Goal: Task Accomplishment & Management: Manage account settings

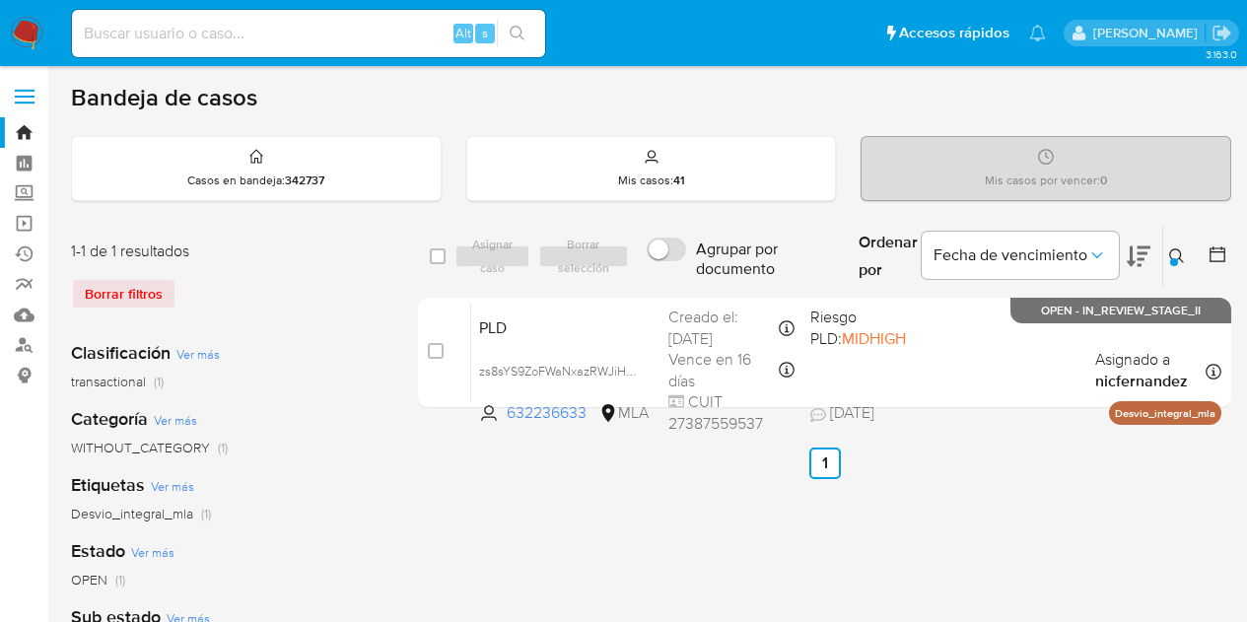
scroll to position [85, 0]
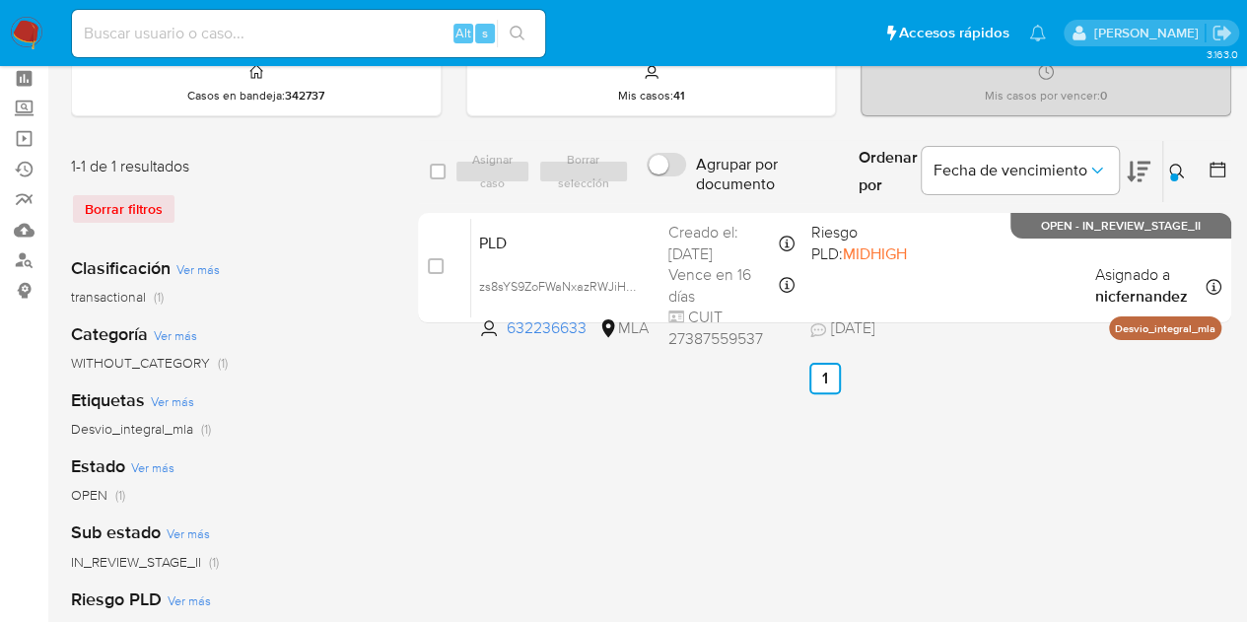
drag, startPoint x: 0, startPoint y: 0, endPoint x: 1172, endPoint y: 174, distance: 1184.9
click at [1171, 173] on button at bounding box center [1179, 172] width 33 height 24
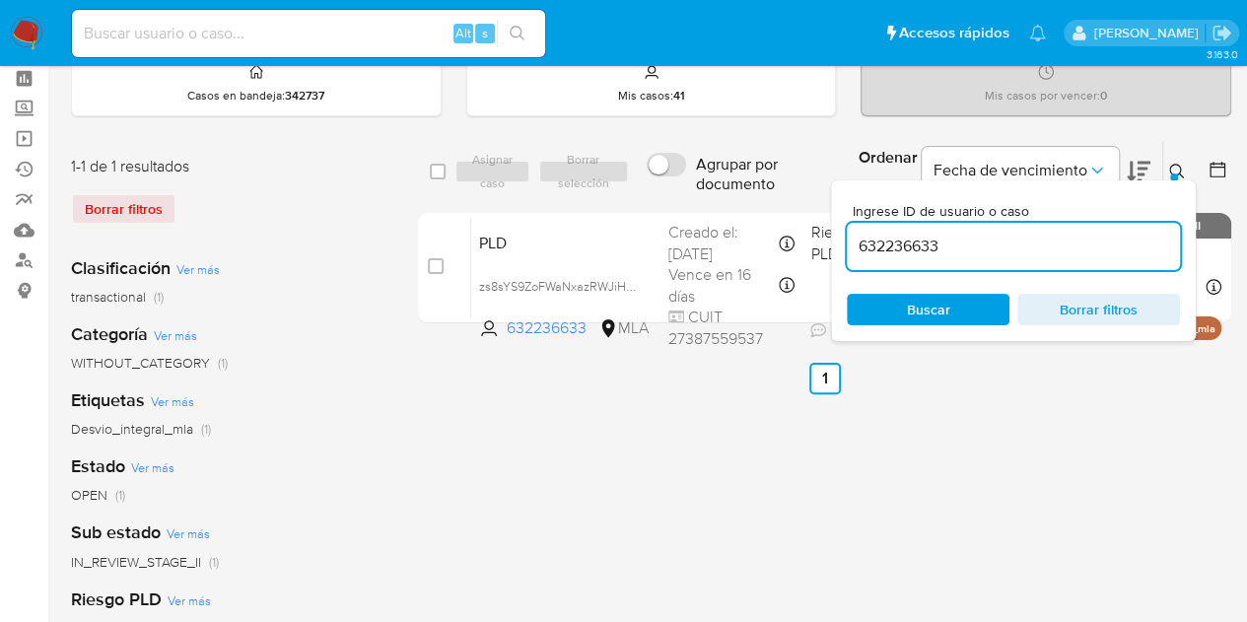
drag, startPoint x: 1068, startPoint y: 242, endPoint x: 601, endPoint y: 163, distance: 472.9
click at [601, 163] on div "select-all-cases-checkbox Asignar caso Borrar selección Agrupar por documento O…" at bounding box center [824, 172] width 813 height 64
type input "271713092"
click at [1171, 165] on icon at bounding box center [1176, 171] width 15 height 15
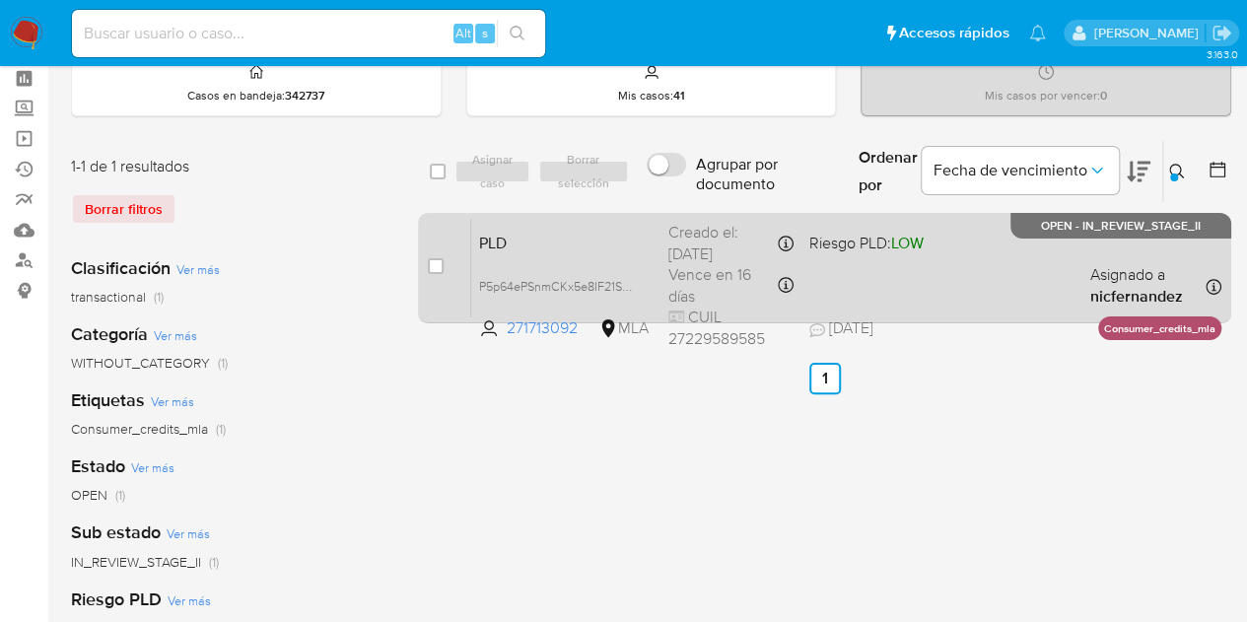
click at [625, 219] on div "PLD P5p64ePSnmCKx5e8IF21SZ3d 271713092 MLA Riesgo PLD: LOW Creado el: 12/08/202…" at bounding box center [846, 268] width 750 height 100
click at [633, 282] on span "P5p64ePSnmCKx5e8IF21SZ3d" at bounding box center [561, 285] width 164 height 22
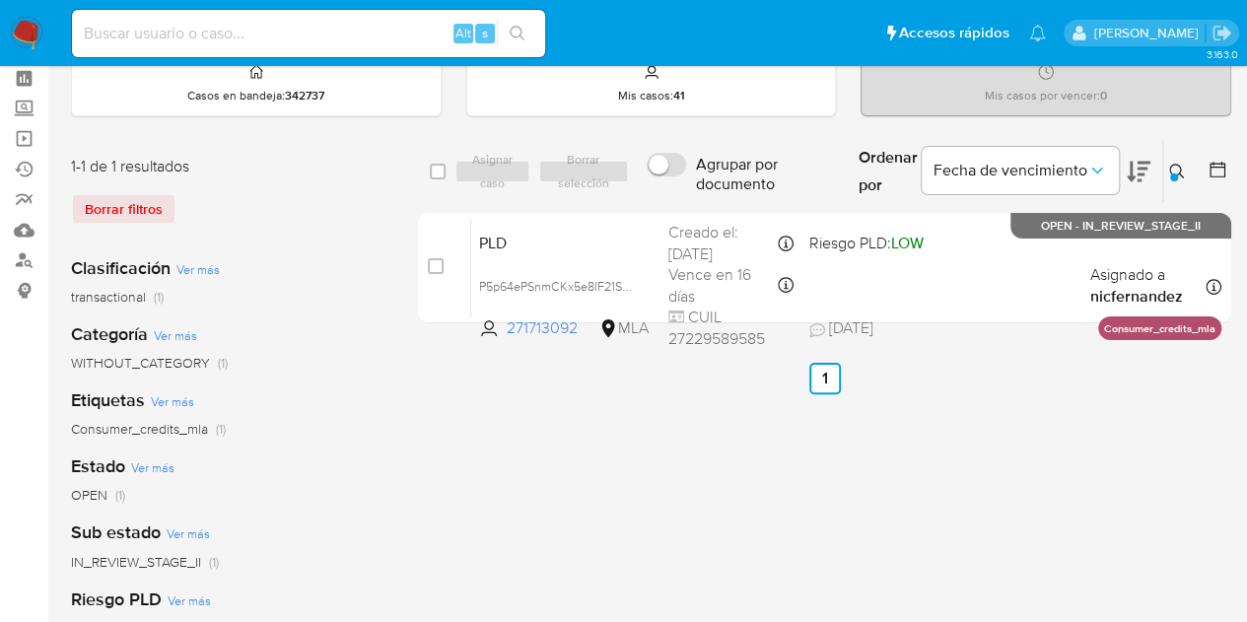
click at [1176, 171] on icon at bounding box center [1177, 172] width 16 height 16
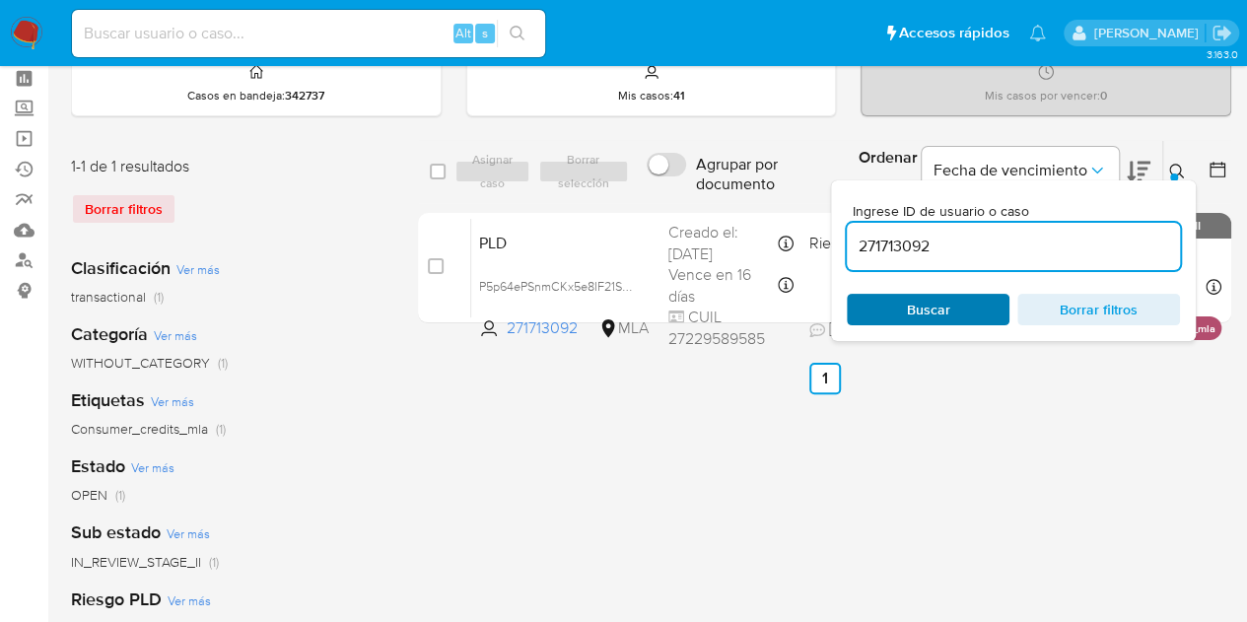
click at [958, 311] on span "Buscar" at bounding box center [928, 310] width 135 height 28
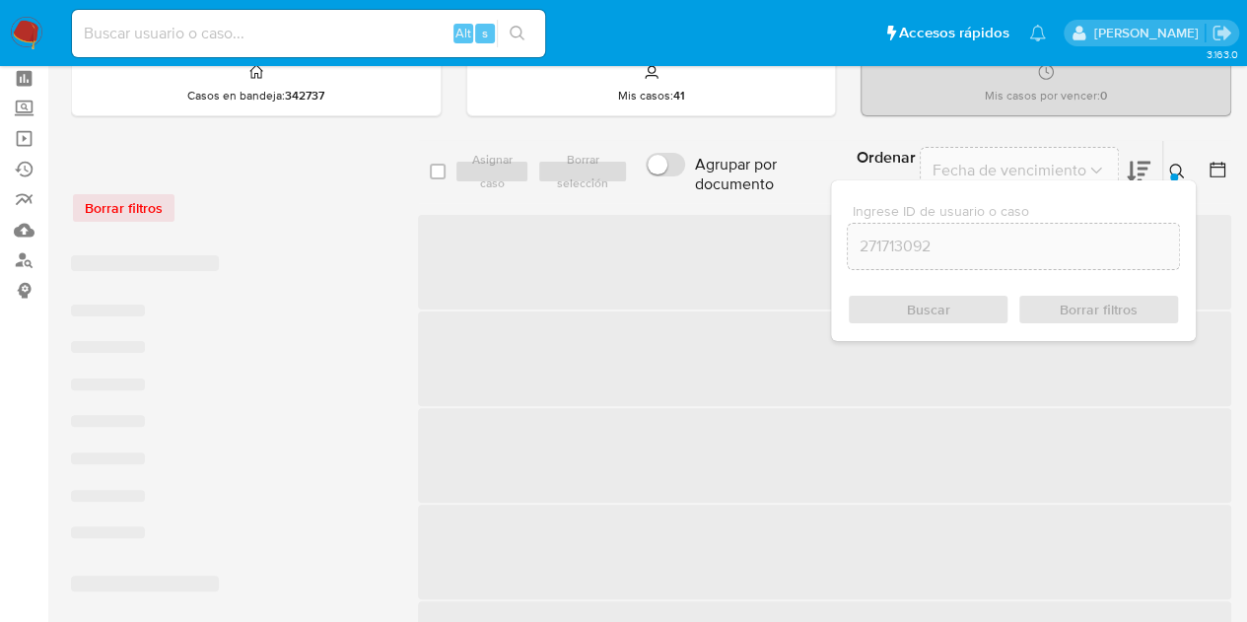
click at [1179, 169] on icon at bounding box center [1176, 171] width 15 height 15
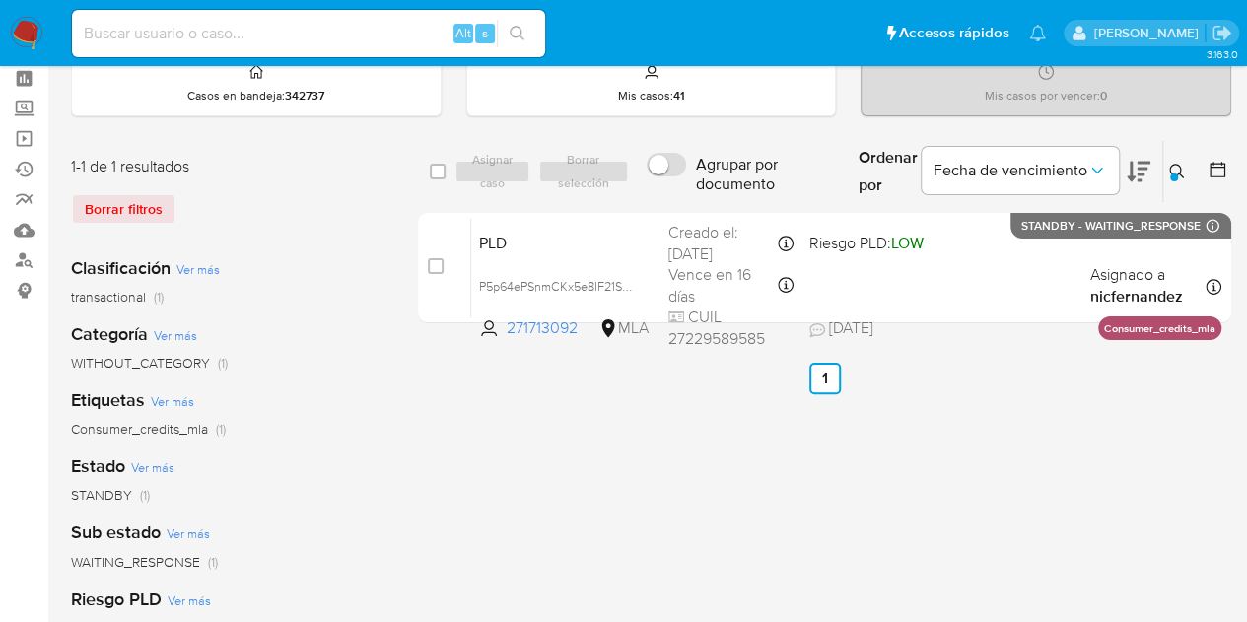
click at [1173, 160] on button at bounding box center [1179, 172] width 33 height 24
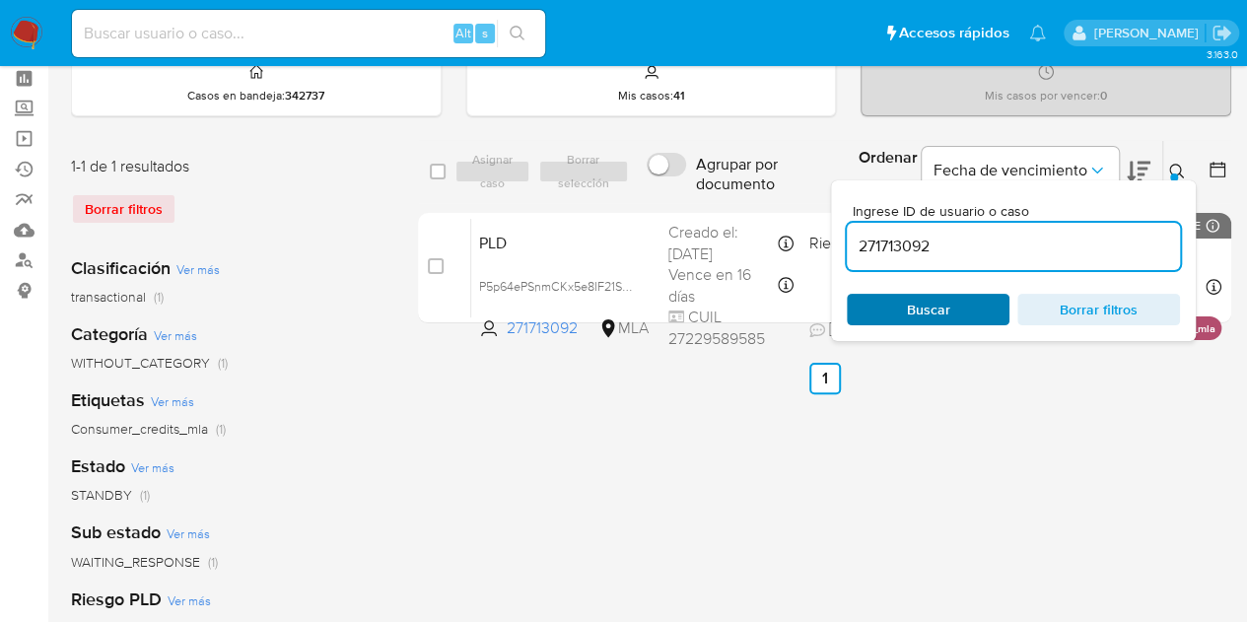
click at [925, 297] on span "Buscar" at bounding box center [928, 310] width 43 height 32
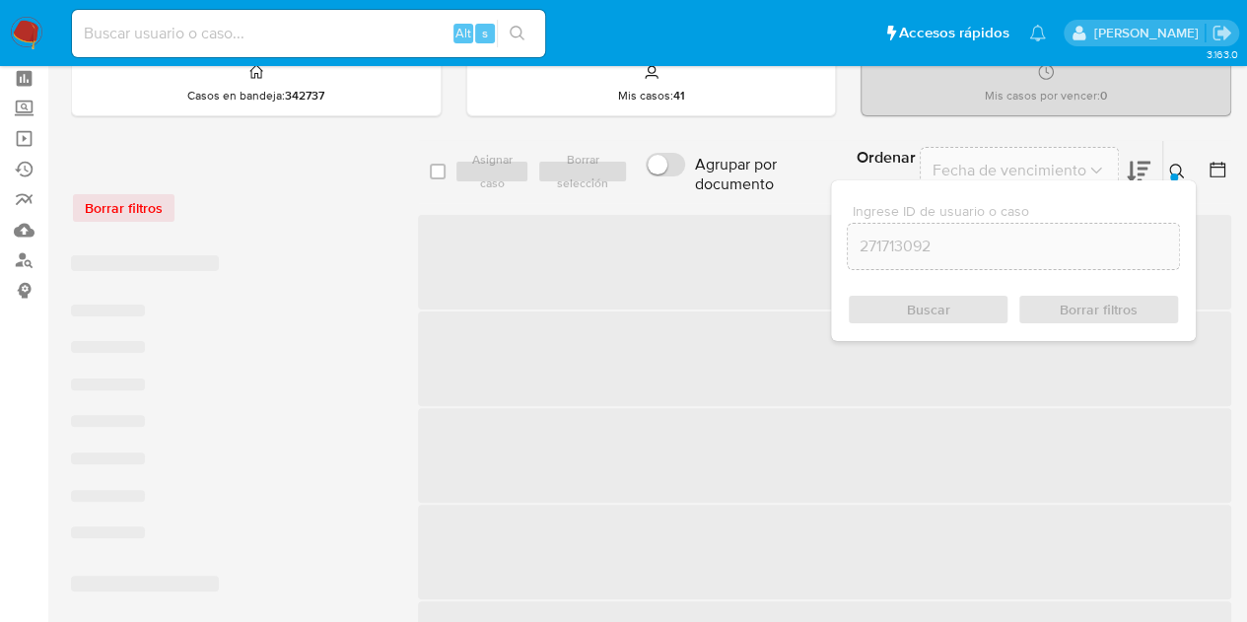
click at [1171, 170] on icon at bounding box center [1177, 172] width 16 height 16
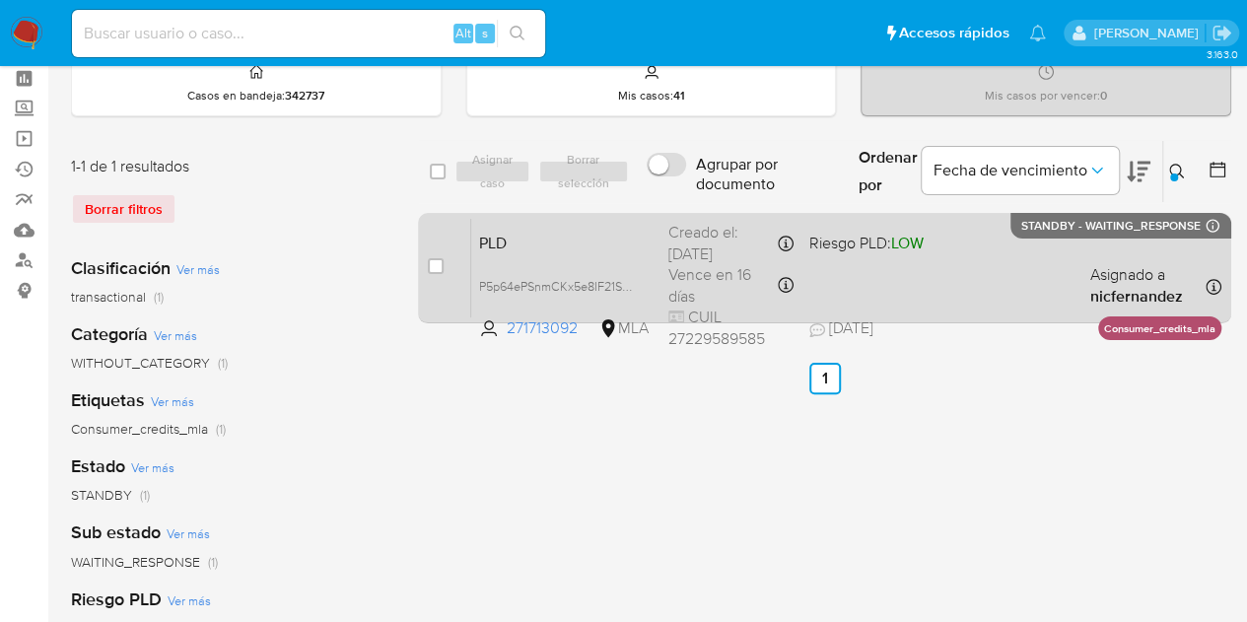
click at [426, 261] on div "case-item-checkbox No es posible asignar el caso PLD P5p64ePSnmCKx5e8IF21SZ3d 2…" at bounding box center [824, 268] width 813 height 110
click at [430, 263] on input "checkbox" at bounding box center [436, 266] width 16 height 16
checkbox input "true"
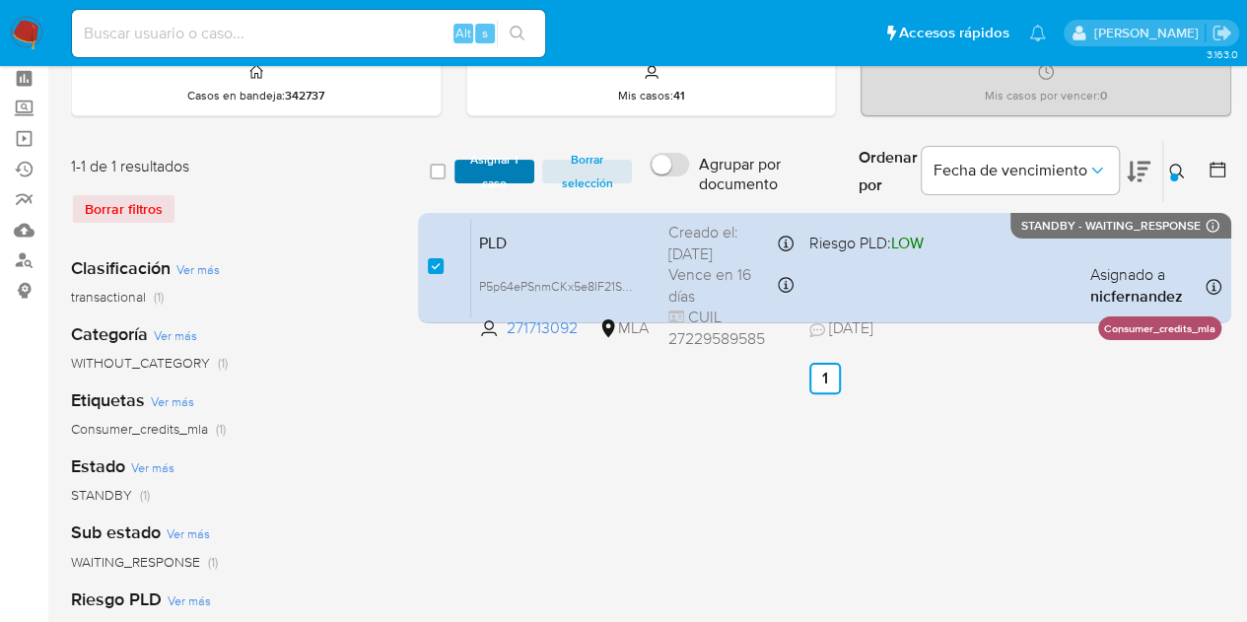
click at [482, 162] on span "Asignar 1 caso" at bounding box center [494, 172] width 61 height 20
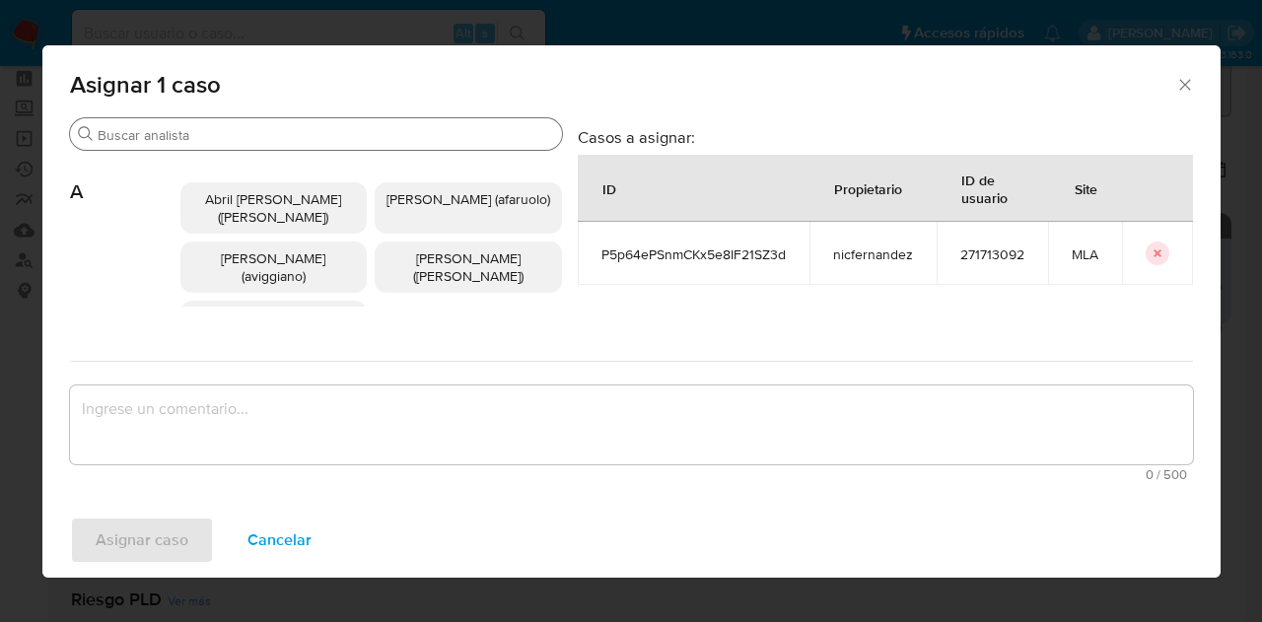
click at [180, 146] on div "Buscar" at bounding box center [316, 134] width 492 height 32
click at [179, 138] on input "Buscar" at bounding box center [326, 135] width 456 height 18
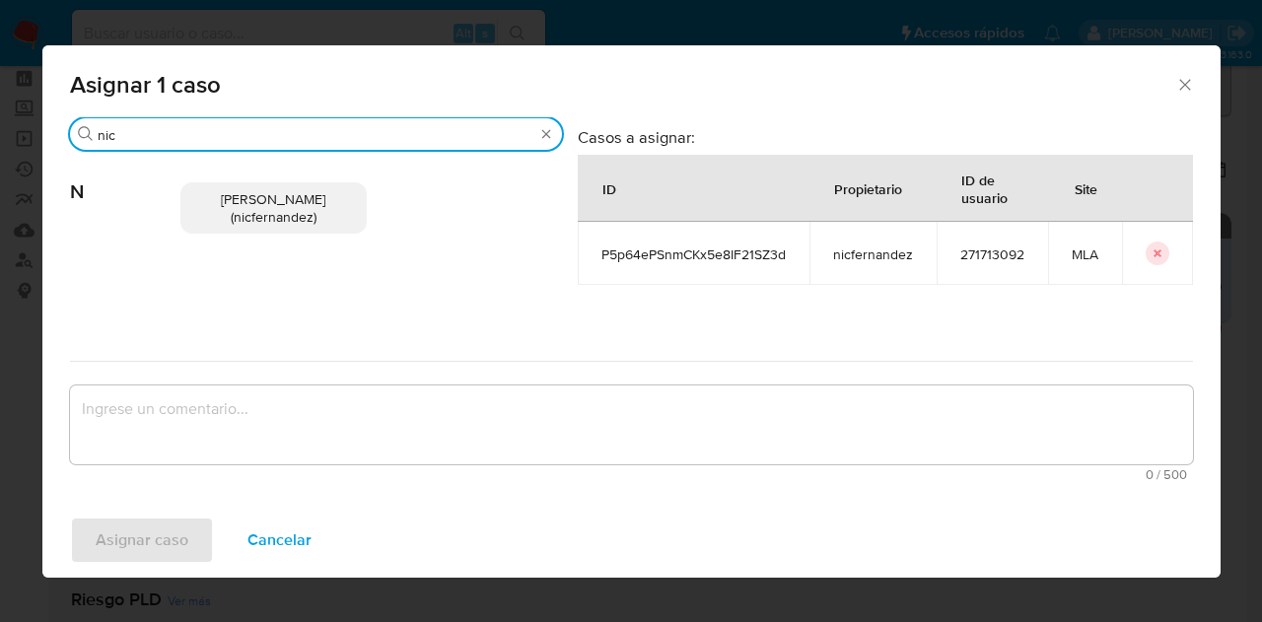
type input "nic"
click at [259, 196] on span "Nicolas Fernandez Allen (nicfernandez)" at bounding box center [273, 207] width 104 height 37
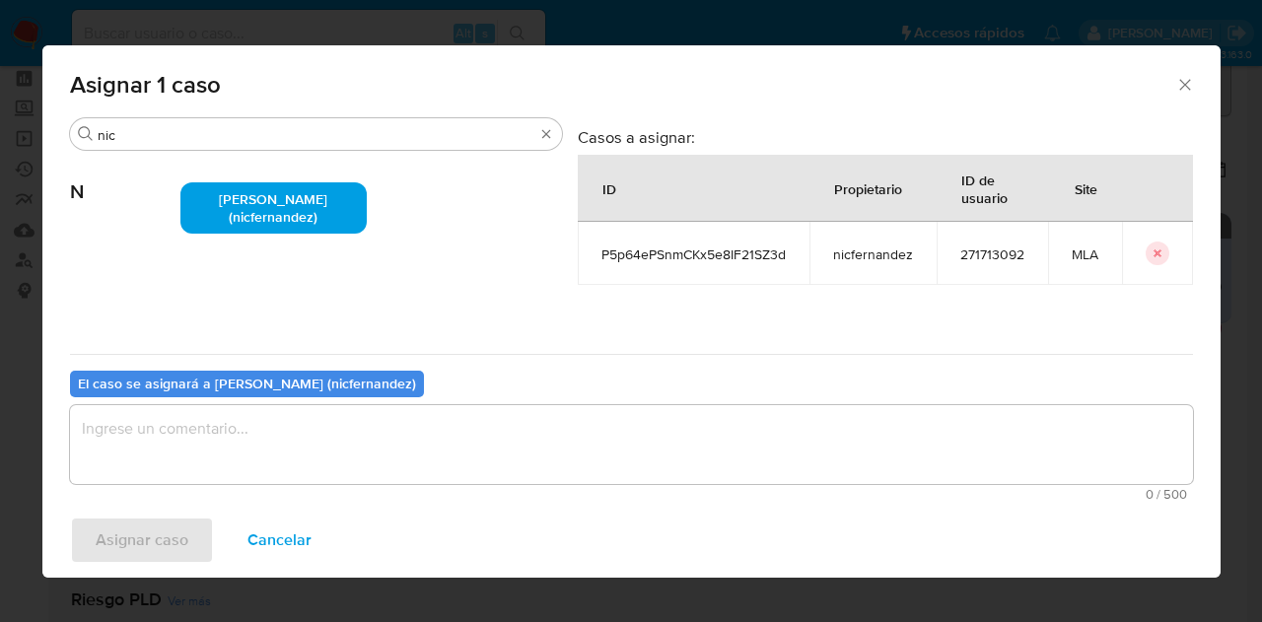
click at [329, 403] on div "El caso se asignará a Nicolas Fernandez Allen (nicfernandez) 0 / 500 500 caract…" at bounding box center [631, 432] width 1123 height 156
click at [318, 454] on textarea "assign-modal" at bounding box center [631, 444] width 1123 height 79
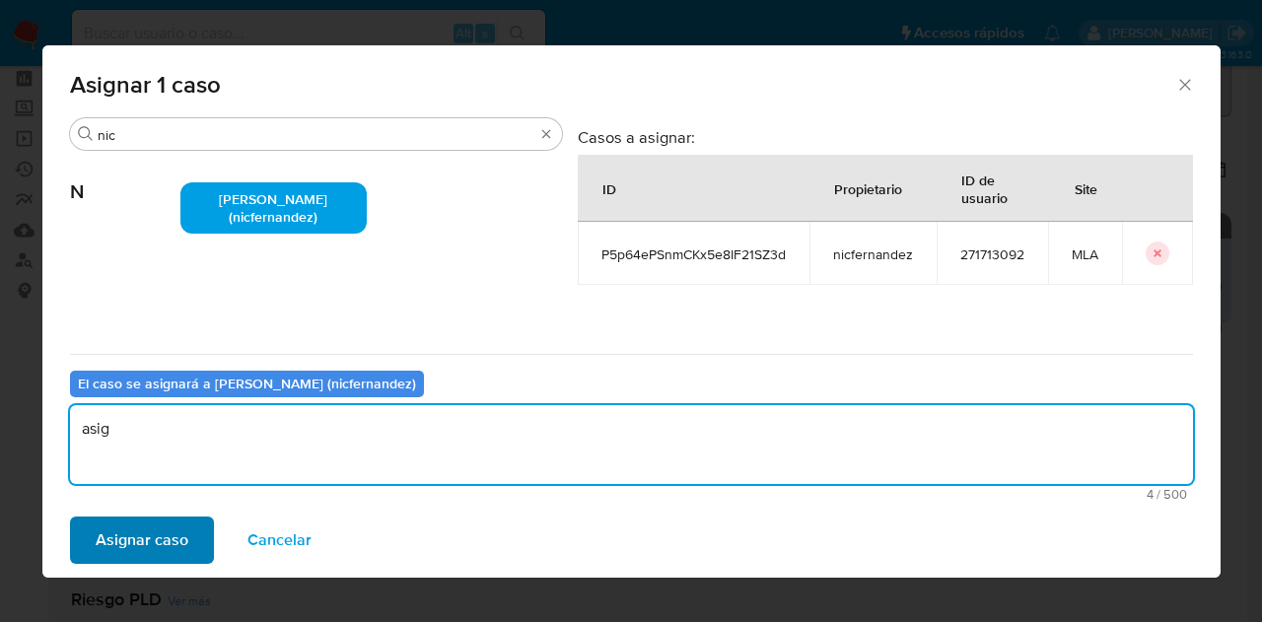
type textarea "asig"
click at [158, 531] on span "Asignar caso" at bounding box center [142, 540] width 93 height 43
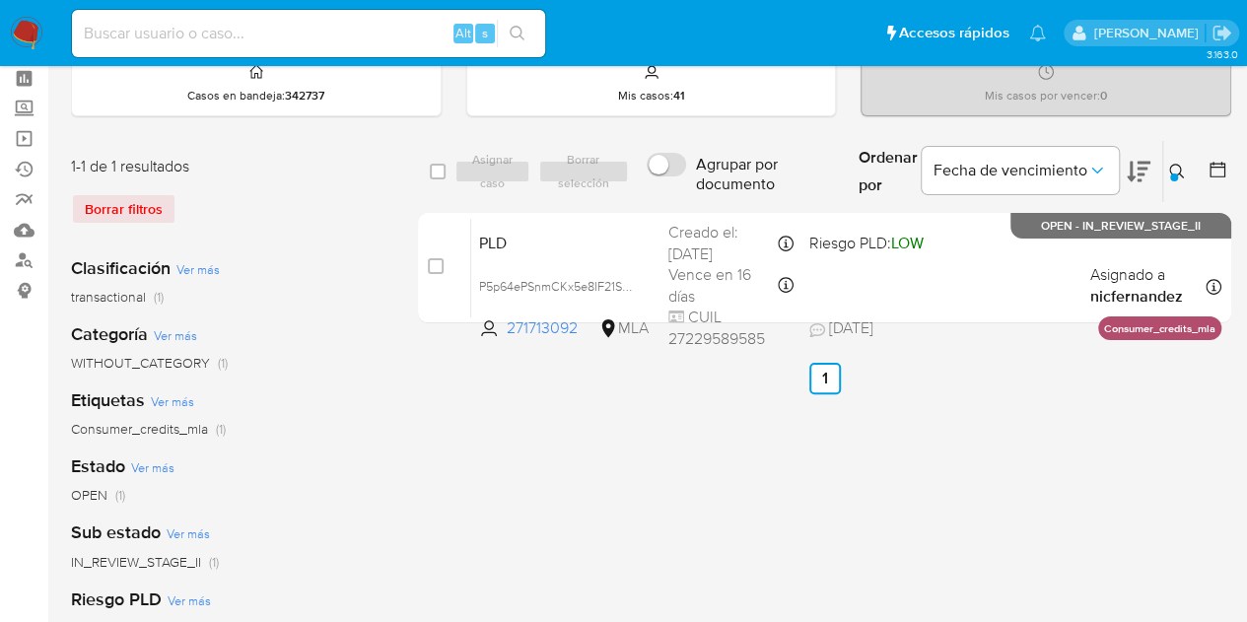
click at [1185, 168] on button at bounding box center [1179, 172] width 33 height 24
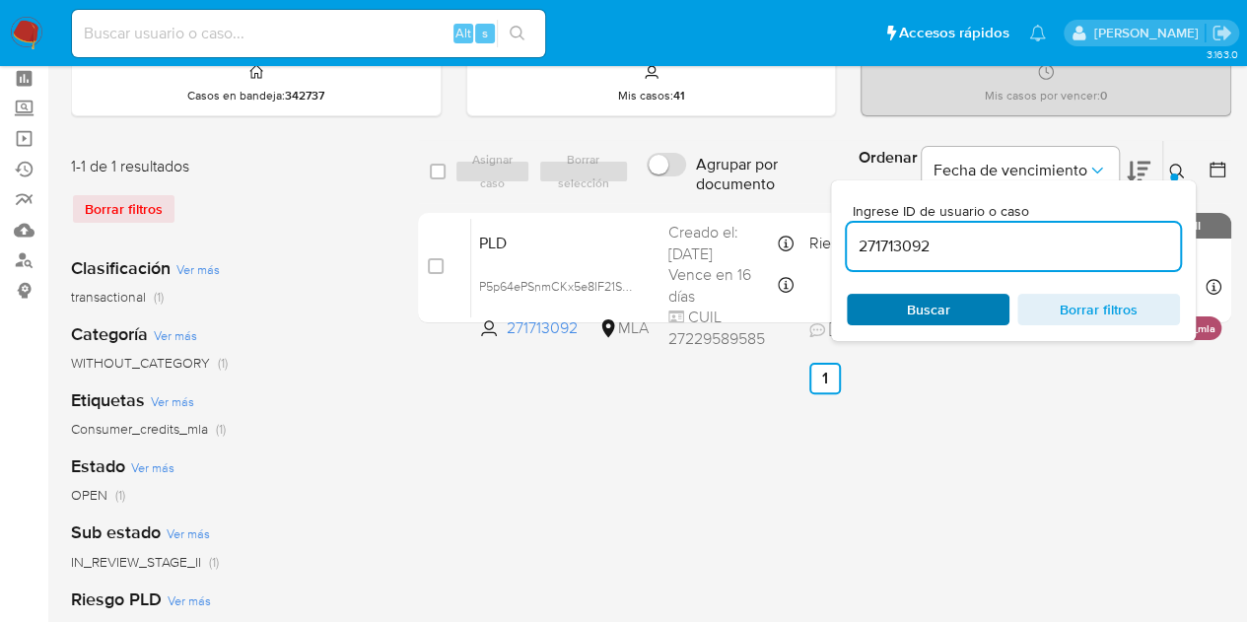
click at [929, 309] on span "Buscar" at bounding box center [928, 310] width 43 height 32
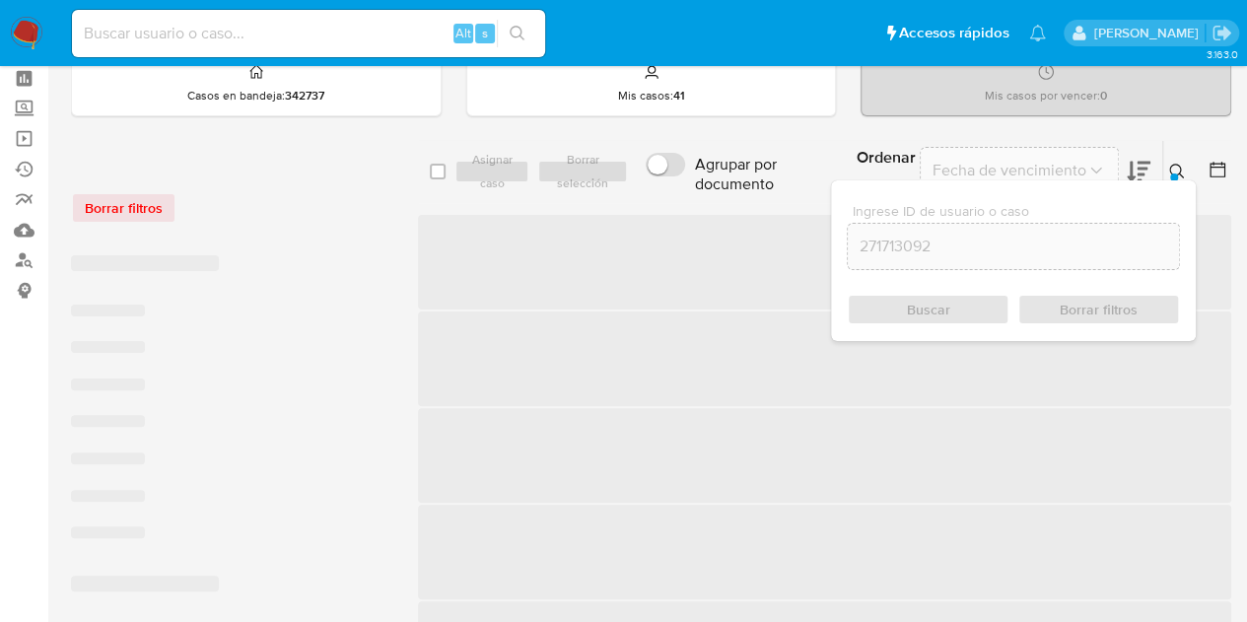
click at [1177, 171] on icon at bounding box center [1177, 172] width 16 height 16
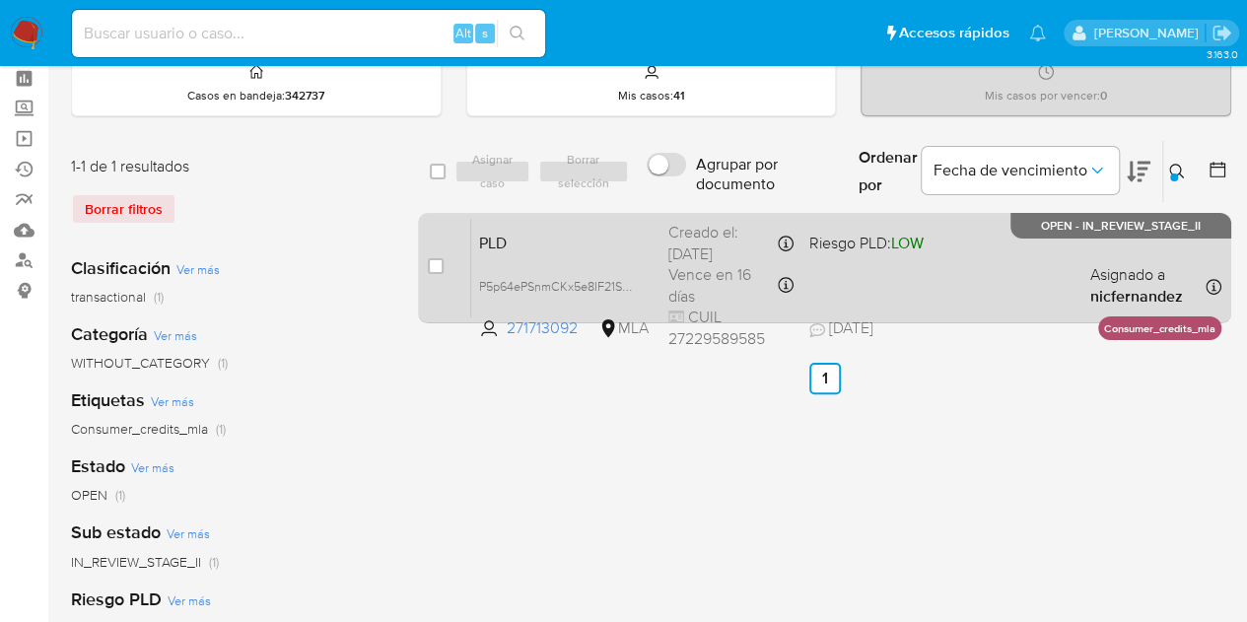
click at [556, 244] on span "PLD" at bounding box center [566, 242] width 174 height 26
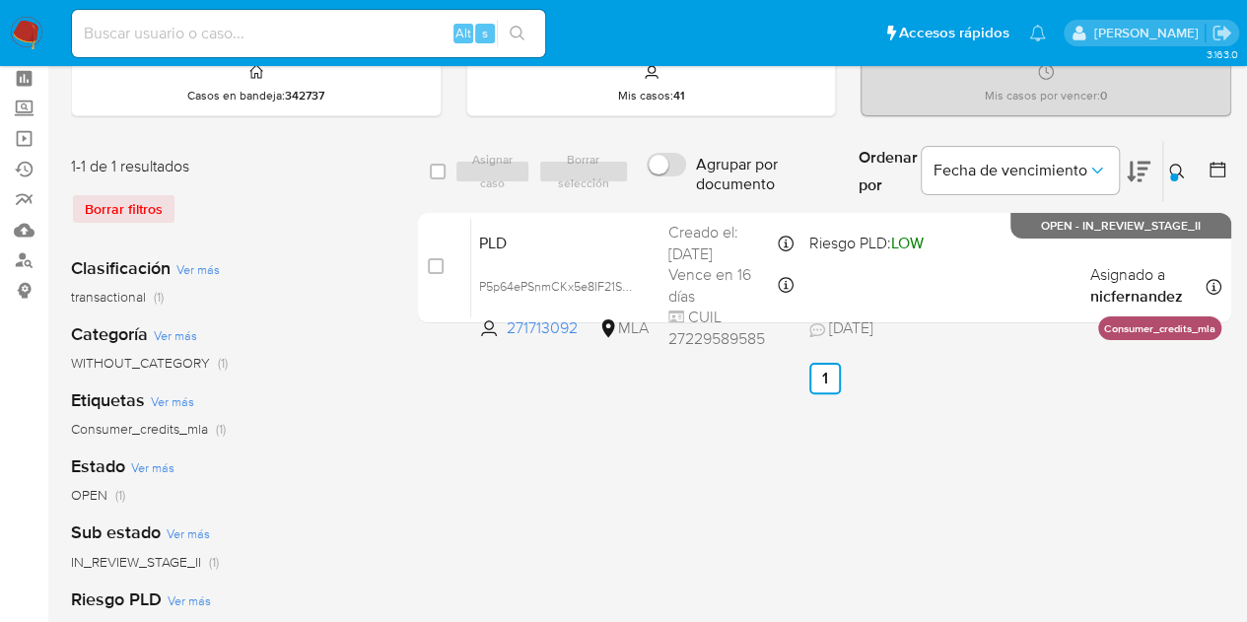
click at [1182, 171] on icon at bounding box center [1177, 172] width 16 height 16
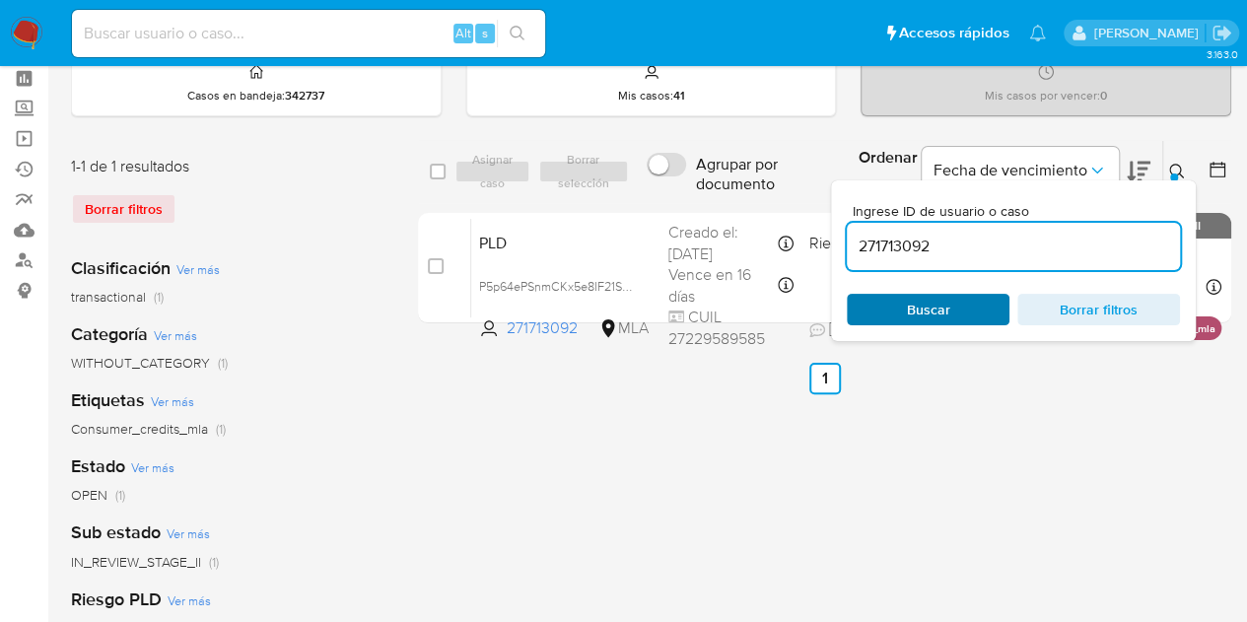
click at [935, 302] on span "Buscar" at bounding box center [928, 310] width 43 height 32
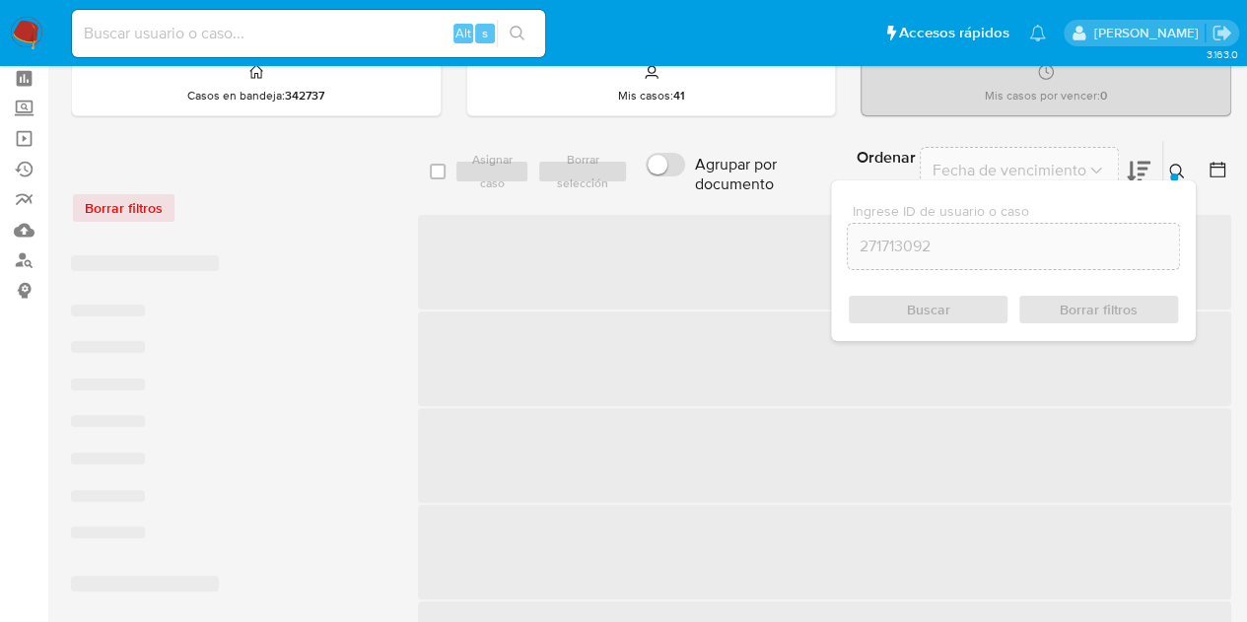
click at [1183, 166] on icon at bounding box center [1177, 172] width 16 height 16
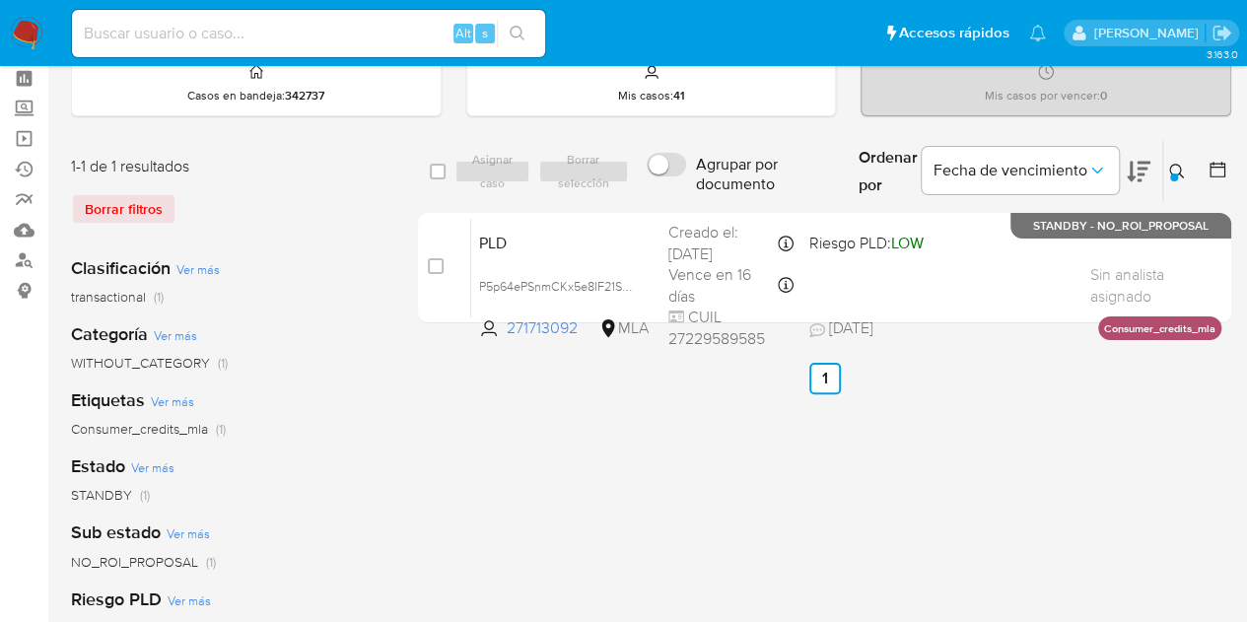
click at [1180, 164] on icon at bounding box center [1177, 172] width 16 height 16
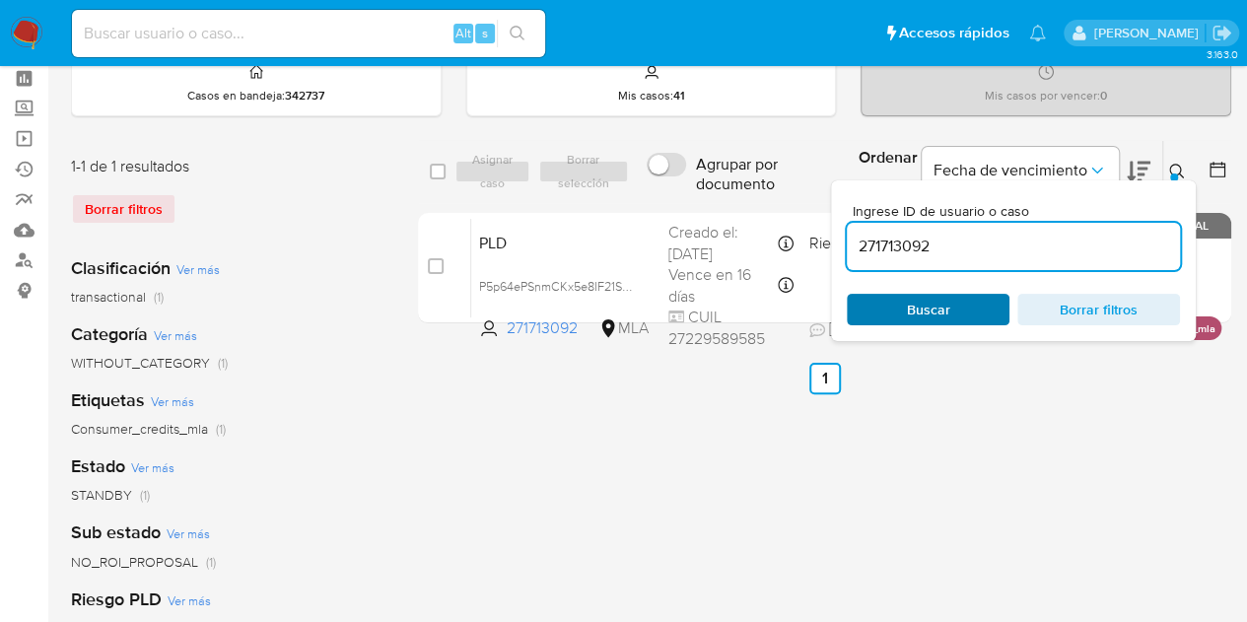
click at [962, 299] on span "Buscar" at bounding box center [928, 310] width 135 height 28
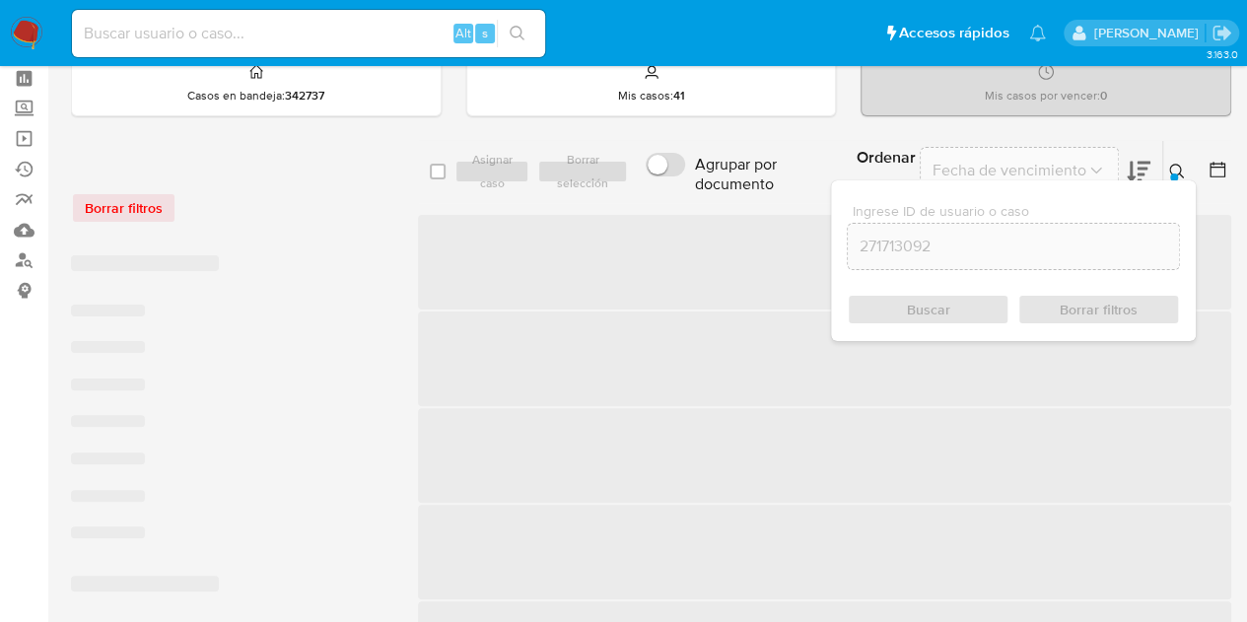
click at [1181, 167] on icon at bounding box center [1177, 172] width 16 height 16
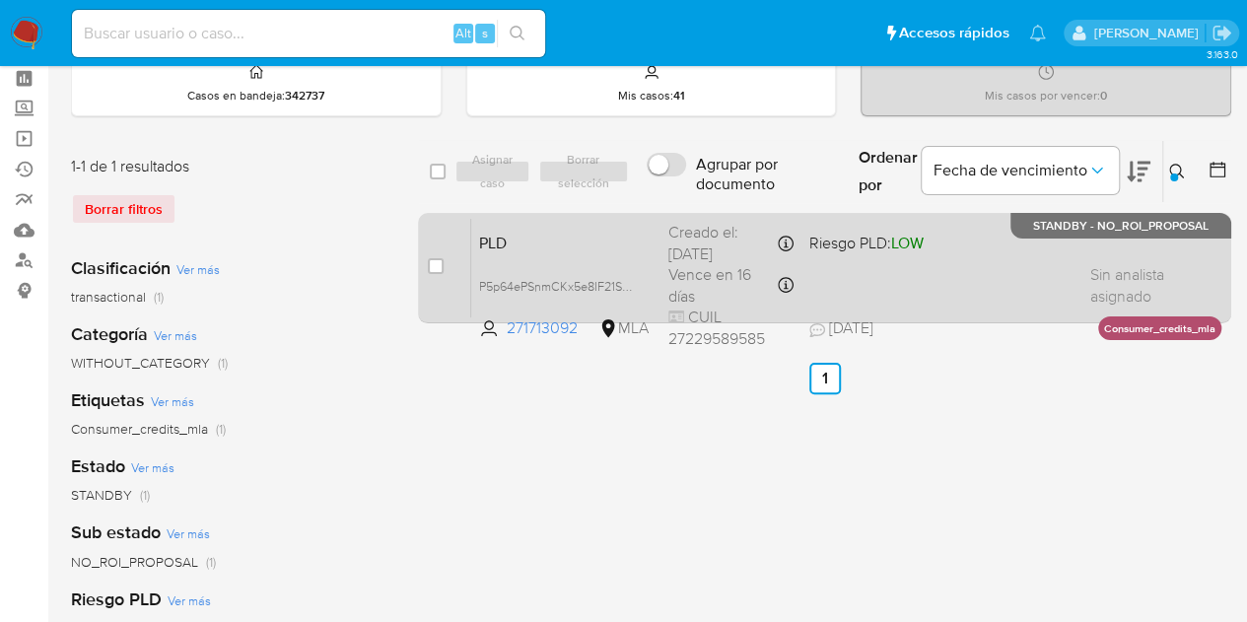
click at [611, 240] on span "PLD" at bounding box center [566, 242] width 174 height 26
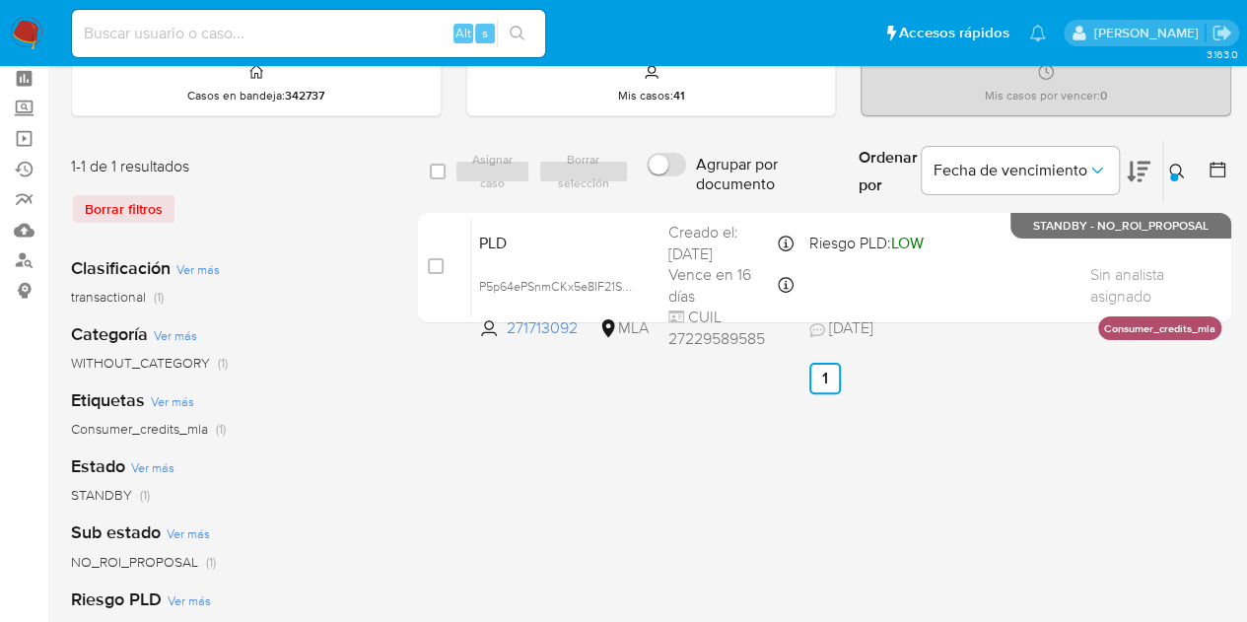
click at [1178, 174] on icon at bounding box center [1177, 172] width 16 height 16
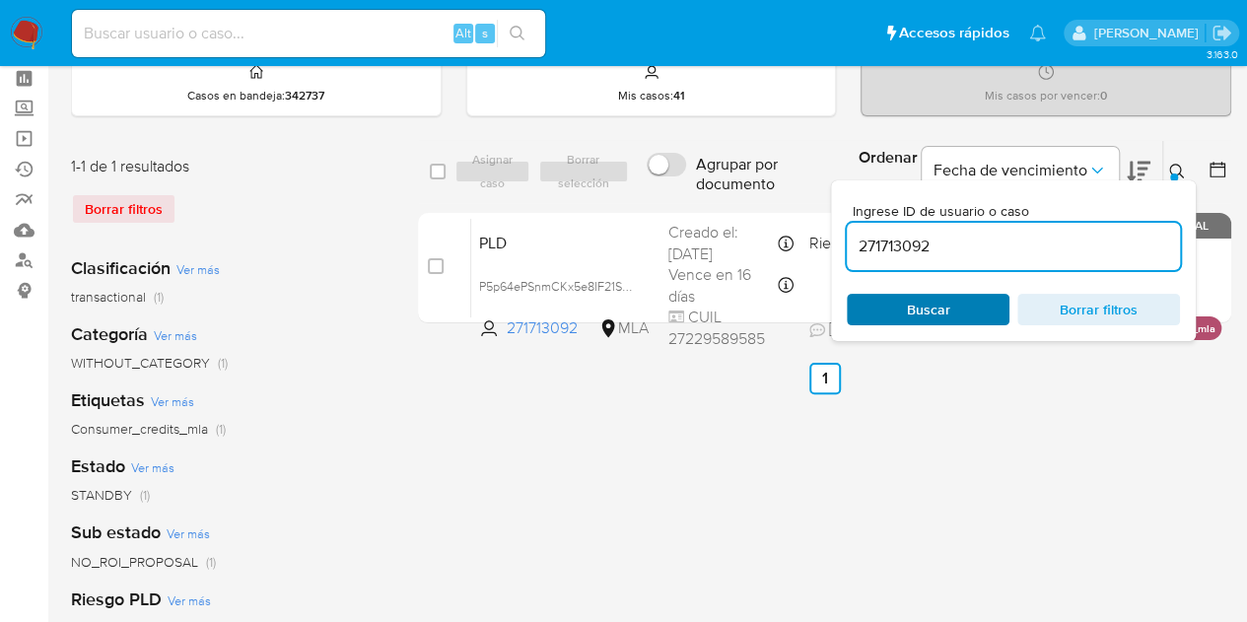
click at [952, 316] on span "Buscar" at bounding box center [928, 310] width 135 height 28
click at [1187, 174] on button at bounding box center [1179, 172] width 33 height 24
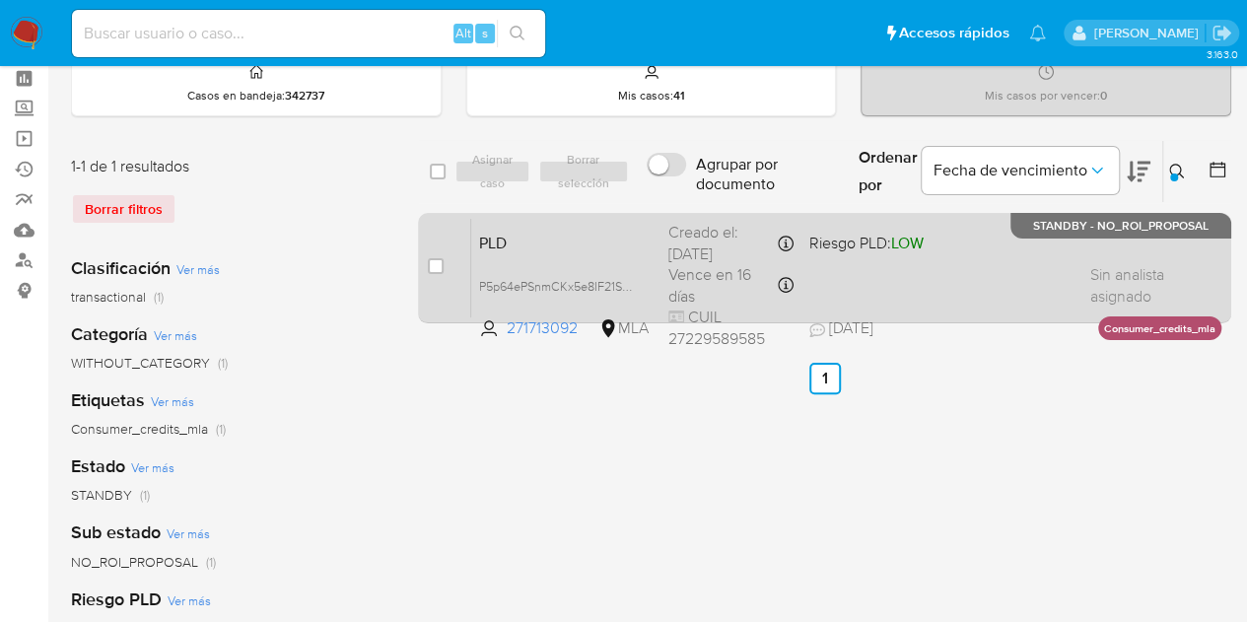
click at [532, 257] on div "PLD P5p64ePSnmCKx5e8IF21SZ3d 271713092 MLA Riesgo PLD: LOW Creado el: 12/08/202…" at bounding box center [846, 268] width 750 height 100
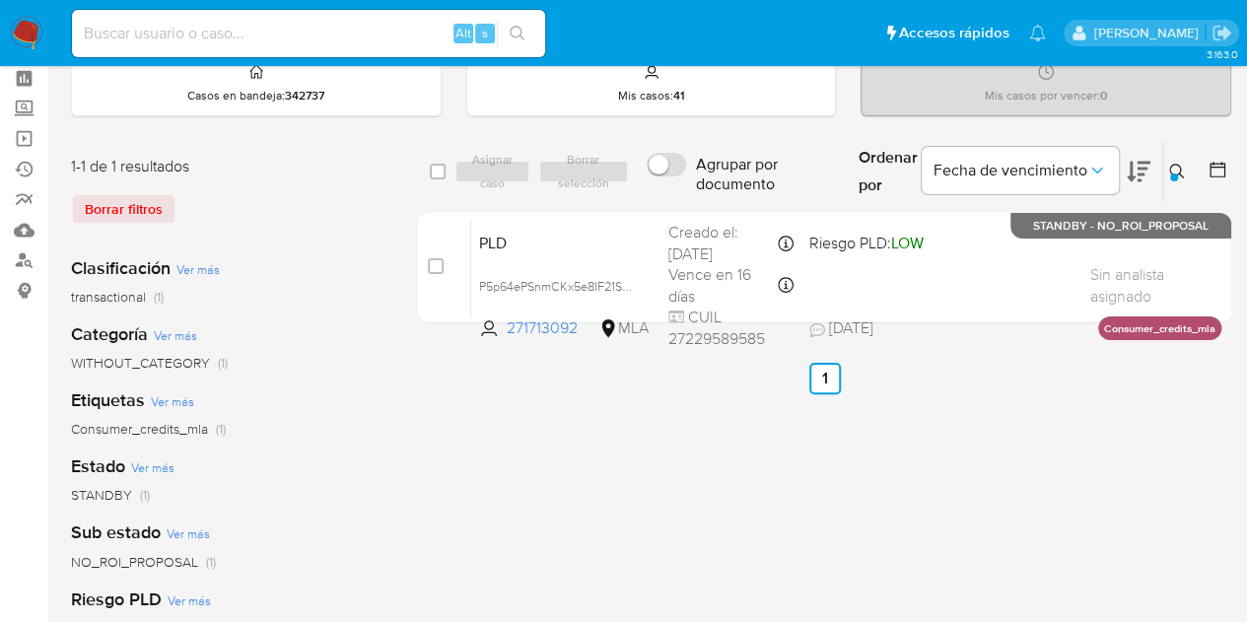
click at [1190, 169] on button at bounding box center [1179, 172] width 33 height 24
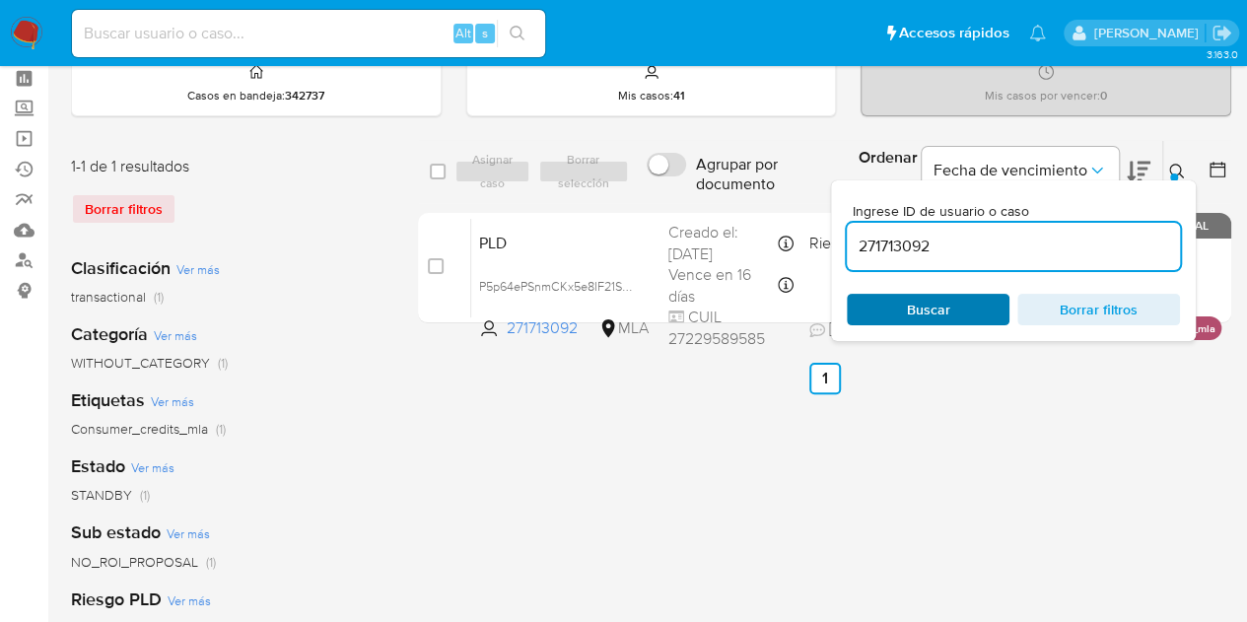
click at [966, 307] on span "Buscar" at bounding box center [928, 310] width 135 height 28
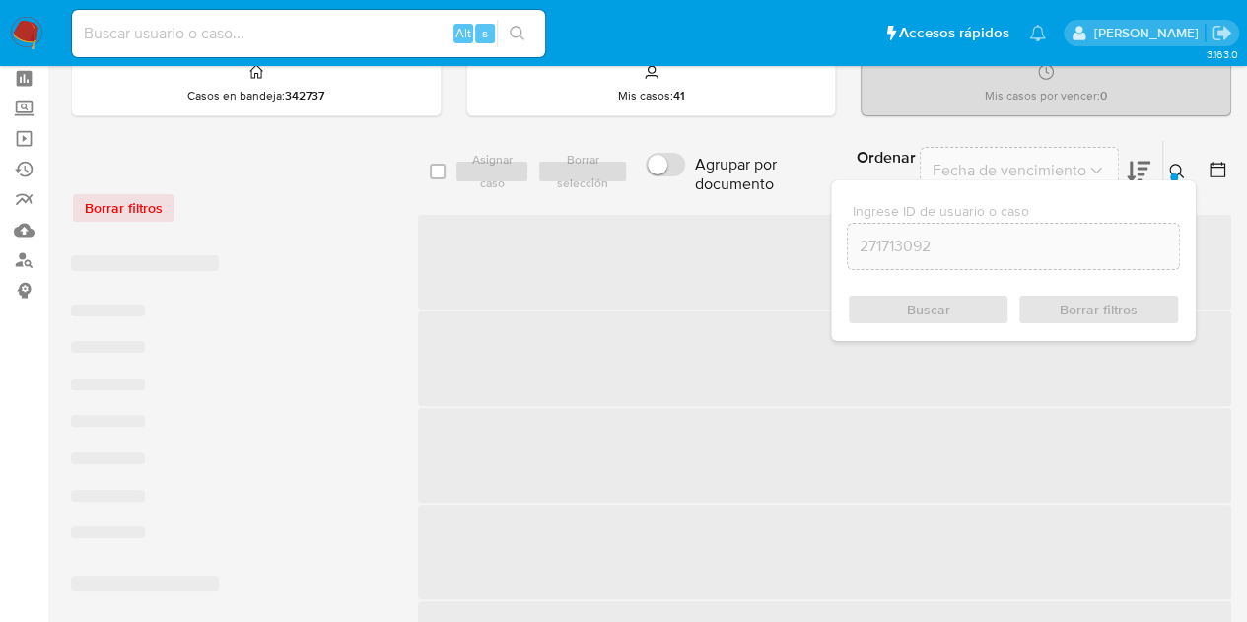
click at [1173, 169] on icon at bounding box center [1177, 172] width 16 height 16
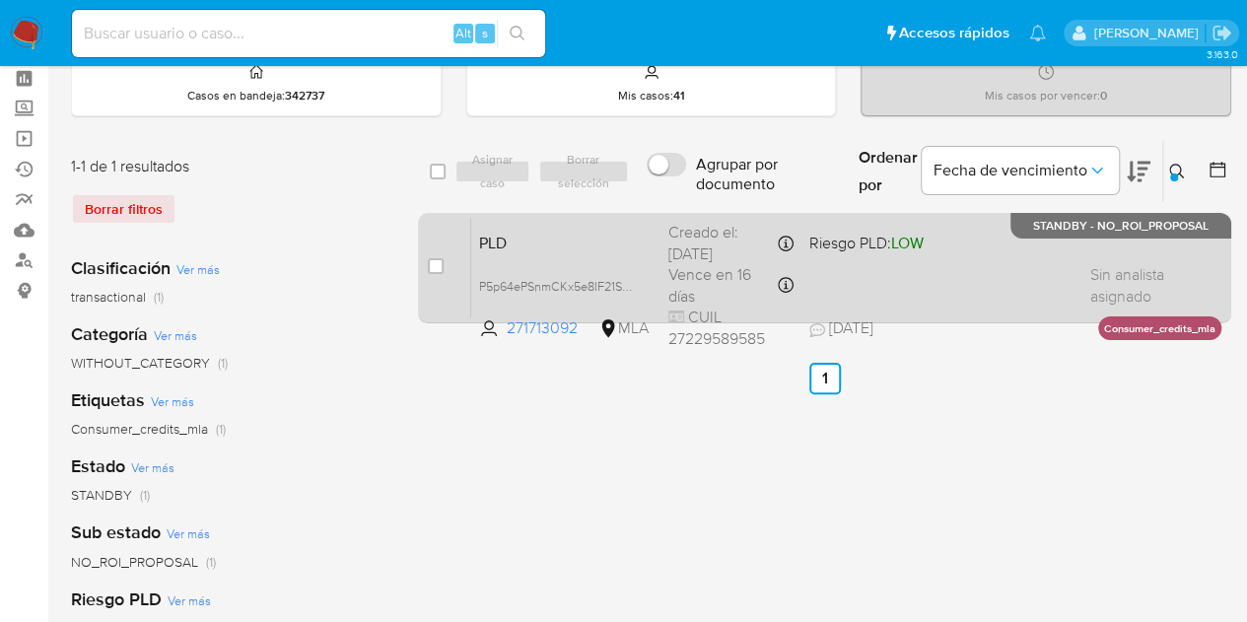
click at [538, 246] on span "PLD" at bounding box center [566, 242] width 174 height 26
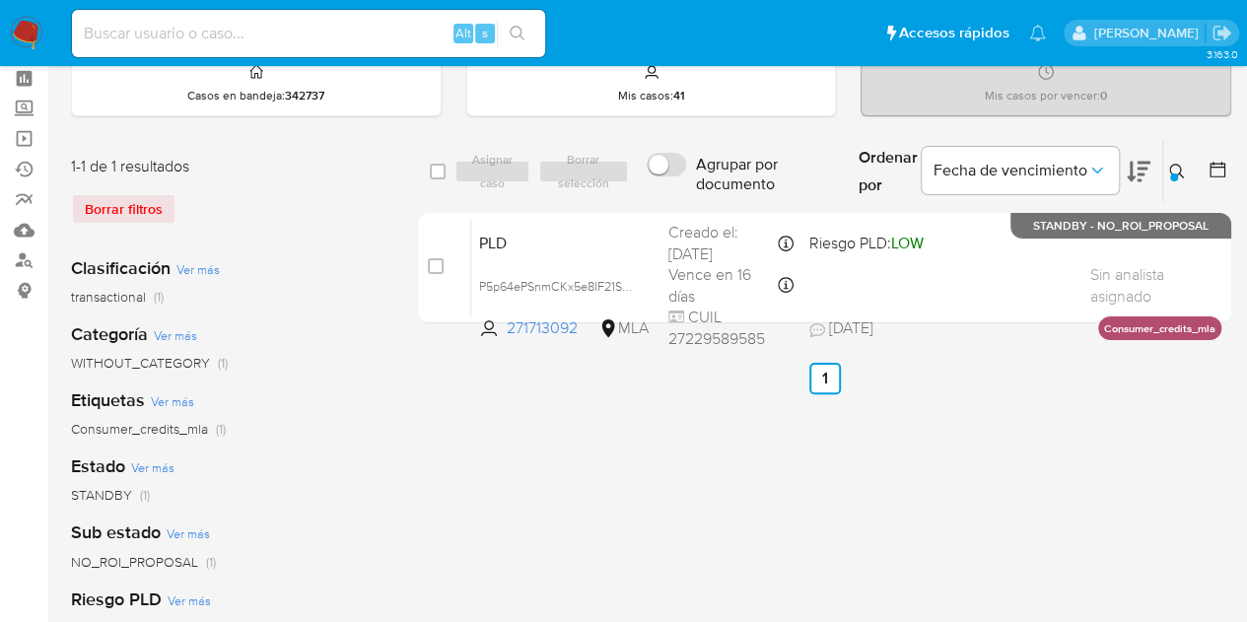
click at [1180, 170] on icon at bounding box center [1176, 171] width 15 height 15
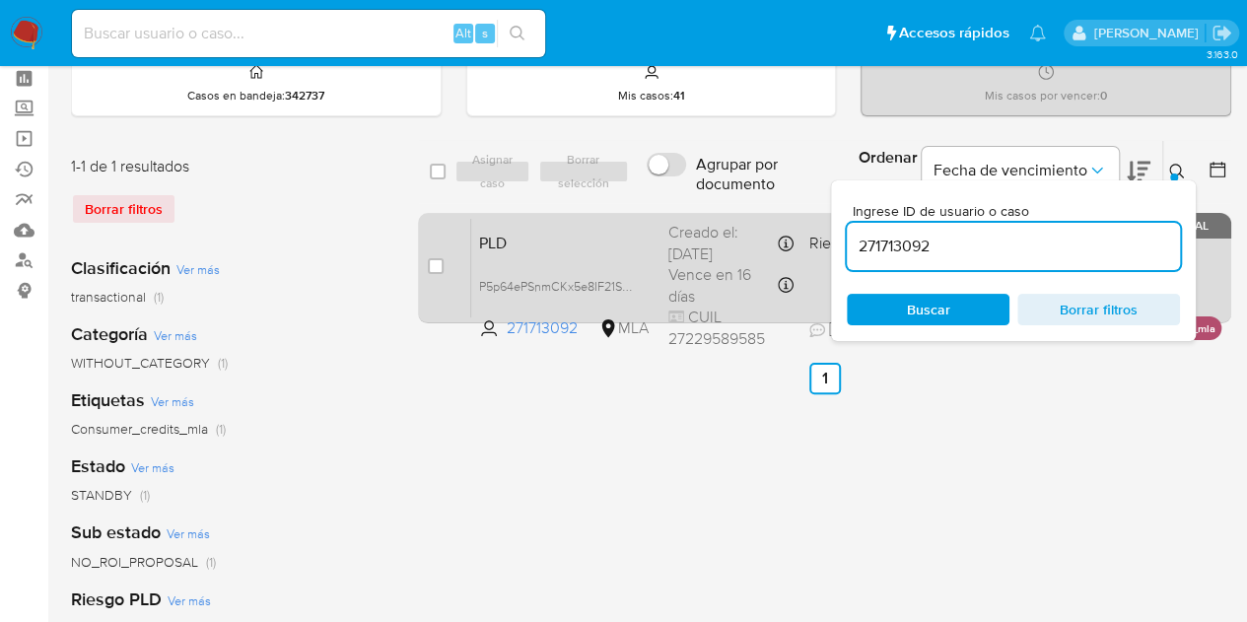
click at [611, 264] on div "PLD P5p64ePSnmCKx5e8IF21SZ3d 271713092 MLA Riesgo PLD: LOW Creado el: 12/08/202…" at bounding box center [846, 268] width 750 height 100
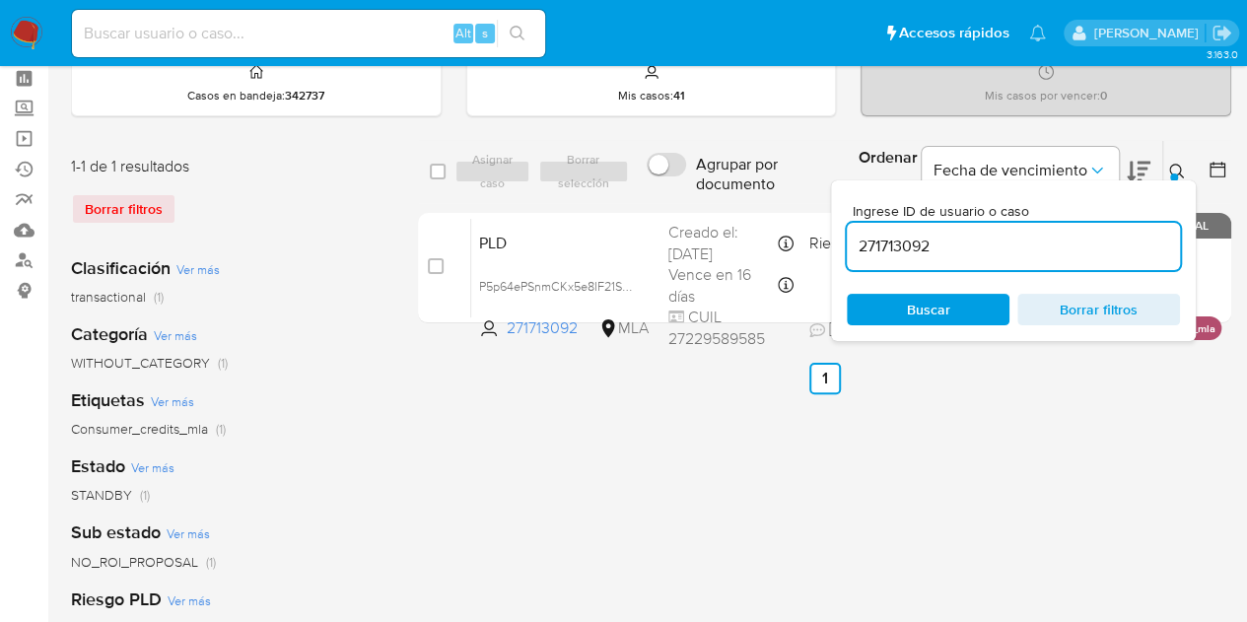
drag, startPoint x: 1062, startPoint y: 251, endPoint x: 616, endPoint y: 179, distance: 451.4
click at [616, 179] on div "select-all-cases-checkbox Asignar caso Borrar selección Agrupar por documento O…" at bounding box center [824, 172] width 813 height 64
paste input "632236633"
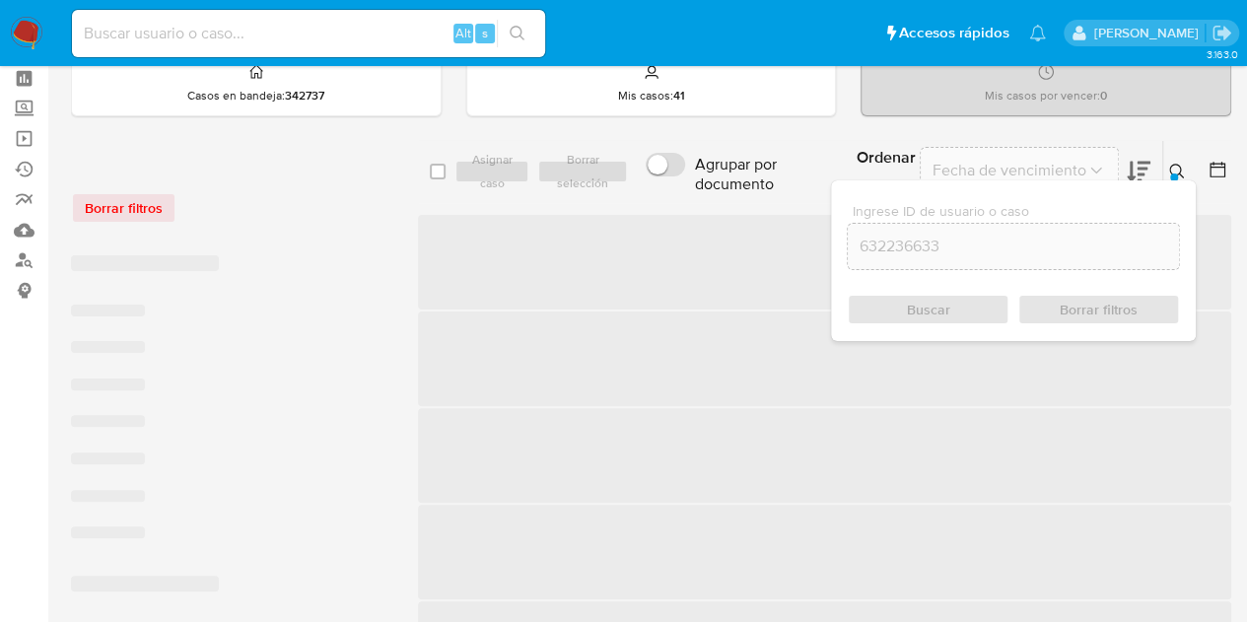
click at [1174, 160] on button at bounding box center [1179, 172] width 33 height 24
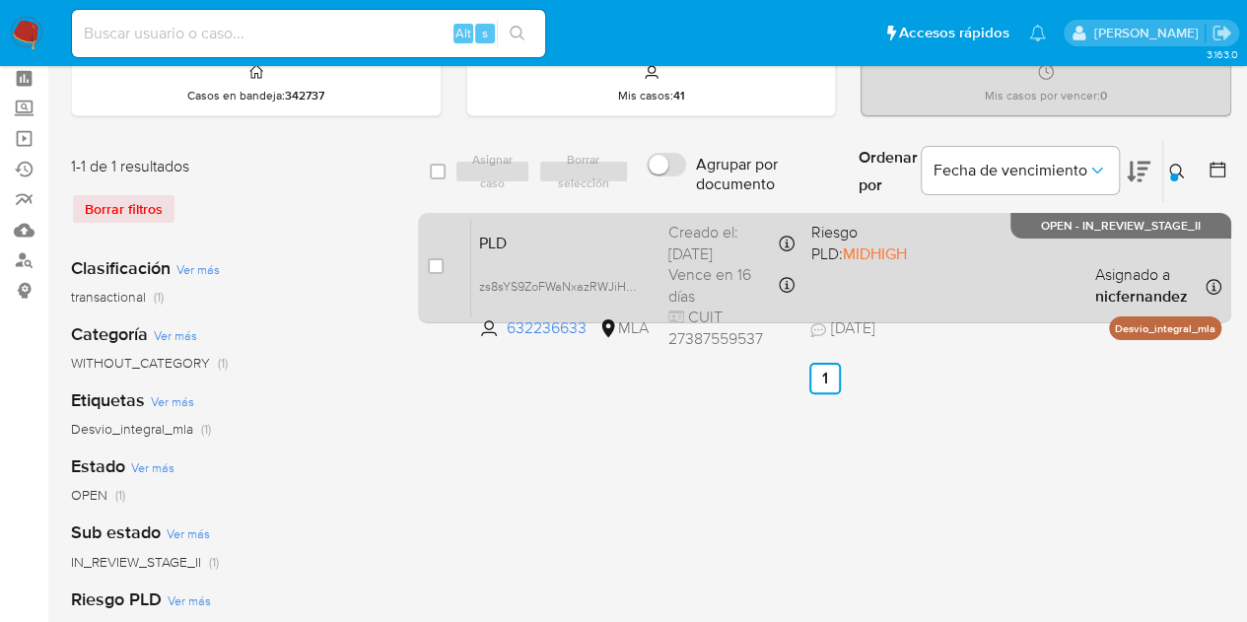
click at [595, 238] on span "PLD" at bounding box center [566, 242] width 174 height 26
click at [636, 281] on span "zs8sYS9ZoFWaNxazRWJiH2FK" at bounding box center [563, 285] width 169 height 22
click at [507, 237] on span "PLD" at bounding box center [566, 242] width 174 height 26
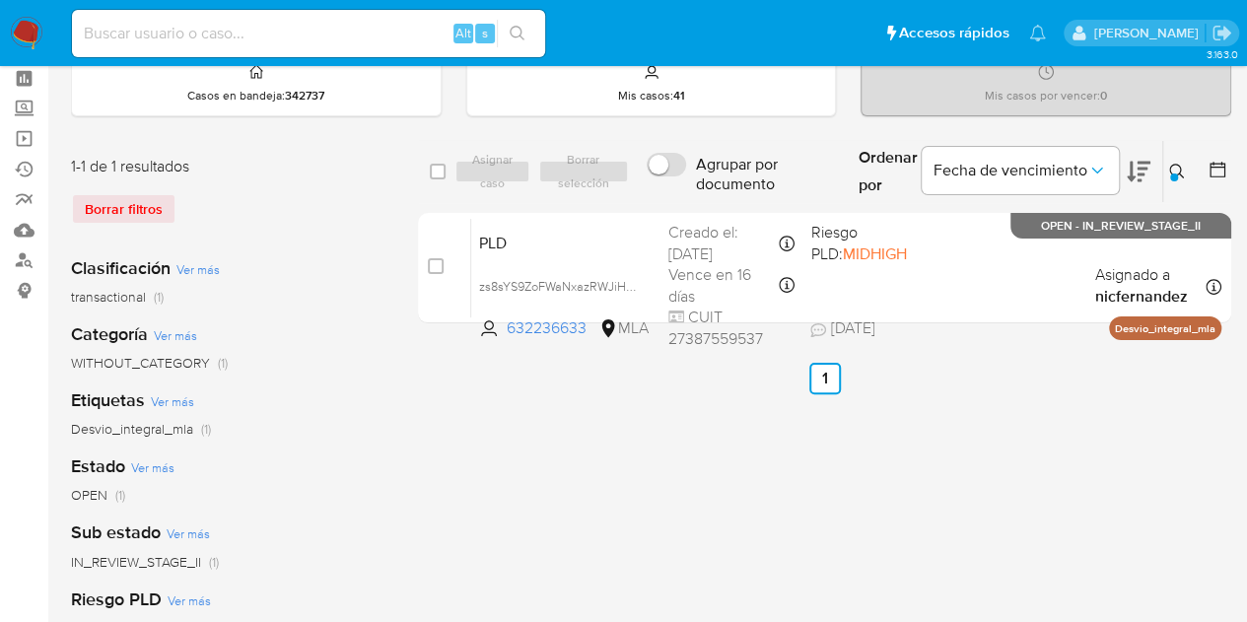
click at [1182, 171] on icon at bounding box center [1177, 172] width 16 height 16
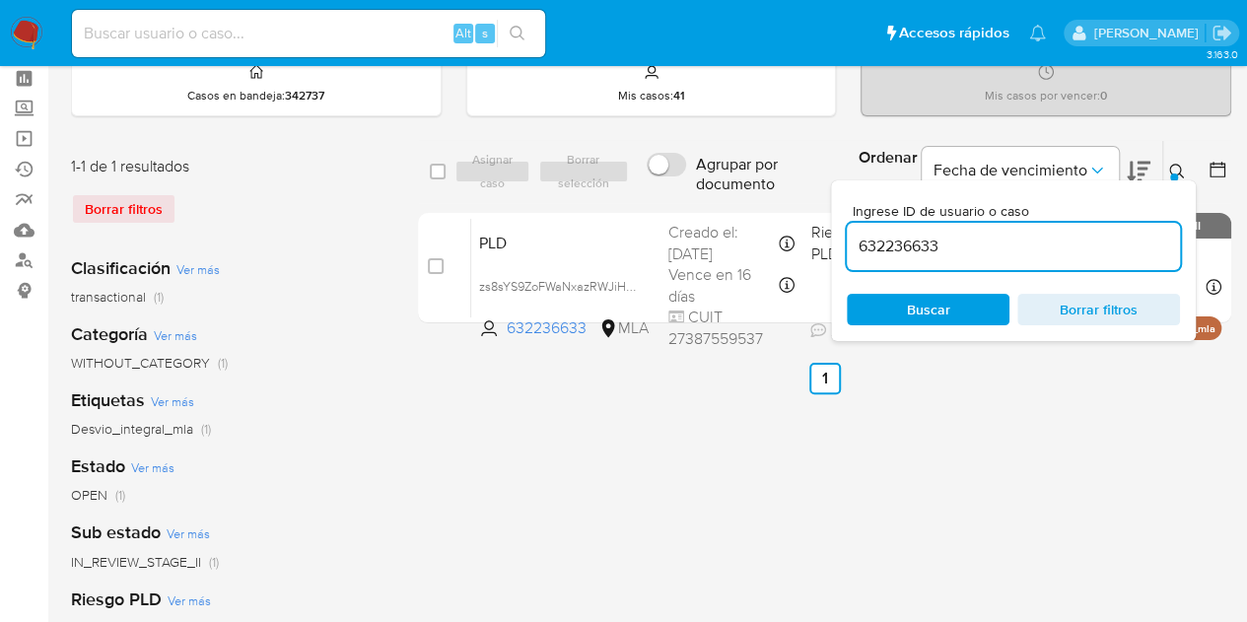
drag, startPoint x: 975, startPoint y: 244, endPoint x: 617, endPoint y: 186, distance: 362.4
click at [618, 186] on div "select-all-cases-checkbox Asignar caso Borrar selección Agrupar por documento O…" at bounding box center [824, 172] width 813 height 64
type input "1643001568"
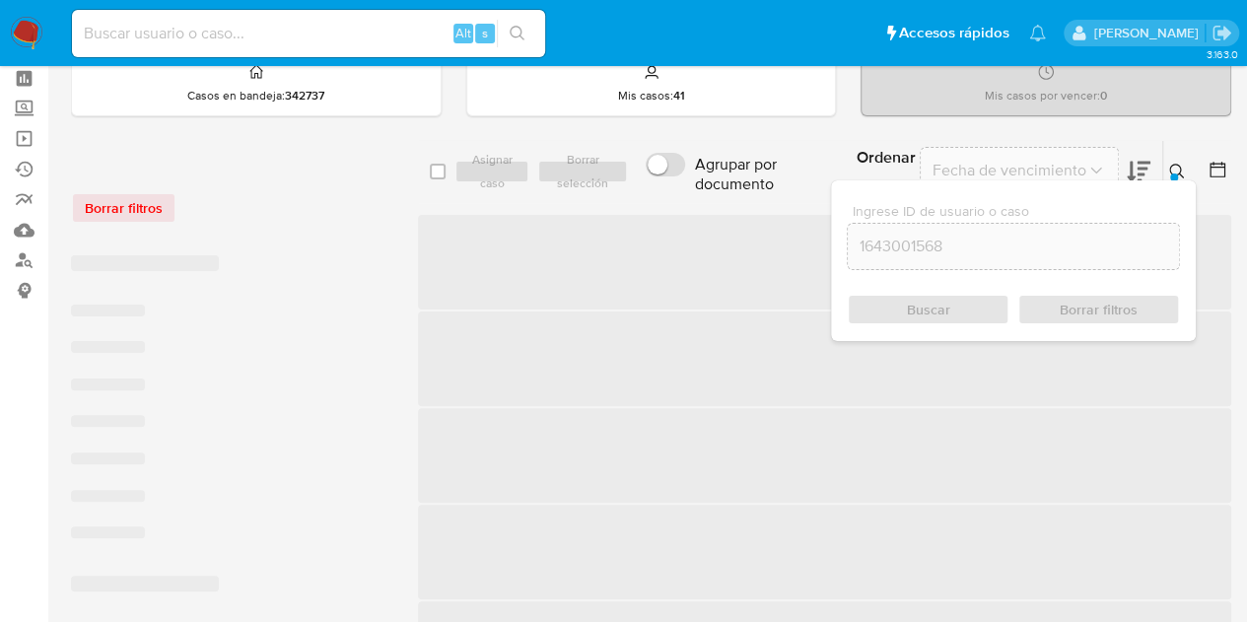
click at [1177, 164] on icon at bounding box center [1177, 172] width 16 height 16
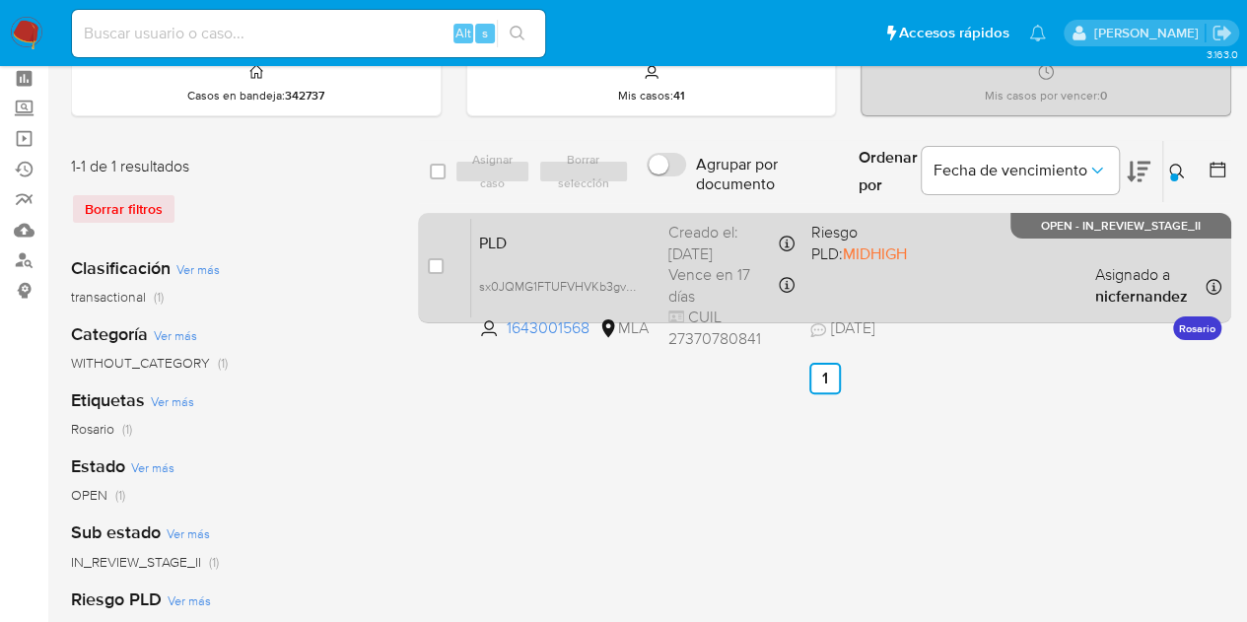
click at [583, 265] on div "PLD sx0JQMG1FTUFVHVKb3gvXofe 1643001568 MLA Riesgo PLD: MIDHIGH Creado el: 12/0…" at bounding box center [846, 268] width 750 height 100
click at [631, 281] on span "sx0JQMG1FTUFVHVKb3gvXofe" at bounding box center [565, 285] width 172 height 22
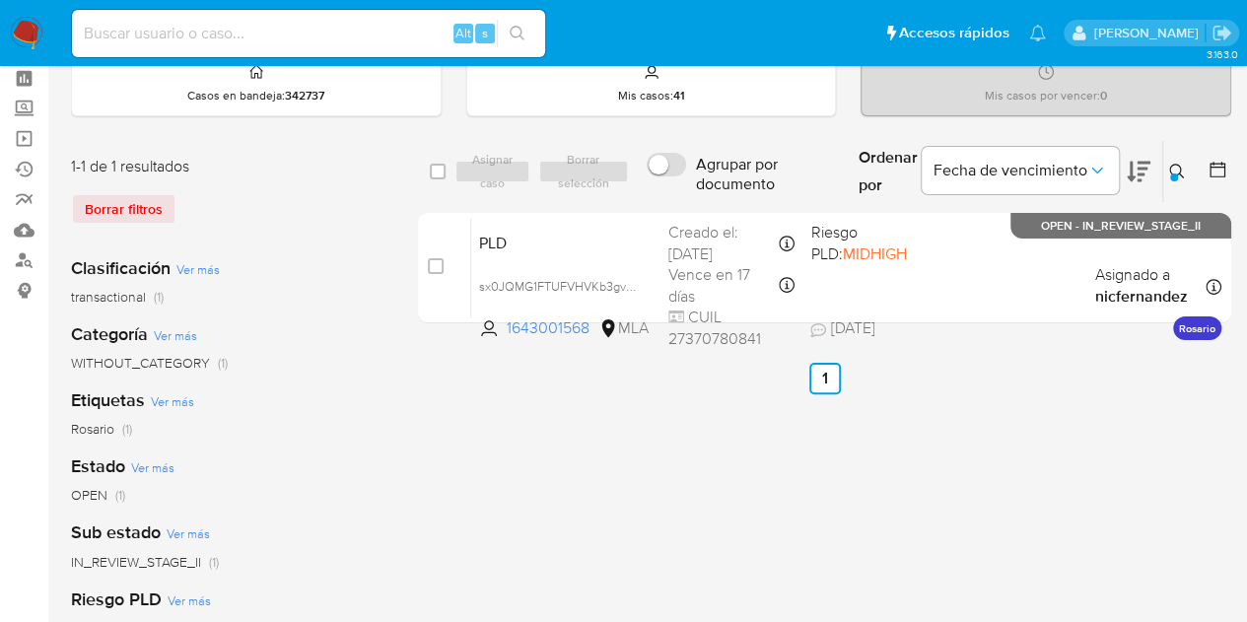
click at [1175, 174] on div at bounding box center [1174, 178] width 8 height 8
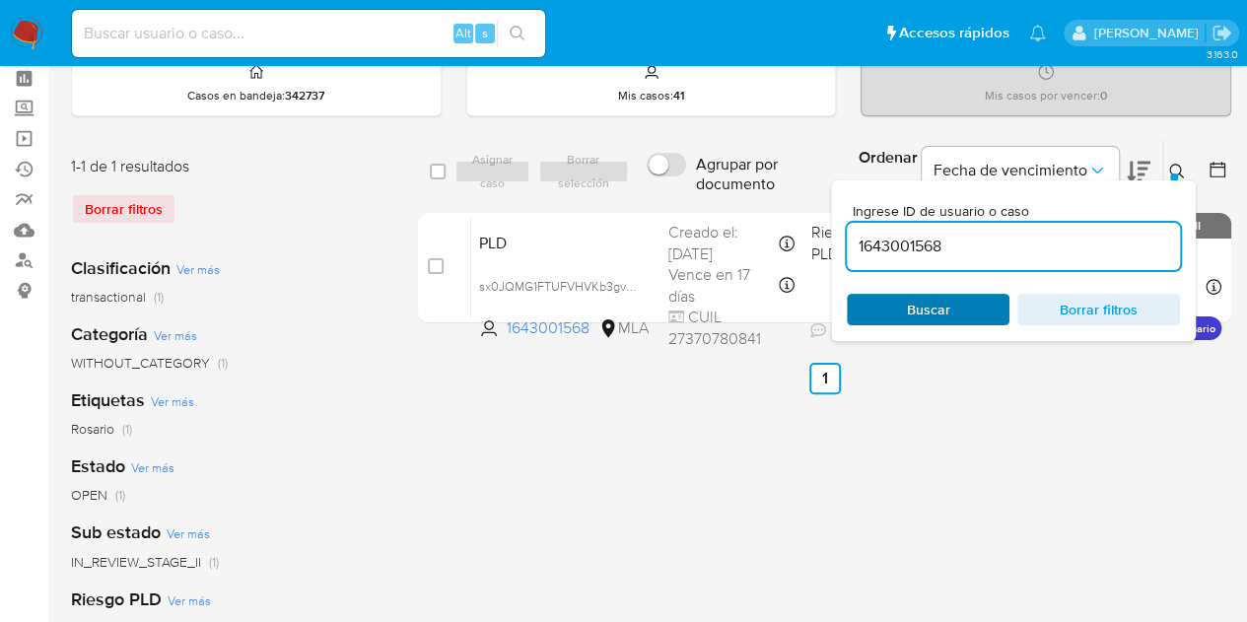
click at [957, 315] on span "Buscar" at bounding box center [928, 310] width 135 height 28
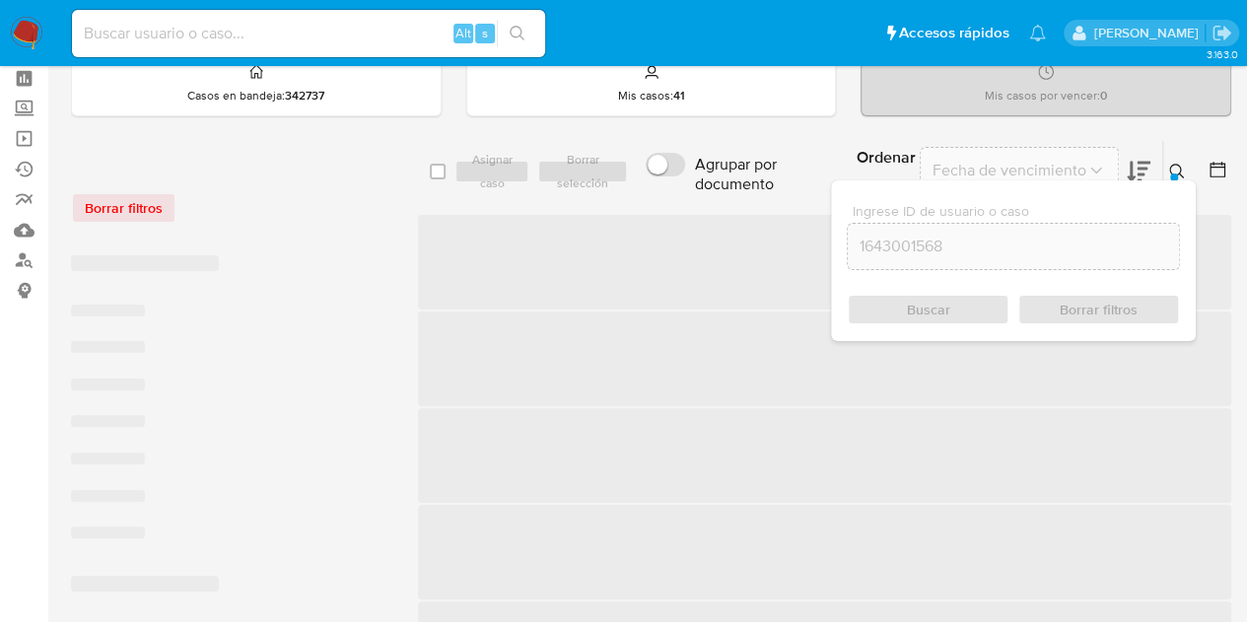
click at [1179, 169] on icon at bounding box center [1177, 172] width 16 height 16
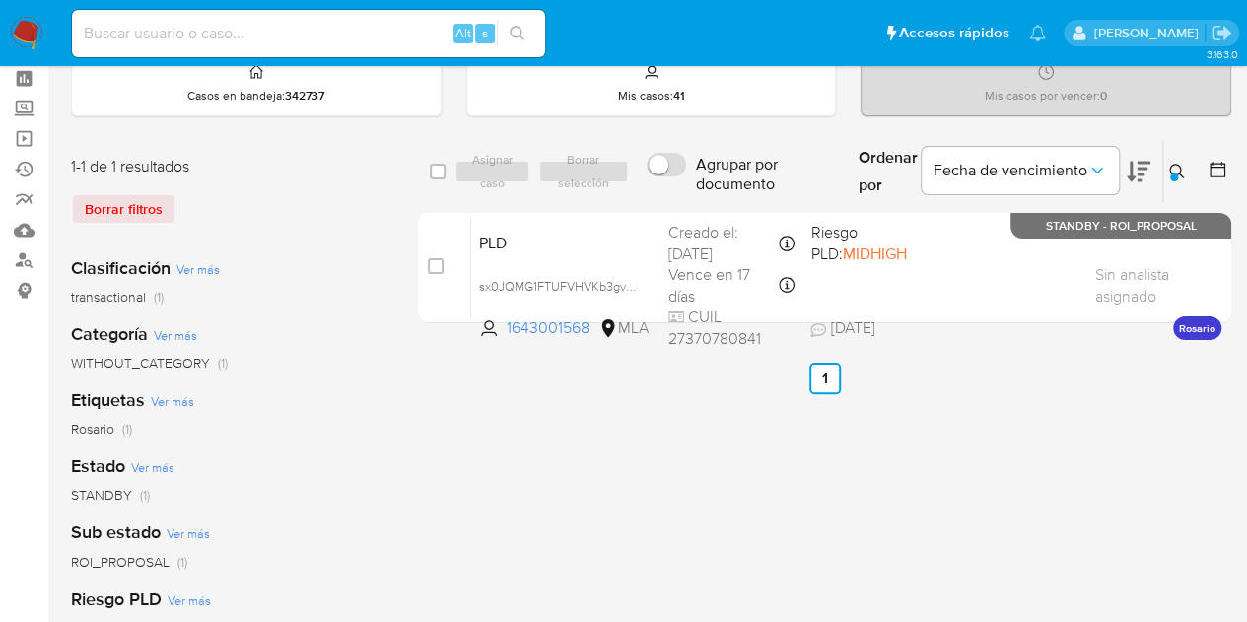
click at [1179, 169] on icon at bounding box center [1177, 172] width 16 height 16
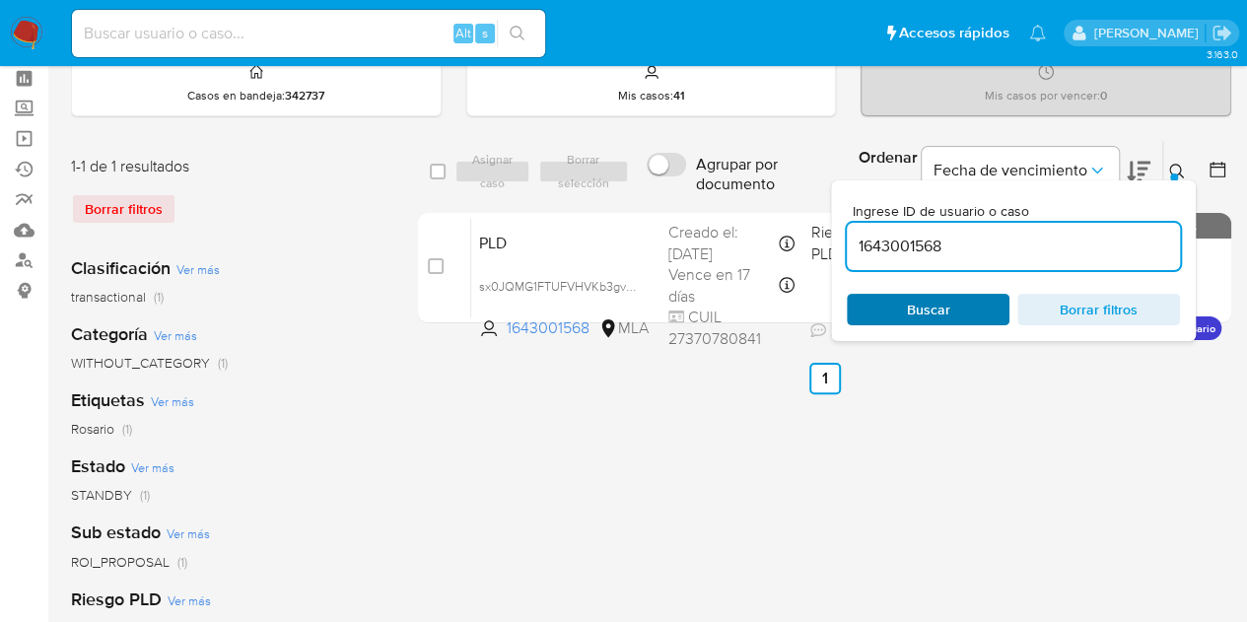
click at [912, 311] on span "Buscar" at bounding box center [928, 310] width 43 height 32
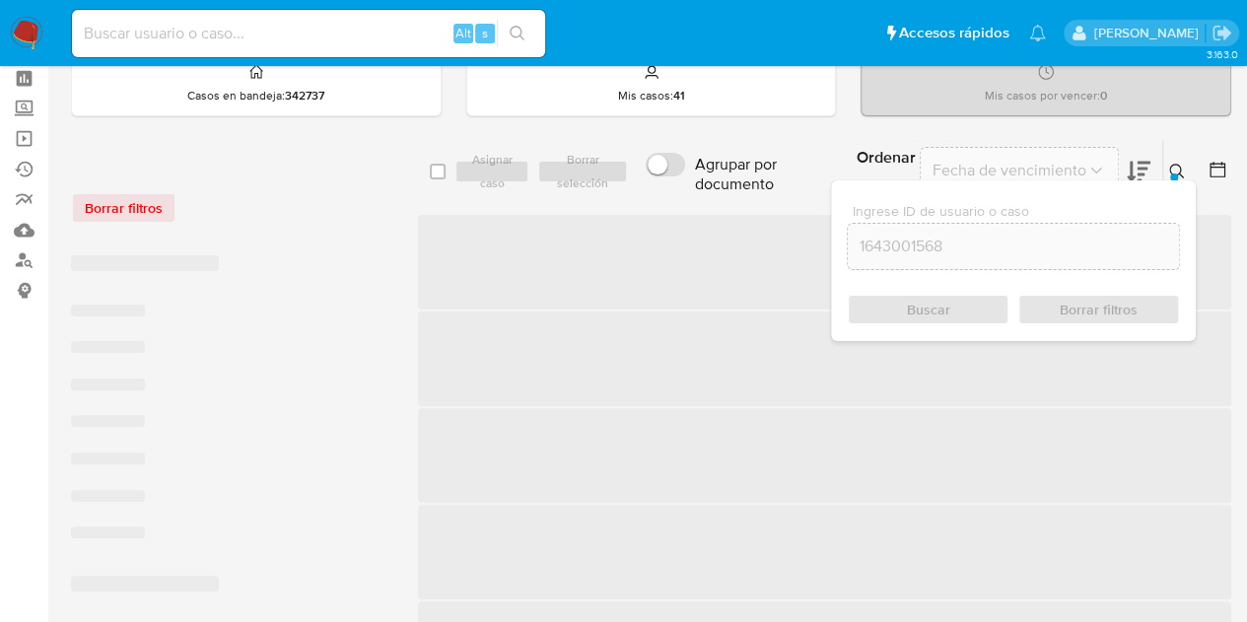
click at [1175, 165] on icon at bounding box center [1177, 172] width 16 height 16
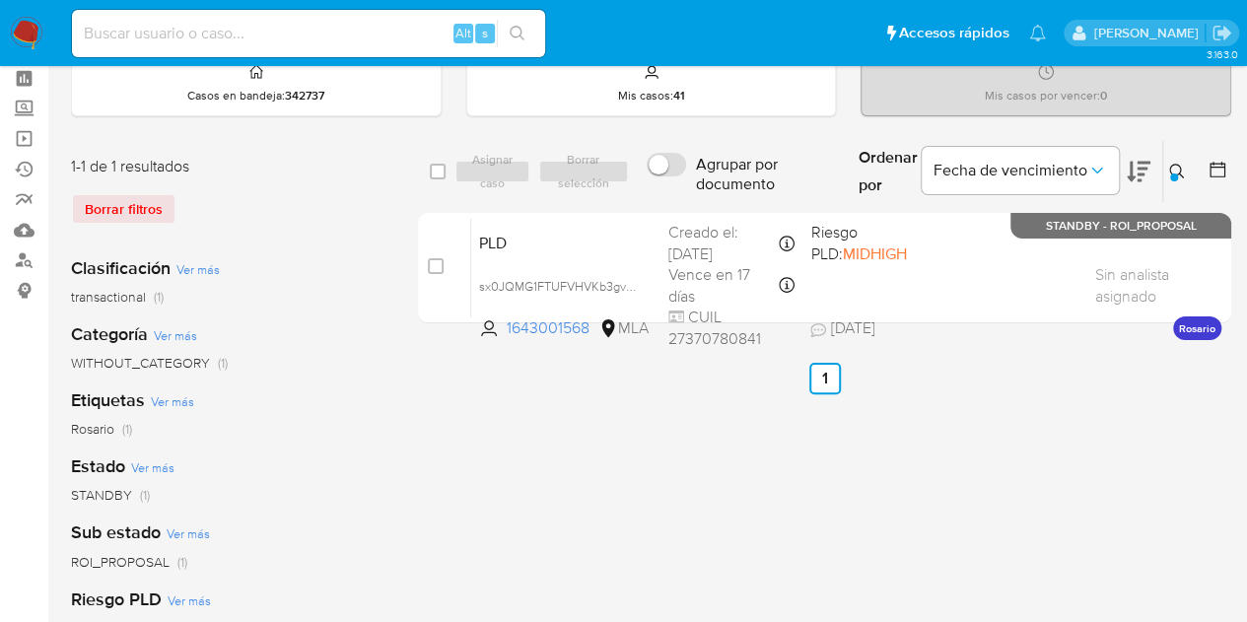
click at [367, 530] on div "Sub estado Ver más ROI_PROPOSAL (1)" at bounding box center [228, 546] width 315 height 50
click at [1175, 167] on icon at bounding box center [1177, 172] width 16 height 16
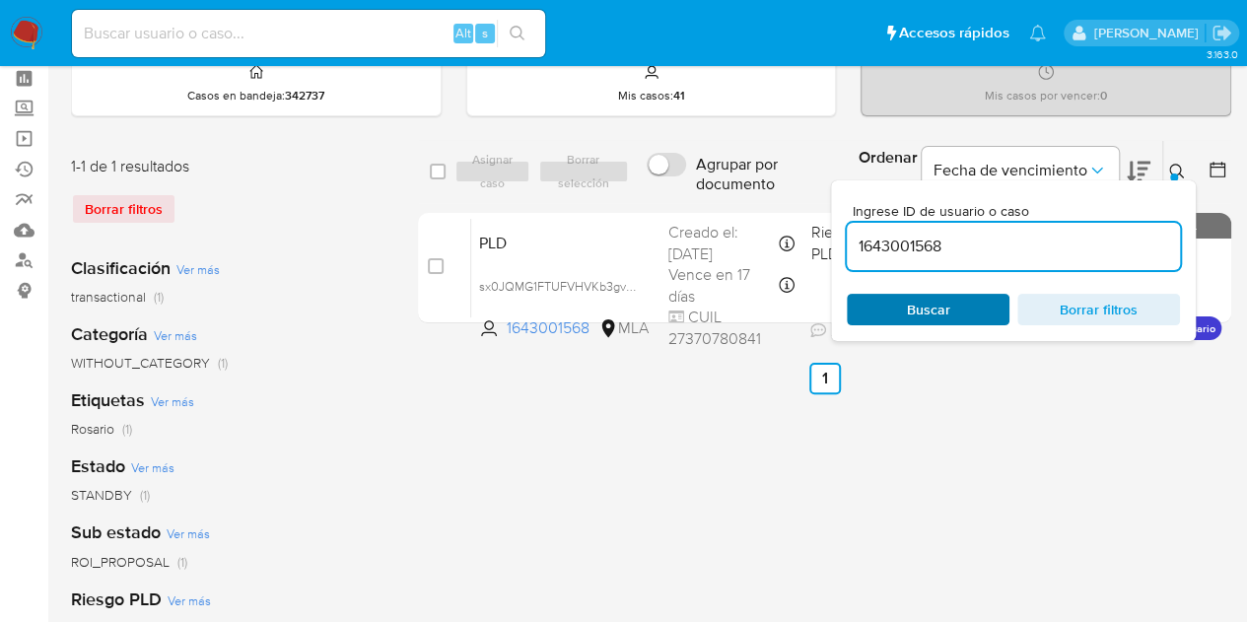
click at [901, 320] on button "Buscar" at bounding box center [928, 310] width 163 height 32
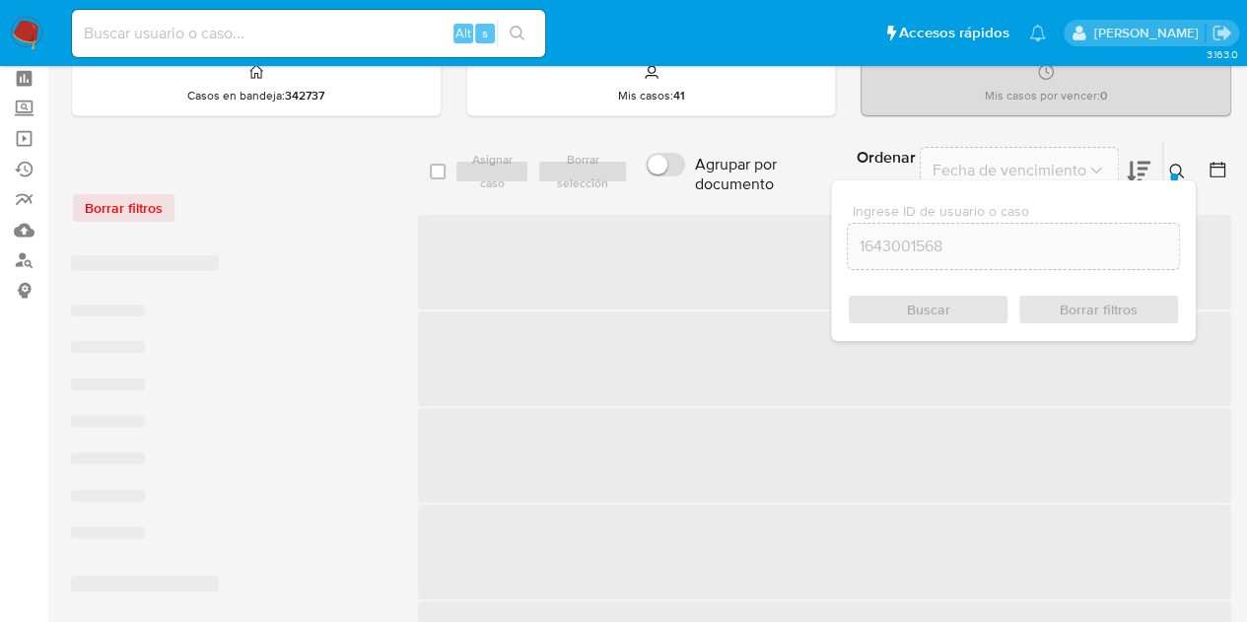
click at [1181, 157] on div "Ingrese ID de usuario o caso 1643001568 Buscar Borrar filtros" at bounding box center [1179, 171] width 34 height 61
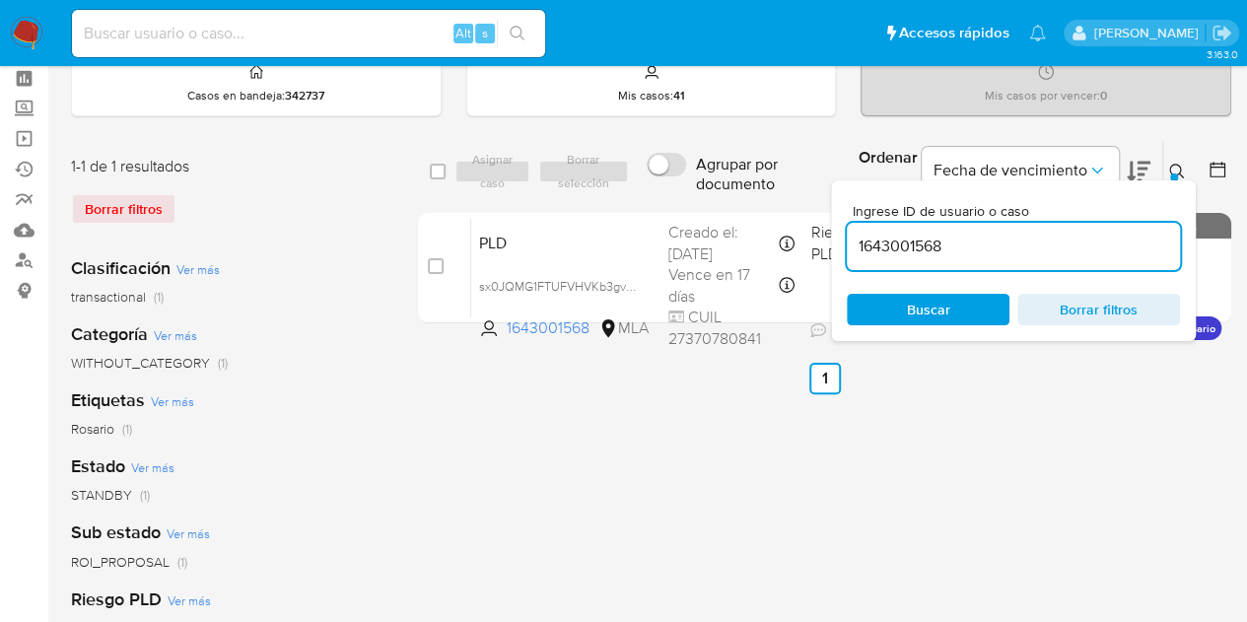
click at [1182, 169] on icon at bounding box center [1177, 172] width 16 height 16
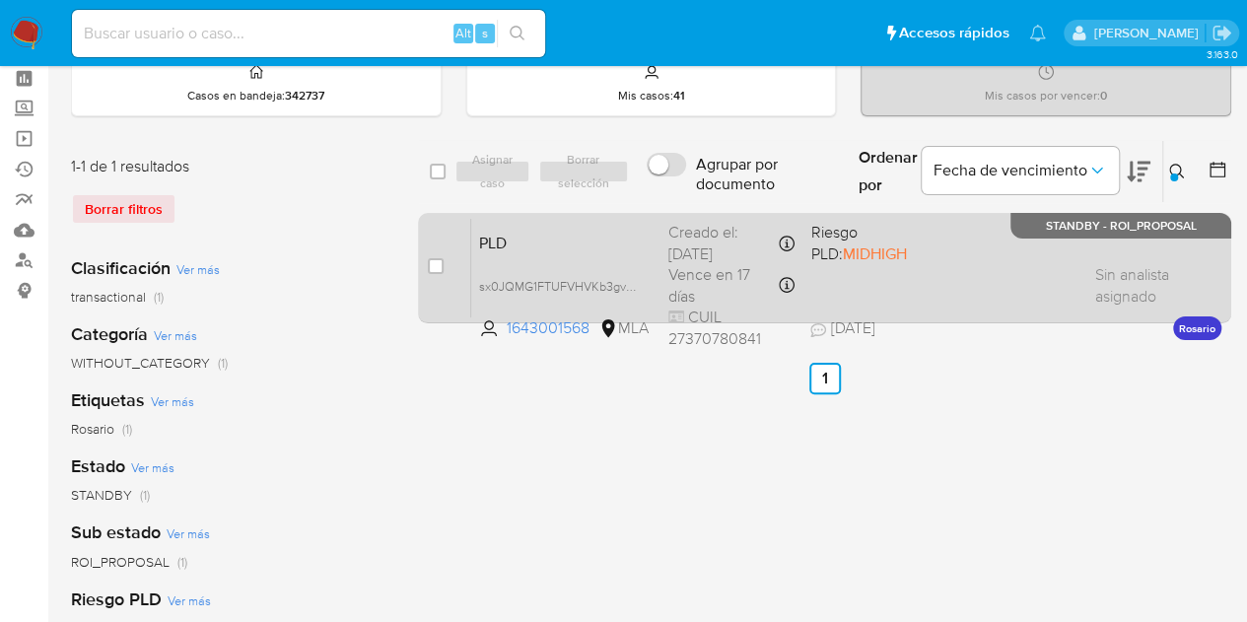
click at [621, 251] on span "PLD" at bounding box center [566, 242] width 174 height 26
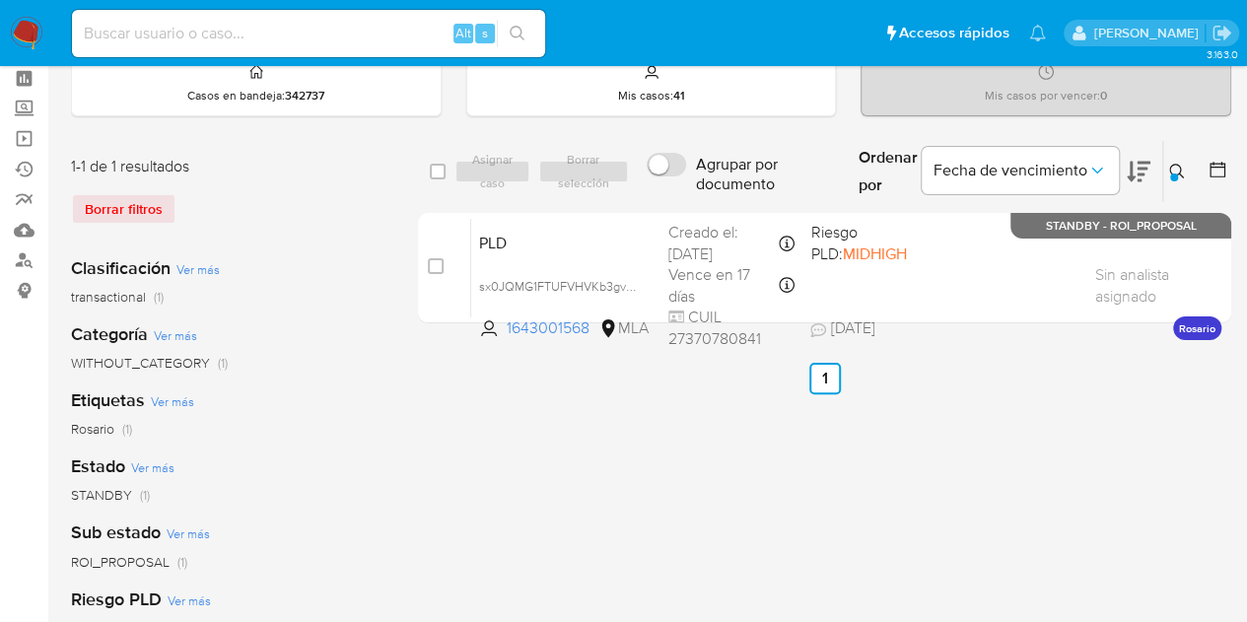
click at [1167, 174] on button at bounding box center [1179, 172] width 33 height 24
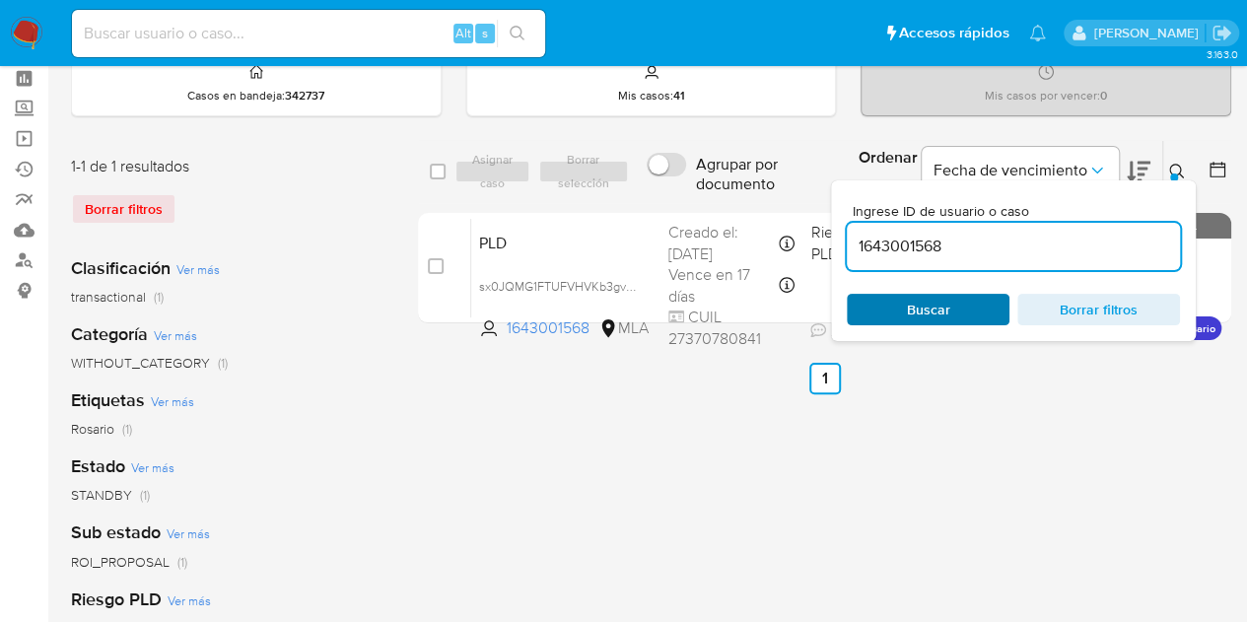
drag, startPoint x: 936, startPoint y: 297, endPoint x: 1108, endPoint y: 249, distance: 178.9
click at [935, 297] on span "Buscar" at bounding box center [928, 310] width 43 height 32
click at [1187, 174] on button at bounding box center [1179, 172] width 33 height 24
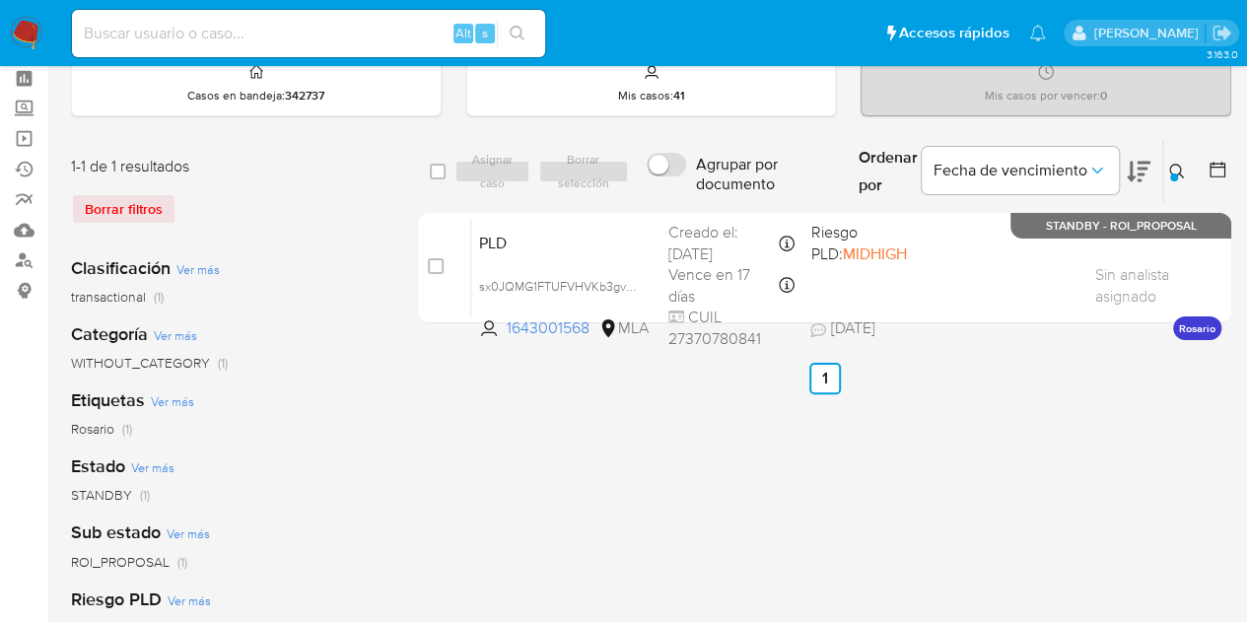
click at [373, 533] on div "Sub estado Ver más ROI_PROPOSAL (1)" at bounding box center [228, 546] width 315 height 50
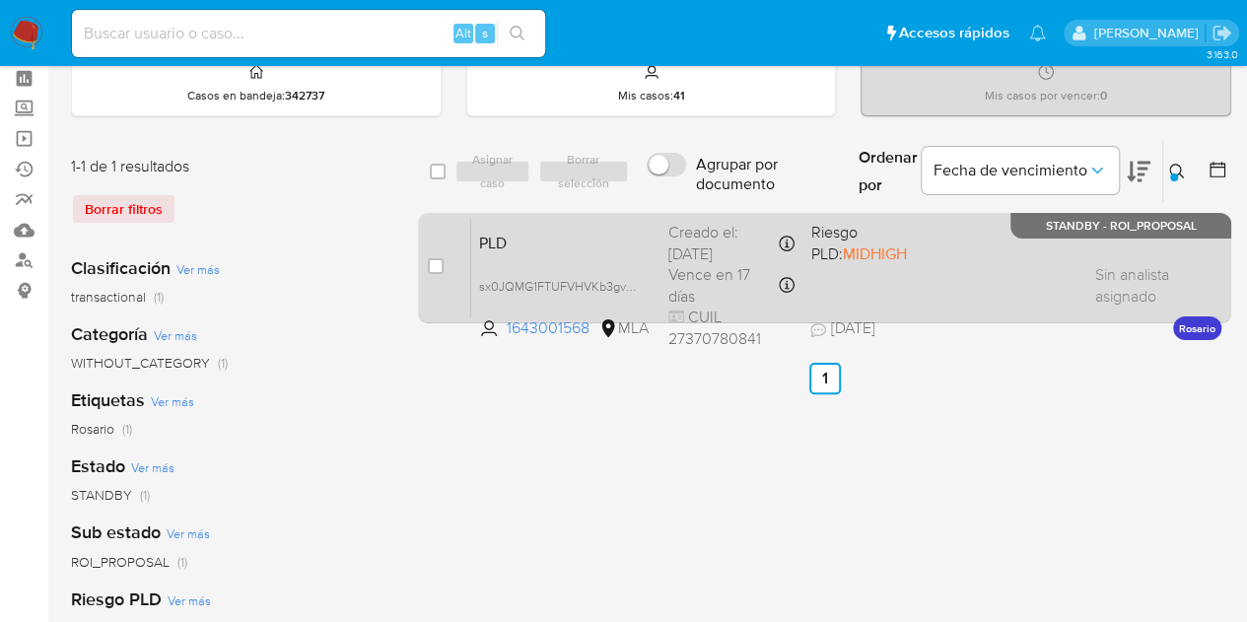
click at [587, 242] on span "PLD" at bounding box center [566, 242] width 174 height 26
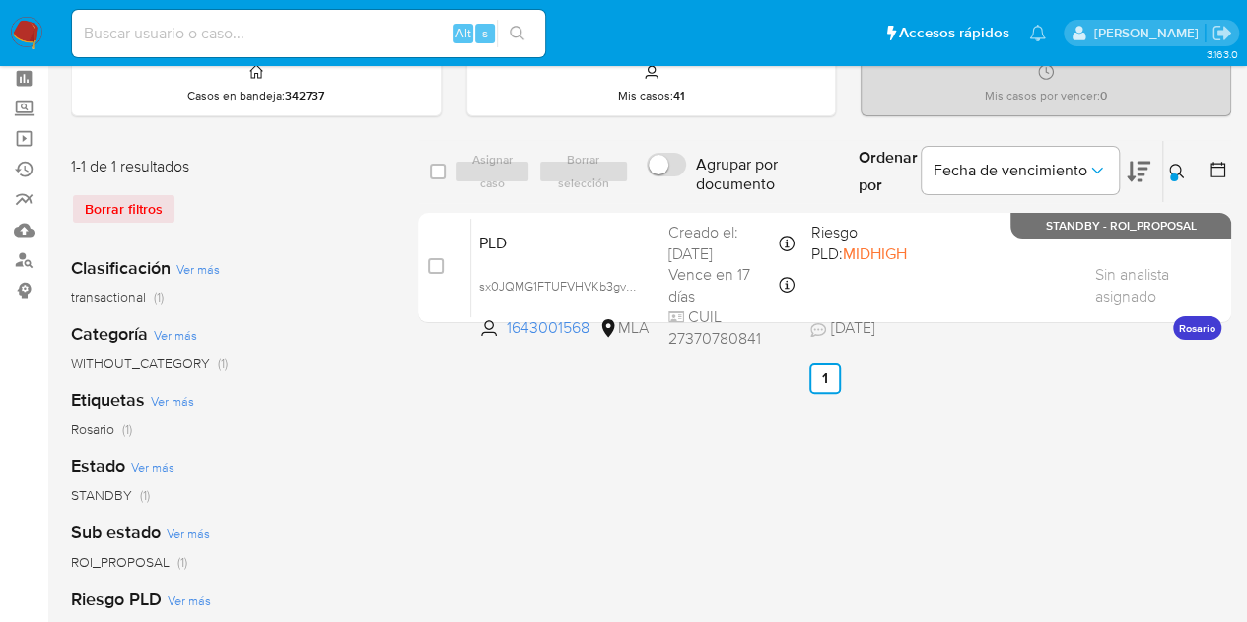
click at [1181, 164] on icon at bounding box center [1177, 172] width 16 height 16
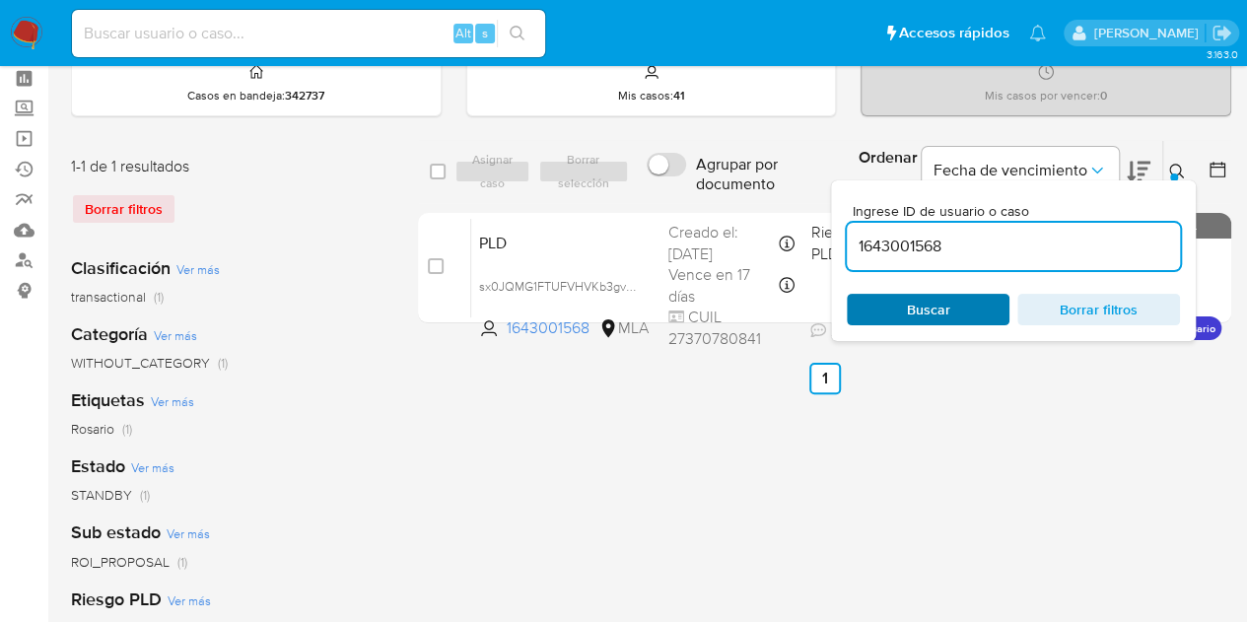
click at [937, 302] on span "Buscar" at bounding box center [928, 310] width 43 height 32
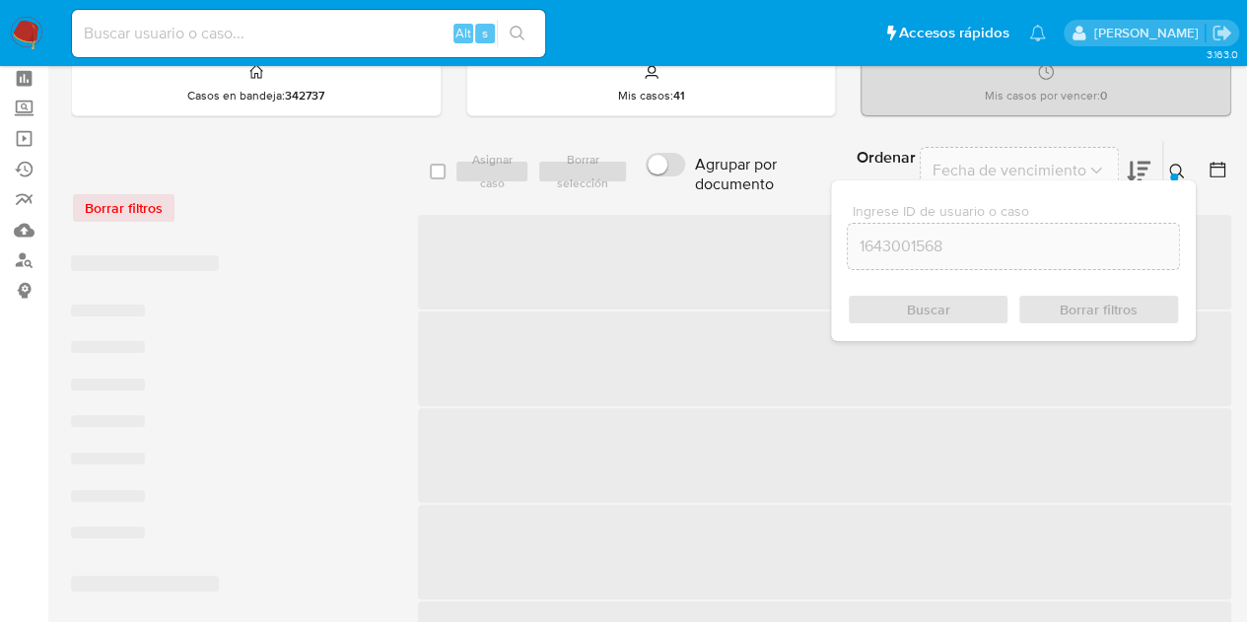
click at [1176, 171] on icon at bounding box center [1177, 172] width 16 height 16
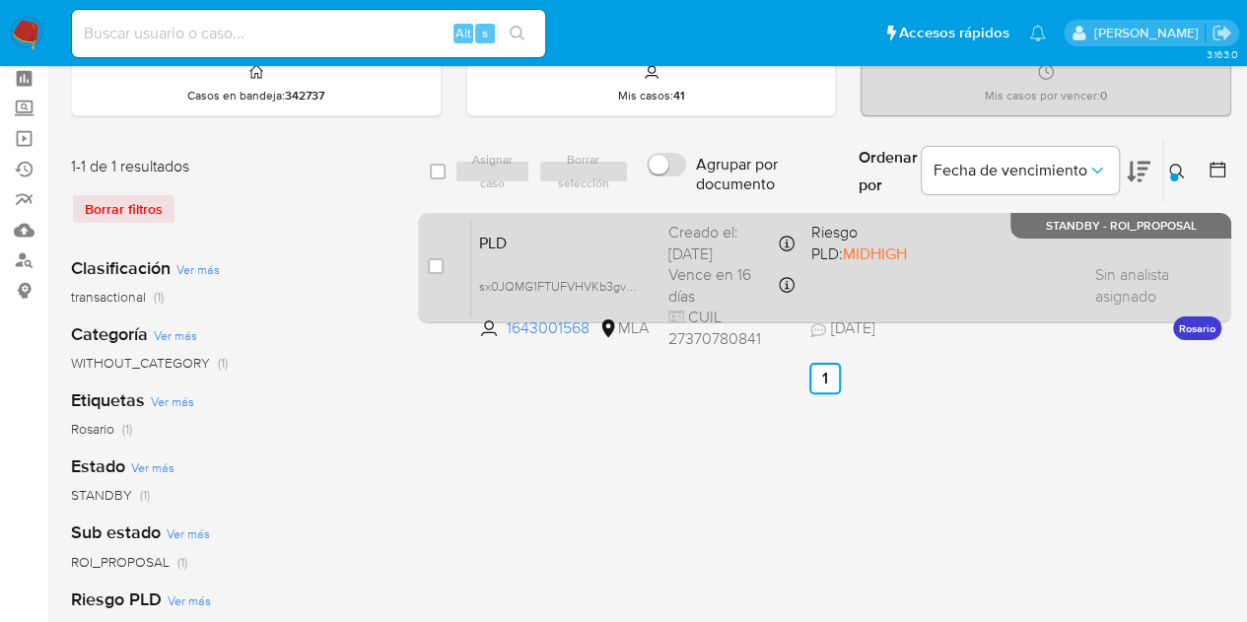
click at [607, 234] on span "PLD" at bounding box center [566, 242] width 174 height 26
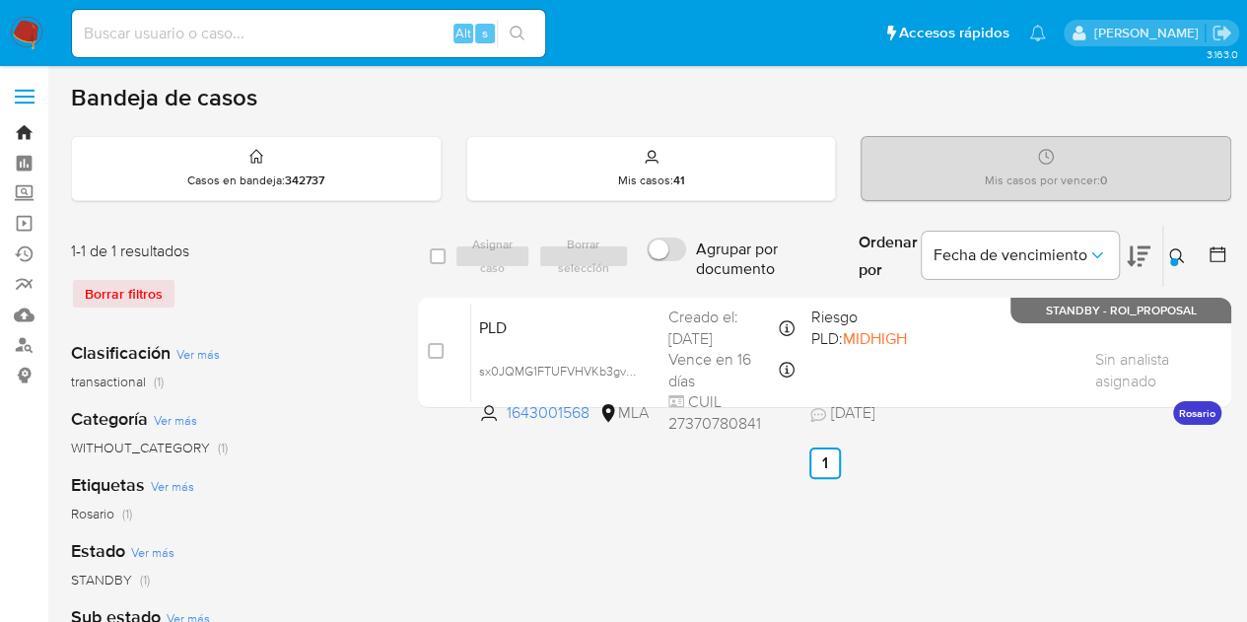
click at [18, 132] on link "Bandeja" at bounding box center [117, 132] width 235 height 31
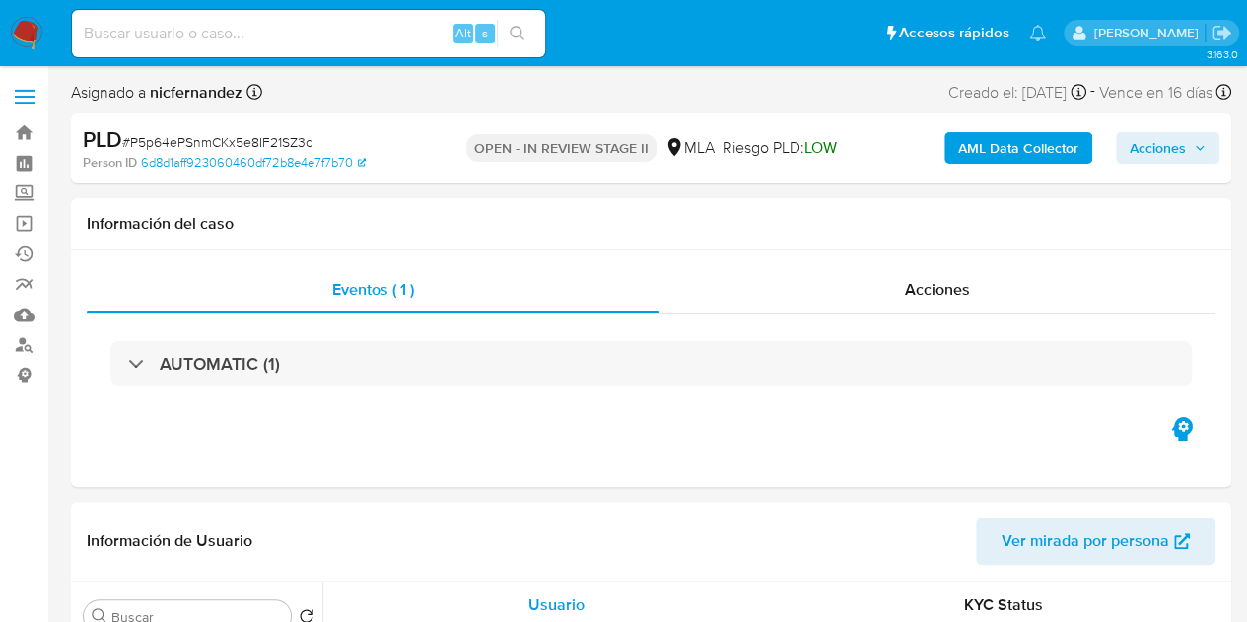
select select "10"
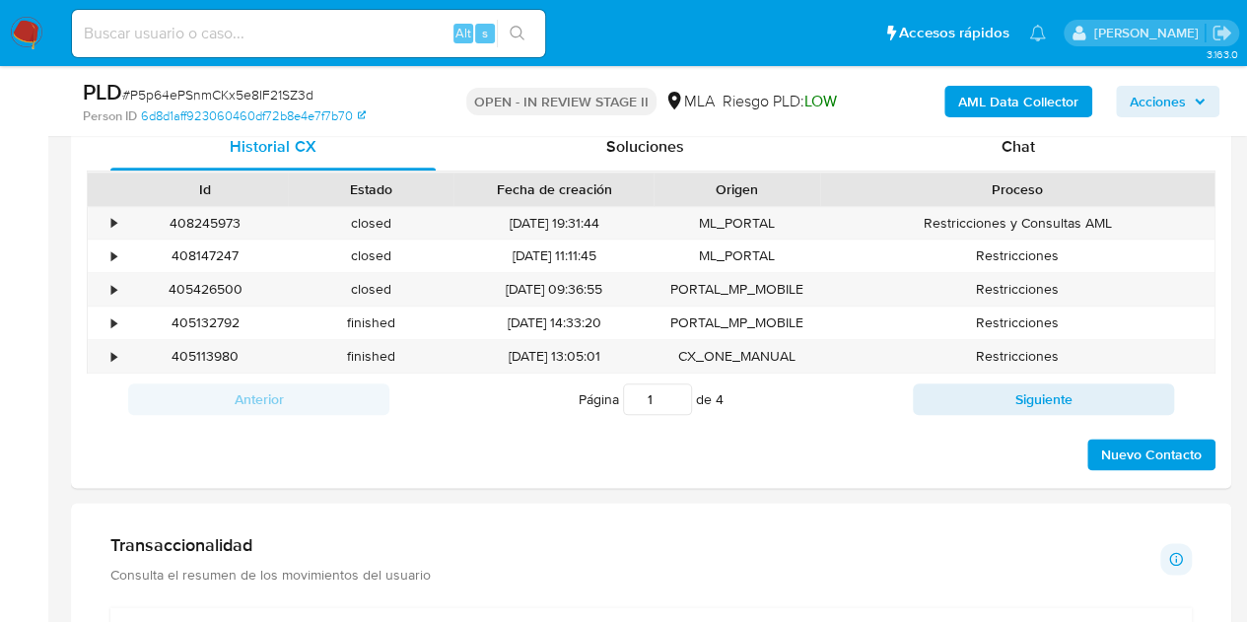
scroll to position [891, 0]
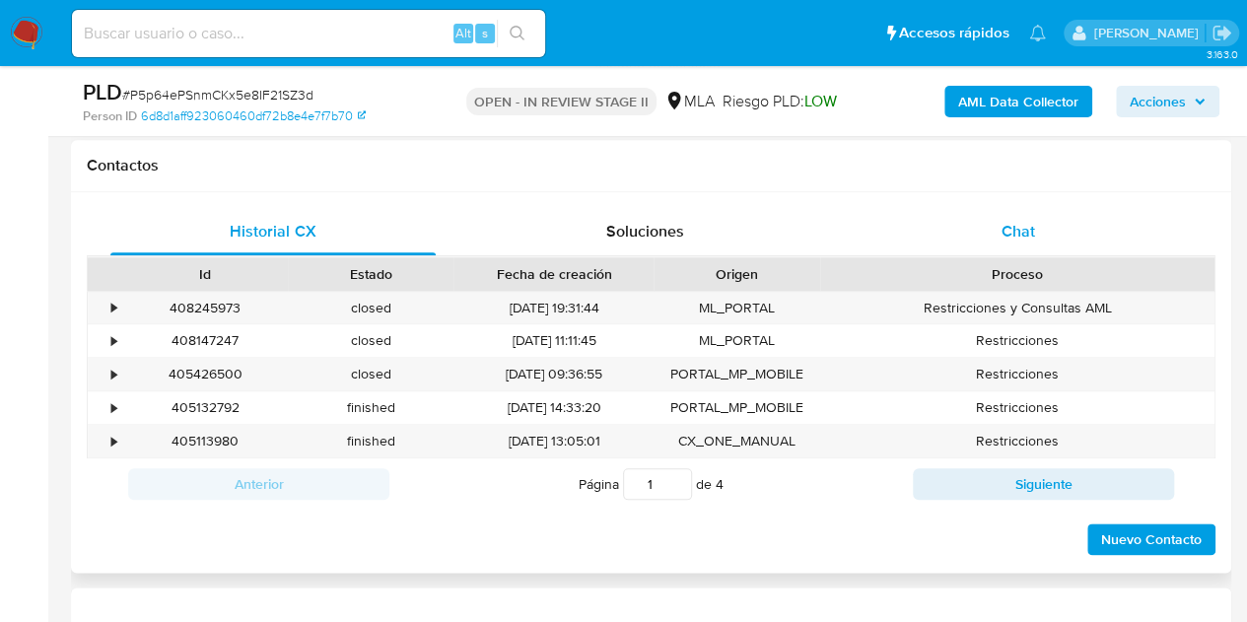
click at [1027, 230] on span "Chat" at bounding box center [1019, 231] width 34 height 23
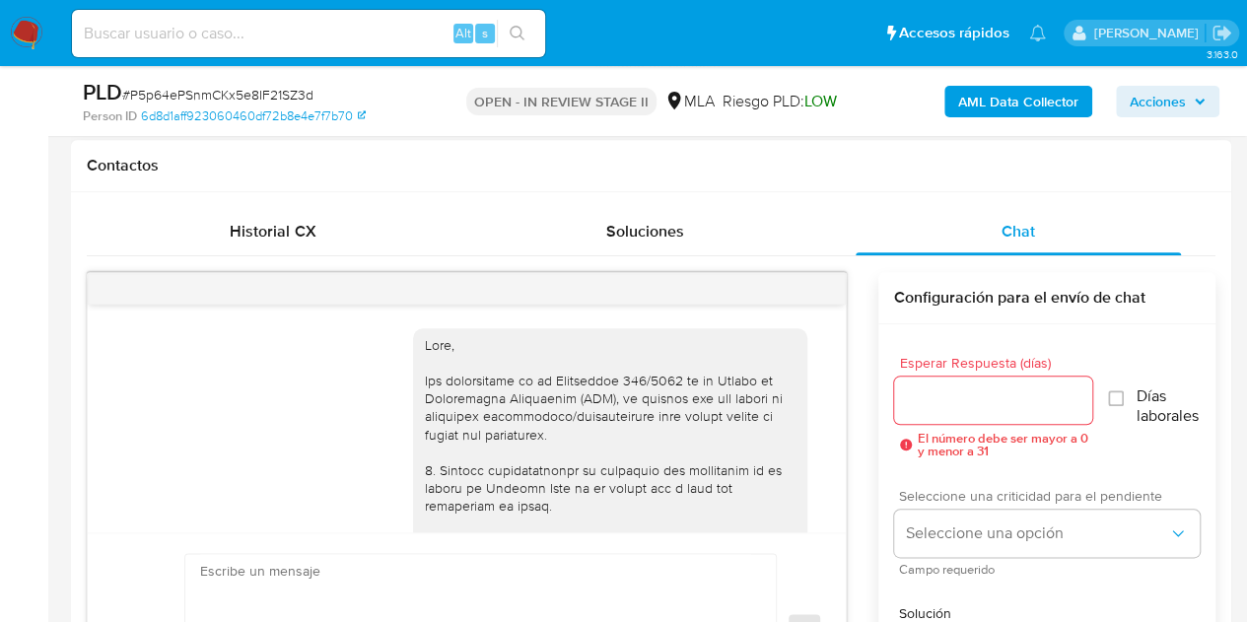
scroll to position [1968, 0]
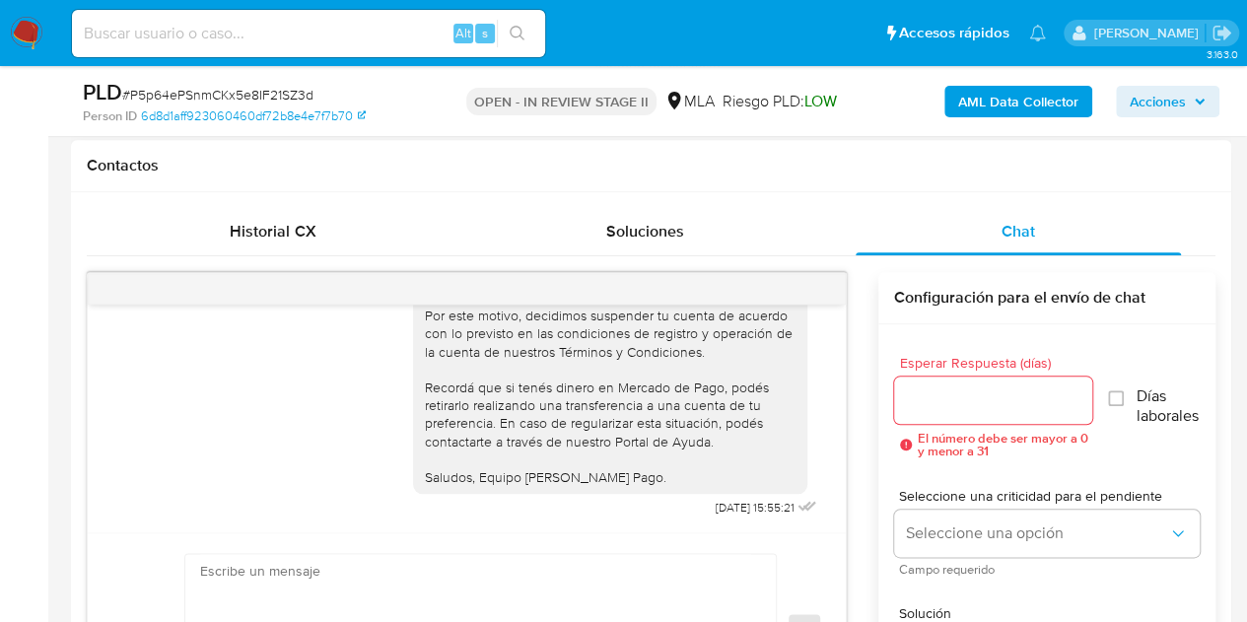
drag, startPoint x: 829, startPoint y: 506, endPoint x: 838, endPoint y: 470, distance: 36.6
click at [838, 470] on div "18/08/2025 17:23:28 Los recibos de sueldo , no tengo declaración jurada 18/08/2…" at bounding box center [467, 419] width 758 height 228
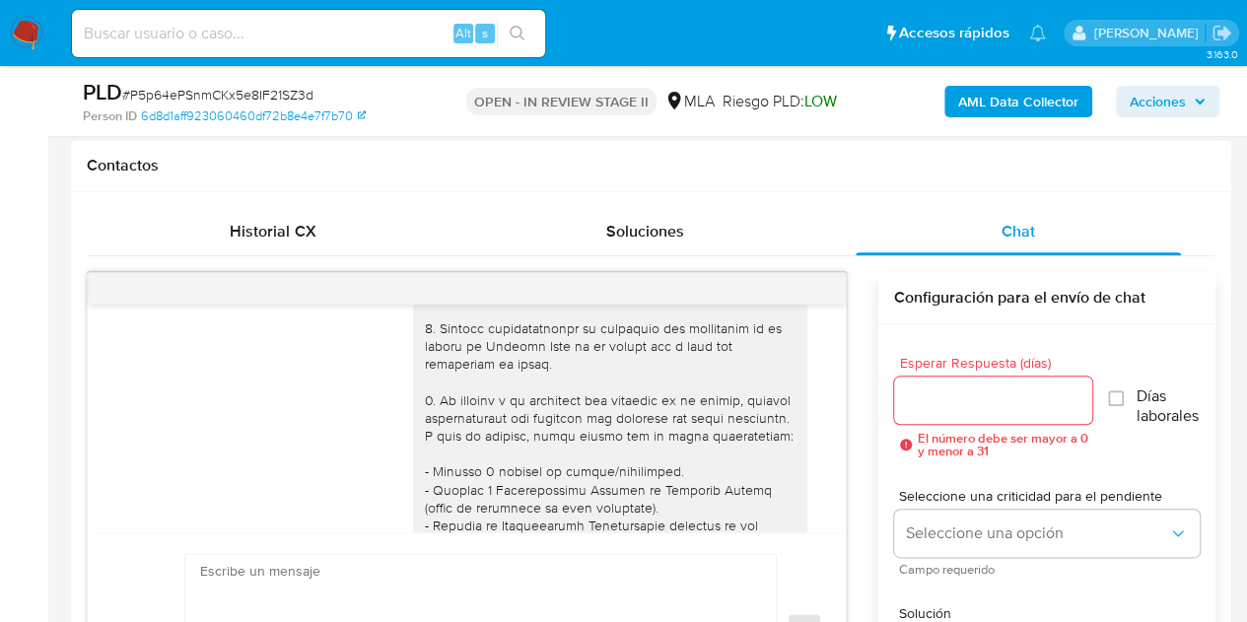
scroll to position [59, 0]
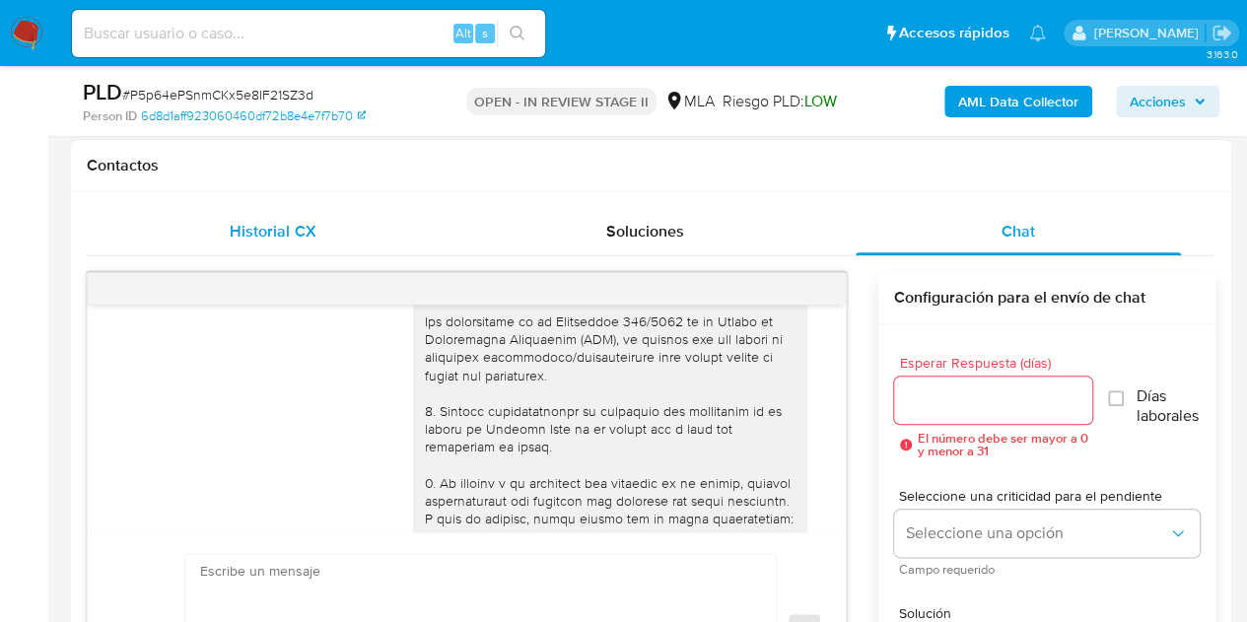
click at [309, 212] on div "Historial CX" at bounding box center [272, 231] width 325 height 47
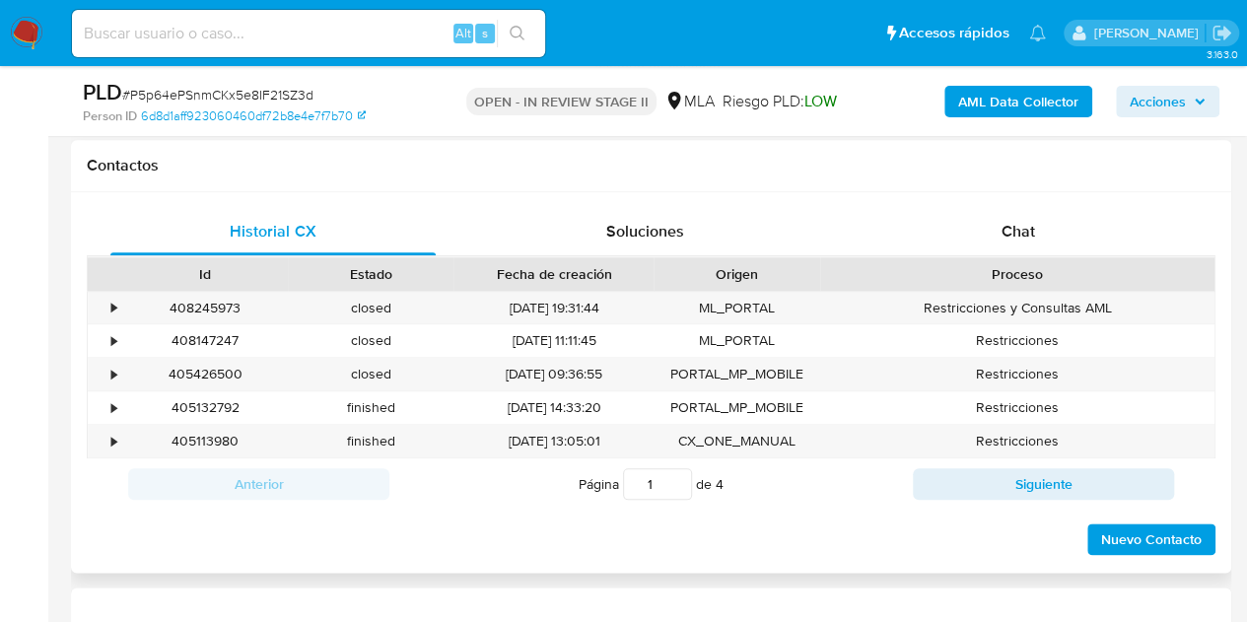
click at [379, 555] on div "Historial CX Soluciones Chat Id Estado Fecha de creación Origen Proceso • 40824…" at bounding box center [651, 382] width 1160 height 381
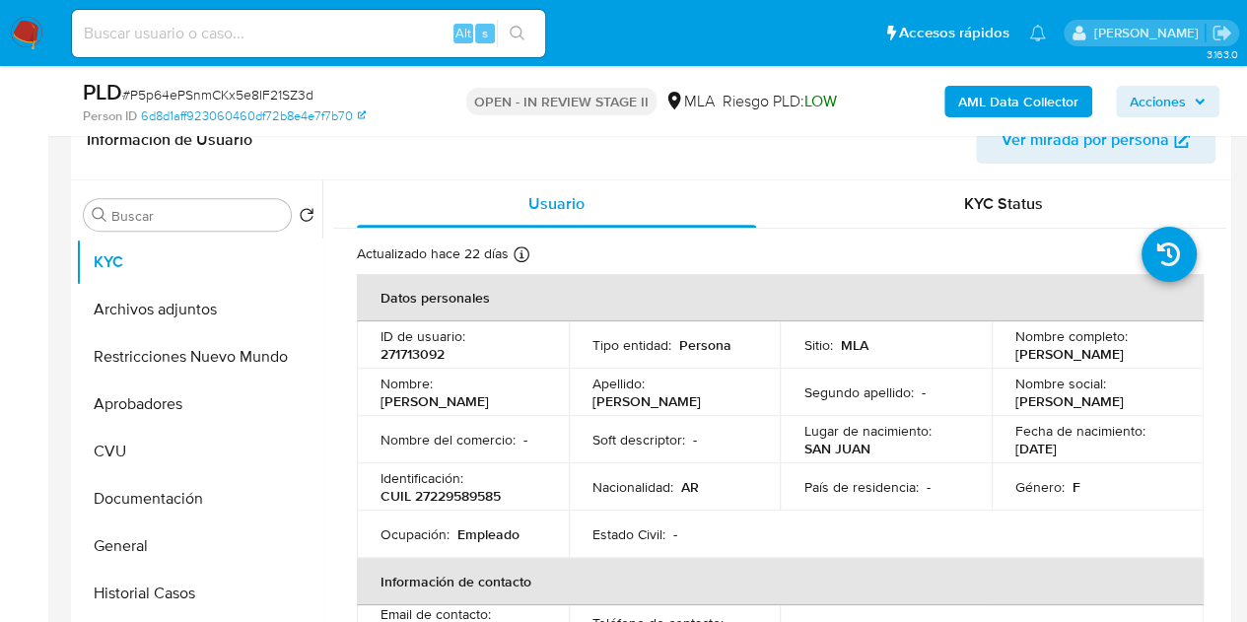
scroll to position [305, 0]
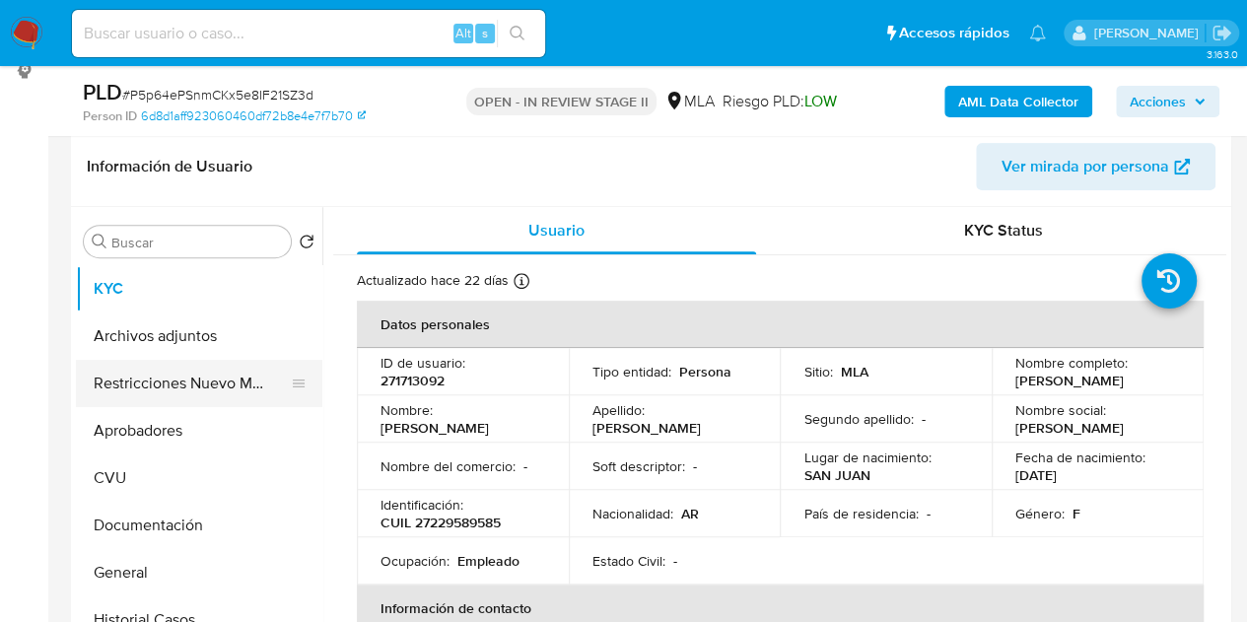
click at [148, 393] on button "Restricciones Nuevo Mundo" at bounding box center [191, 383] width 231 height 47
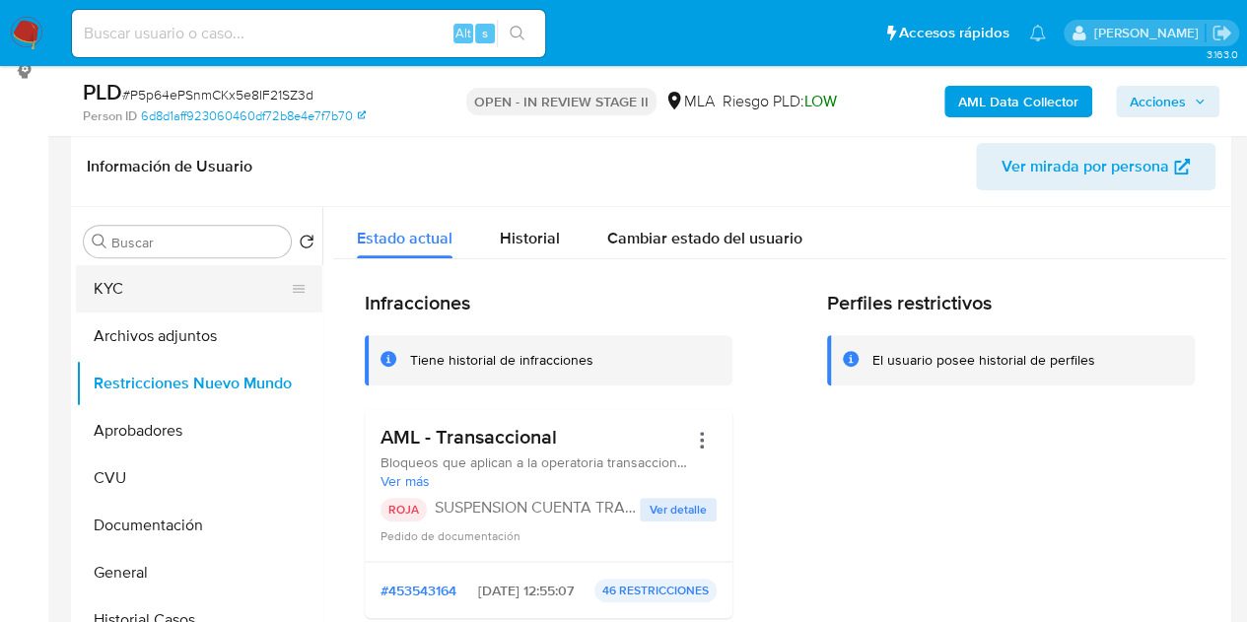
click at [130, 301] on button "KYC" at bounding box center [191, 288] width 231 height 47
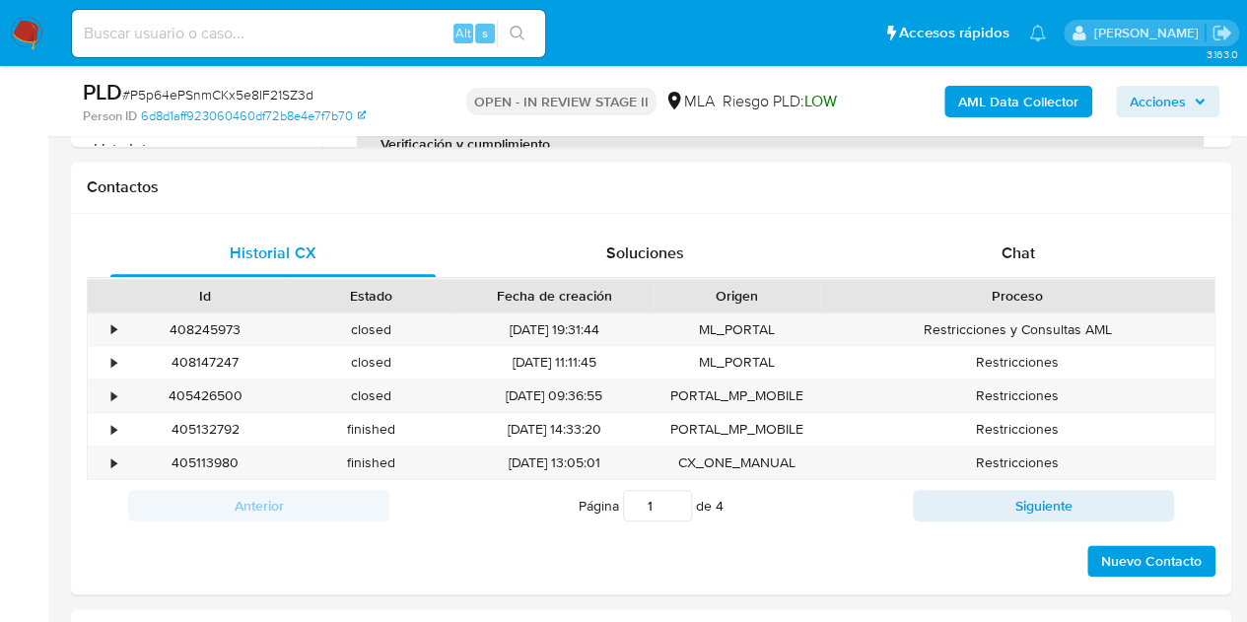
scroll to position [913, 0]
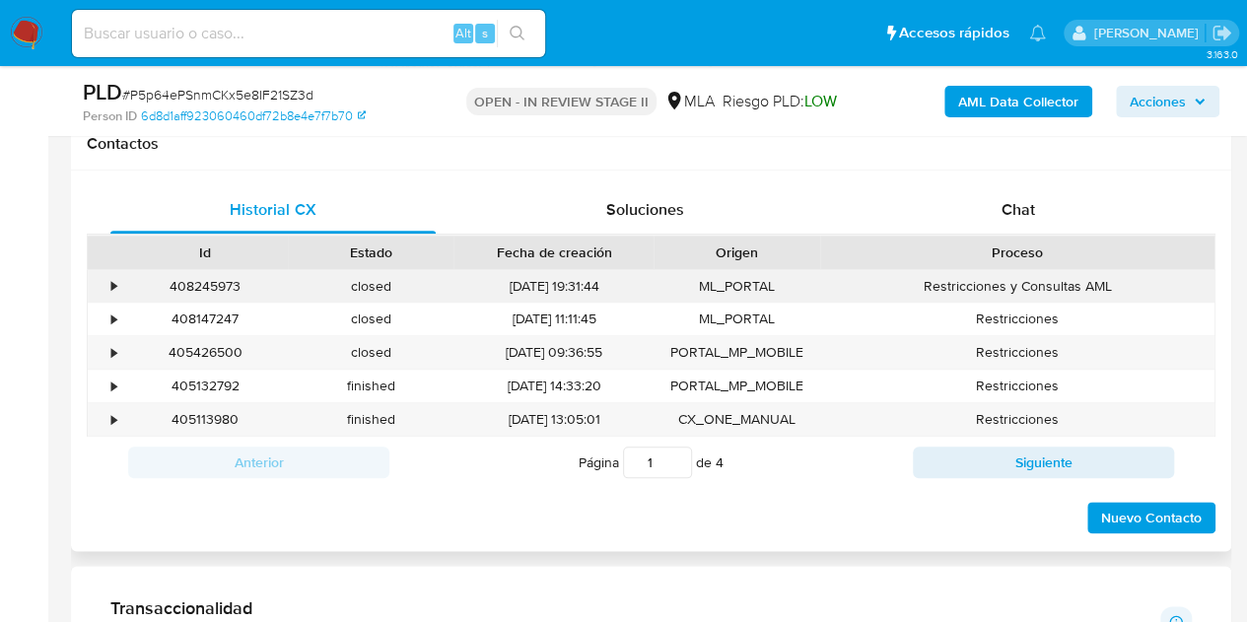
click at [223, 289] on div "408245973" at bounding box center [205, 286] width 166 height 33
copy div "408245973"
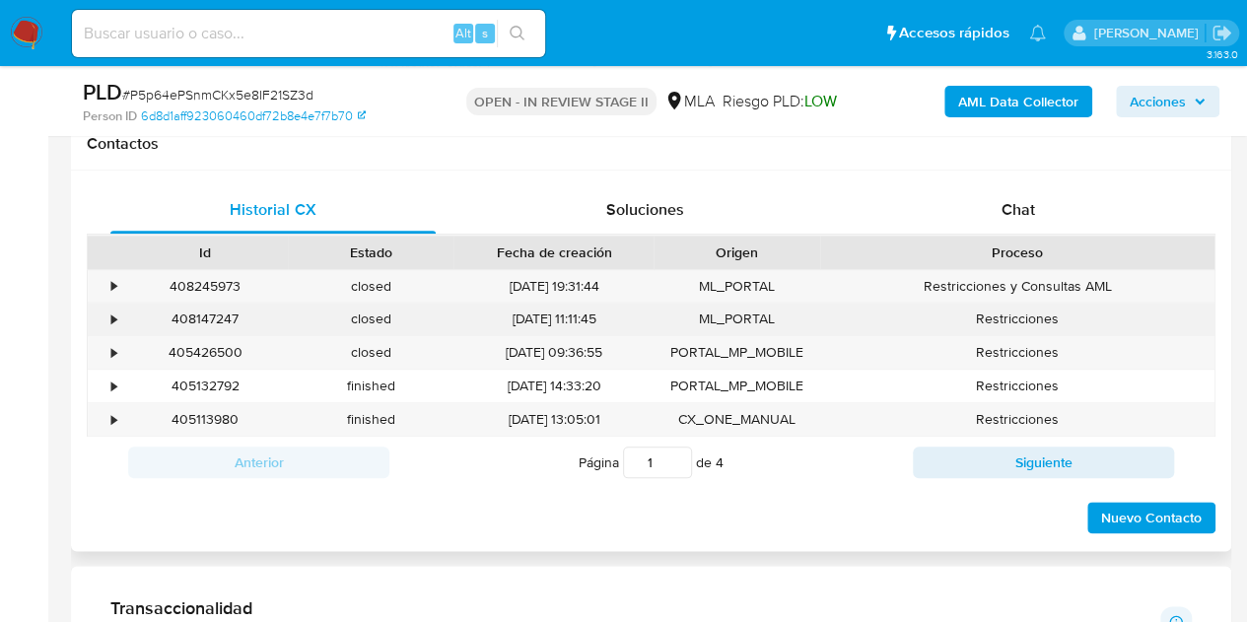
click at [204, 317] on div "408147247" at bounding box center [205, 319] width 166 height 33
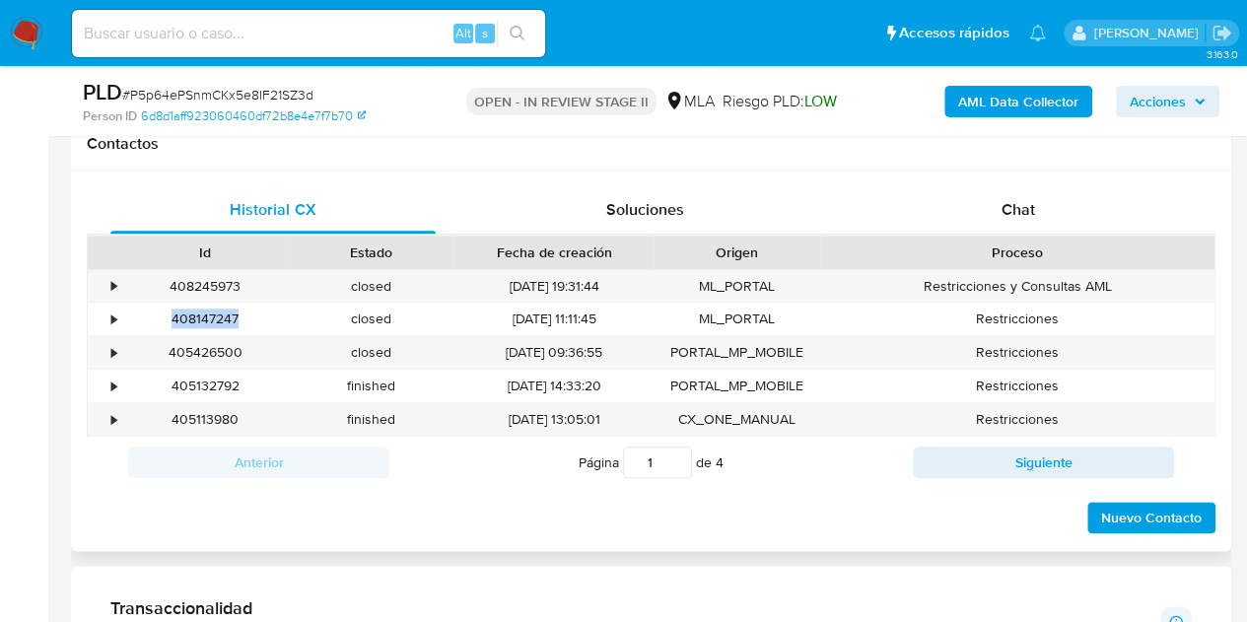
copy div "408147247"
click at [1077, 237] on div "Proceso" at bounding box center [1017, 253] width 394 height 34
click at [1059, 220] on div "Chat" at bounding box center [1018, 209] width 325 height 47
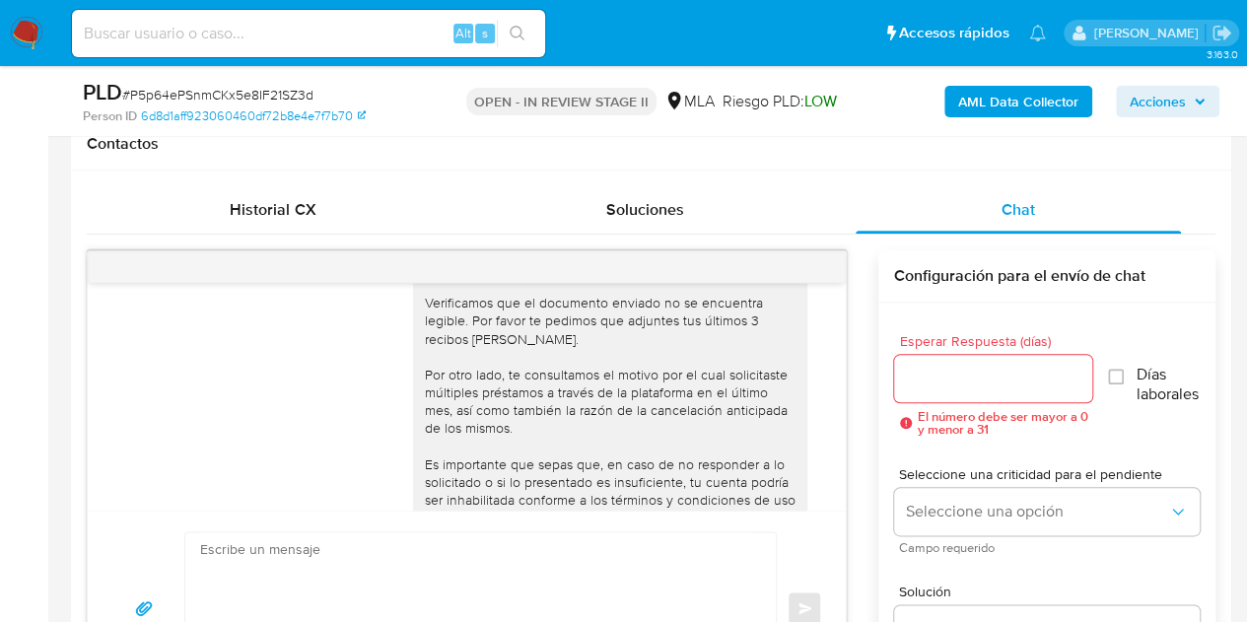
scroll to position [1272, 0]
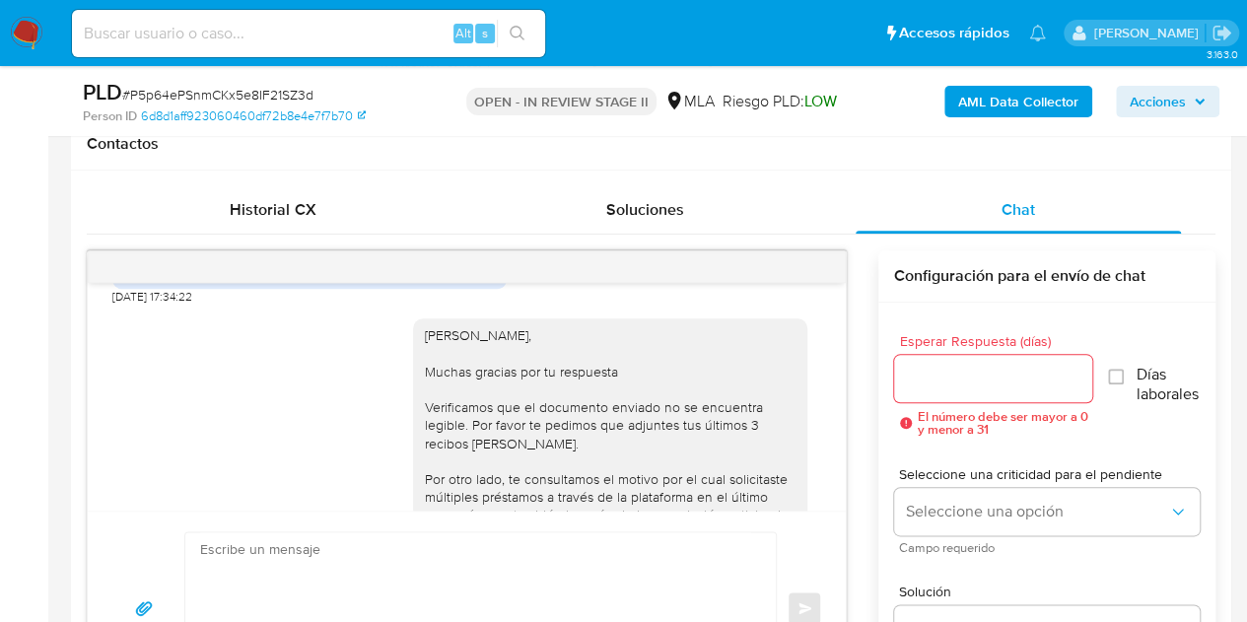
click at [396, 584] on textarea at bounding box center [475, 608] width 551 height 152
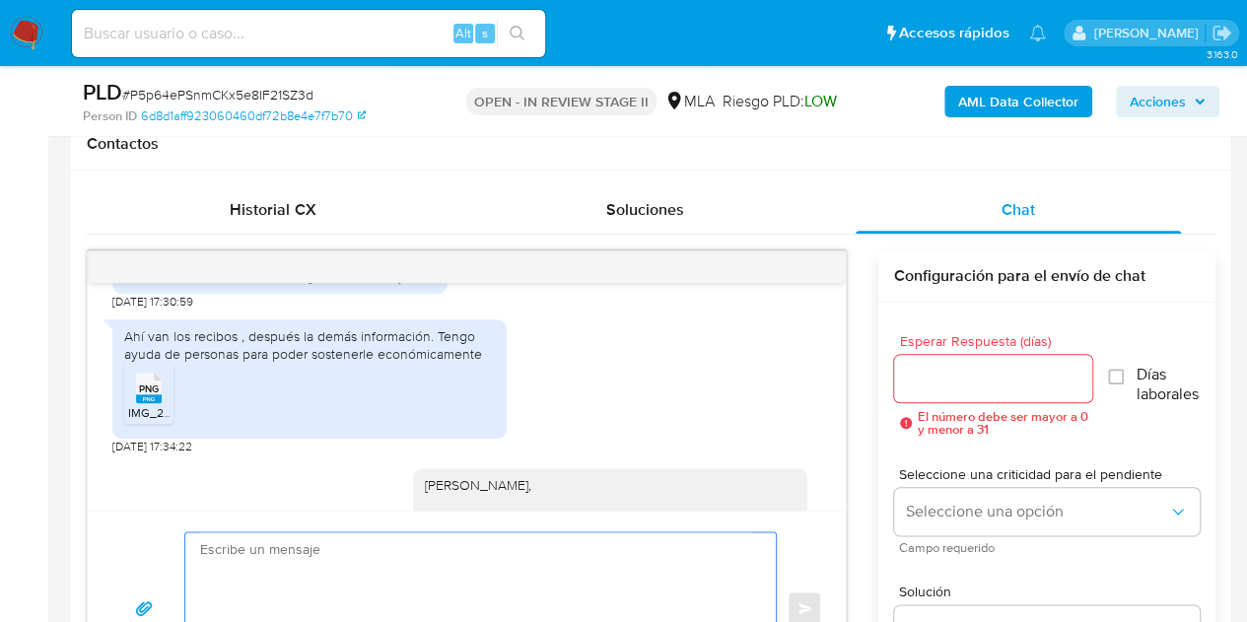
scroll to position [1100, 0]
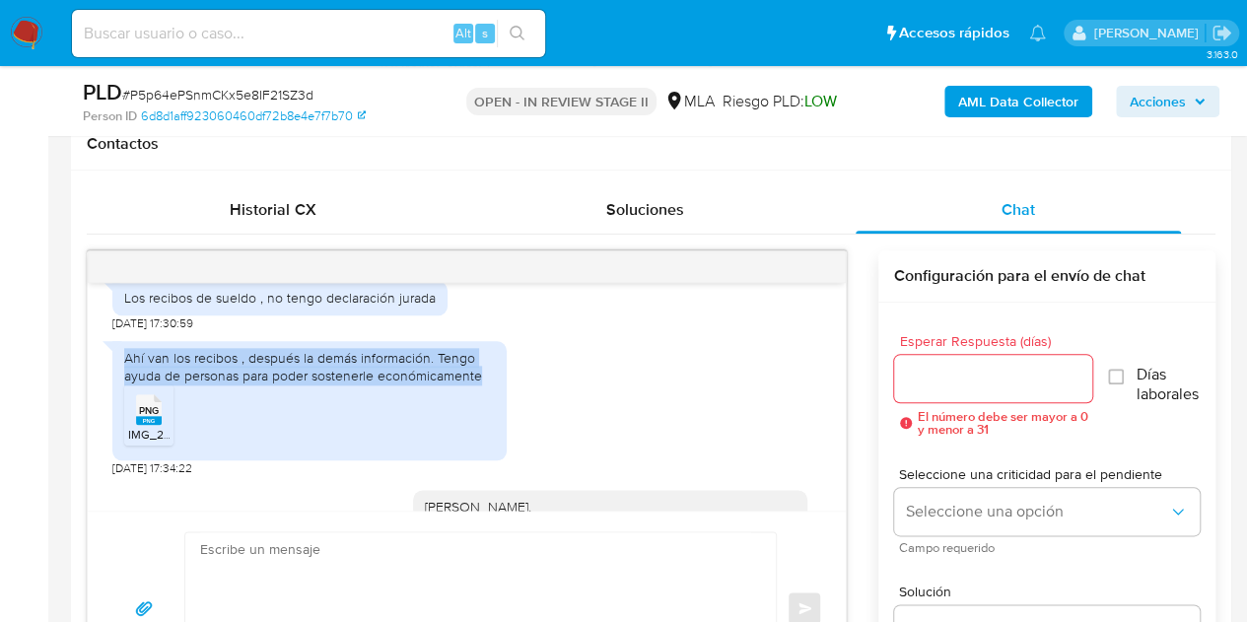
drag, startPoint x: 126, startPoint y: 394, endPoint x: 494, endPoint y: 403, distance: 367.8
click at [494, 384] on div "Ahí van los recibos , después la demás información. Tengo ayuda de personas par…" at bounding box center [309, 366] width 371 height 35
copy div "Ahí van los recibos , después la demás información. Tengo ayuda de personas par…"
click at [625, 392] on div "Ahí van los recibos , después la demás información. Tengo ayuda de personas par…" at bounding box center [466, 404] width 709 height 146
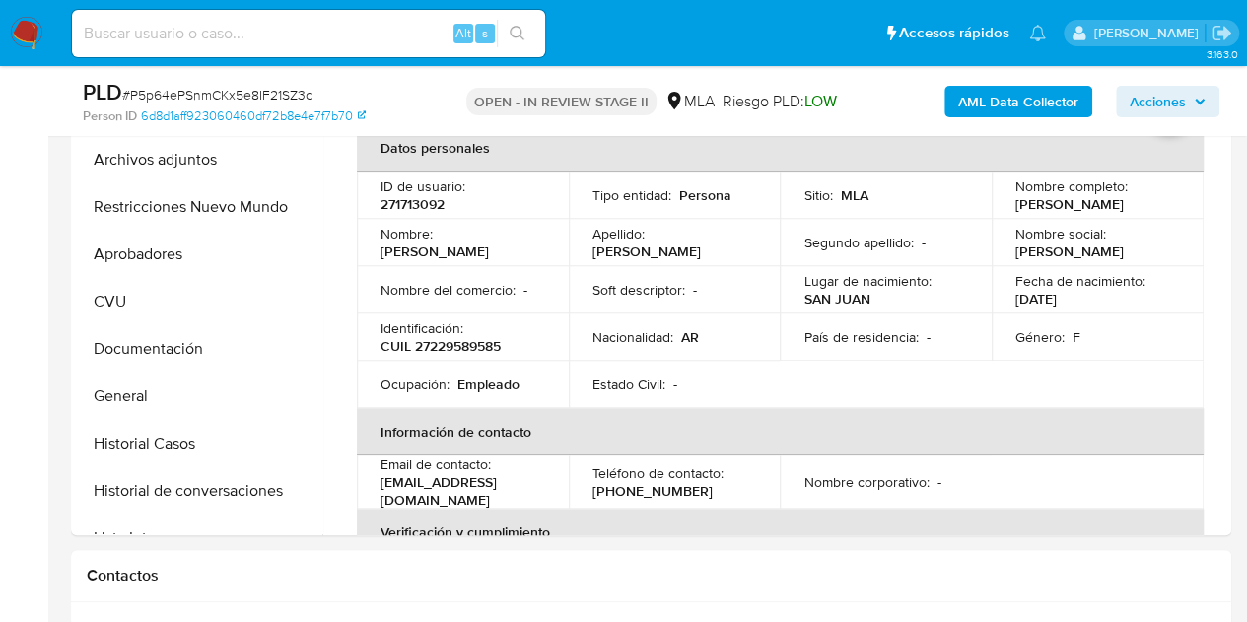
scroll to position [369, 0]
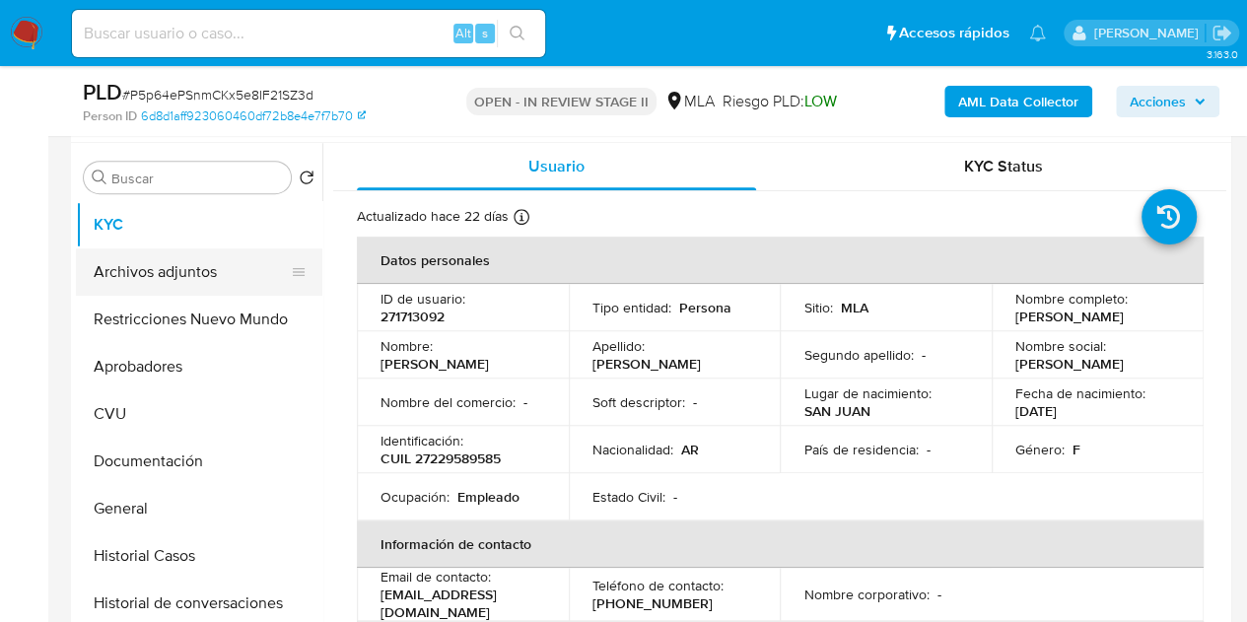
click at [209, 251] on button "Archivos adjuntos" at bounding box center [191, 271] width 231 height 47
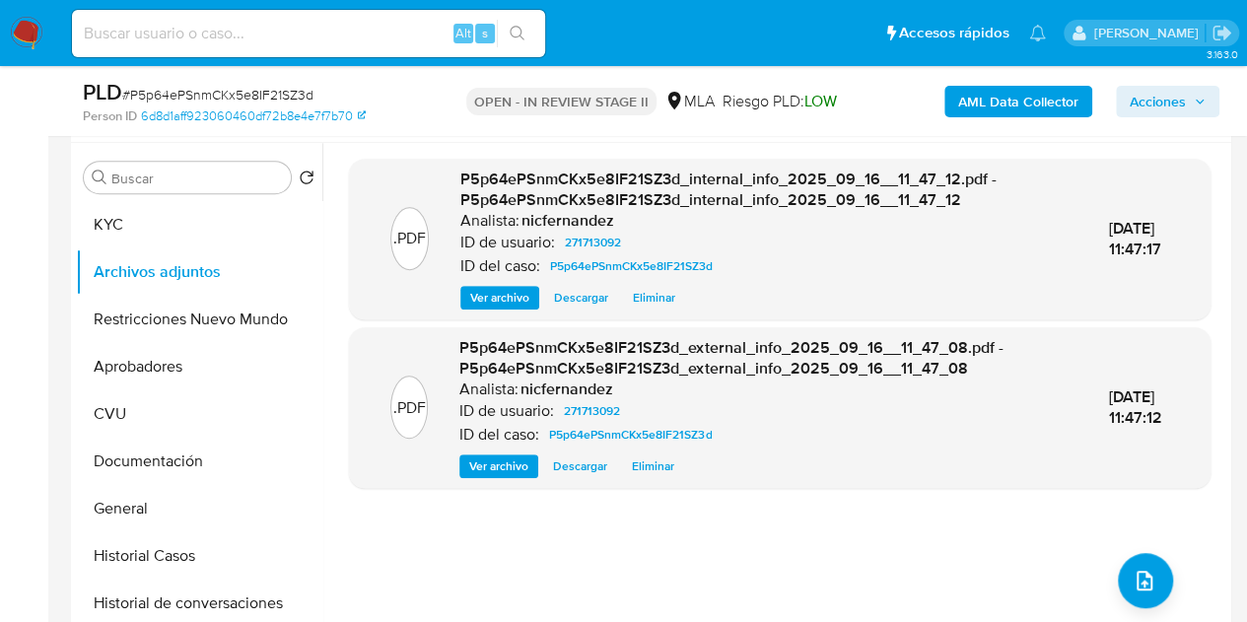
click at [630, 372] on span "P5p64ePSnmCKx5e8IF21SZ3d_external_info_2025_09_16__11_47_08.pdf - P5p64ePSnmCKx…" at bounding box center [730, 358] width 543 height 44
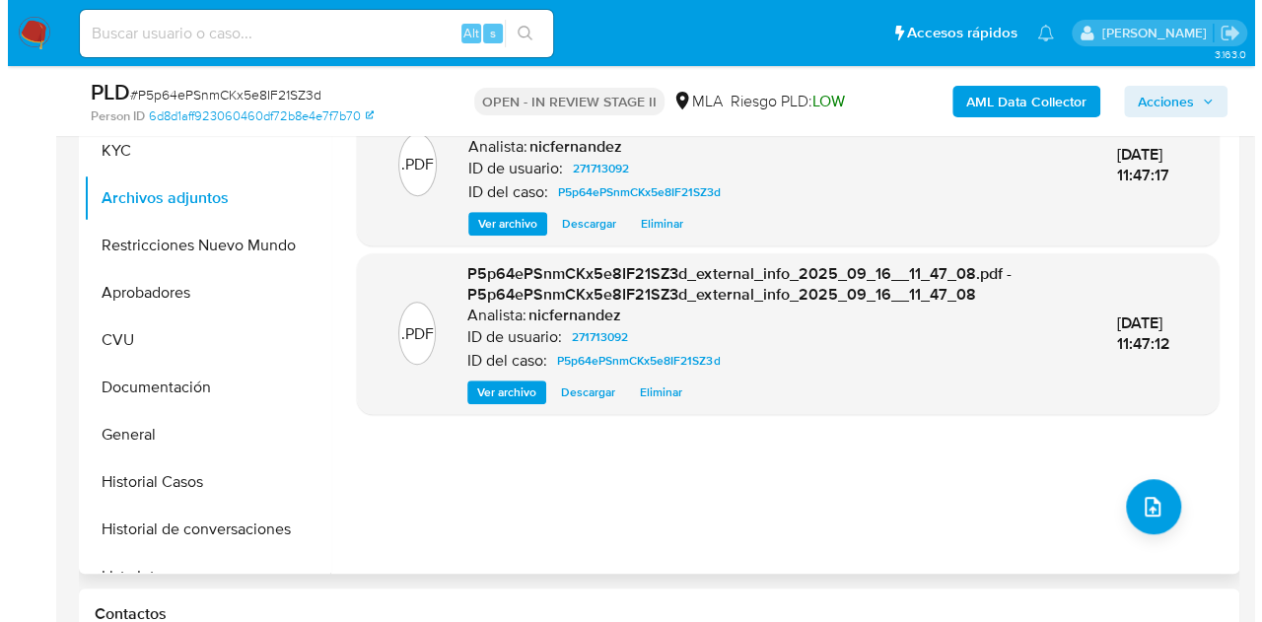
scroll to position [463, 0]
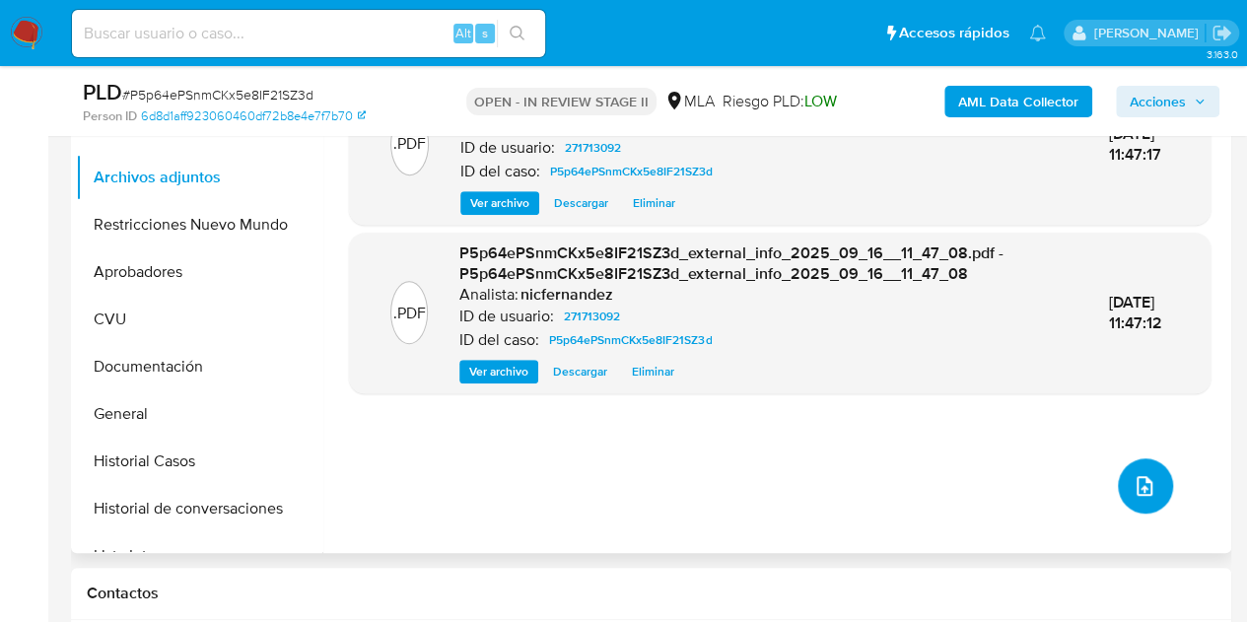
click at [1137, 486] on icon "upload-file" at bounding box center [1145, 486] width 16 height 20
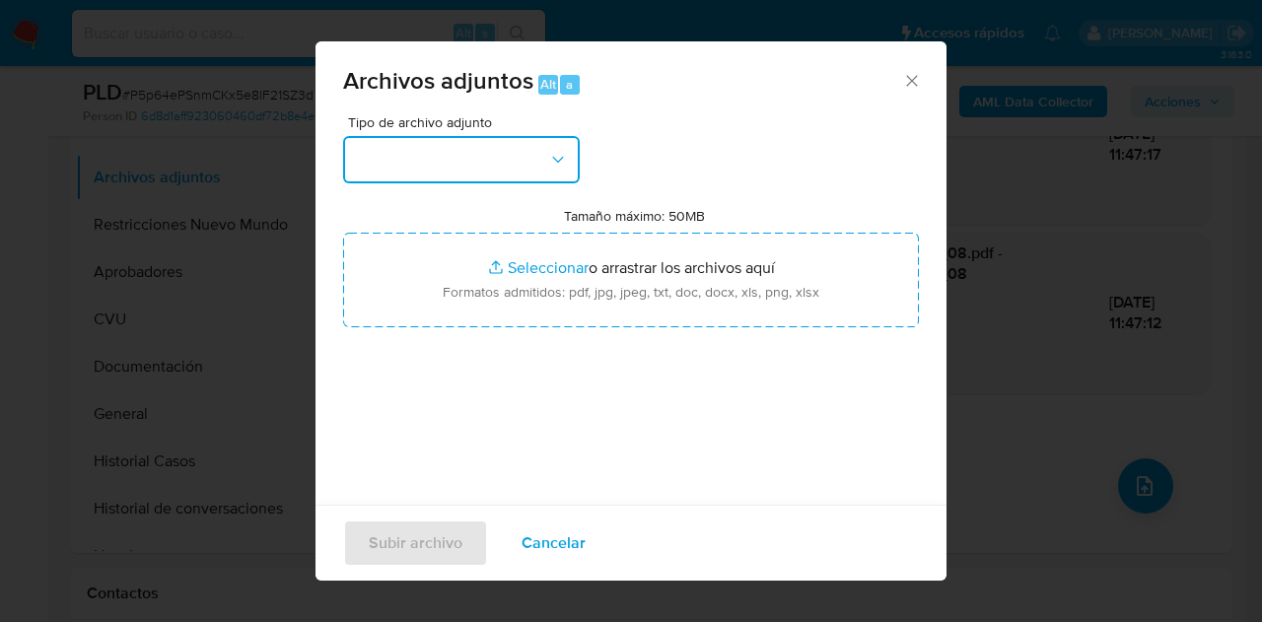
drag, startPoint x: 485, startPoint y: 153, endPoint x: 507, endPoint y: 174, distance: 30.7
click at [485, 153] on button "button" at bounding box center [461, 159] width 237 height 47
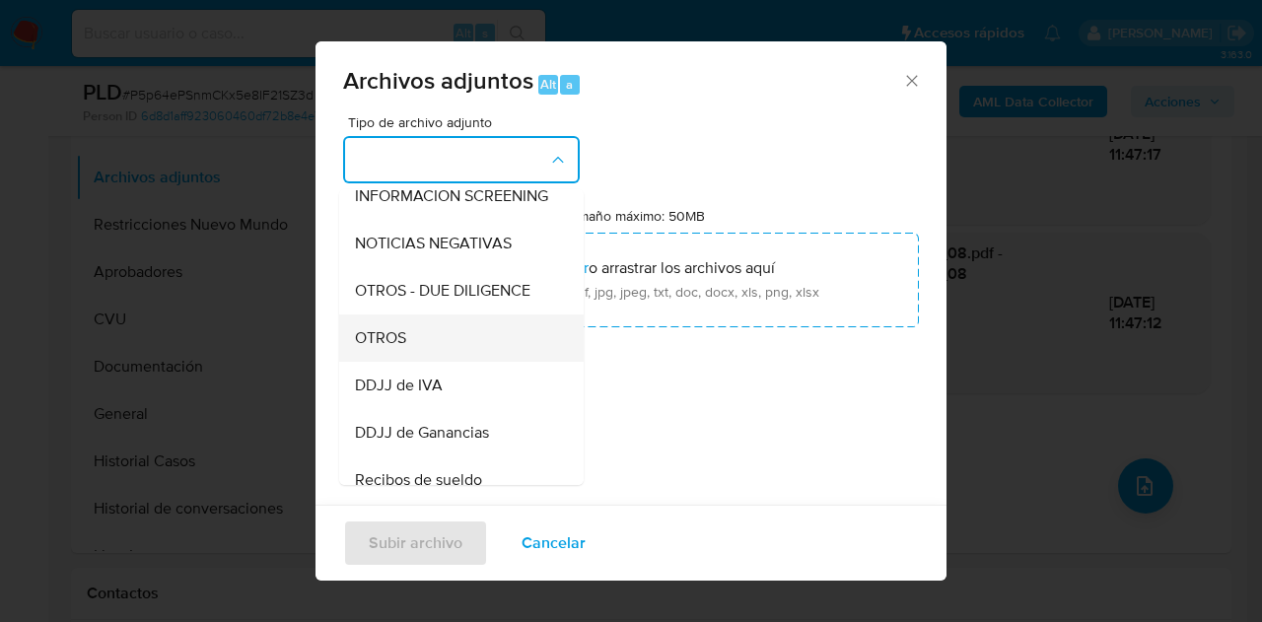
scroll to position [274, 0]
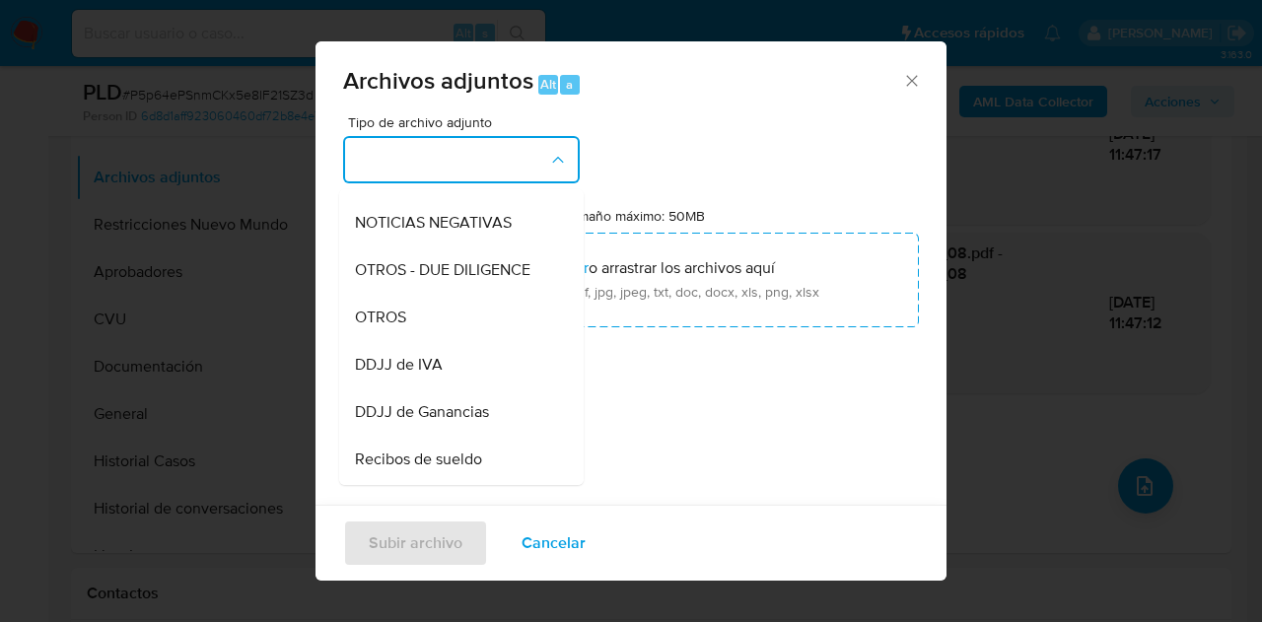
click at [454, 341] on div "OTROS" at bounding box center [455, 317] width 201 height 47
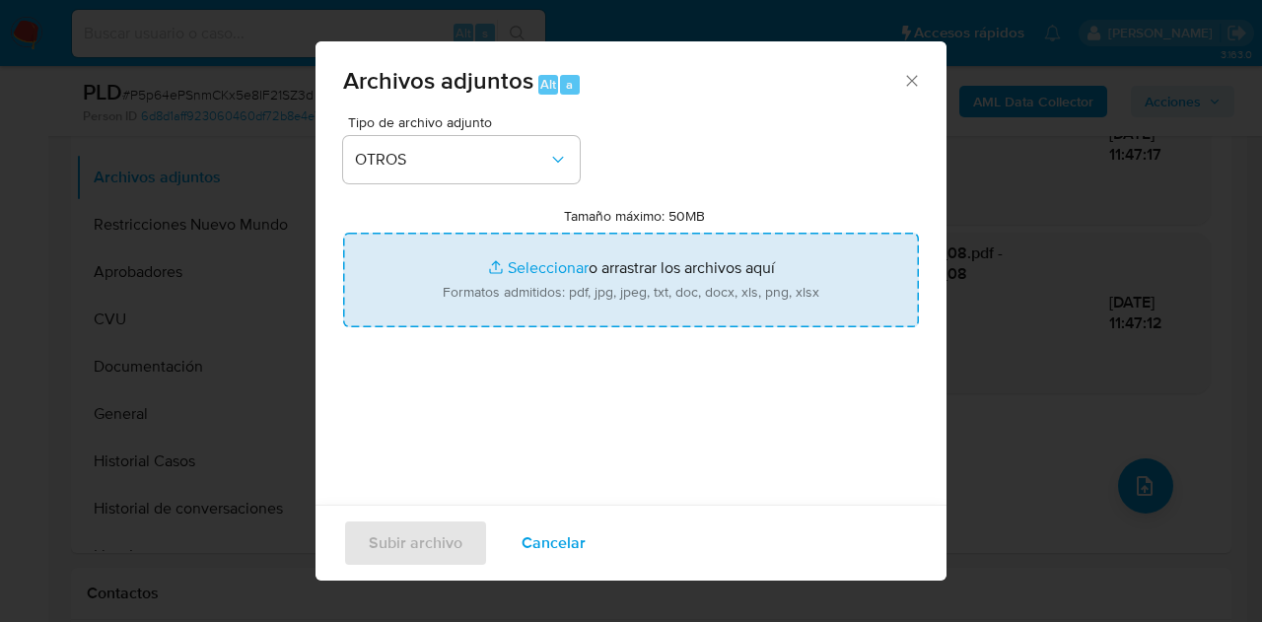
click at [534, 258] on input "Tamaño máximo: 50MB Seleccionar archivos" at bounding box center [631, 280] width 576 height 95
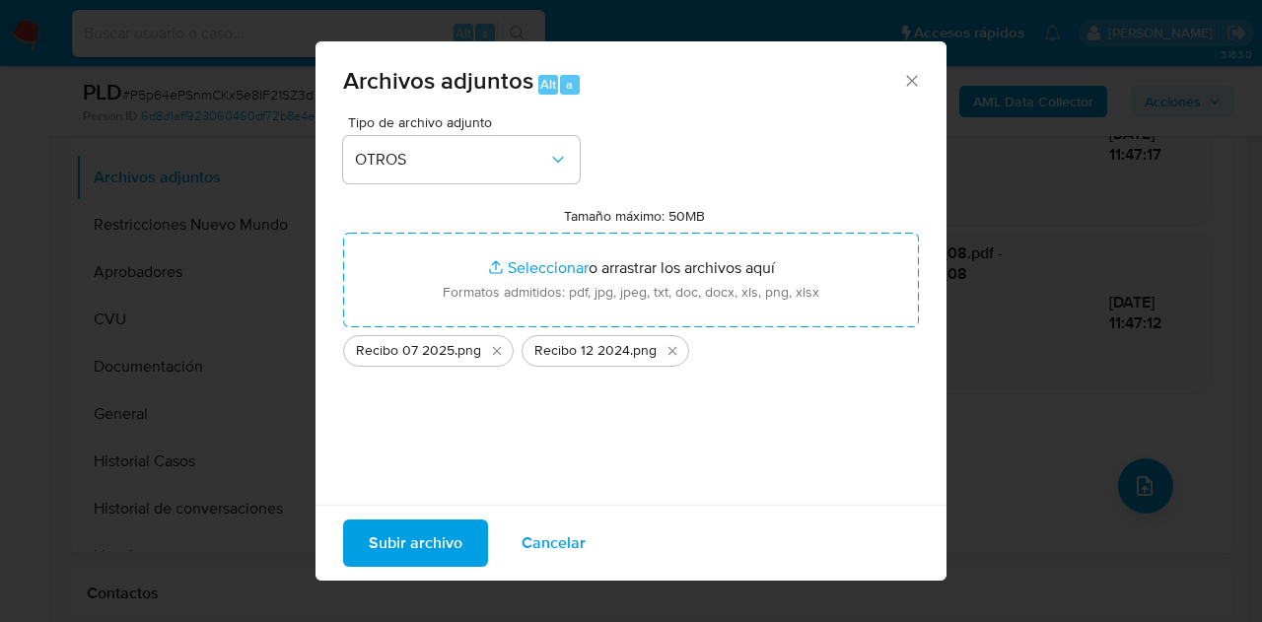
click at [433, 545] on span "Subir archivo" at bounding box center [416, 543] width 94 height 43
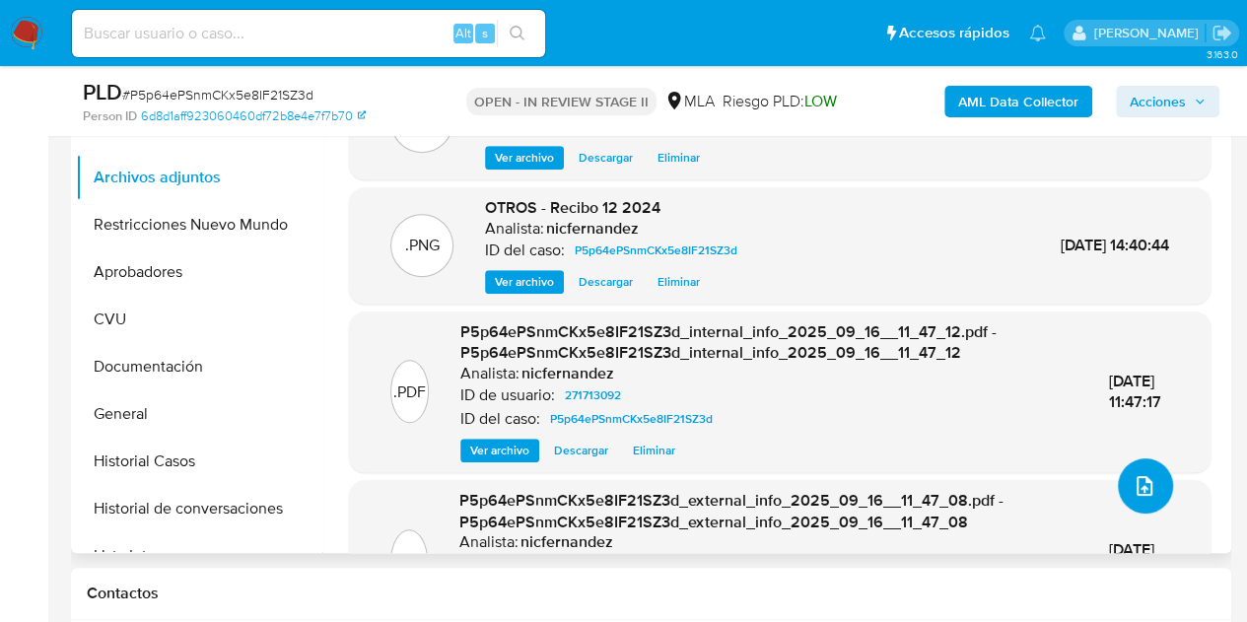
click at [1133, 478] on icon "upload-file" at bounding box center [1145, 486] width 24 height 24
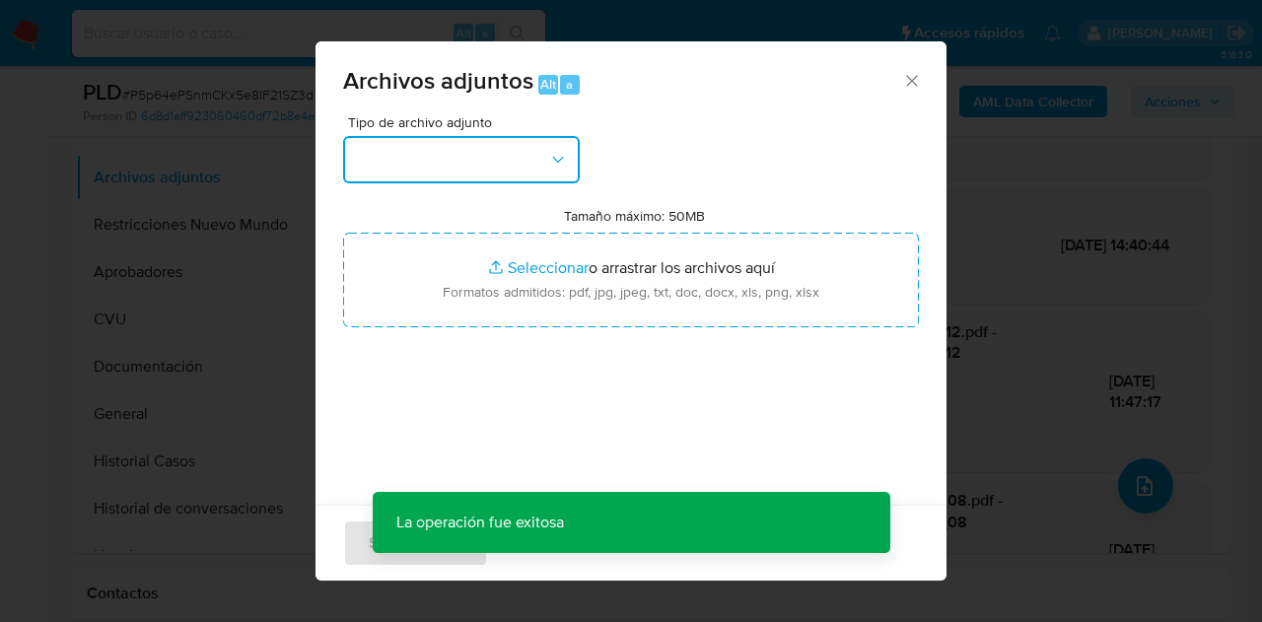
click at [562, 155] on icon "button" at bounding box center [558, 160] width 20 height 20
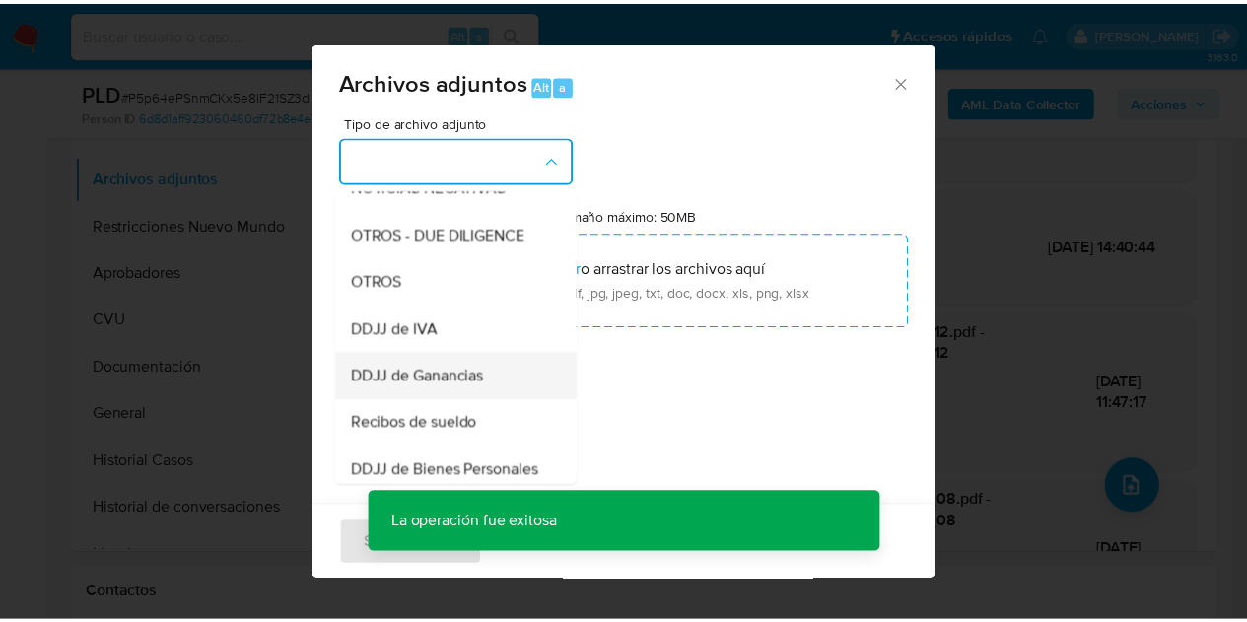
scroll to position [316, 0]
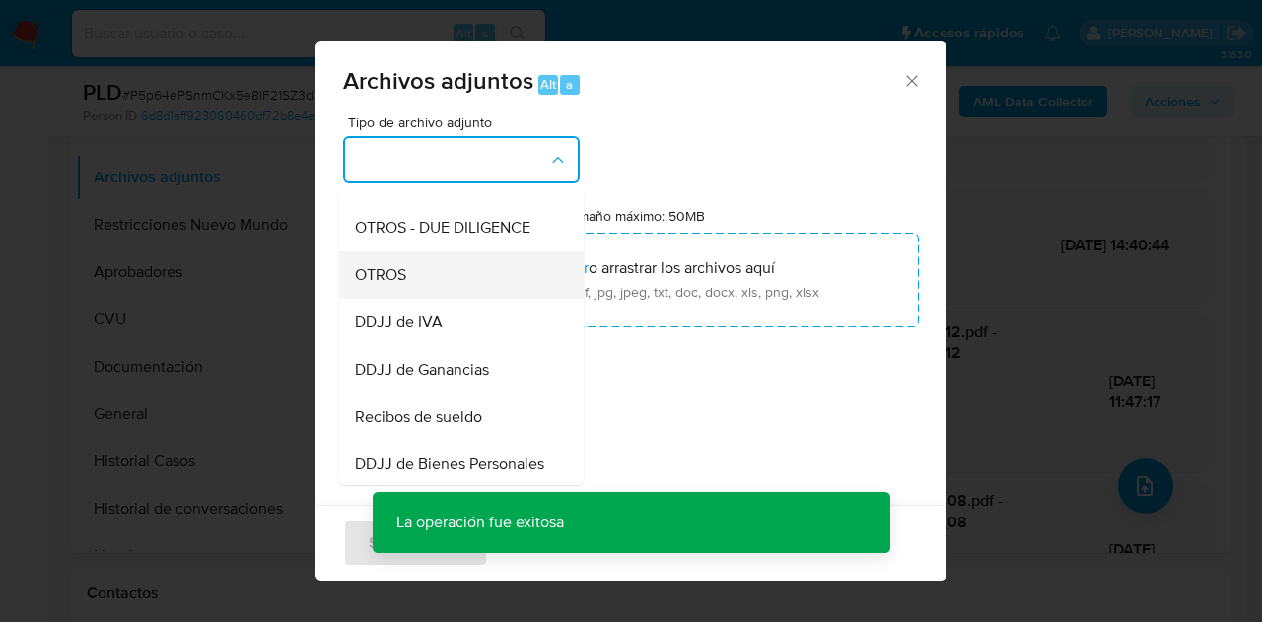
click at [407, 281] on div "OTROS" at bounding box center [455, 274] width 201 height 47
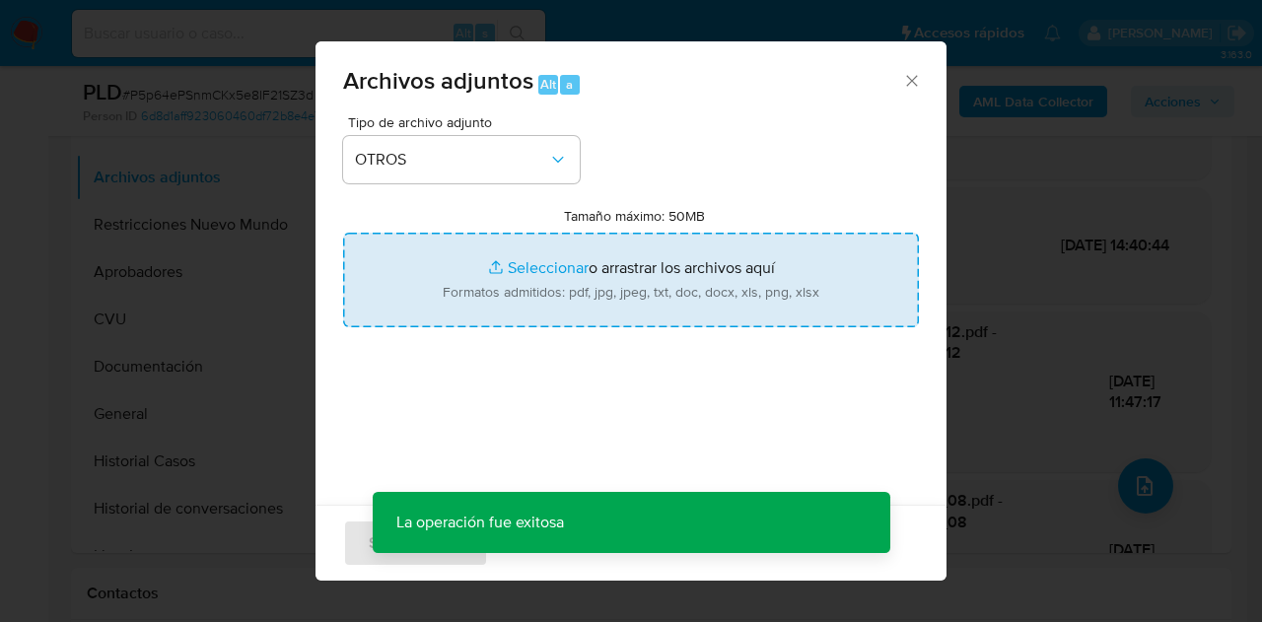
click at [489, 263] on input "Tamaño máximo: 50MB Seleccionar archivos" at bounding box center [631, 280] width 576 height 95
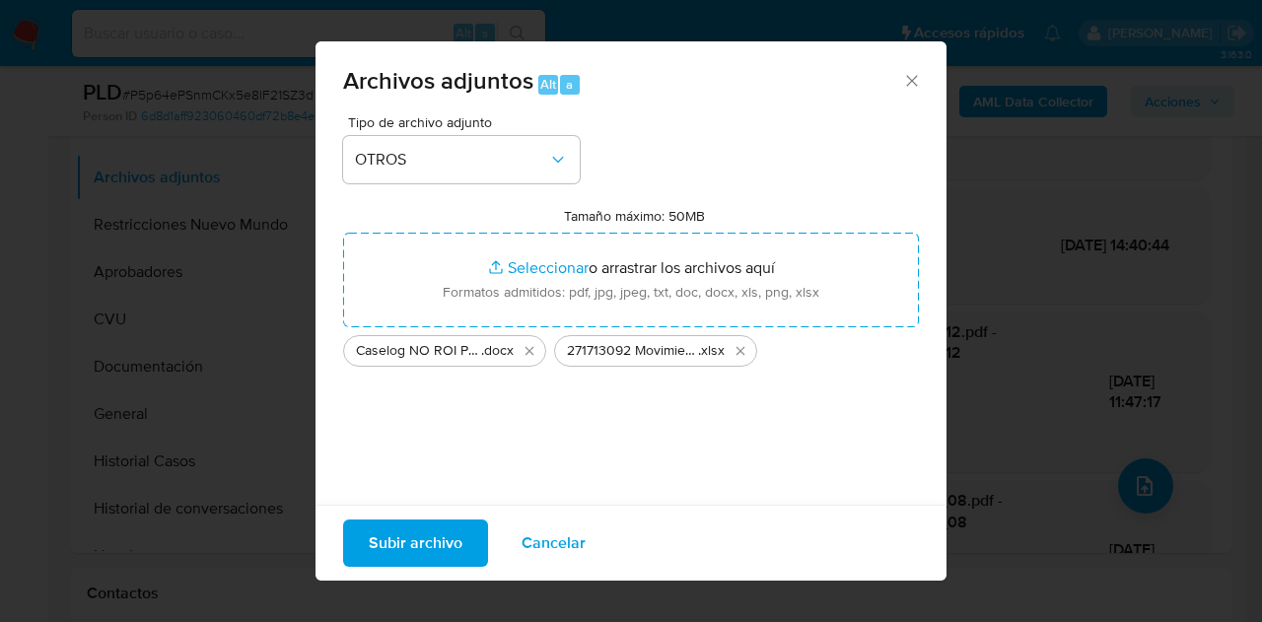
click at [420, 536] on span "Subir archivo" at bounding box center [416, 543] width 94 height 43
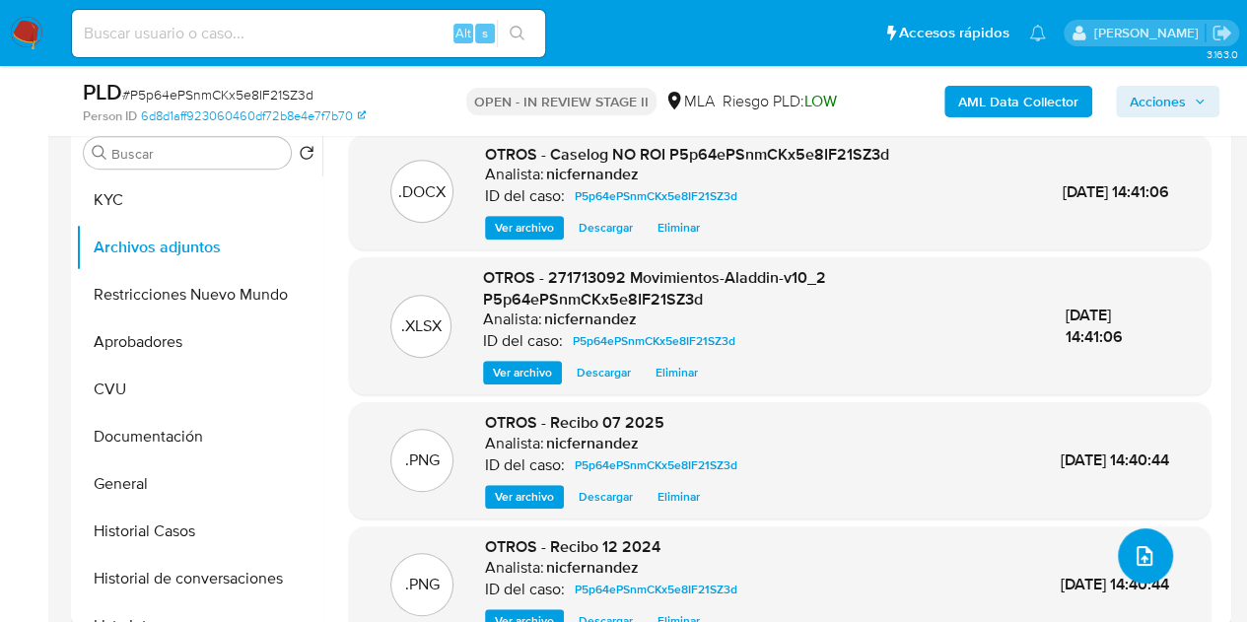
scroll to position [345, 0]
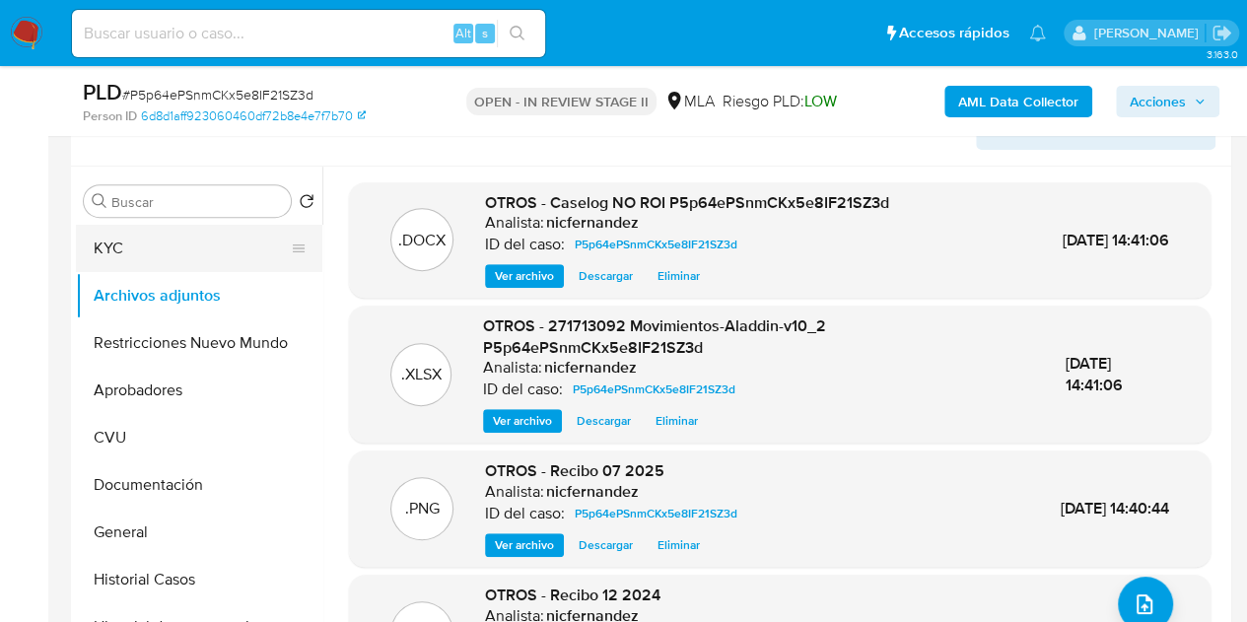
click at [184, 260] on button "KYC" at bounding box center [191, 248] width 231 height 47
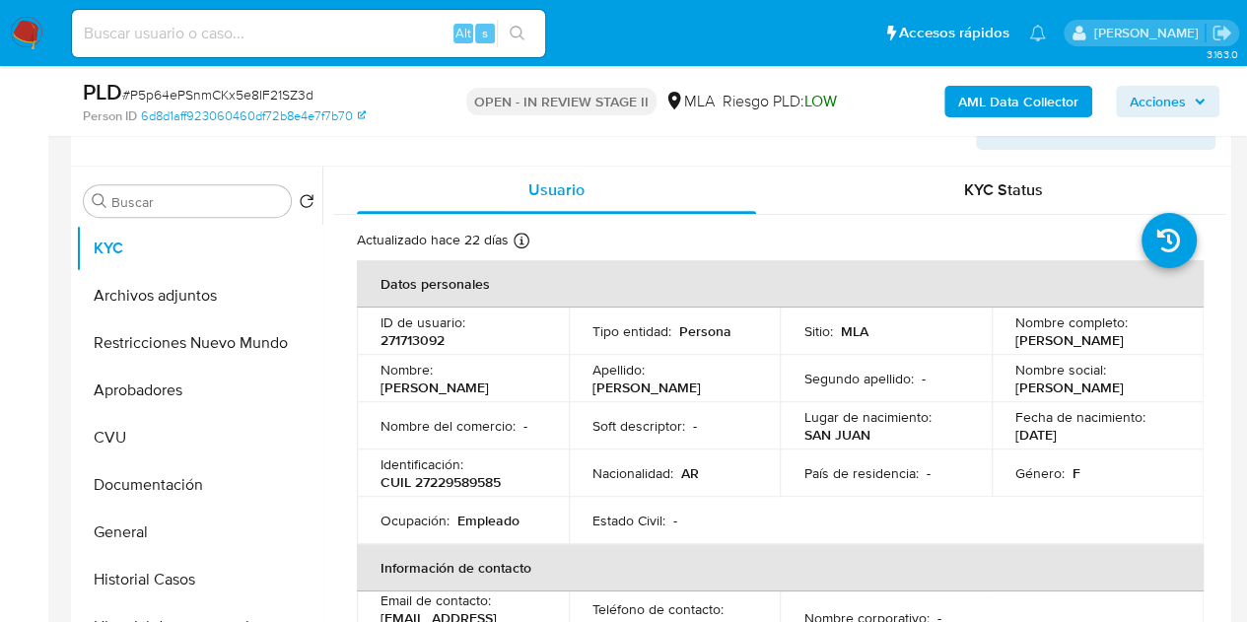
click at [490, 412] on td "Nombre del comercio : -" at bounding box center [463, 425] width 212 height 47
drag, startPoint x: 459, startPoint y: 386, endPoint x: 515, endPoint y: 388, distance: 55.2
click at [515, 388] on div "Nombre : Maria Nidia" at bounding box center [463, 378] width 165 height 35
copy p "[PERSON_NAME] [PERSON_NAME]"
click at [158, 291] on button "Archivos adjuntos" at bounding box center [191, 295] width 231 height 47
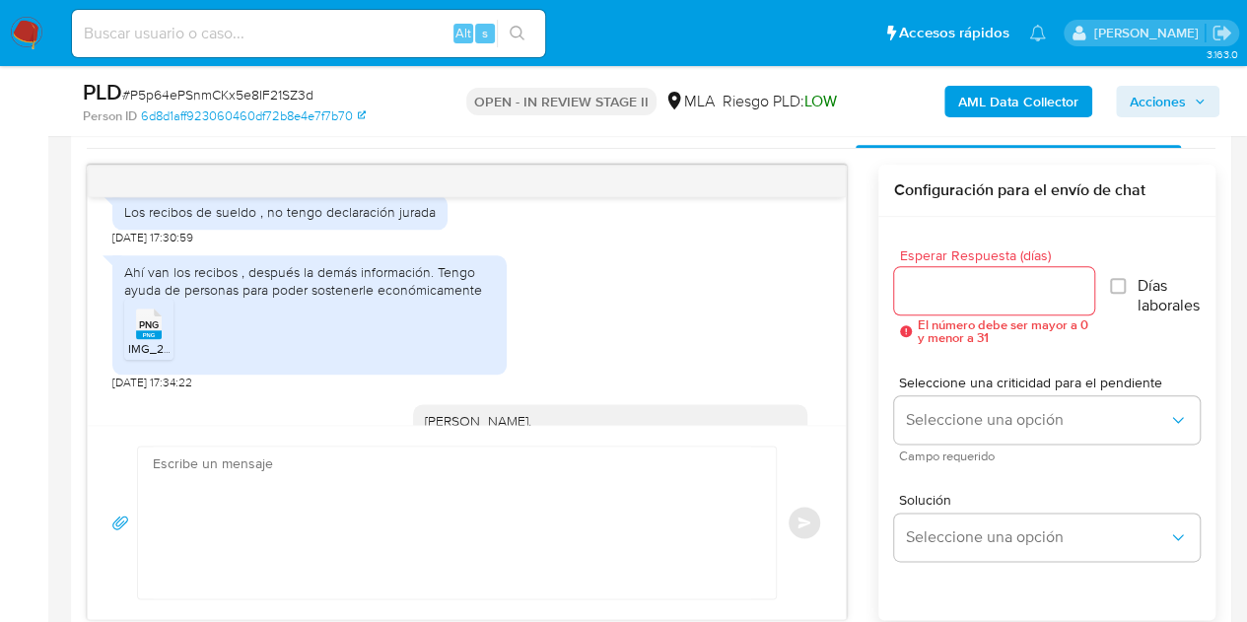
scroll to position [1062, 0]
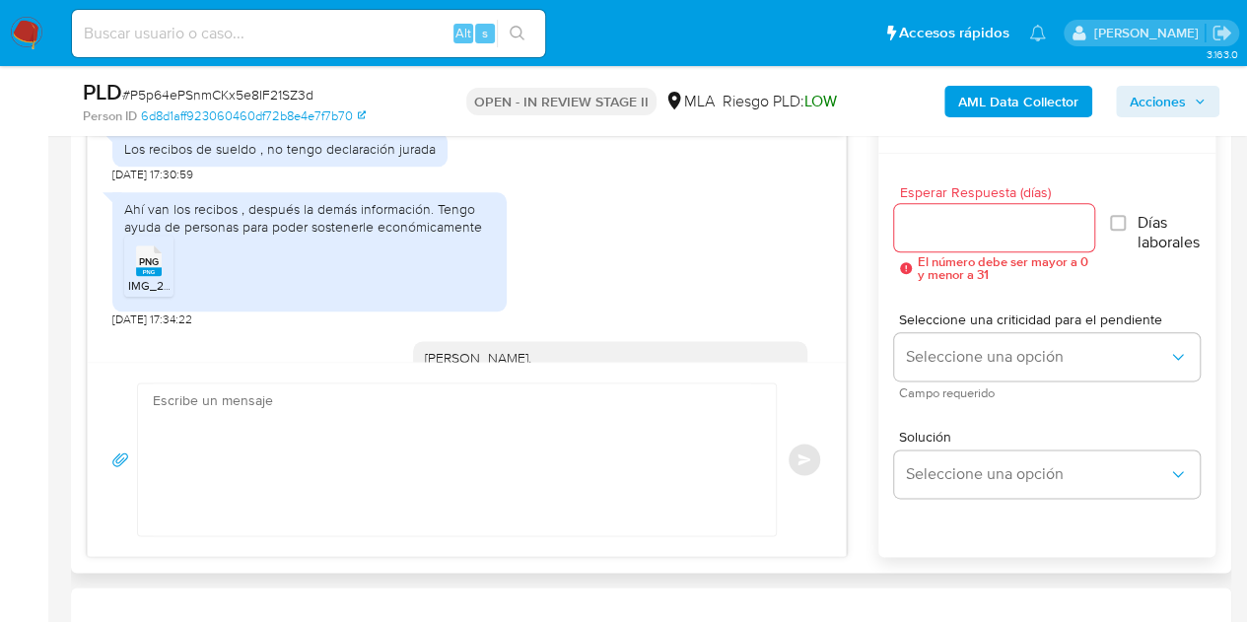
drag, startPoint x: 552, startPoint y: 220, endPoint x: 563, endPoint y: 224, distance: 11.5
click at [552, 220] on div "Ahí van los recibos , después la demás información. Tengo ayuda de personas par…" at bounding box center [466, 255] width 709 height 146
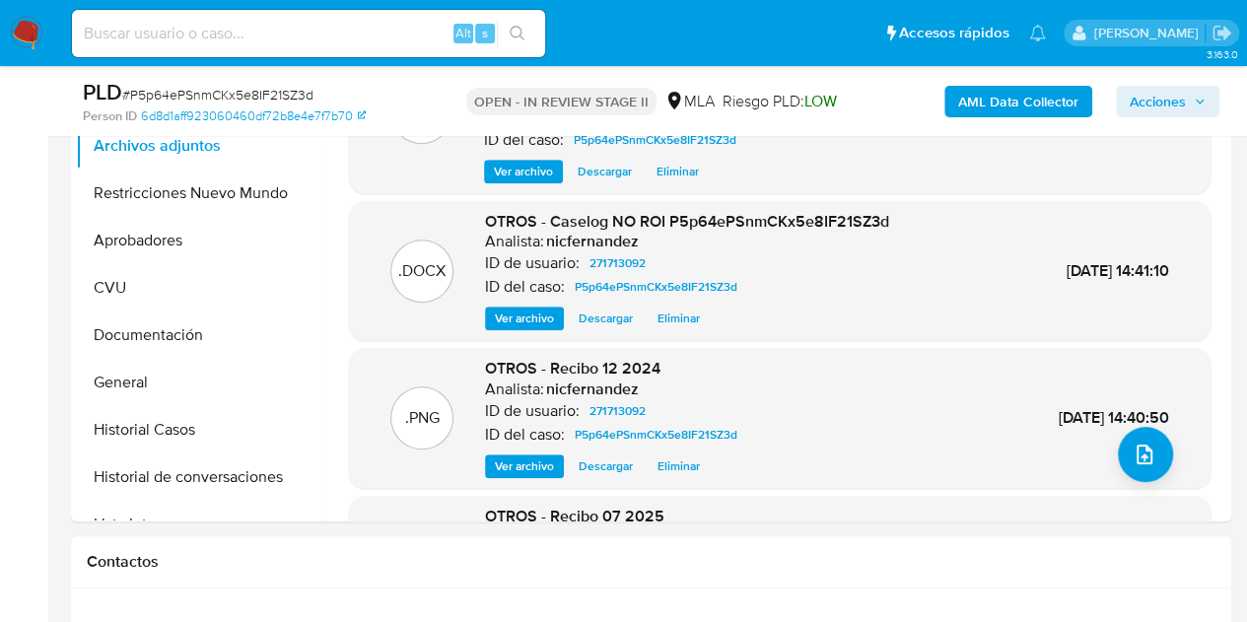
scroll to position [404, 0]
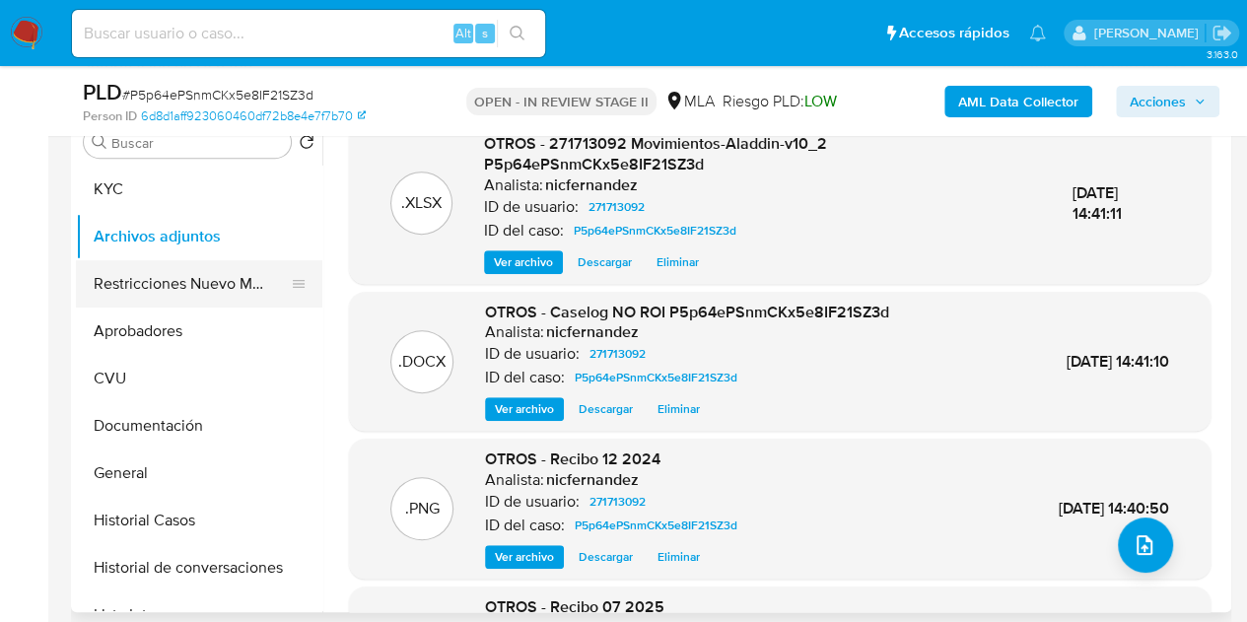
click at [136, 286] on button "Restricciones Nuevo Mundo" at bounding box center [191, 283] width 231 height 47
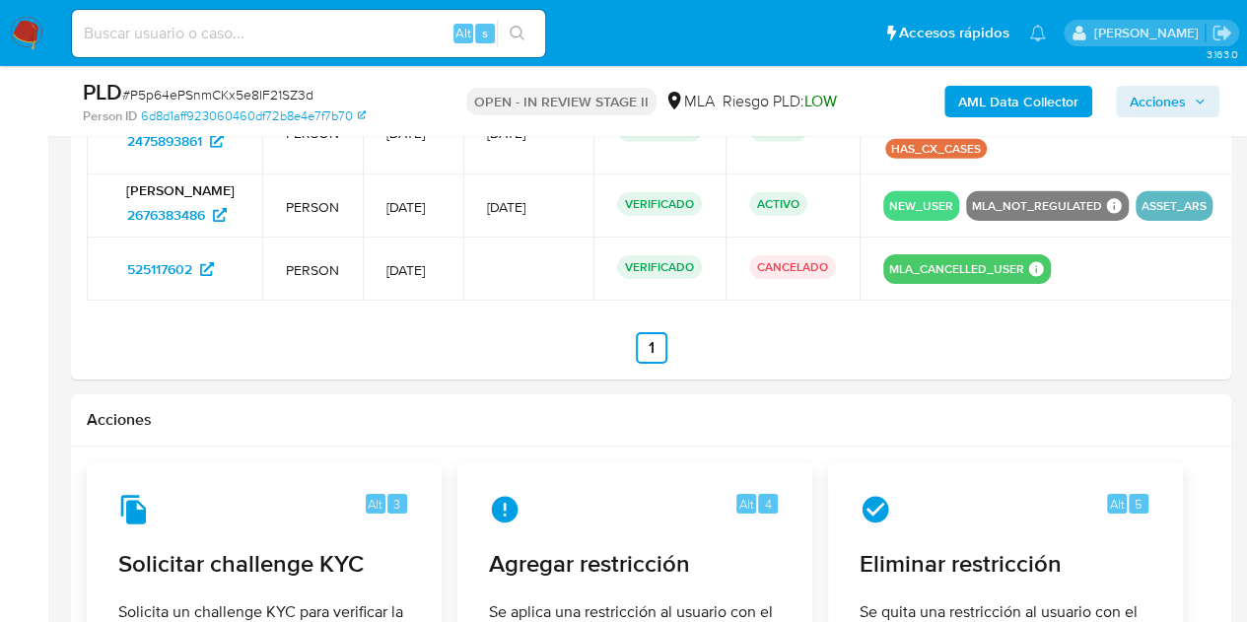
scroll to position [3411, 0]
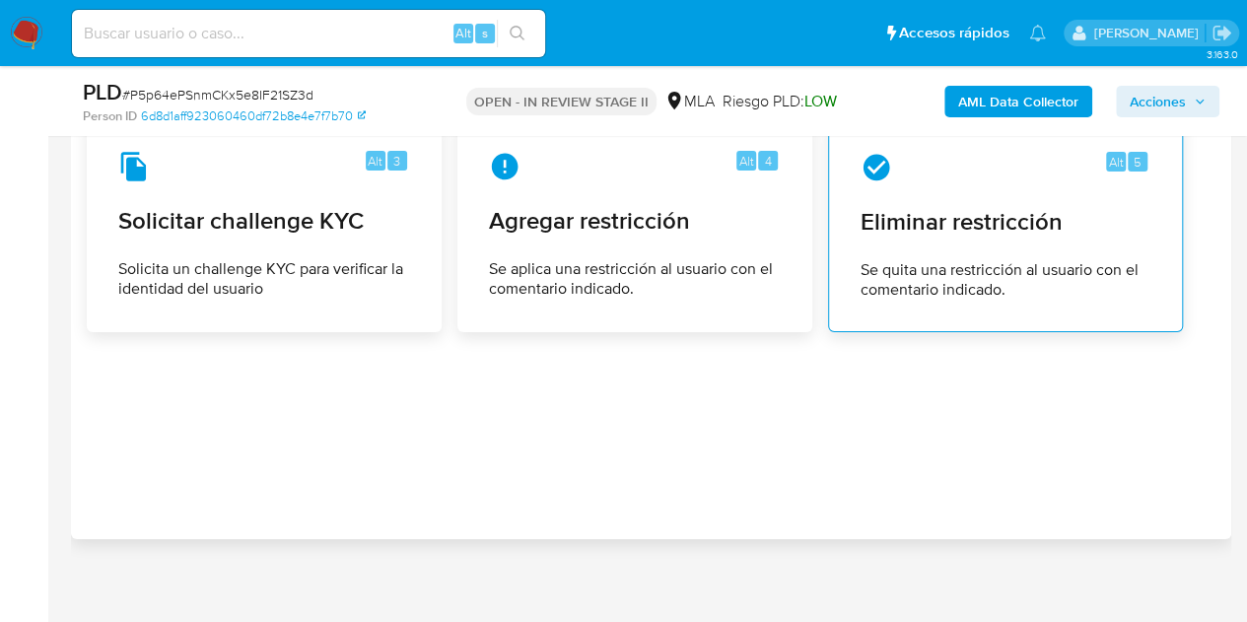
click at [1044, 222] on span "Eliminar restricción" at bounding box center [1006, 222] width 290 height 30
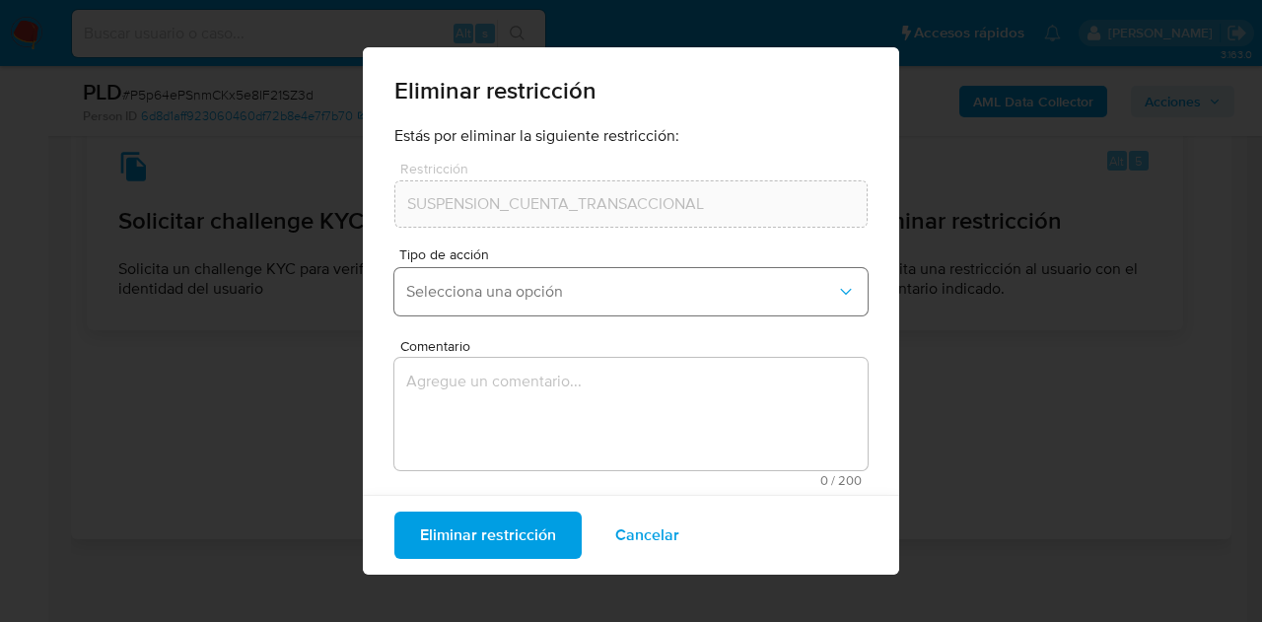
click at [595, 291] on span "Selecciona una opción" at bounding box center [621, 292] width 430 height 20
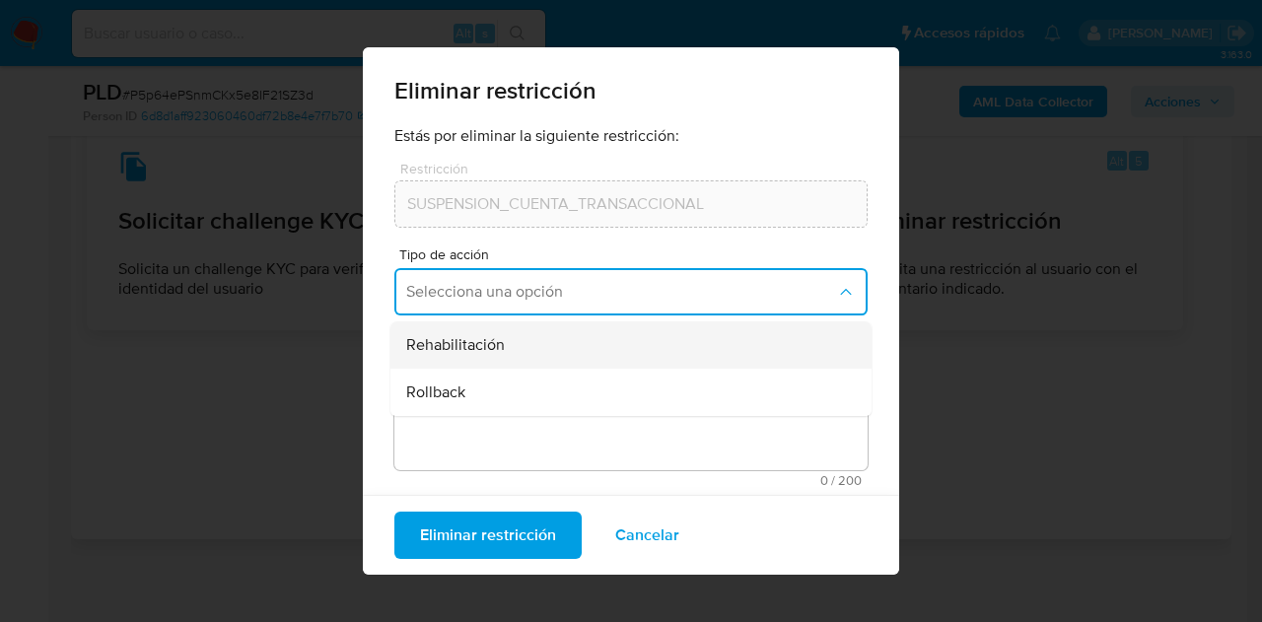
click at [610, 344] on div "Rehabilitación" at bounding box center [625, 344] width 438 height 47
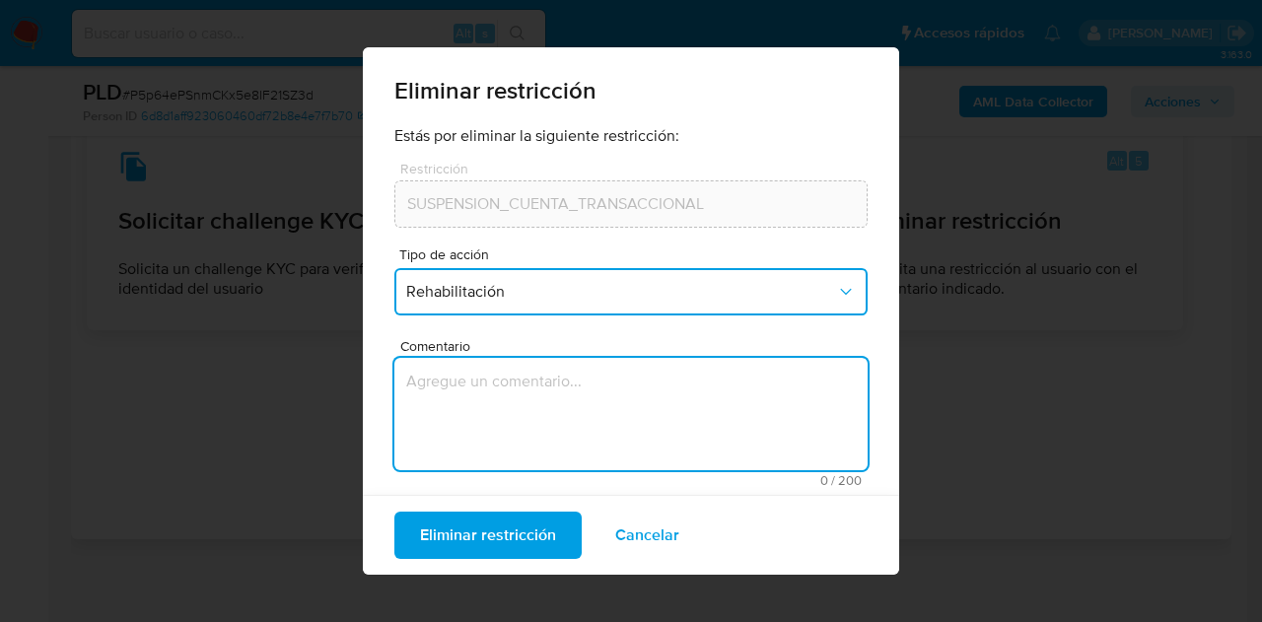
click at [576, 383] on textarea "Comentario" at bounding box center [630, 414] width 473 height 112
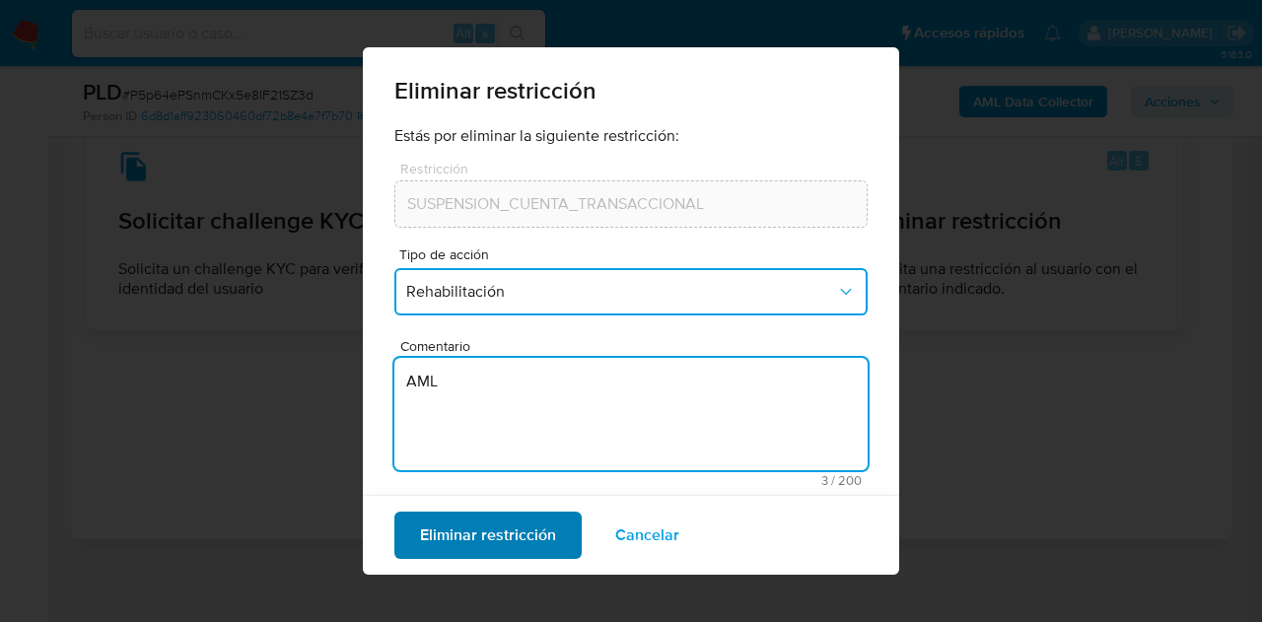
type textarea "AML"
click at [462, 537] on span "Eliminar restricción" at bounding box center [488, 535] width 136 height 43
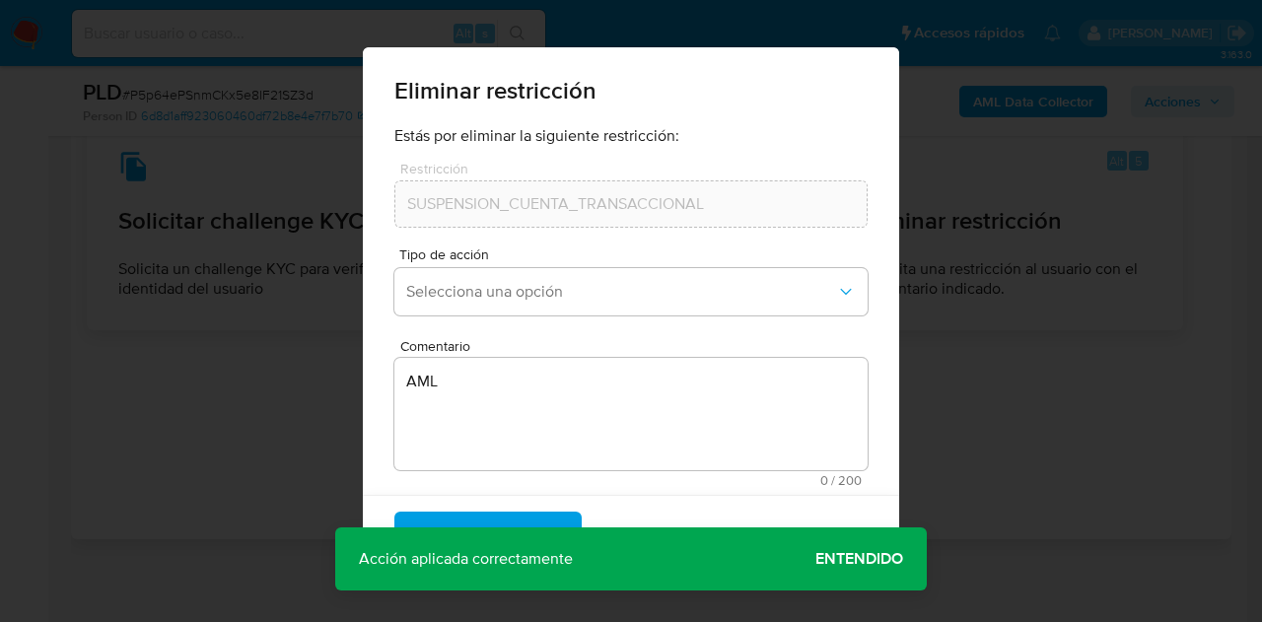
click at [850, 559] on span "Entendido" at bounding box center [859, 559] width 88 height 0
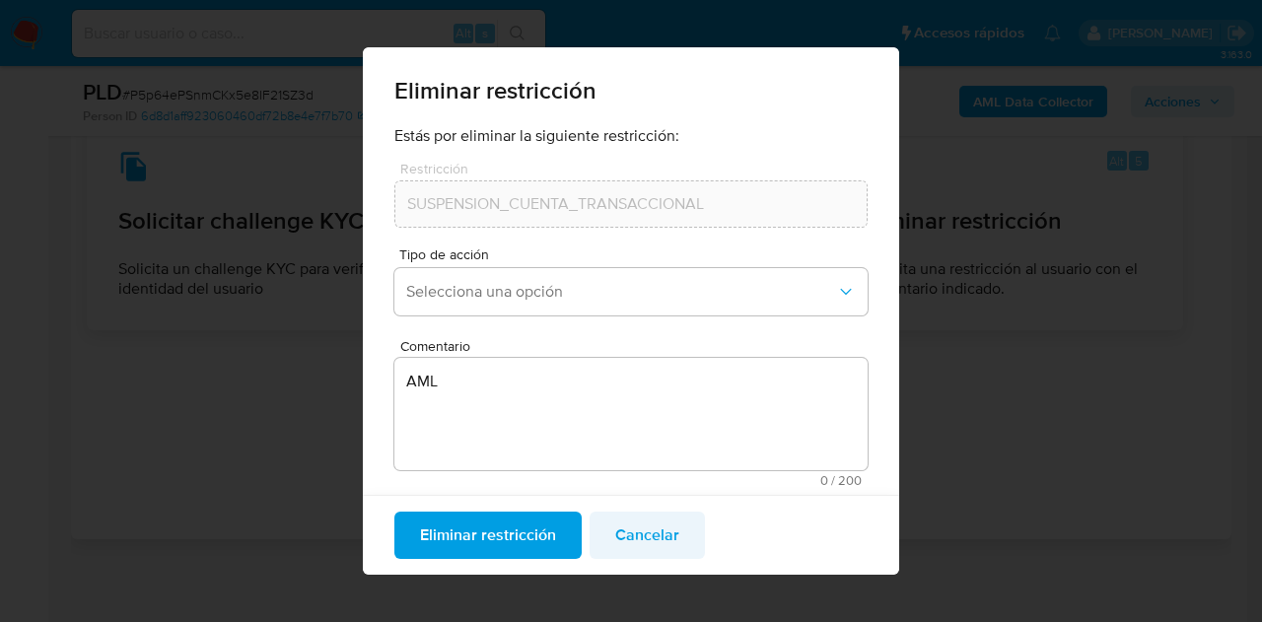
click at [647, 533] on span "Cancelar" at bounding box center [647, 535] width 64 height 43
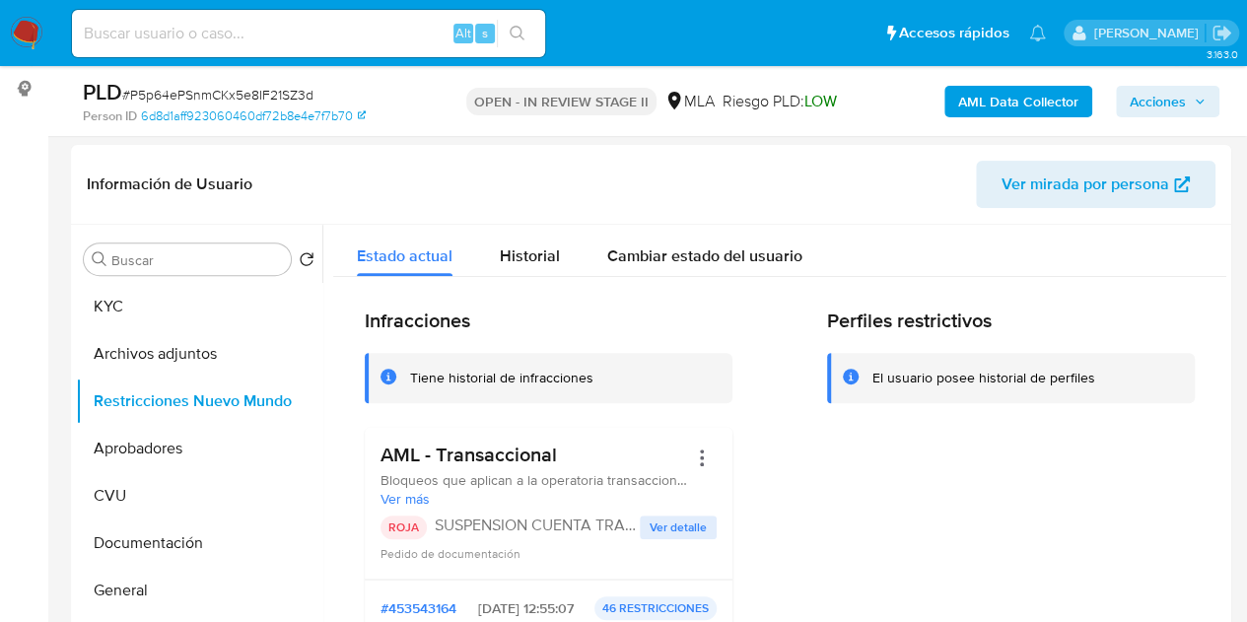
scroll to position [196, 0]
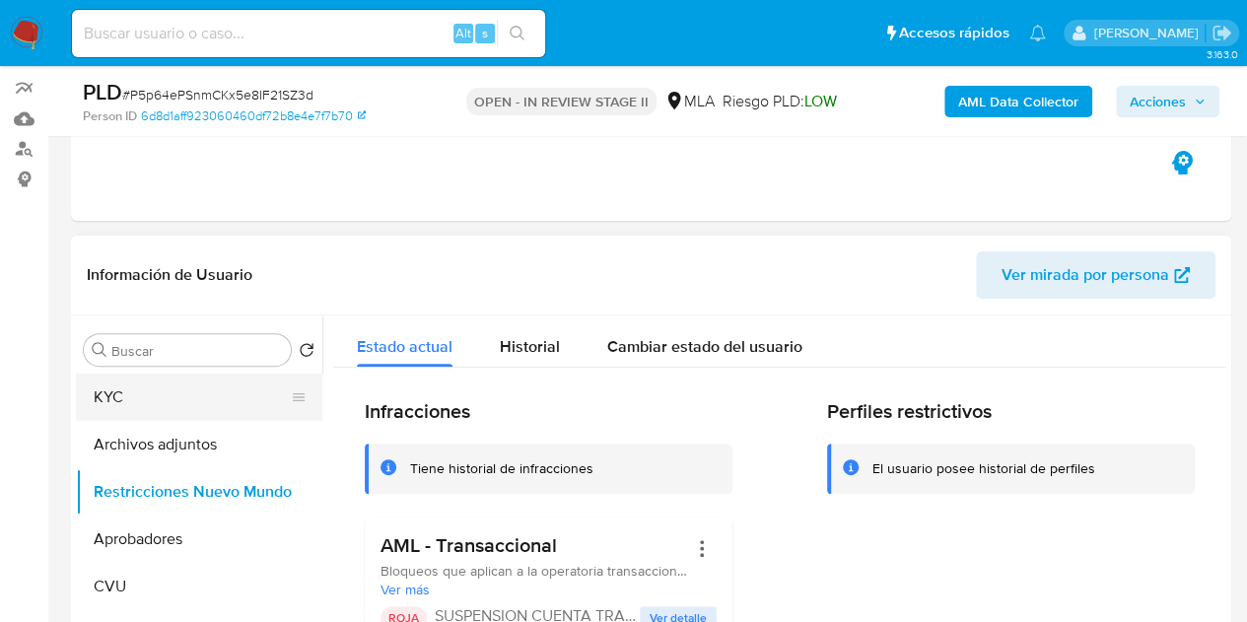
click at [215, 395] on button "KYC" at bounding box center [191, 397] width 231 height 47
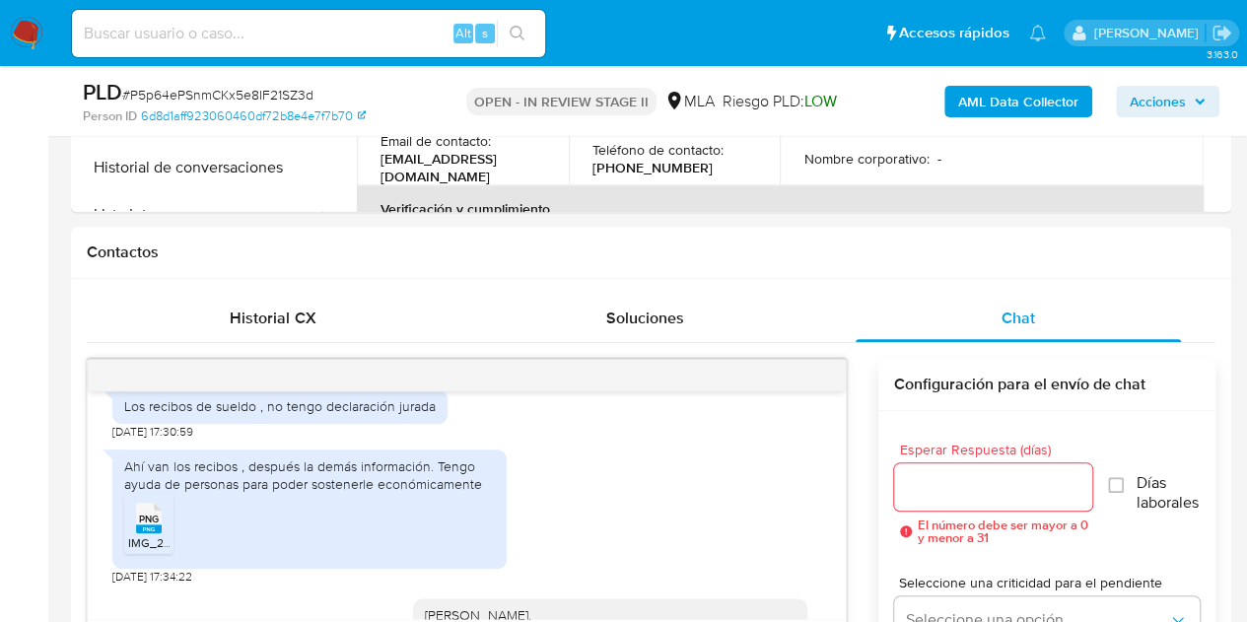
scroll to position [971, 0]
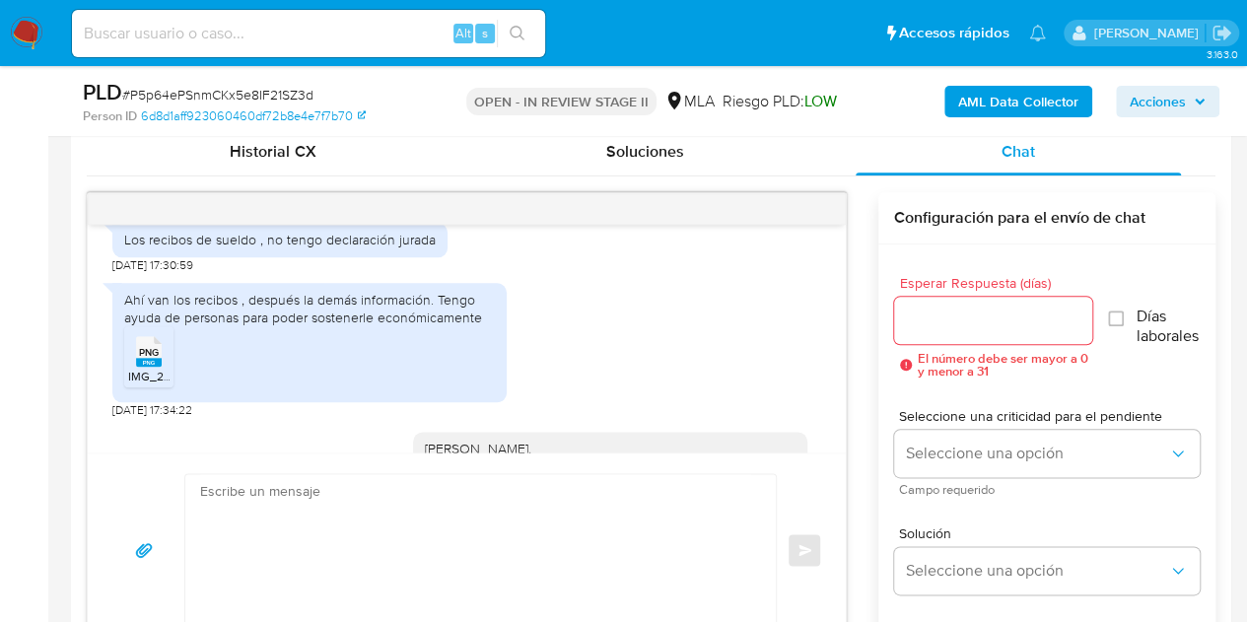
click at [401, 533] on textarea at bounding box center [475, 550] width 551 height 152
paste textarea "Hola Maria Nidia, Esperamos que te encuentres muy bien. Recibimos tu contacto y…"
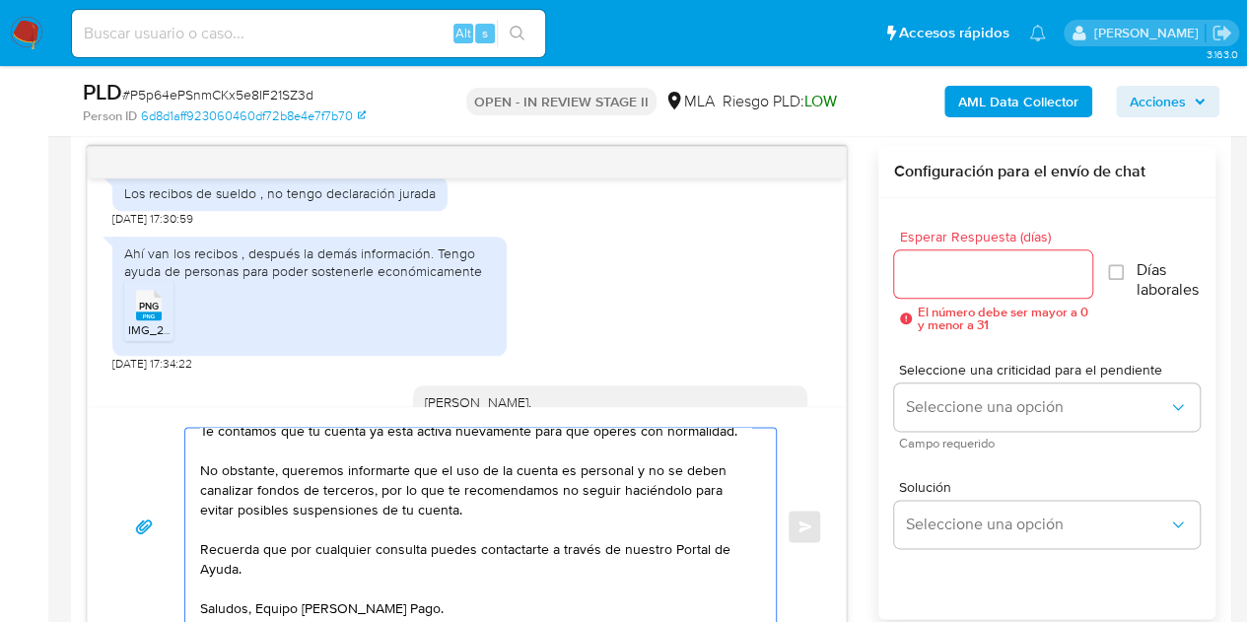
scroll to position [152, 0]
type textarea "Hola Maria Nidia, Esperamos que te encuentres muy bien. Recibimos tu contacto y…"
click at [1004, 285] on div at bounding box center [993, 273] width 199 height 47
click at [994, 276] on input "Esperar Respuesta (días)" at bounding box center [993, 274] width 199 height 26
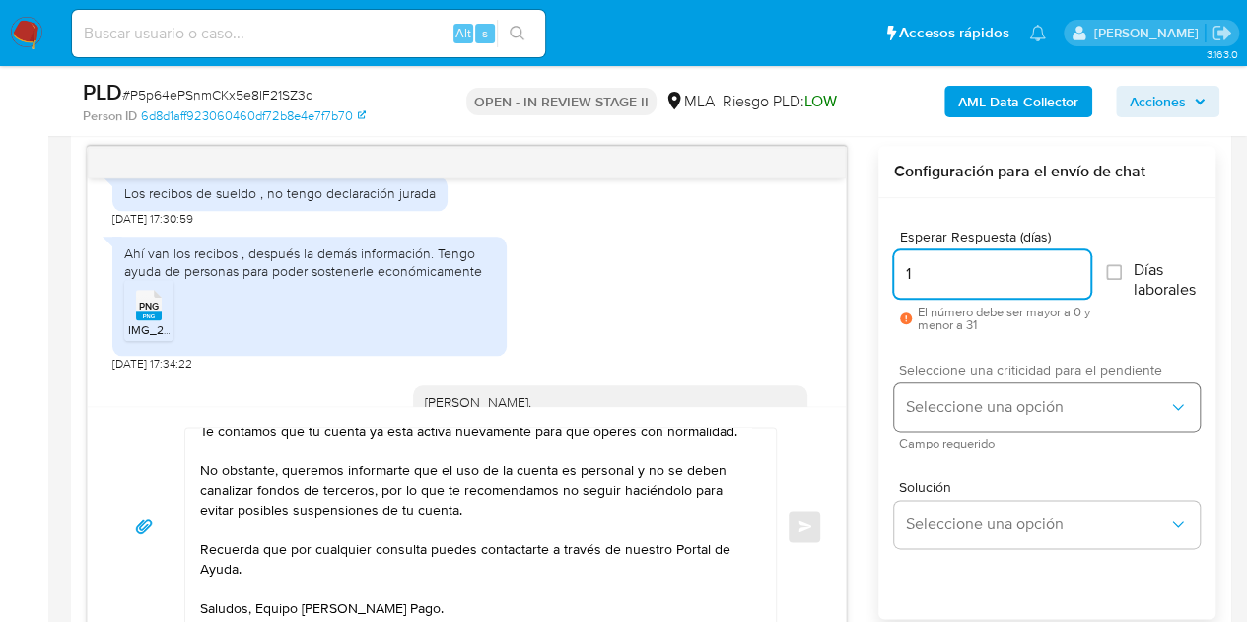
type input "1"
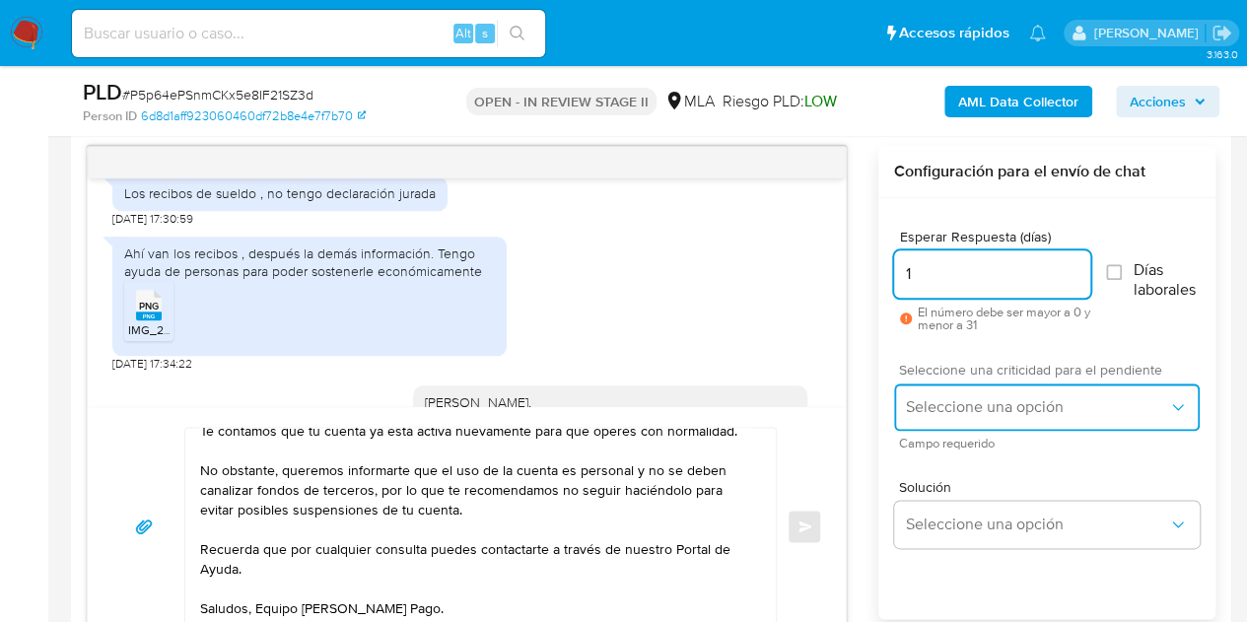
click at [987, 383] on button "Seleccione una opción" at bounding box center [1047, 406] width 306 height 47
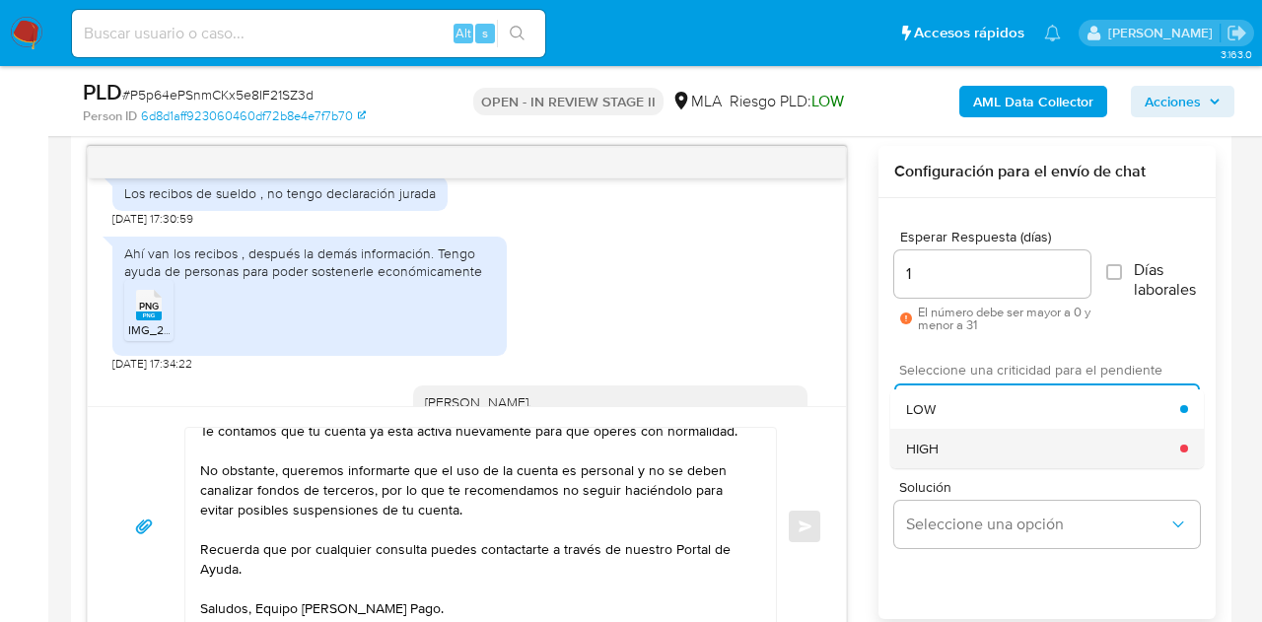
click at [972, 449] on div "HIGH" at bounding box center [1043, 448] width 274 height 39
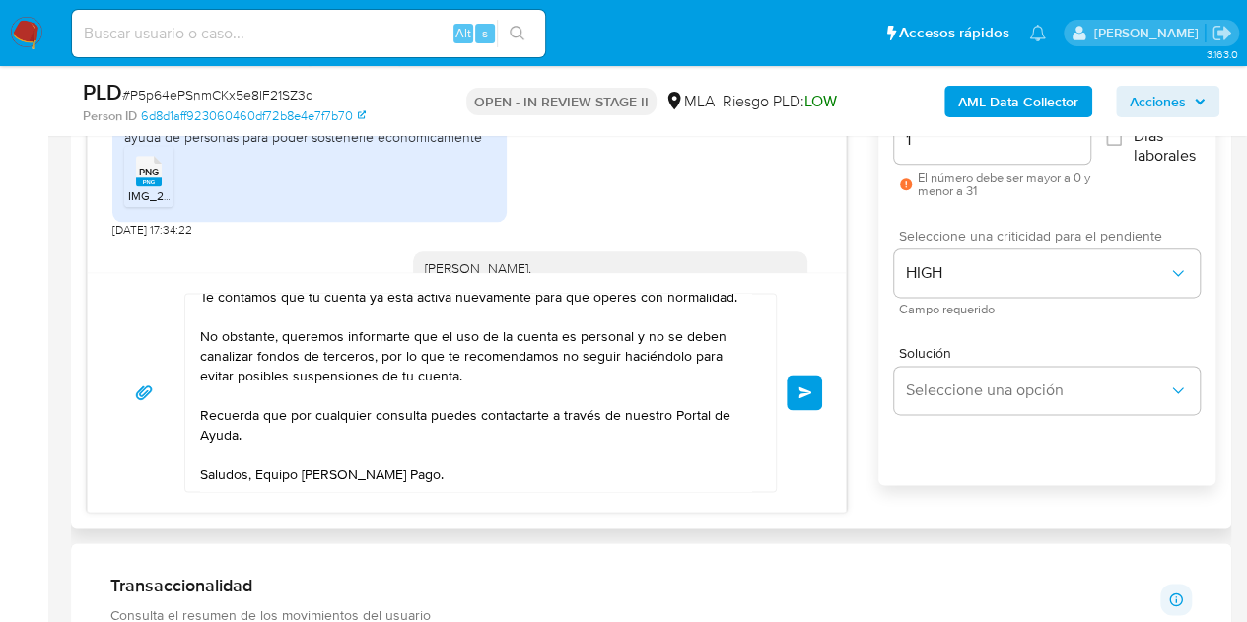
click at [808, 387] on span "Enviar" at bounding box center [806, 392] width 14 height 12
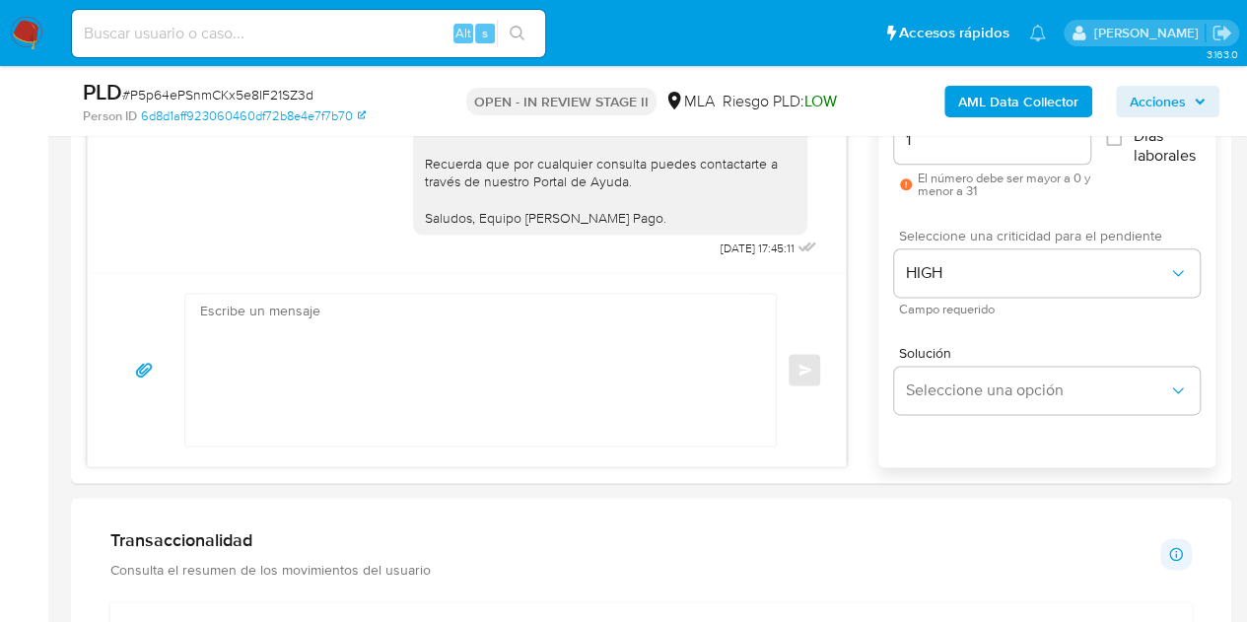
scroll to position [1086, 0]
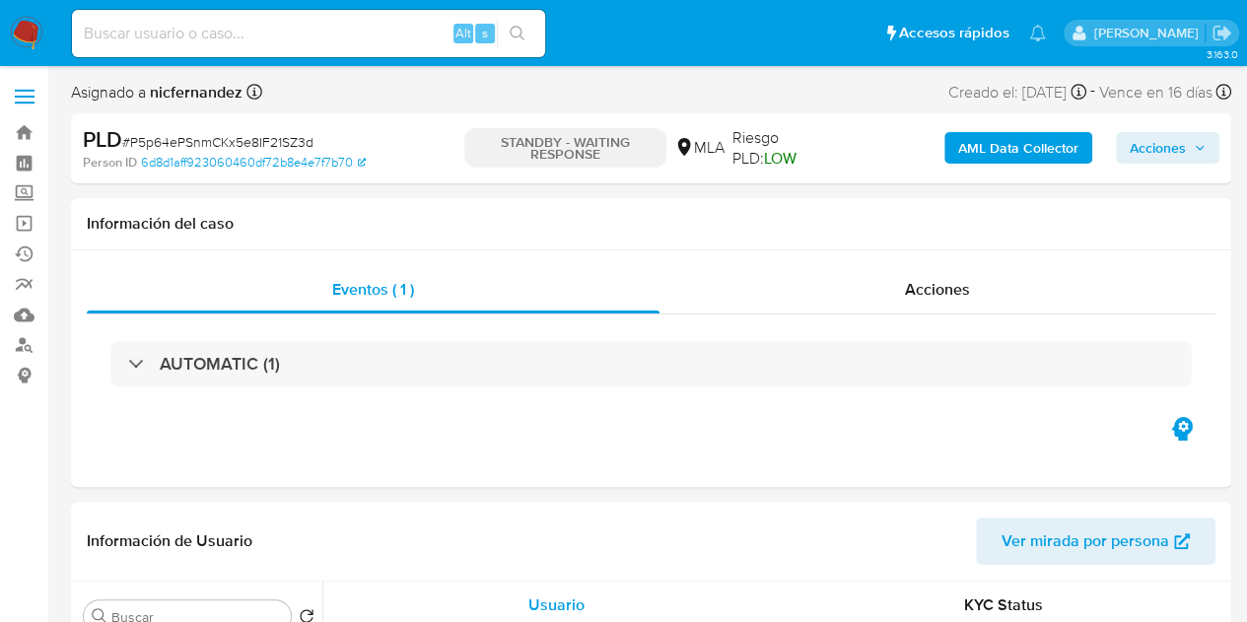
select select "10"
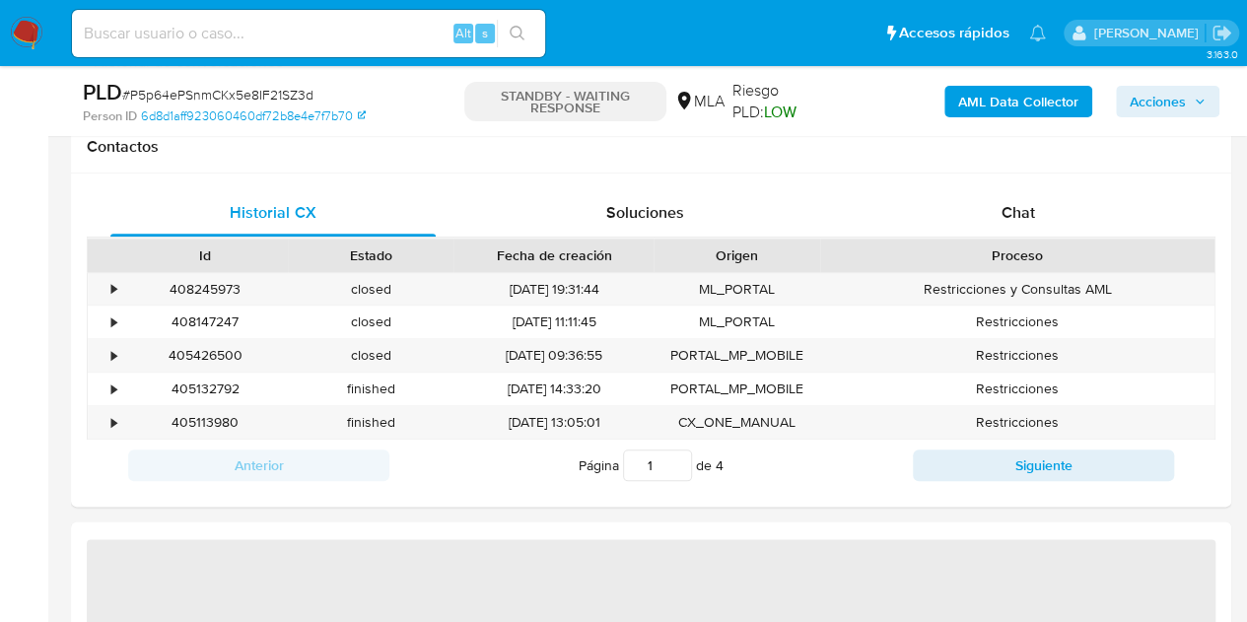
select select "10"
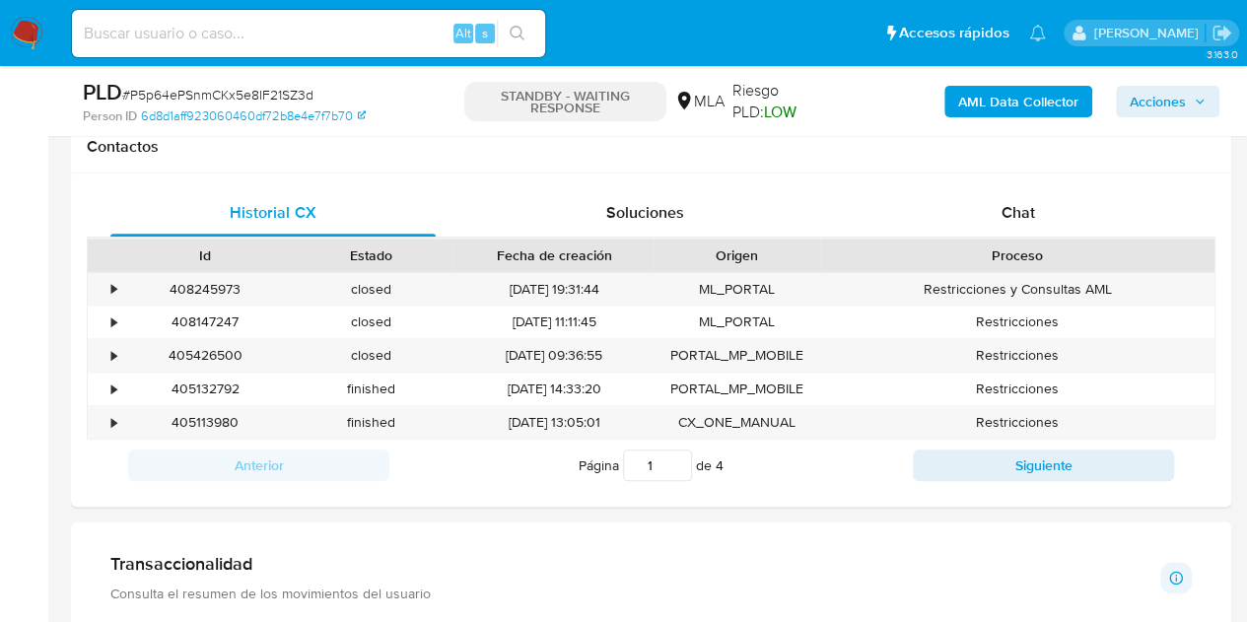
scroll to position [914, 0]
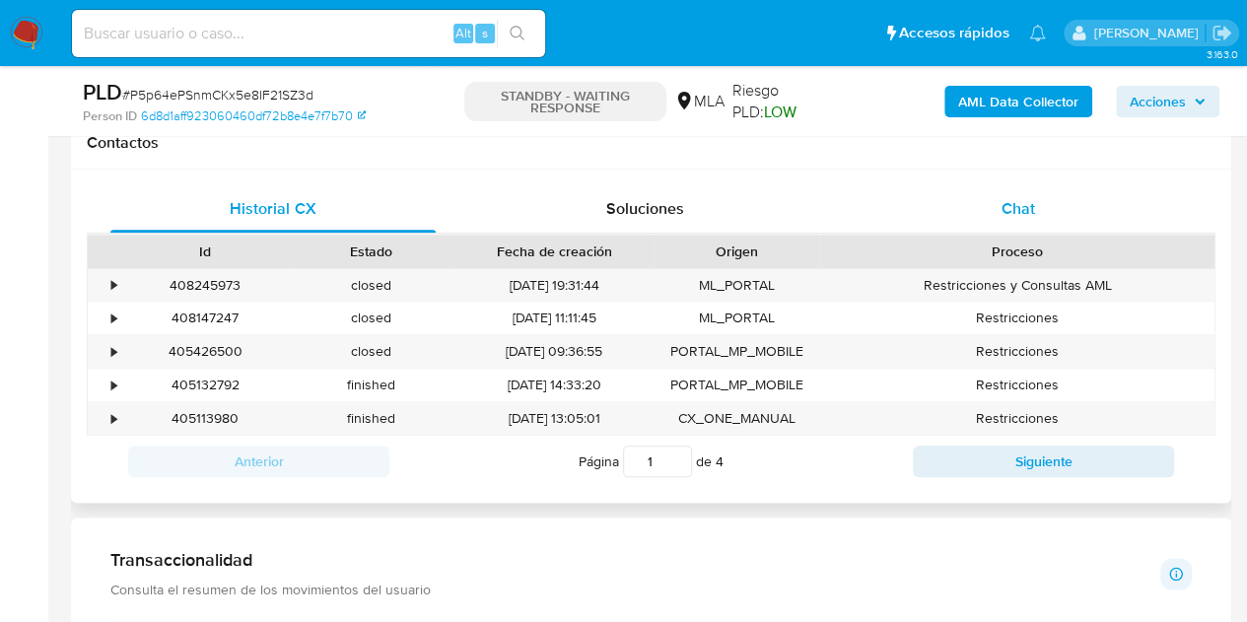
click at [1019, 211] on span "Chat" at bounding box center [1019, 208] width 34 height 23
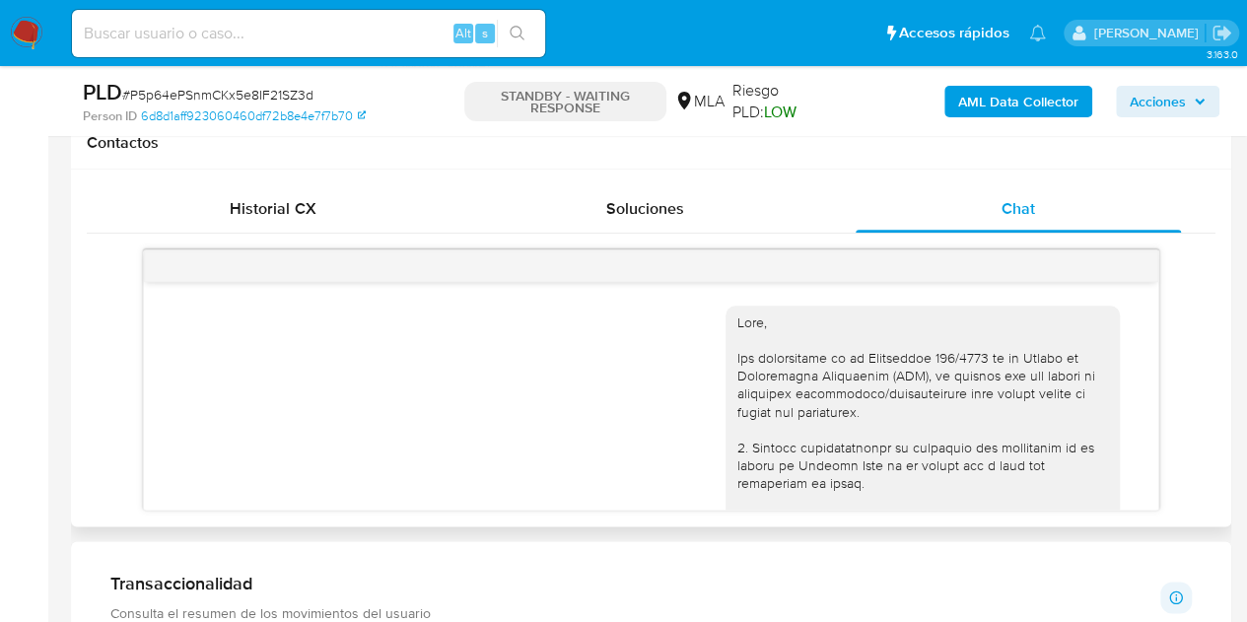
scroll to position [2366, 0]
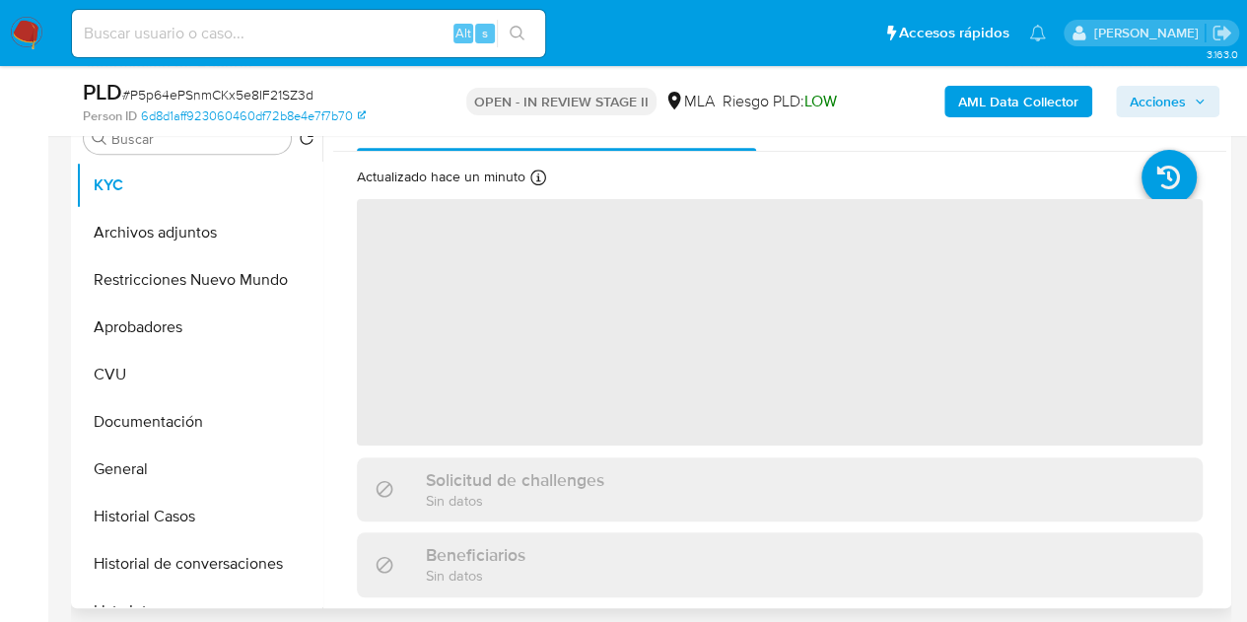
scroll to position [411, 0]
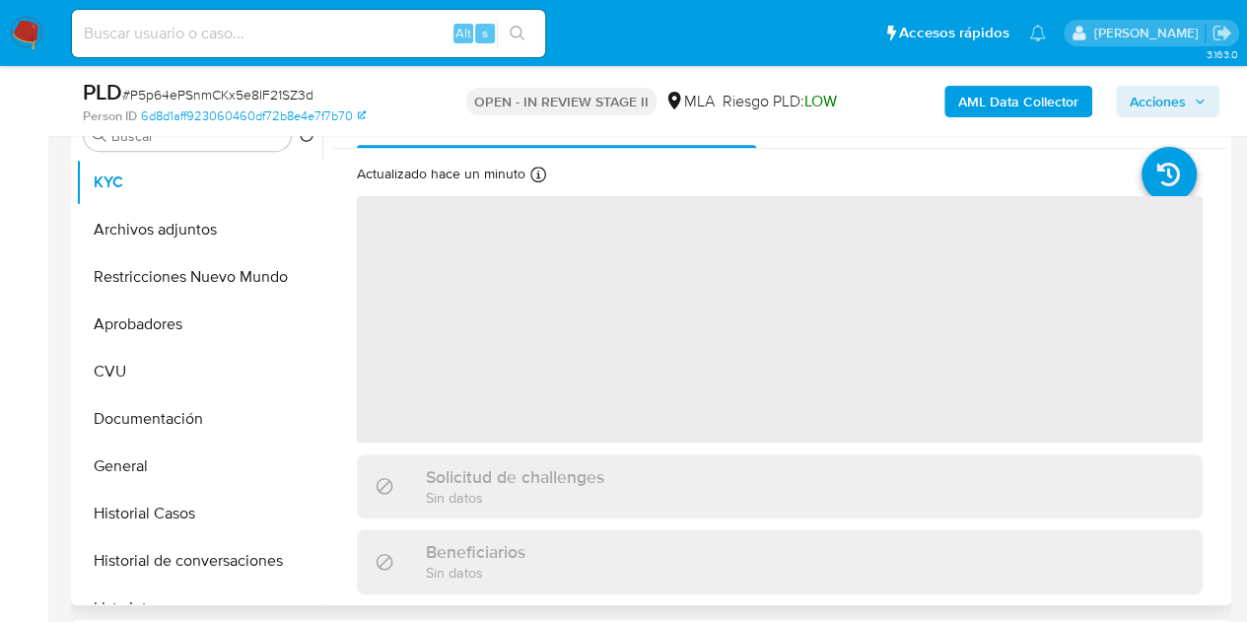
select select "10"
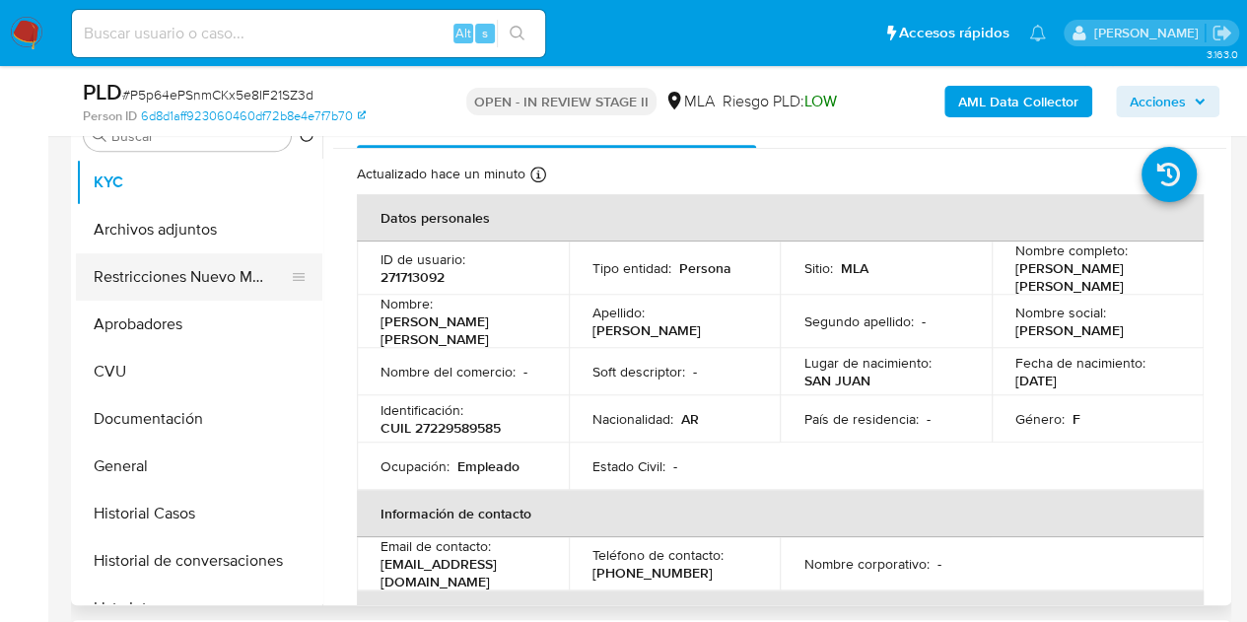
click at [149, 275] on button "Restricciones Nuevo Mundo" at bounding box center [191, 276] width 231 height 47
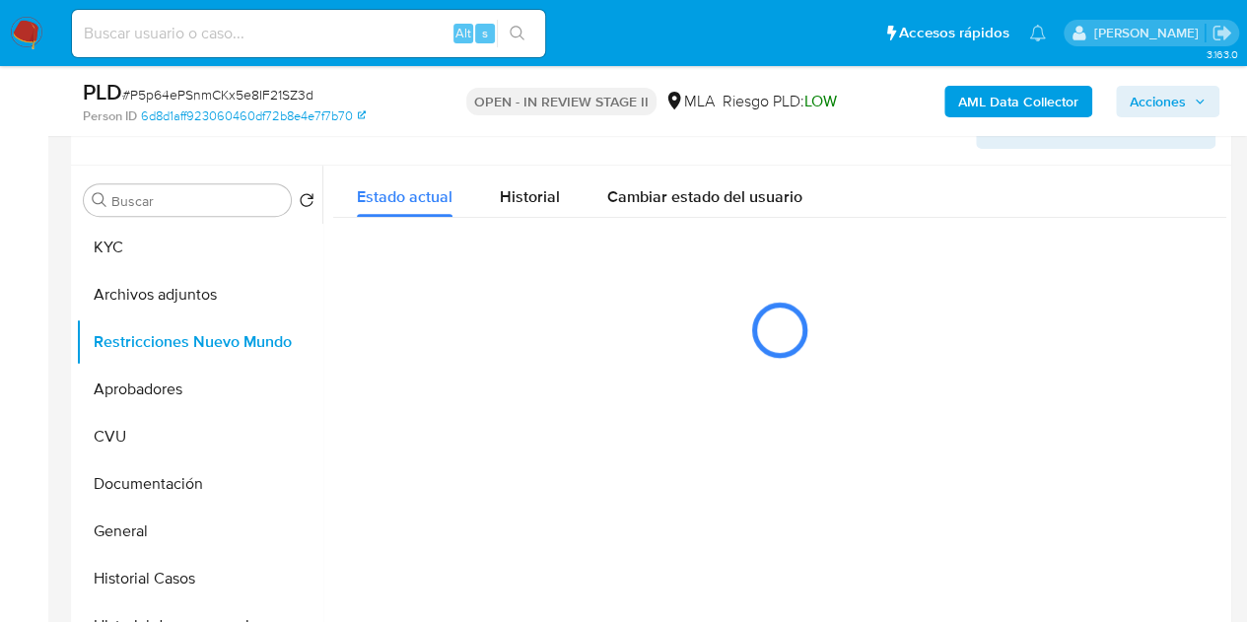
scroll to position [385, 0]
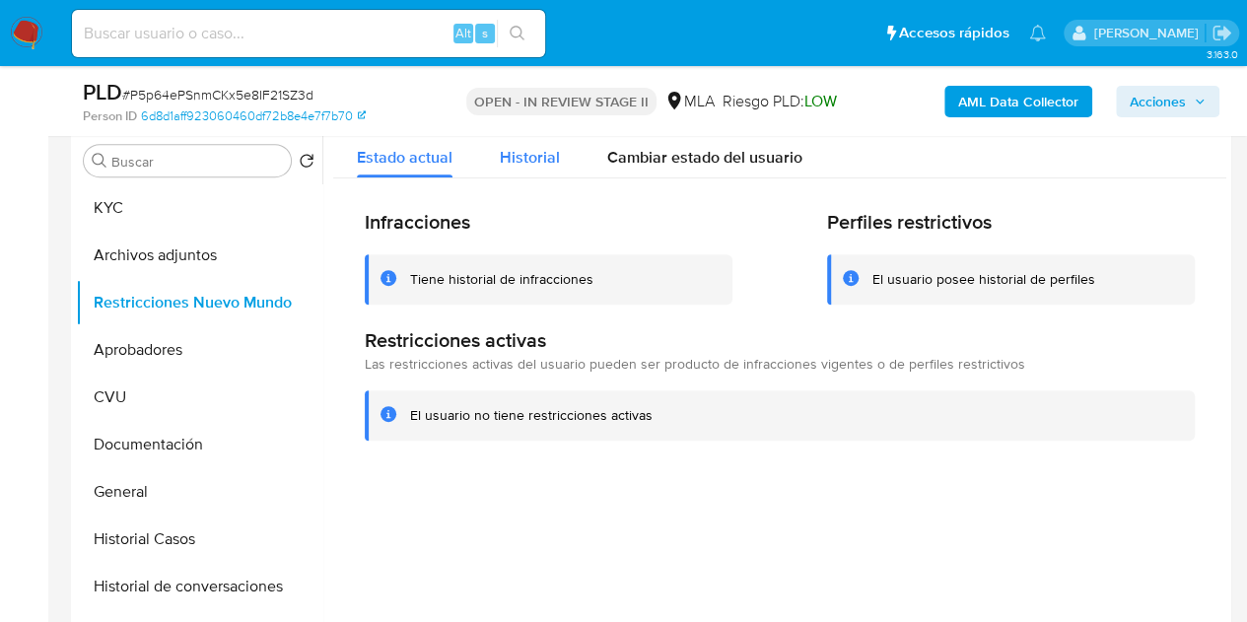
click at [512, 167] on span "Historial" at bounding box center [530, 157] width 60 height 23
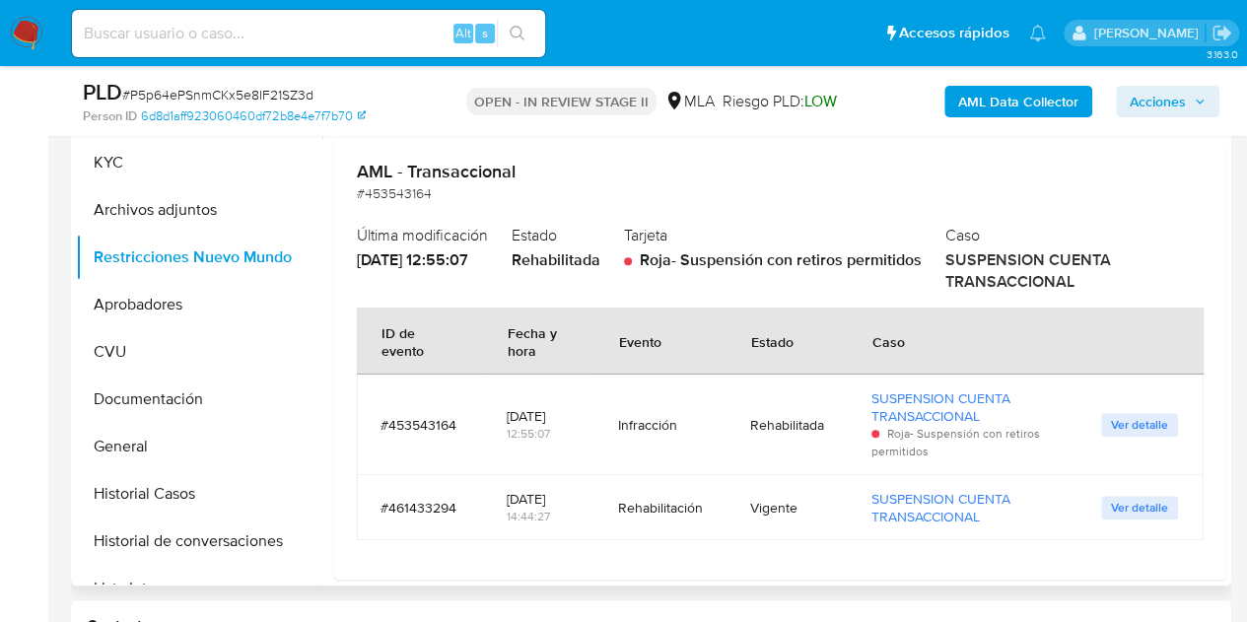
scroll to position [0, 0]
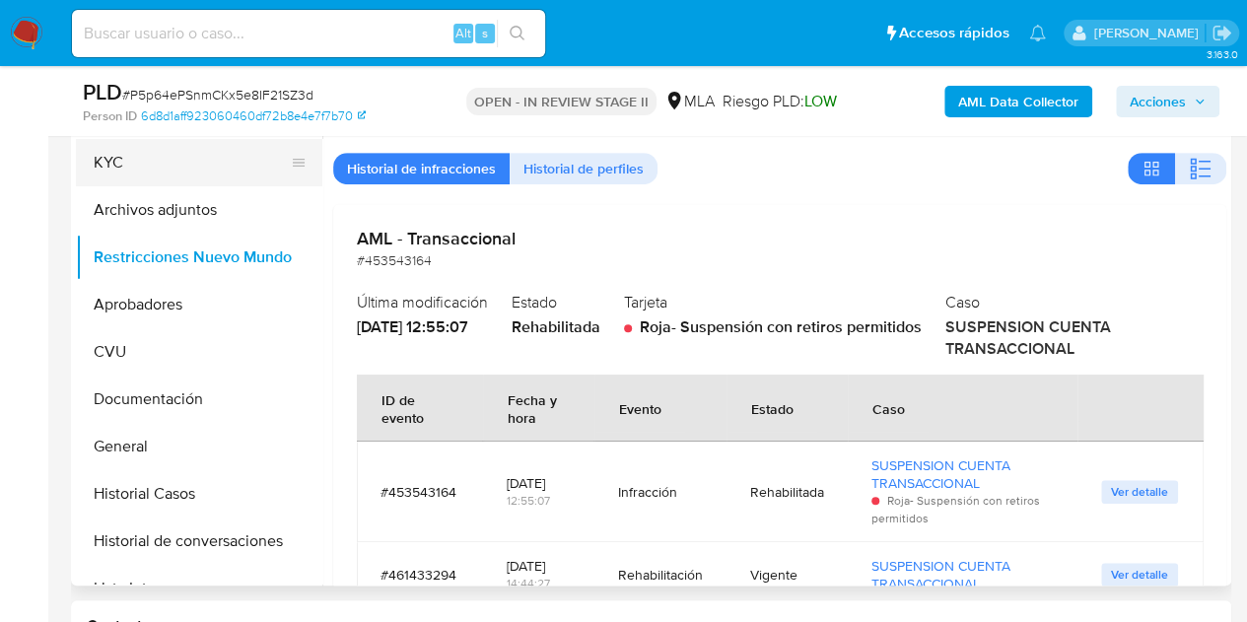
click at [112, 174] on button "KYC" at bounding box center [191, 162] width 231 height 47
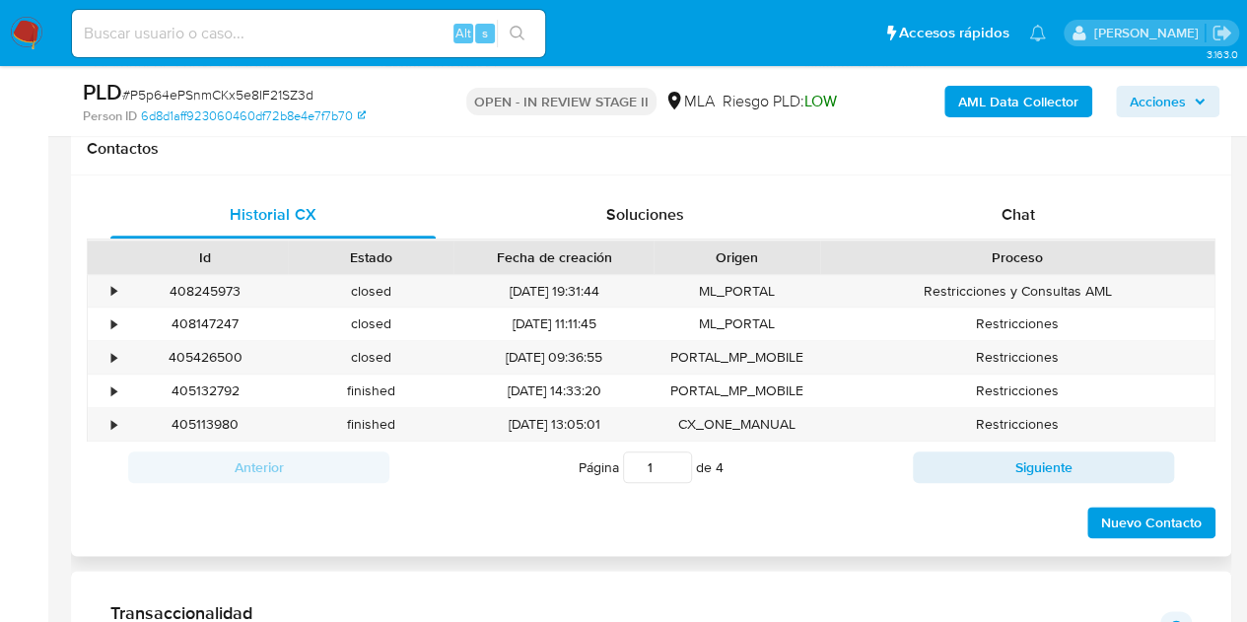
scroll to position [903, 0]
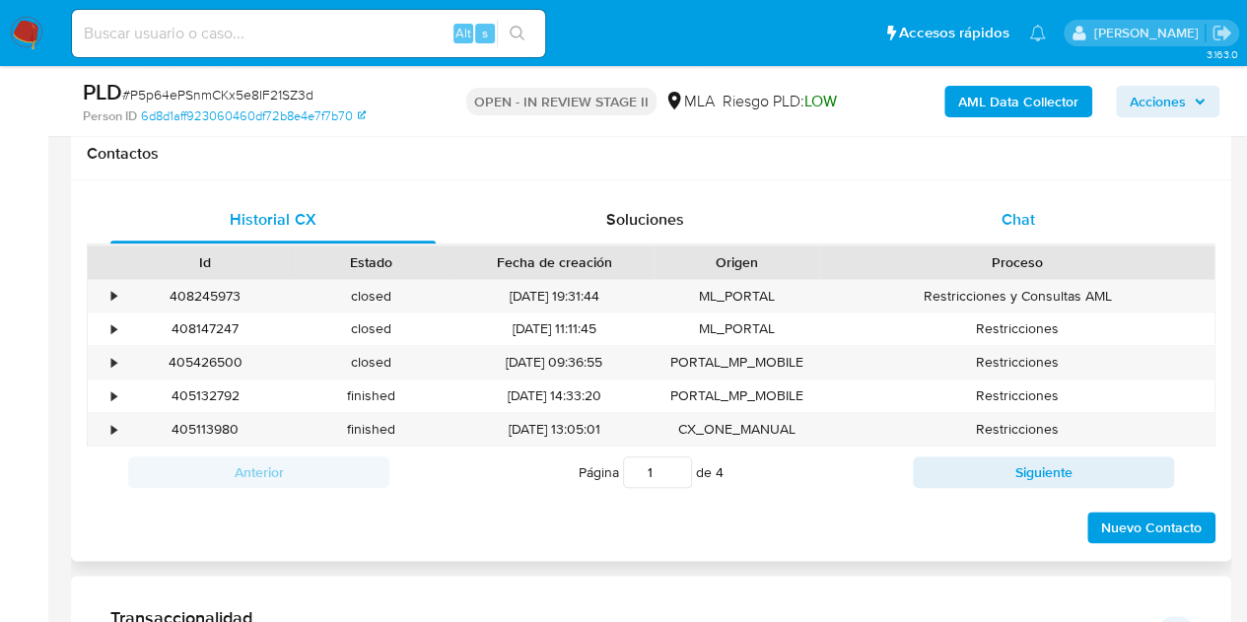
click at [1076, 222] on div "Chat" at bounding box center [1018, 219] width 325 height 47
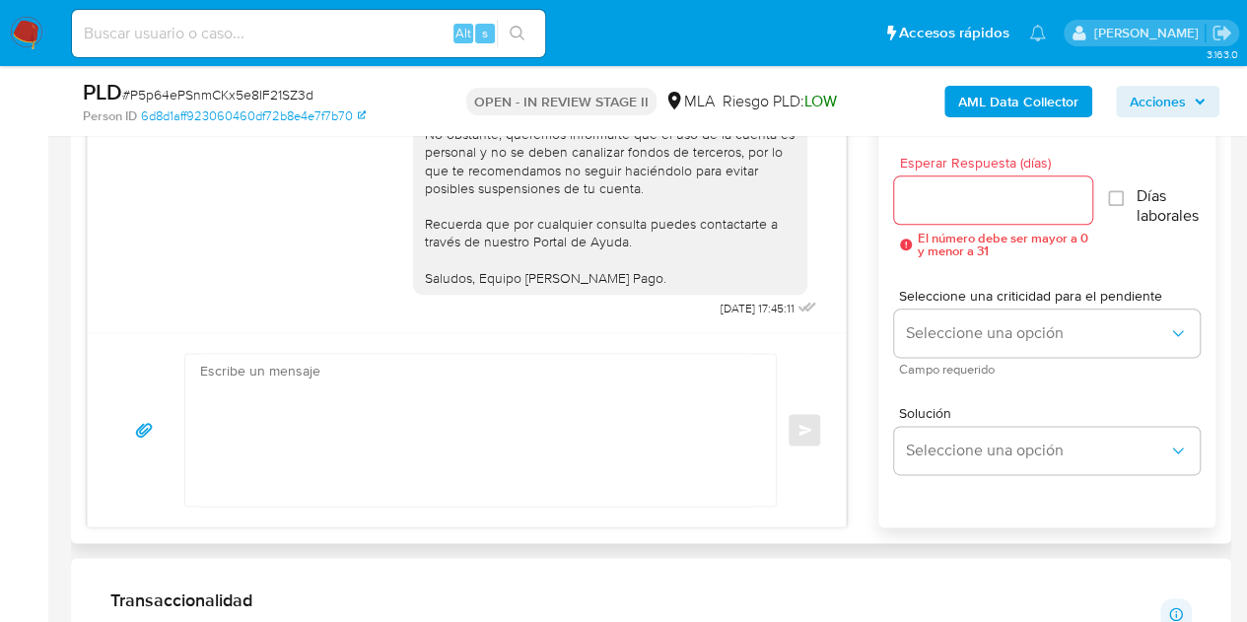
scroll to position [1142, 0]
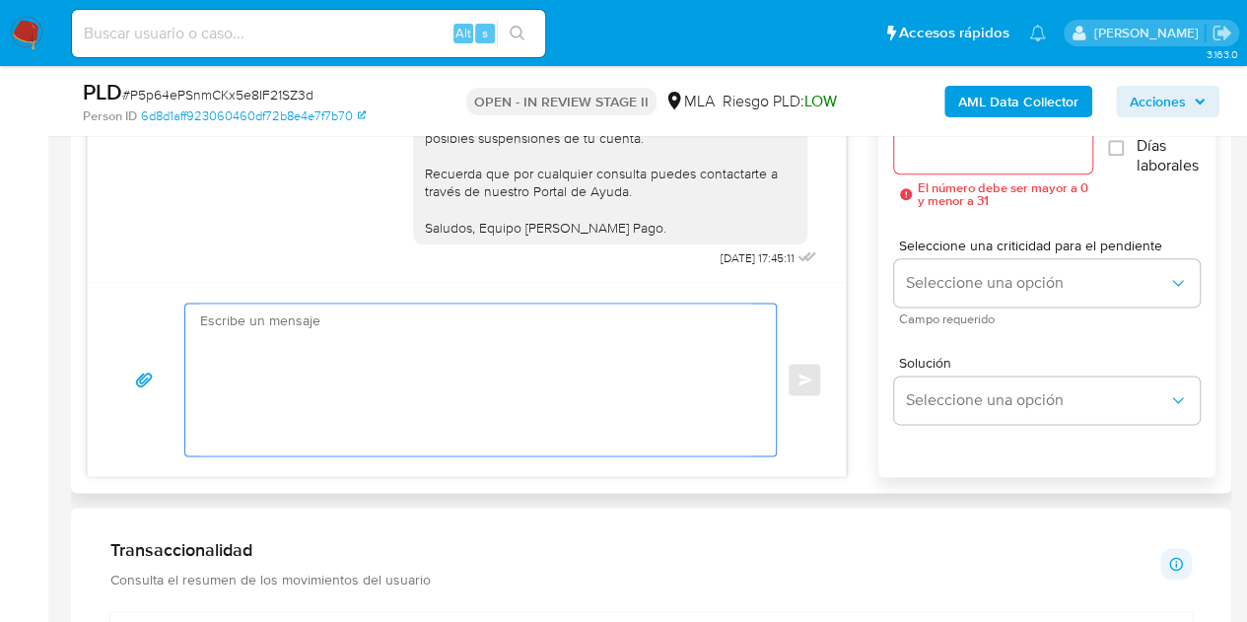
click at [633, 407] on textarea at bounding box center [475, 380] width 551 height 152
paste textarea "El análisis del caso se encuentra detallado en el documento adjunto."
type textarea "El análisis del caso se encuentra detallado en el documento adjunto."
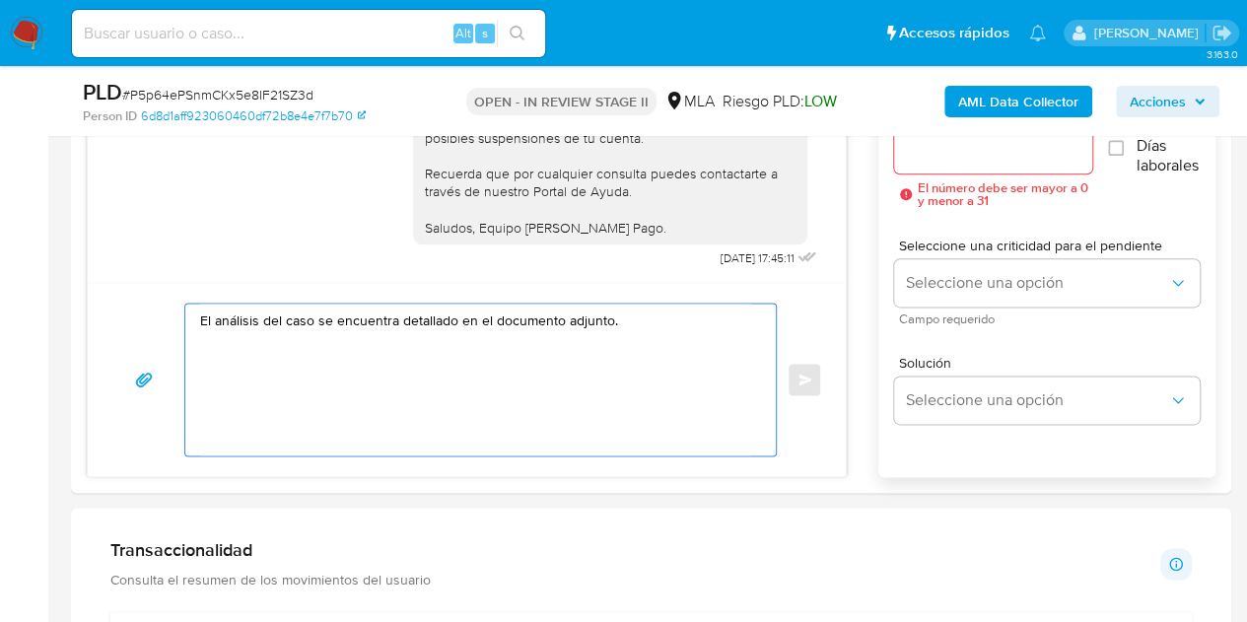
scroll to position [1107, 0]
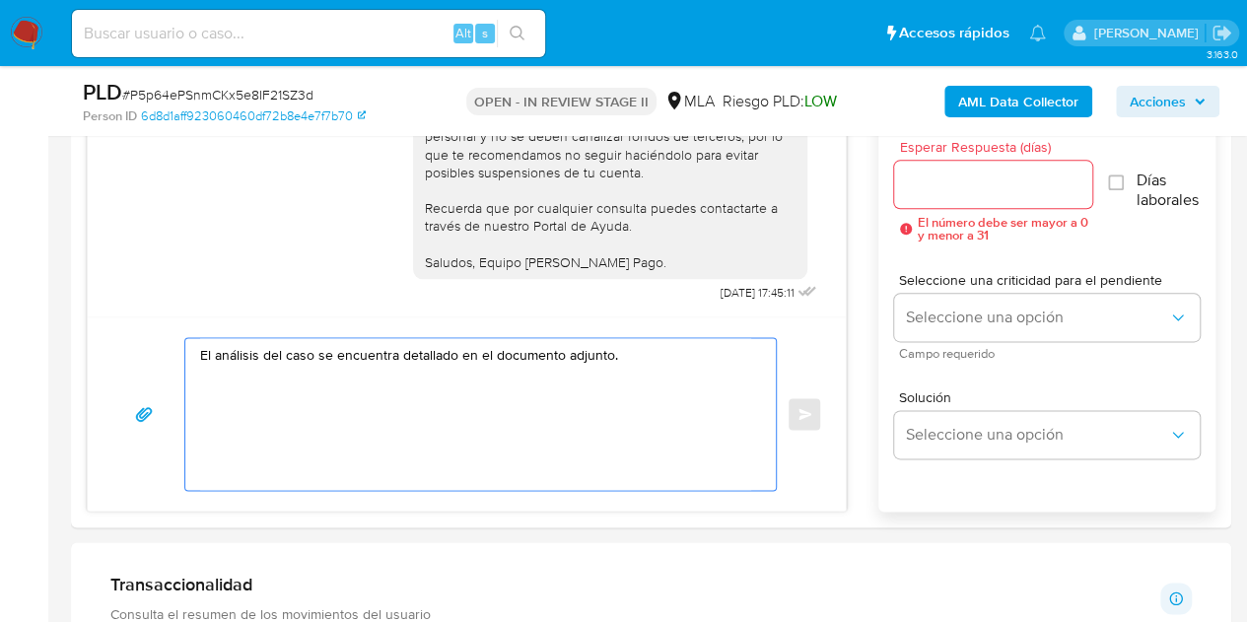
drag, startPoint x: 673, startPoint y: 370, endPoint x: 3, endPoint y: 291, distance: 675.0
click at [170, 302] on div "Hola Maria Nidia, Esperamos que te encuentres muy bien. Recibimos tu contacto y…" at bounding box center [466, 107] width 709 height 398
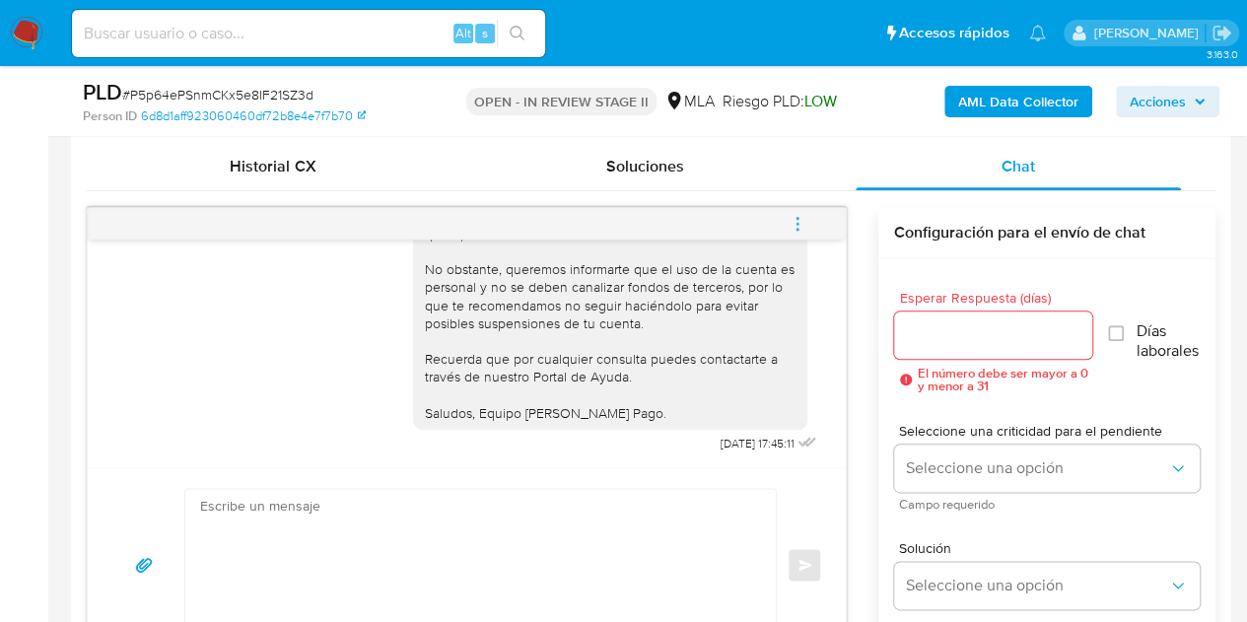
scroll to position [939, 0]
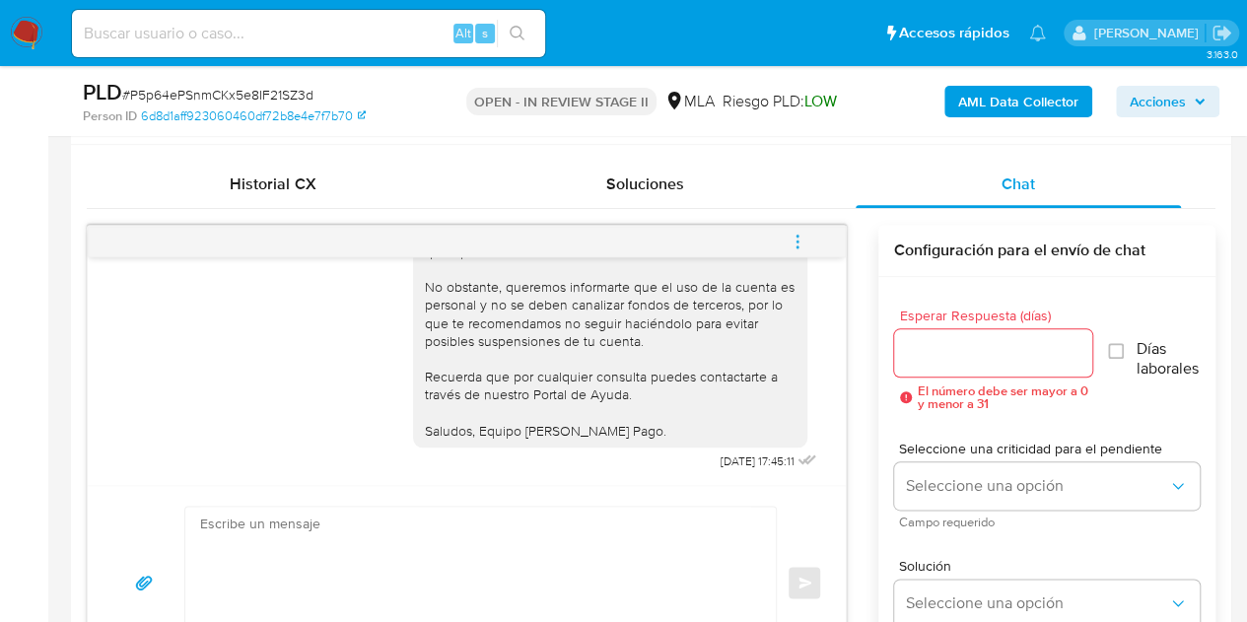
click at [793, 244] on icon "menu-action" at bounding box center [798, 242] width 18 height 18
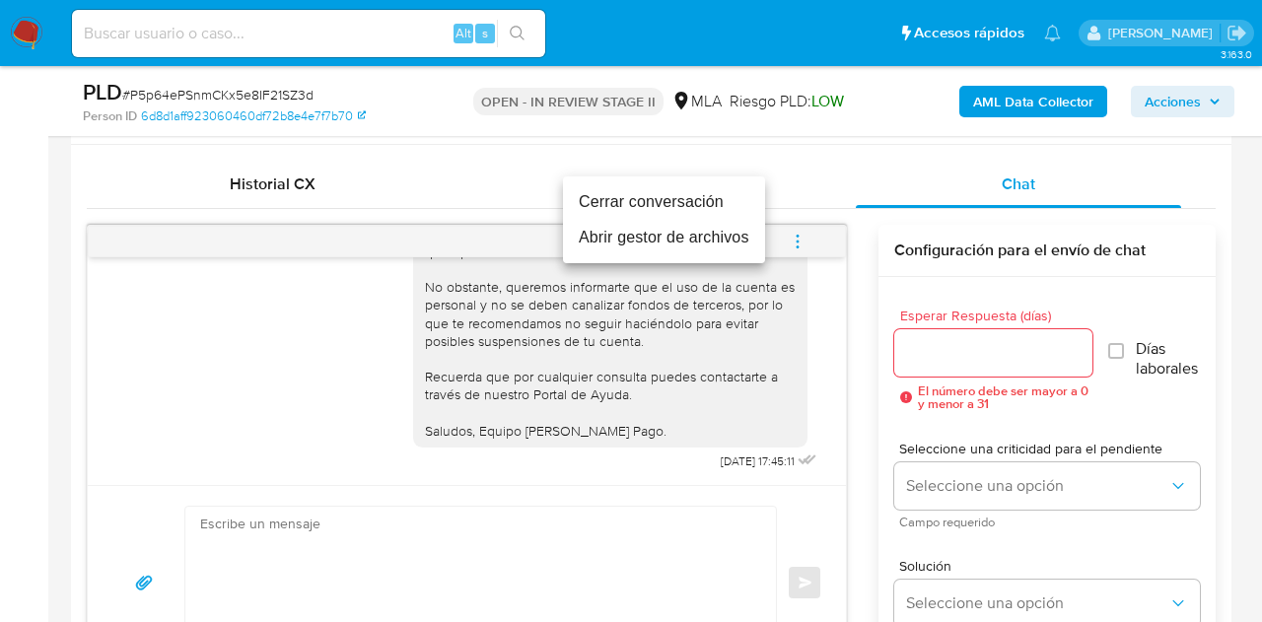
click at [716, 207] on li "Cerrar conversación" at bounding box center [664, 201] width 202 height 35
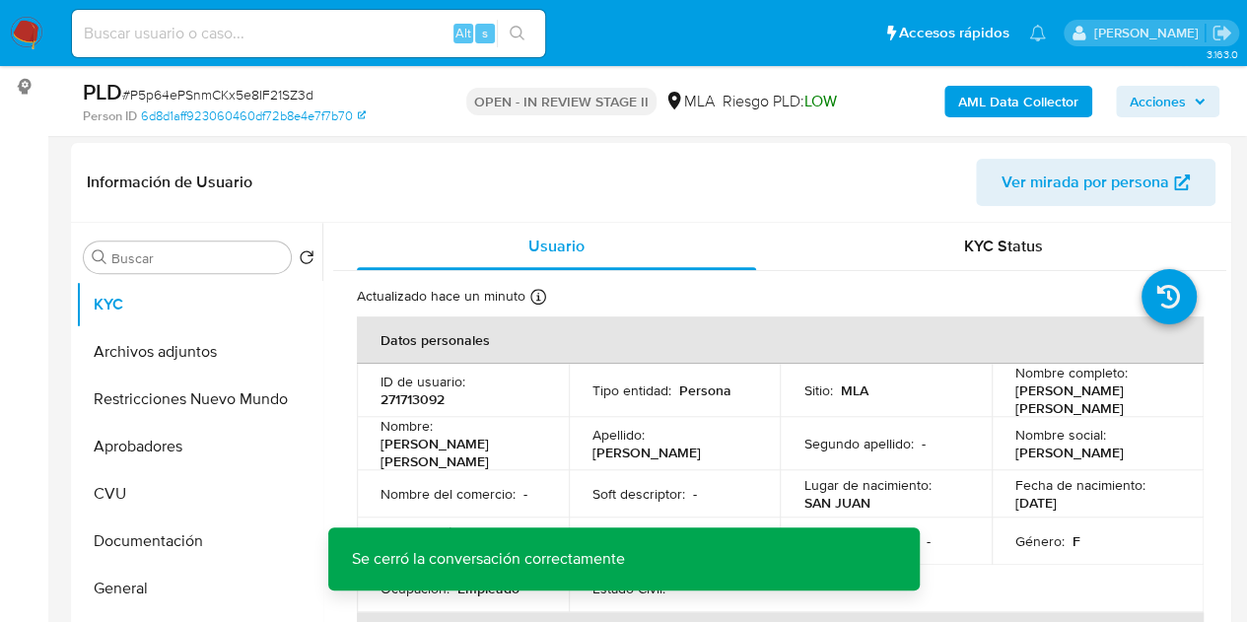
scroll to position [140, 0]
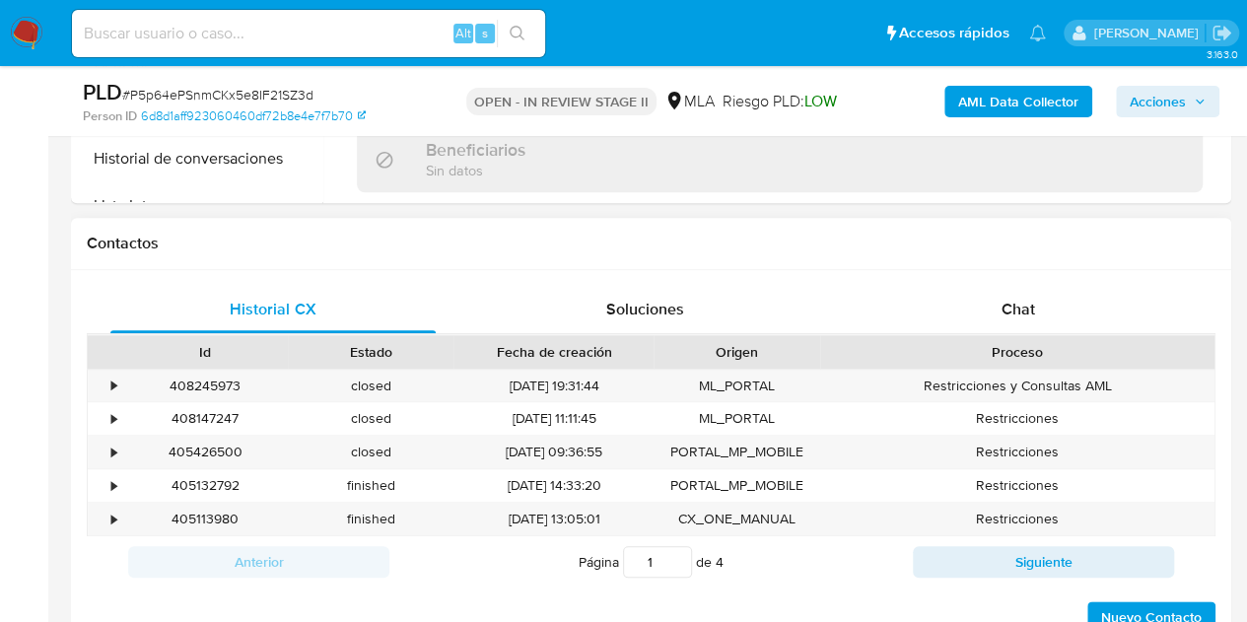
select select "10"
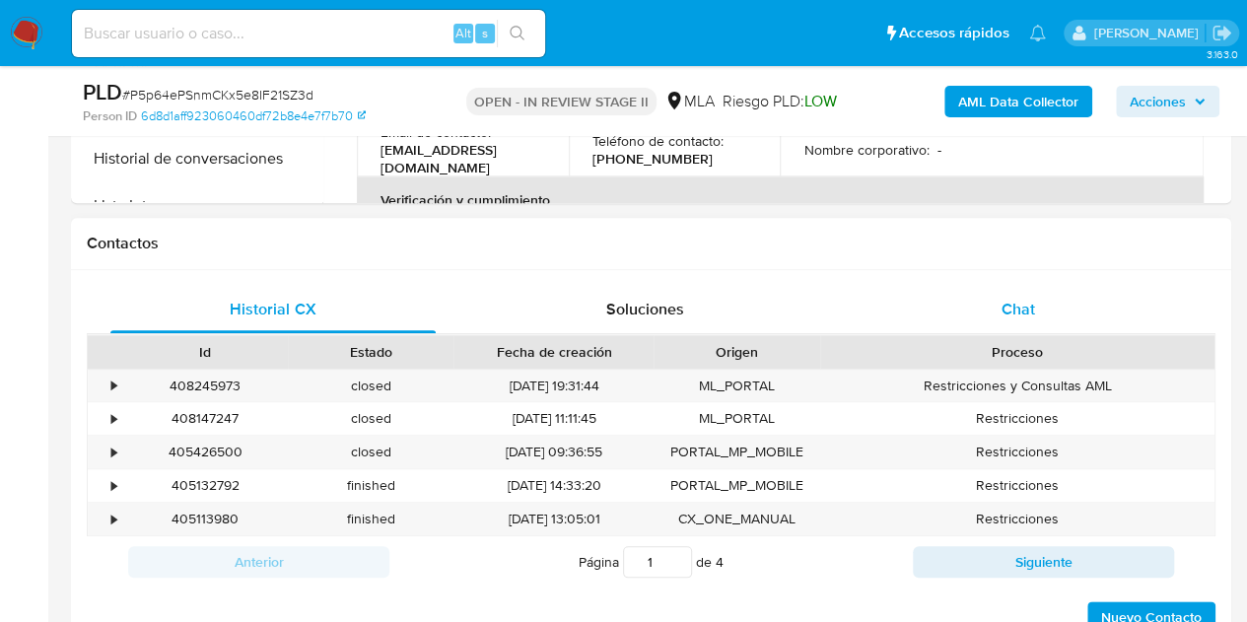
click at [1028, 316] on span "Chat" at bounding box center [1019, 309] width 34 height 23
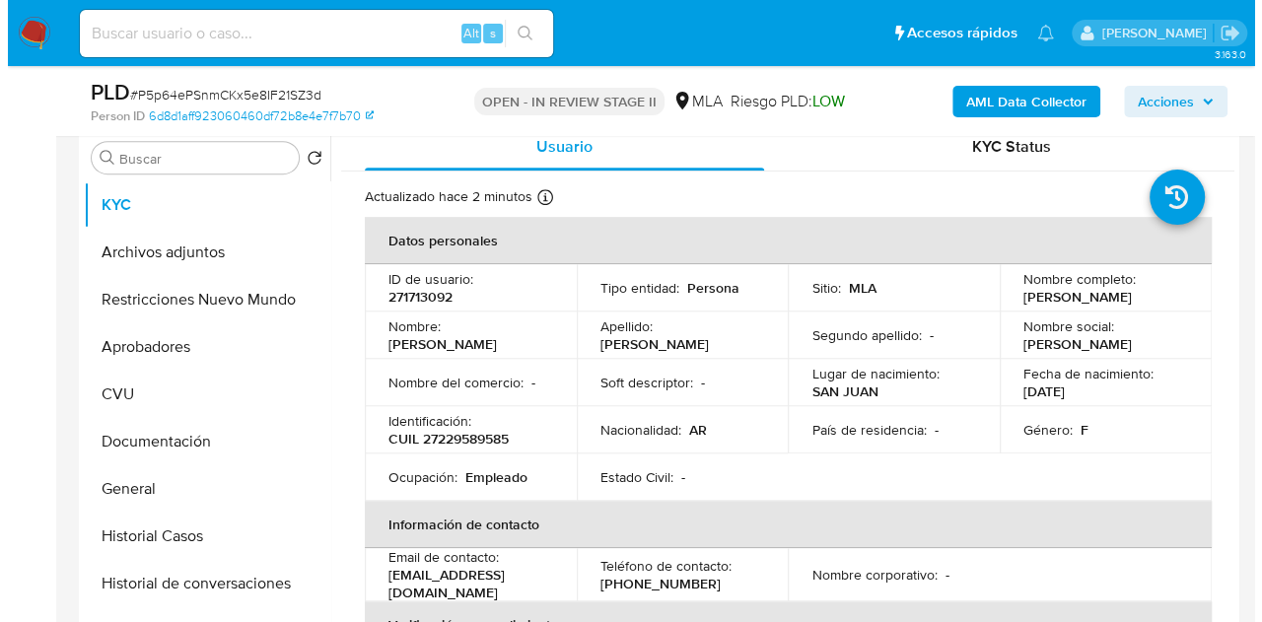
scroll to position [371, 0]
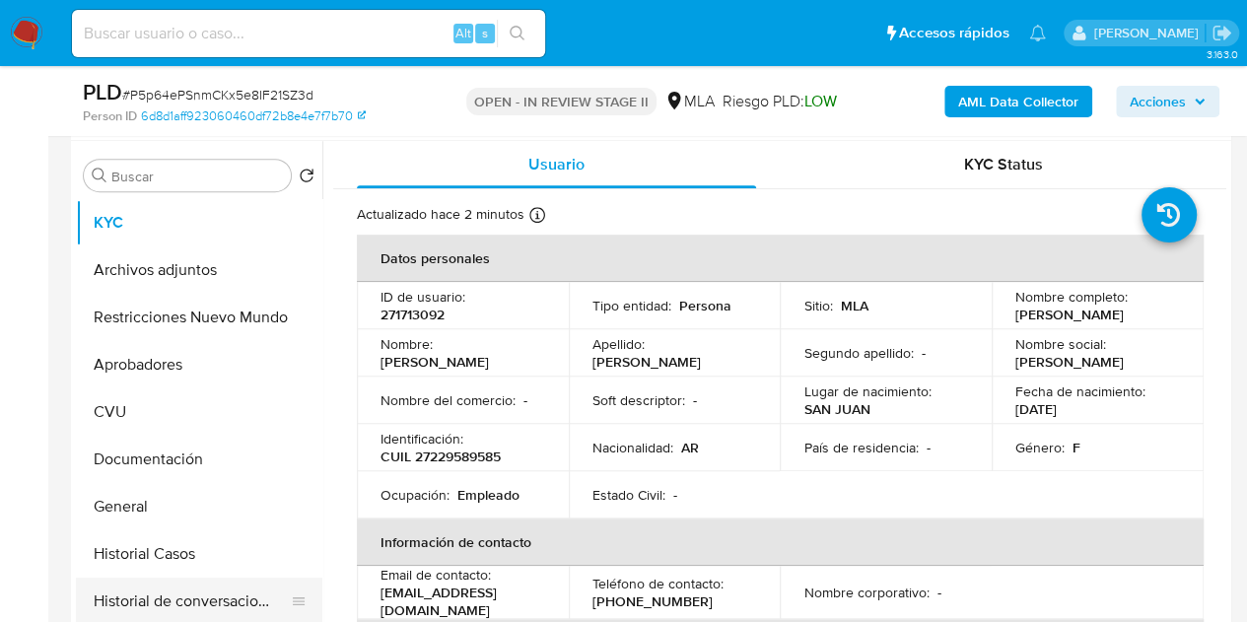
click at [181, 582] on button "Historial de conversaciones" at bounding box center [191, 601] width 231 height 47
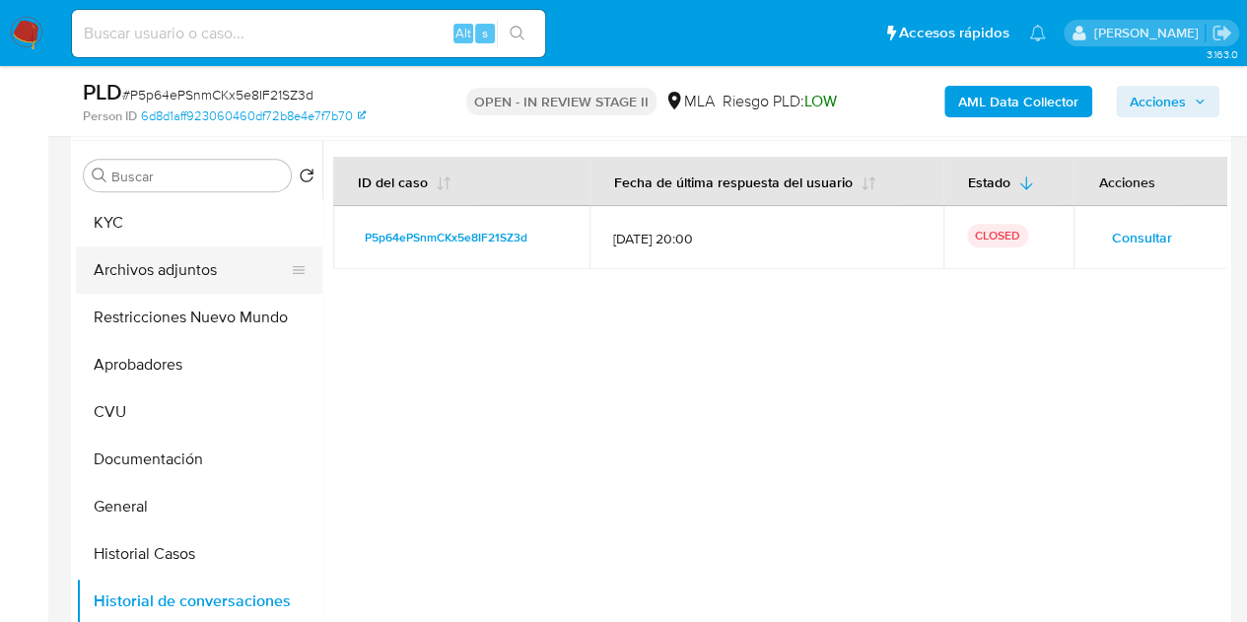
click at [146, 265] on button "Archivos adjuntos" at bounding box center [191, 269] width 231 height 47
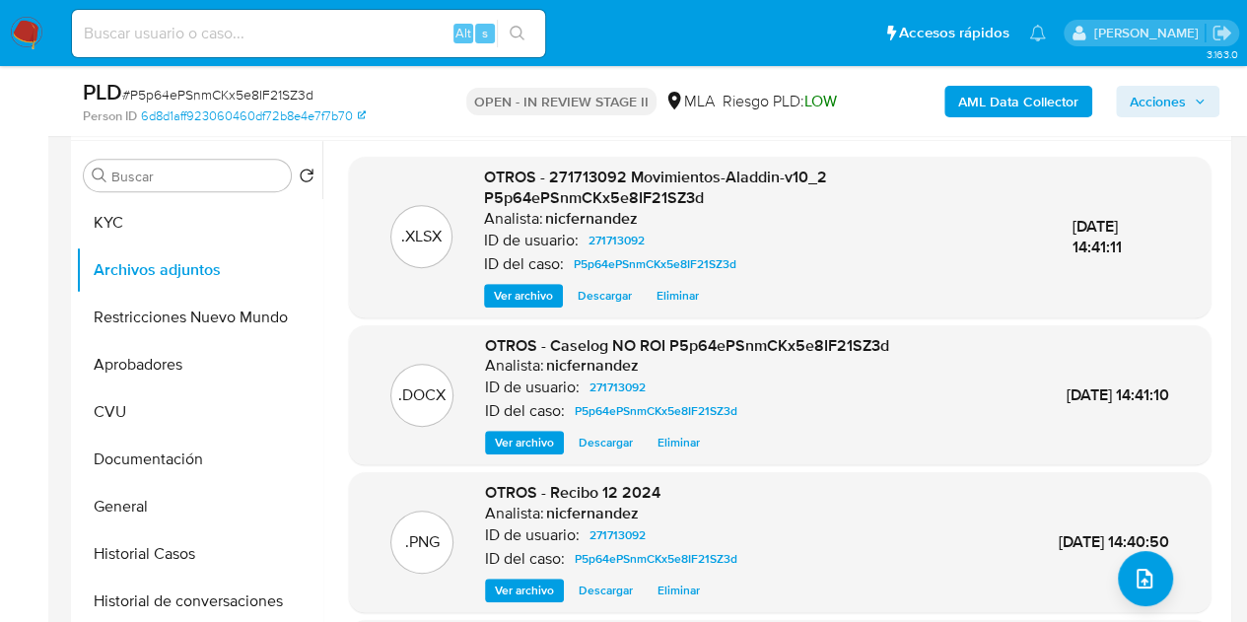
click at [436, 363] on div ".DOCX OTROS - Caselog NO ROI P5p64ePSnmCKx5e8IF21SZ3d Analista: nicfernandez ID…" at bounding box center [780, 395] width 842 height 120
click at [516, 443] on span "Ver archivo" at bounding box center [524, 443] width 59 height 20
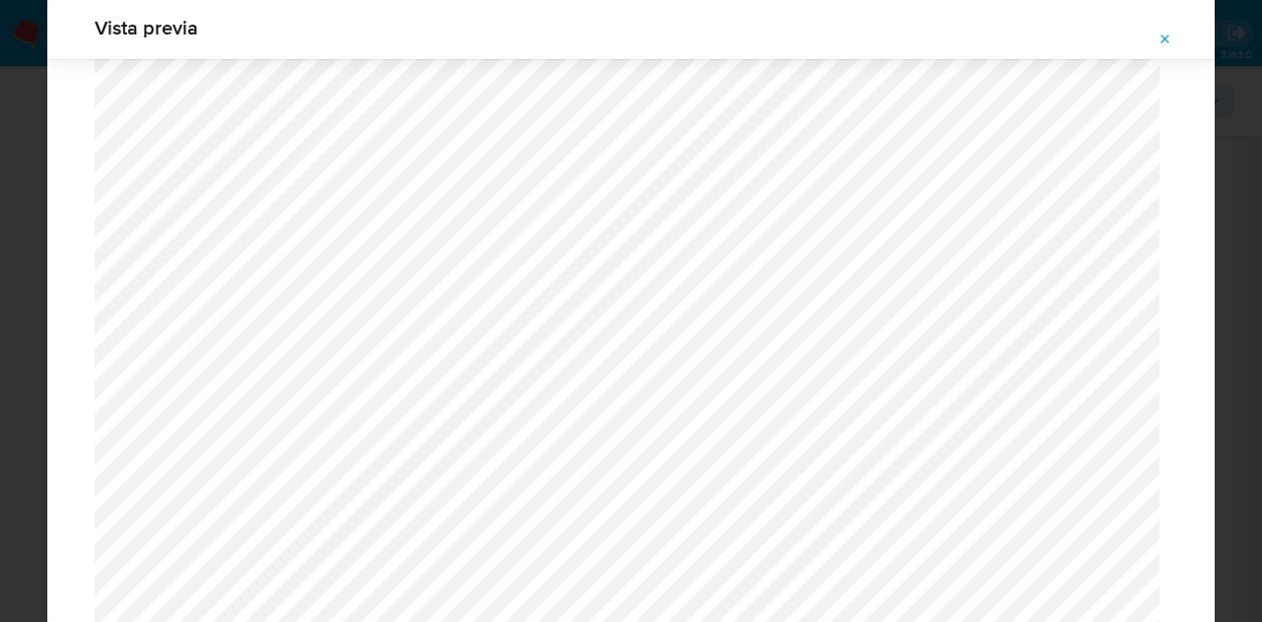
click at [1165, 46] on icon "Attachment preview" at bounding box center [1165, 40] width 16 height 16
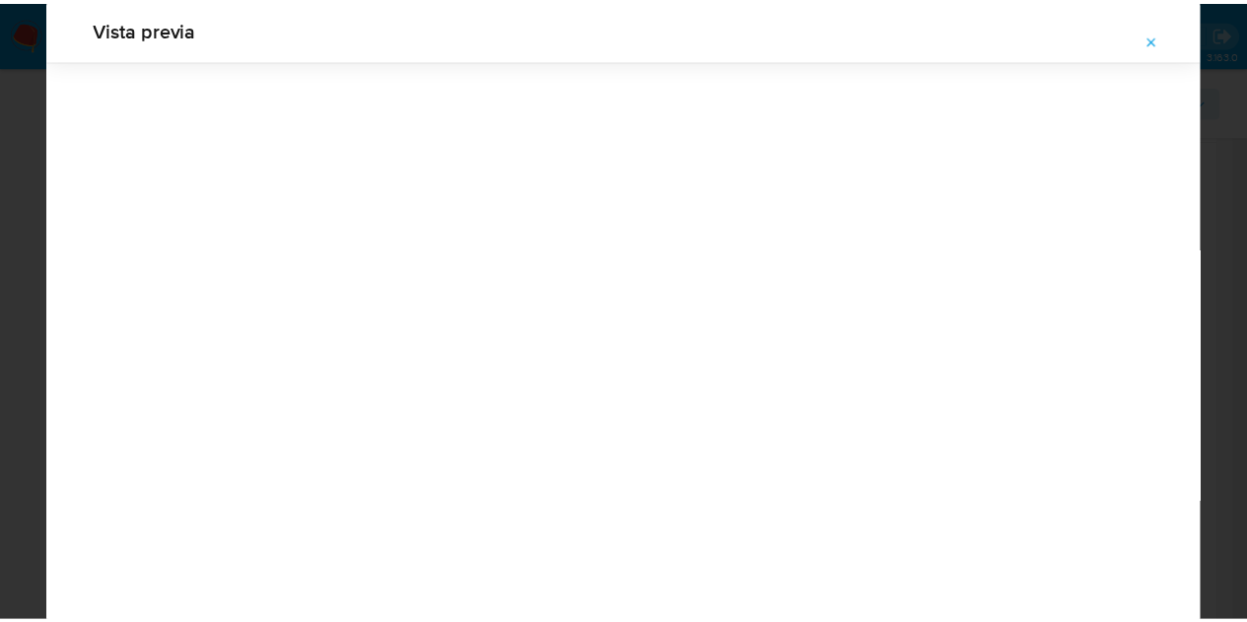
scroll to position [63, 0]
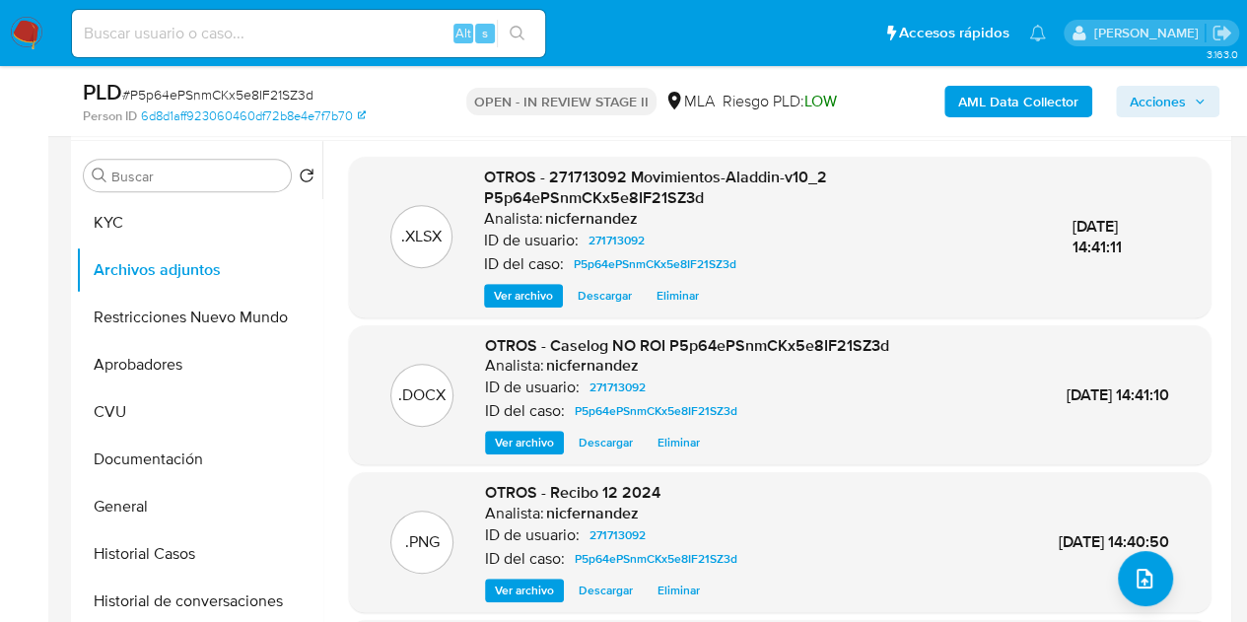
click at [576, 201] on span "OTROS - 271713092 Movimientos-Aladdin-v10_2 P5p64ePSnmCKx5e8IF21SZ3d" at bounding box center [655, 188] width 343 height 44
click at [1150, 98] on span "Acciones" at bounding box center [1158, 102] width 56 height 32
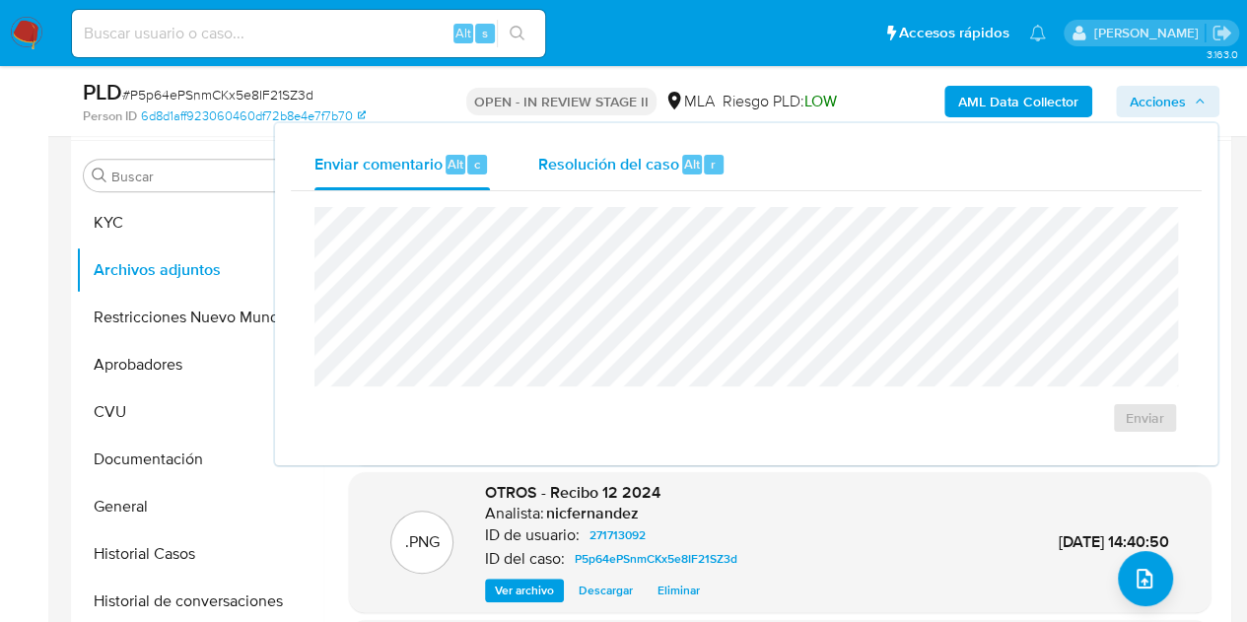
click at [621, 153] on span "Resolución del caso" at bounding box center [607, 163] width 141 height 23
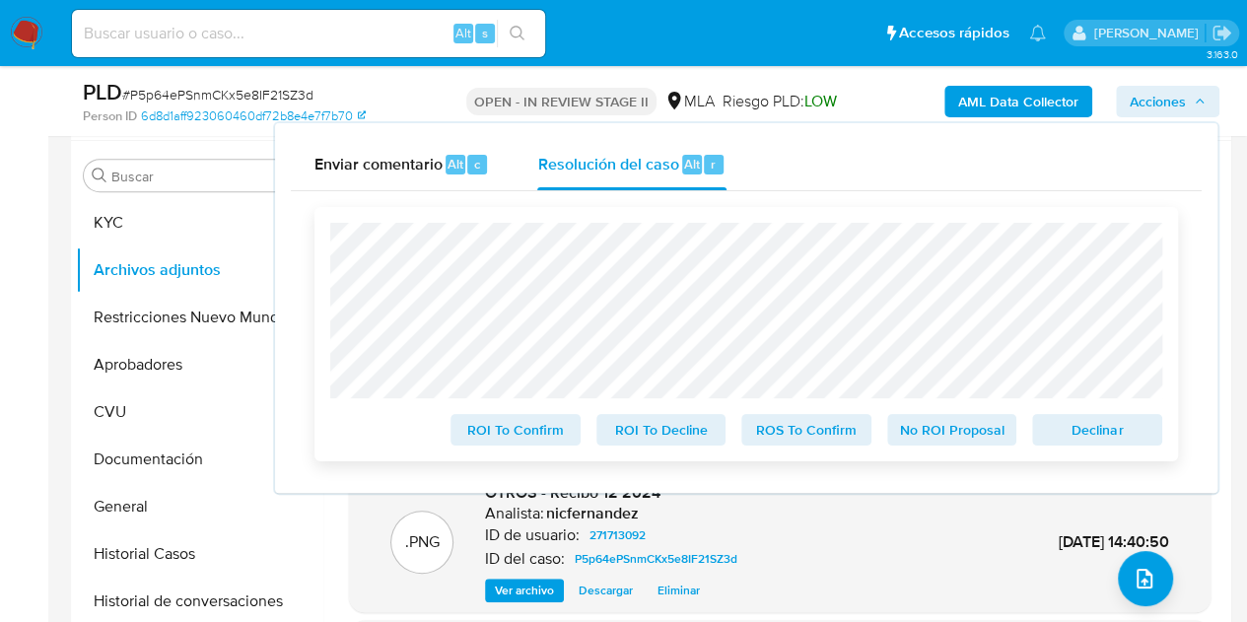
click at [925, 435] on span "No ROI Proposal" at bounding box center [952, 430] width 103 height 28
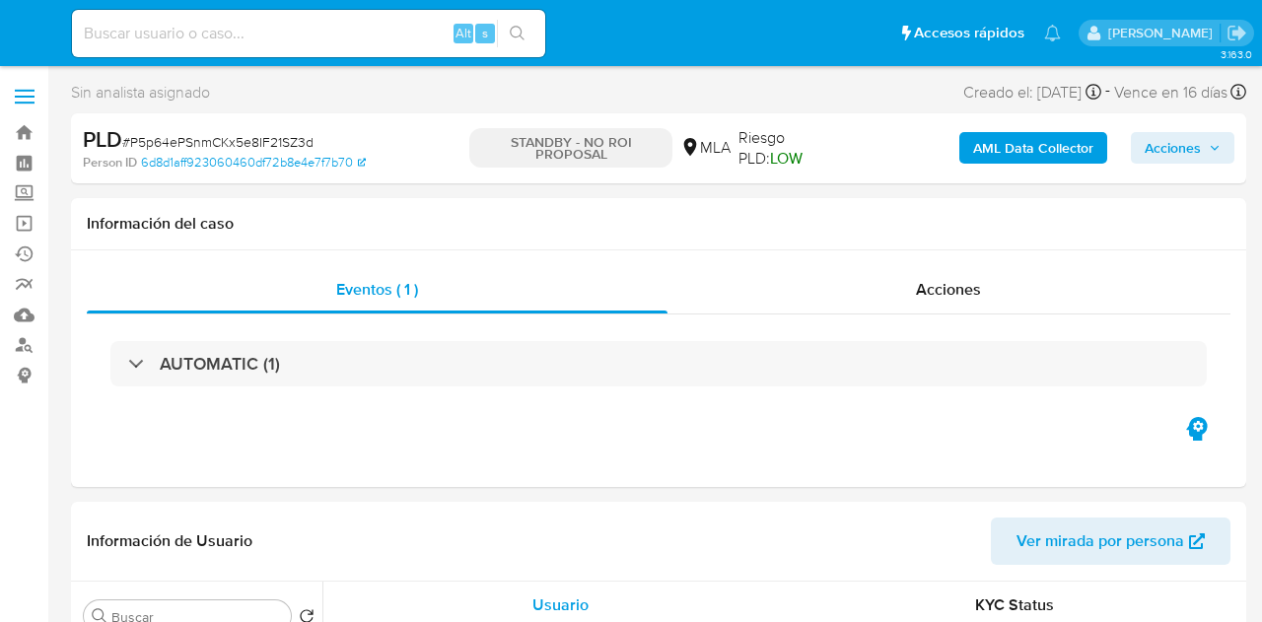
select select "10"
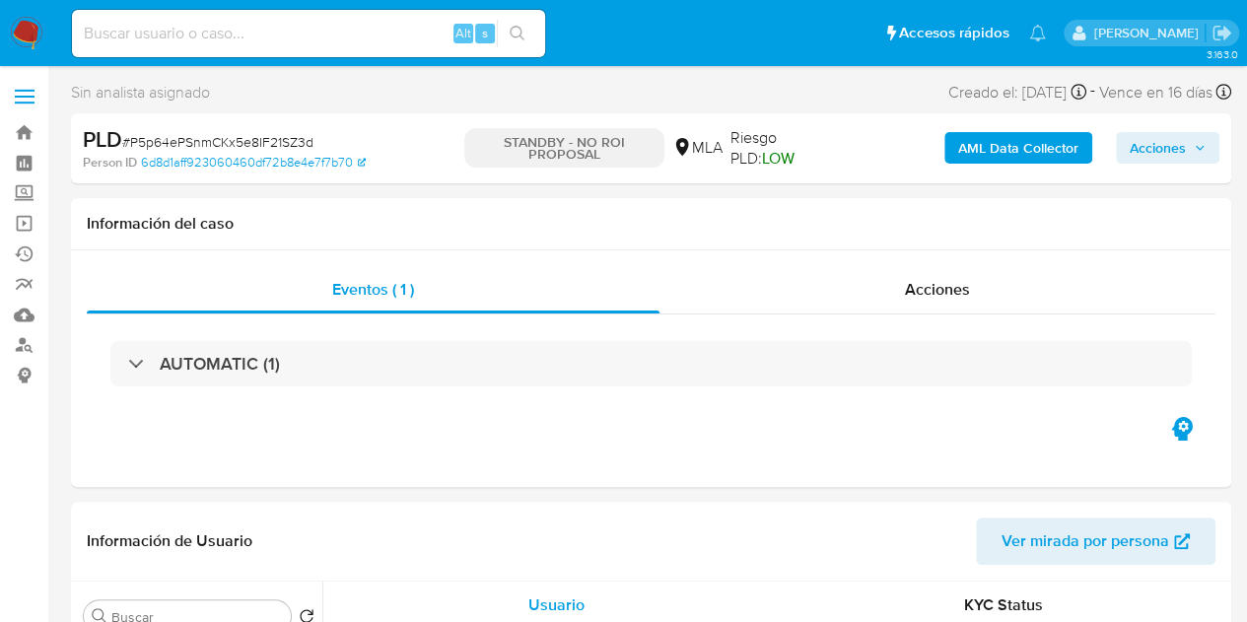
select select "10"
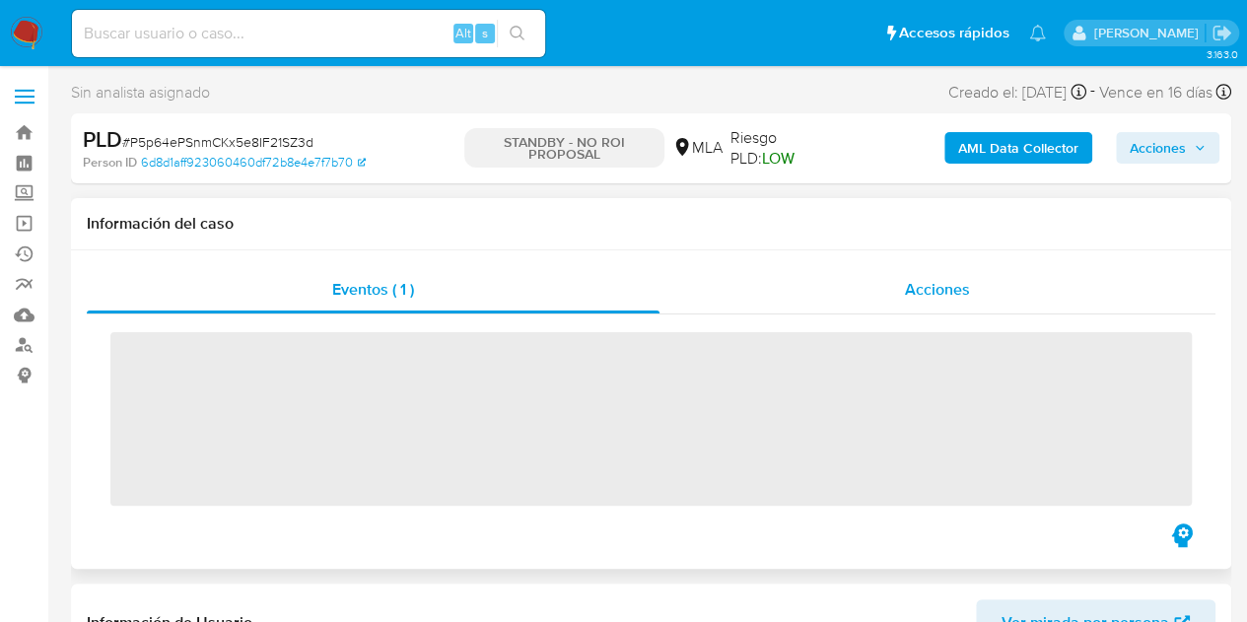
click at [951, 283] on span "Acciones" at bounding box center [937, 289] width 65 height 23
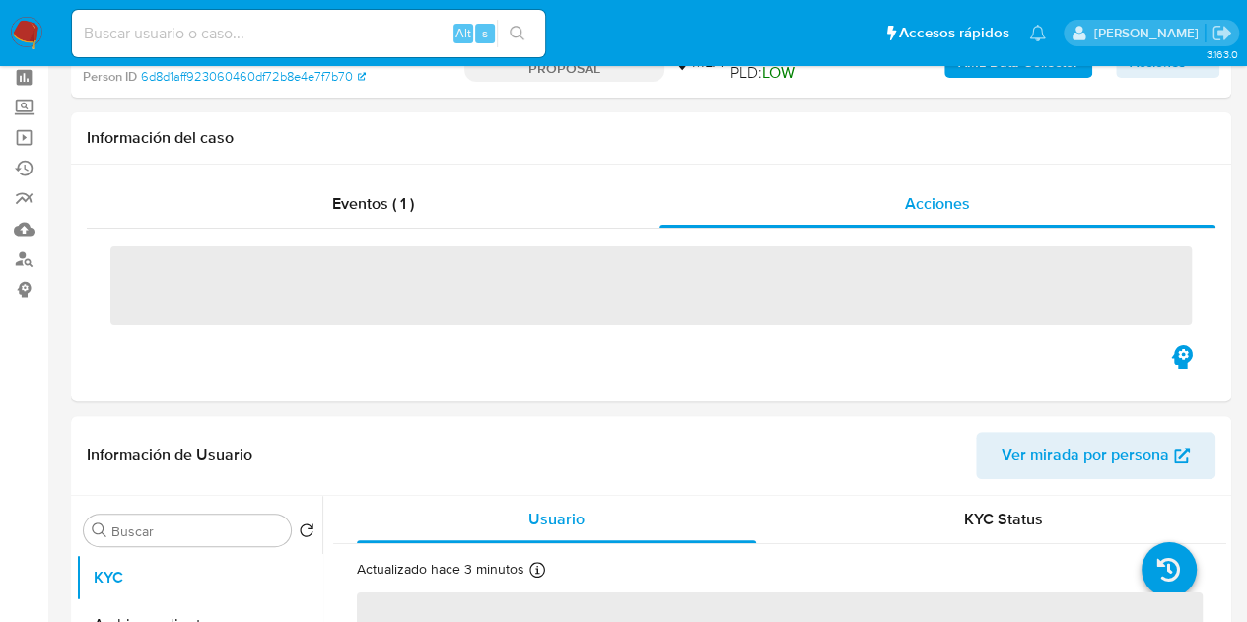
select select "10"
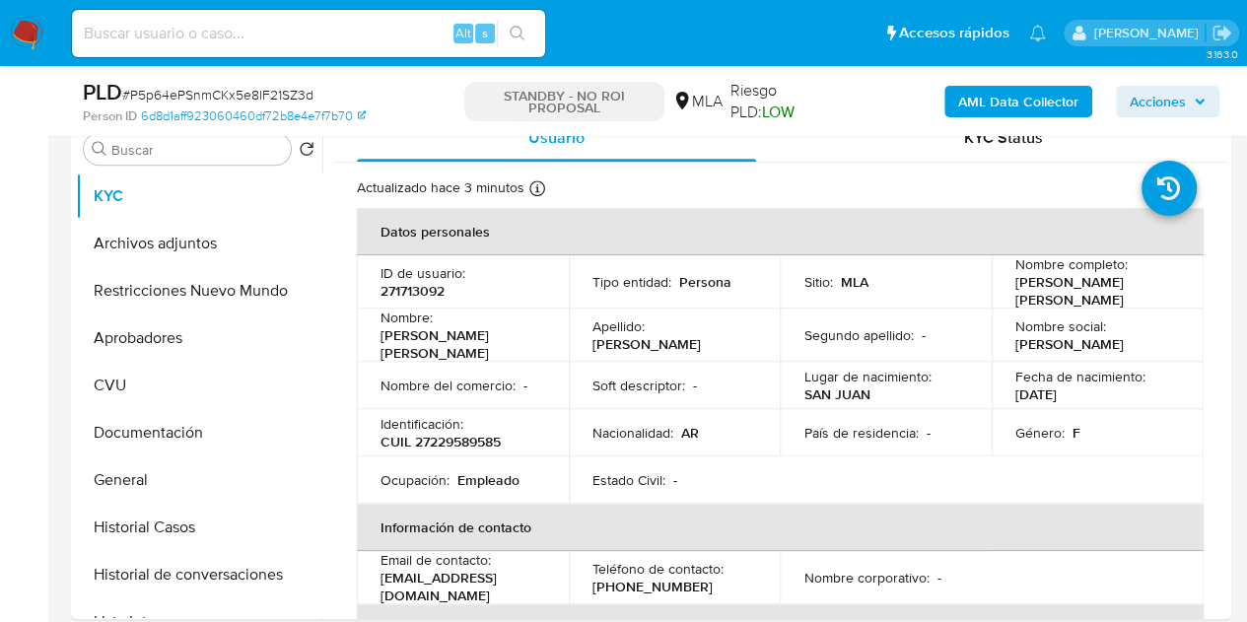
scroll to position [600, 0]
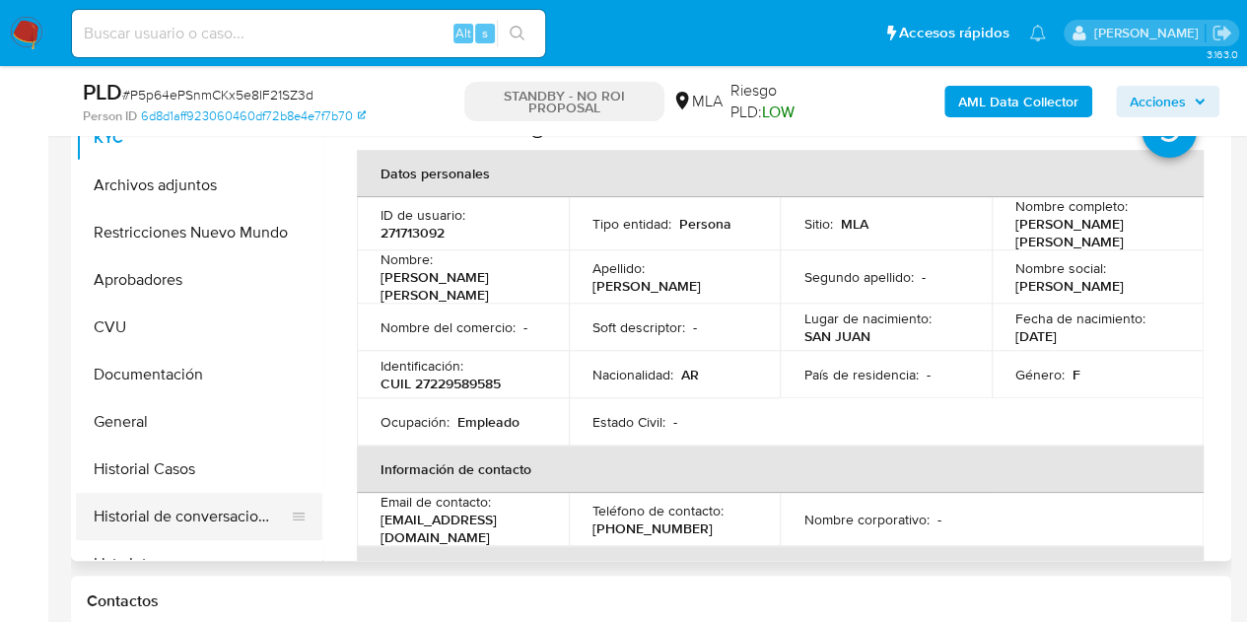
click at [193, 520] on button "Historial de conversaciones" at bounding box center [191, 516] width 231 height 47
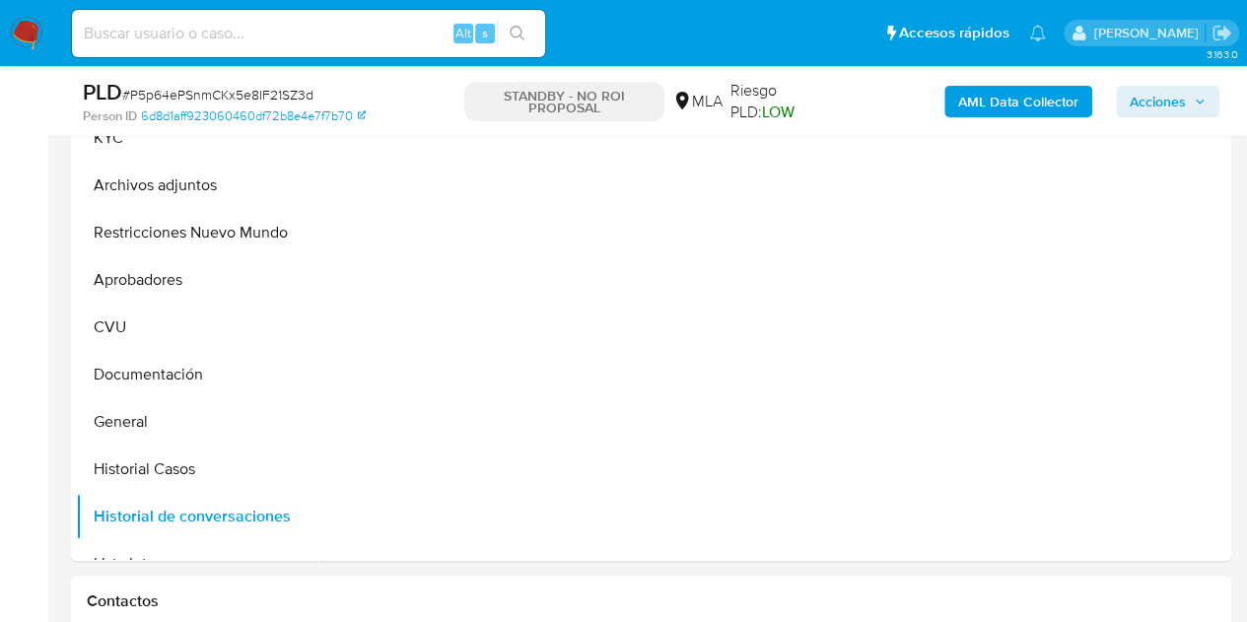
scroll to position [490, 0]
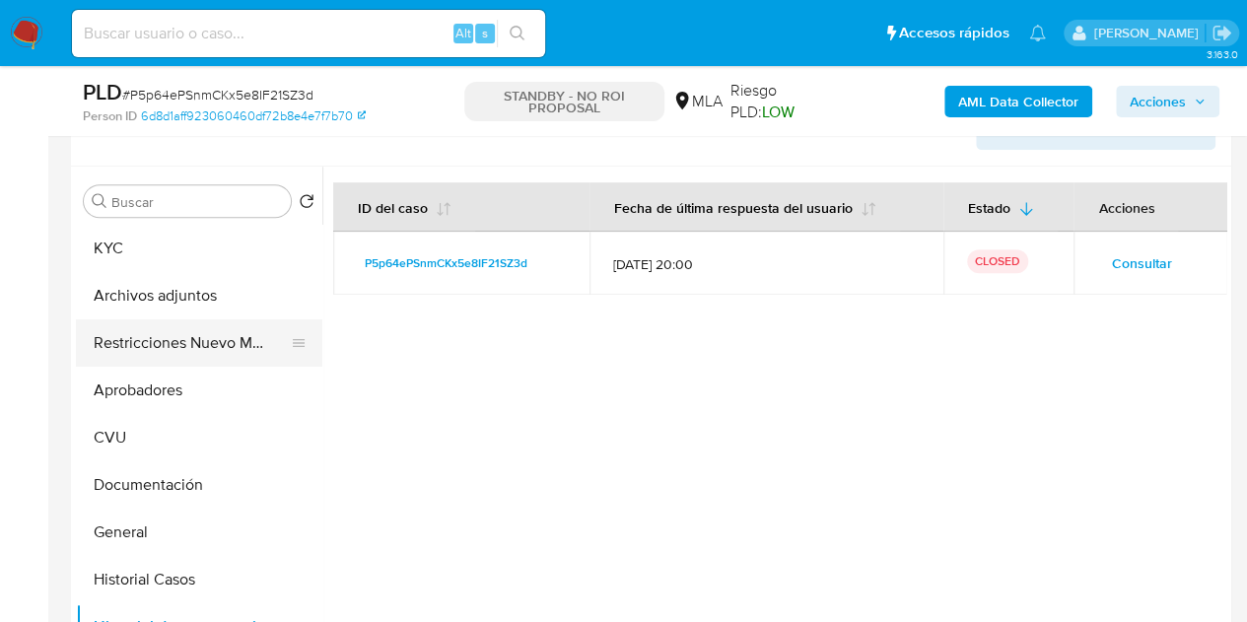
click at [153, 336] on button "Restricciones Nuevo Mundo" at bounding box center [191, 342] width 231 height 47
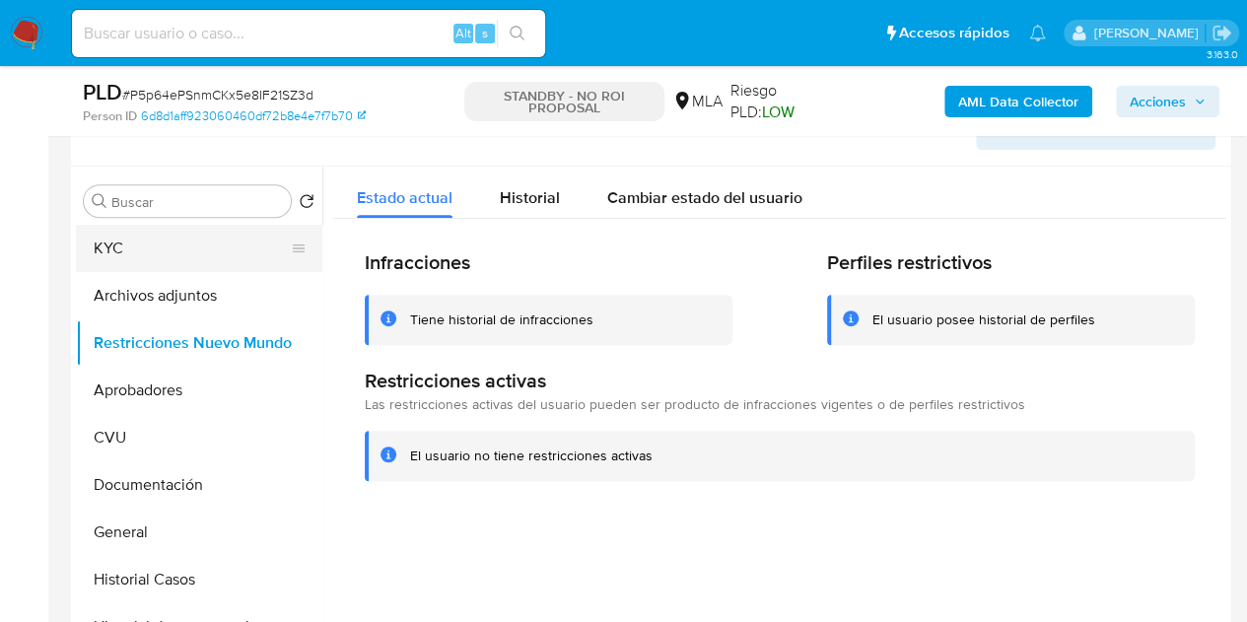
click at [154, 255] on button "KYC" at bounding box center [191, 248] width 231 height 47
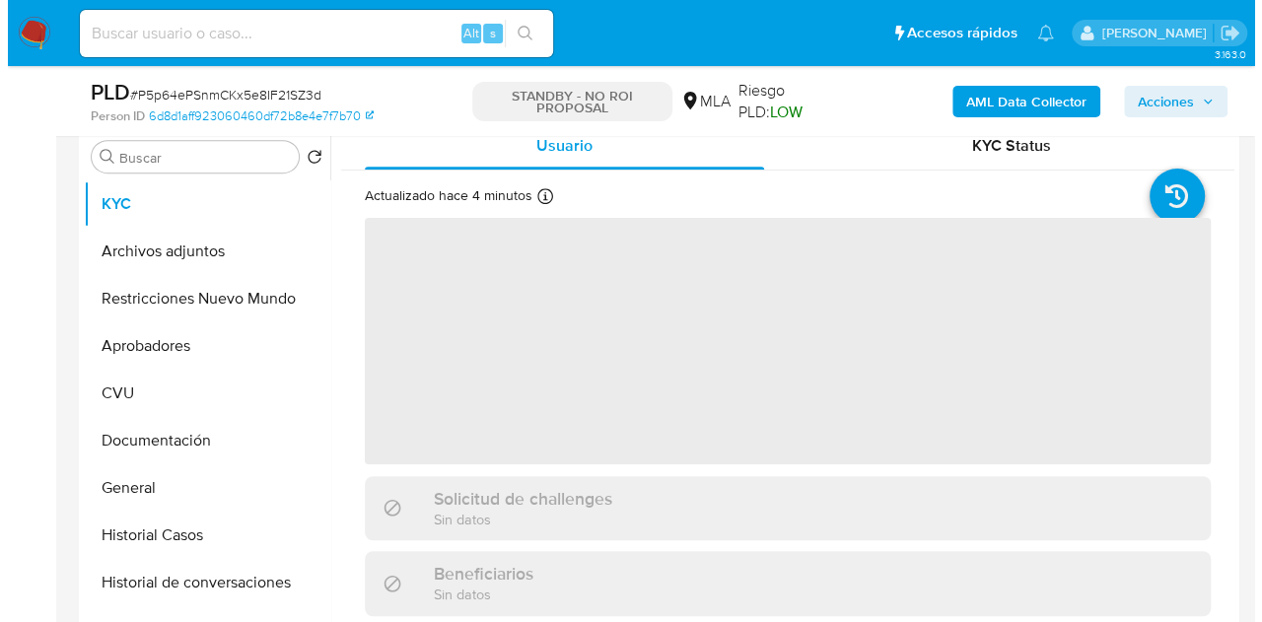
scroll to position [392, 0]
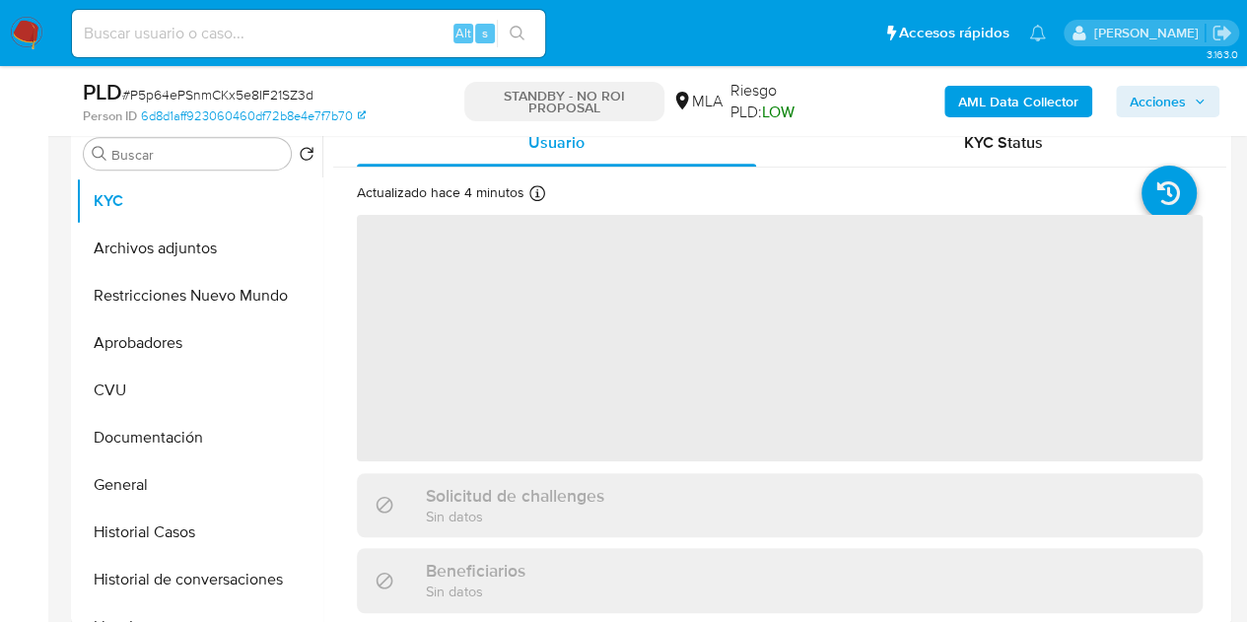
select select "10"
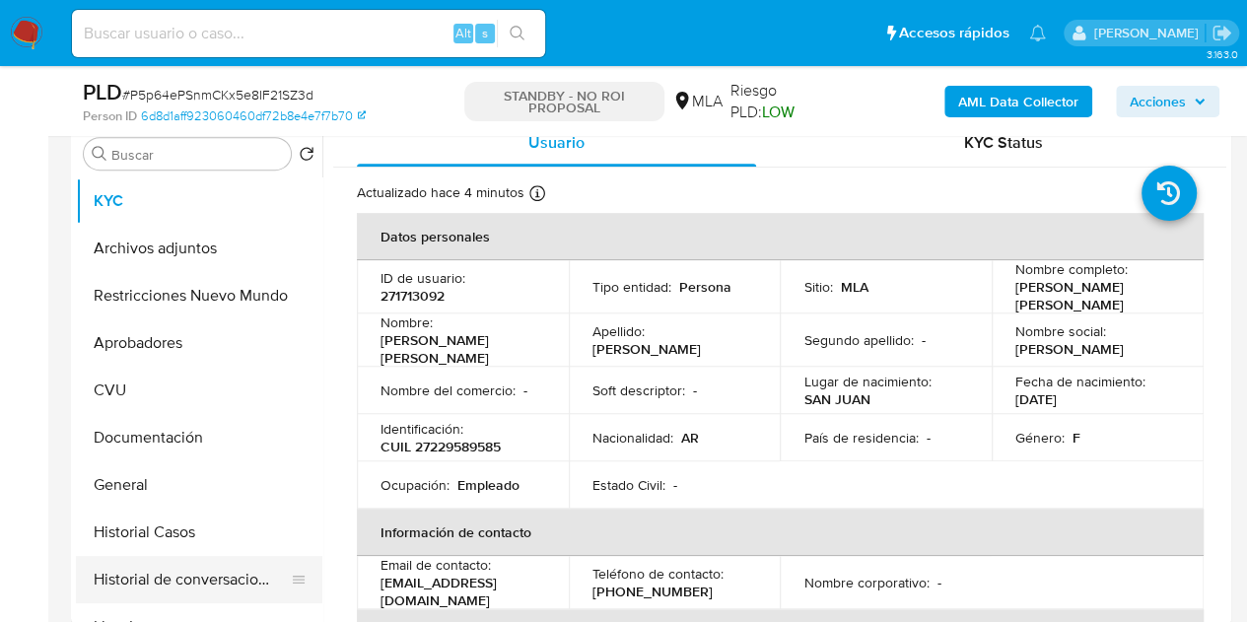
click at [148, 564] on button "Historial de conversaciones" at bounding box center [191, 579] width 231 height 47
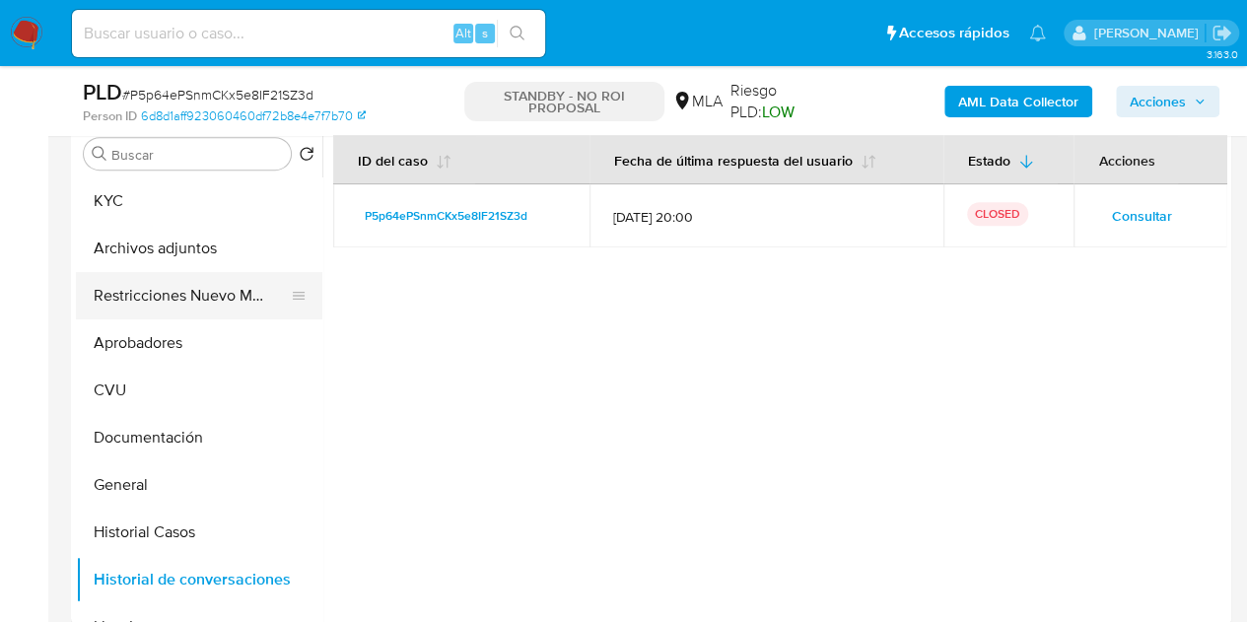
click at [135, 301] on button "Restricciones Nuevo Mundo" at bounding box center [191, 295] width 231 height 47
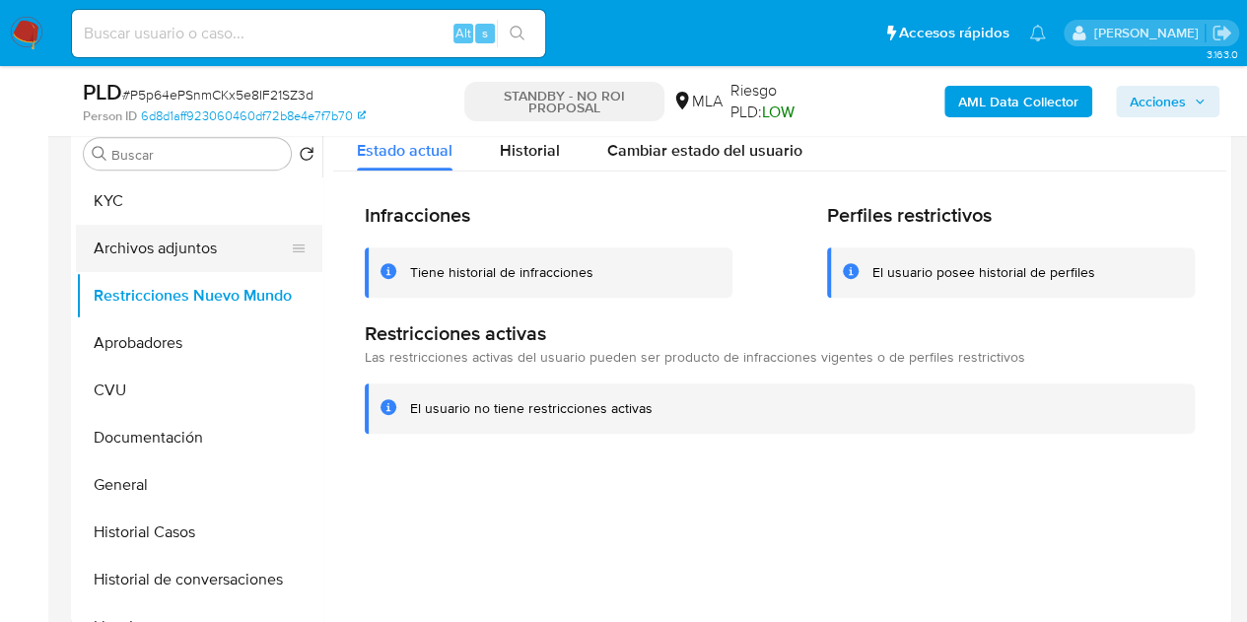
click at [139, 248] on button "Archivos adjuntos" at bounding box center [191, 248] width 231 height 47
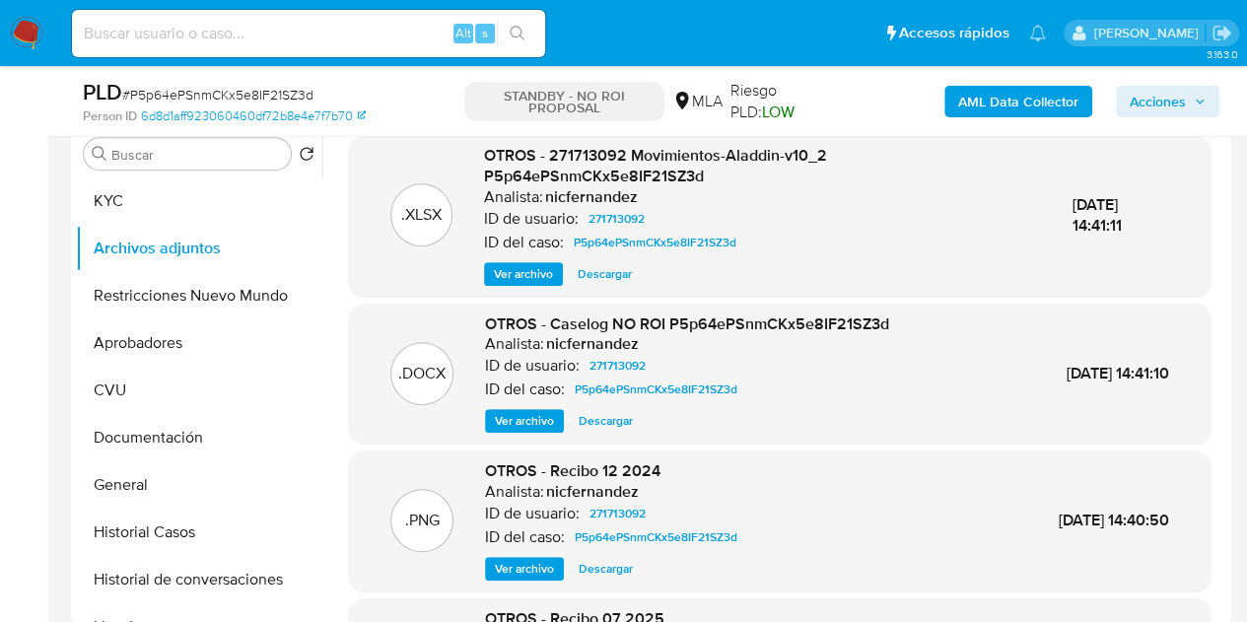
click at [529, 414] on span "Ver archivo" at bounding box center [524, 421] width 59 height 20
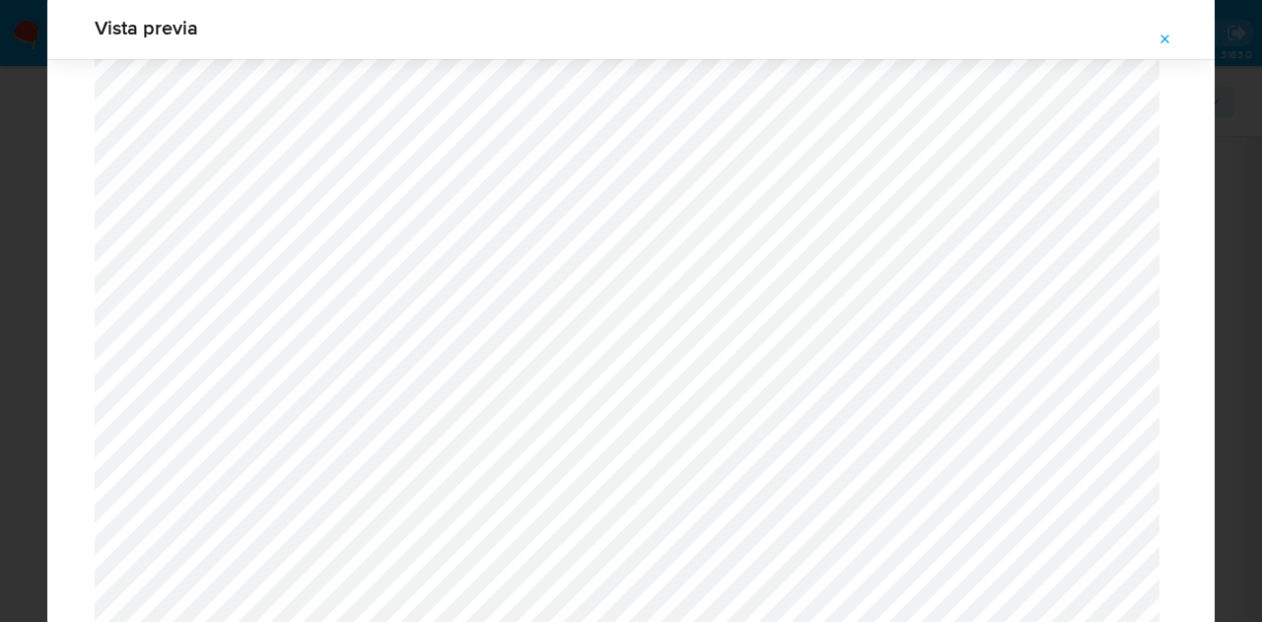
drag, startPoint x: 1161, startPoint y: 45, endPoint x: 1129, endPoint y: 46, distance: 32.5
click at [1160, 45] on icon "Attachment preview" at bounding box center [1165, 40] width 16 height 16
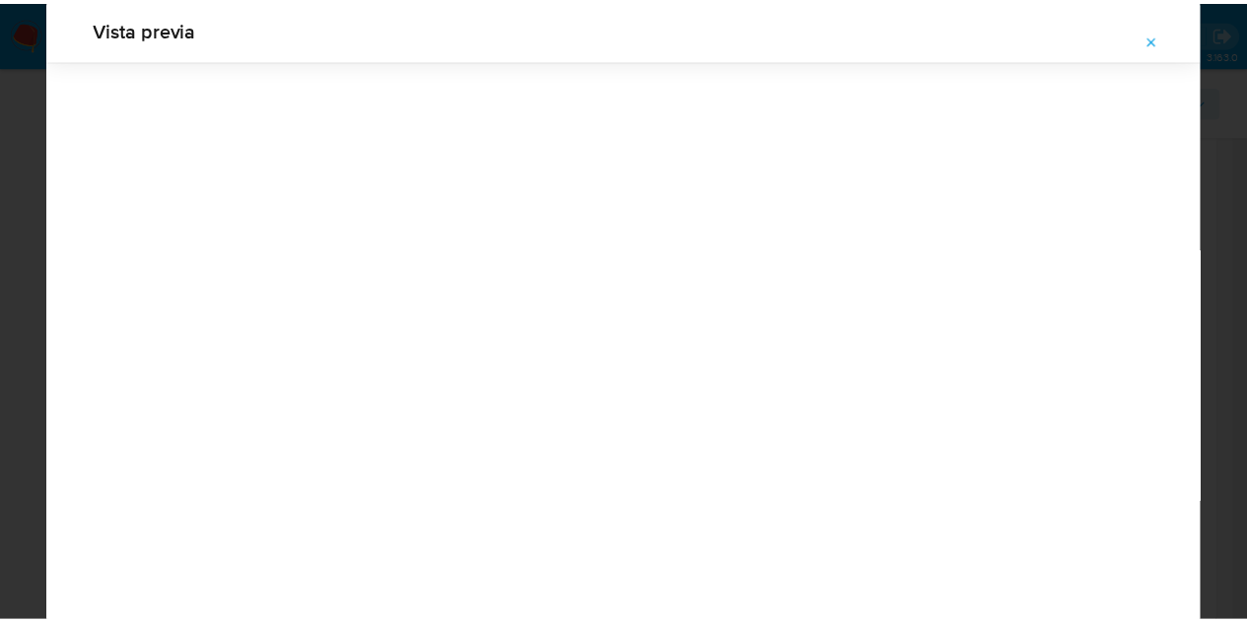
scroll to position [63, 0]
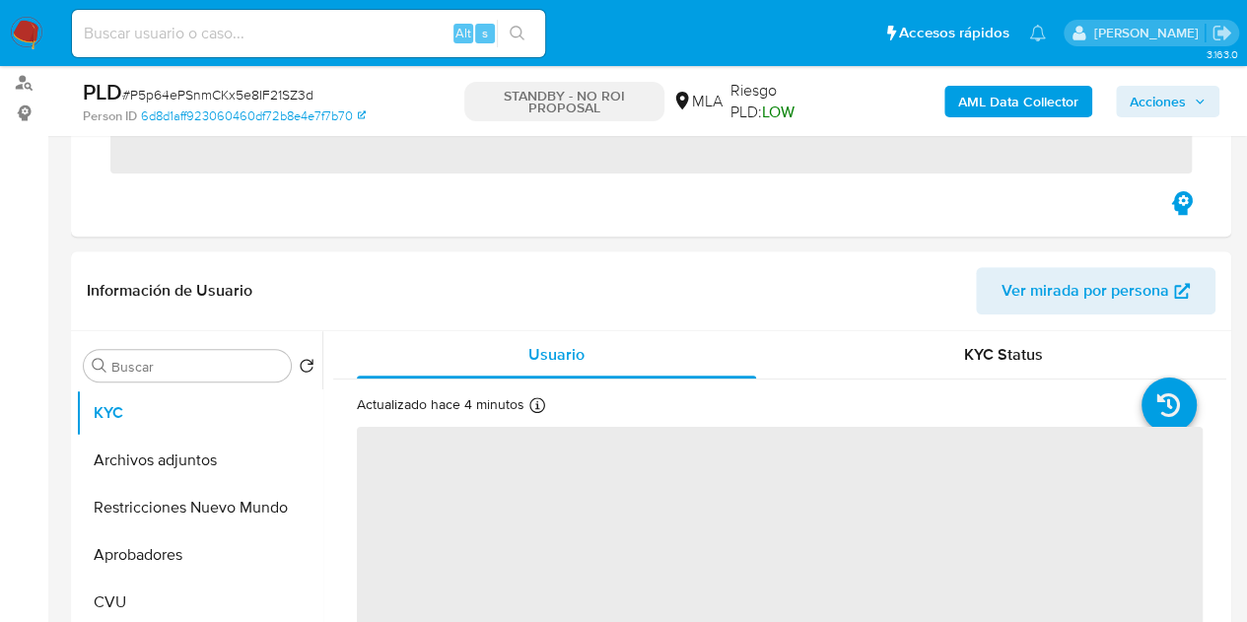
scroll to position [364, 0]
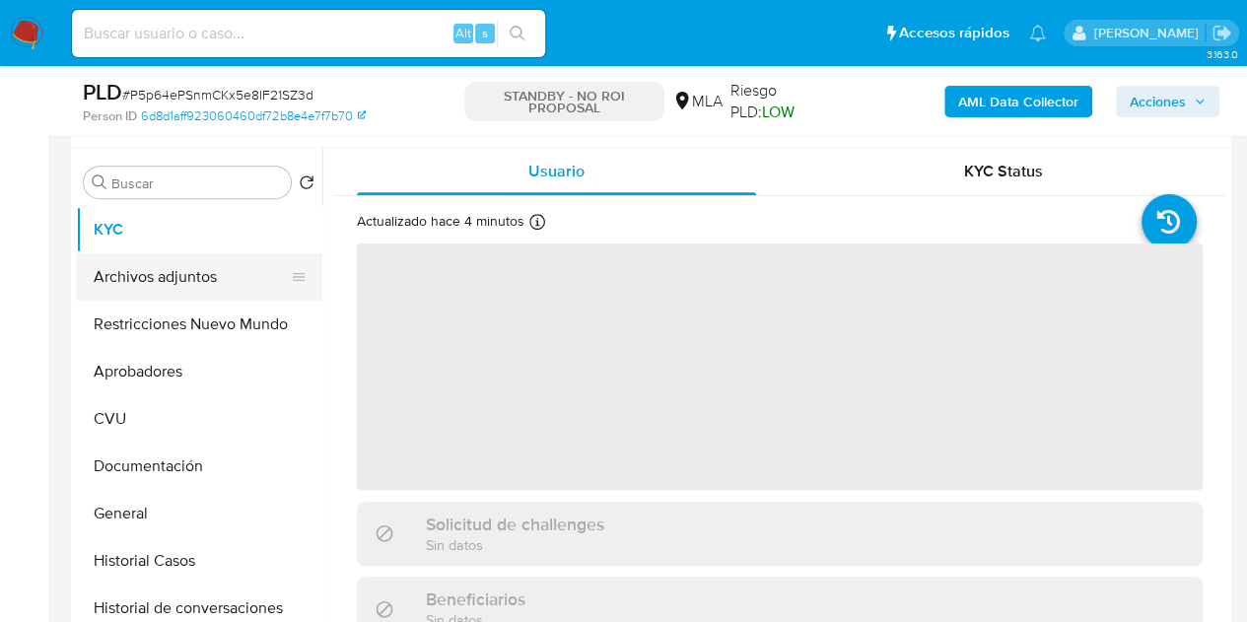
click at [154, 274] on button "Archivos adjuntos" at bounding box center [191, 276] width 231 height 47
select select "10"
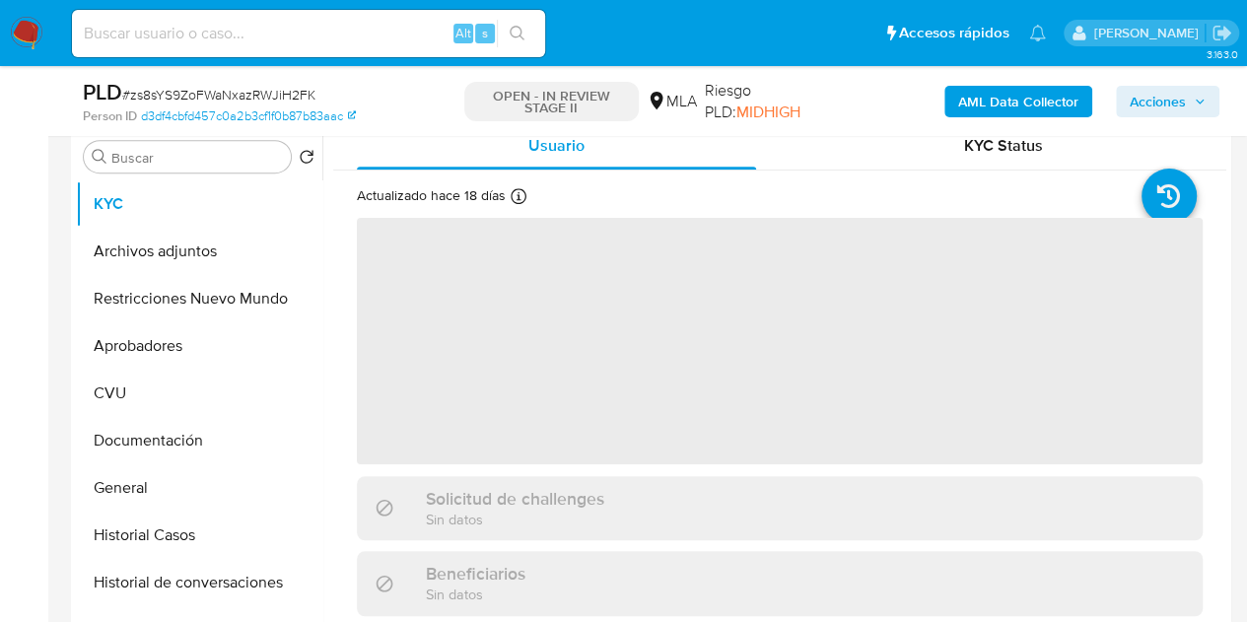
scroll to position [404, 0]
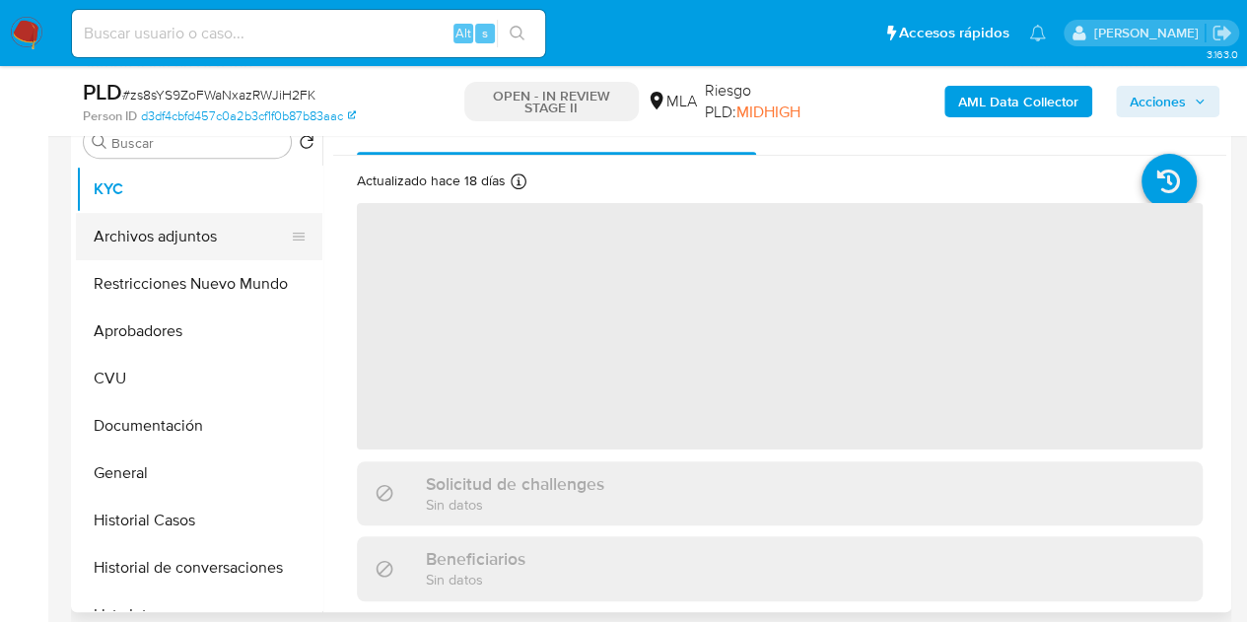
select select "10"
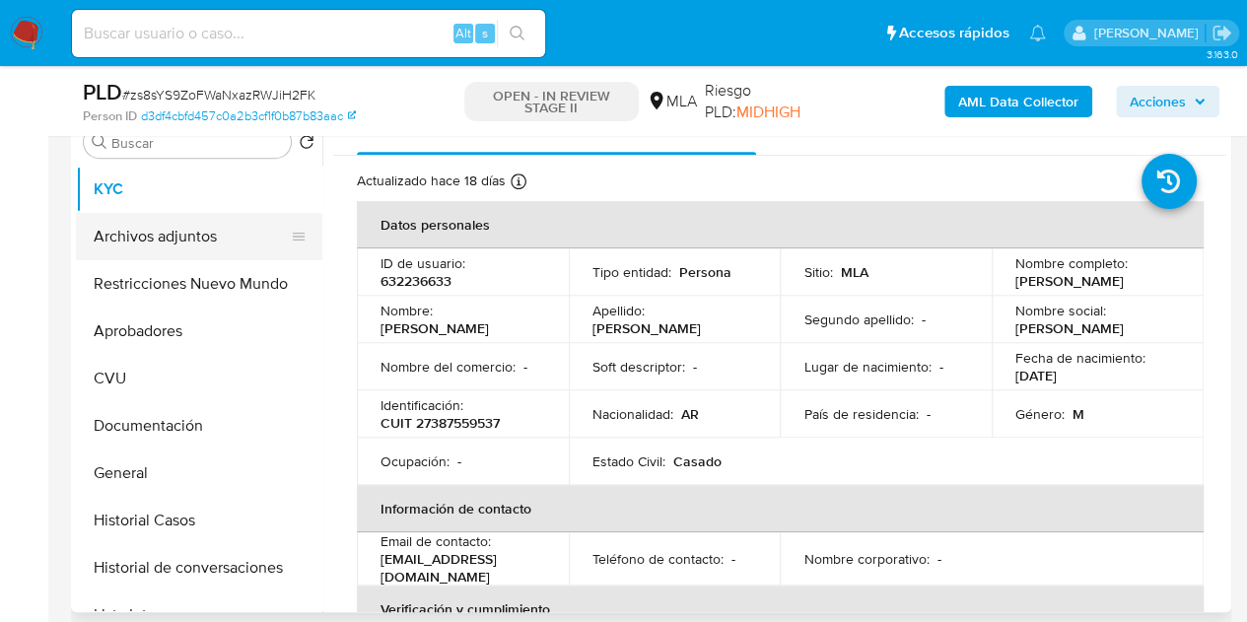
click at [79, 220] on button "Archivos adjuntos" at bounding box center [191, 236] width 231 height 47
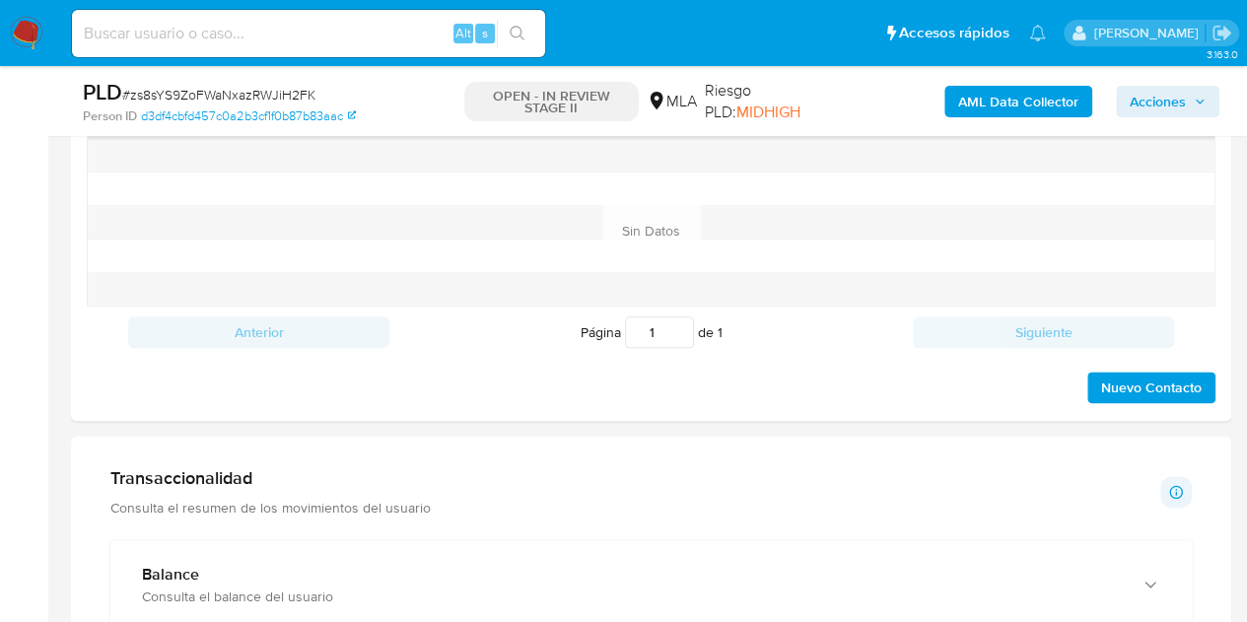
scroll to position [898, 0]
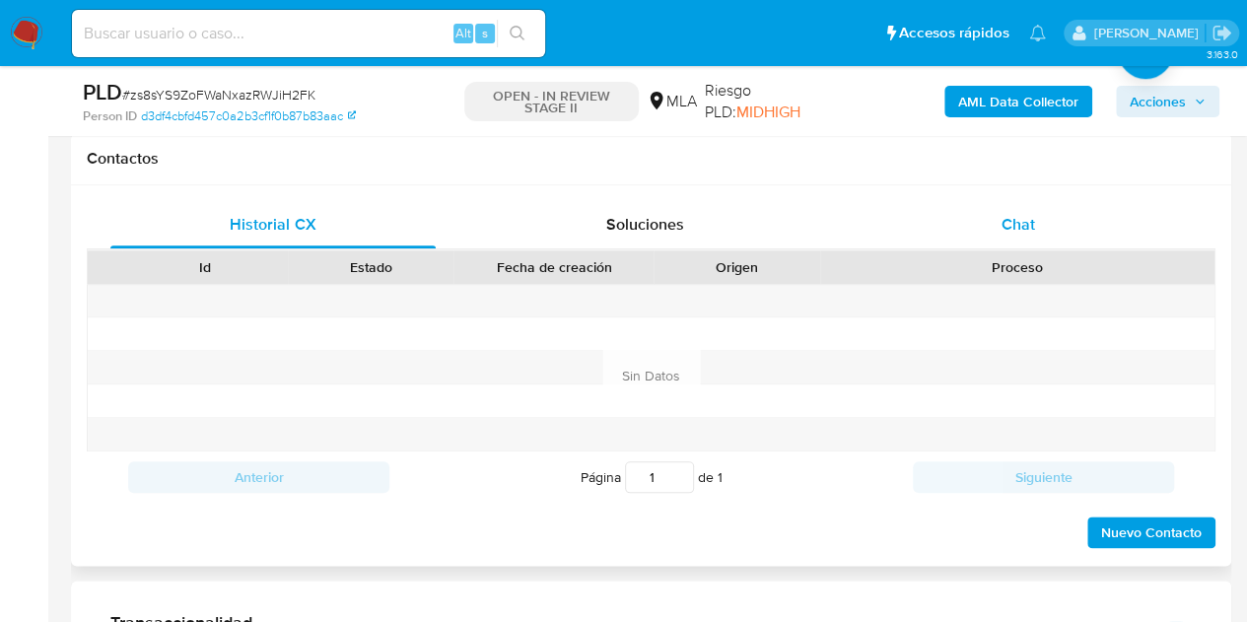
drag, startPoint x: 1063, startPoint y: 214, endPoint x: 1044, endPoint y: 215, distance: 18.8
click at [1060, 216] on div "Chat" at bounding box center [1018, 224] width 325 height 47
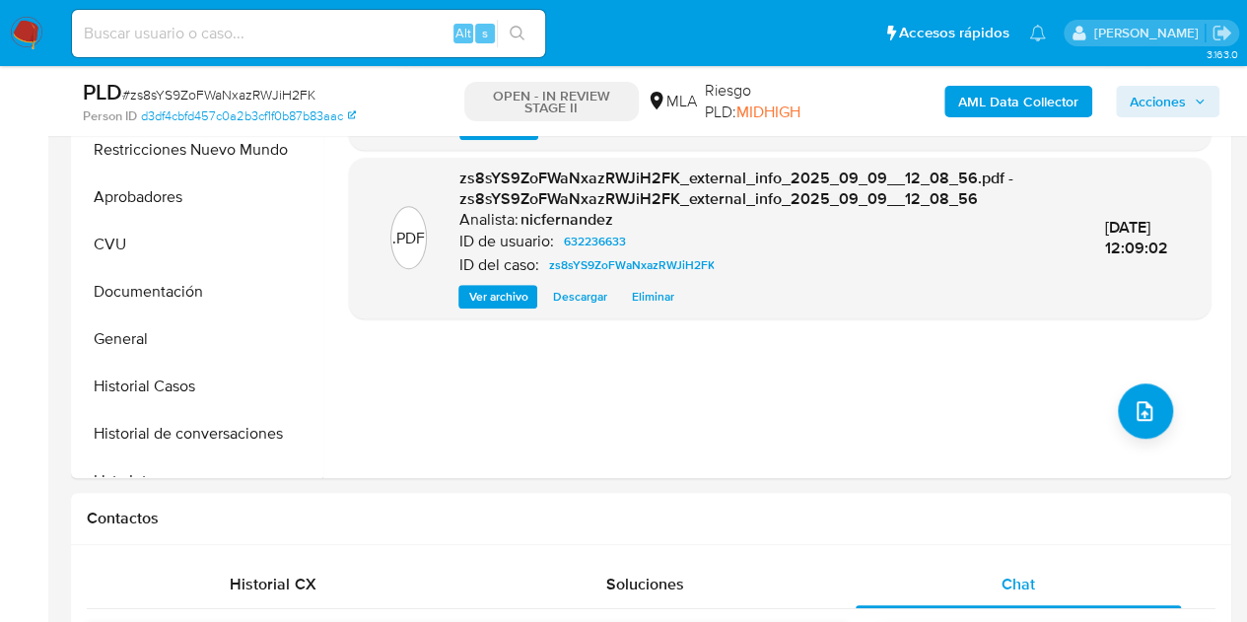
scroll to position [449, 0]
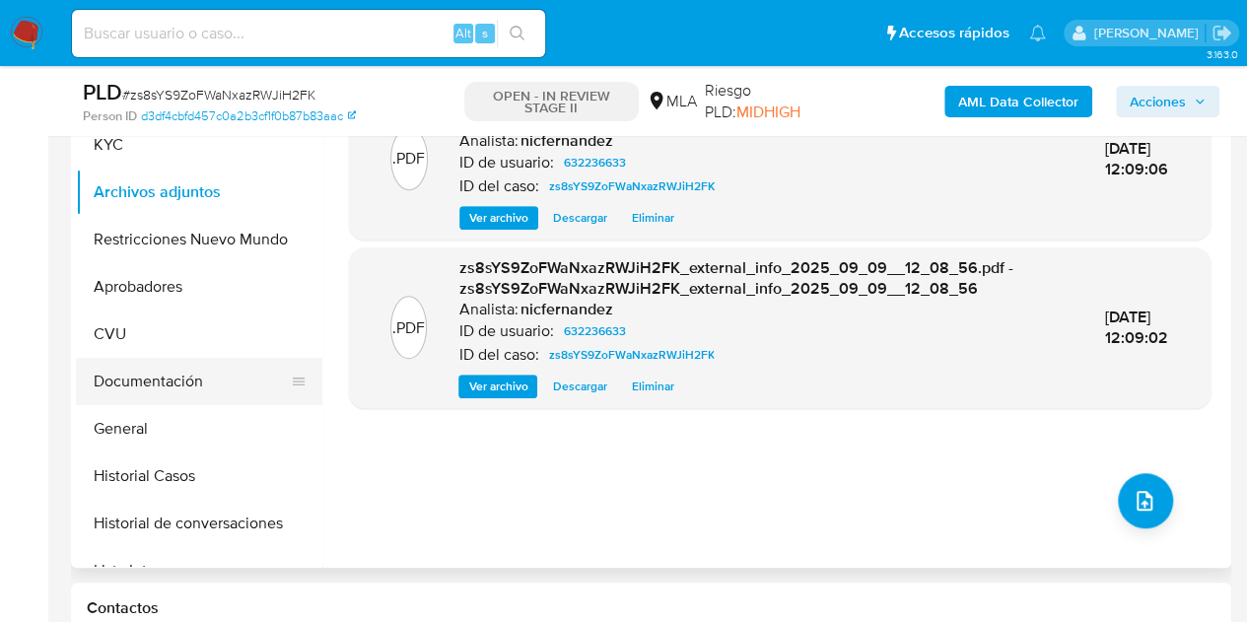
click at [176, 382] on button "Documentación" at bounding box center [191, 381] width 231 height 47
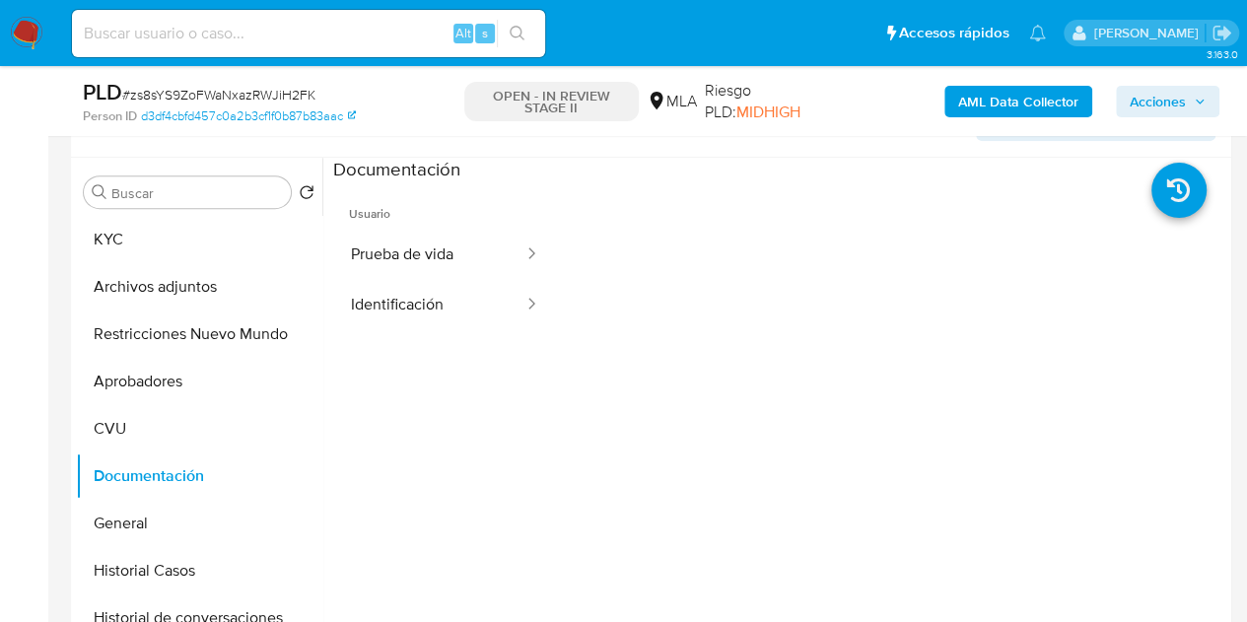
scroll to position [297, 0]
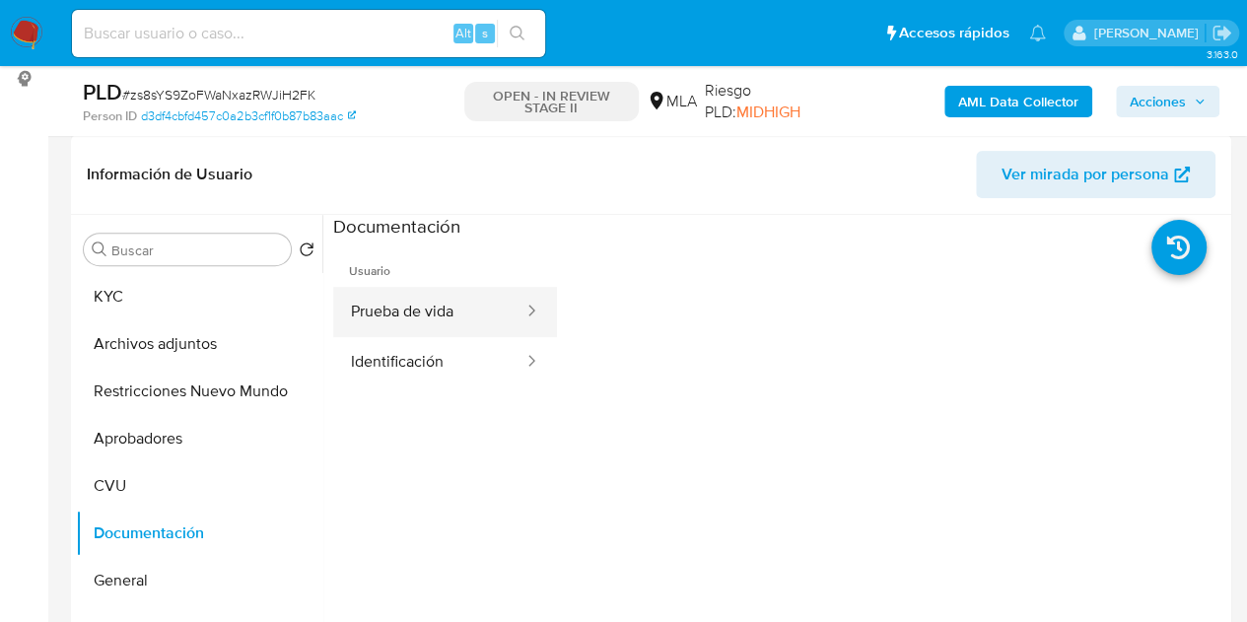
click at [483, 297] on button "Prueba de vida" at bounding box center [429, 312] width 192 height 50
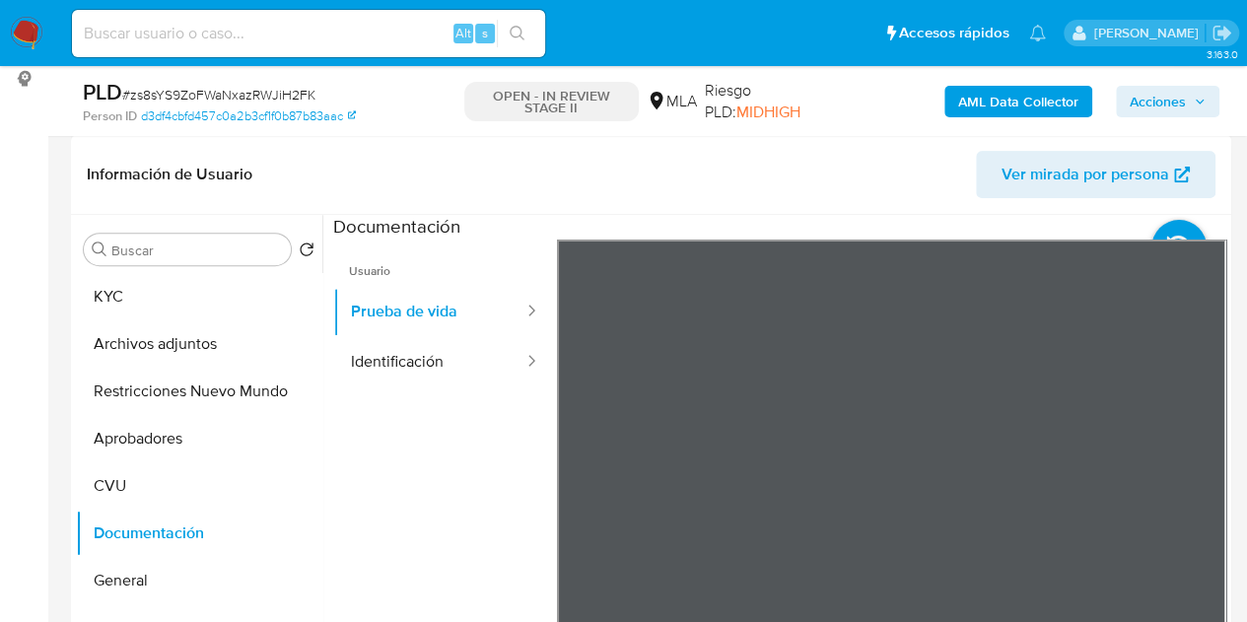
click at [660, 154] on div "Información de Usuario Ver mirada por persona Buscar Volver al orden por defect…" at bounding box center [651, 427] width 1160 height 585
click at [156, 305] on button "KYC" at bounding box center [191, 296] width 231 height 47
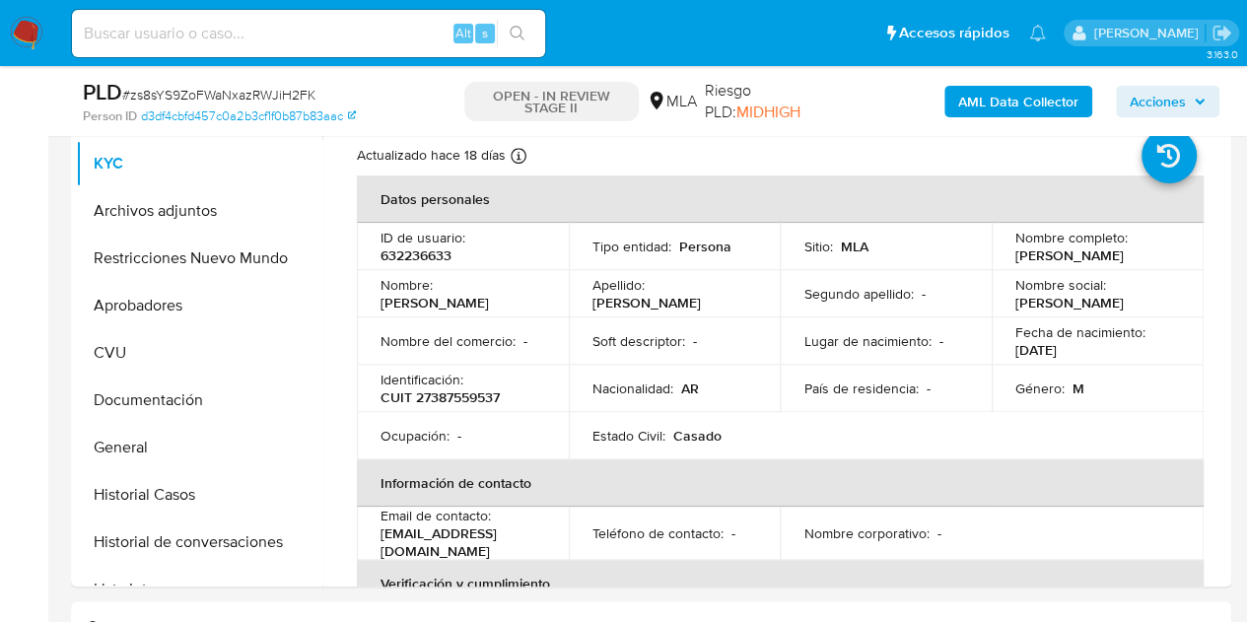
scroll to position [442, 0]
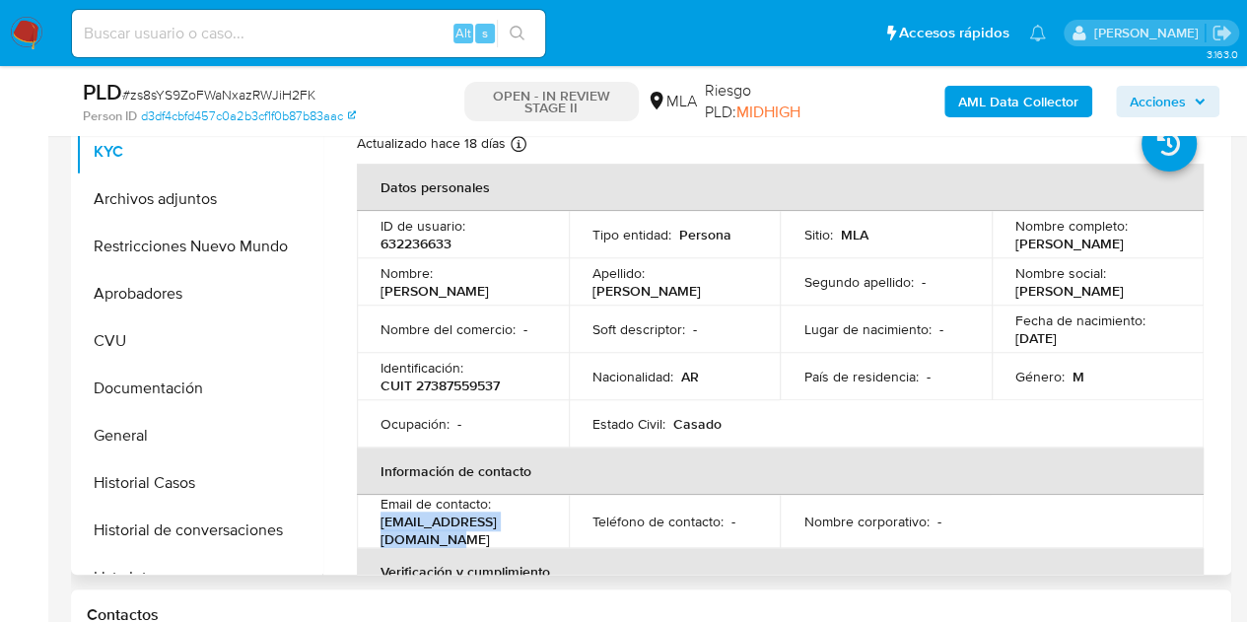
drag, startPoint x: 379, startPoint y: 533, endPoint x: 562, endPoint y: 533, distance: 183.4
click at [562, 533] on td "Email de contacto : [EMAIL_ADDRESS][DOMAIN_NAME]" at bounding box center [463, 521] width 212 height 53
copy p "[EMAIL_ADDRESS][DOMAIN_NAME]"
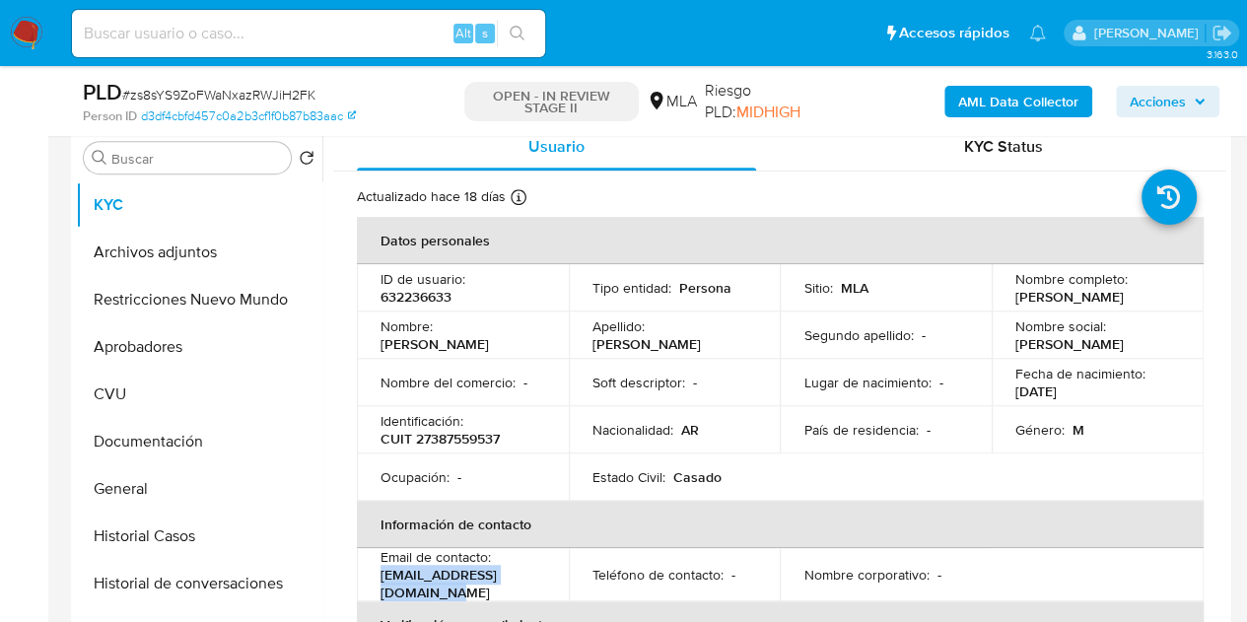
scroll to position [409, 0]
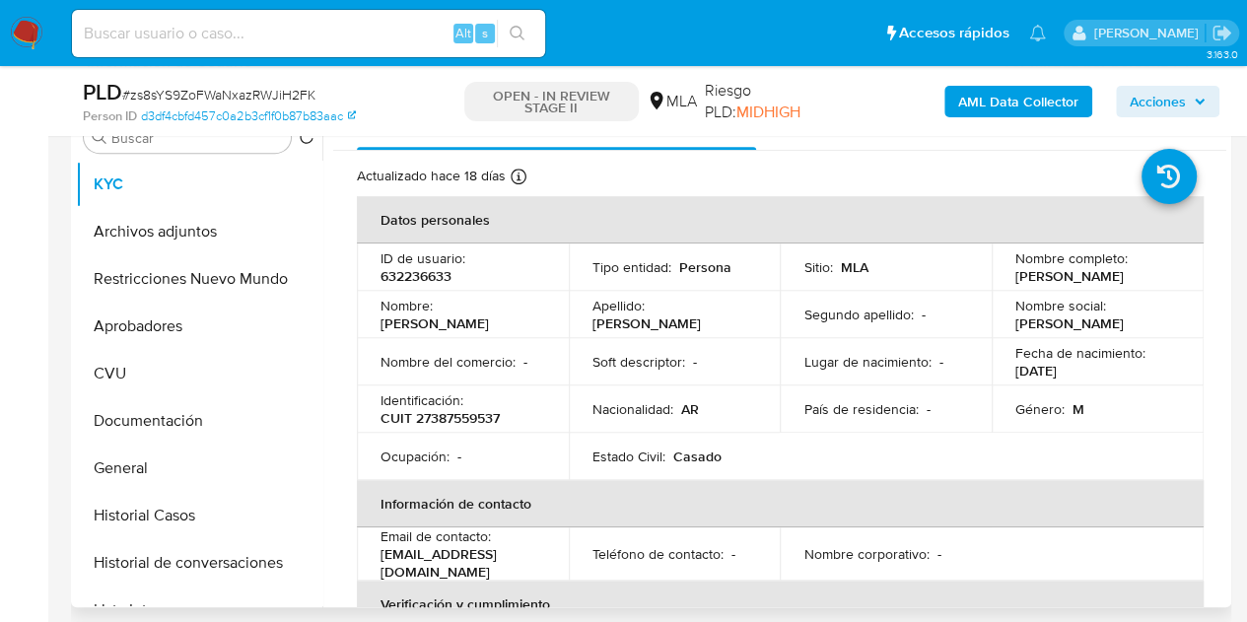
click at [546, 495] on th "Información de contacto" at bounding box center [780, 503] width 847 height 47
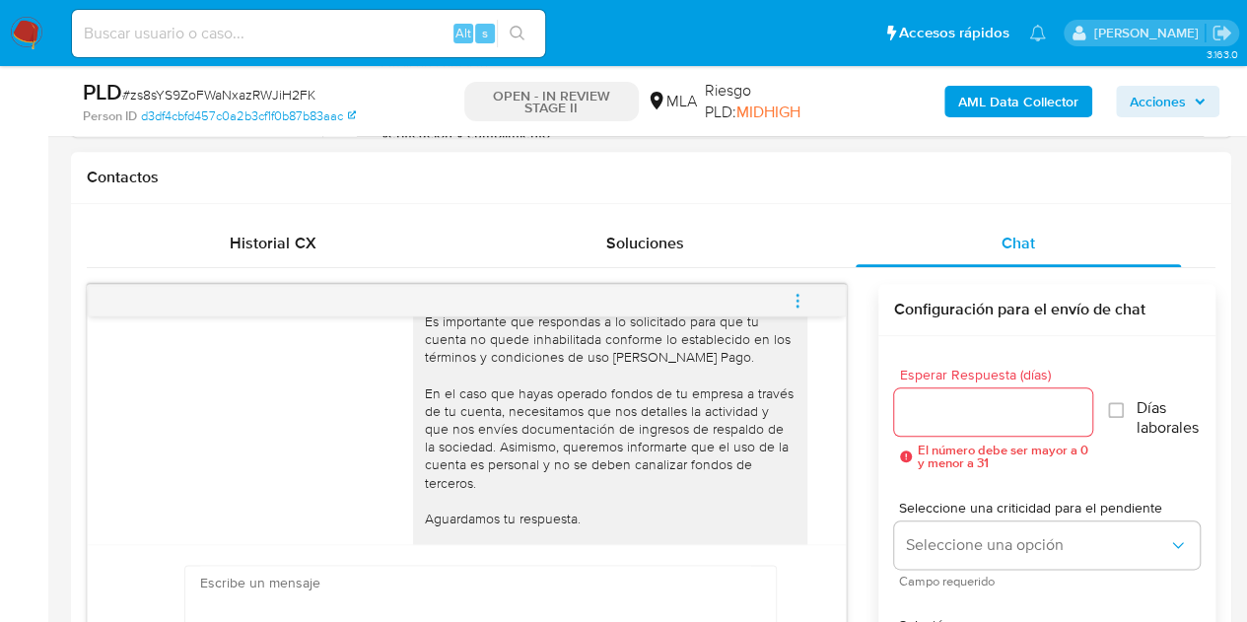
scroll to position [2568, 0]
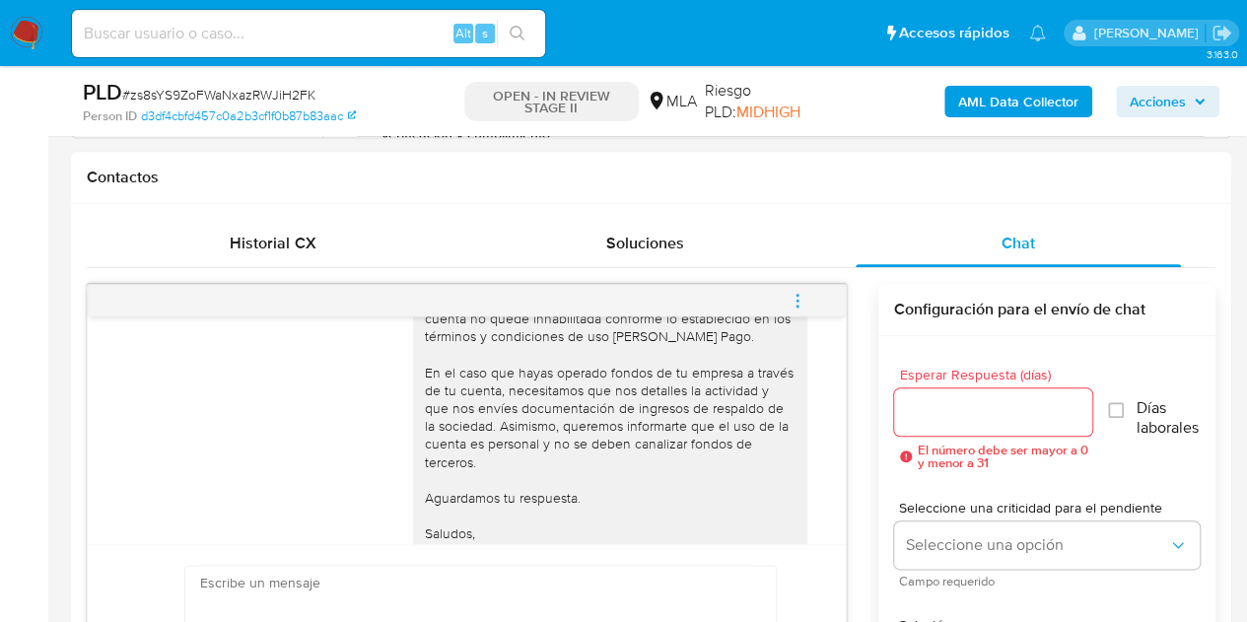
click at [454, 356] on div "Hola Franco Nicolas, Esperamos que te encuentres muy bien. Es importante que re…" at bounding box center [610, 390] width 371 height 341
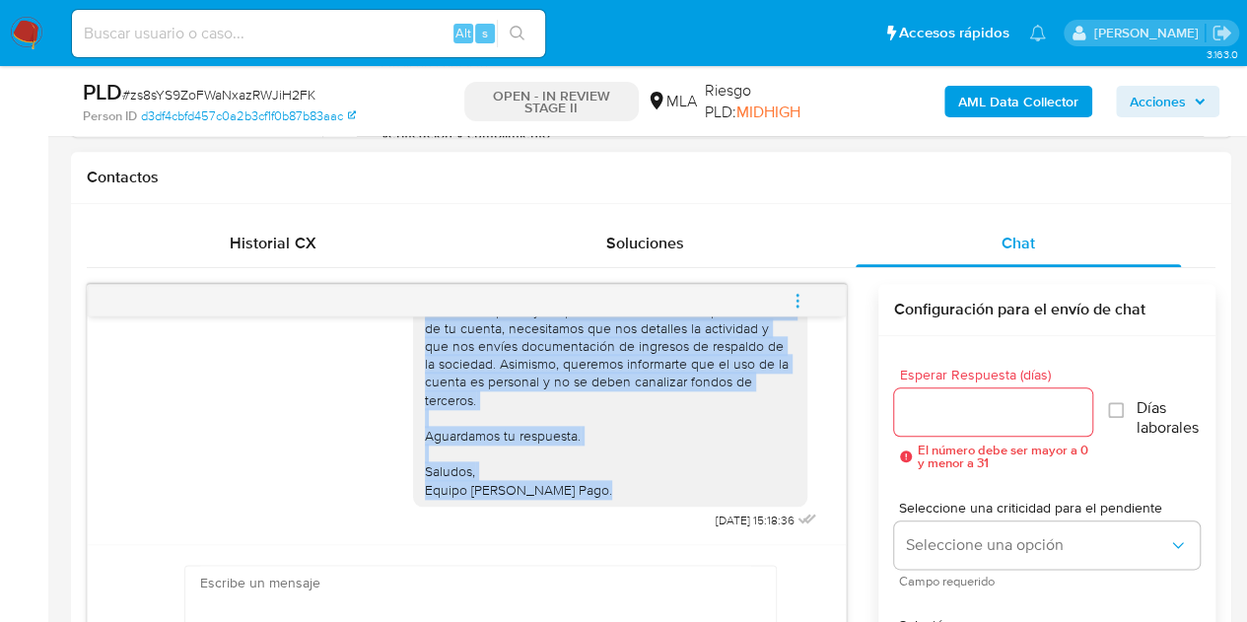
scroll to position [2662, 0]
drag, startPoint x: 410, startPoint y: 340, endPoint x: 551, endPoint y: 471, distance: 192.5
click at [551, 471] on div "Hola Franco Nicolas, Esperamos que te encuentres muy bien. Es importante que re…" at bounding box center [610, 328] width 371 height 341
copy div "Es importante que respondas a lo solicitado para que tu cuenta no quede inhabil…"
click at [540, 423] on div "Hola Franco Nicolas, Esperamos que te encuentres muy bien. Es importante que re…" at bounding box center [610, 328] width 371 height 341
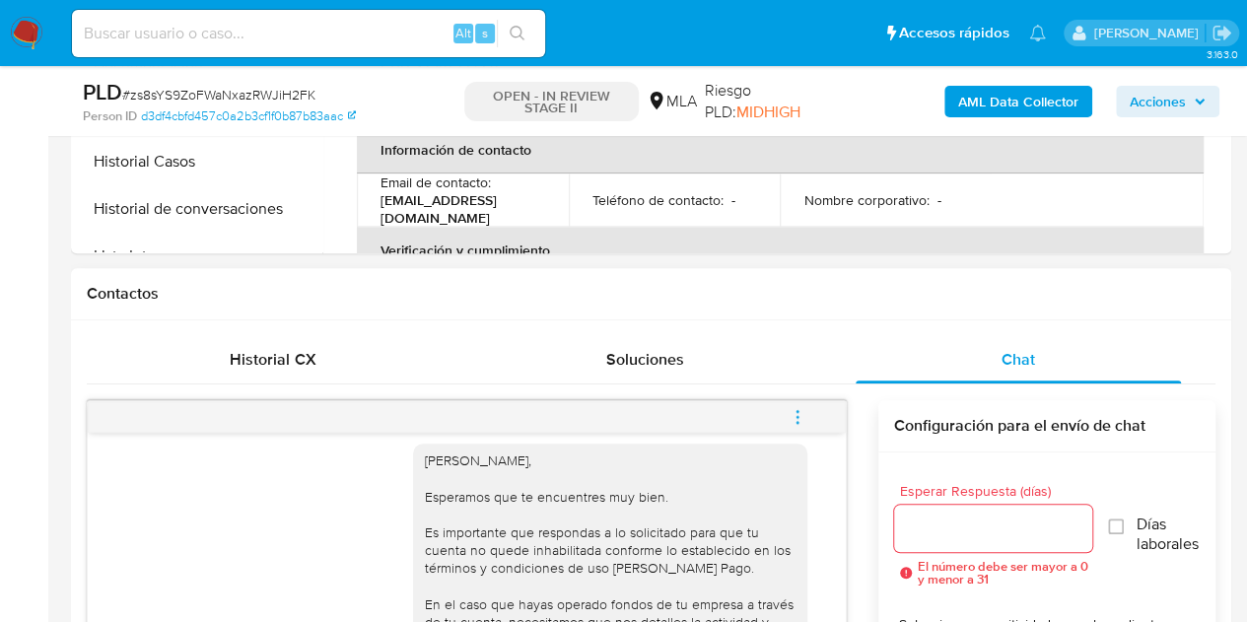
scroll to position [2425, 0]
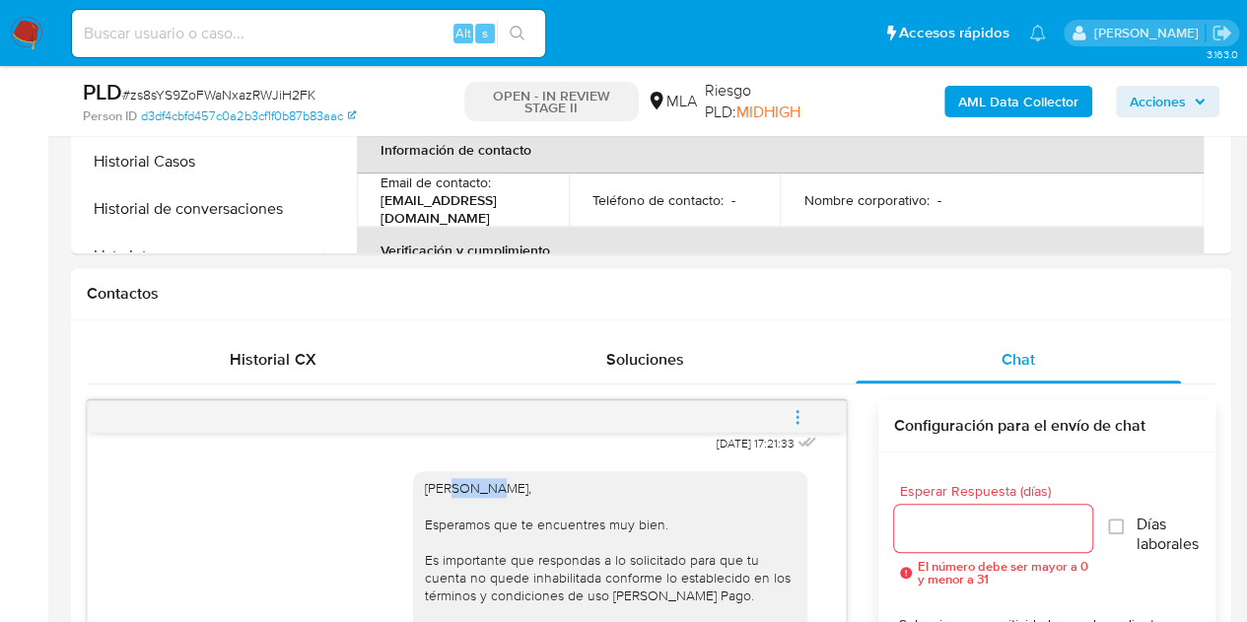
drag, startPoint x: 444, startPoint y: 525, endPoint x: 471, endPoint y: 528, distance: 27.8
drag, startPoint x: 466, startPoint y: 526, endPoint x: 452, endPoint y: 531, distance: 15.6
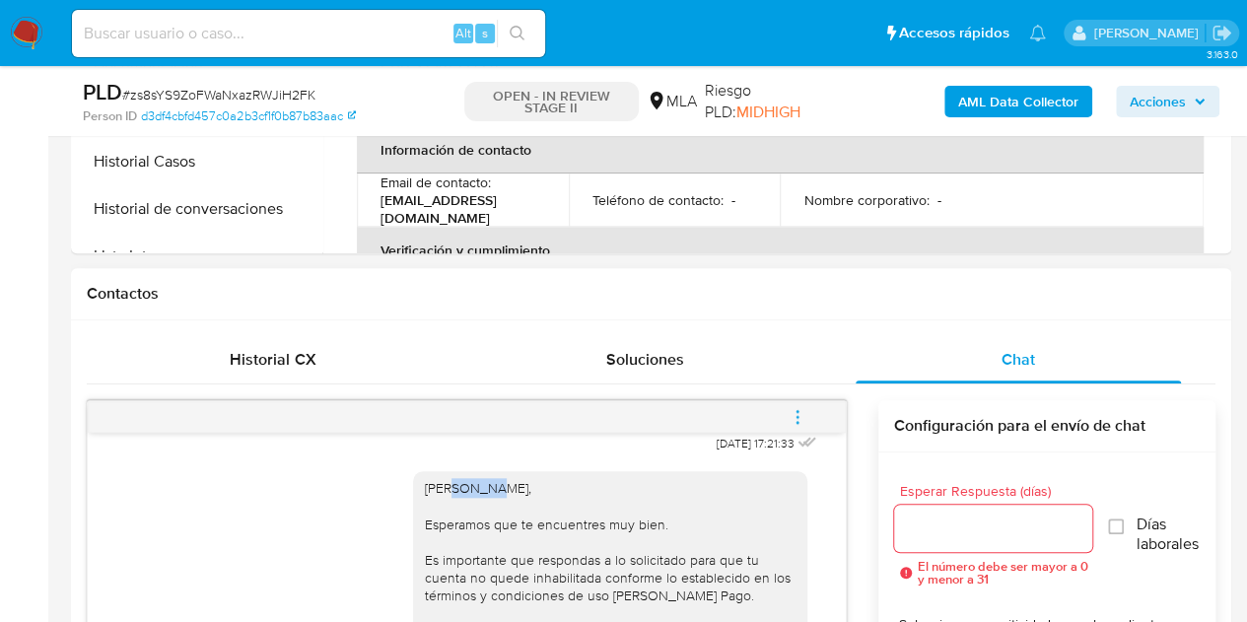
drag, startPoint x: 442, startPoint y: 522, endPoint x: 526, endPoint y: 529, distance: 85.1
copy div "Franco Nicolas"
click at [511, 227] on th "Verificación y cumplimiento" at bounding box center [780, 250] width 847 height 47
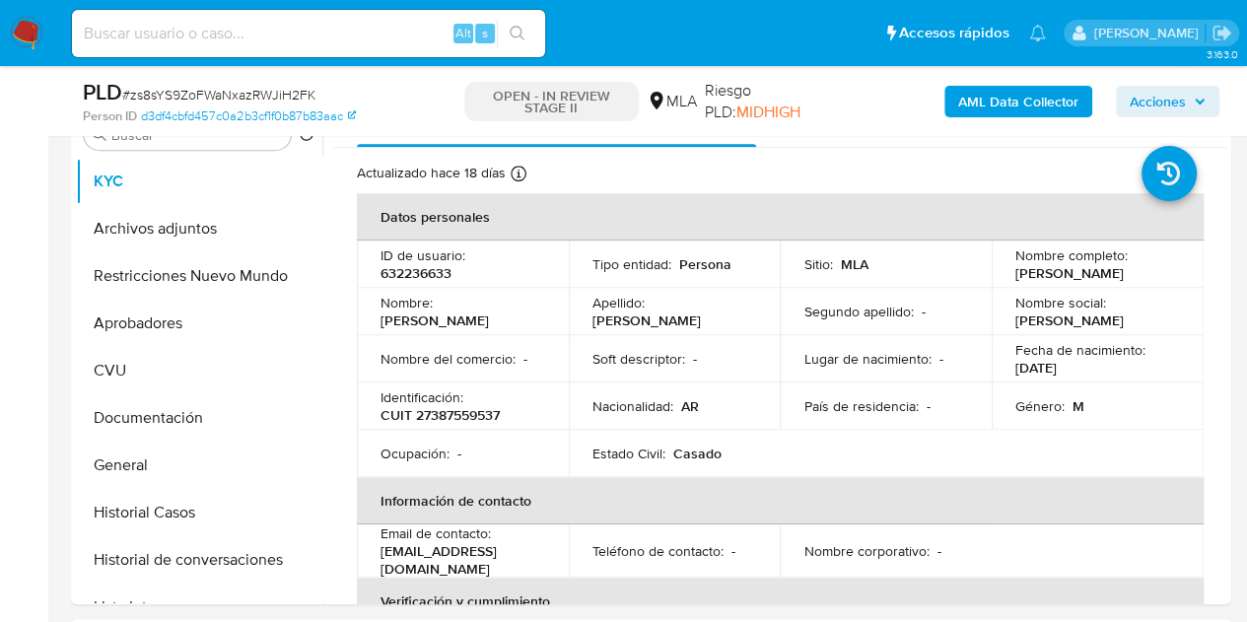
scroll to position [325, 0]
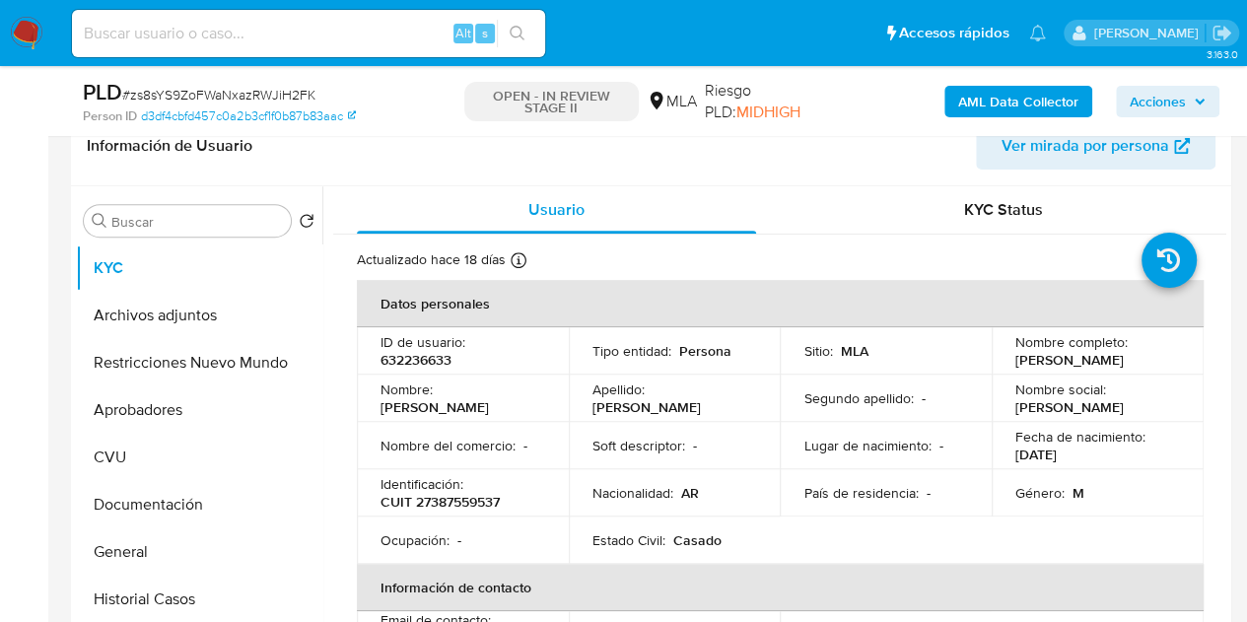
click at [1084, 151] on span "Ver mirada por persona" at bounding box center [1086, 145] width 168 height 47
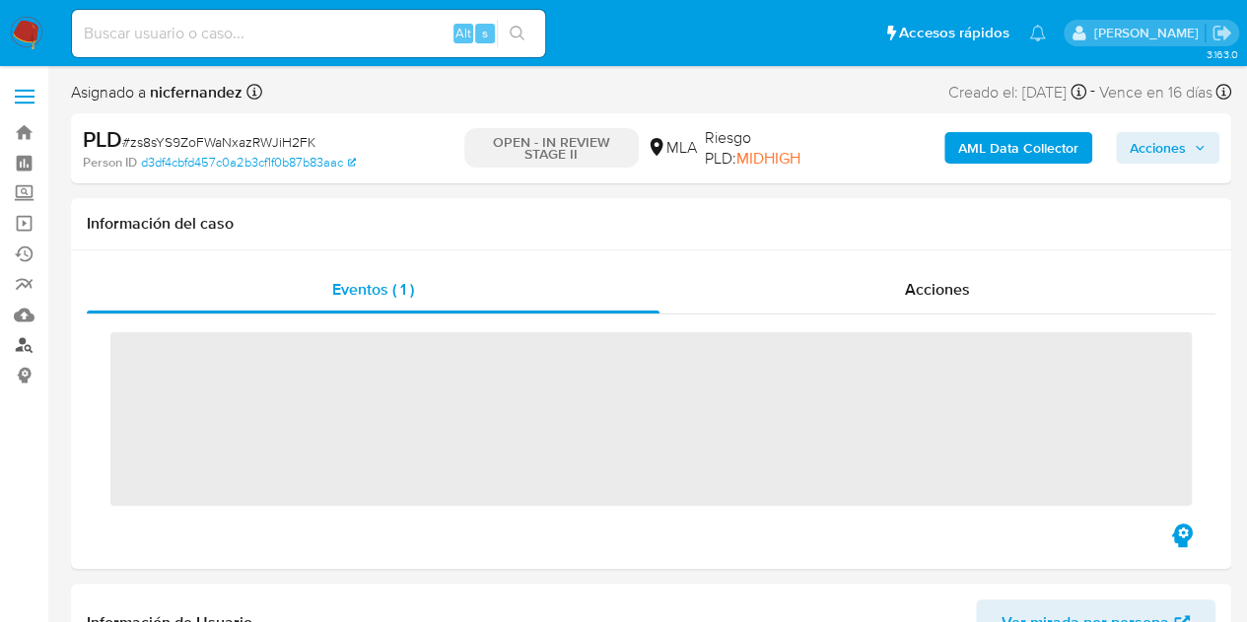
click at [24, 348] on link "Buscador de personas" at bounding box center [117, 345] width 235 height 31
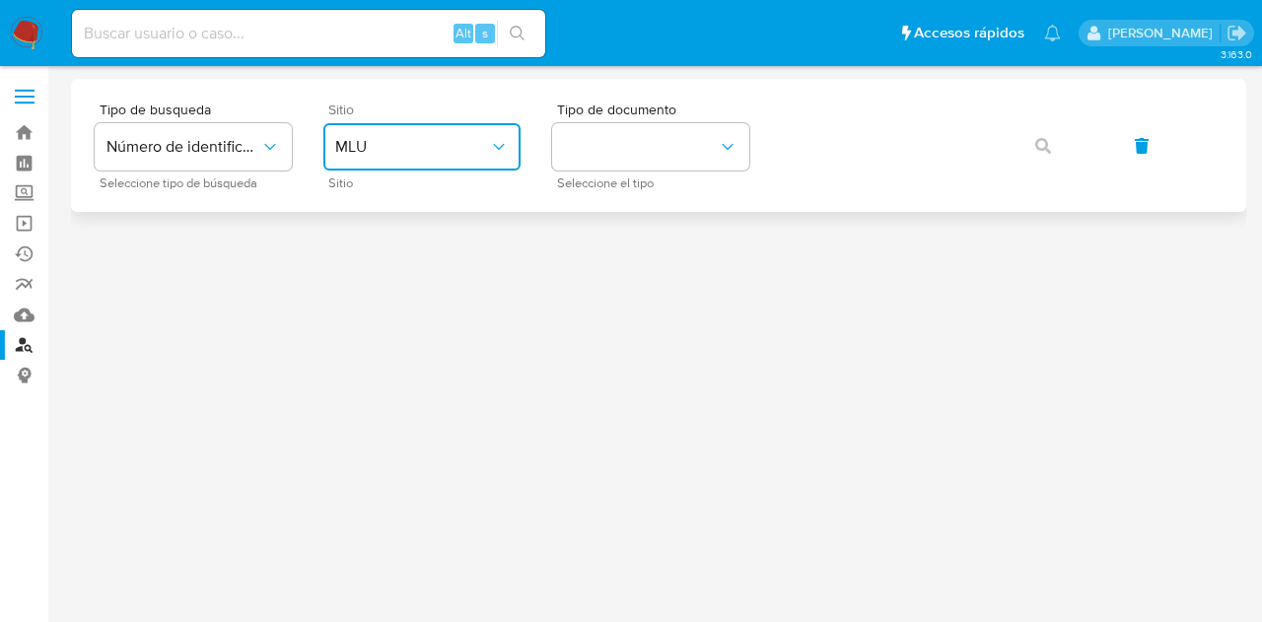
click at [396, 123] on button "MLU" at bounding box center [421, 146] width 197 height 47
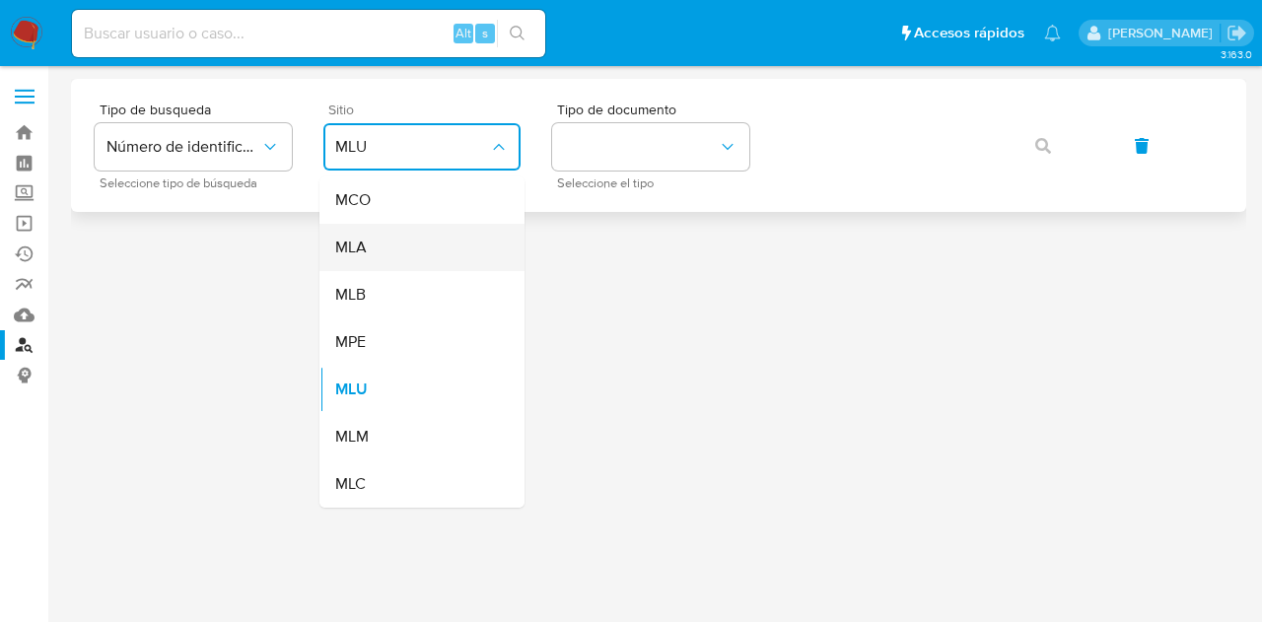
click at [426, 234] on div "MLA" at bounding box center [416, 247] width 162 height 47
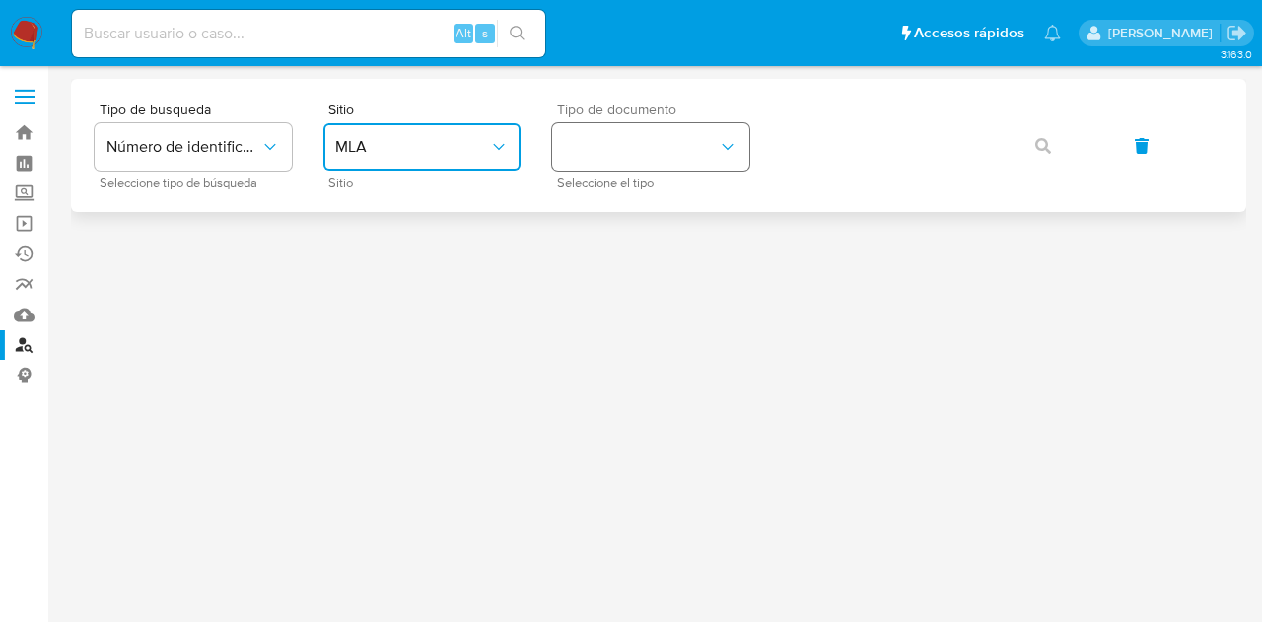
click at [621, 170] on button "identificationType" at bounding box center [650, 146] width 197 height 47
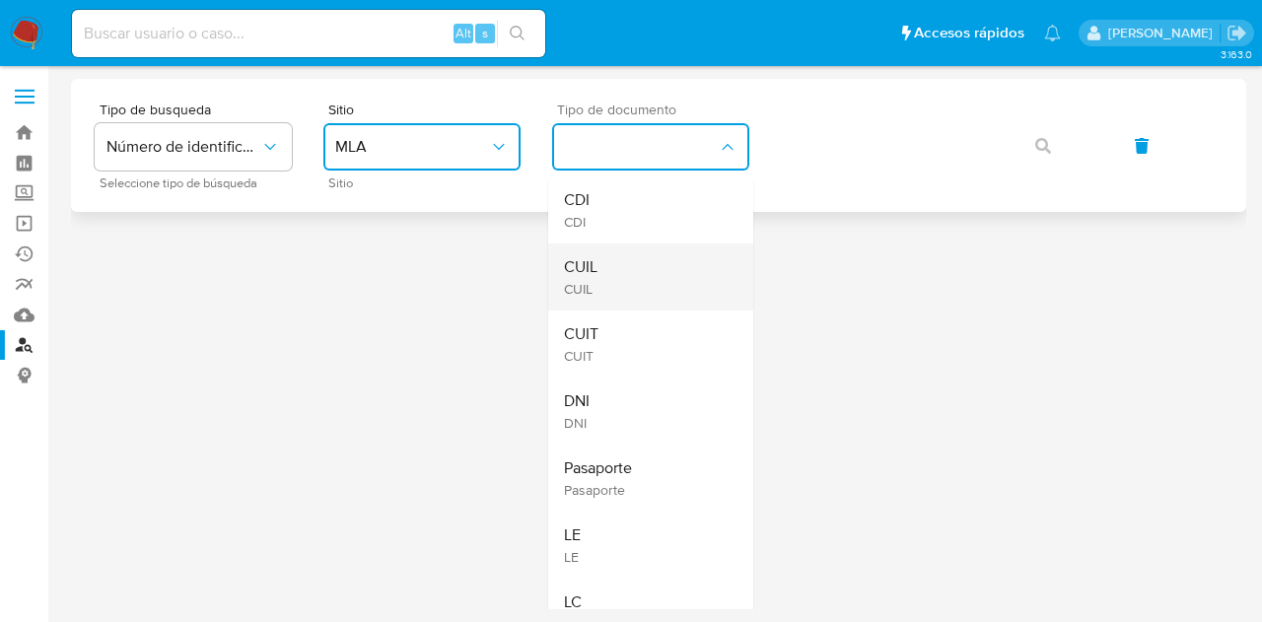
click at [638, 244] on div "CUIL CUIL" at bounding box center [645, 277] width 162 height 67
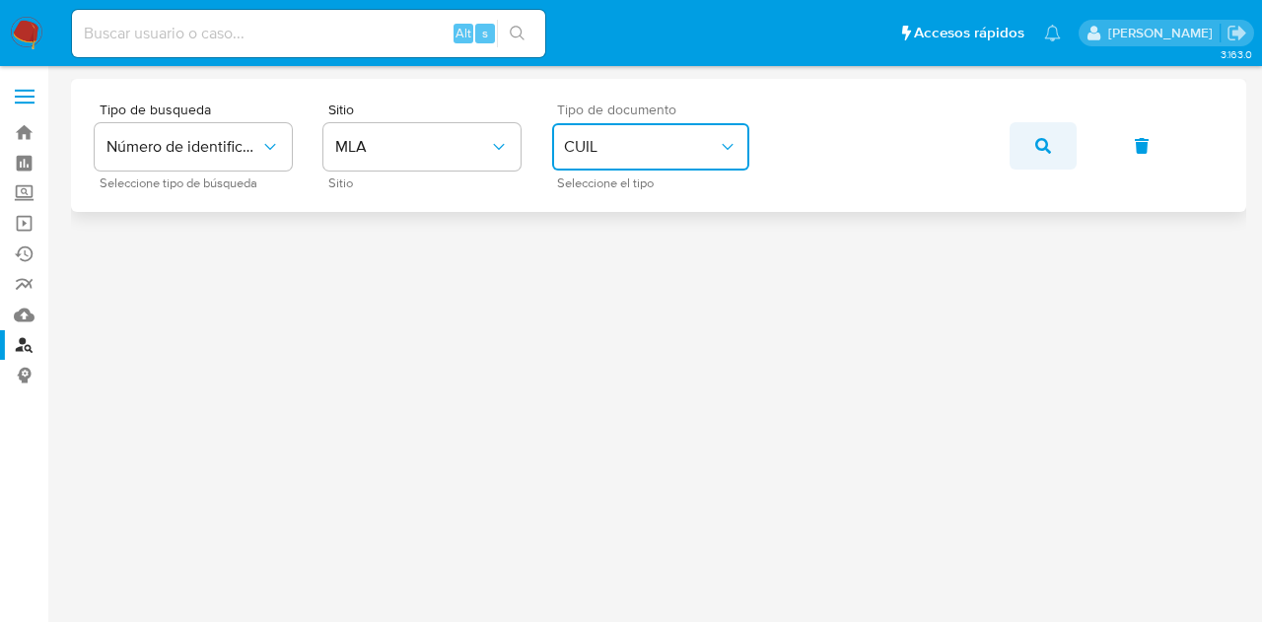
click at [1022, 144] on button "button" at bounding box center [1042, 145] width 67 height 47
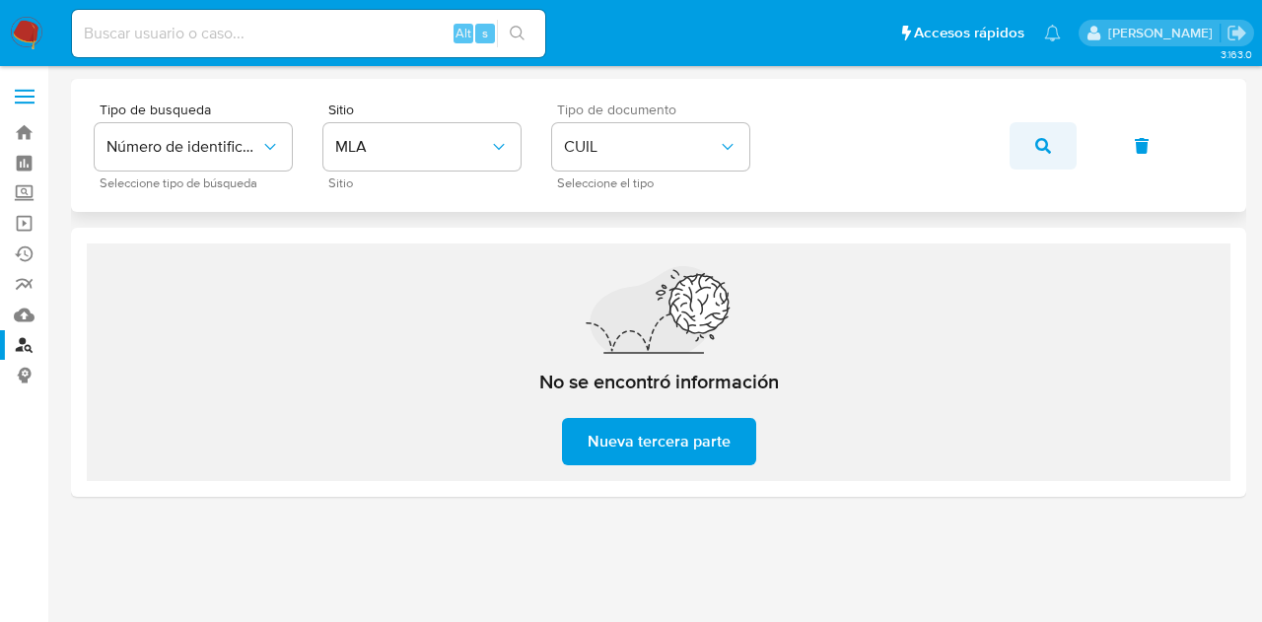
click at [1028, 137] on button "button" at bounding box center [1042, 145] width 67 height 47
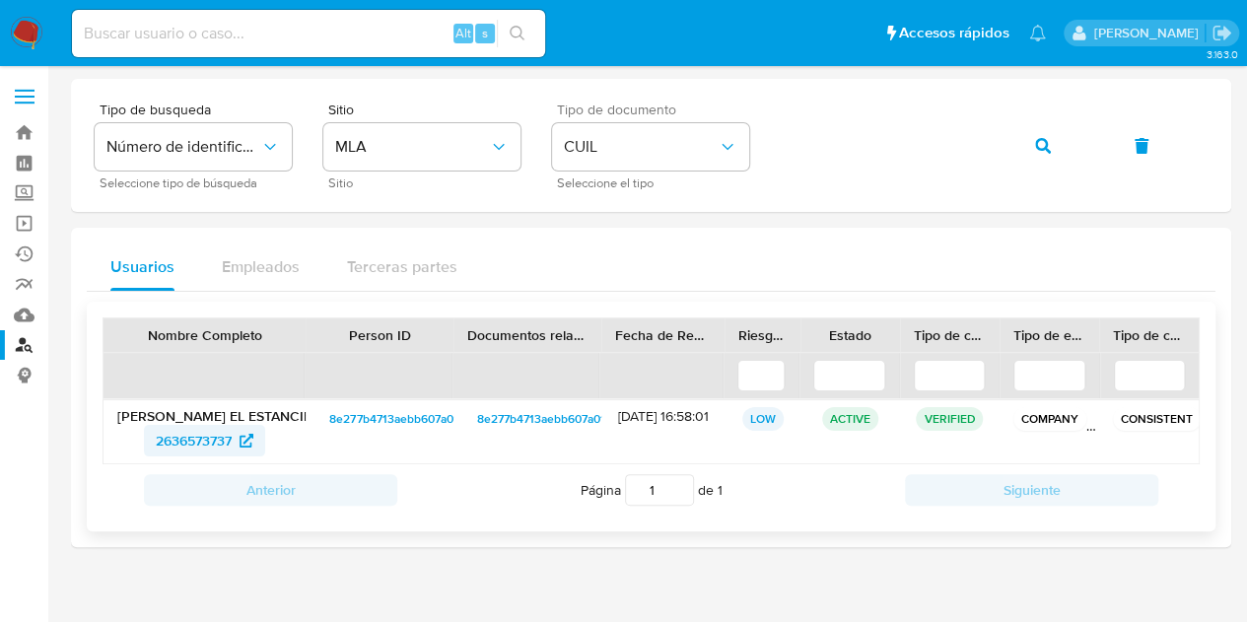
click at [168, 443] on span "2636573737" at bounding box center [194, 441] width 76 height 32
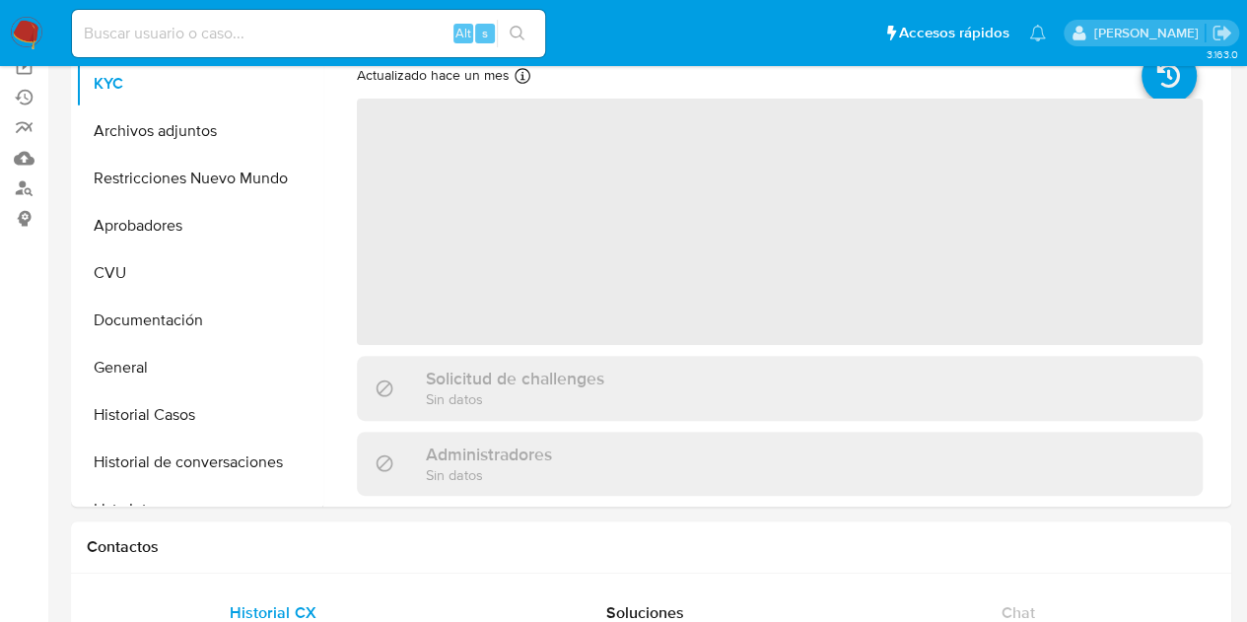
scroll to position [174, 0]
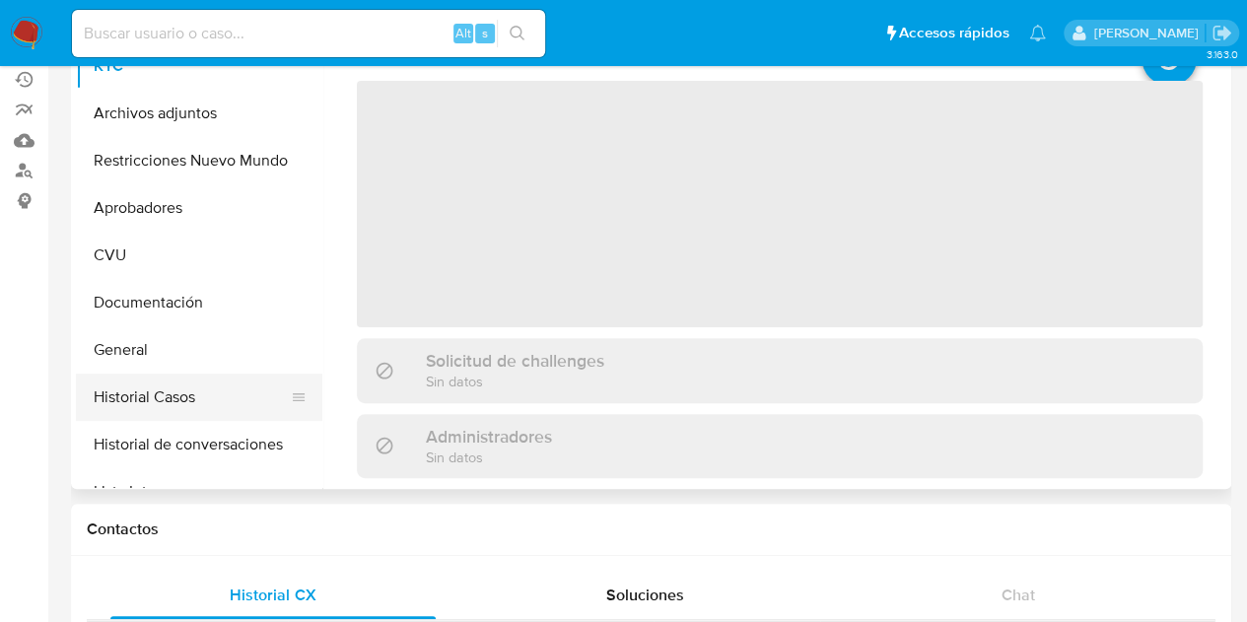
select select "10"
click at [190, 385] on button "Historial Casos" at bounding box center [191, 397] width 231 height 47
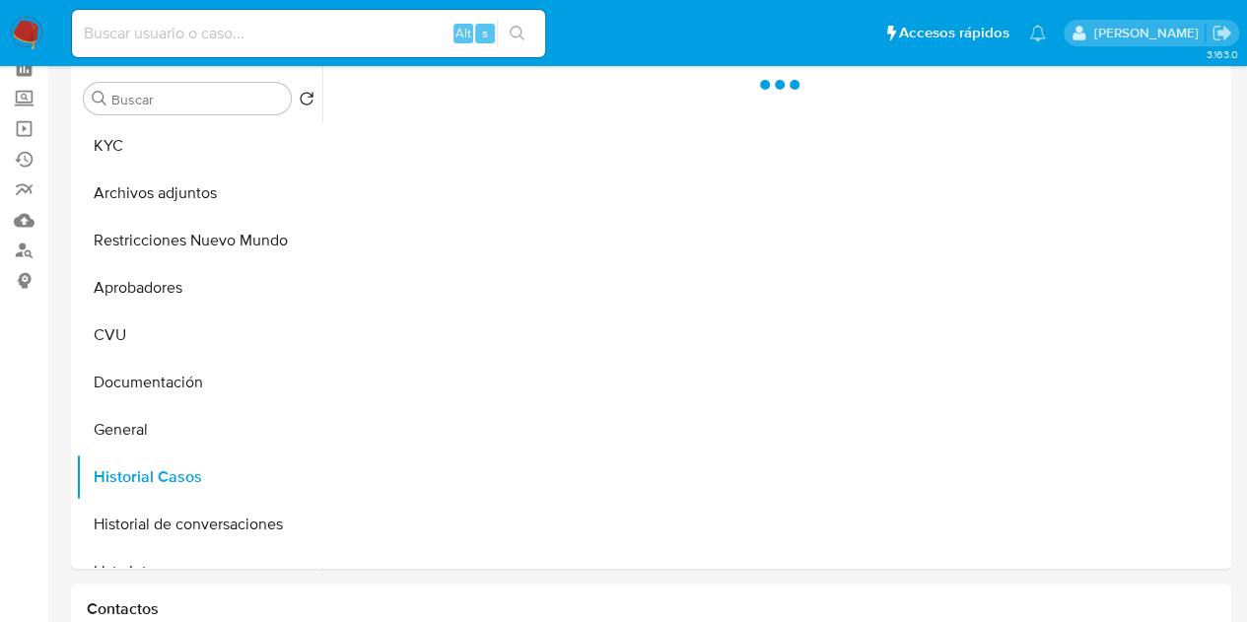
scroll to position [71, 0]
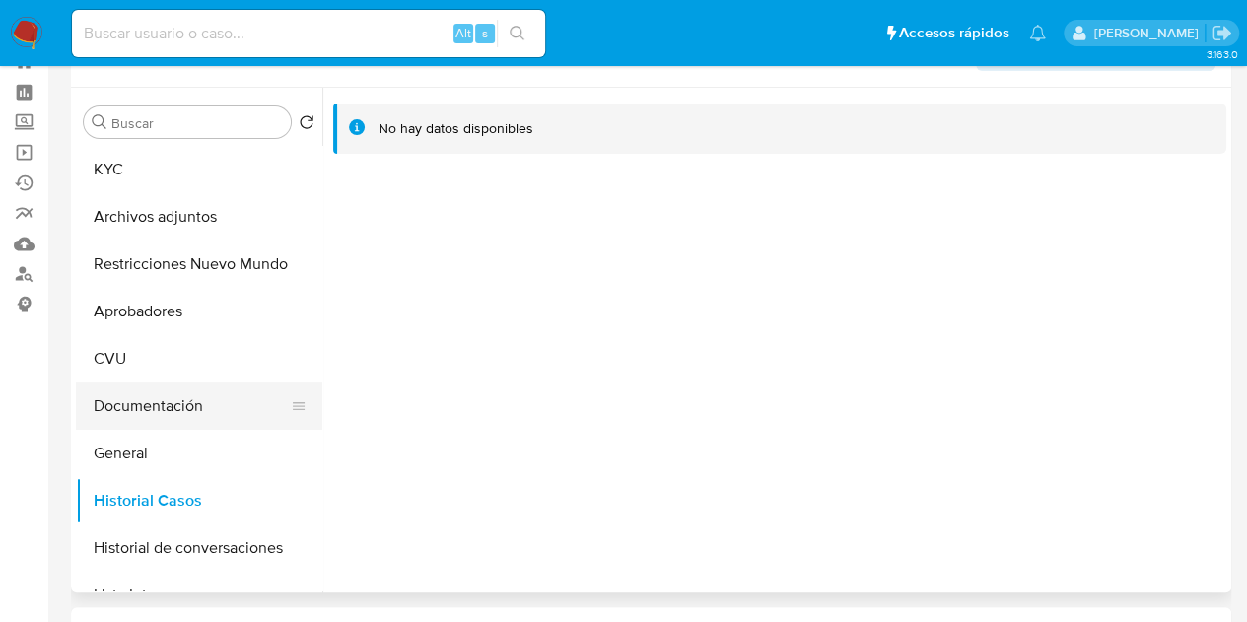
click at [164, 392] on button "Documentación" at bounding box center [191, 406] width 231 height 47
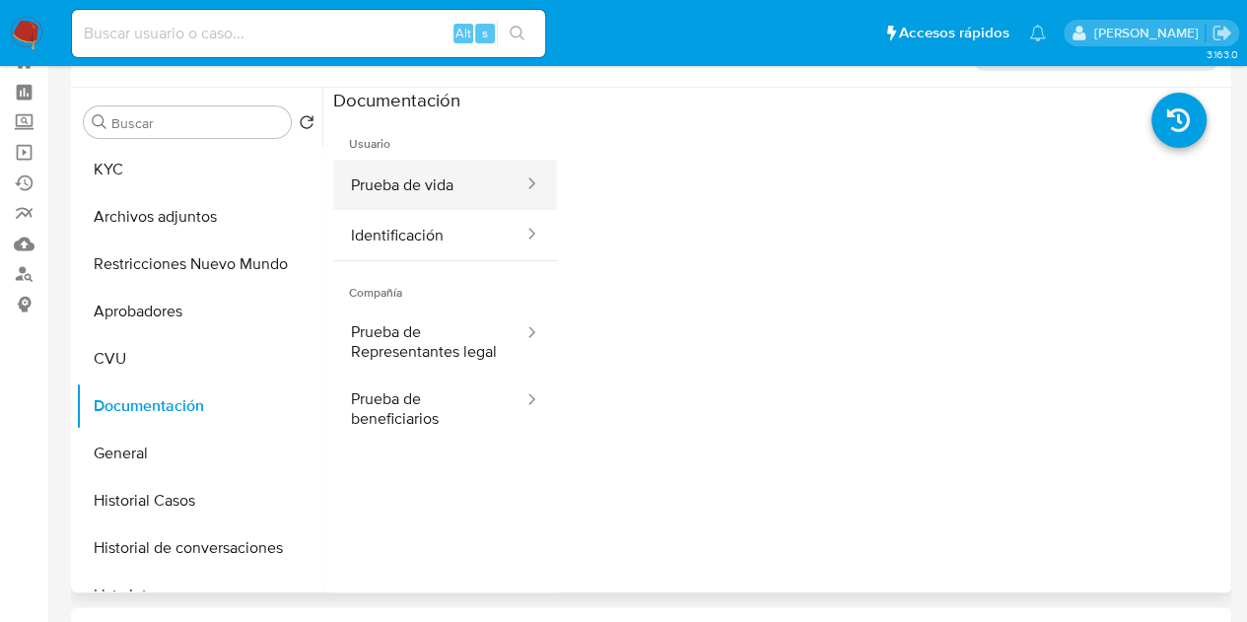
click at [438, 183] on button "Prueba de vida" at bounding box center [429, 185] width 192 height 50
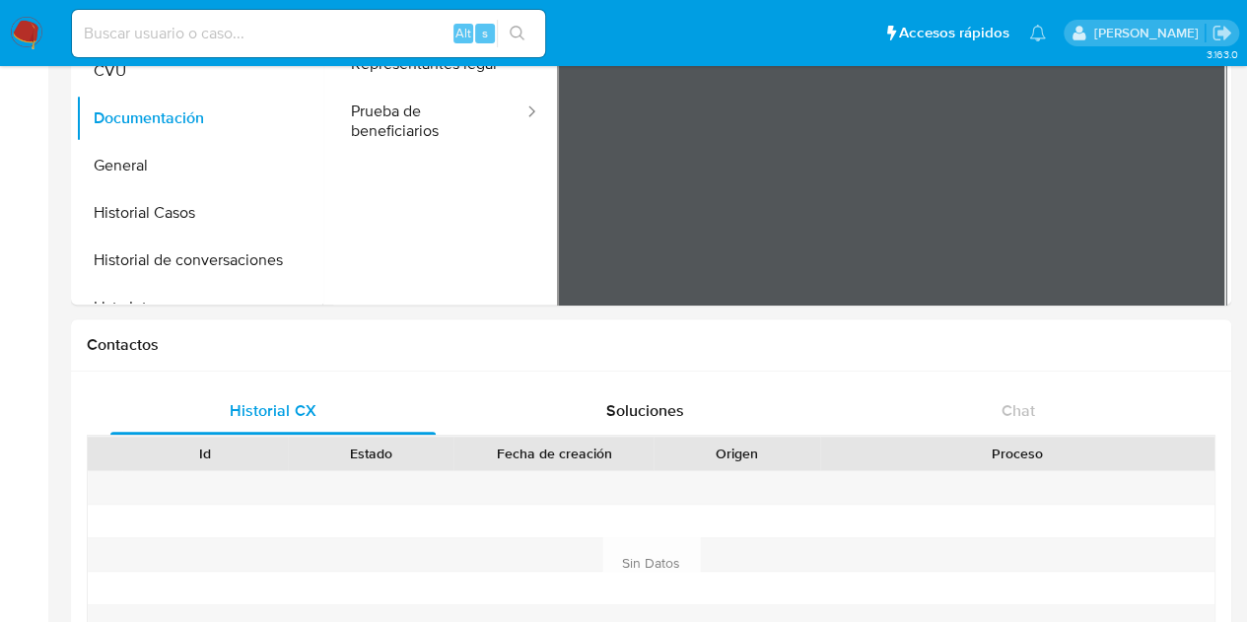
scroll to position [0, 0]
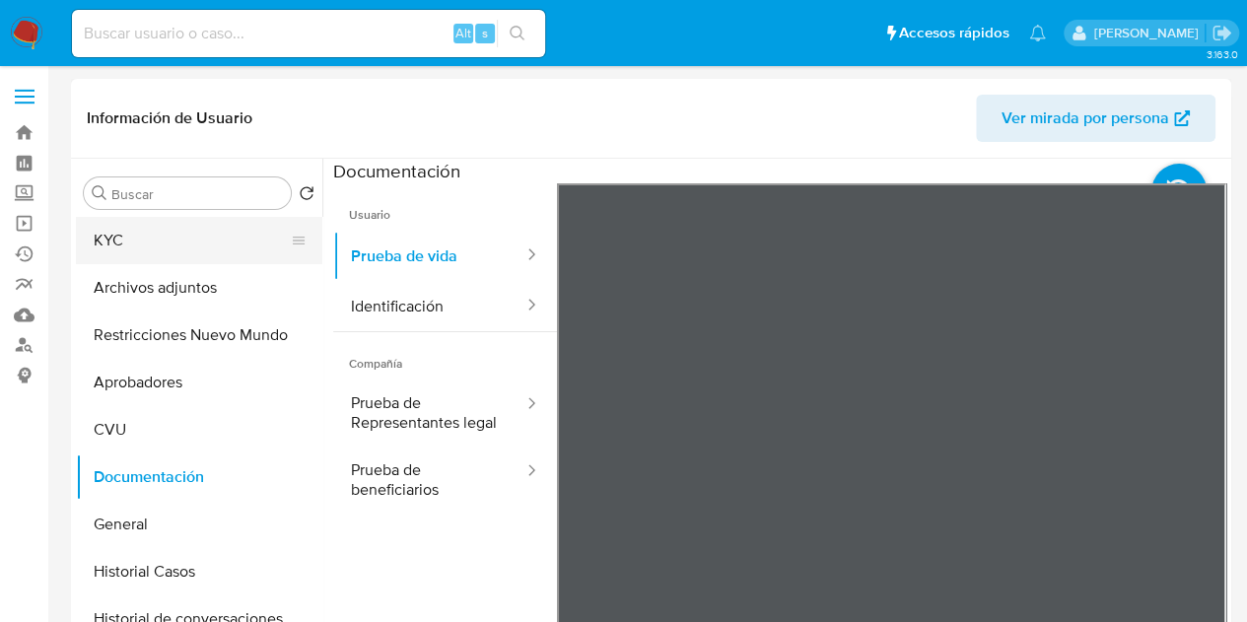
click at [160, 262] on button "KYC" at bounding box center [191, 240] width 231 height 47
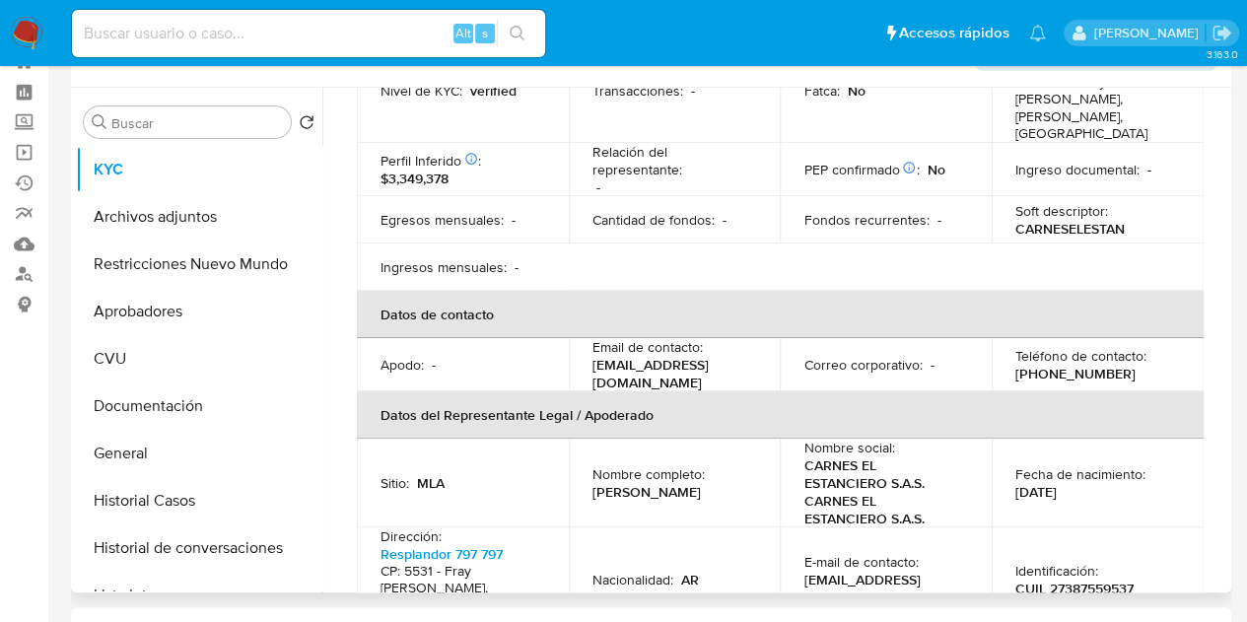
scroll to position [347, 0]
click at [640, 354] on p "carneselestanciero@gmail.com" at bounding box center [670, 371] width 157 height 35
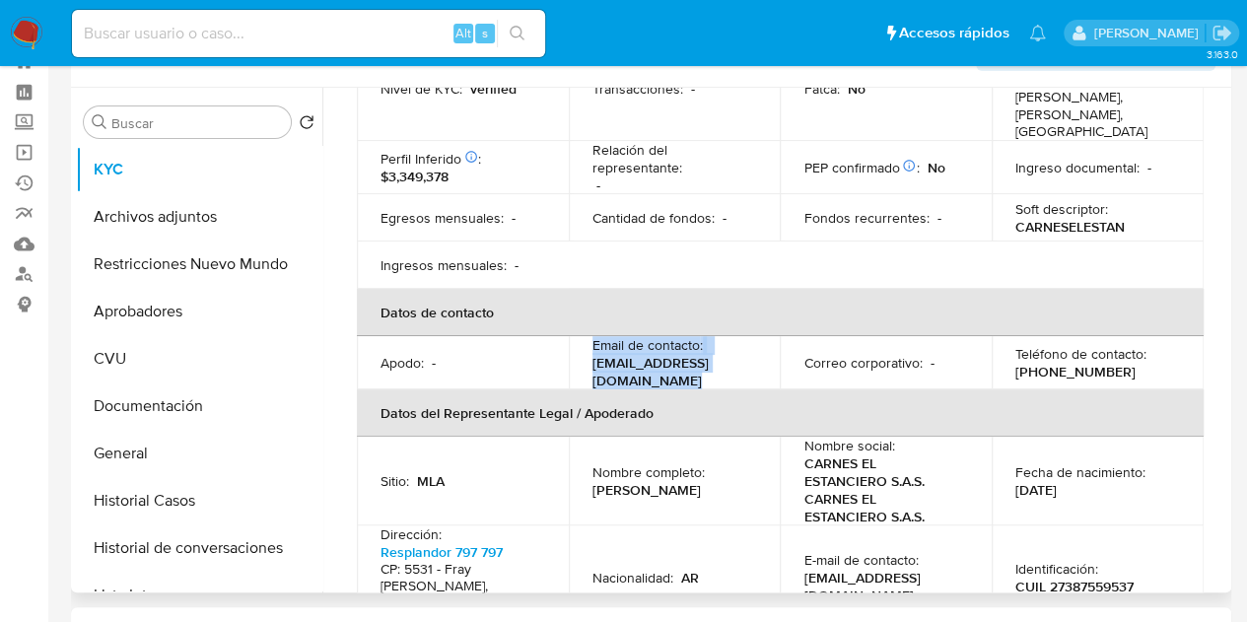
click at [640, 354] on p "carneselestanciero@gmail.com" at bounding box center [670, 371] width 157 height 35
click at [607, 354] on p "carneselestanciero@gmail.com" at bounding box center [670, 371] width 157 height 35
click at [603, 357] on p "carneselestanciero@gmail.com" at bounding box center [670, 371] width 157 height 35
click at [592, 356] on p "carneselestanciero@gmail.com" at bounding box center [670, 371] width 157 height 35
drag, startPoint x: 591, startPoint y: 354, endPoint x: 785, endPoint y: 351, distance: 194.2
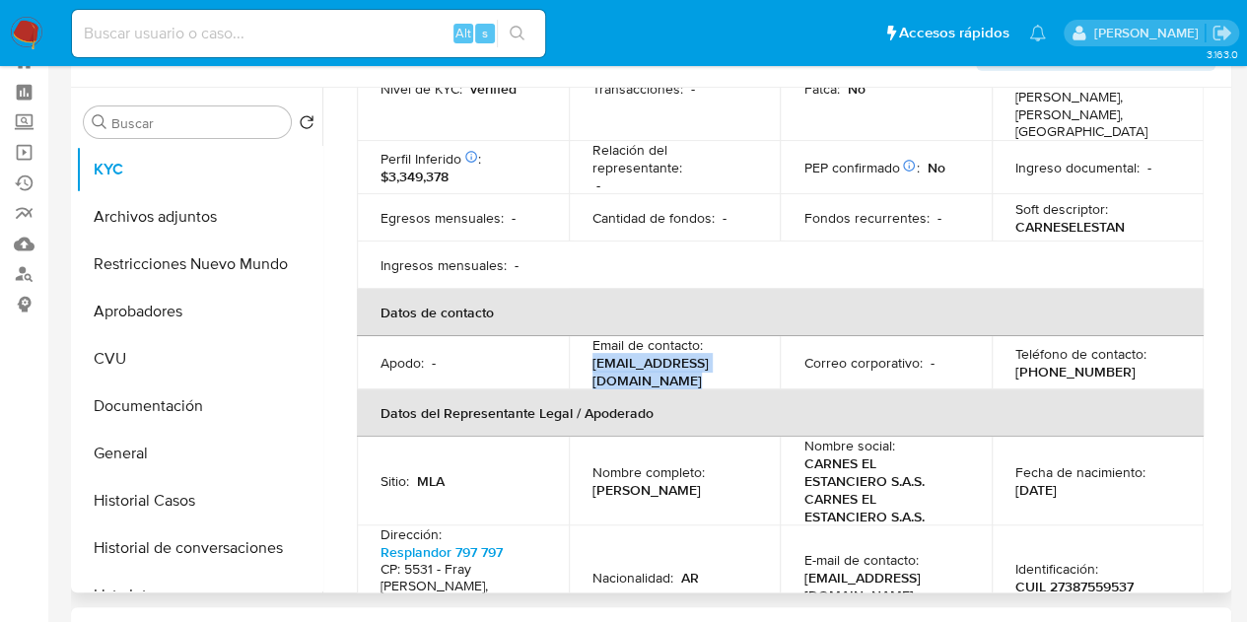
click at [785, 351] on tr "Apodo : - Email de contacto : carneselestanciero@gmail.com Correo corporativo :…" at bounding box center [780, 362] width 847 height 53
copy p "carneselestanciero@gmail.com"
click at [780, 458] on td "Nombre social : CARNES EL ESTANCIERO S.A.S. CARNES EL ESTANCIERO S.A.S." at bounding box center [886, 481] width 212 height 89
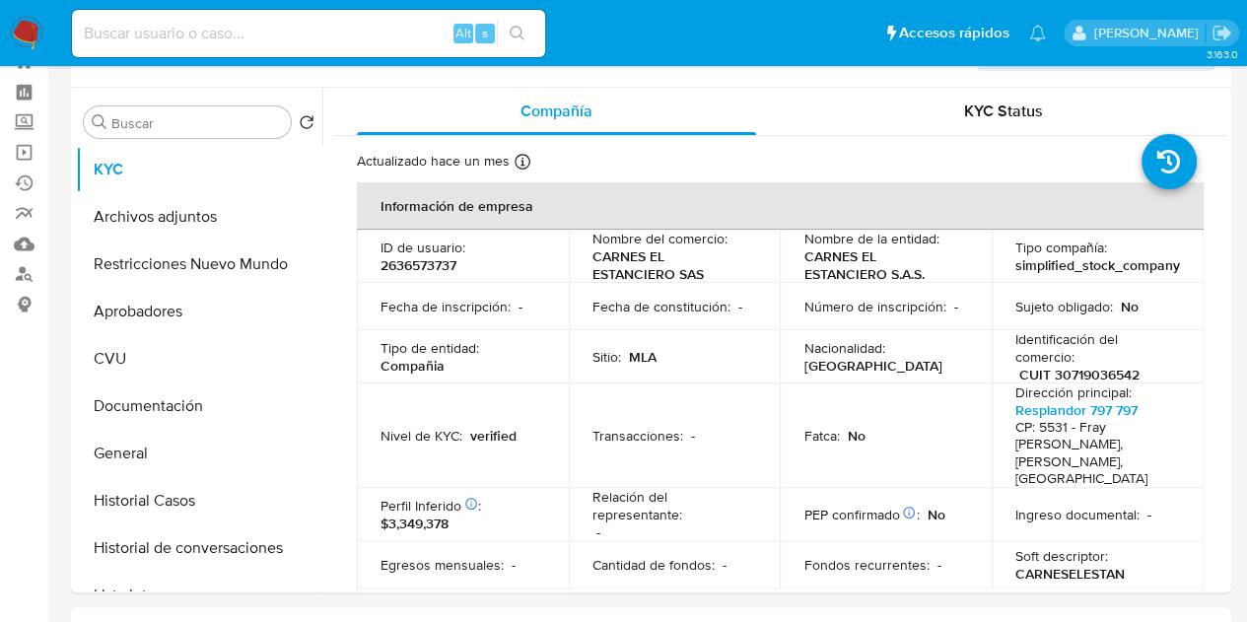
scroll to position [0, 0]
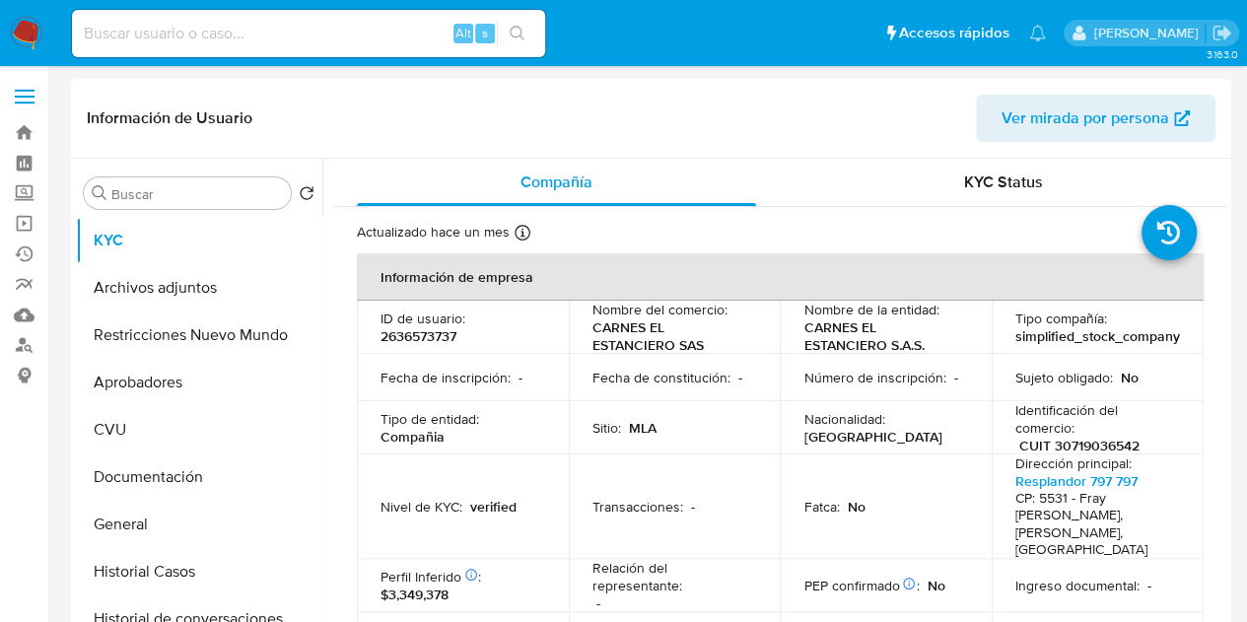
click at [1100, 116] on span "Ver mirada por persona" at bounding box center [1086, 118] width 168 height 47
click at [208, 476] on button "Documentación" at bounding box center [191, 476] width 231 height 47
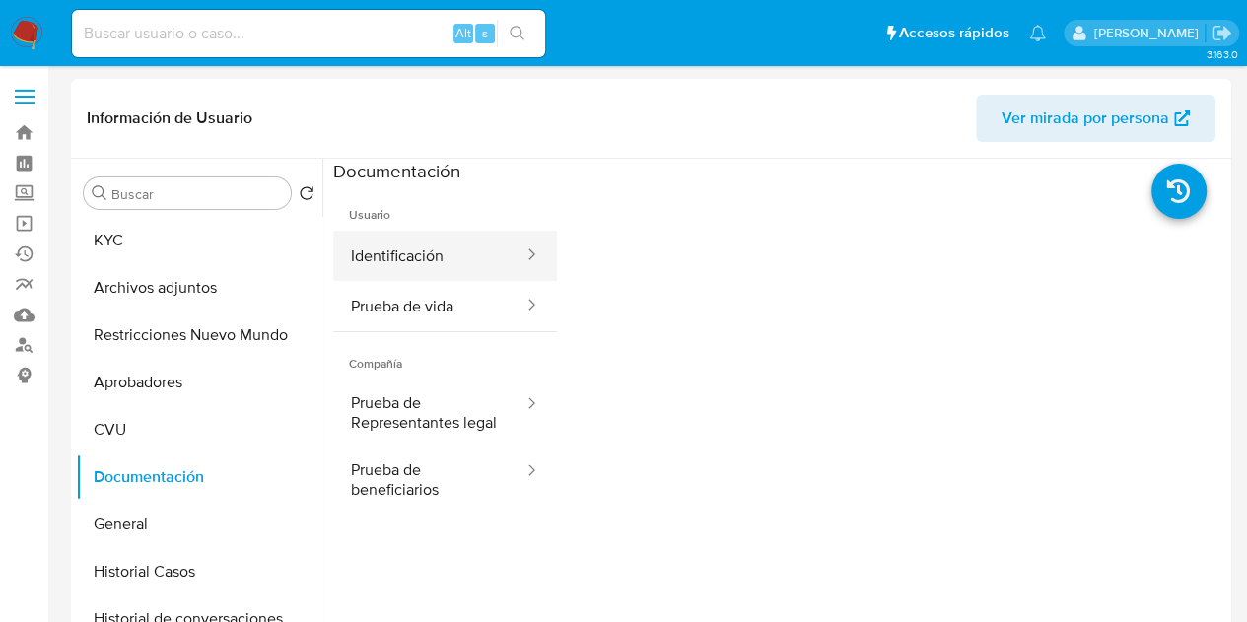
click at [421, 237] on button "Identificación" at bounding box center [429, 256] width 192 height 50
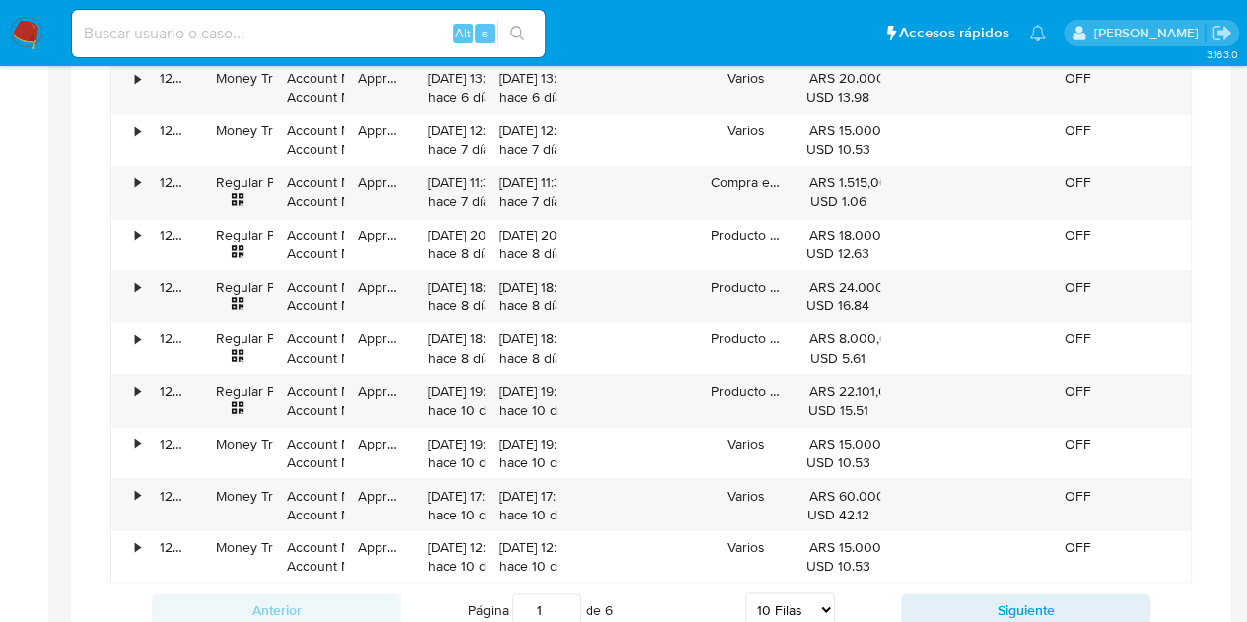
scroll to position [1556, 0]
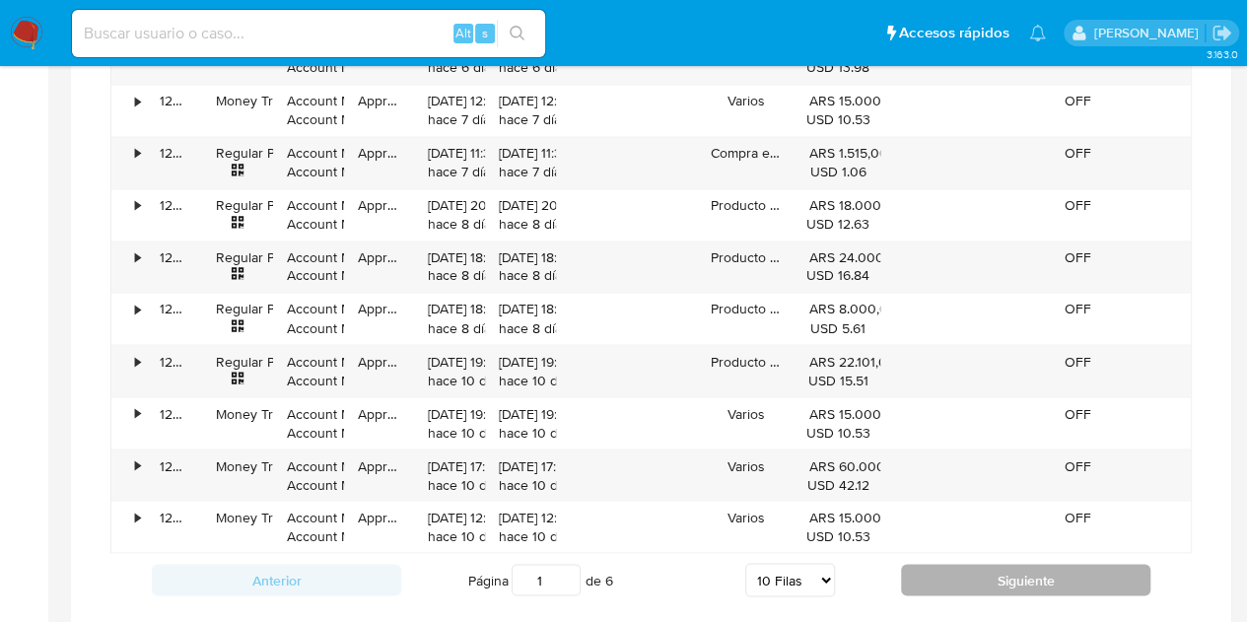
click at [1021, 564] on button "Siguiente" at bounding box center [1025, 580] width 249 height 32
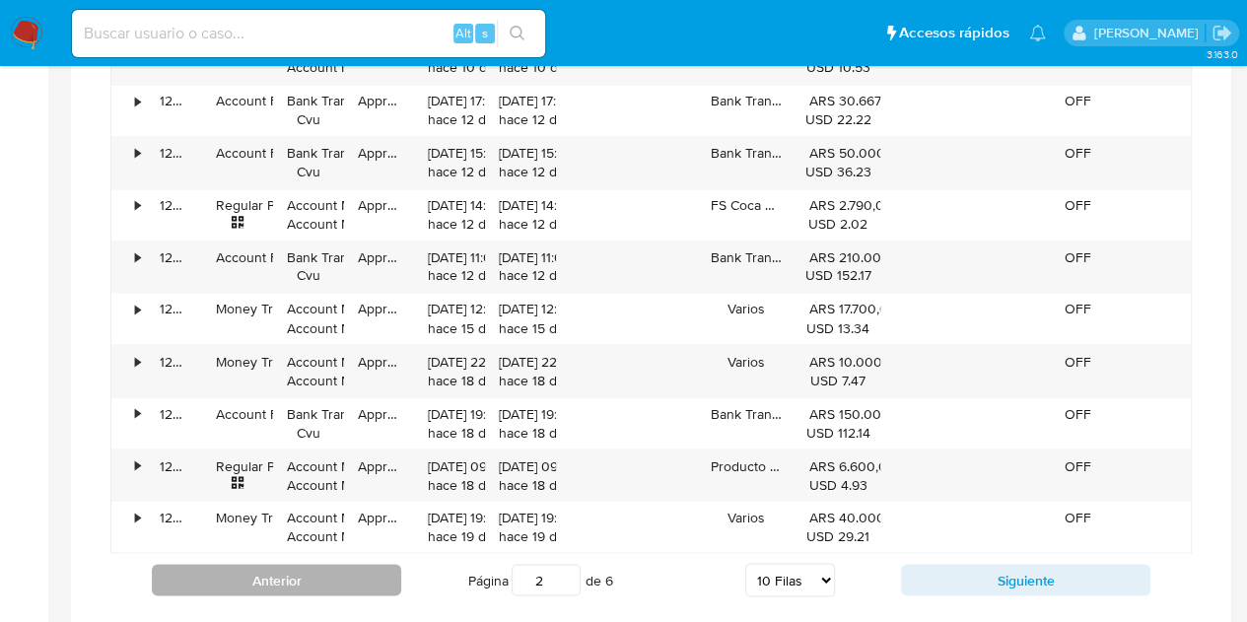
click at [351, 577] on button "Anterior" at bounding box center [276, 580] width 249 height 32
type input "1"
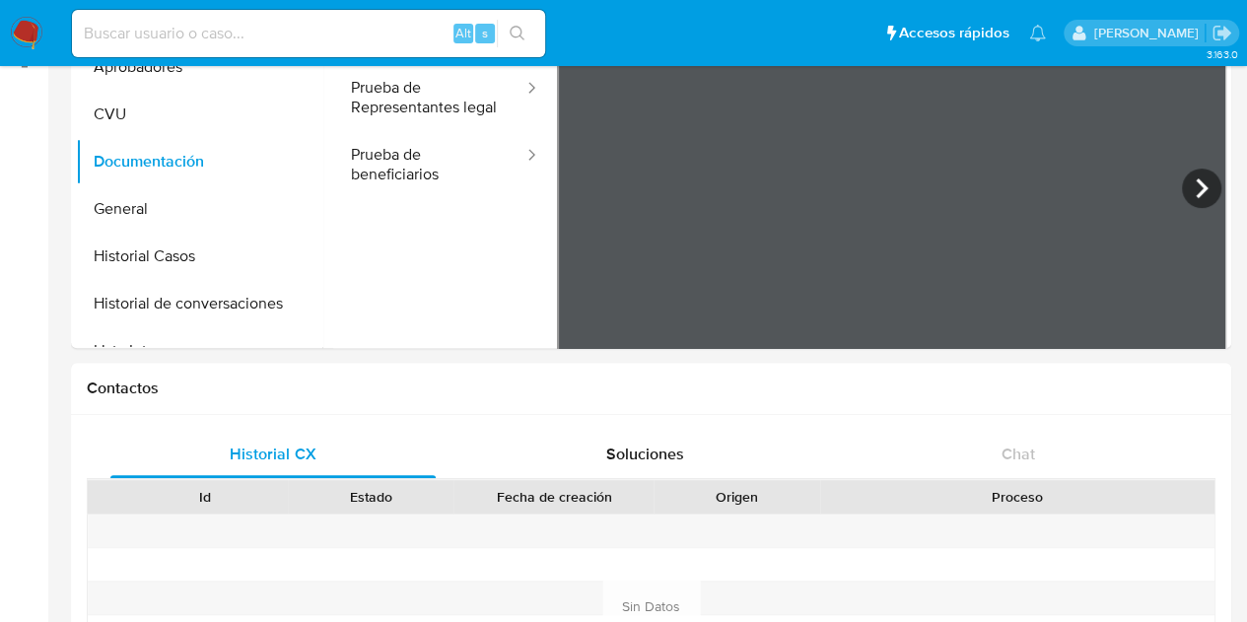
scroll to position [0, 0]
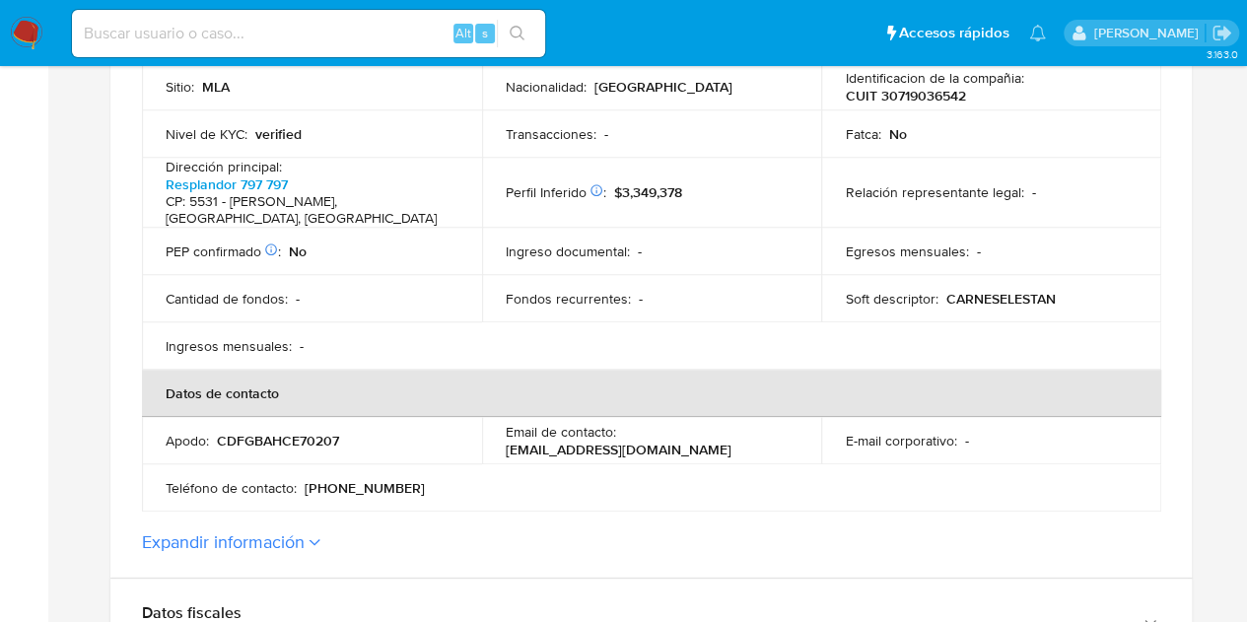
scroll to position [396, 0]
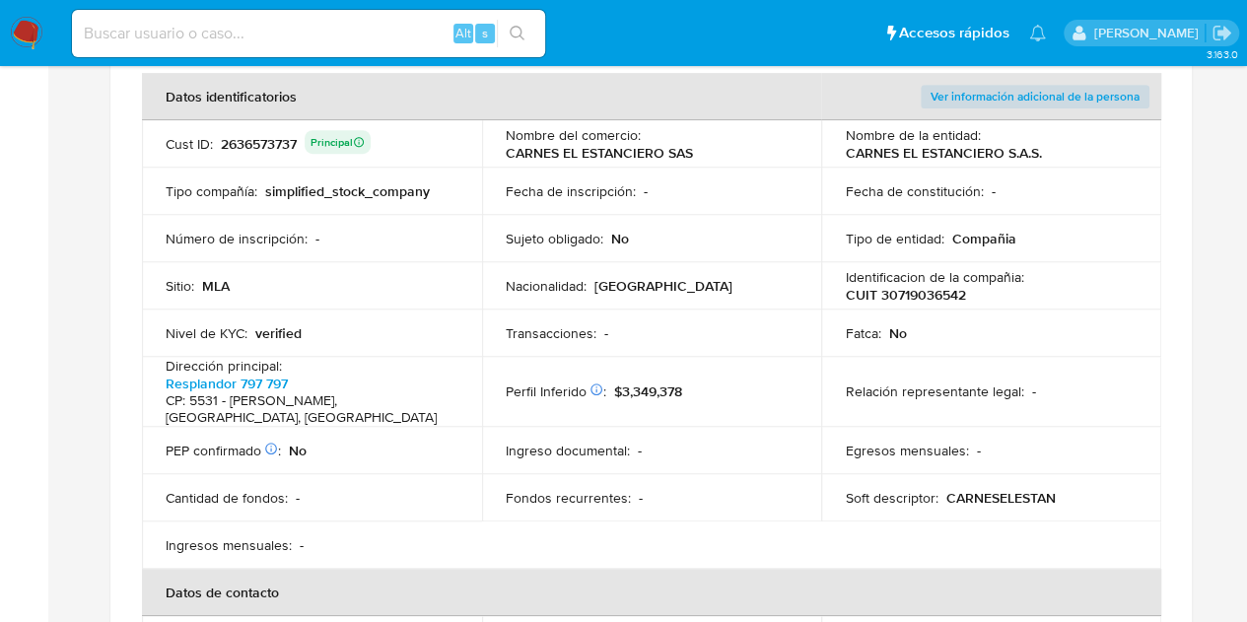
click at [937, 295] on p "CUIT 30719036542" at bounding box center [905, 295] width 120 height 18
click at [250, 137] on div "2636573737 Principal" at bounding box center [296, 144] width 150 height 28
click at [761, 464] on td "Ingreso documental : -" at bounding box center [652, 450] width 340 height 47
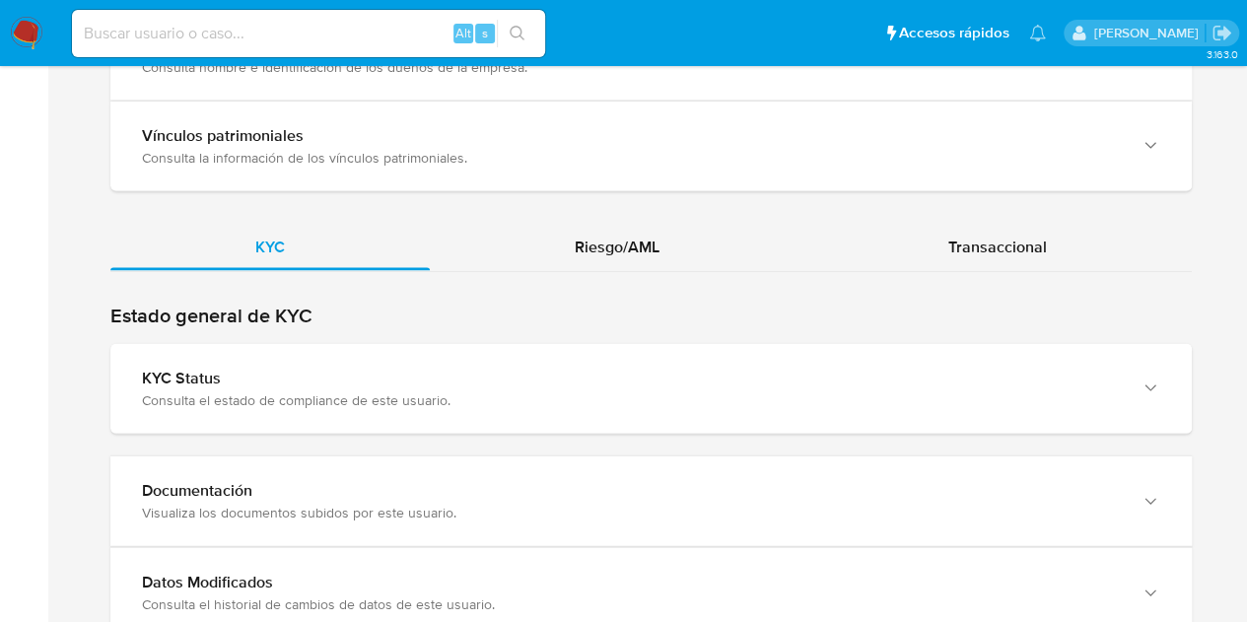
scroll to position [1859, 0]
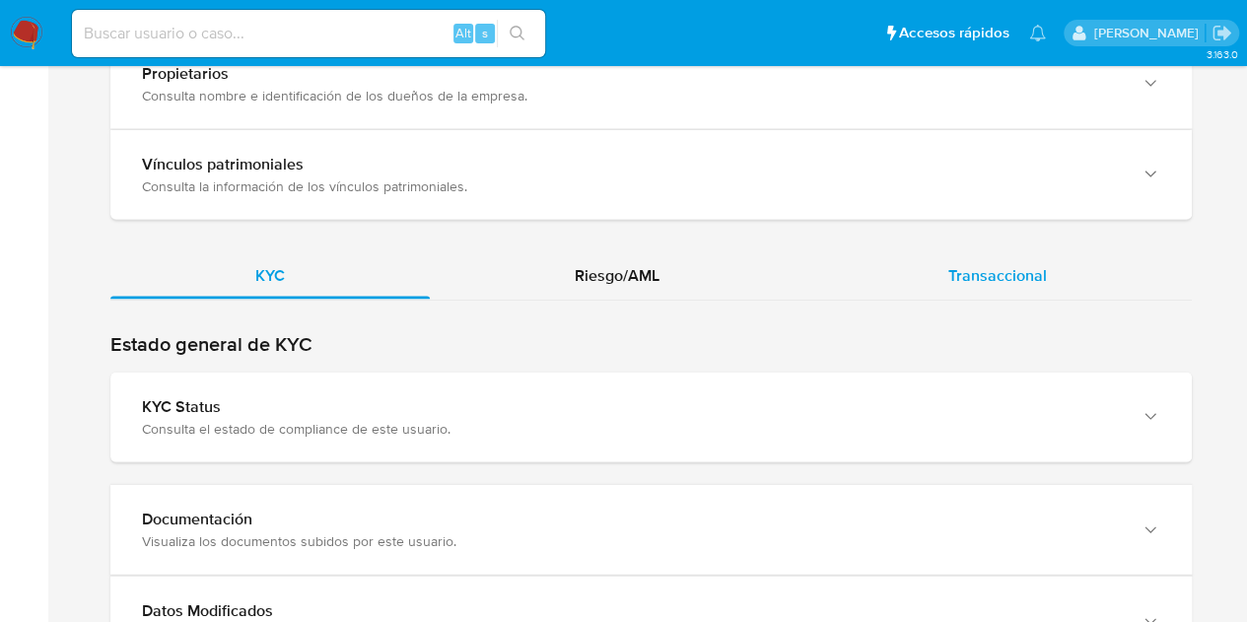
click at [973, 281] on div "Transaccional" at bounding box center [997, 274] width 388 height 47
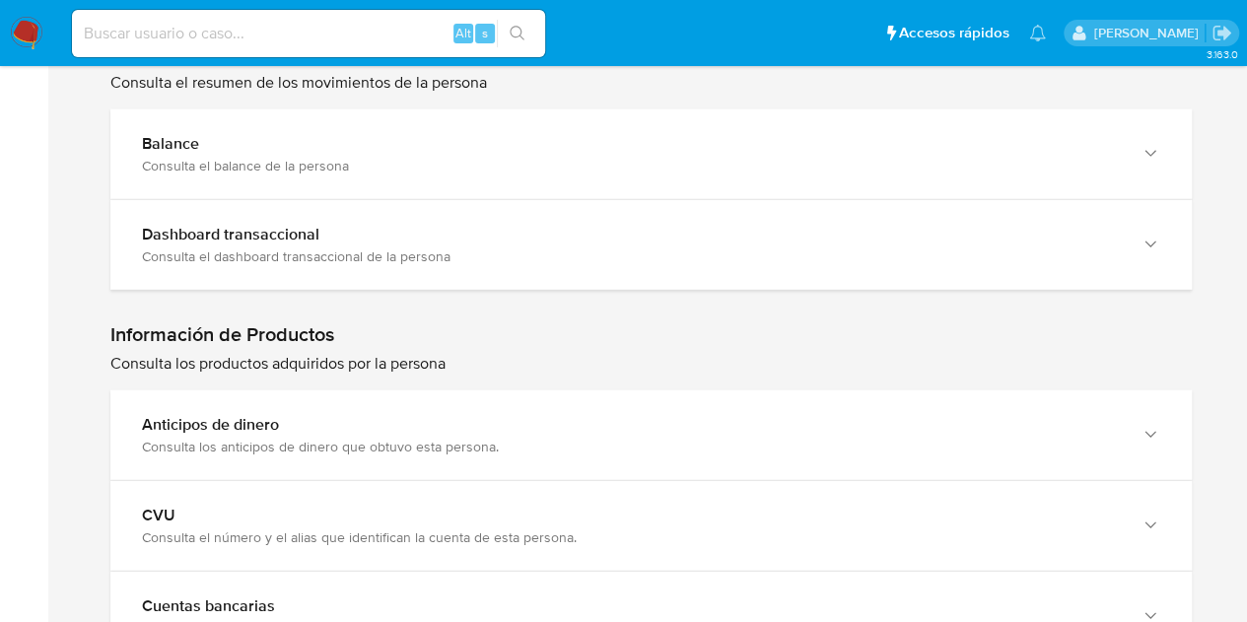
scroll to position [2088, 0]
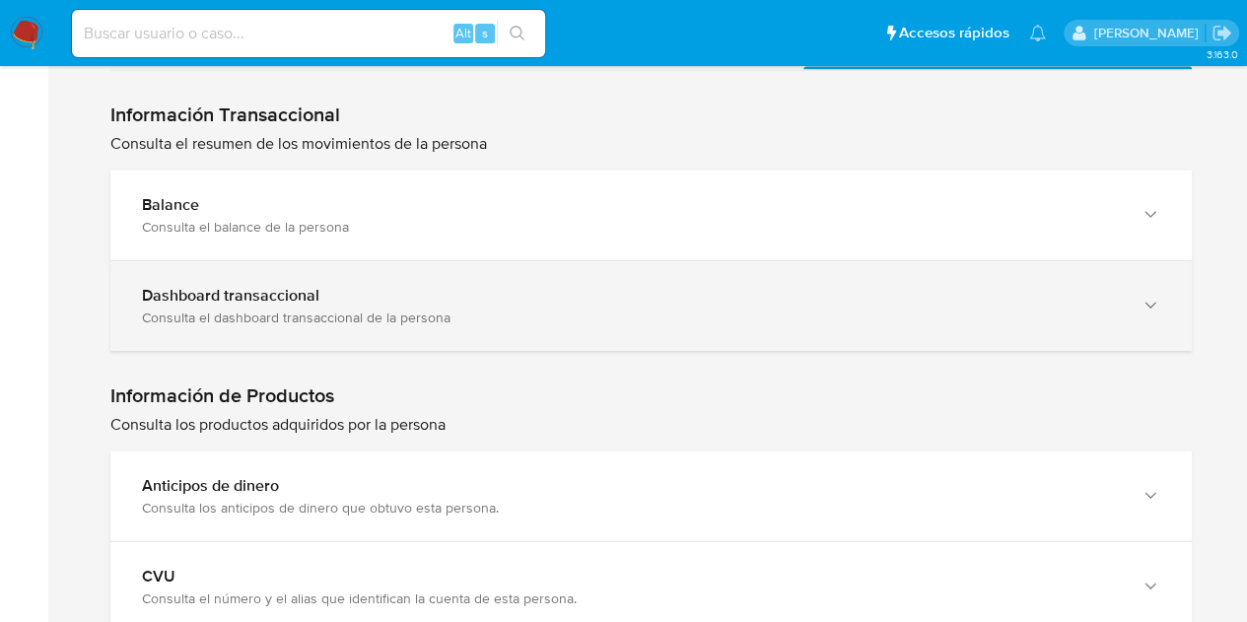
click at [867, 334] on div "Dashboard transaccional Consulta el dashboard transaccional de la persona" at bounding box center [650, 306] width 1081 height 90
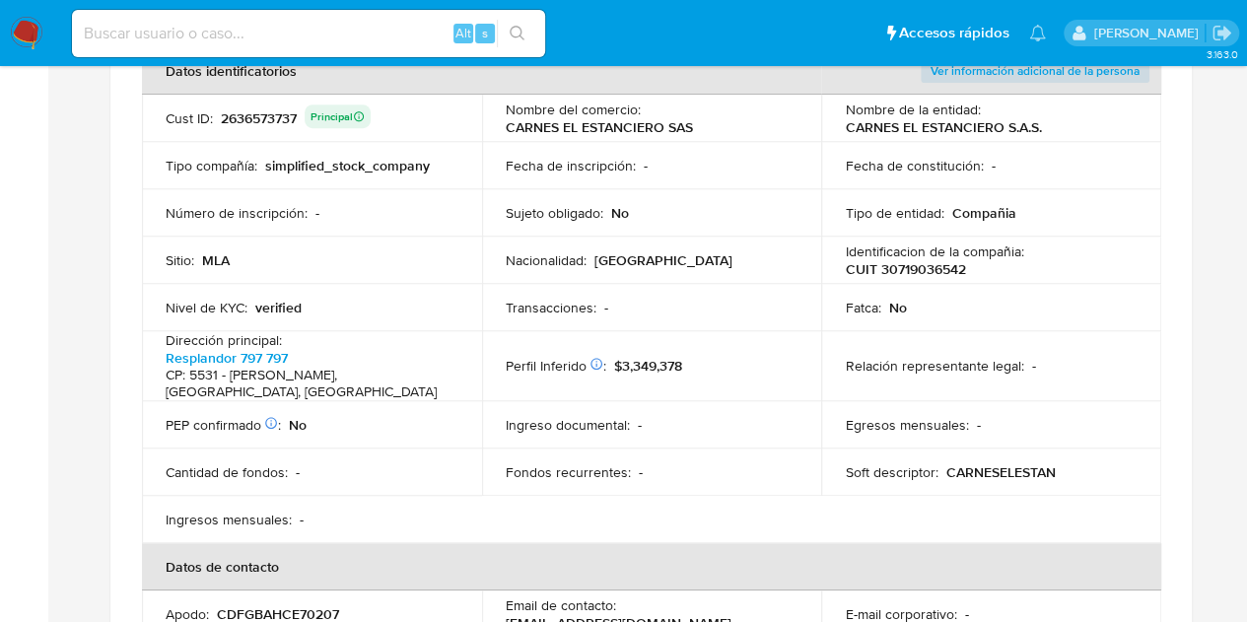
scroll to position [545, 0]
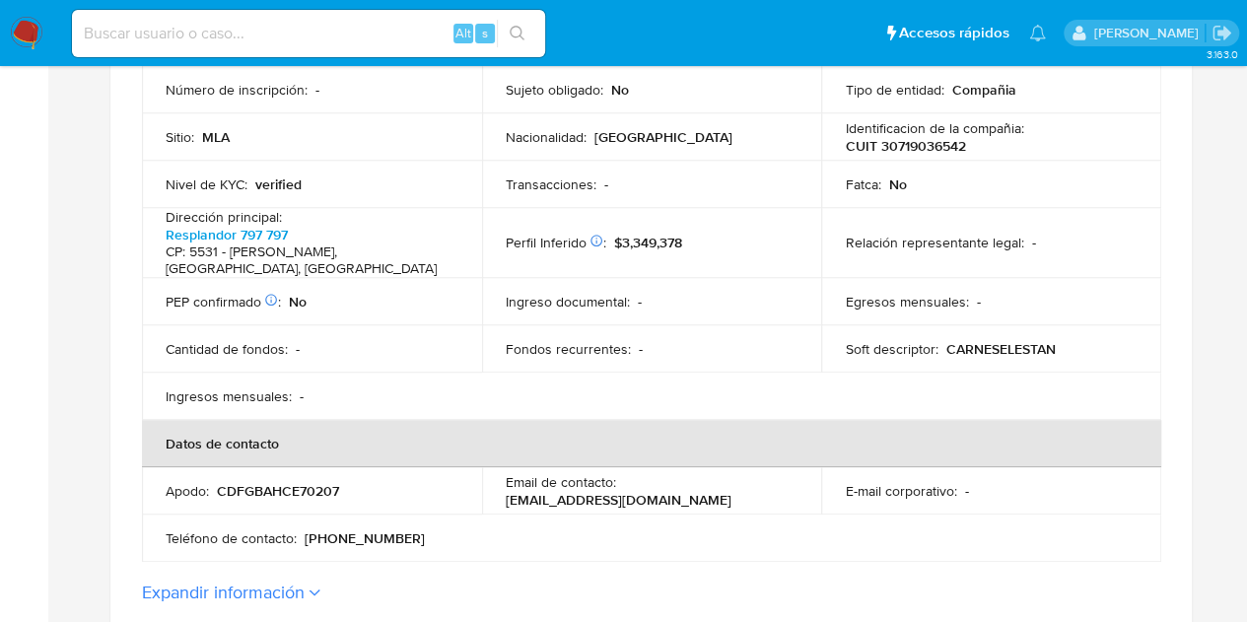
click at [282, 583] on button "Expandir información" at bounding box center [223, 593] width 163 height 22
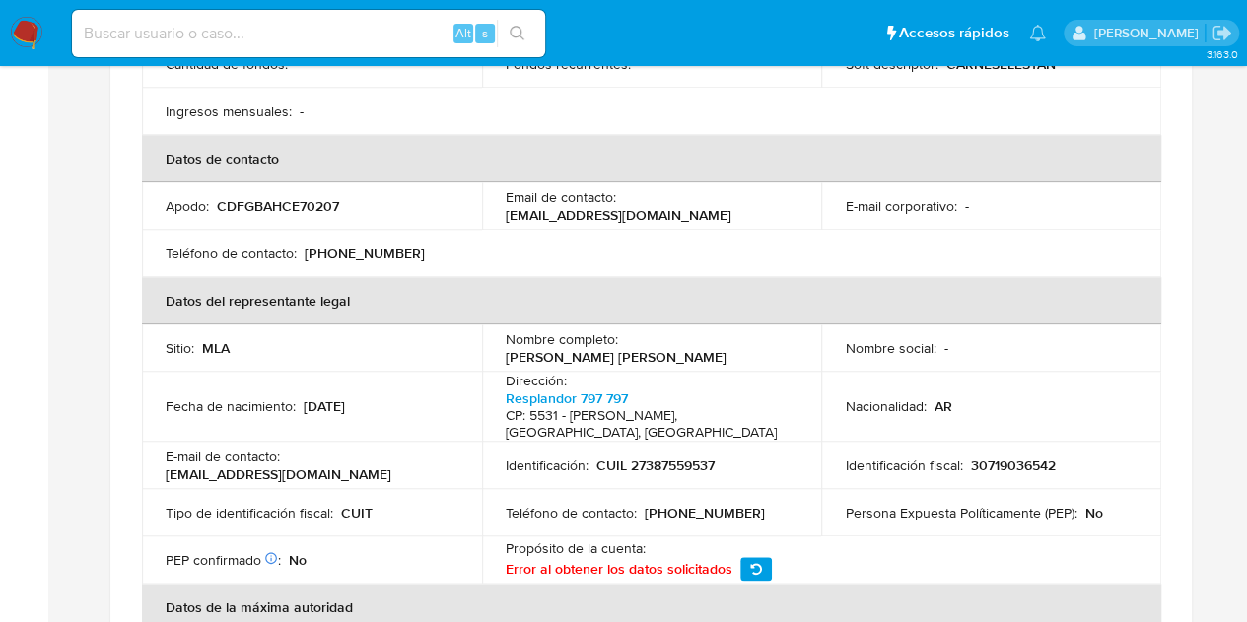
scroll to position [848, 0]
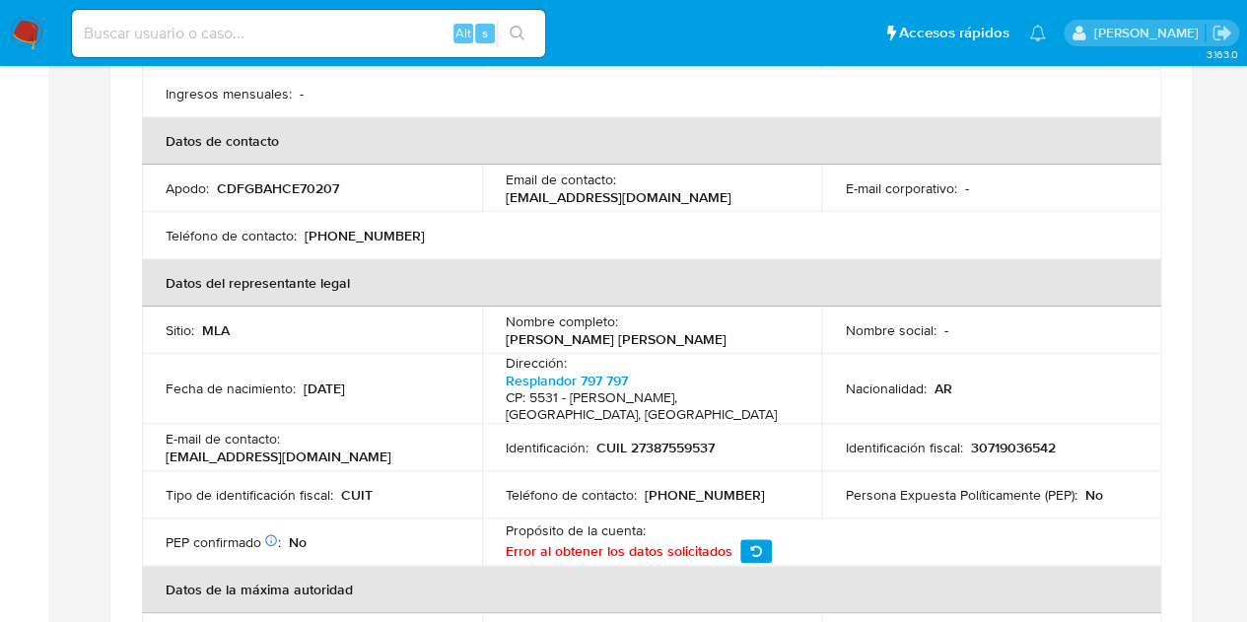
click at [477, 411] on td "Fecha de nacimiento : 18/12/1994" at bounding box center [312, 389] width 340 height 70
drag, startPoint x: 361, startPoint y: 454, endPoint x: 155, endPoint y: 453, distance: 206.0
click at [155, 453] on td "E-mail de contacto : carneselestanciero@gmail.com" at bounding box center [312, 447] width 340 height 47
click at [505, 479] on td "Teléfono de contacto : (261) 7214543" at bounding box center [652, 494] width 340 height 47
click at [675, 455] on p "CUIL 27387559537" at bounding box center [655, 448] width 118 height 18
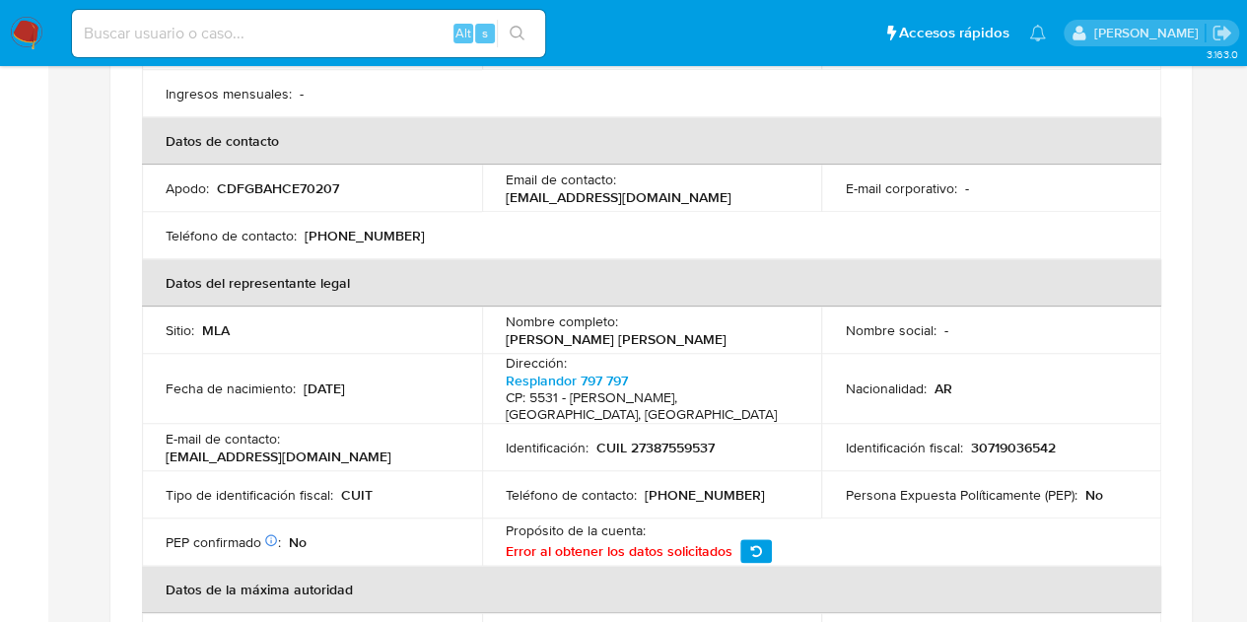
click at [675, 455] on p "CUIL 27387559537" at bounding box center [655, 448] width 118 height 18
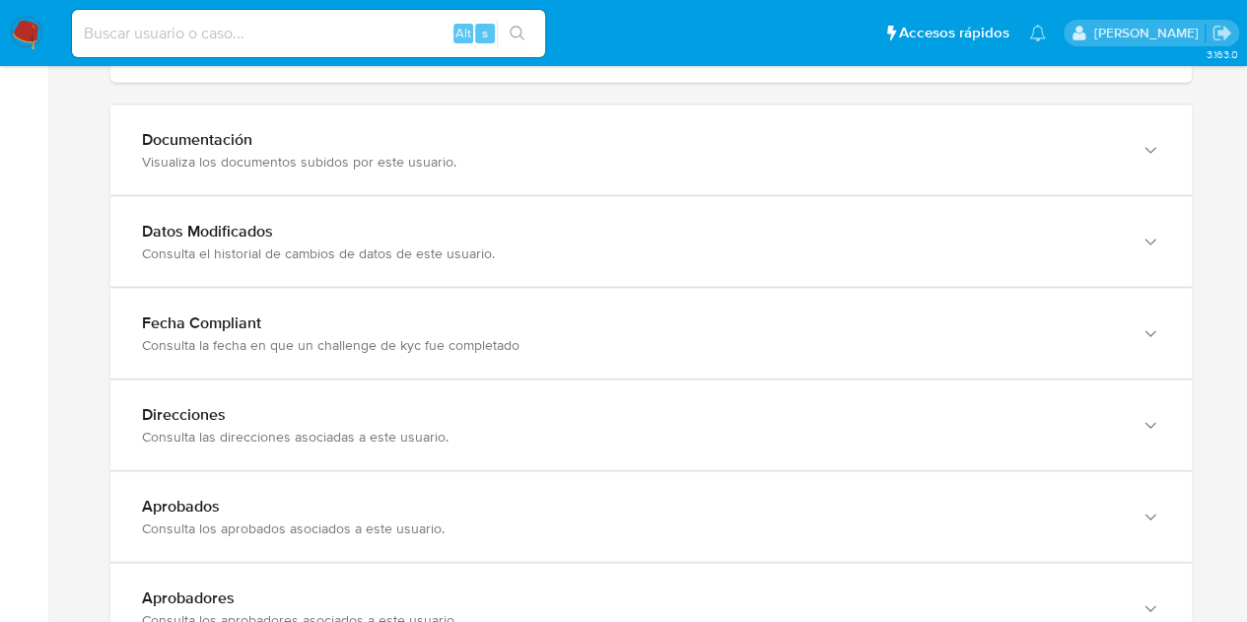
scroll to position [1976, 0]
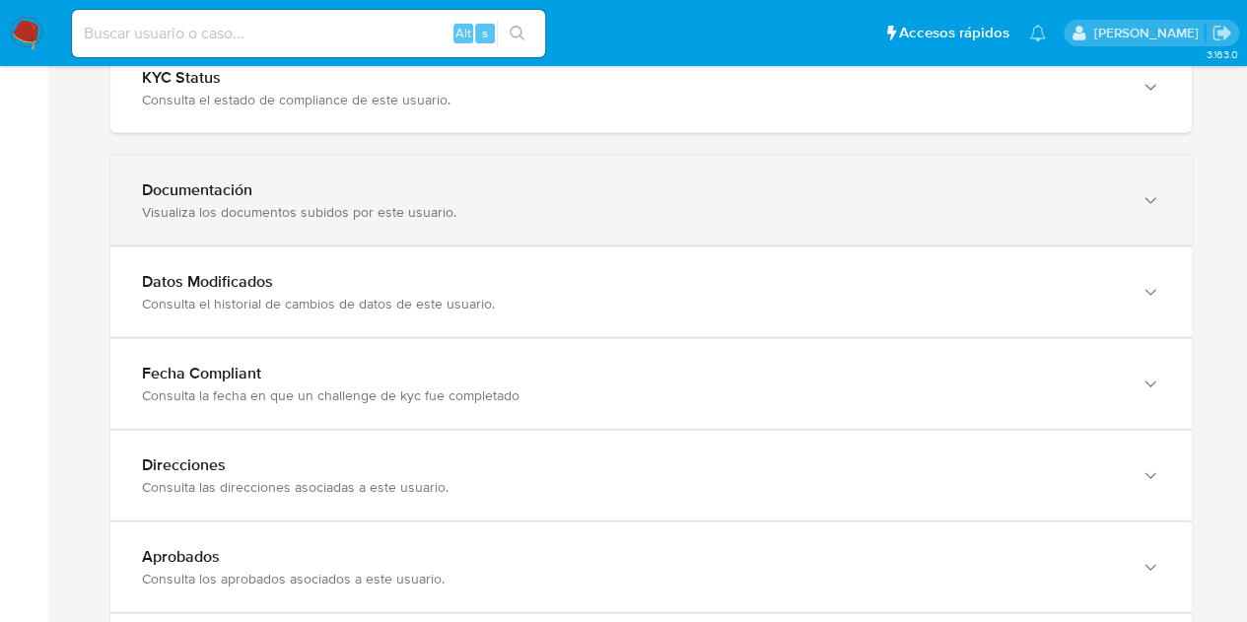
click at [920, 218] on div "Documentación Visualiza los documentos subidos por este usuario." at bounding box center [650, 201] width 1081 height 90
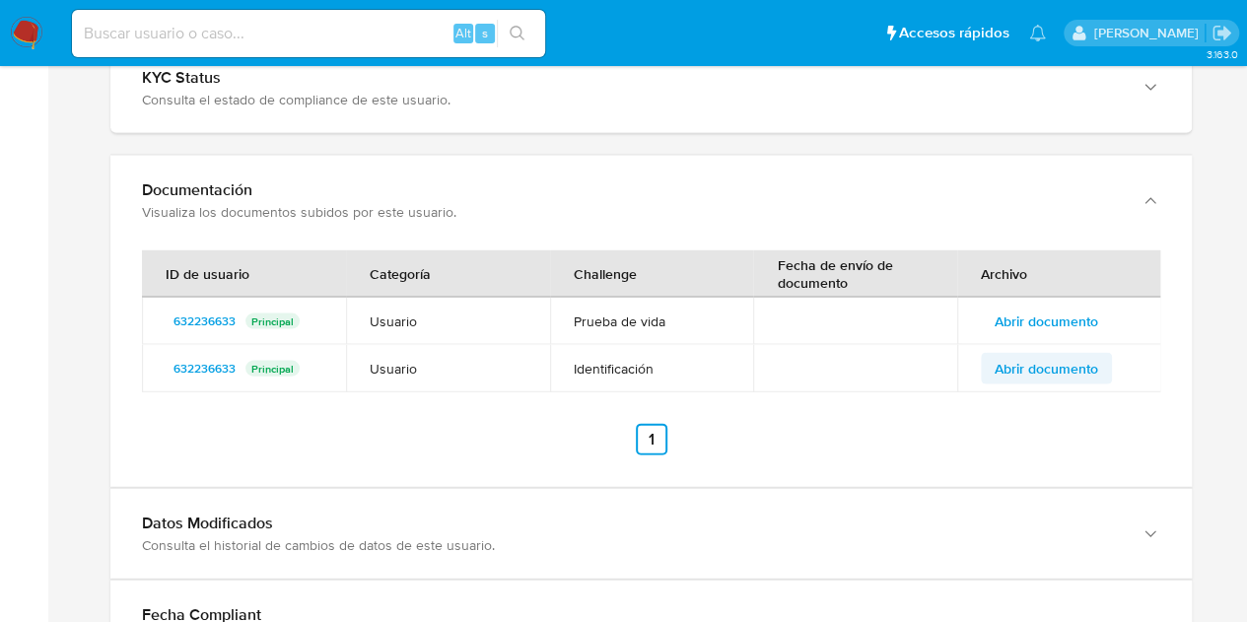
click at [1071, 362] on span "Abrir documento" at bounding box center [1047, 369] width 104 height 28
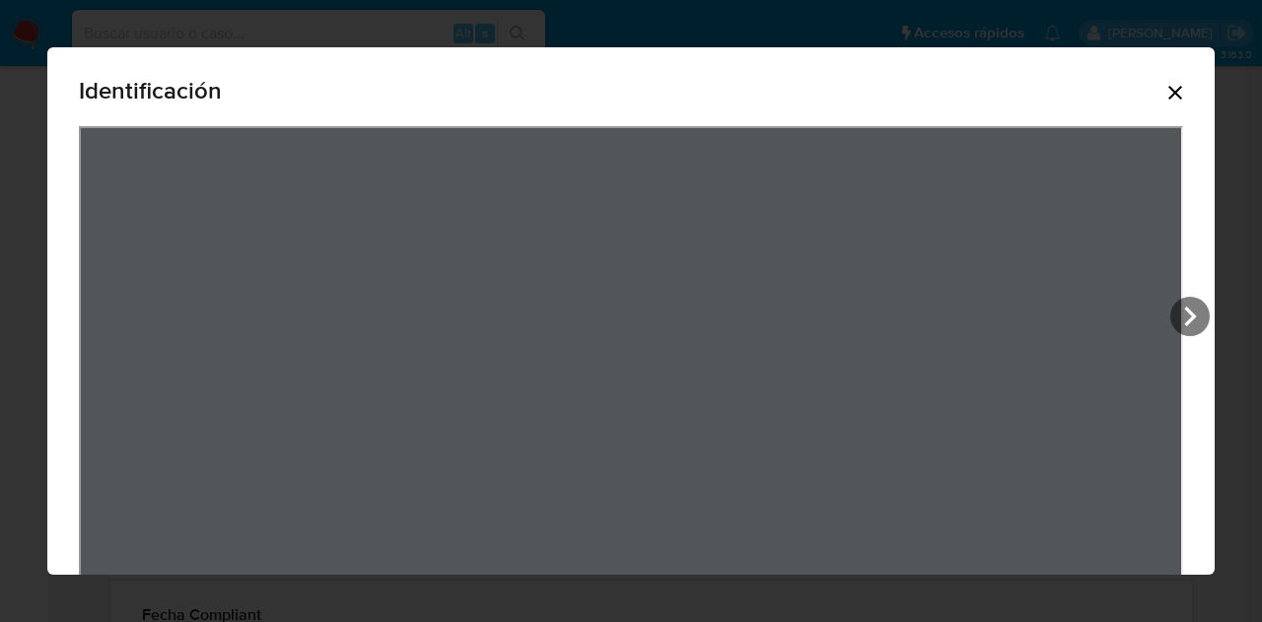
click at [1168, 81] on icon "Cerrar" at bounding box center [1175, 93] width 24 height 24
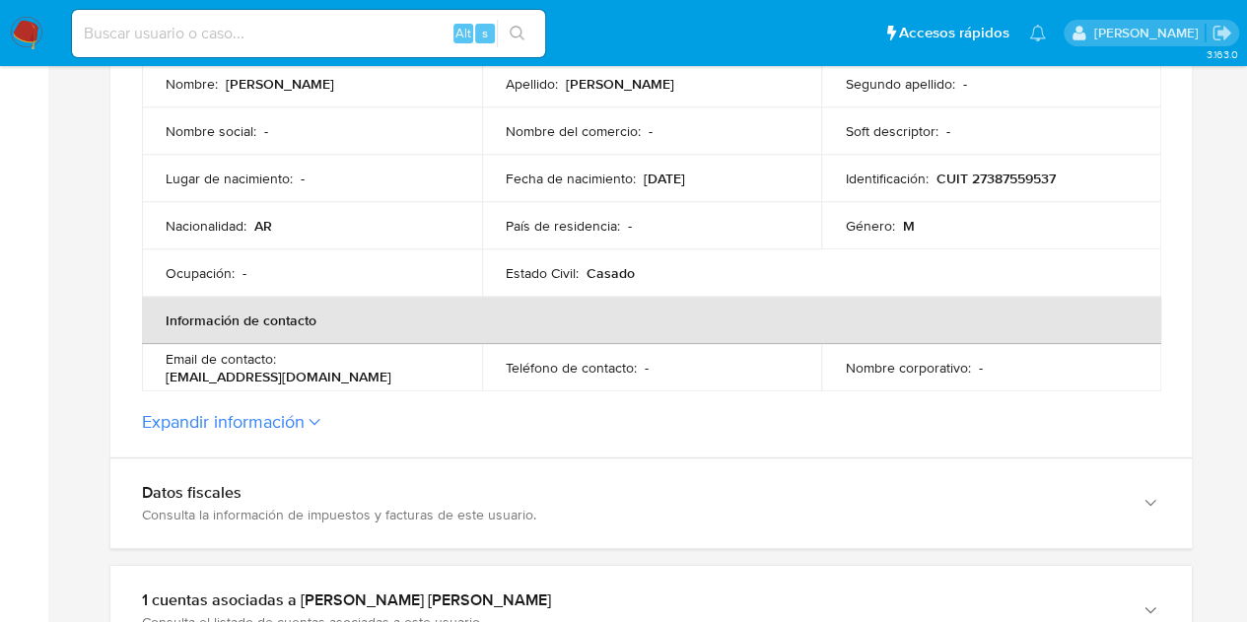
scroll to position [501, 0]
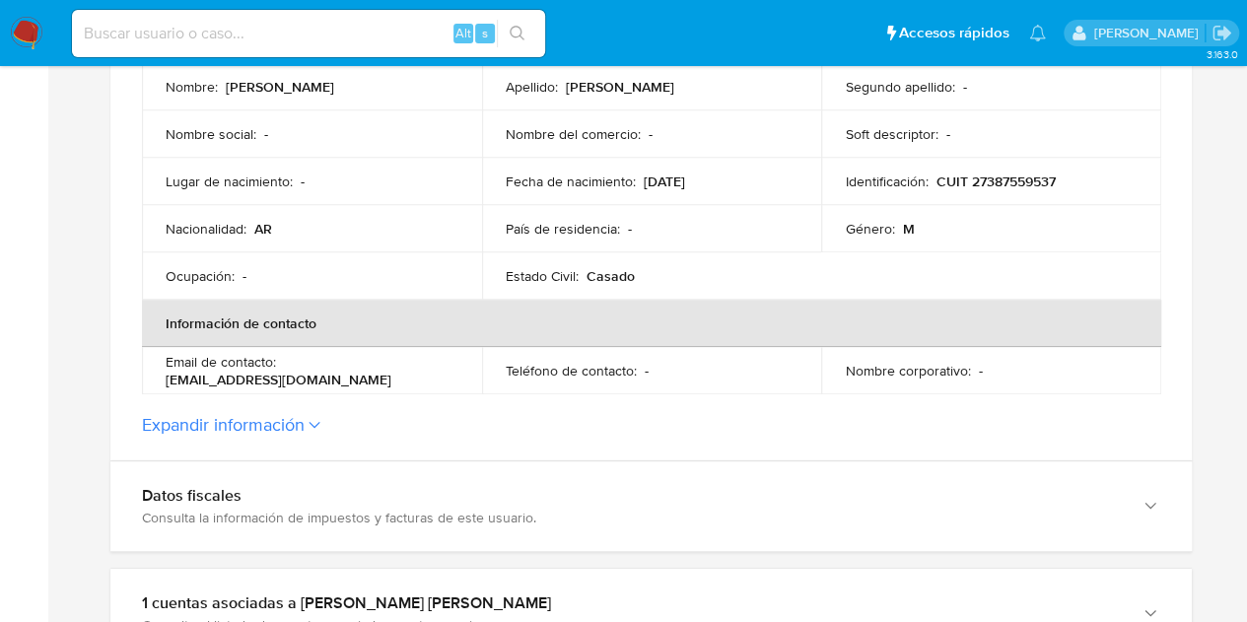
drag, startPoint x: 332, startPoint y: 380, endPoint x: 162, endPoint y: 379, distance: 170.6
click at [162, 379] on td "Email de contacto : [EMAIL_ADDRESS][DOMAIN_NAME]" at bounding box center [312, 370] width 340 height 47
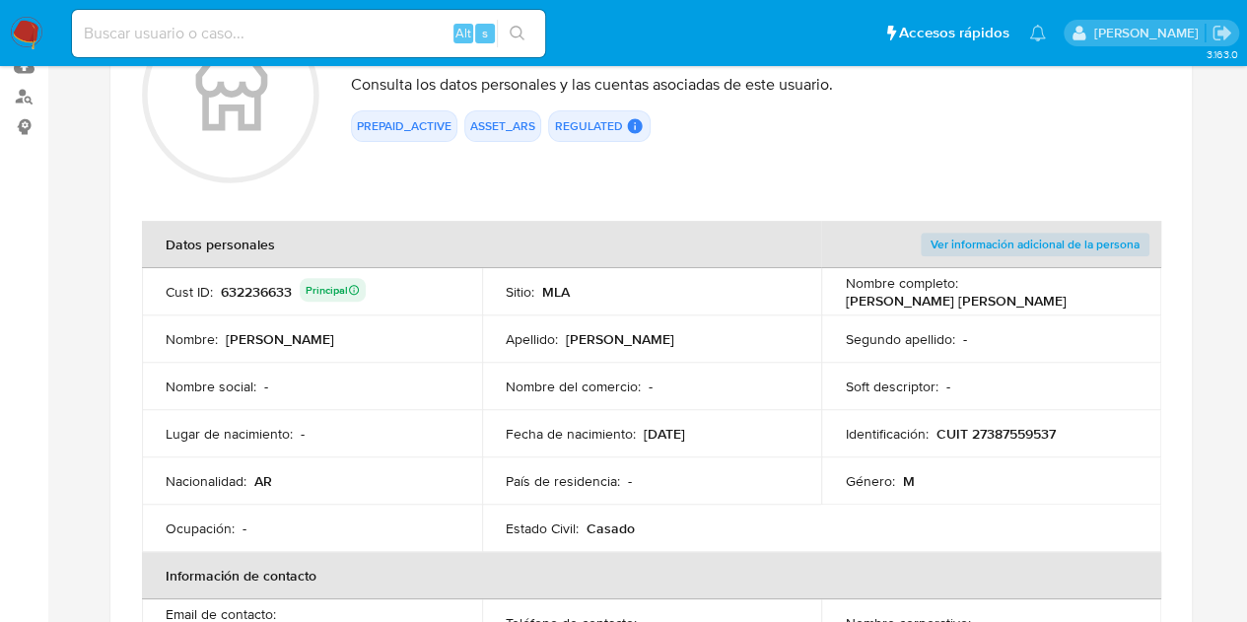
scroll to position [255, 0]
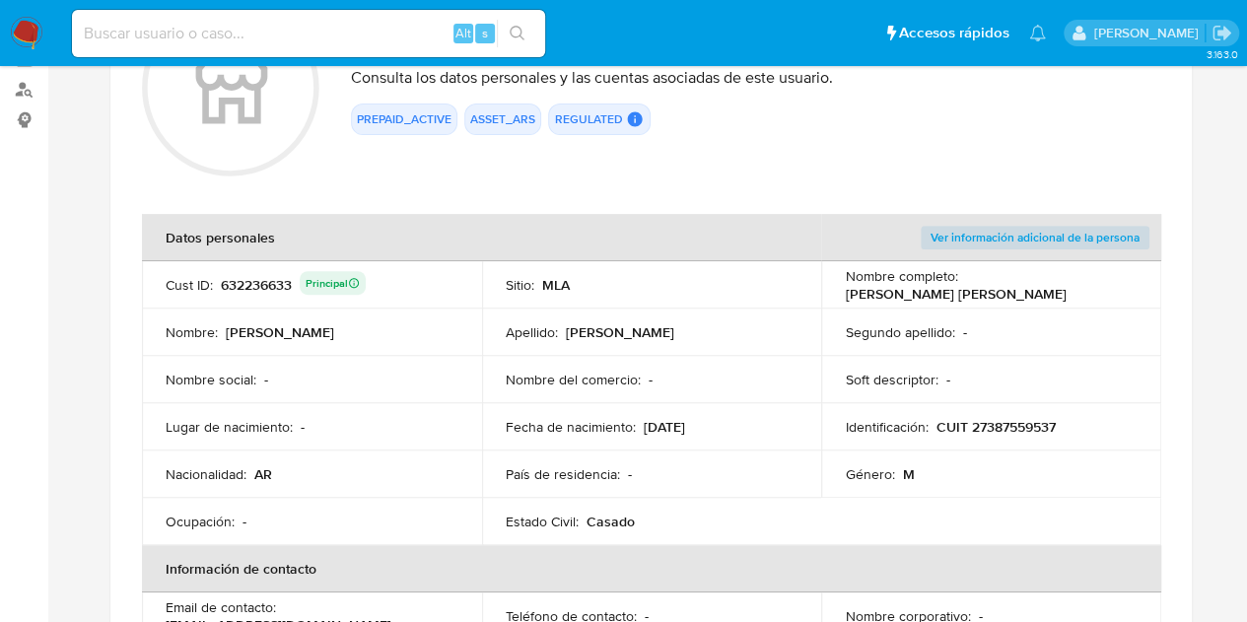
click at [1004, 427] on p "CUIT 27387559537" at bounding box center [995, 427] width 119 height 18
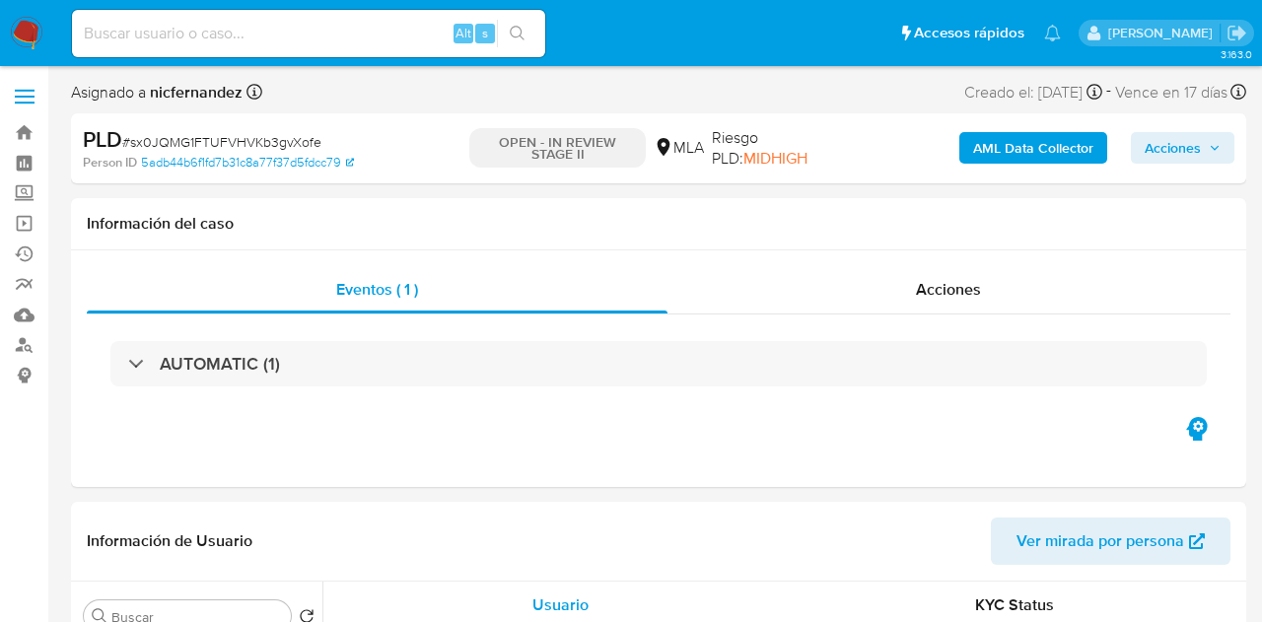
select select "10"
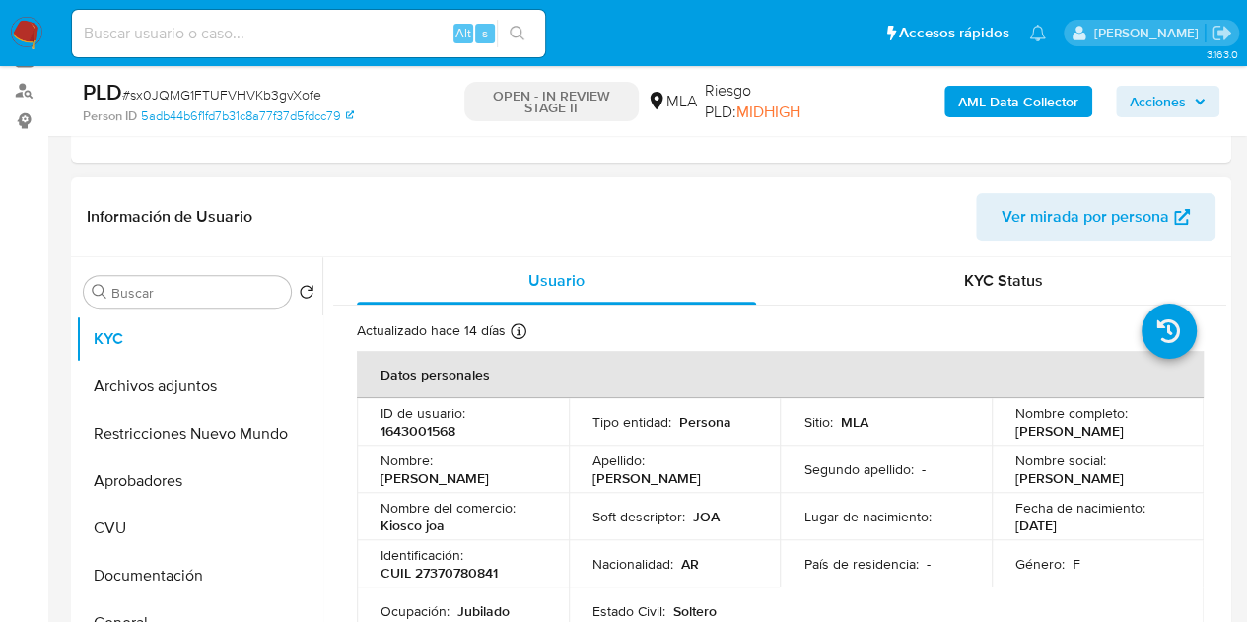
scroll to position [263, 0]
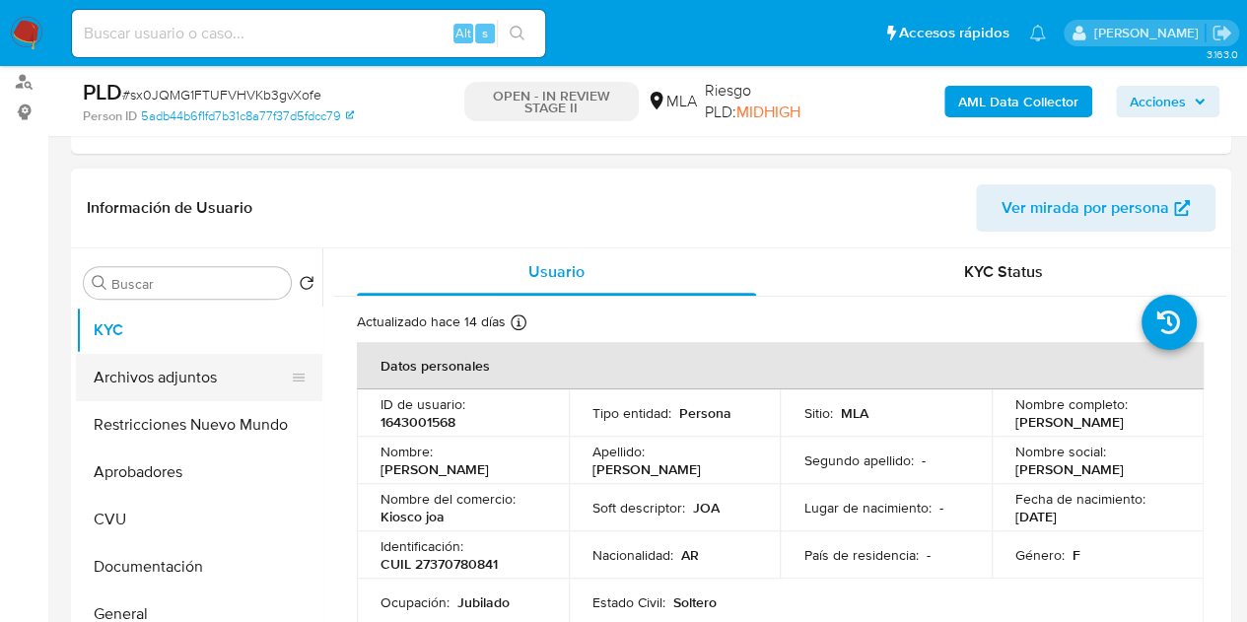
click at [133, 365] on button "Archivos adjuntos" at bounding box center [191, 377] width 231 height 47
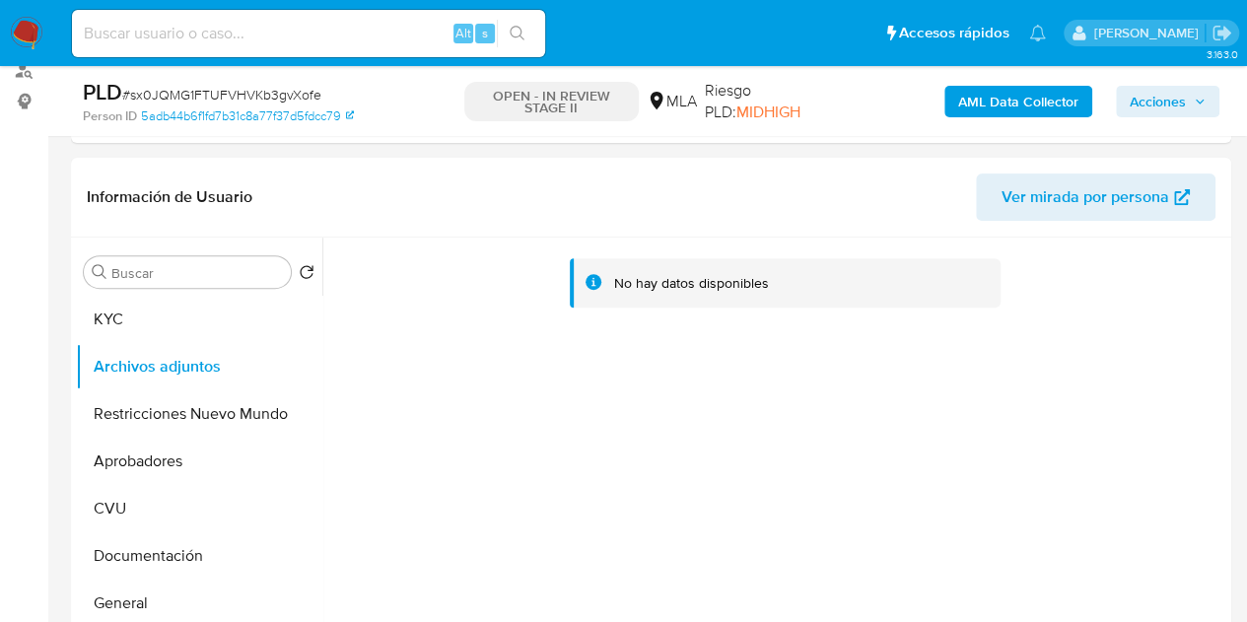
scroll to position [265, 0]
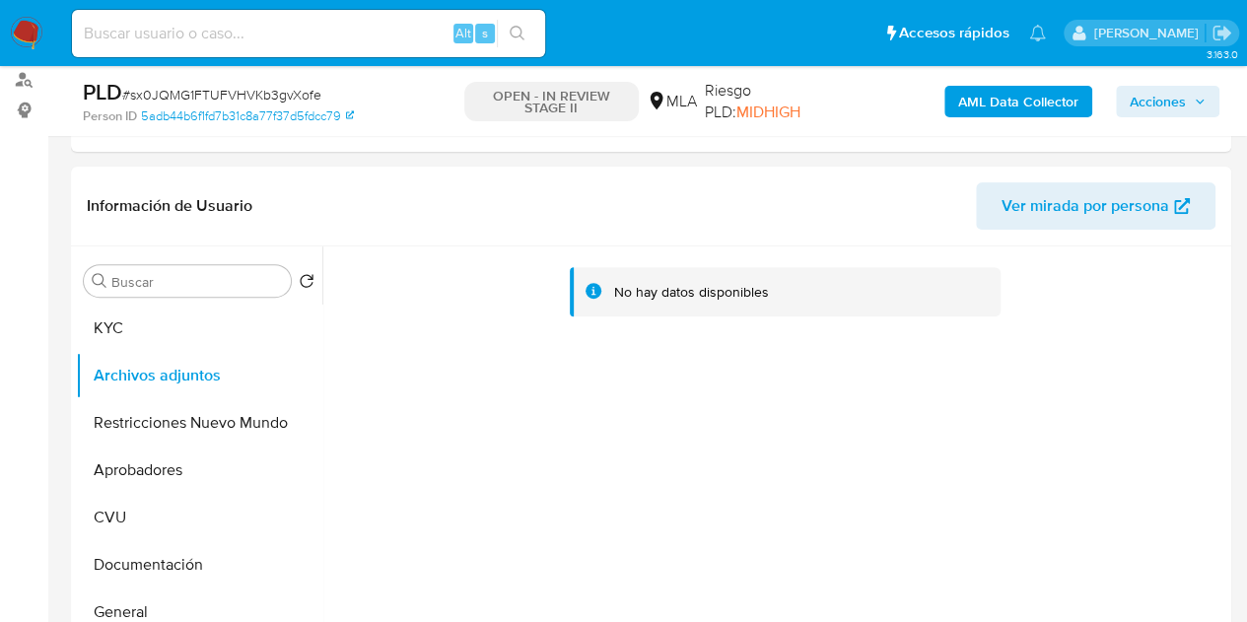
click at [1030, 105] on b "AML Data Collector" at bounding box center [1018, 102] width 120 height 32
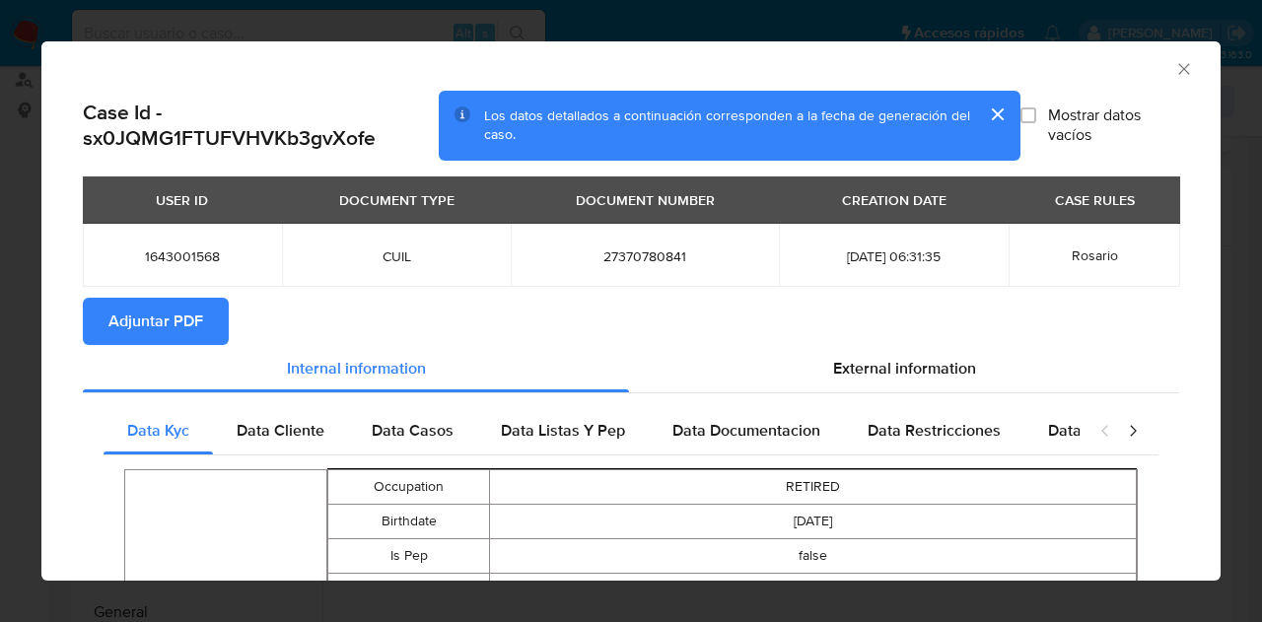
click at [200, 324] on span "Adjuntar PDF" at bounding box center [155, 321] width 95 height 43
click at [1174, 65] on icon "Cerrar ventana" at bounding box center [1184, 69] width 20 height 20
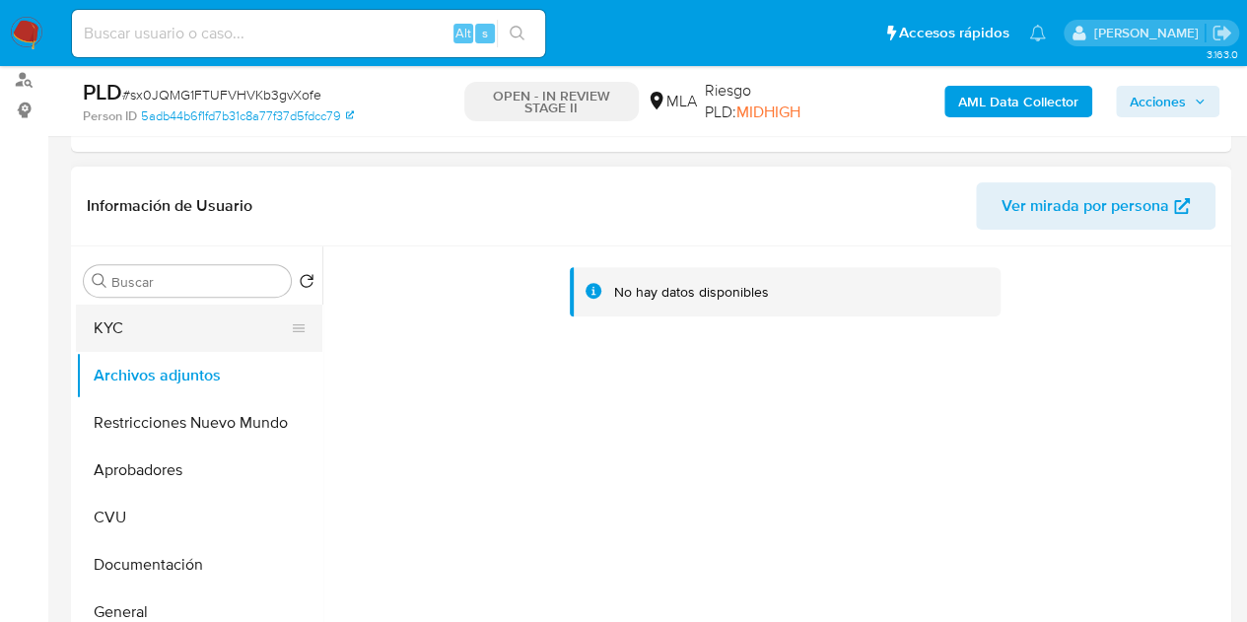
click at [147, 333] on button "KYC" at bounding box center [191, 328] width 231 height 47
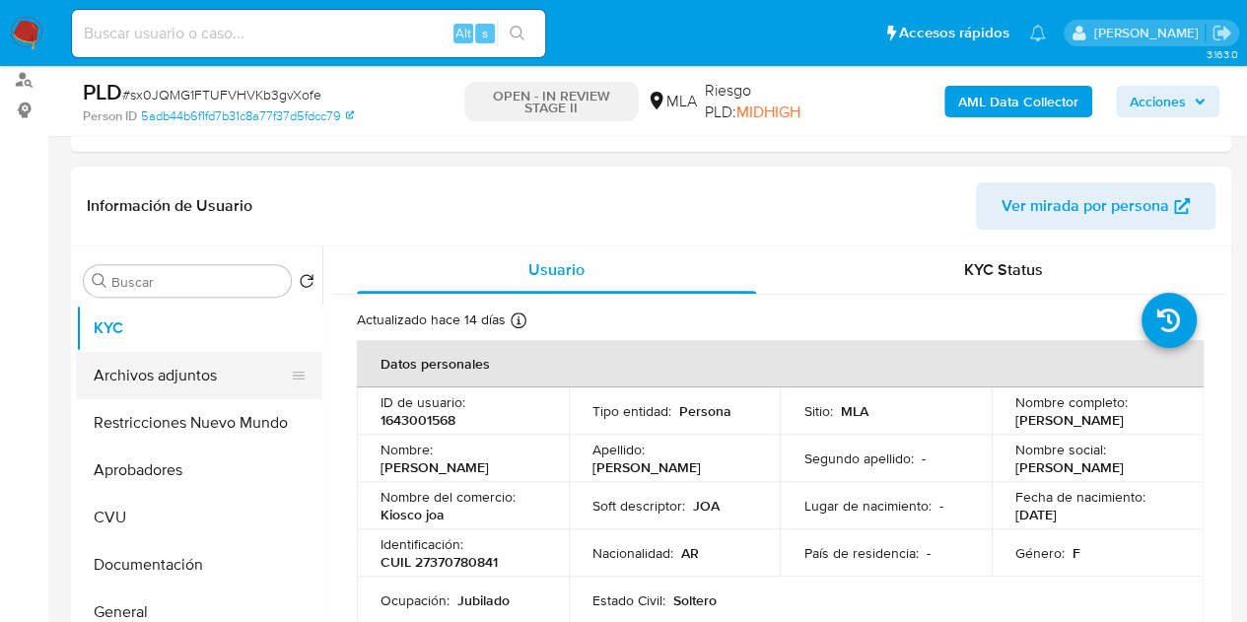
click at [174, 383] on button "Archivos adjuntos" at bounding box center [191, 375] width 231 height 47
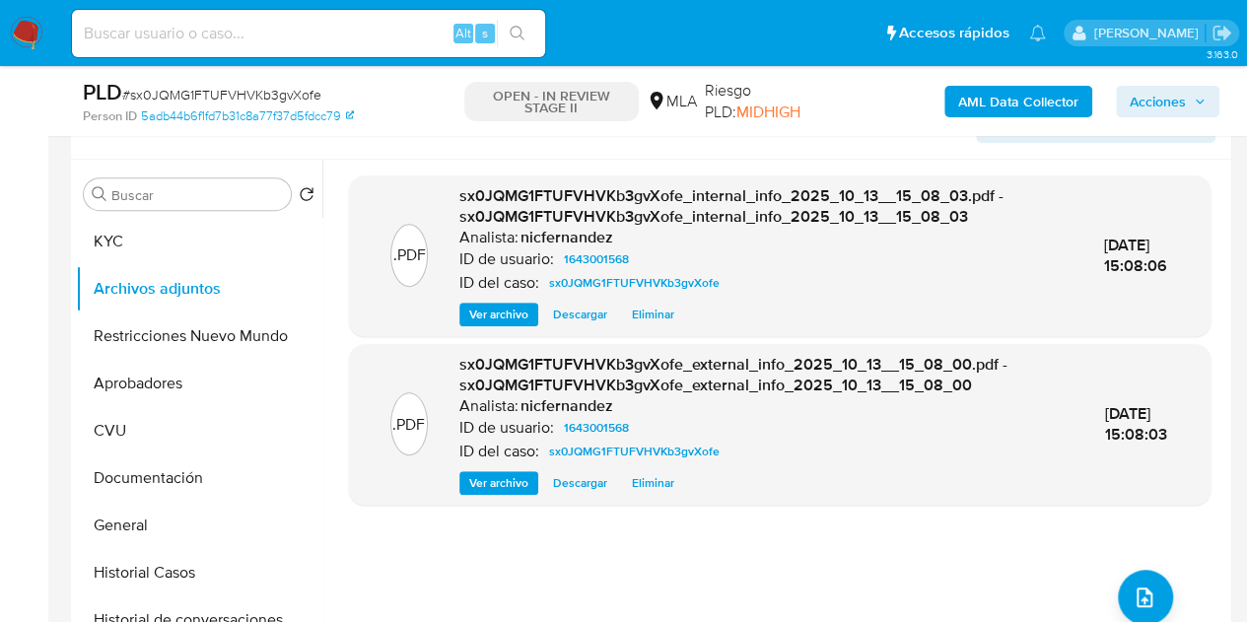
scroll to position [905, 0]
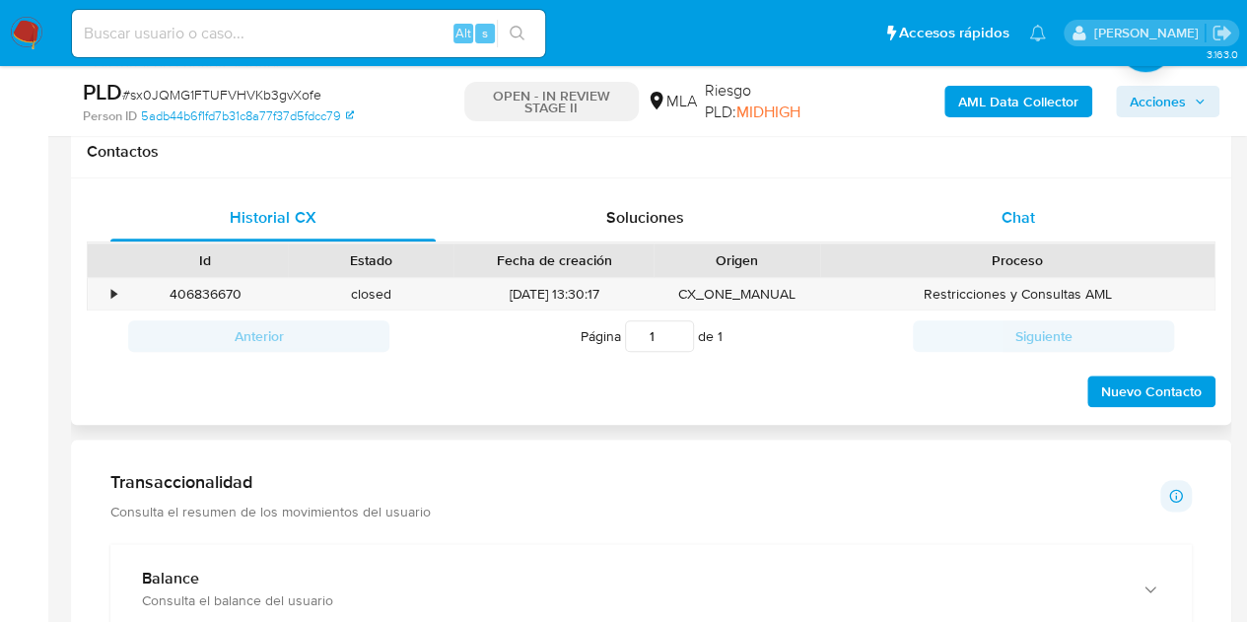
click at [1023, 225] on span "Chat" at bounding box center [1019, 217] width 34 height 23
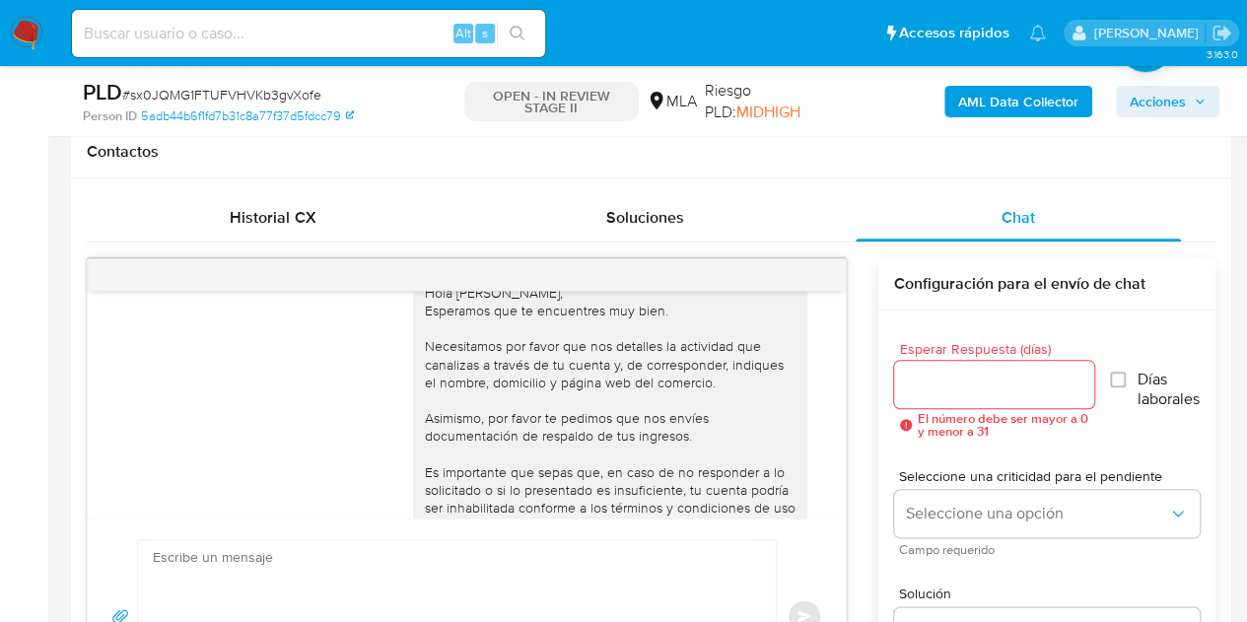
scroll to position [1184, 0]
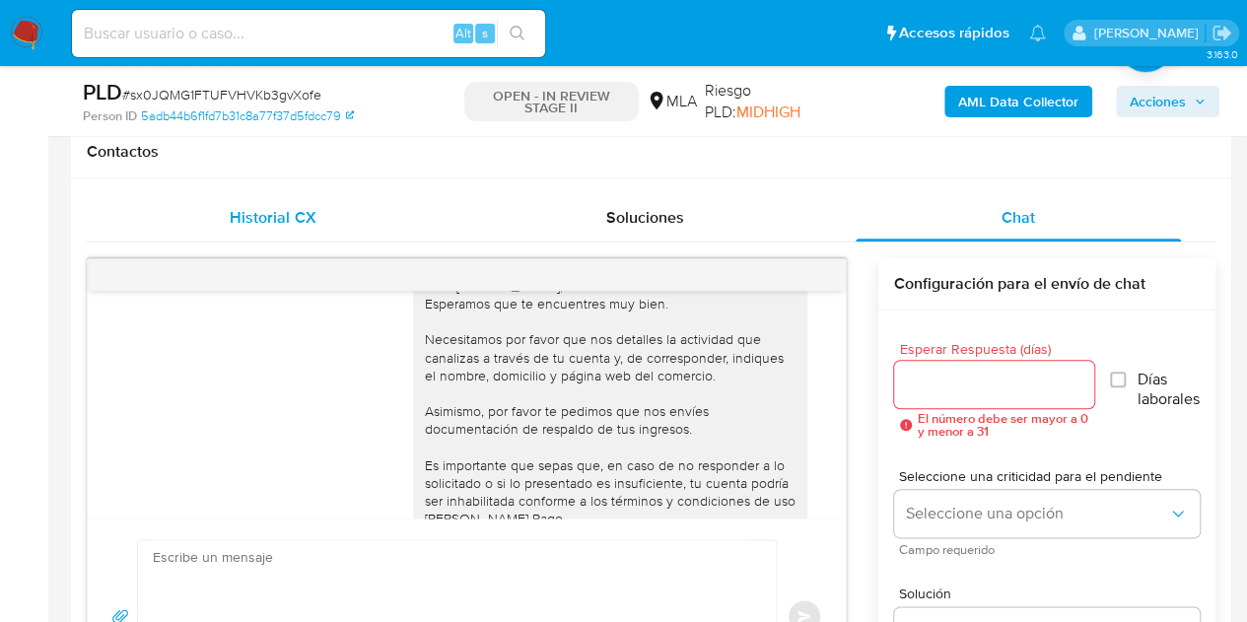
click at [341, 200] on div "Historial CX" at bounding box center [272, 217] width 325 height 47
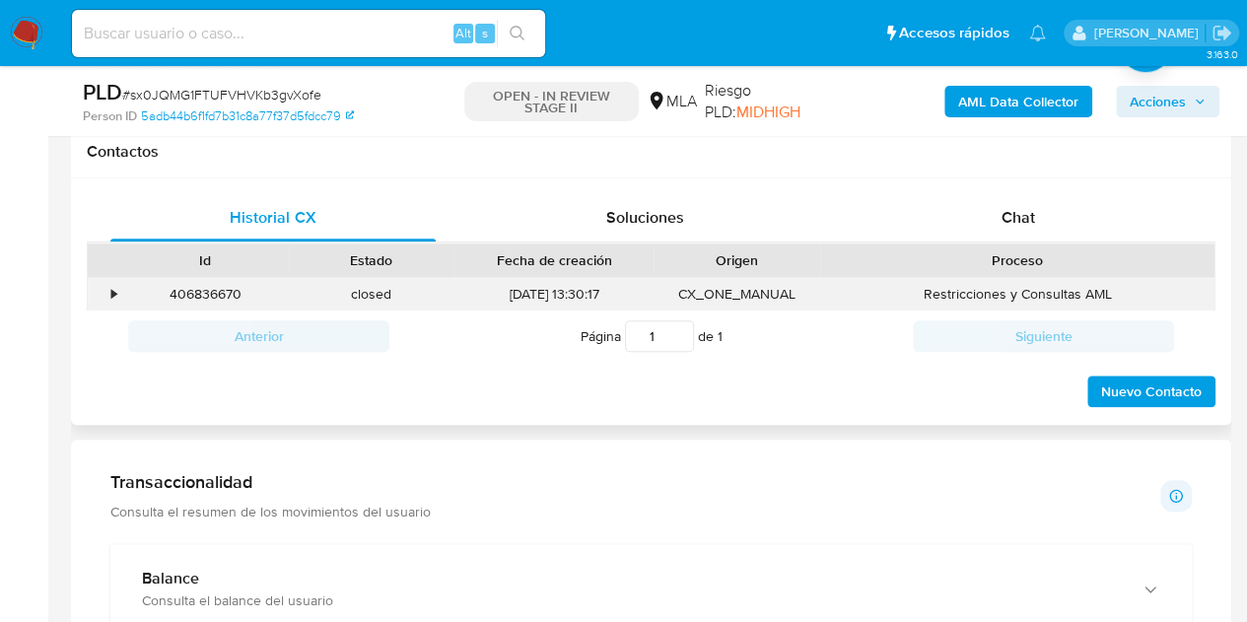
click at [183, 295] on div "406836670" at bounding box center [205, 294] width 166 height 33
copy div "406836670"
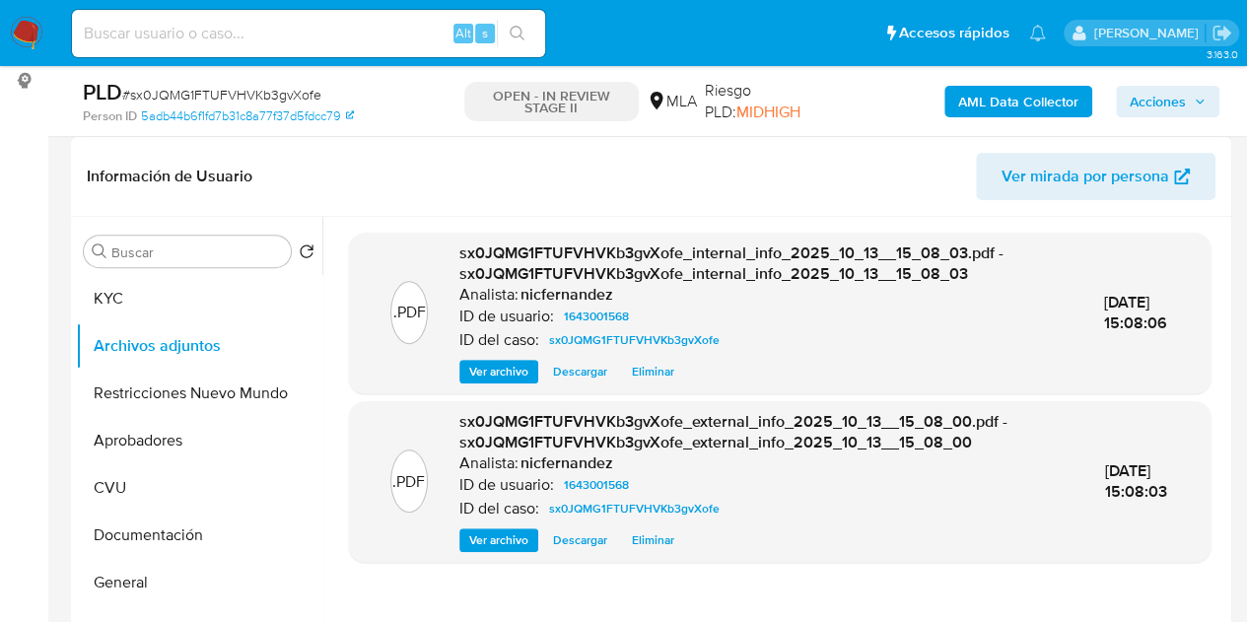
scroll to position [290, 0]
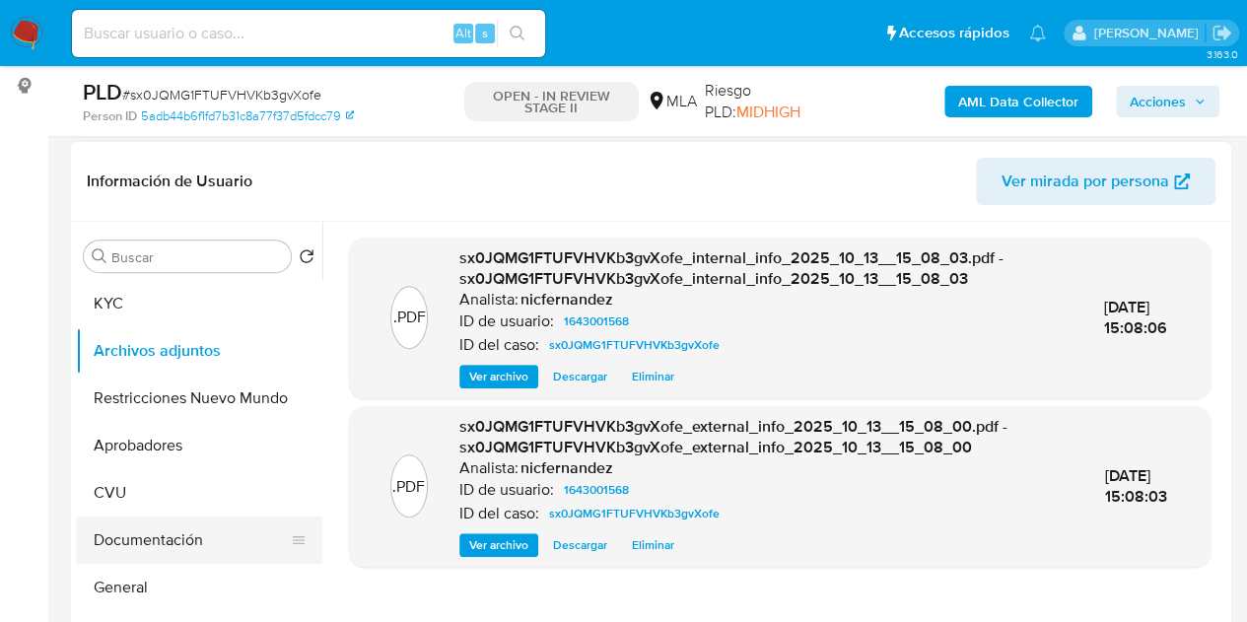
click at [165, 537] on button "Documentación" at bounding box center [191, 540] width 231 height 47
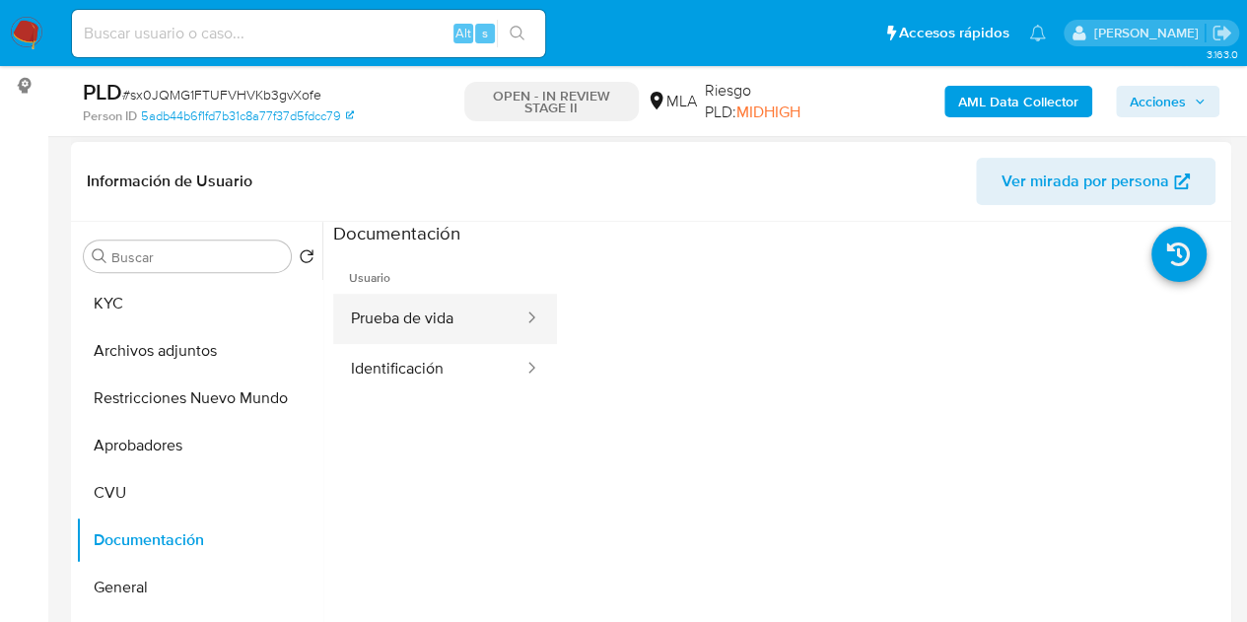
click at [445, 321] on button "Prueba de vida" at bounding box center [429, 319] width 192 height 50
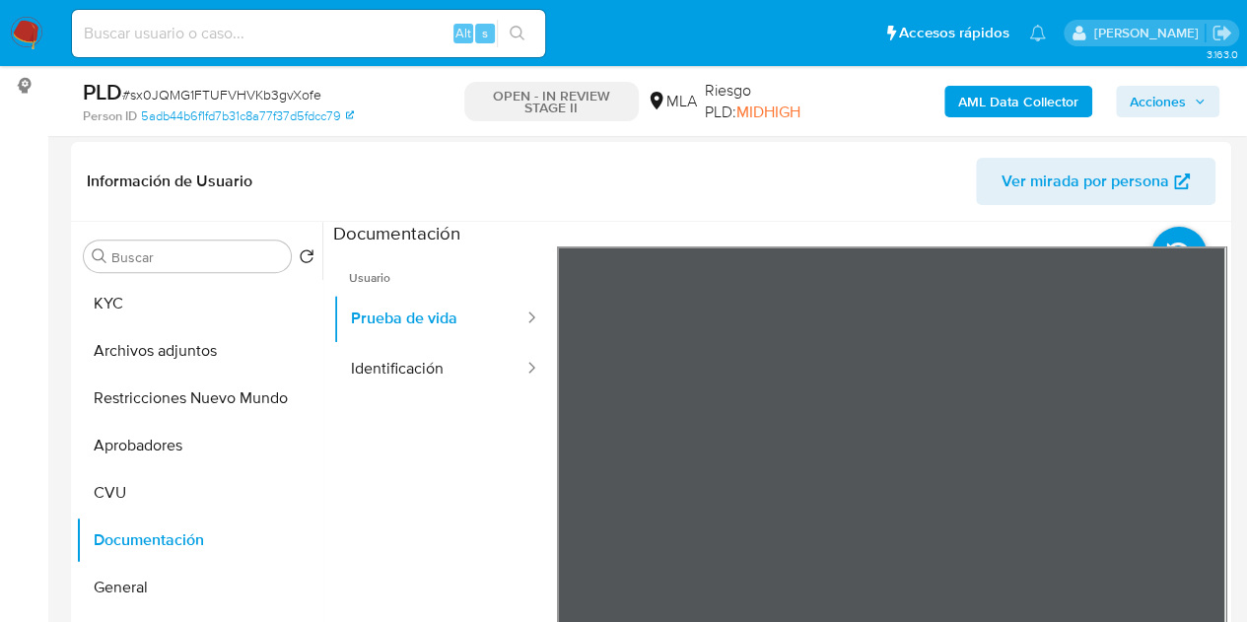
click at [196, 308] on button "KYC" at bounding box center [191, 303] width 231 height 47
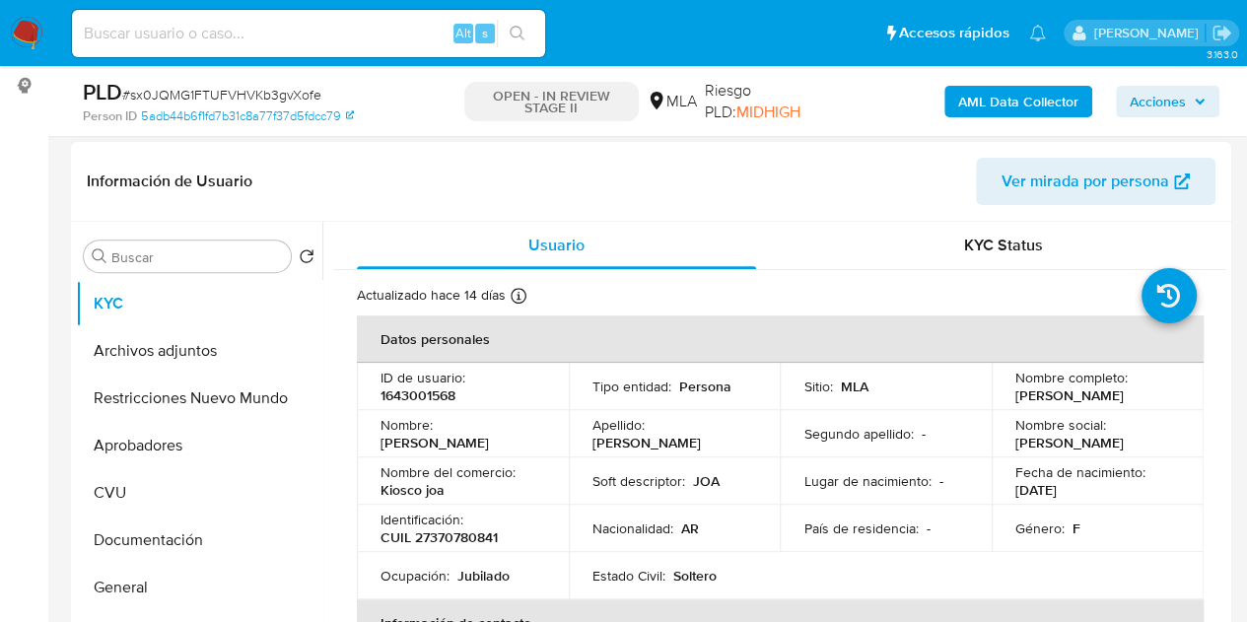
click at [1074, 192] on span "Ver mirada por persona" at bounding box center [1086, 181] width 168 height 47
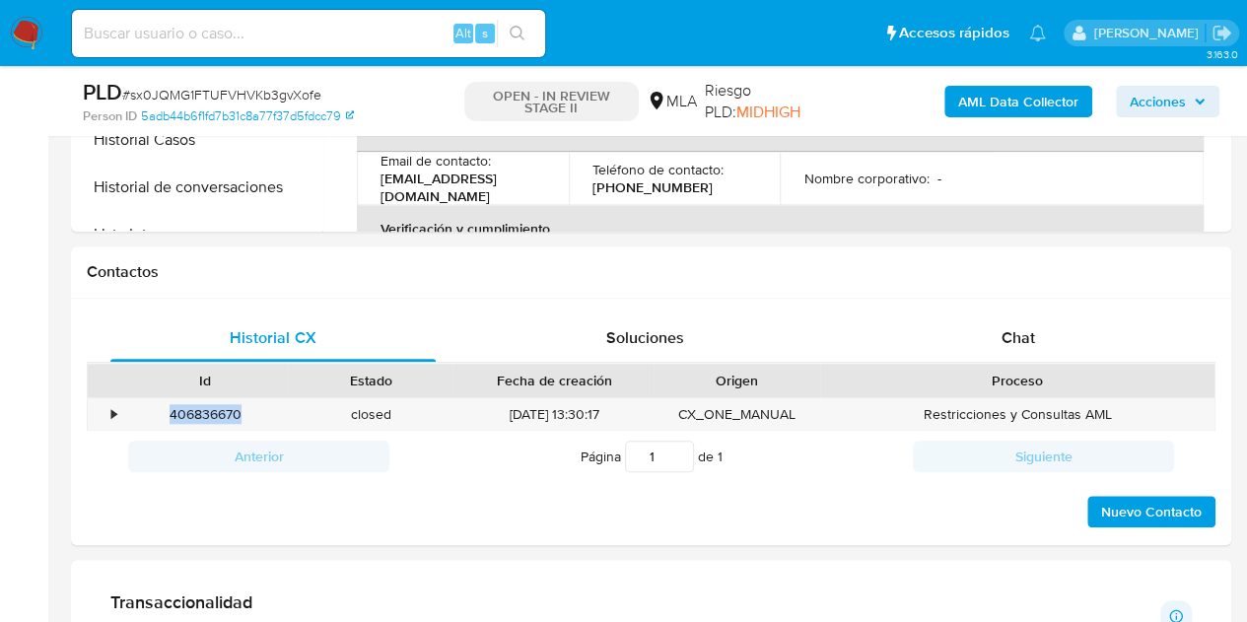
scroll to position [834, 0]
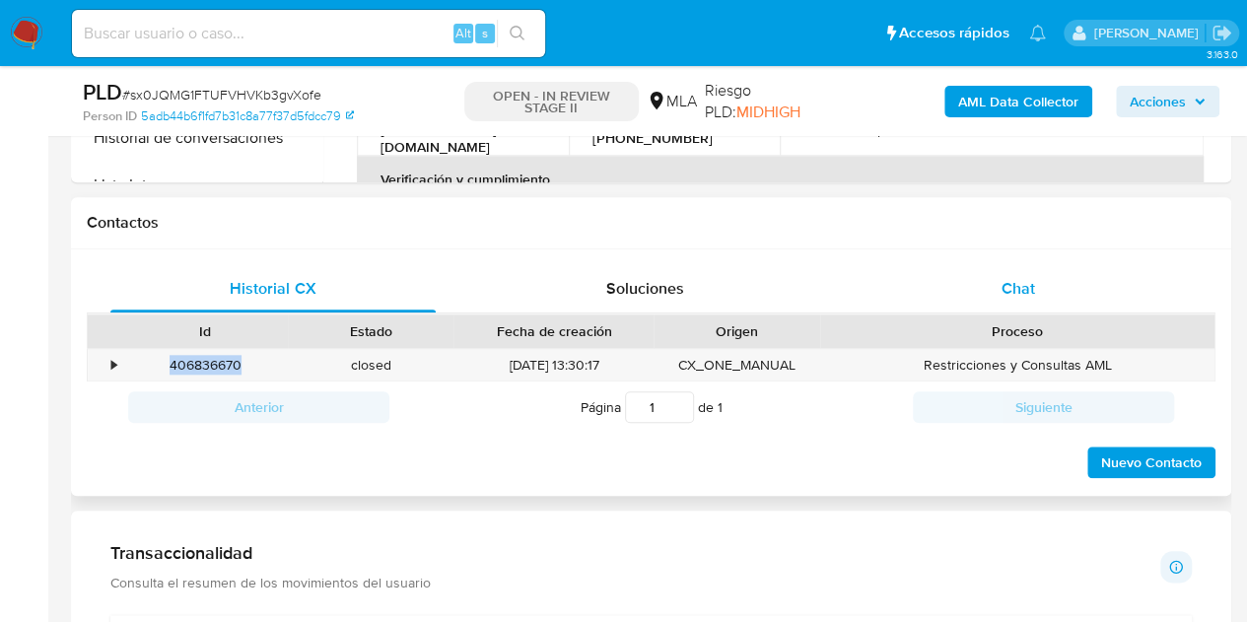
click at [1063, 297] on div "Chat" at bounding box center [1018, 288] width 325 height 47
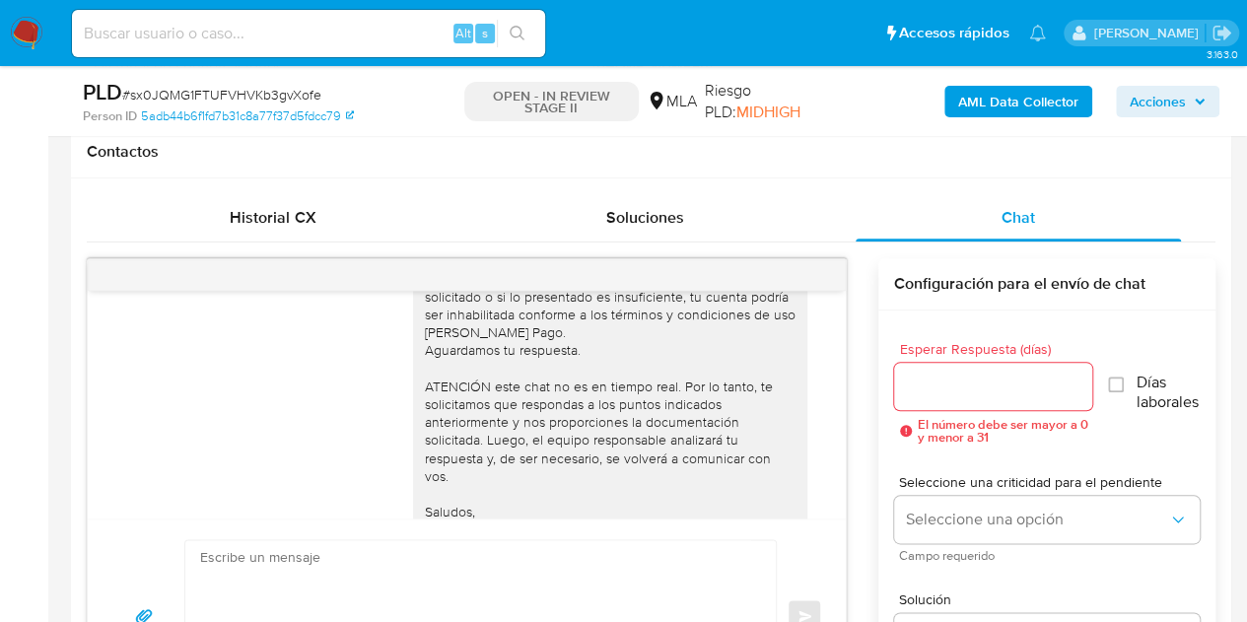
scroll to position [1509, 0]
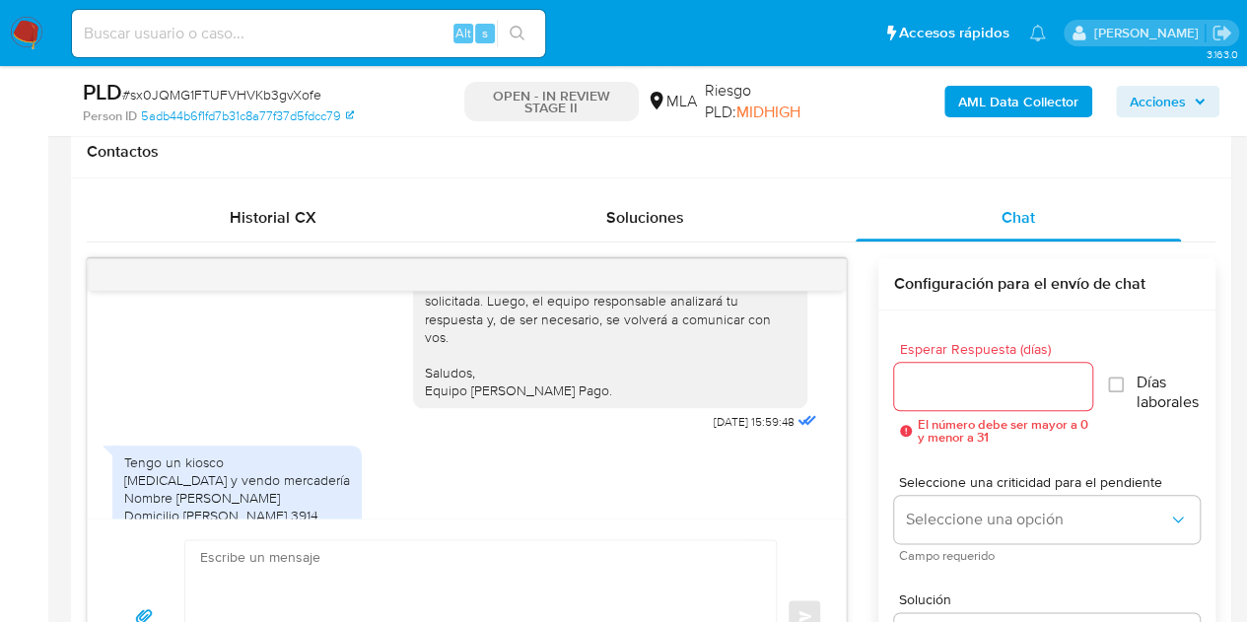
click at [413, 436] on div "Hola Joana Belén, Esperamos que te encuentres muy bien. Necesitamos por favor q…" at bounding box center [617, 183] width 408 height 506
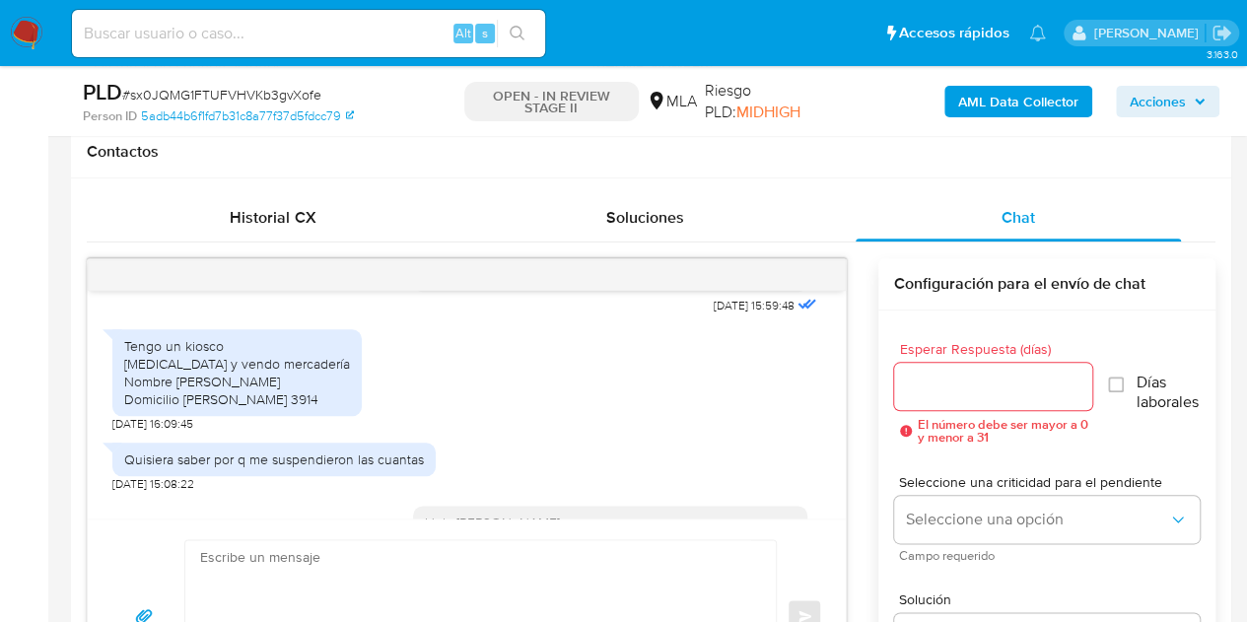
scroll to position [1664, 0]
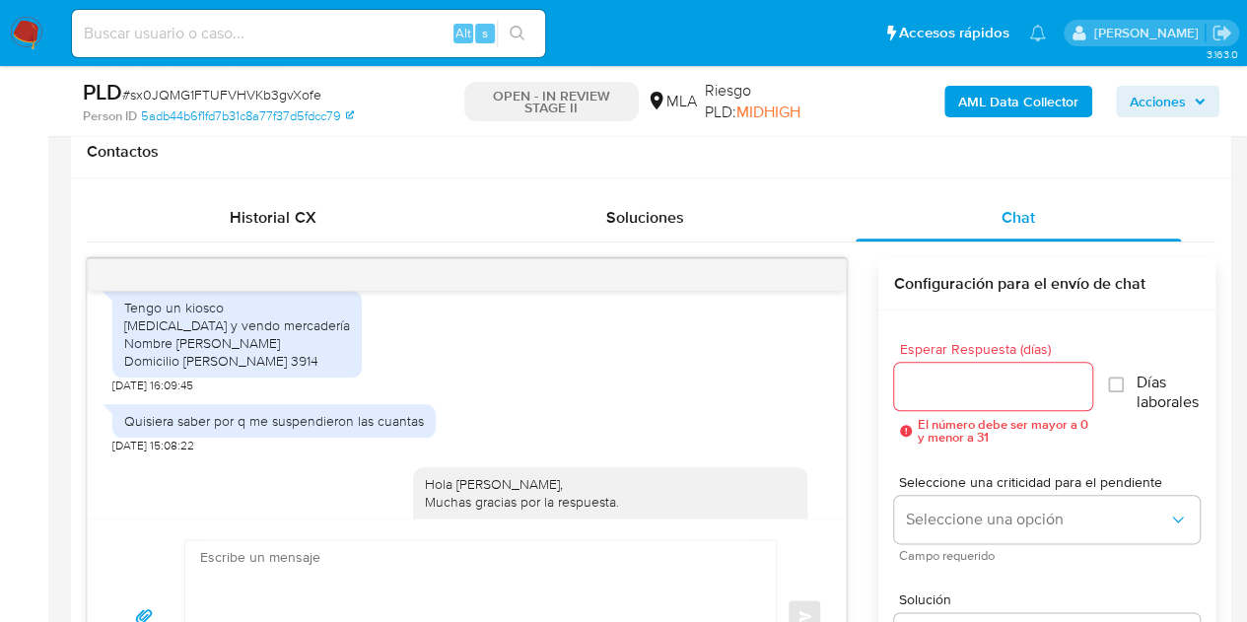
click at [128, 371] on div "Tengo un kiosco Compro y vendo mercadería Nombre Joana palacios Domicilio cerri…" at bounding box center [237, 335] width 226 height 72
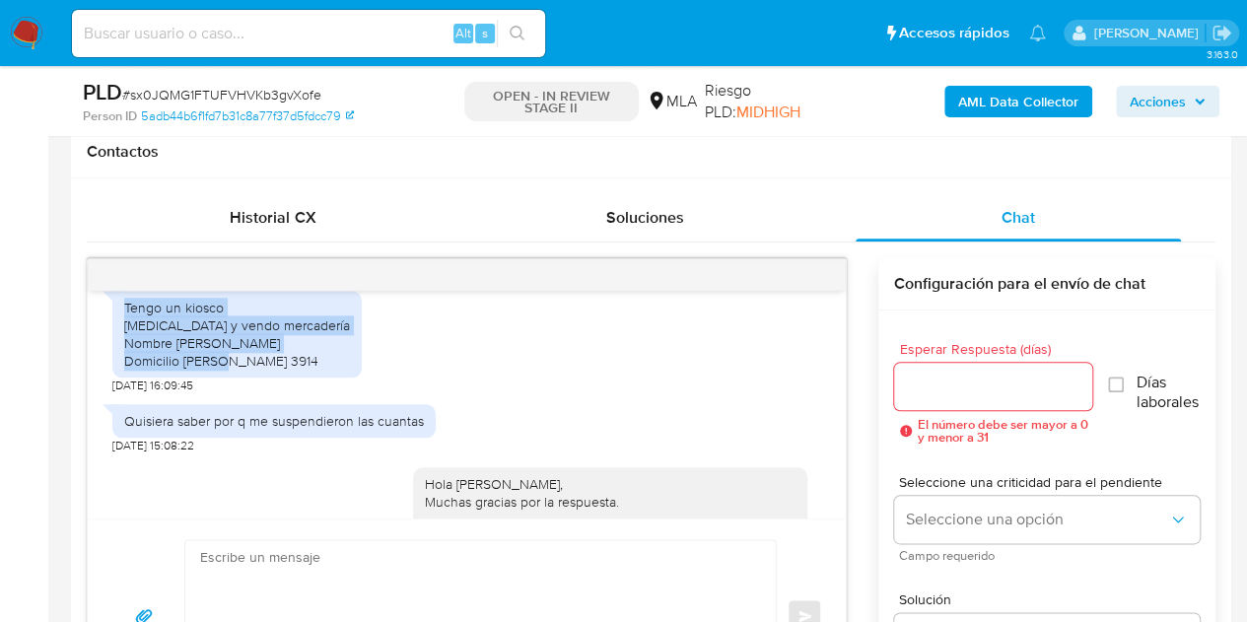
drag, startPoint x: 260, startPoint y: 393, endPoint x: 118, endPoint y: 344, distance: 150.3
click at [118, 344] on div "Tengo un kiosco Compro y vendo mercadería Nombre Joana palacios Domicilio cerri…" at bounding box center [236, 335] width 249 height 88
copy div "Tengo un kiosco Compro y vendo mercadería Nombre Joana palacios Domicilio cerri…"
click at [425, 394] on div "Tengo un kiosco Compro y vendo mercadería Nombre Joana palacios Domicilio cerri…" at bounding box center [466, 337] width 709 height 113
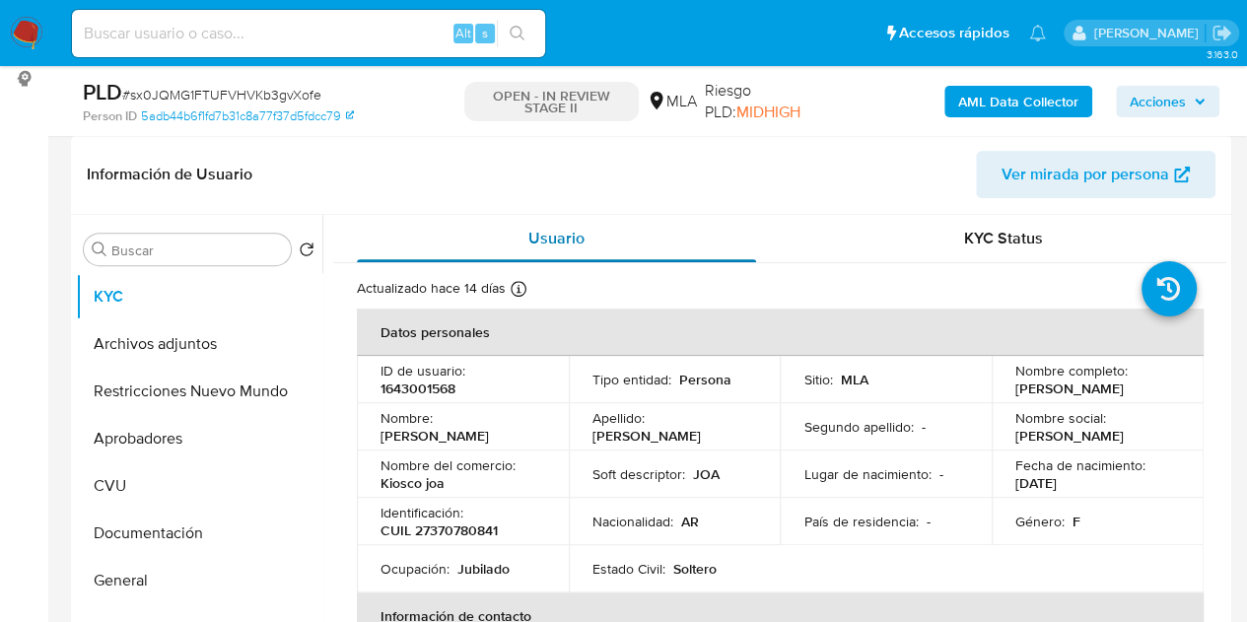
scroll to position [292, 0]
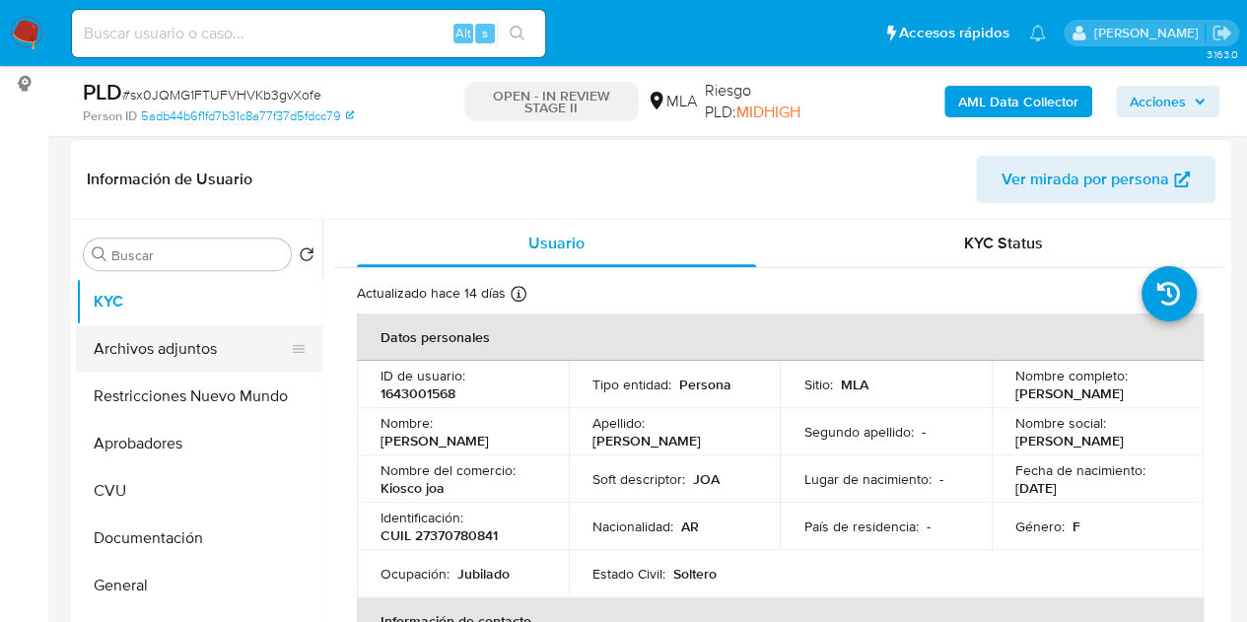
click at [184, 336] on button "Archivos adjuntos" at bounding box center [191, 348] width 231 height 47
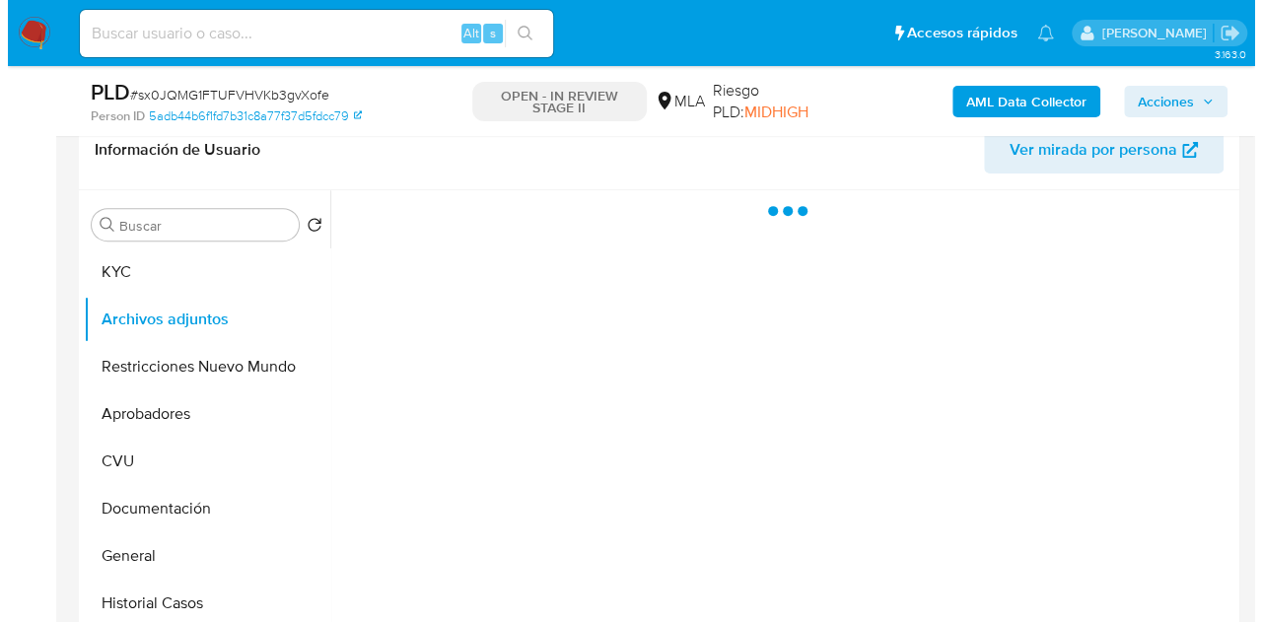
scroll to position [349, 0]
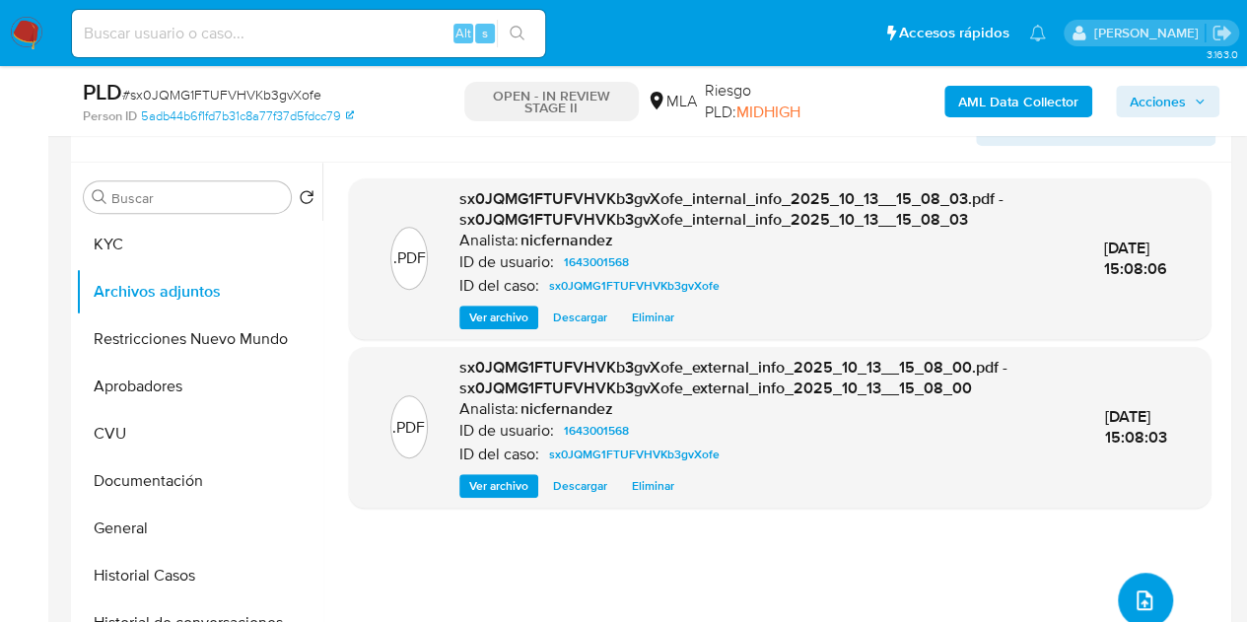
click at [1148, 582] on button "upload-file" at bounding box center [1145, 600] width 55 height 55
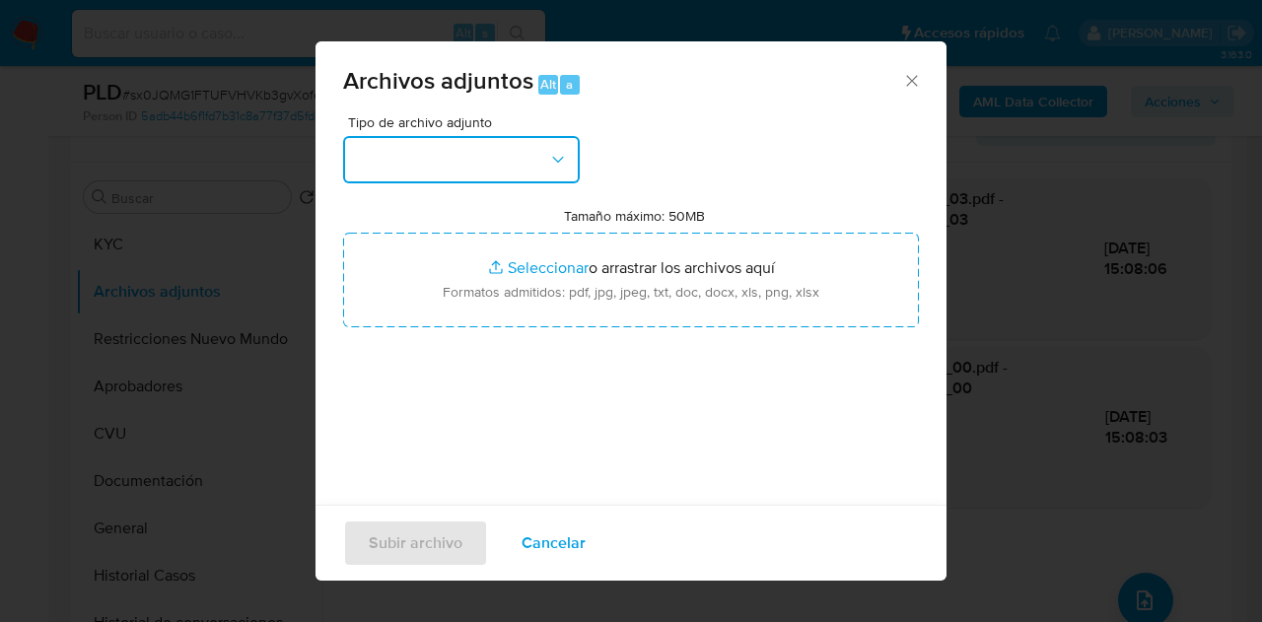
click at [501, 154] on button "button" at bounding box center [461, 159] width 237 height 47
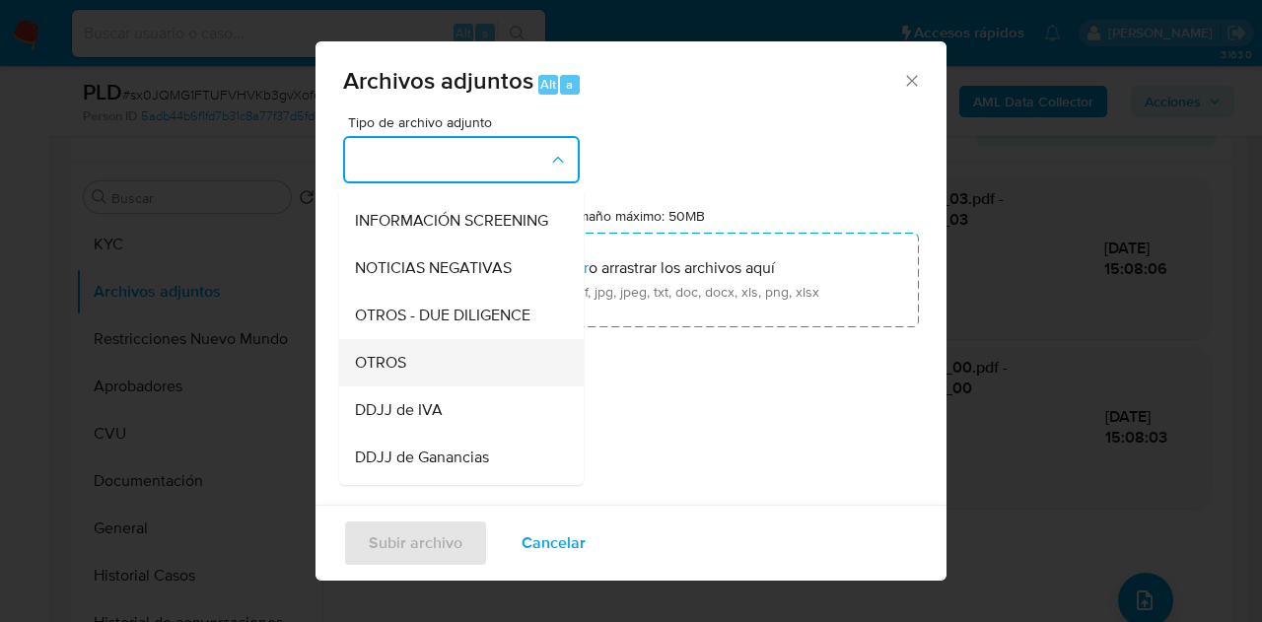
scroll to position [242, 0]
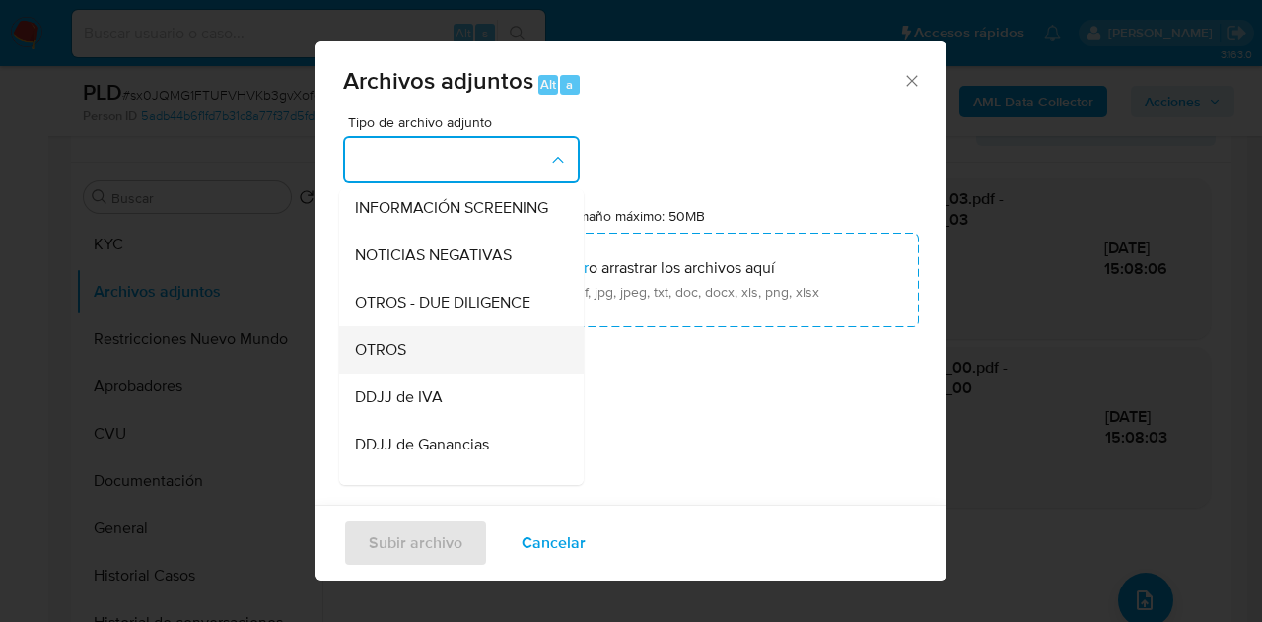
click at [461, 366] on div "OTROS" at bounding box center [455, 349] width 201 height 47
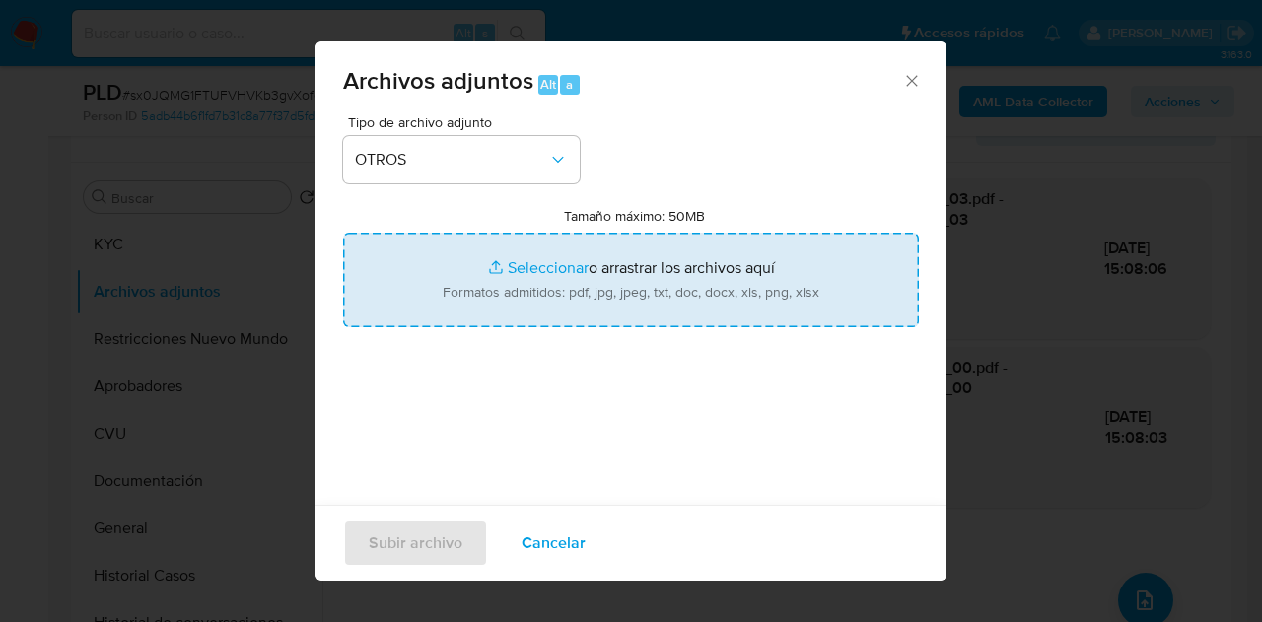
click at [519, 258] on input "Tamaño máximo: 50MB Seleccionar archivos" at bounding box center [631, 280] width 576 height 95
type input "C:\fakepath\ANSES 01 a 08 2025.pdf"
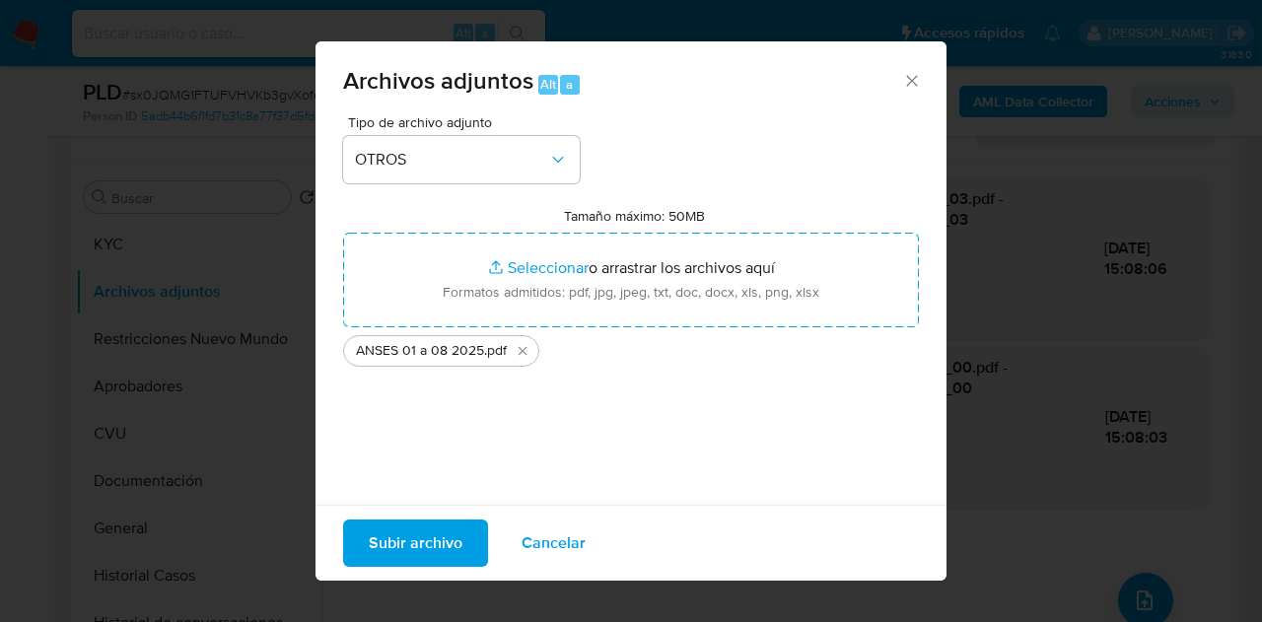
click at [419, 553] on span "Subir archivo" at bounding box center [416, 543] width 94 height 43
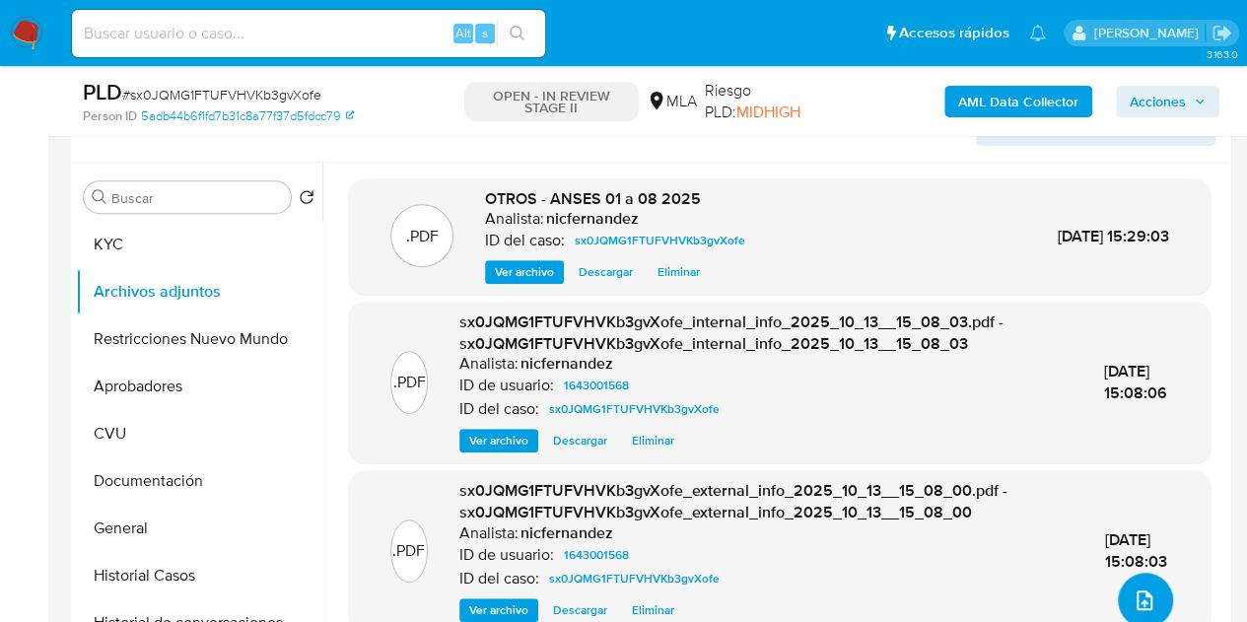
click at [1134, 587] on button "upload-file" at bounding box center [1145, 600] width 55 height 55
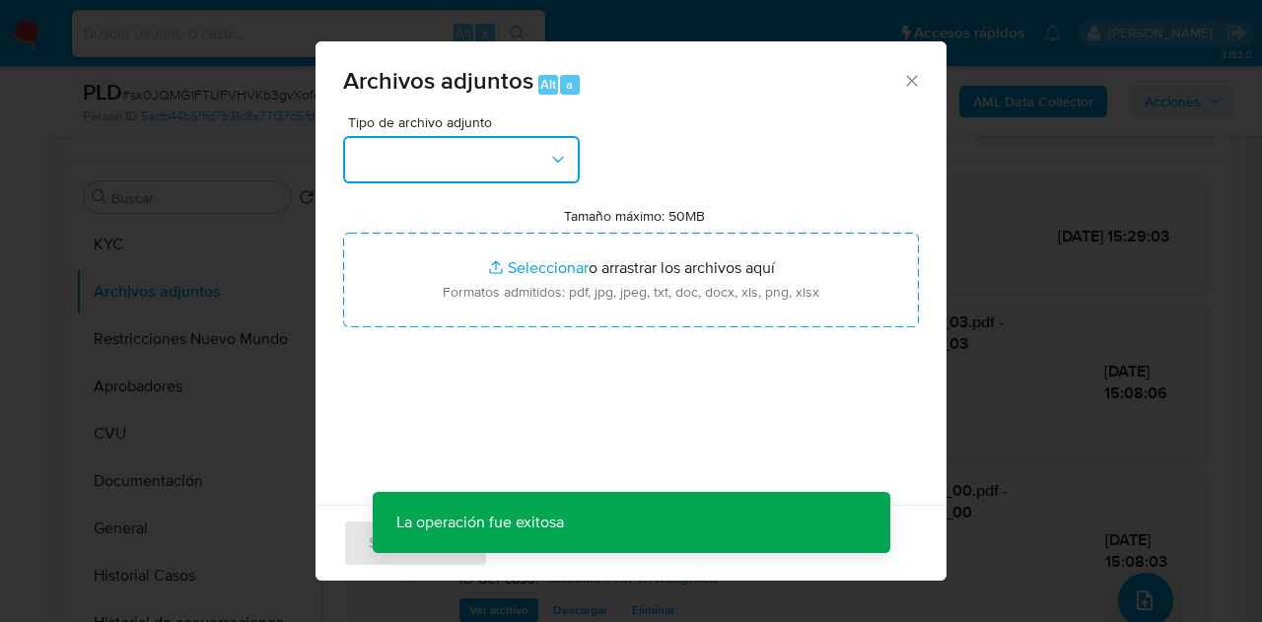
drag, startPoint x: 538, startPoint y: 163, endPoint x: 543, endPoint y: 177, distance: 15.6
click at [537, 165] on button "button" at bounding box center [461, 159] width 237 height 47
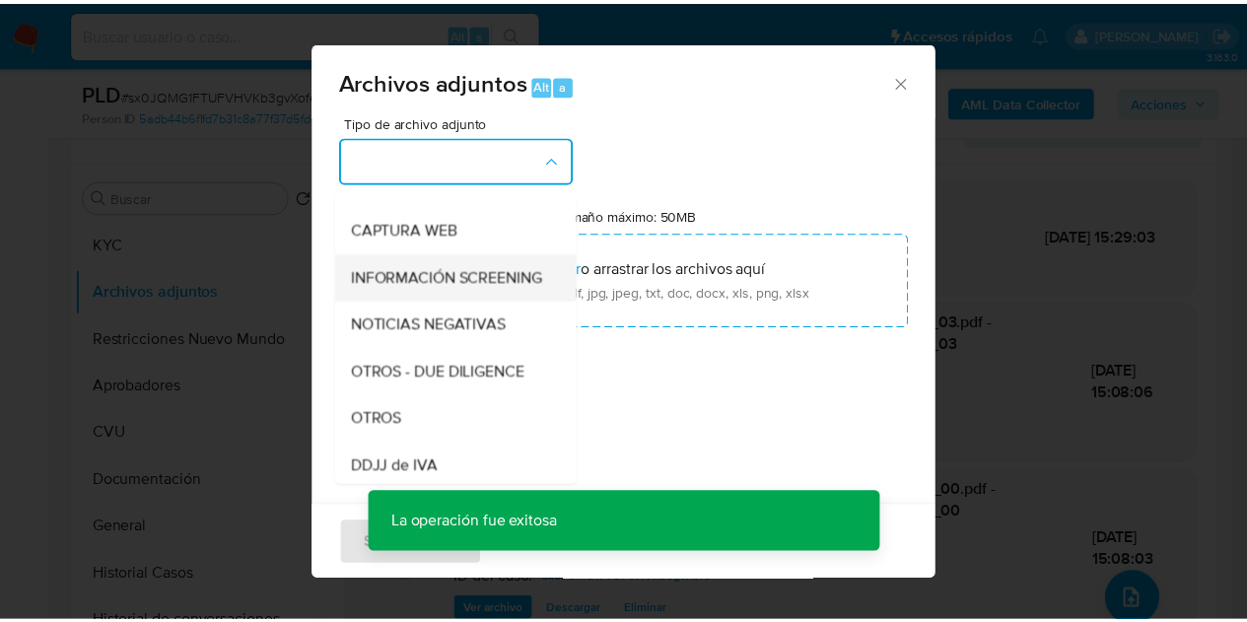
scroll to position [187, 0]
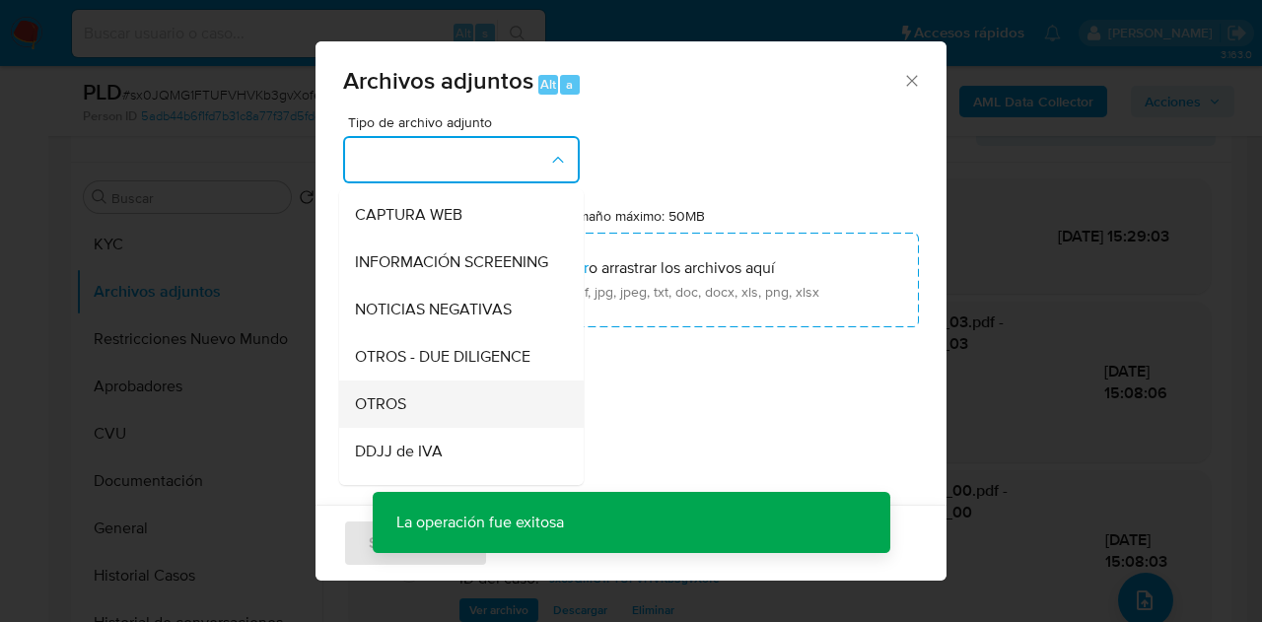
click at [430, 428] on div "OTROS" at bounding box center [455, 404] width 201 height 47
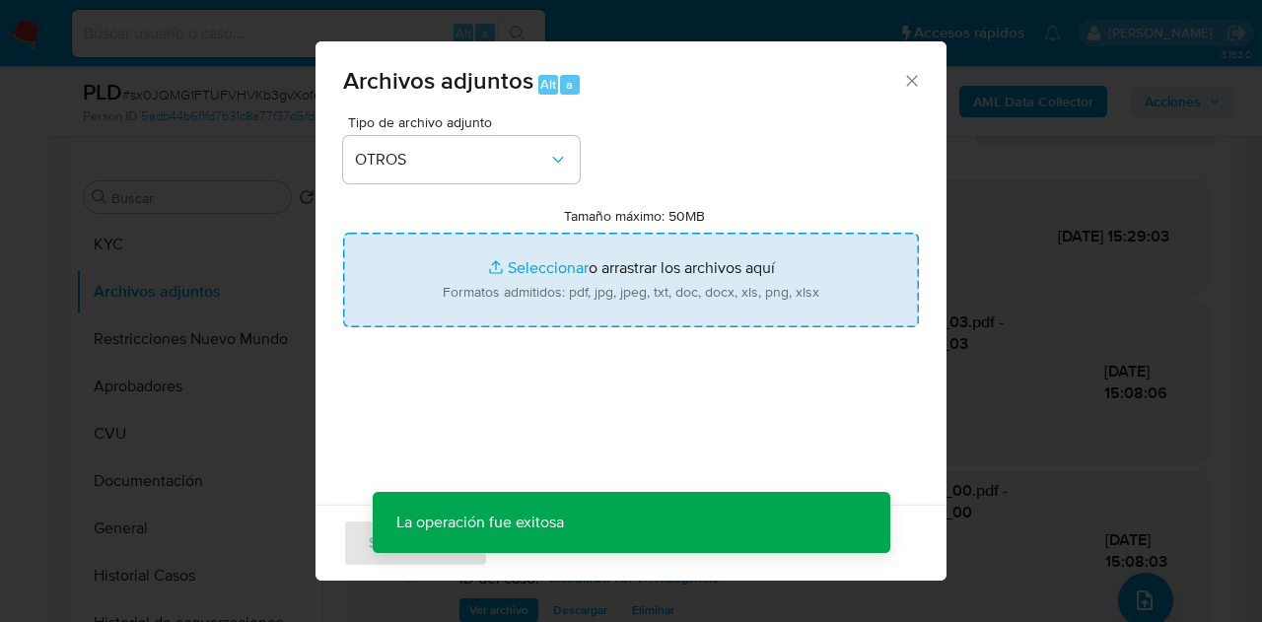
click at [478, 258] on input "Tamaño máximo: 50MB Seleccionar archivos" at bounding box center [631, 280] width 576 height 95
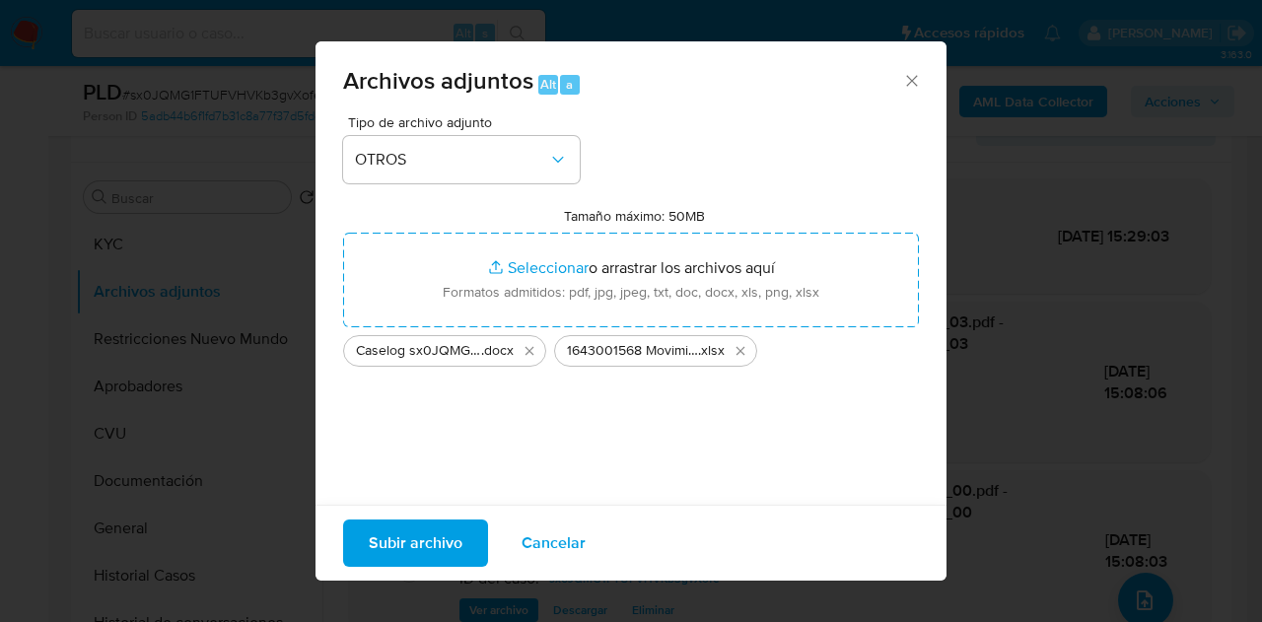
click at [403, 530] on span "Subir archivo" at bounding box center [416, 543] width 94 height 43
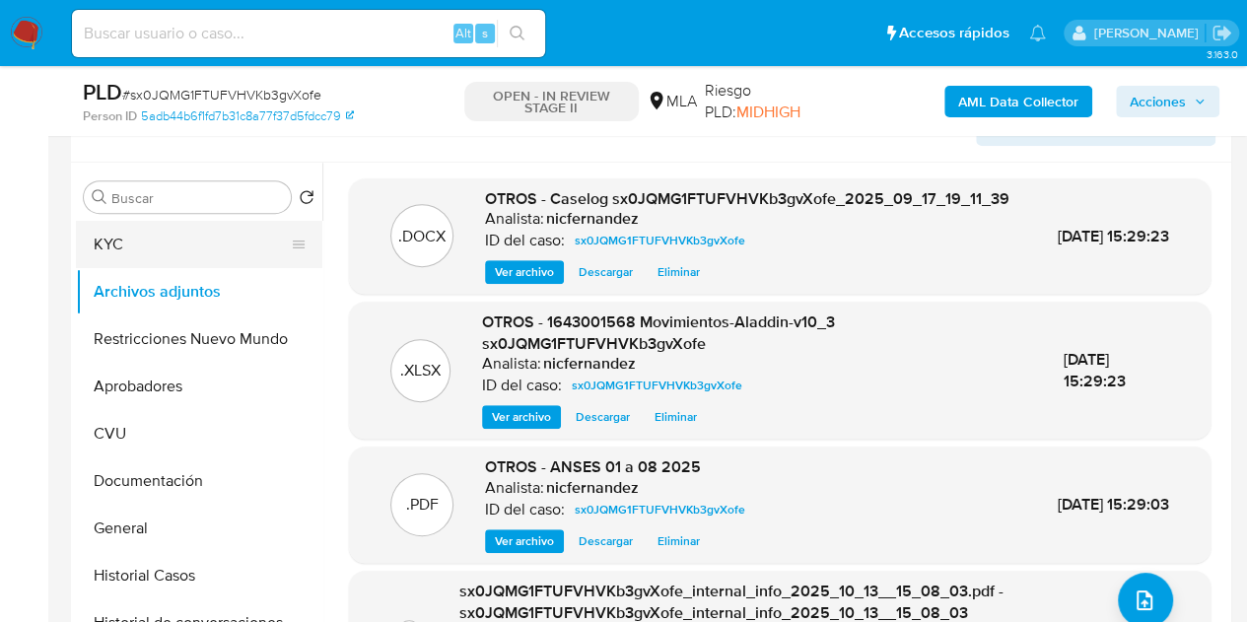
click at [150, 233] on button "KYC" at bounding box center [191, 244] width 231 height 47
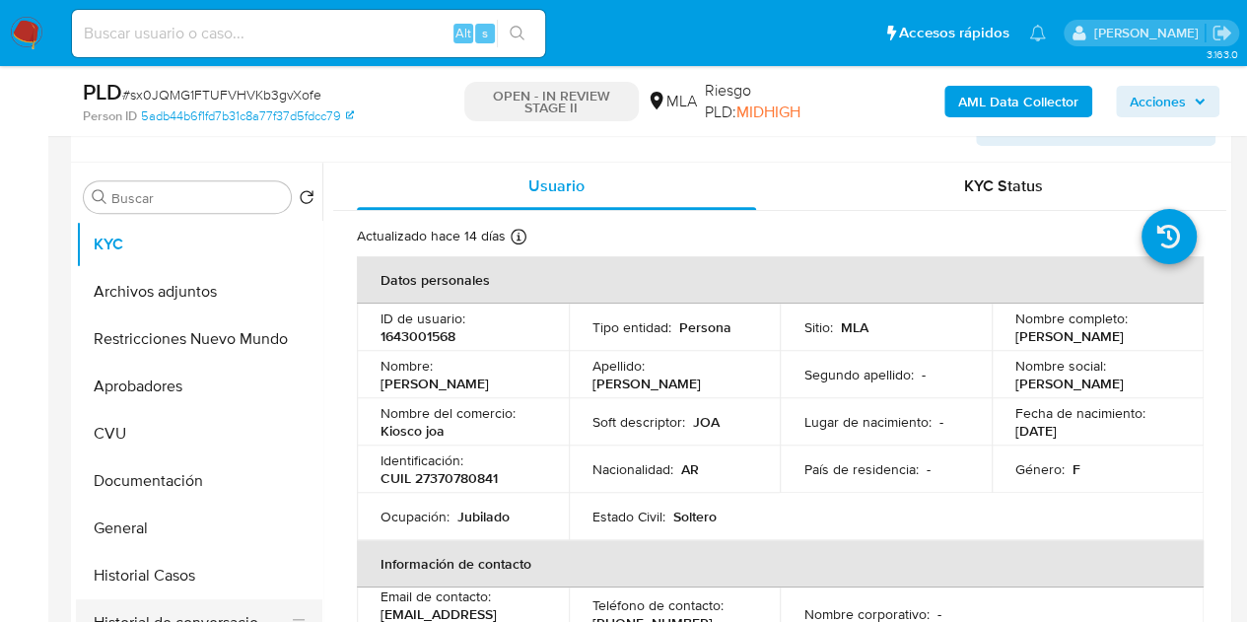
click at [231, 602] on button "Historial de conversaciones" at bounding box center [191, 622] width 231 height 47
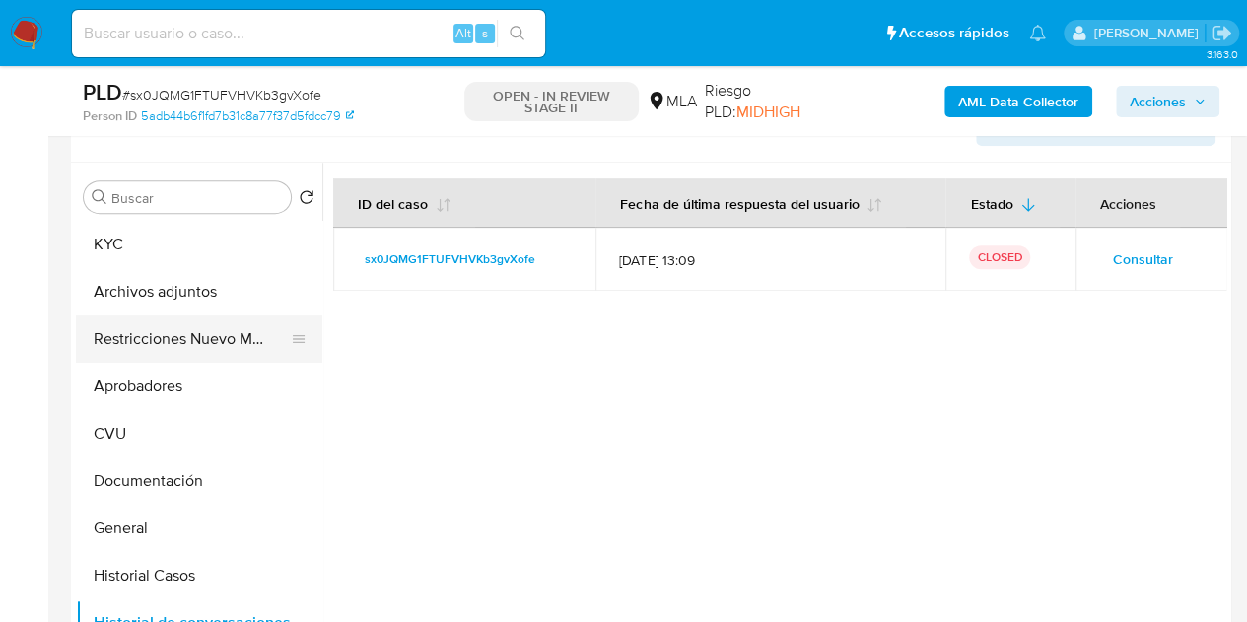
click at [150, 336] on button "Restricciones Nuevo Mundo" at bounding box center [191, 338] width 231 height 47
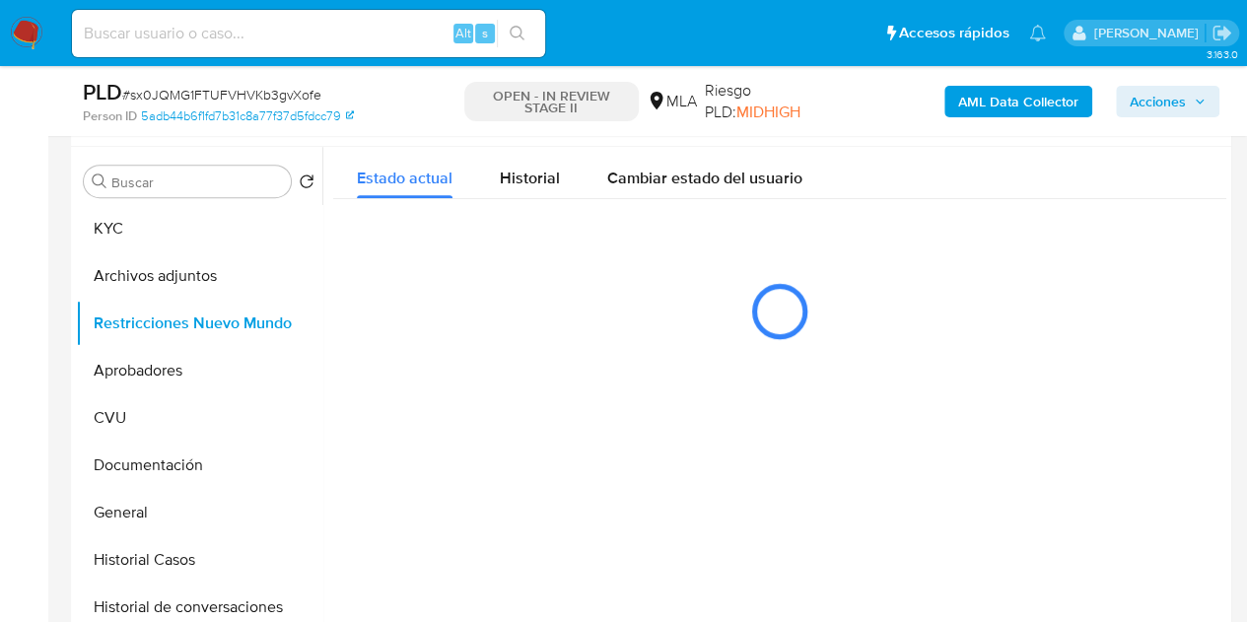
scroll to position [319, 0]
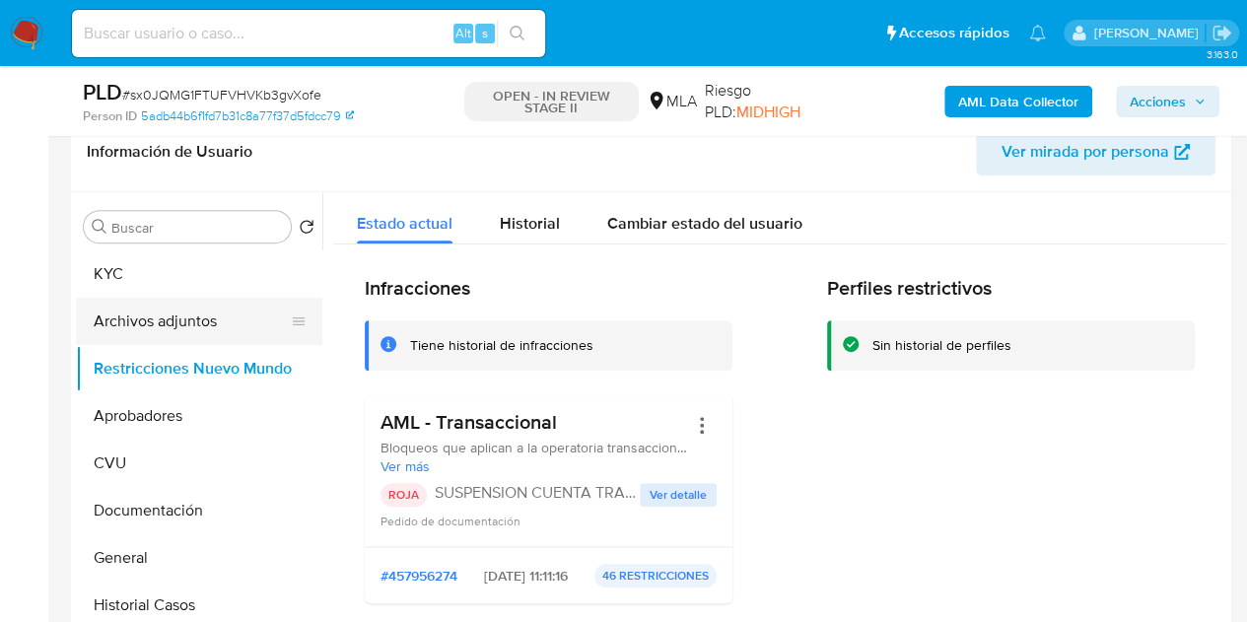
click at [170, 318] on button "Archivos adjuntos" at bounding box center [191, 321] width 231 height 47
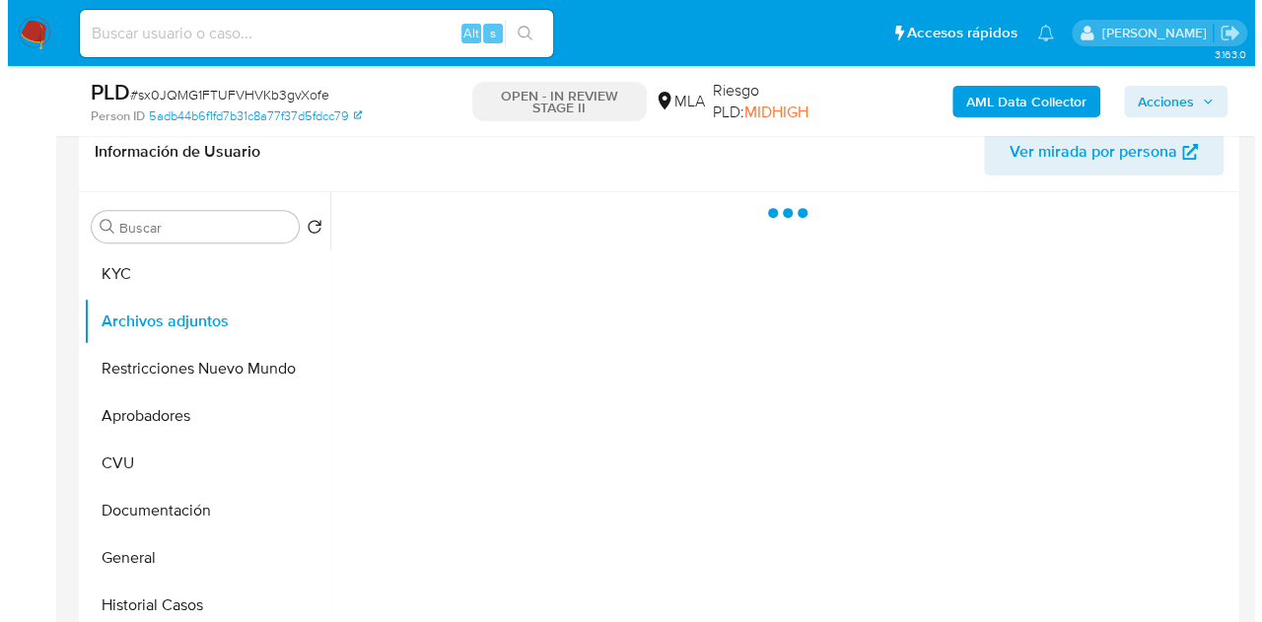
scroll to position [377, 0]
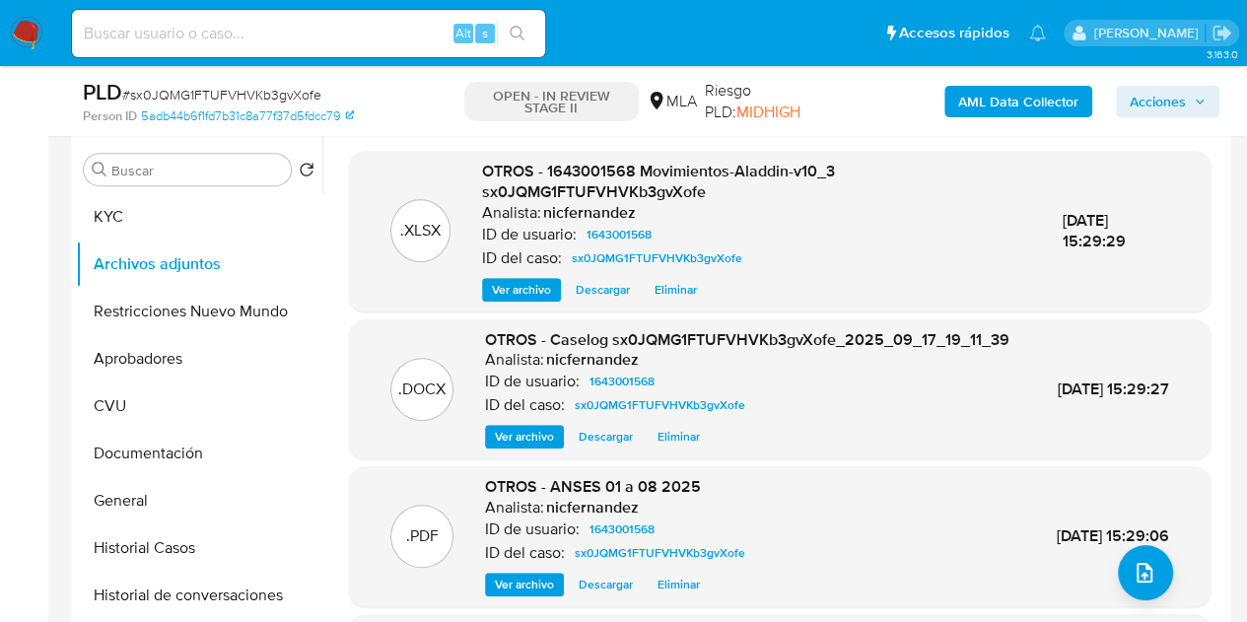
click at [515, 447] on span "Ver archivo" at bounding box center [524, 437] width 59 height 20
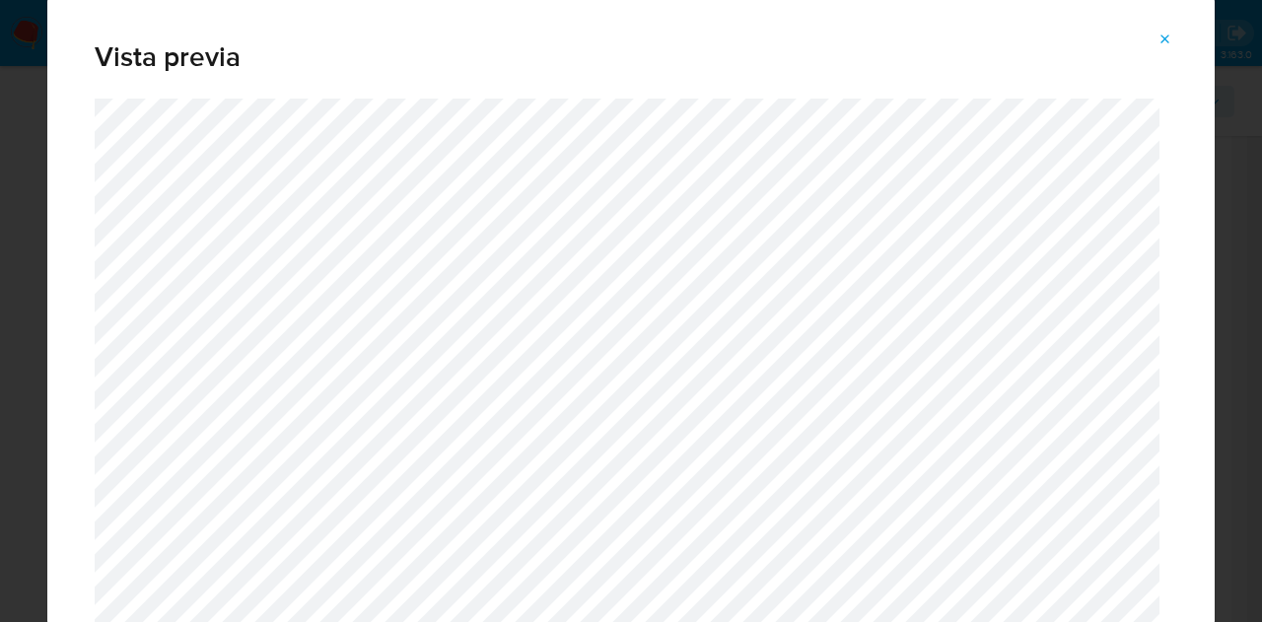
drag, startPoint x: 1215, startPoint y: 27, endPoint x: 1222, endPoint y: 73, distance: 47.0
click at [1222, 73] on div "Vista previa" at bounding box center [631, 311] width 1262 height 622
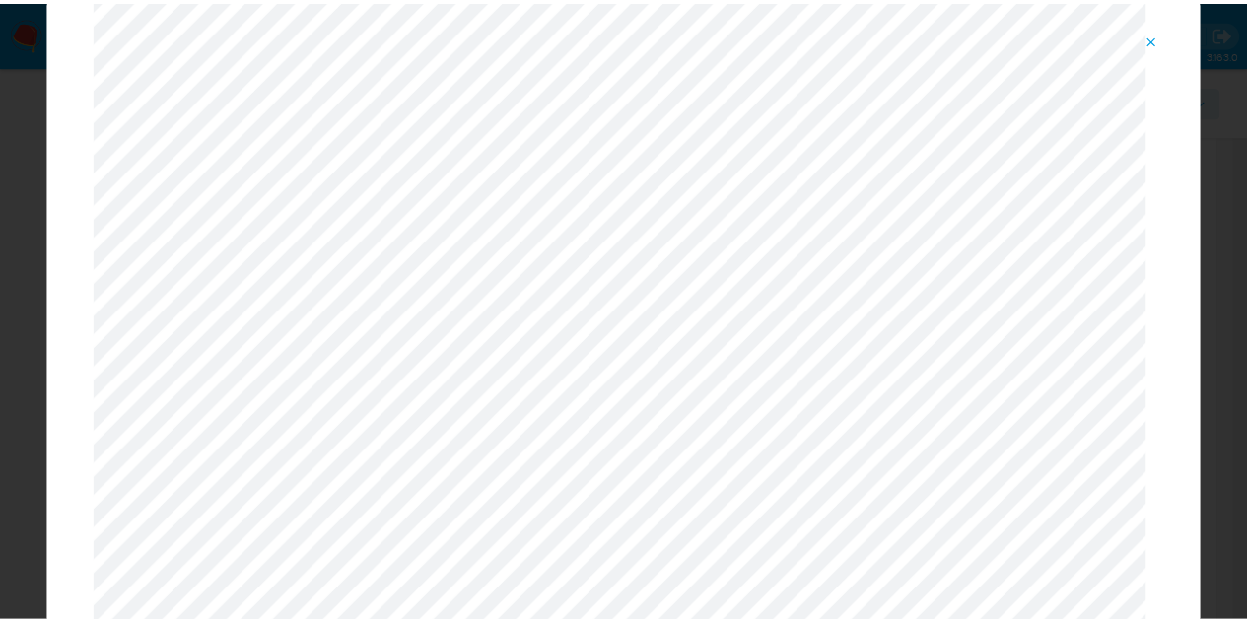
scroll to position [0, 0]
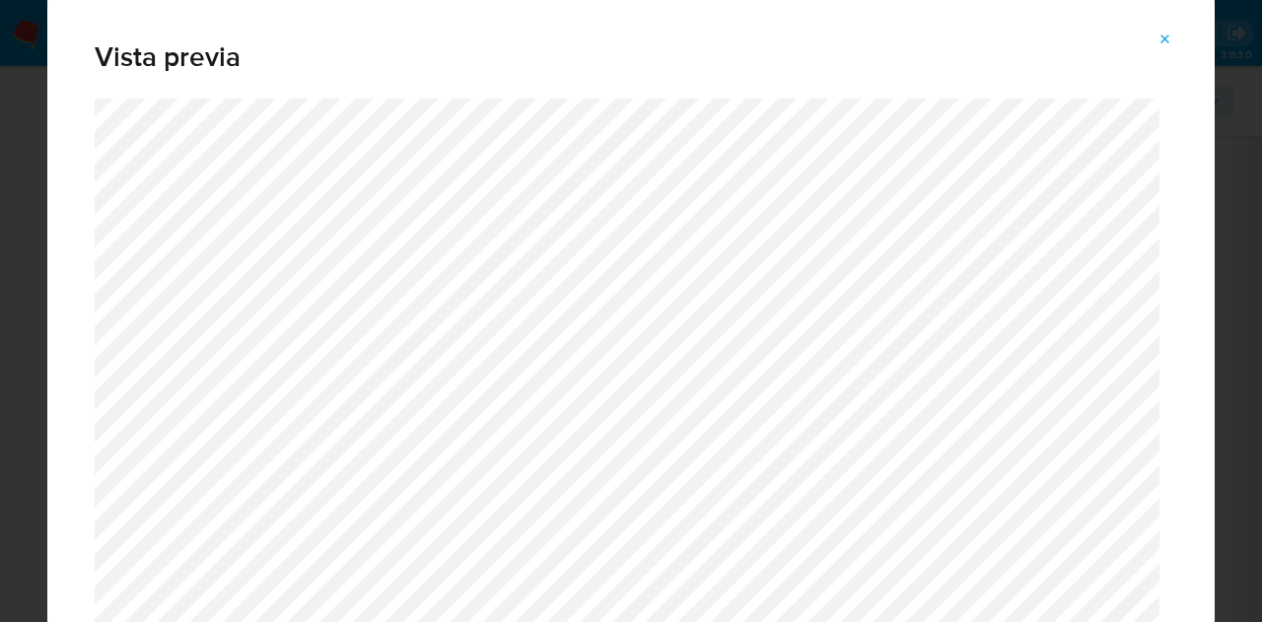
click at [1165, 33] on icon "Attachment preview" at bounding box center [1165, 40] width 16 height 16
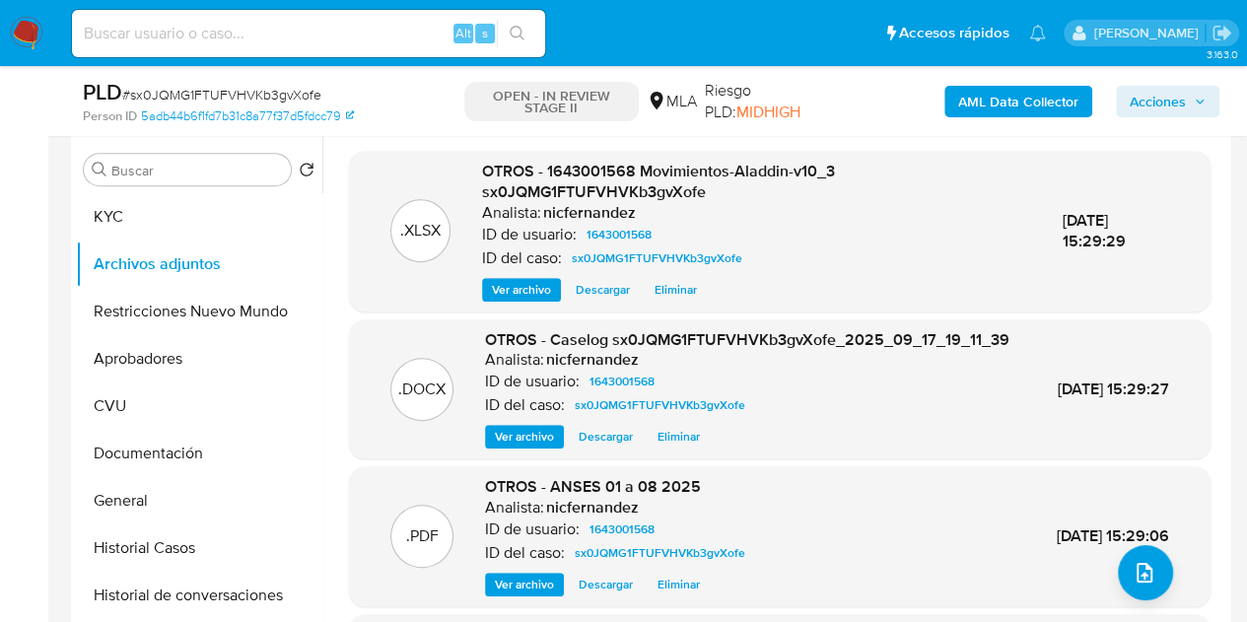
click at [1167, 111] on span "Acciones" at bounding box center [1158, 102] width 56 height 32
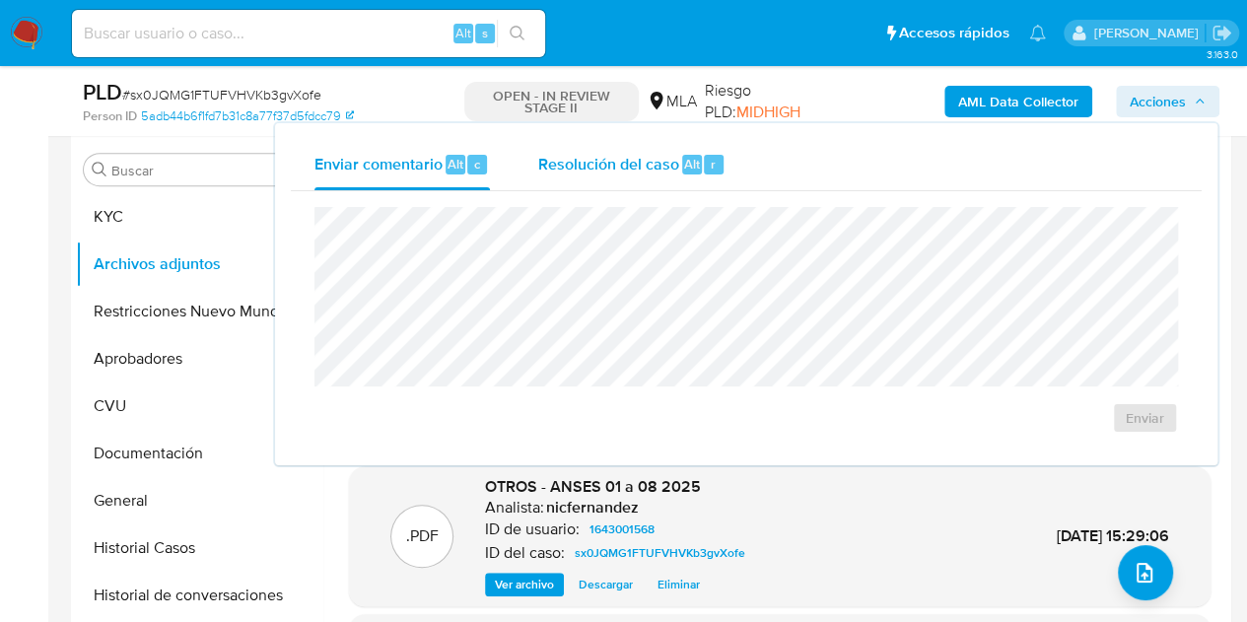
drag, startPoint x: 669, startPoint y: 157, endPoint x: 670, endPoint y: 168, distance: 10.9
click at [668, 159] on span "Resolución del caso" at bounding box center [607, 163] width 141 height 23
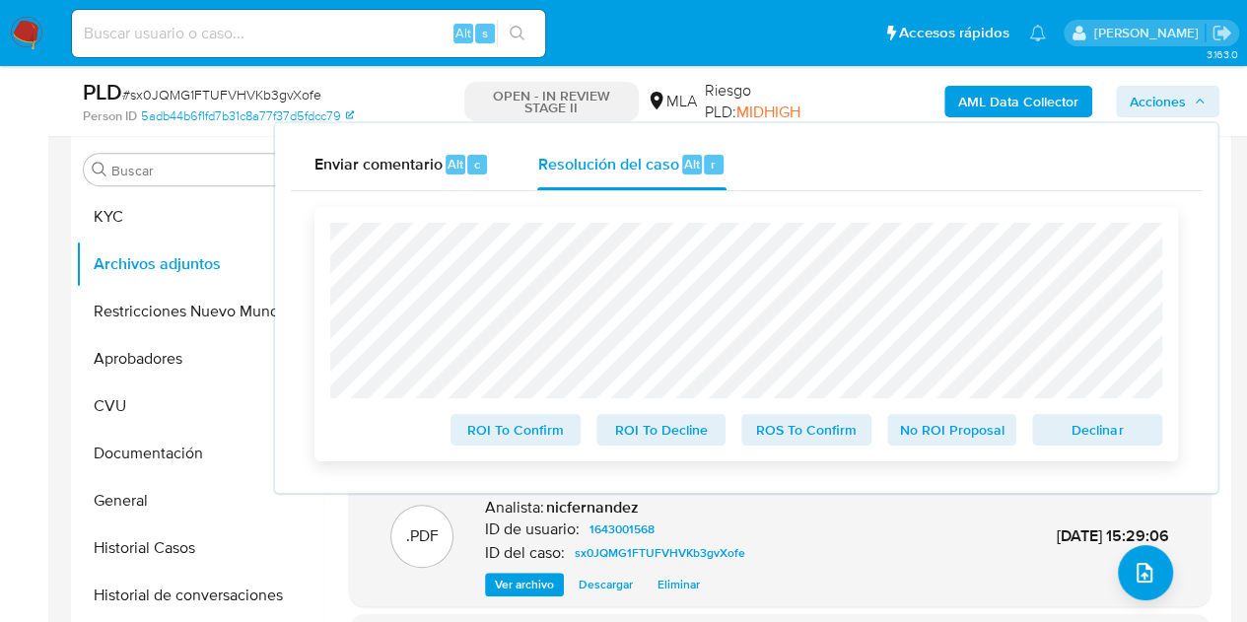
click at [1103, 433] on span "Declinar" at bounding box center [1097, 430] width 103 height 28
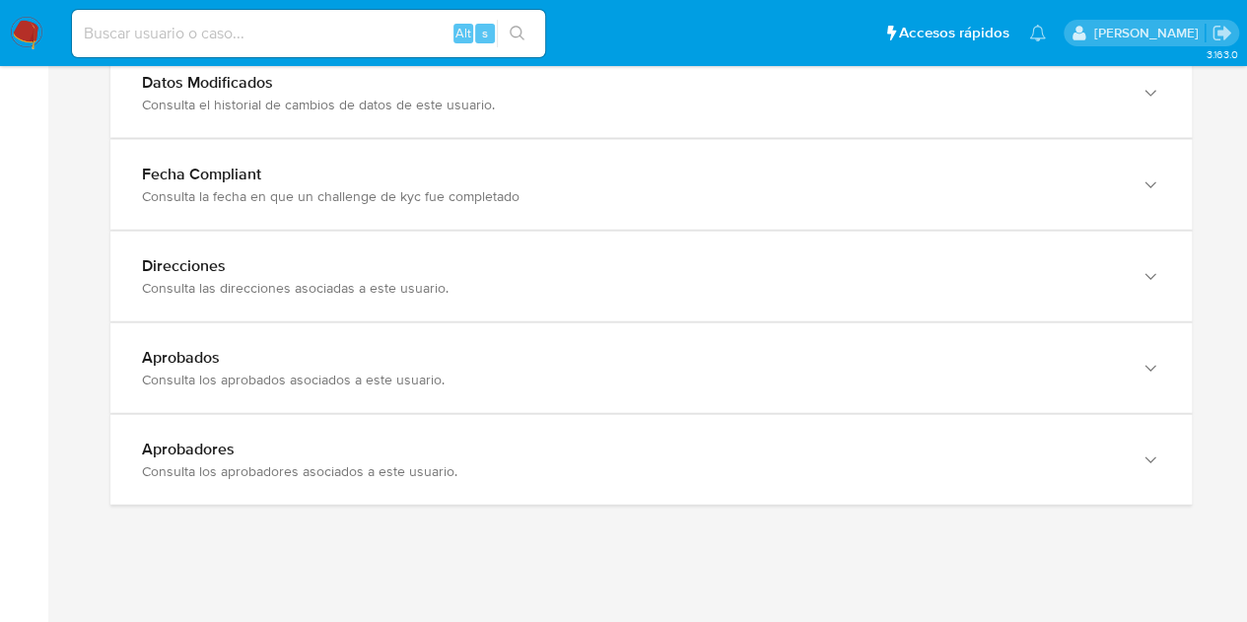
scroll to position [2185, 0]
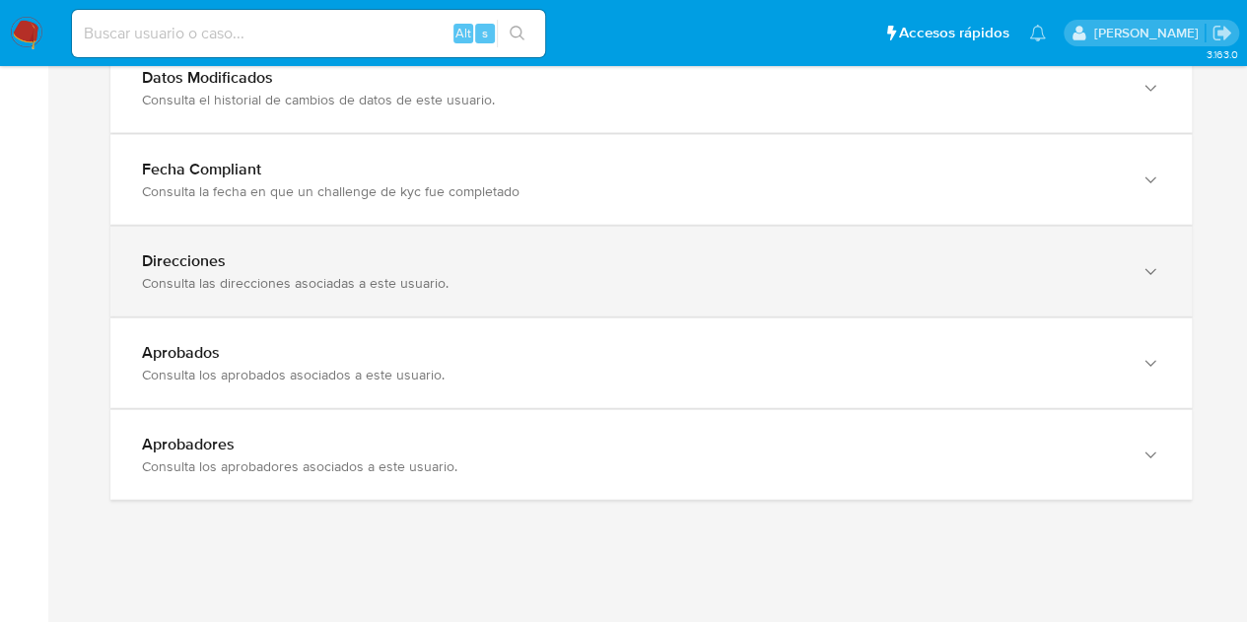
click at [700, 284] on div "Direcciones Consulta las direcciones asociadas a este usuario." at bounding box center [650, 272] width 1081 height 90
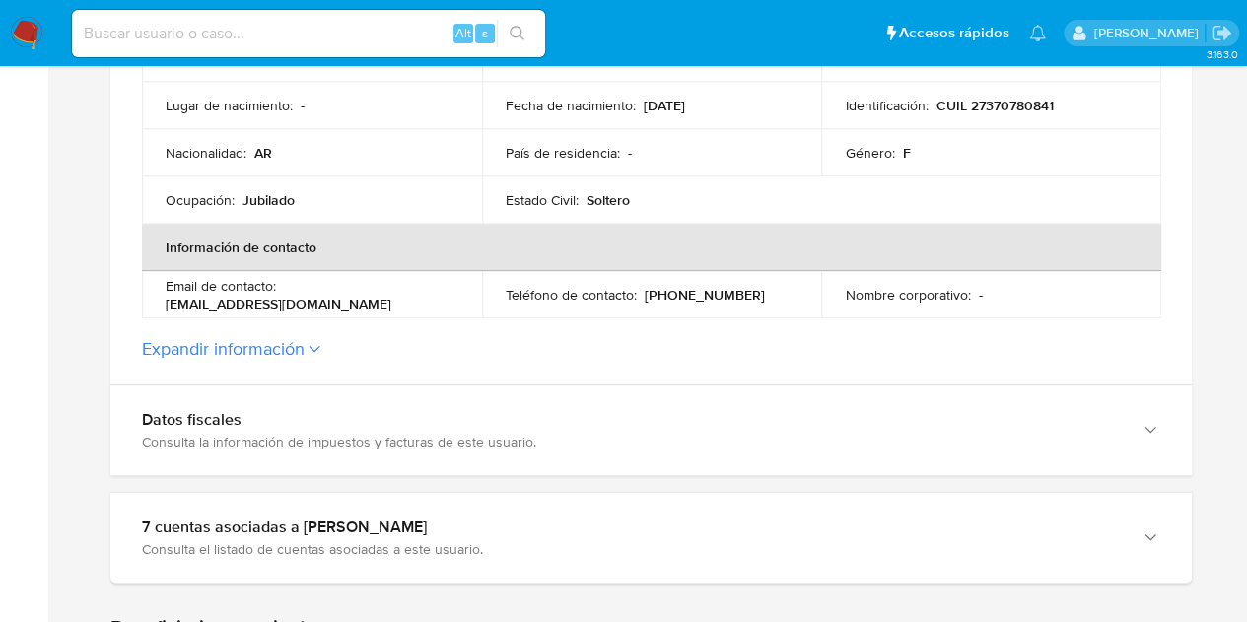
scroll to position [0, 0]
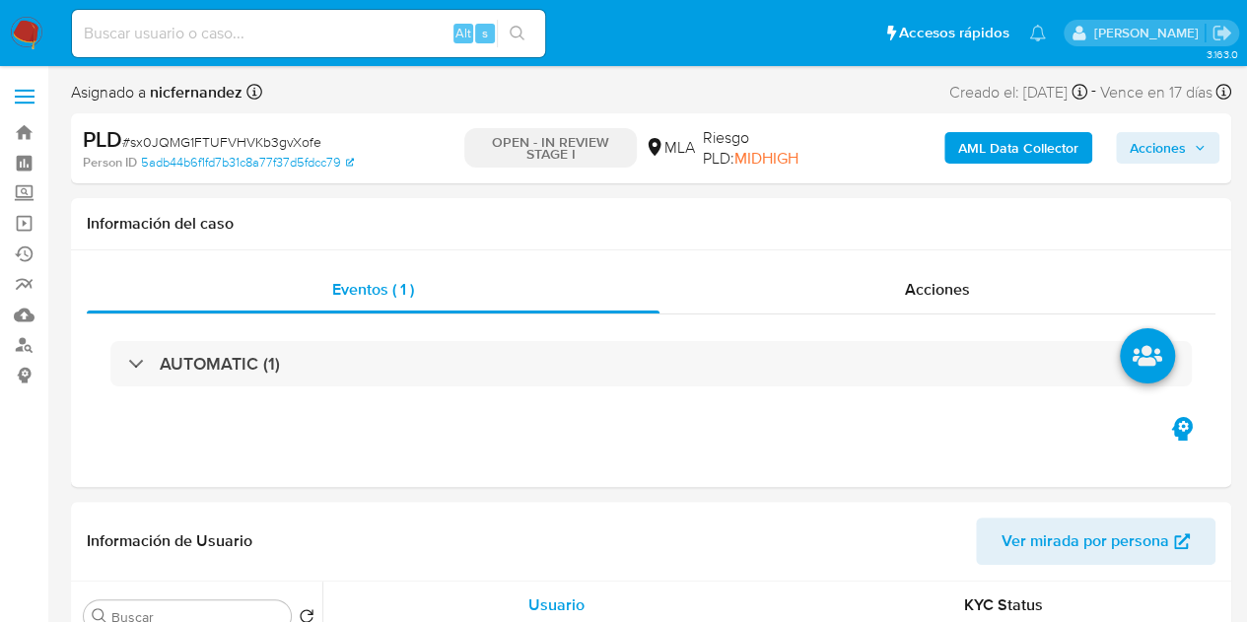
select select "10"
click at [1185, 163] on span "Acciones" at bounding box center [1158, 148] width 56 height 32
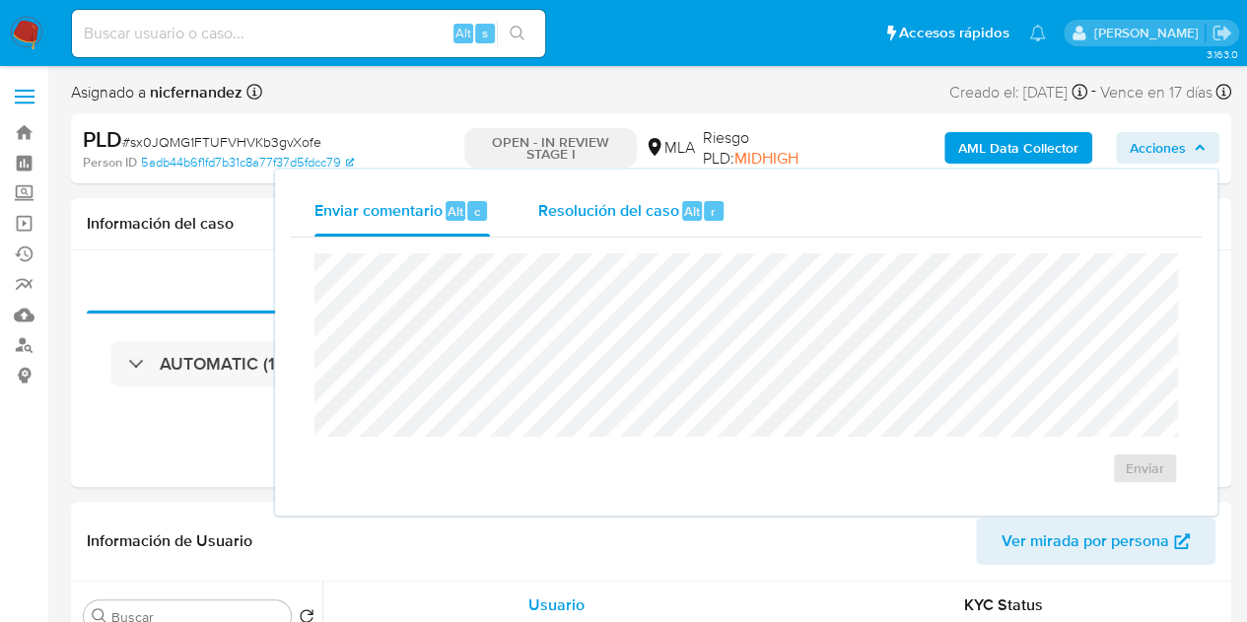
click at [659, 214] on span "Resolución del caso" at bounding box center [607, 210] width 141 height 23
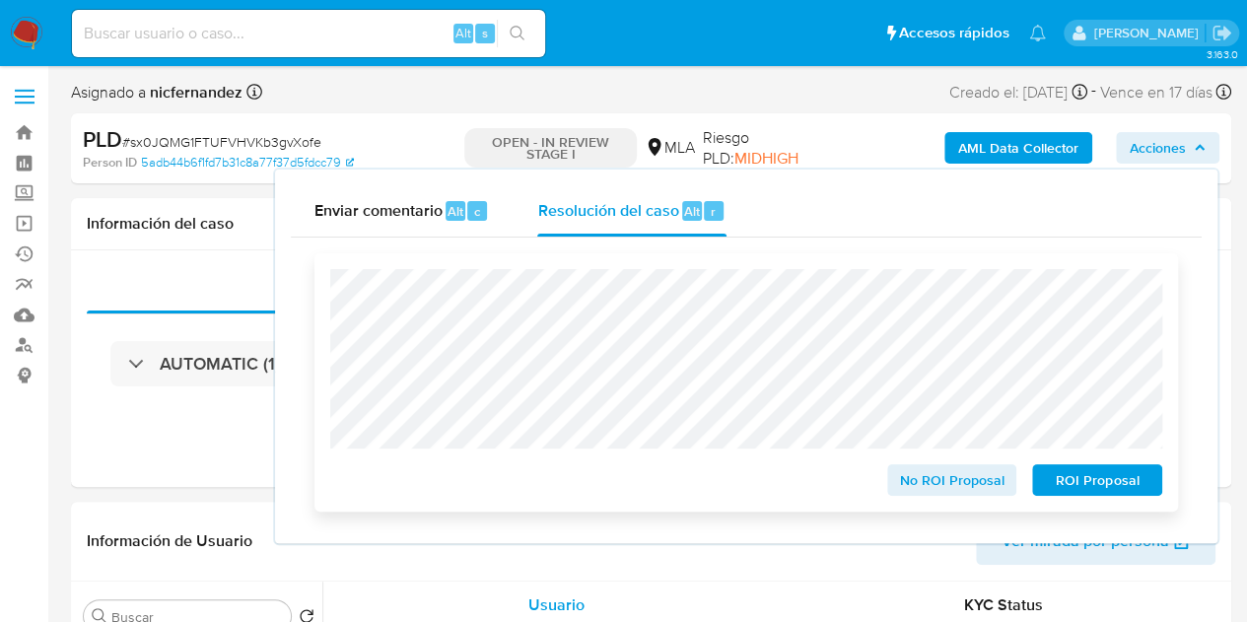
click at [1096, 486] on span "ROI Proposal" at bounding box center [1097, 480] width 103 height 28
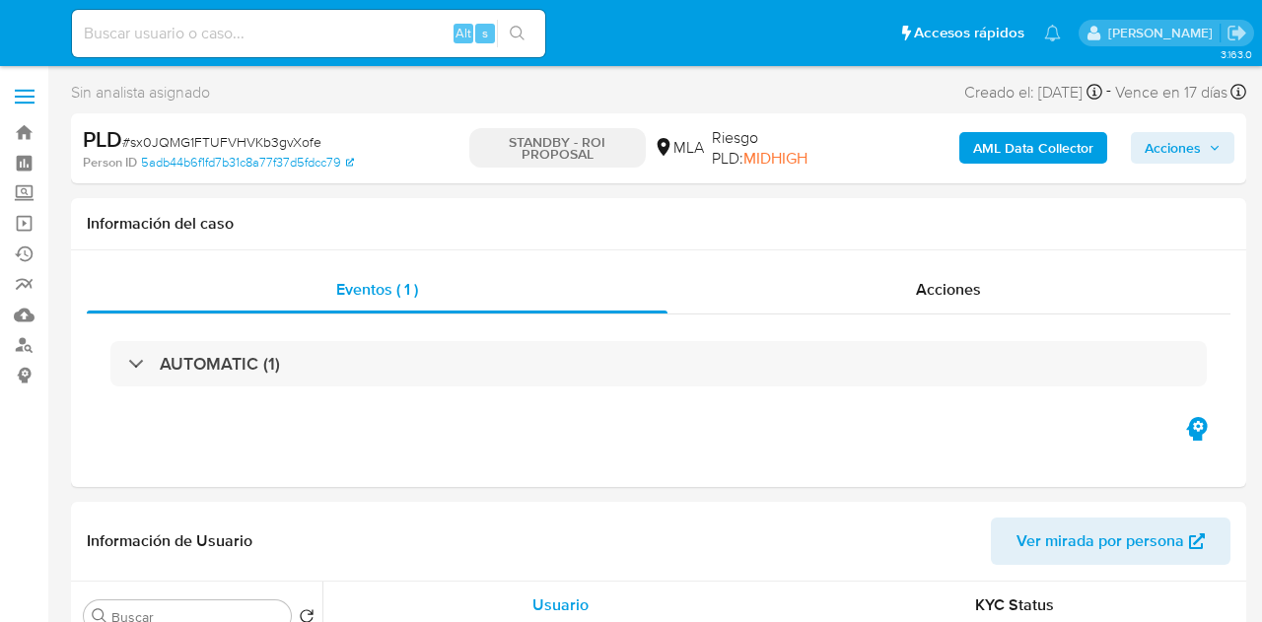
select select "10"
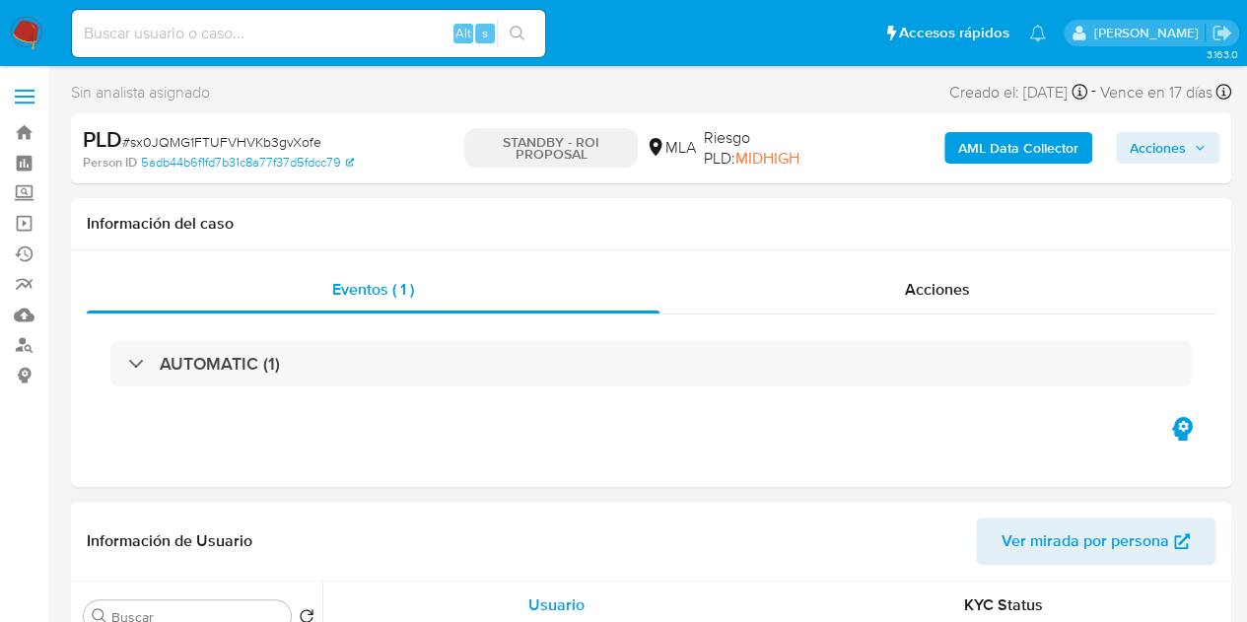
select select "10"
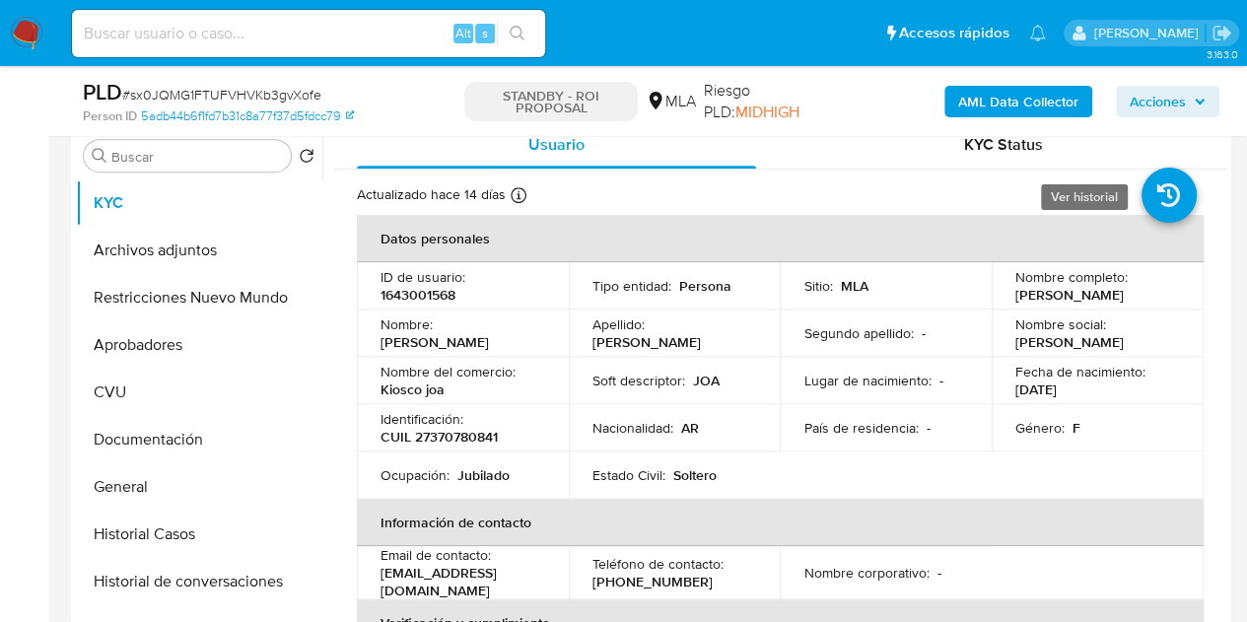
scroll to position [386, 0]
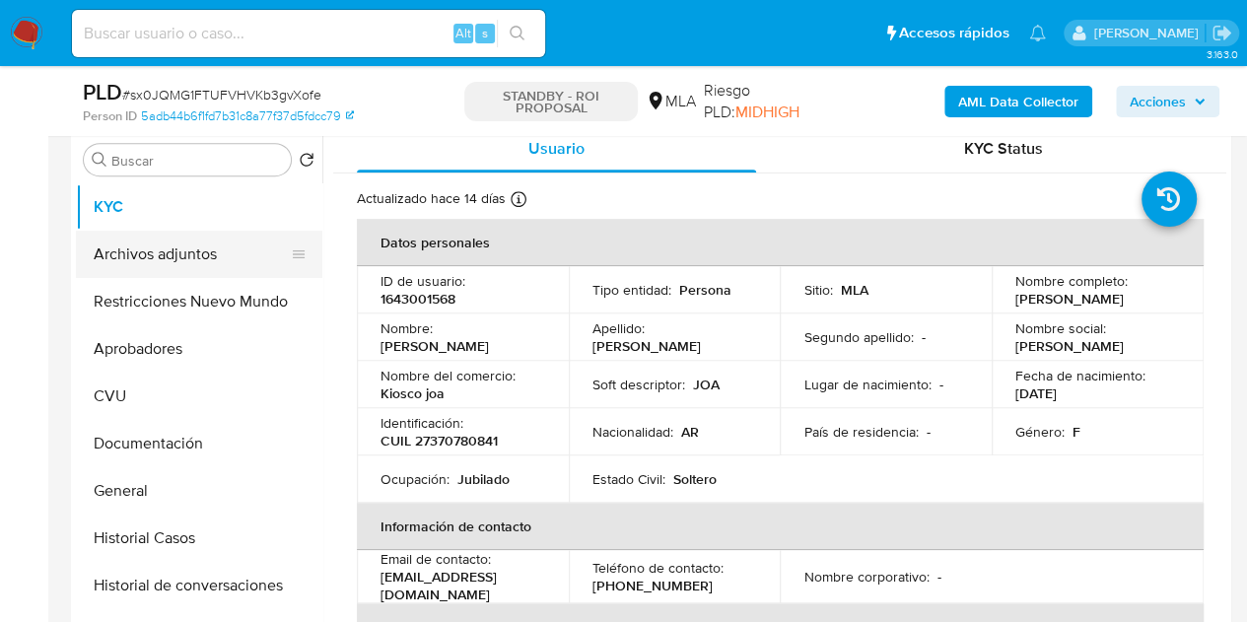
click at [202, 244] on button "Archivos adjuntos" at bounding box center [191, 254] width 231 height 47
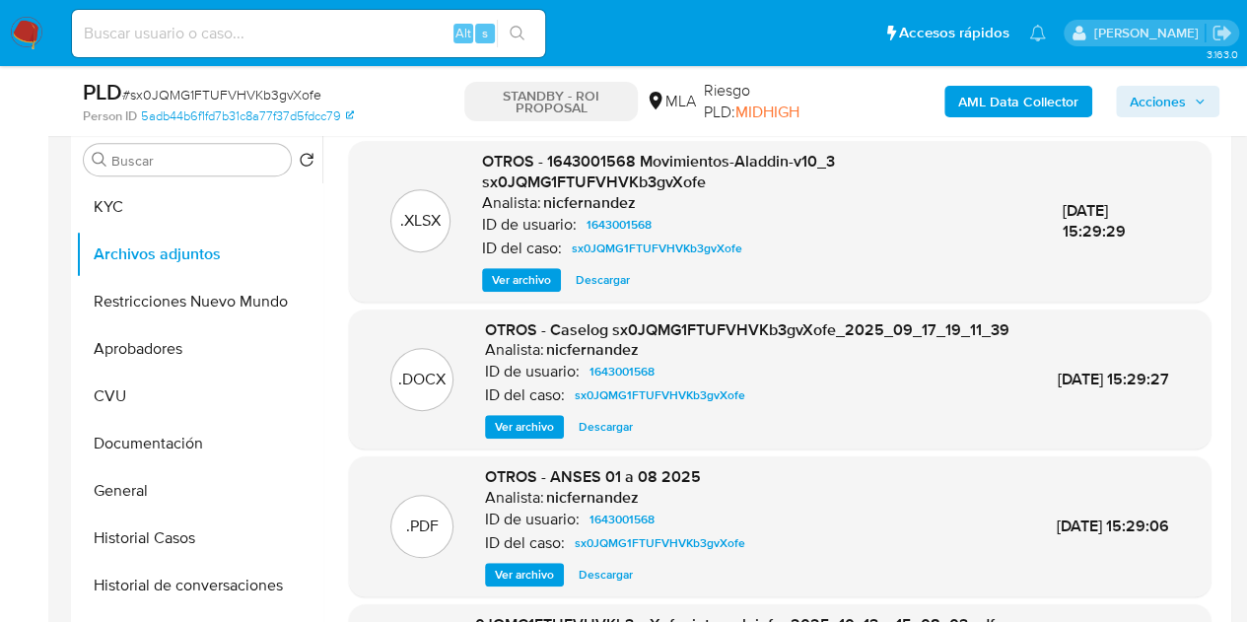
click at [525, 437] on span "Ver archivo" at bounding box center [524, 427] width 59 height 20
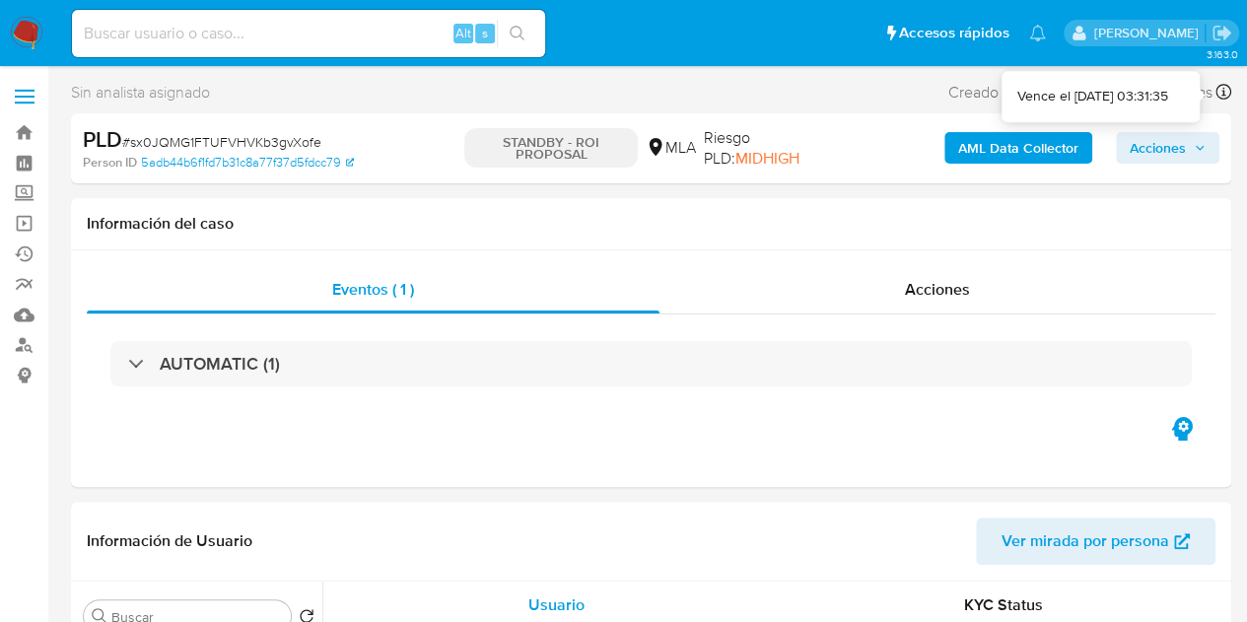
select select "10"
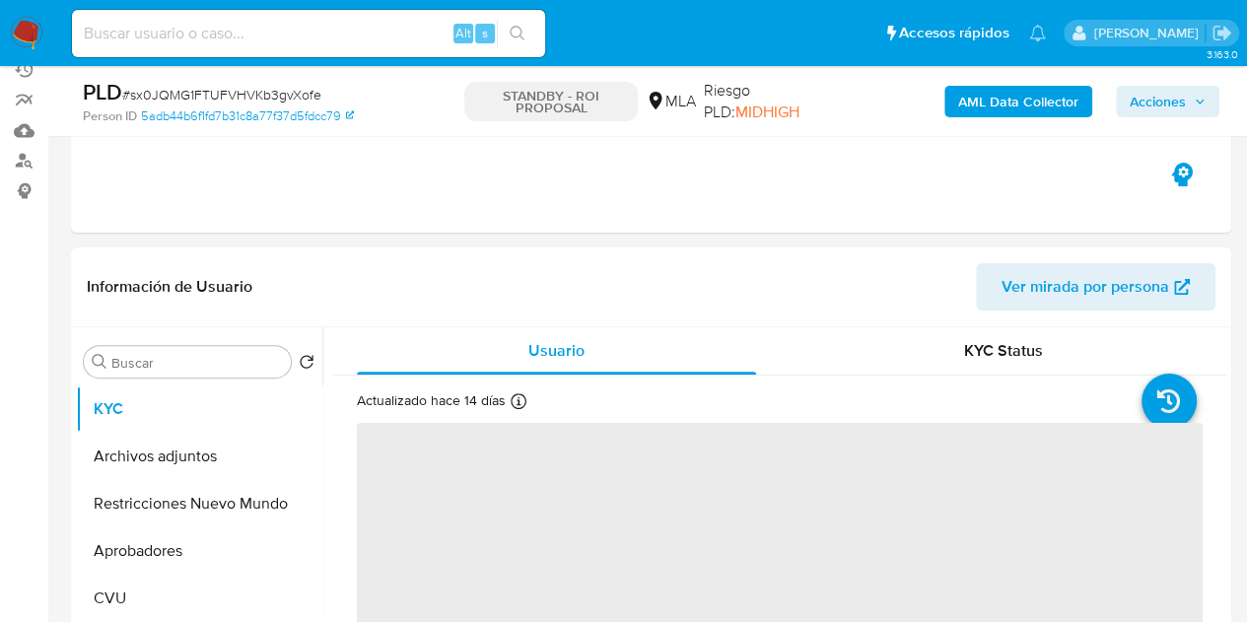
scroll to position [258, 0]
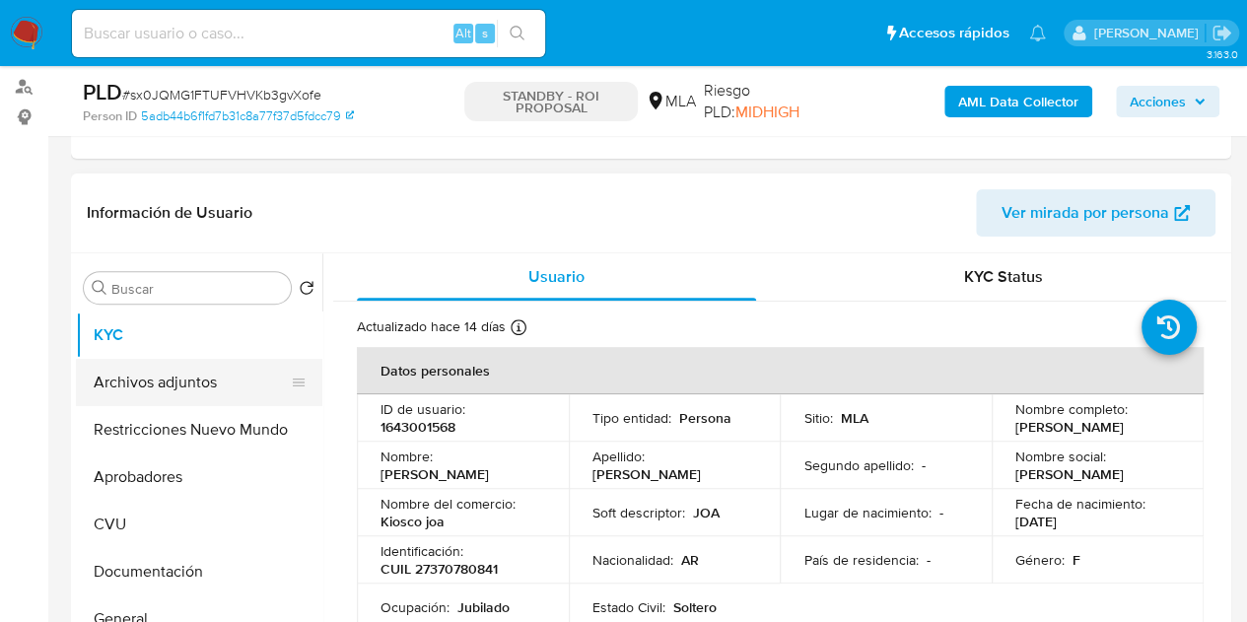
click at [108, 383] on button "Archivos adjuntos" at bounding box center [191, 382] width 231 height 47
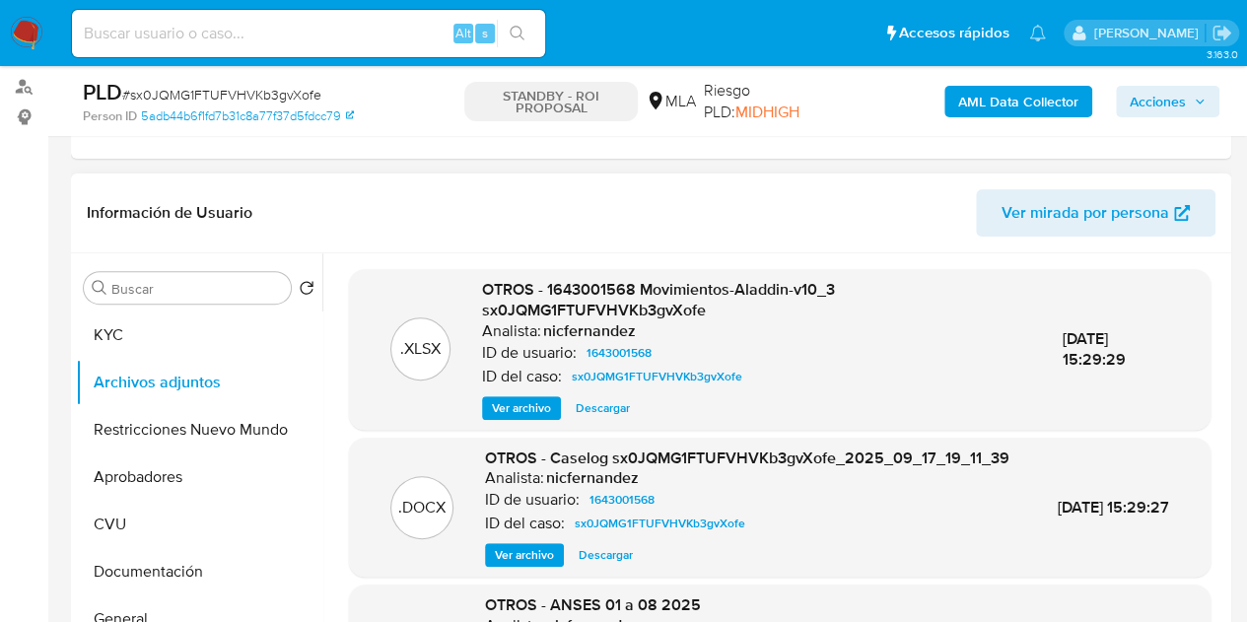
click at [508, 565] on span "Ver archivo" at bounding box center [524, 555] width 59 height 20
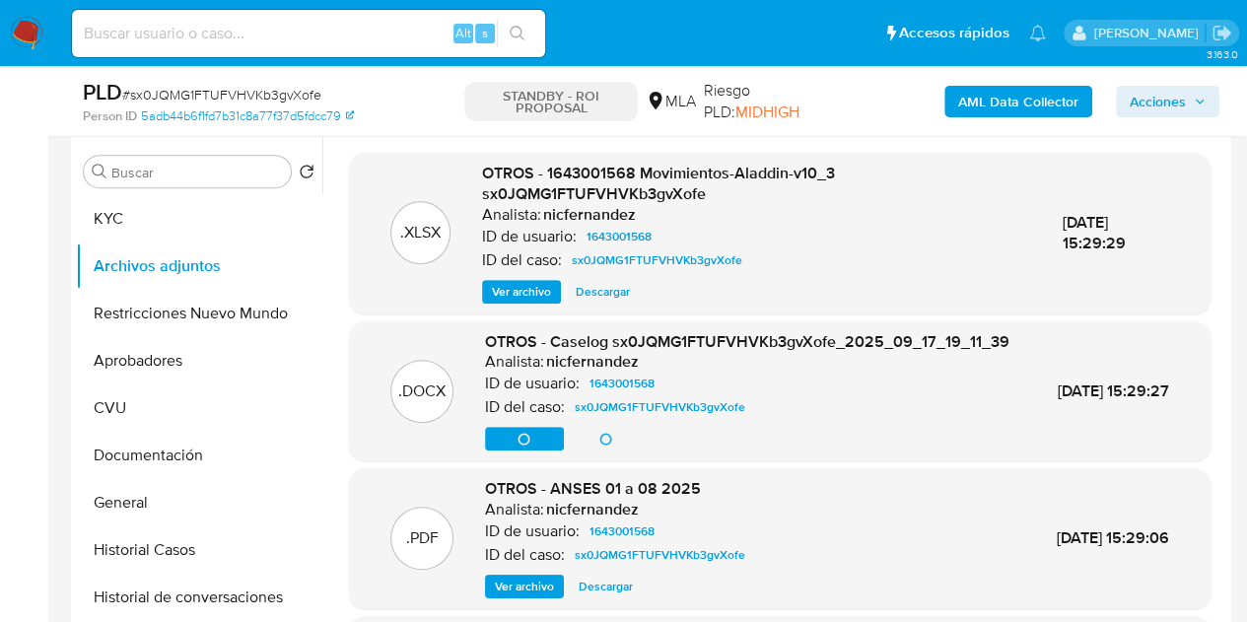
scroll to position [331, 0]
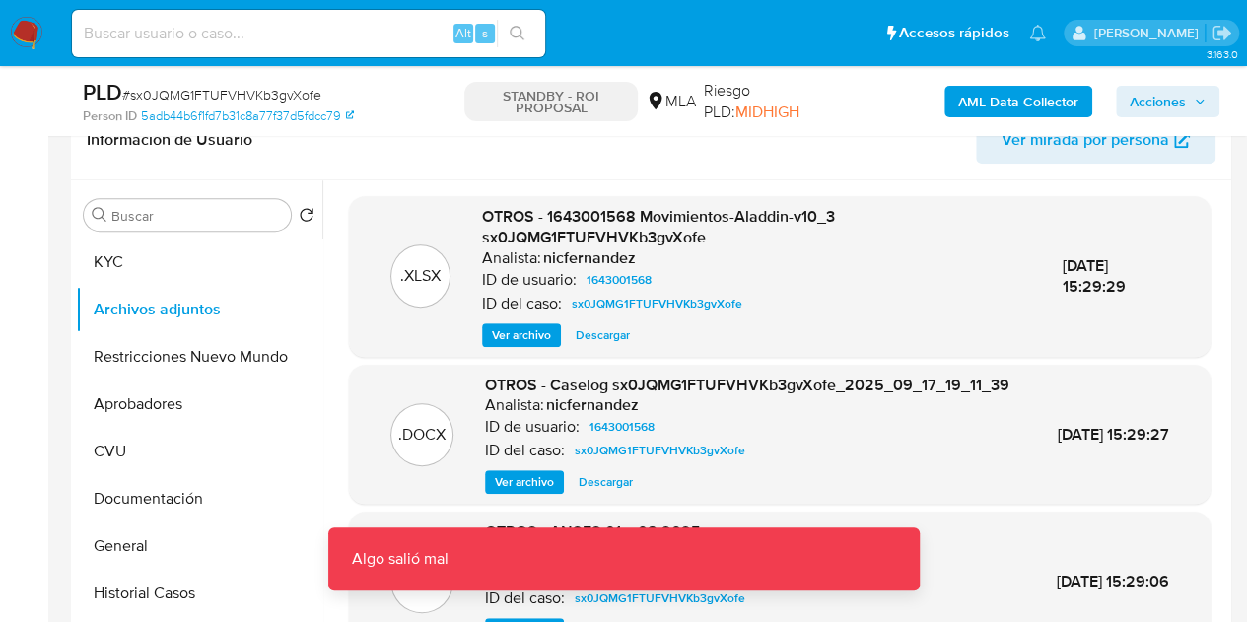
click at [386, 484] on div ".DOCX OTROS - Caselog sx0JQMG1FTUFVHVKb3gvXofe_2025_09_17_19_11_39 Analista: ni…" at bounding box center [780, 435] width 842 height 120
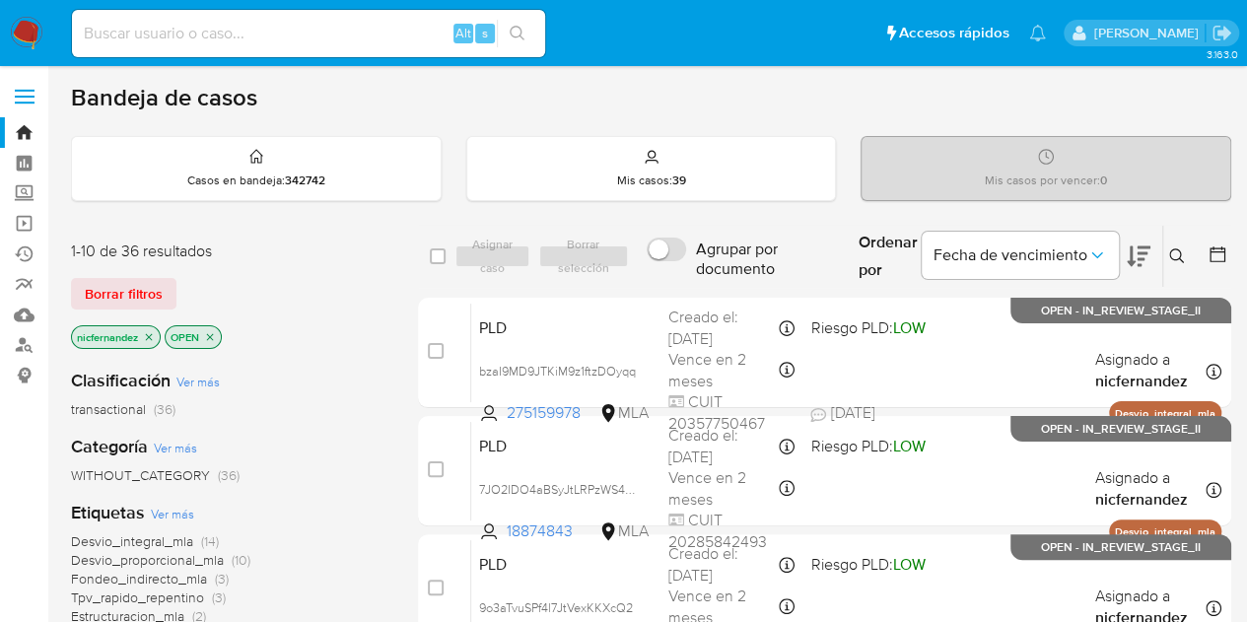
click at [331, 281] on div "Borrar filtros" at bounding box center [228, 294] width 315 height 32
click at [142, 286] on span "Borrar filtros" at bounding box center [124, 294] width 78 height 28
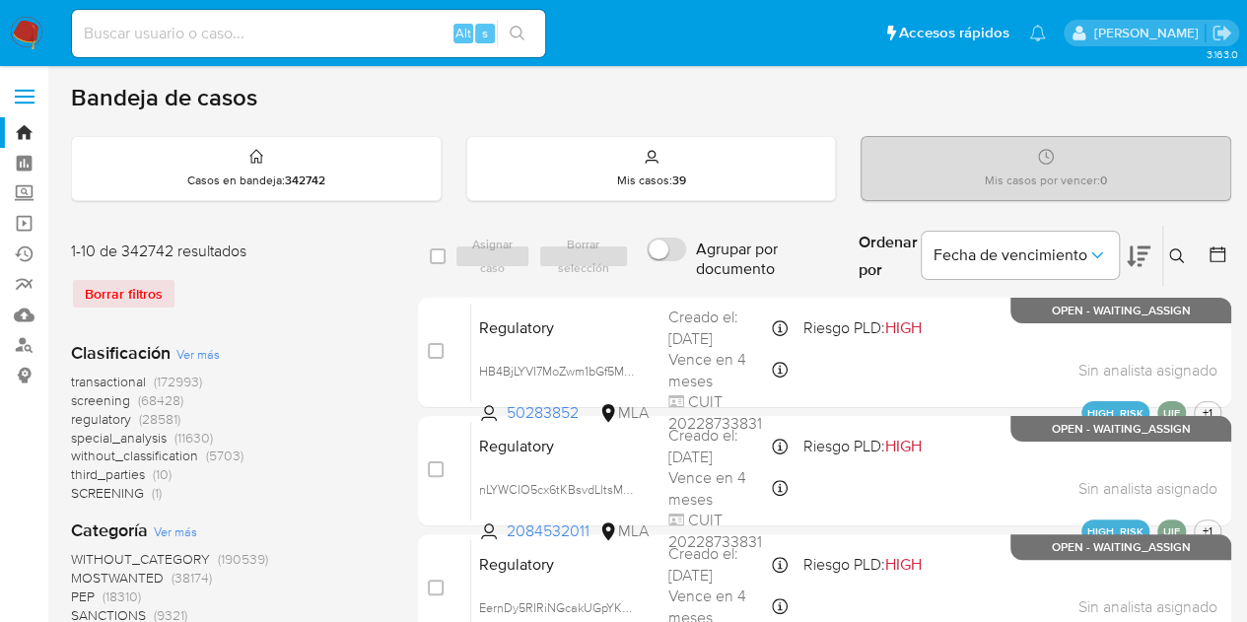
click at [1183, 258] on icon at bounding box center [1177, 256] width 16 height 16
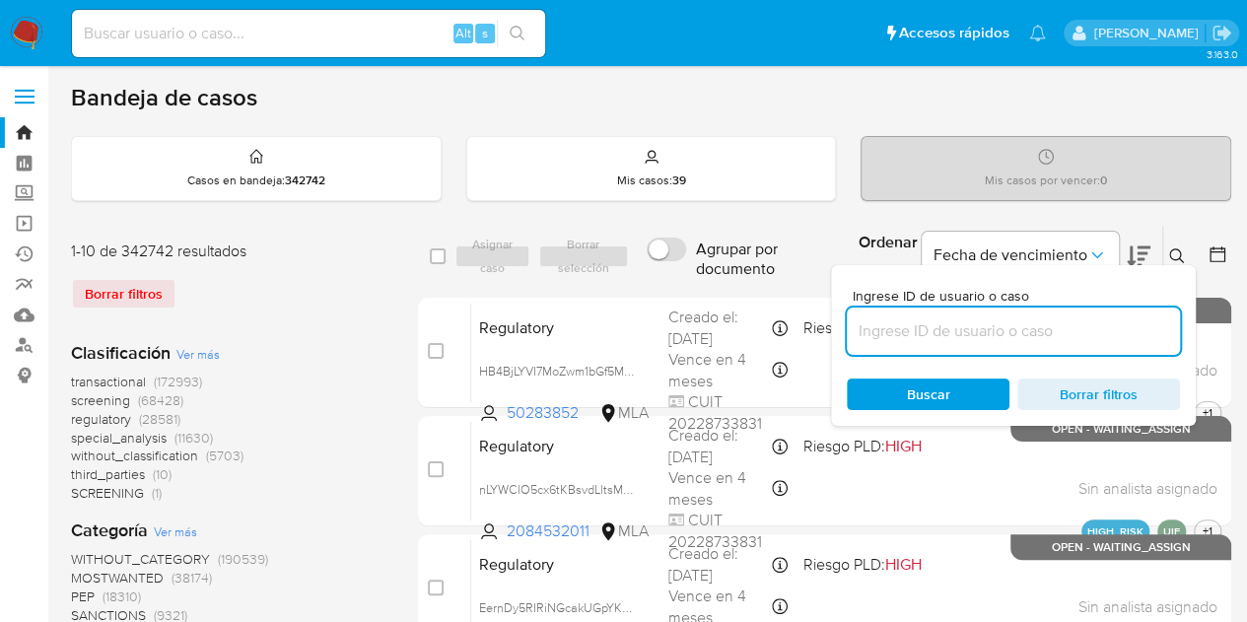
click at [1037, 318] on input at bounding box center [1013, 331] width 333 height 26
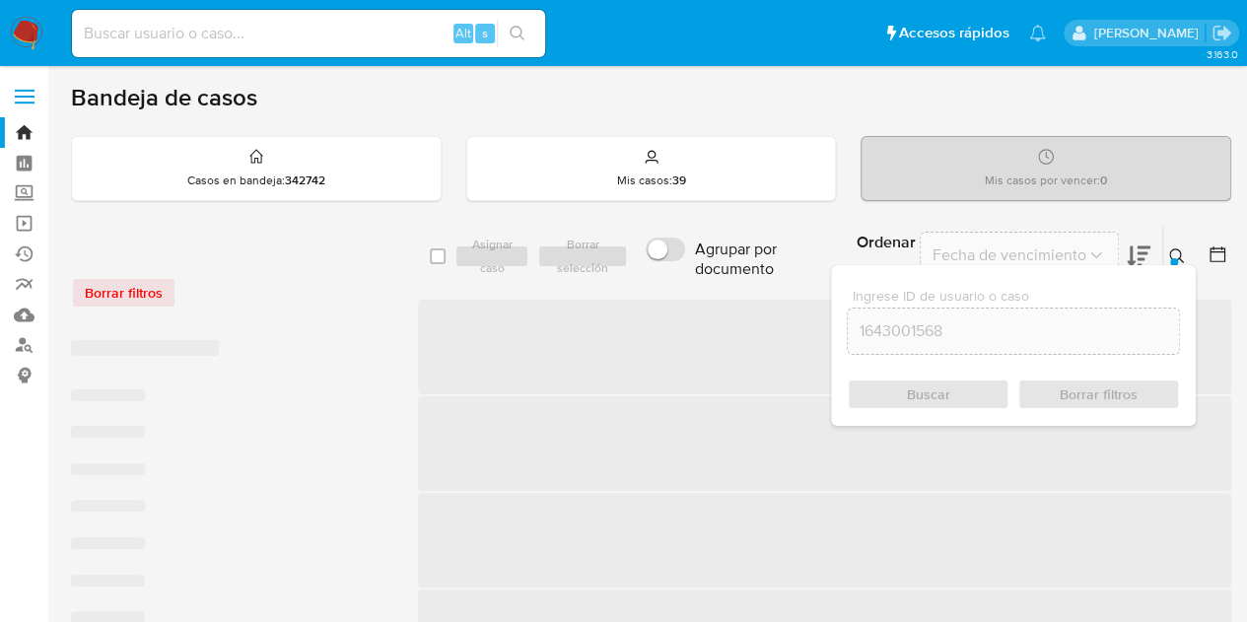
click at [1177, 258] on div at bounding box center [1174, 262] width 8 height 8
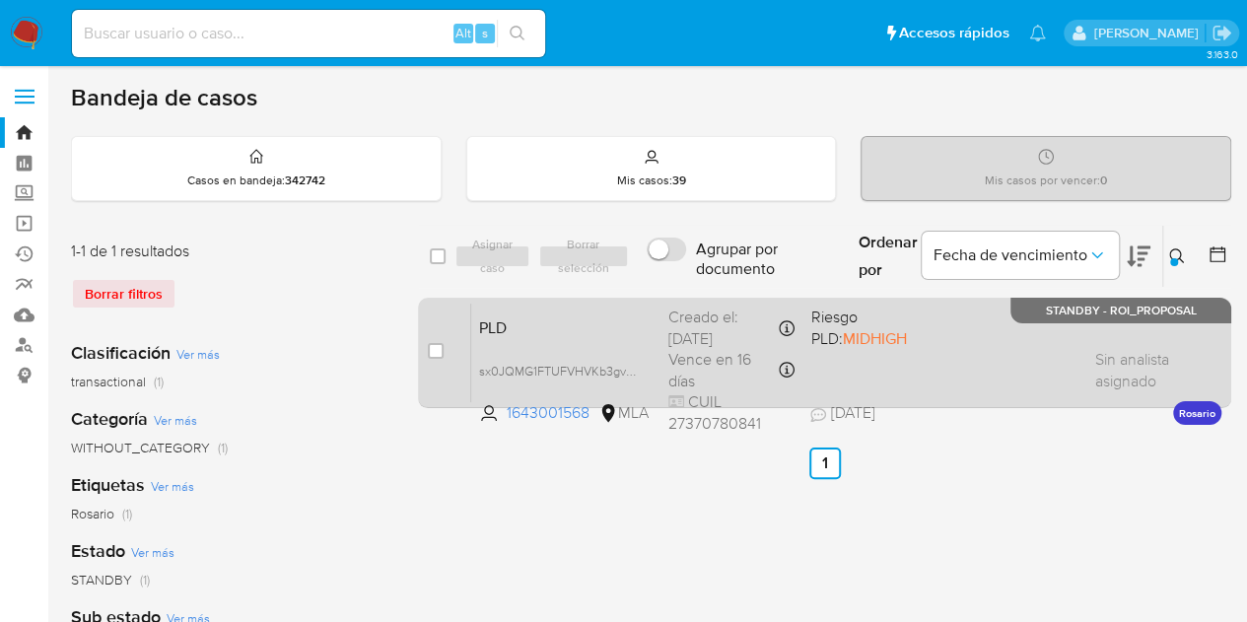
click at [643, 320] on span "PLD" at bounding box center [566, 326] width 174 height 26
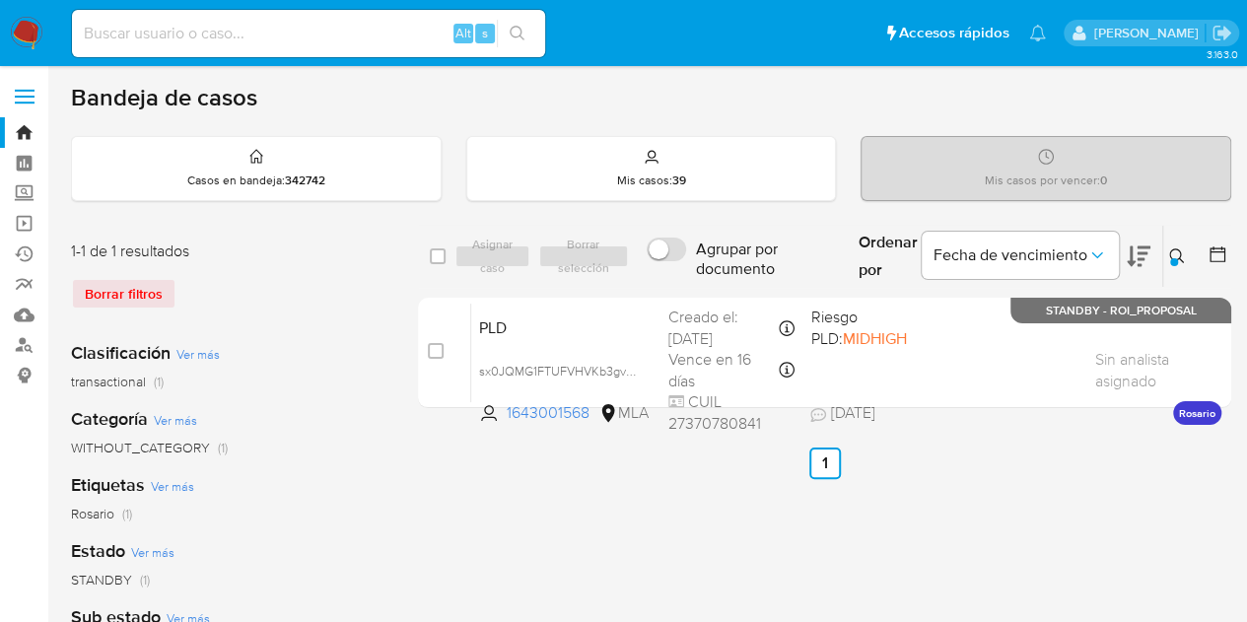
click at [1177, 253] on icon at bounding box center [1177, 256] width 16 height 16
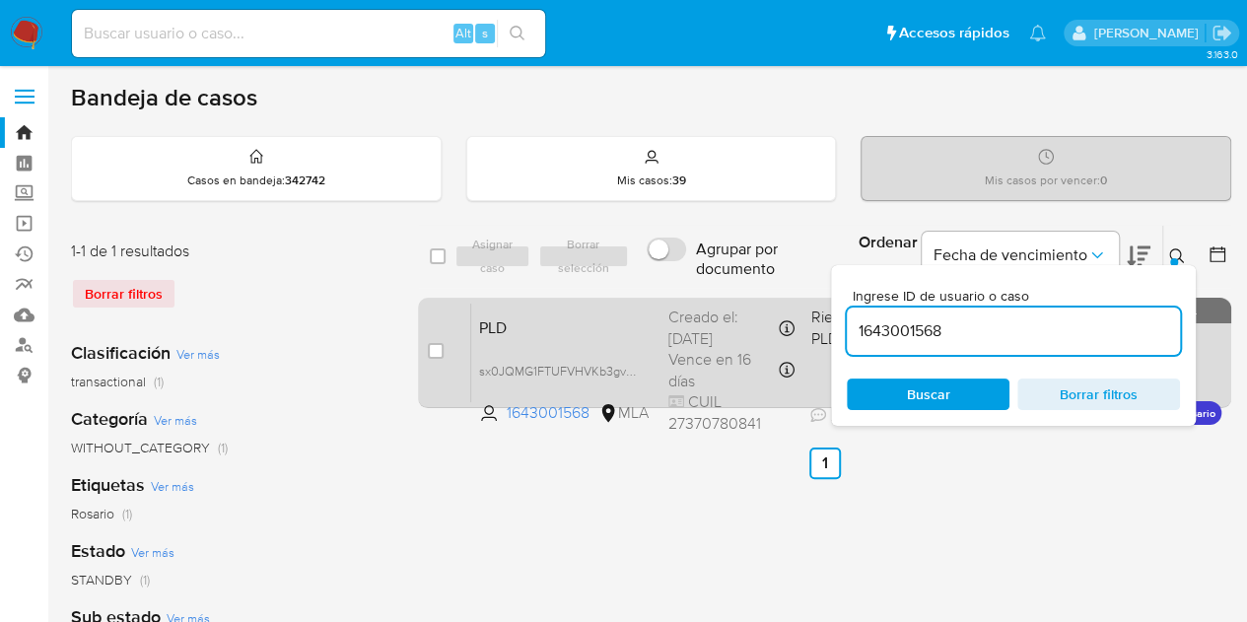
drag, startPoint x: 1037, startPoint y: 328, endPoint x: 762, endPoint y: 299, distance: 276.6
click at [761, 288] on div "select-all-cases-checkbox Asignar caso Borrar selección Agrupar por documento O…" at bounding box center [824, 320] width 813 height 191
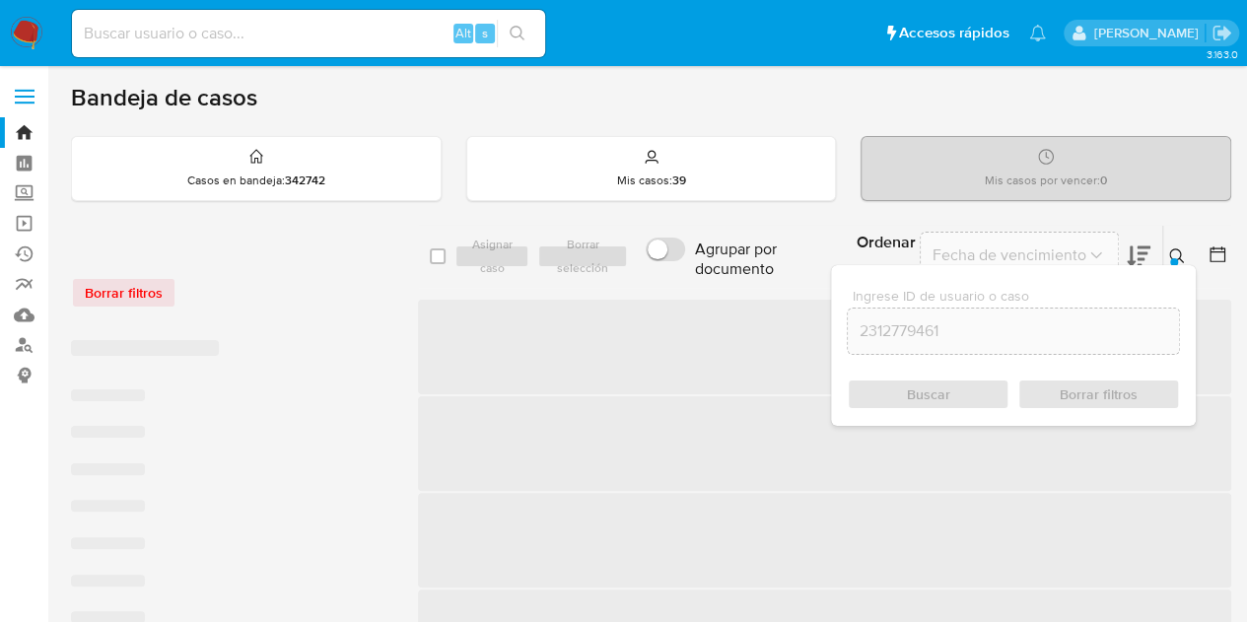
click at [1170, 258] on div at bounding box center [1174, 262] width 8 height 8
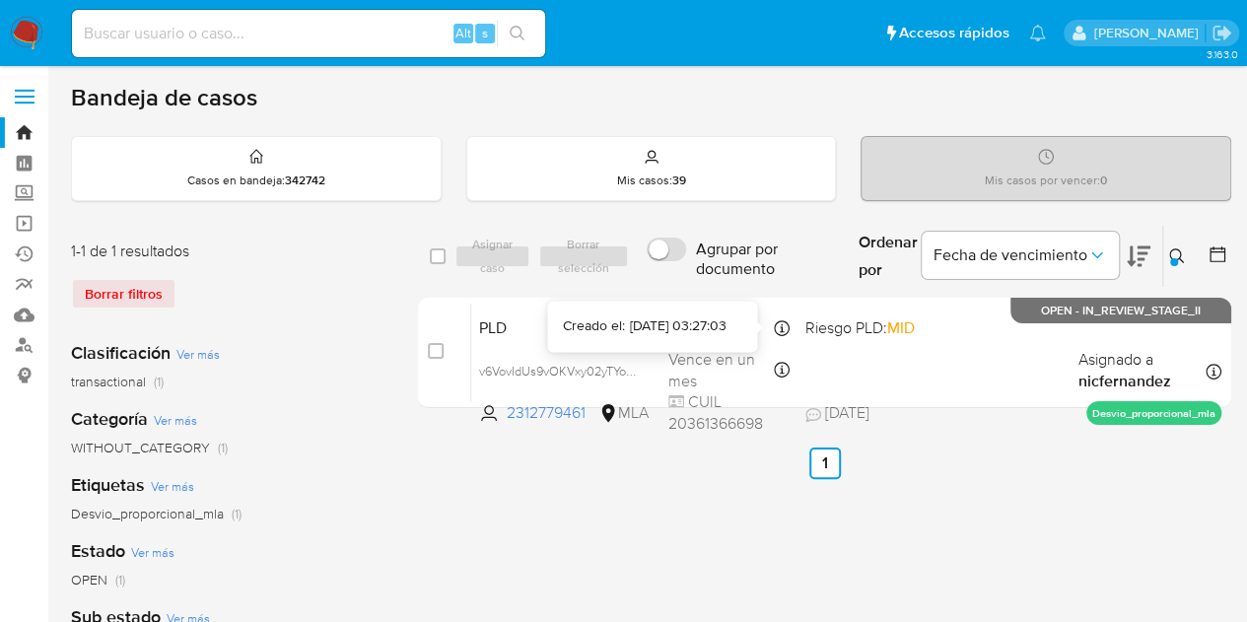
click at [685, 332] on div "Creado el: [DATE] 03:27:03" at bounding box center [644, 326] width 163 height 20
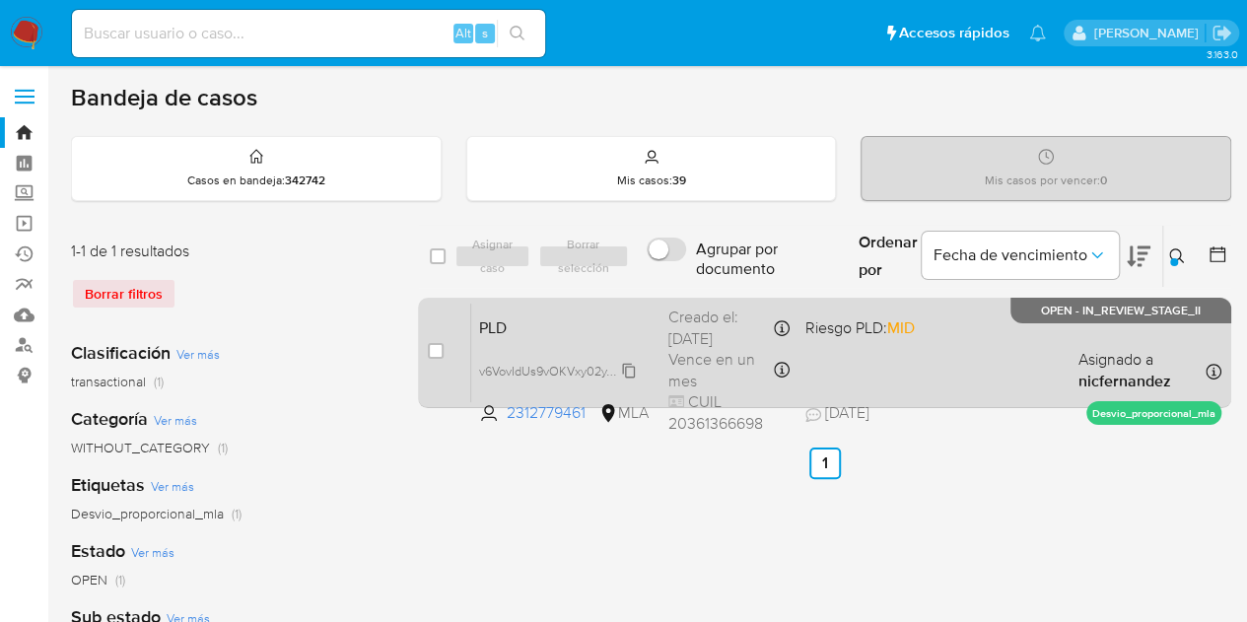
click at [627, 371] on span "v6VovIdUs9vOKVxy02yTYoRU" at bounding box center [561, 370] width 164 height 22
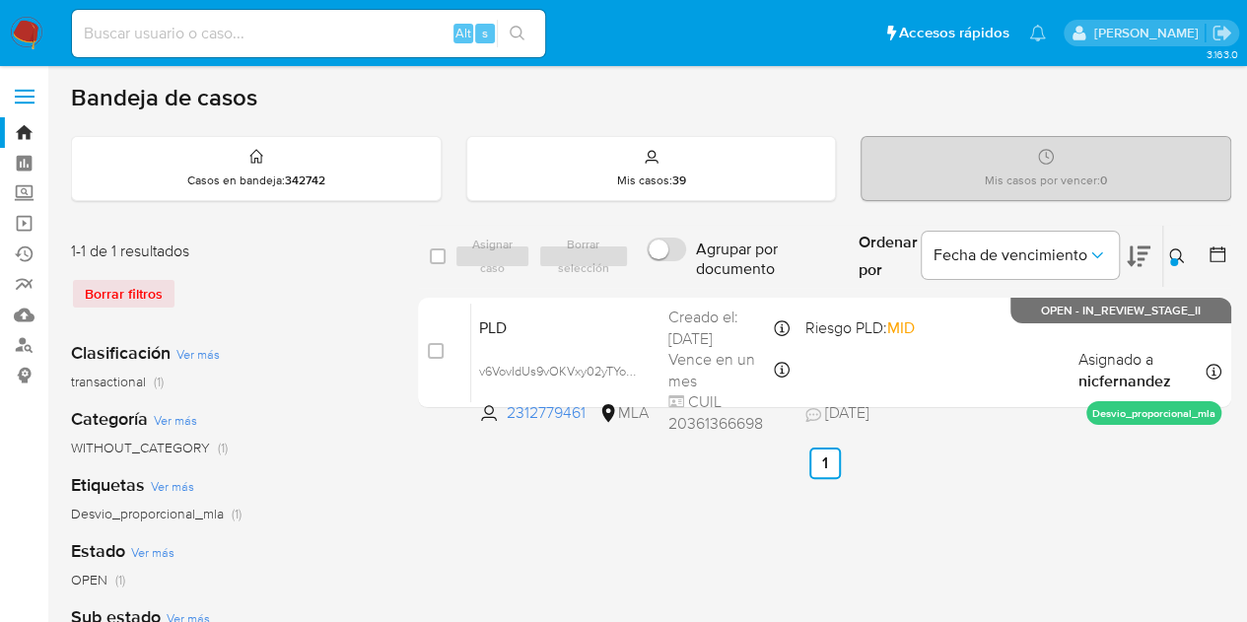
click at [1174, 263] on div at bounding box center [1174, 262] width 8 height 8
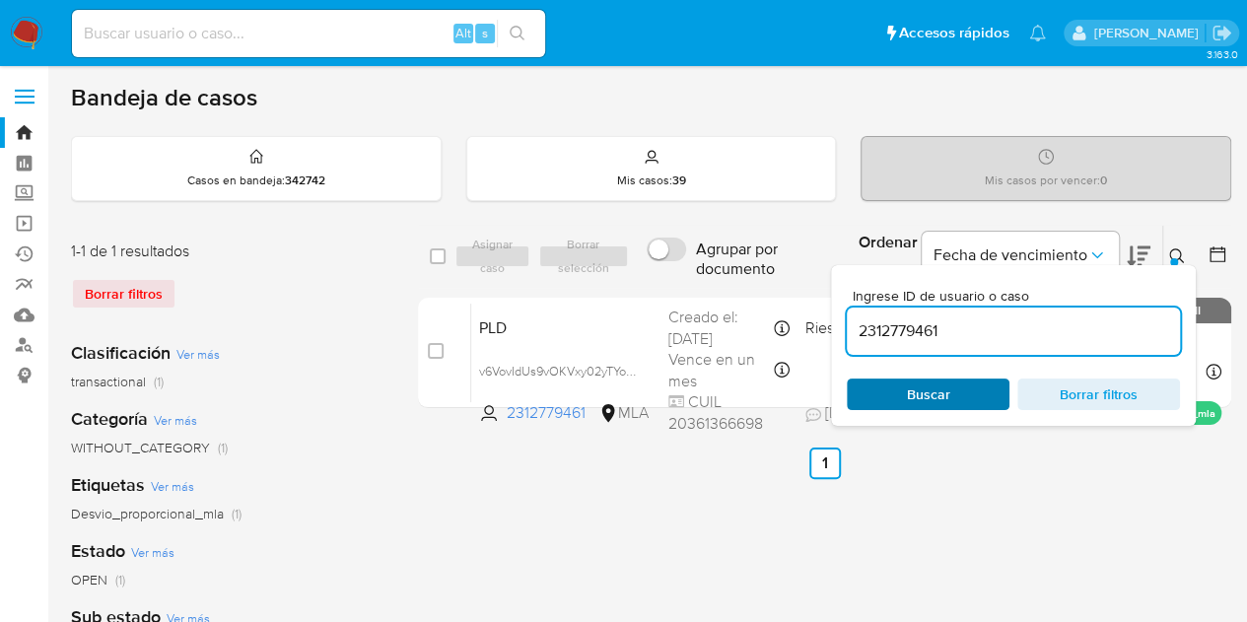
click at [982, 394] on span "Buscar" at bounding box center [928, 395] width 135 height 28
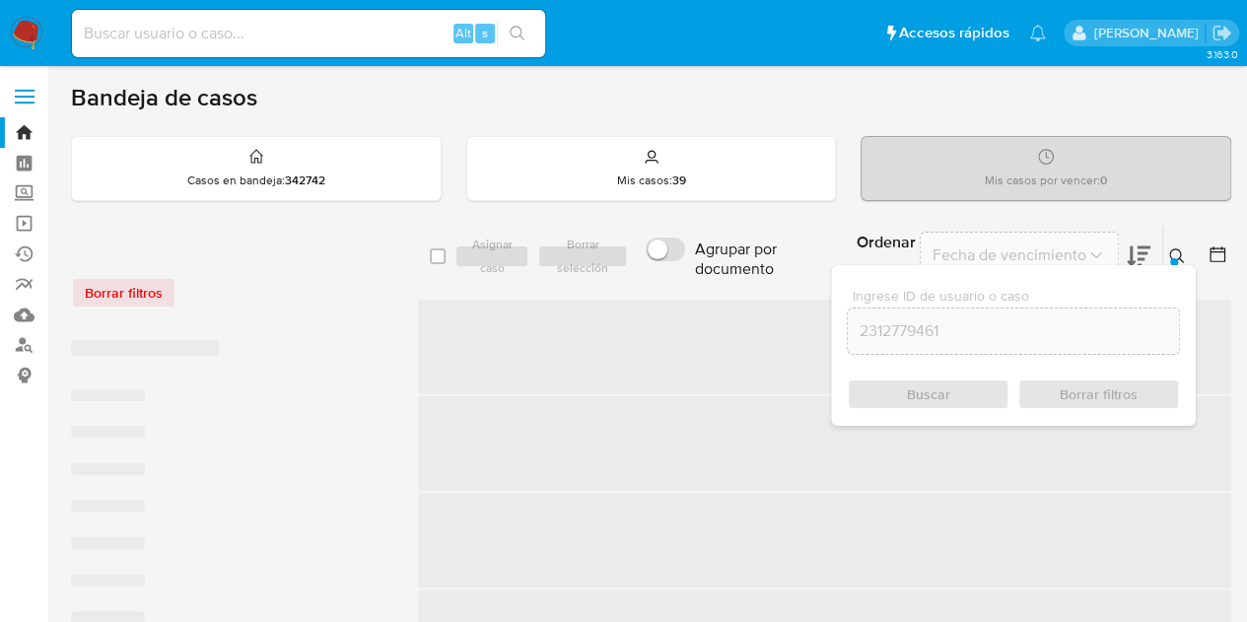
click at [1186, 265] on div "Ingrese ID de usuario o caso 2312779461 Buscar Borrar filtros" at bounding box center [1013, 345] width 365 height 161
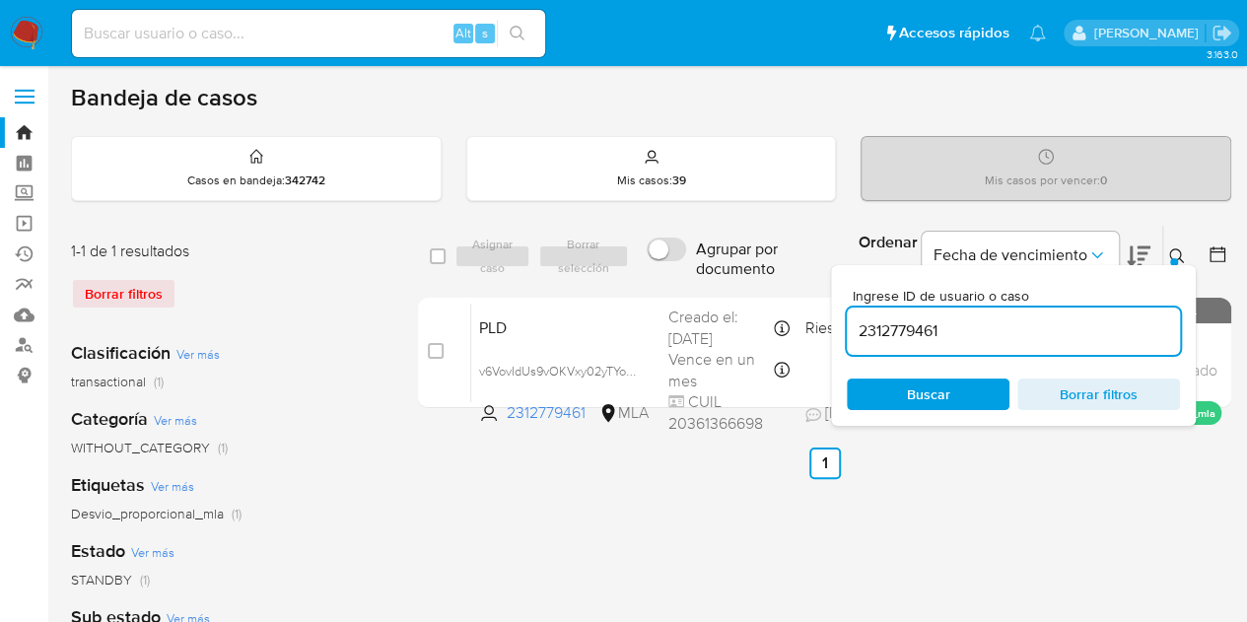
click at [1187, 254] on button at bounding box center [1179, 256] width 33 height 24
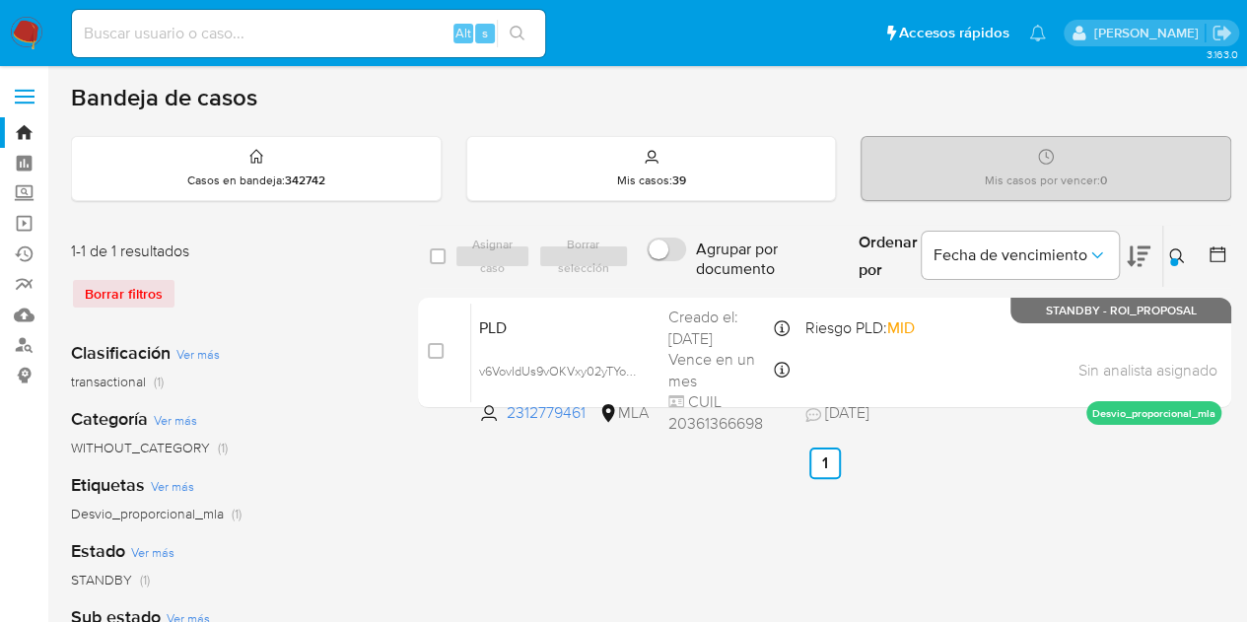
click at [1183, 251] on icon at bounding box center [1177, 256] width 16 height 16
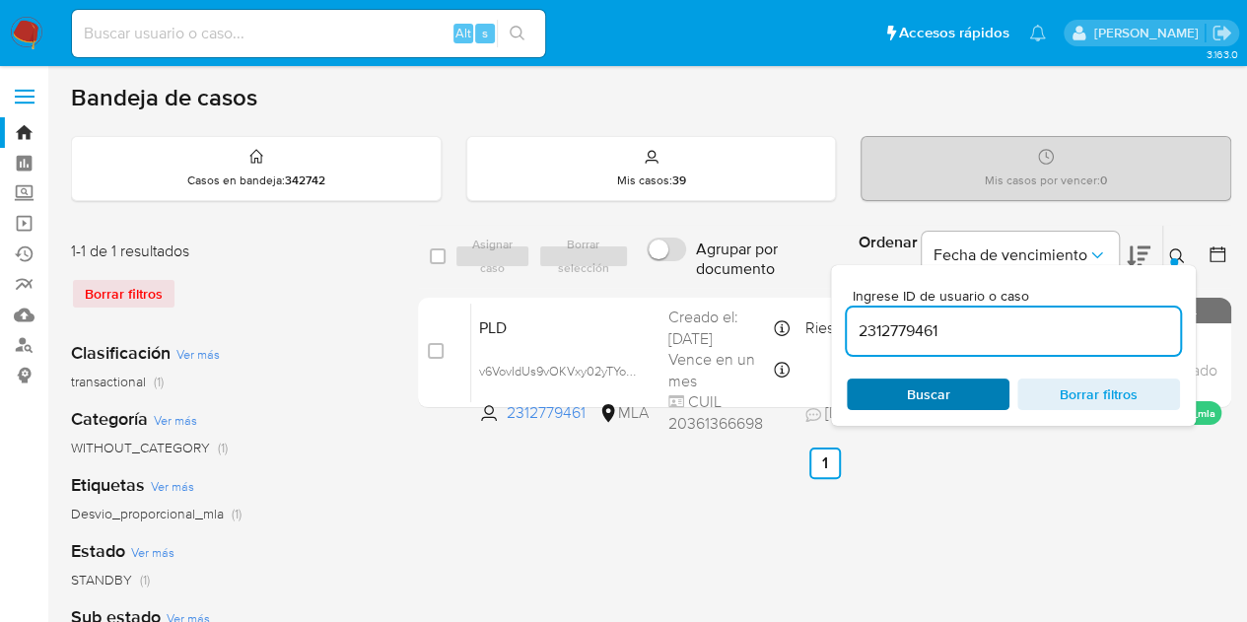
click at [984, 395] on span "Buscar" at bounding box center [928, 395] width 135 height 28
click at [1179, 256] on icon at bounding box center [1177, 256] width 16 height 16
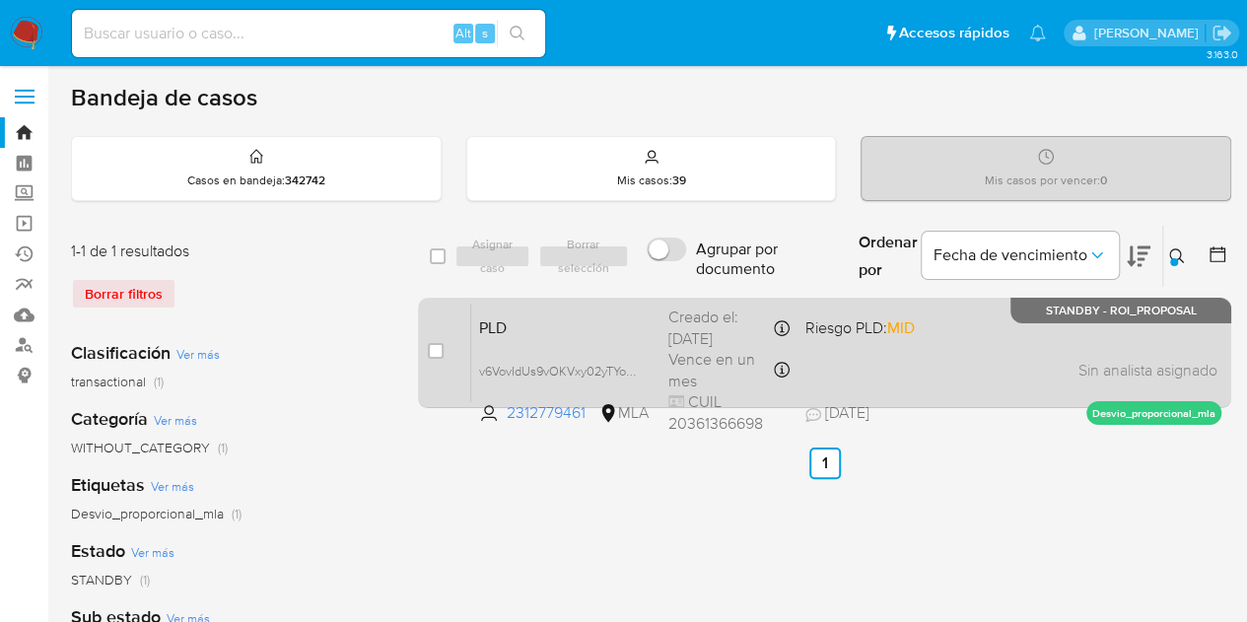
click at [564, 325] on span "PLD" at bounding box center [566, 326] width 174 height 26
click at [606, 317] on span "PLD" at bounding box center [566, 326] width 174 height 26
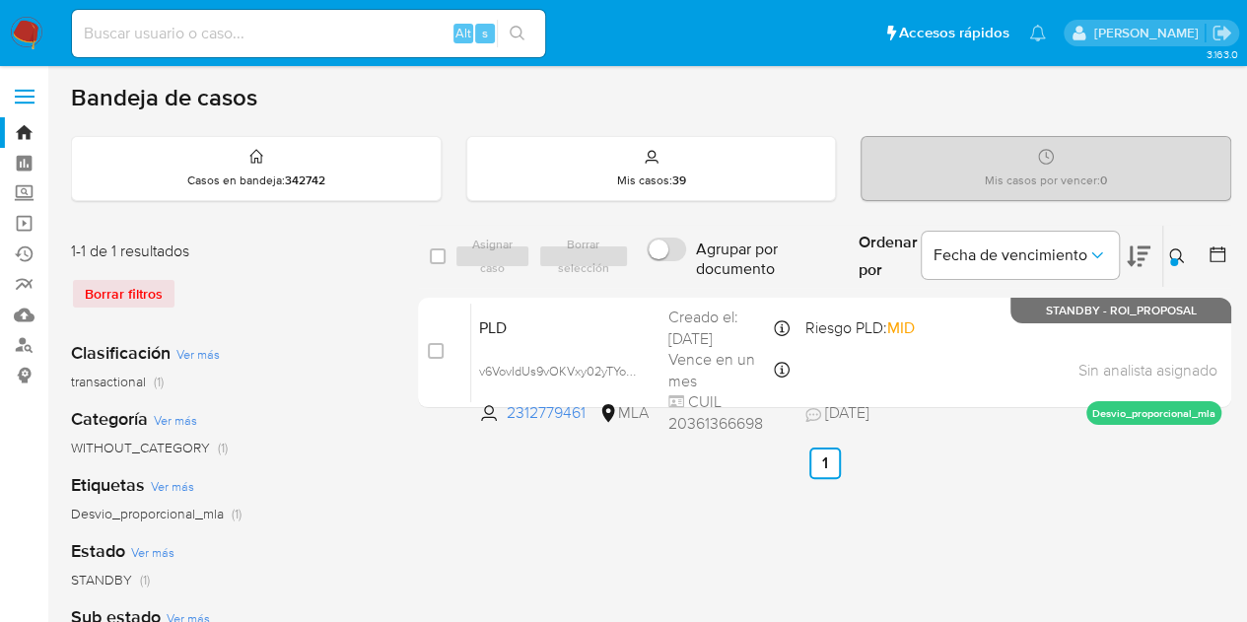
drag, startPoint x: 1178, startPoint y: 251, endPoint x: 1169, endPoint y: 257, distance: 10.7
click at [1177, 251] on icon at bounding box center [1177, 256] width 16 height 16
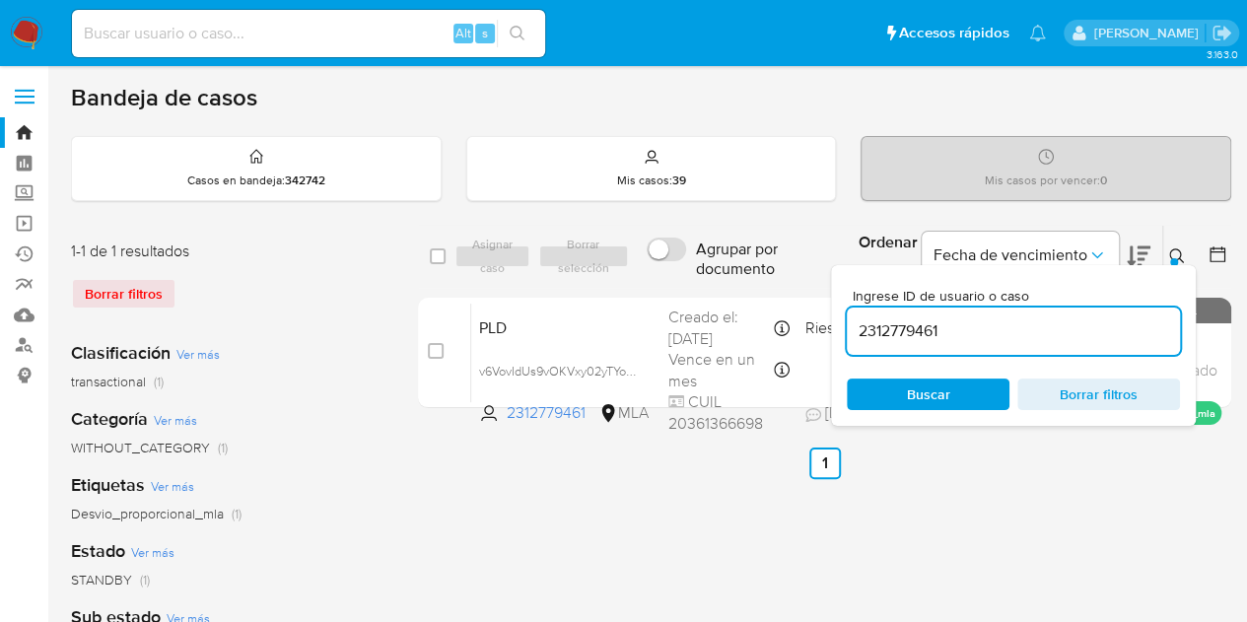
drag, startPoint x: 1019, startPoint y: 330, endPoint x: 679, endPoint y: 293, distance: 342.2
click at [682, 289] on div "select-all-cases-checkbox Asignar caso Borrar selección Agrupar por documento O…" at bounding box center [824, 320] width 813 height 191
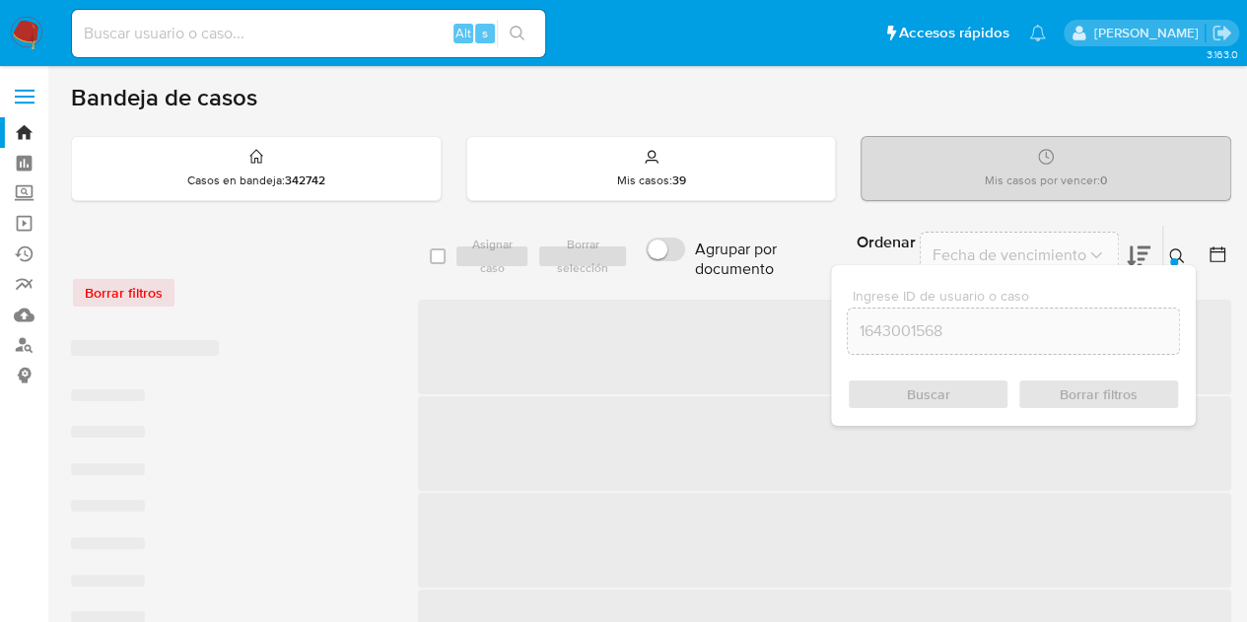
click at [1180, 251] on icon at bounding box center [1176, 255] width 15 height 15
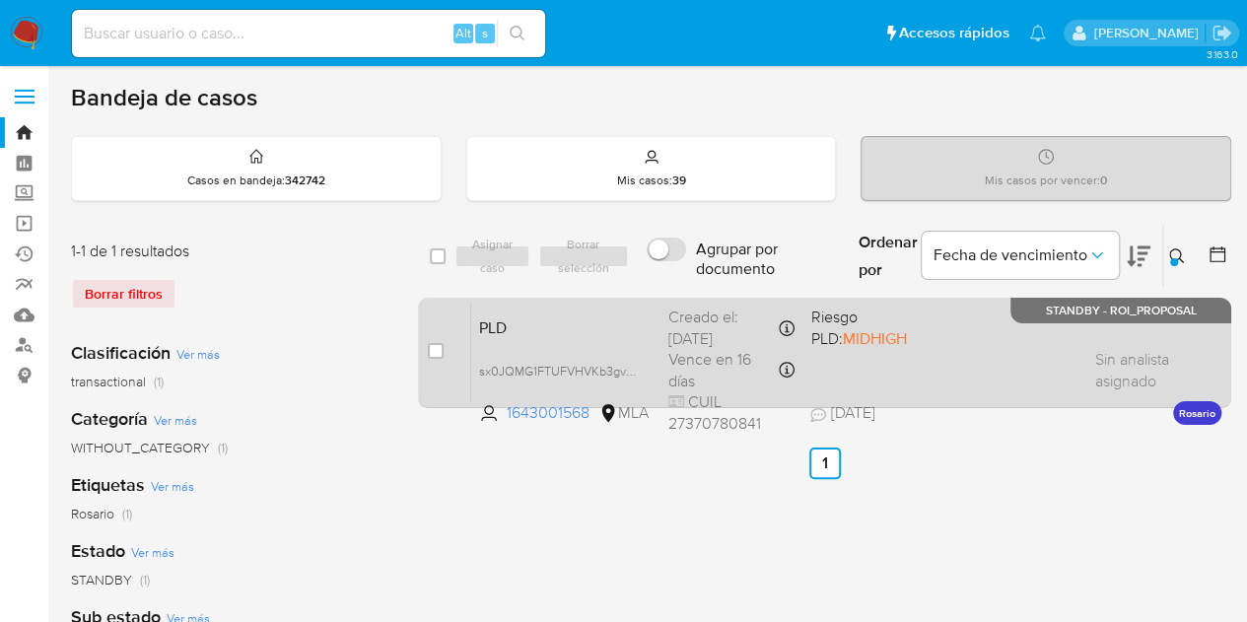
click at [631, 337] on div "PLD sx0JQMG1FTUFVHVKb3gvXofe 1643001568 MLA Riesgo PLD: MIDHIGH Creado el: 12/0…" at bounding box center [846, 353] width 750 height 100
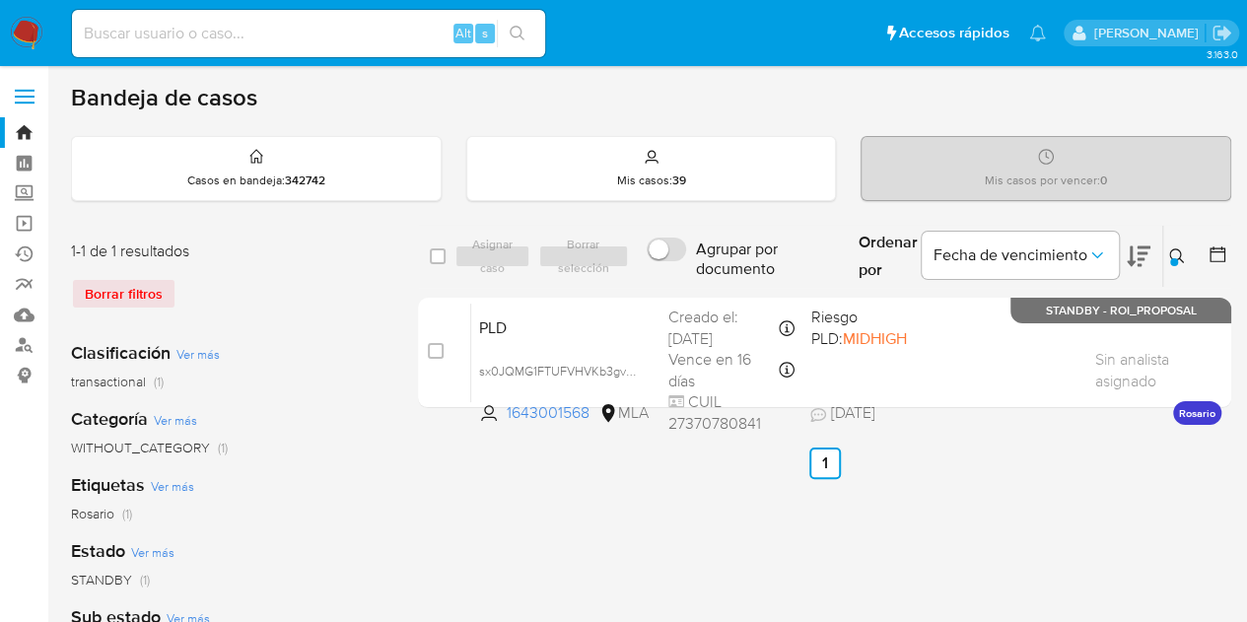
click at [1174, 244] on button at bounding box center [1179, 256] width 33 height 24
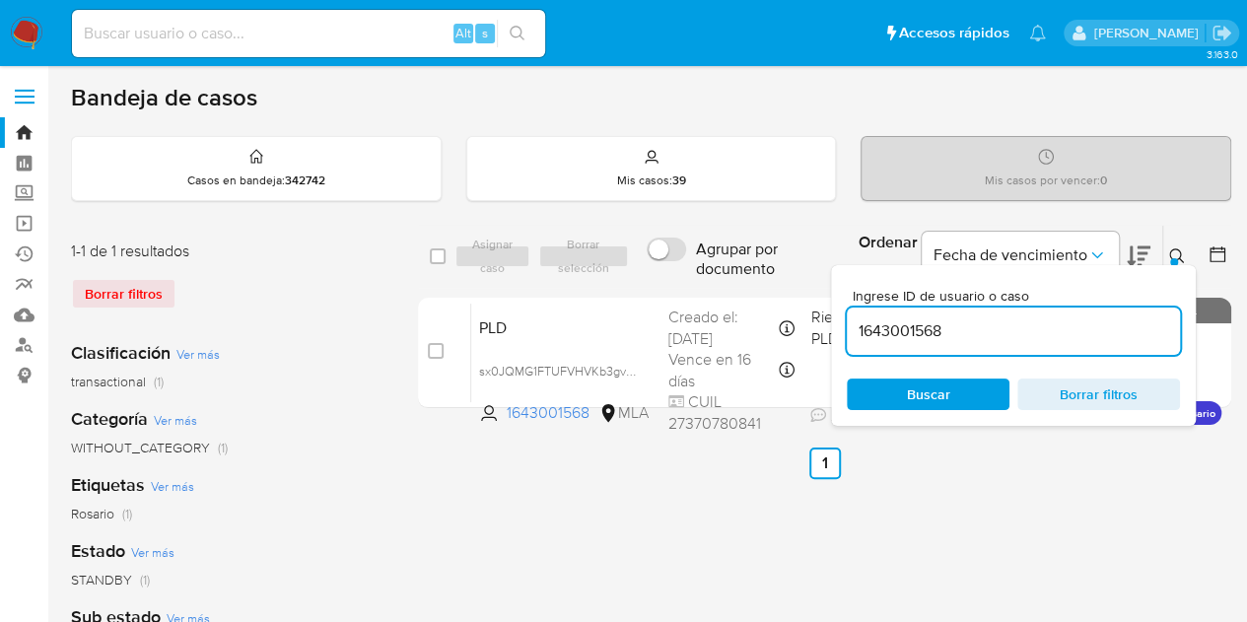
drag, startPoint x: 1024, startPoint y: 324, endPoint x: 661, endPoint y: 281, distance: 366.4
click at [661, 281] on div "select-all-cases-checkbox Asignar caso Borrar selección Agrupar por documento O…" at bounding box center [824, 257] width 813 height 64
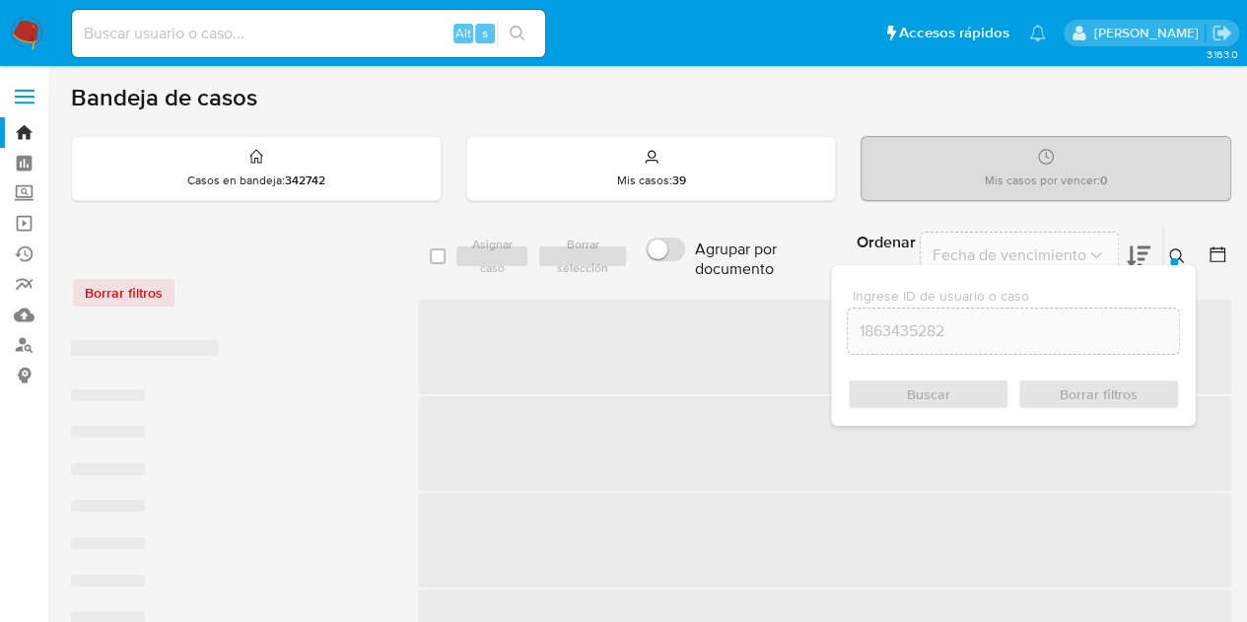
click at [1169, 252] on icon at bounding box center [1176, 255] width 15 height 15
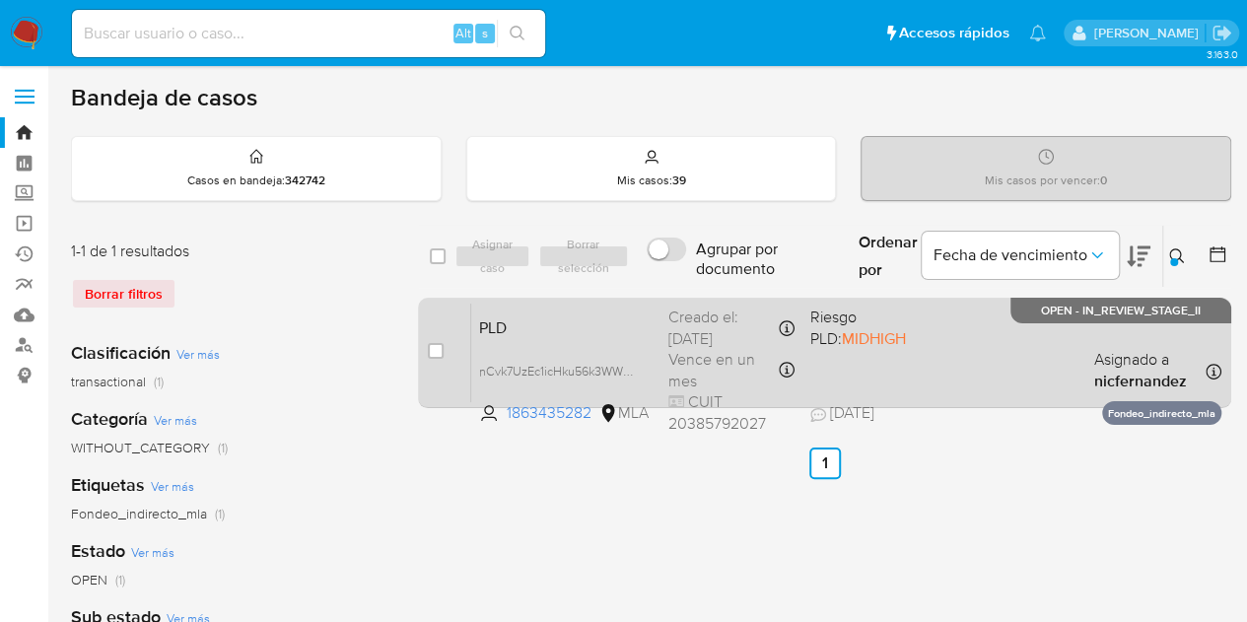
click at [589, 341] on div "PLD nCvk7UzEc1icHku56k3WW9v7 1863435282 MLA Riesgo PLD: MIDHIGH Creado el: 12/0…" at bounding box center [846, 353] width 750 height 100
click at [626, 368] on span "nCvk7UzEc1icHku56k3WW9v7" at bounding box center [560, 370] width 163 height 22
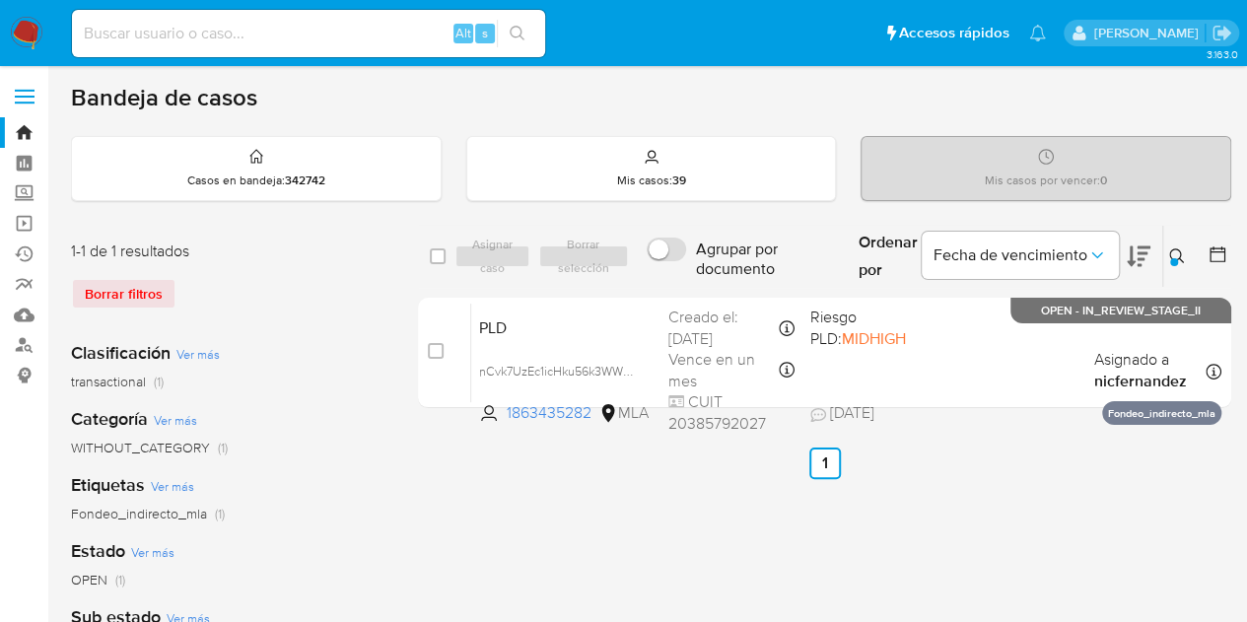
click at [1177, 252] on icon at bounding box center [1177, 256] width 16 height 16
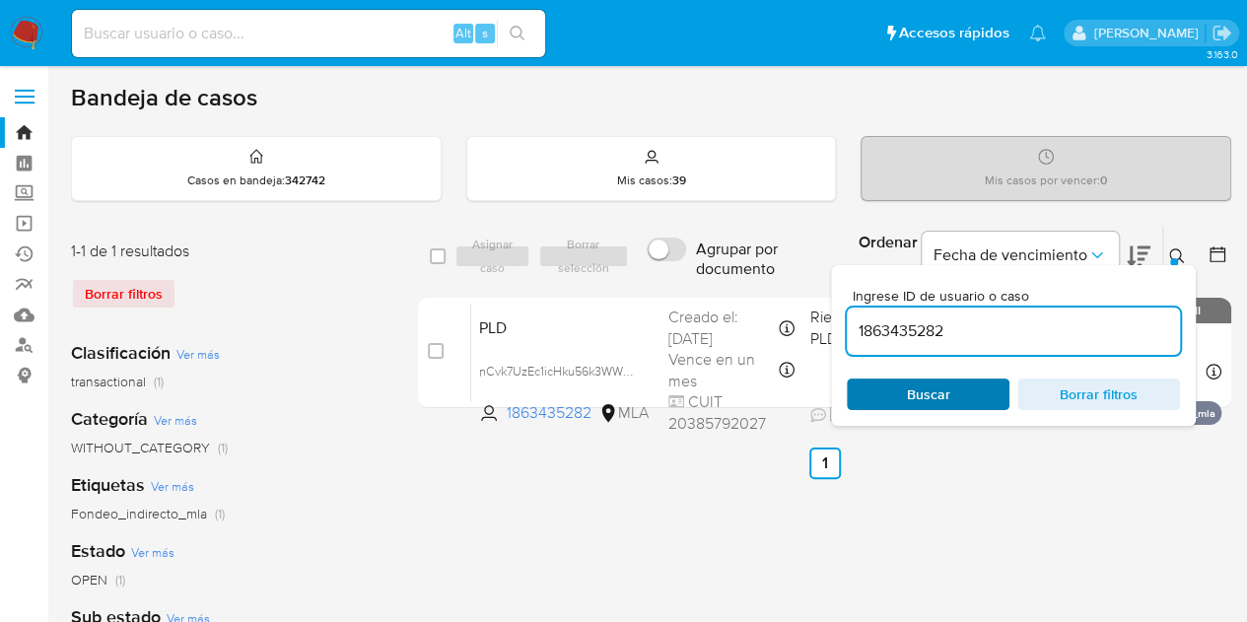
click at [960, 391] on span "Buscar" at bounding box center [928, 395] width 135 height 28
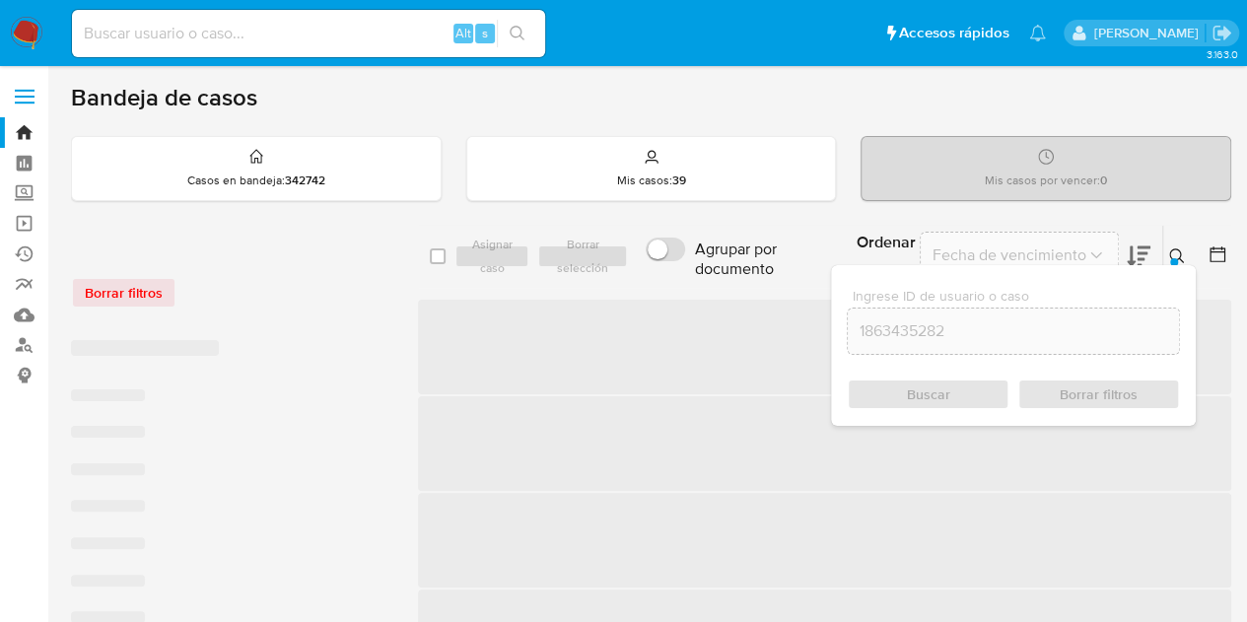
click at [1183, 255] on icon at bounding box center [1177, 256] width 16 height 16
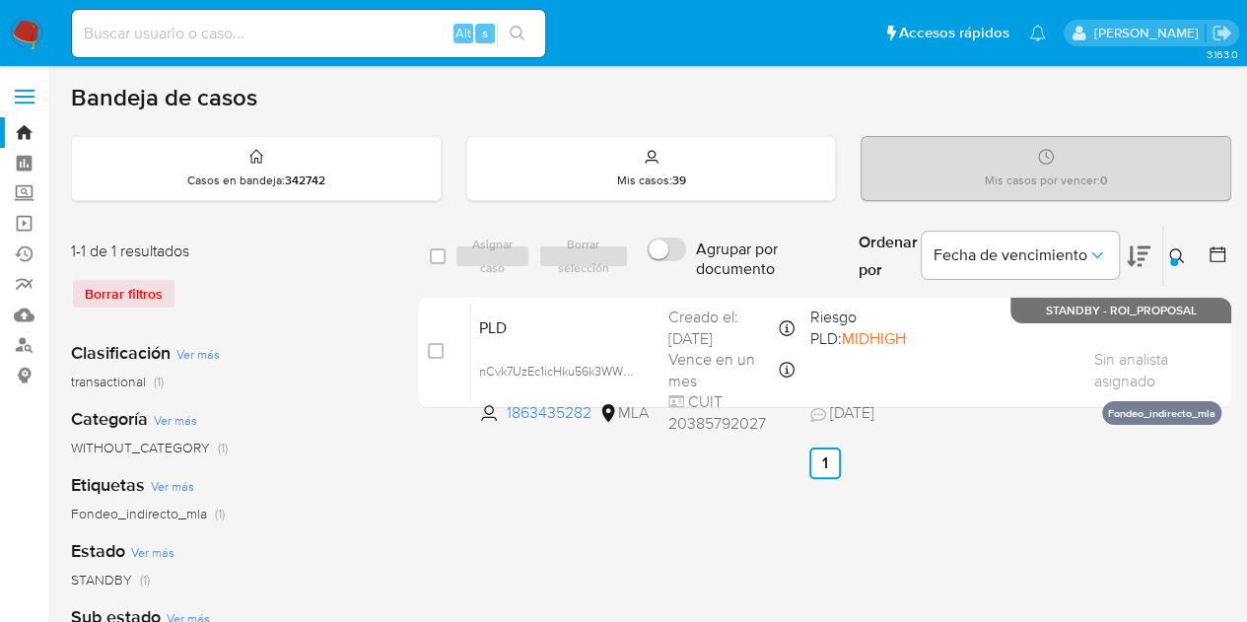
click at [1183, 255] on icon at bounding box center [1177, 256] width 16 height 16
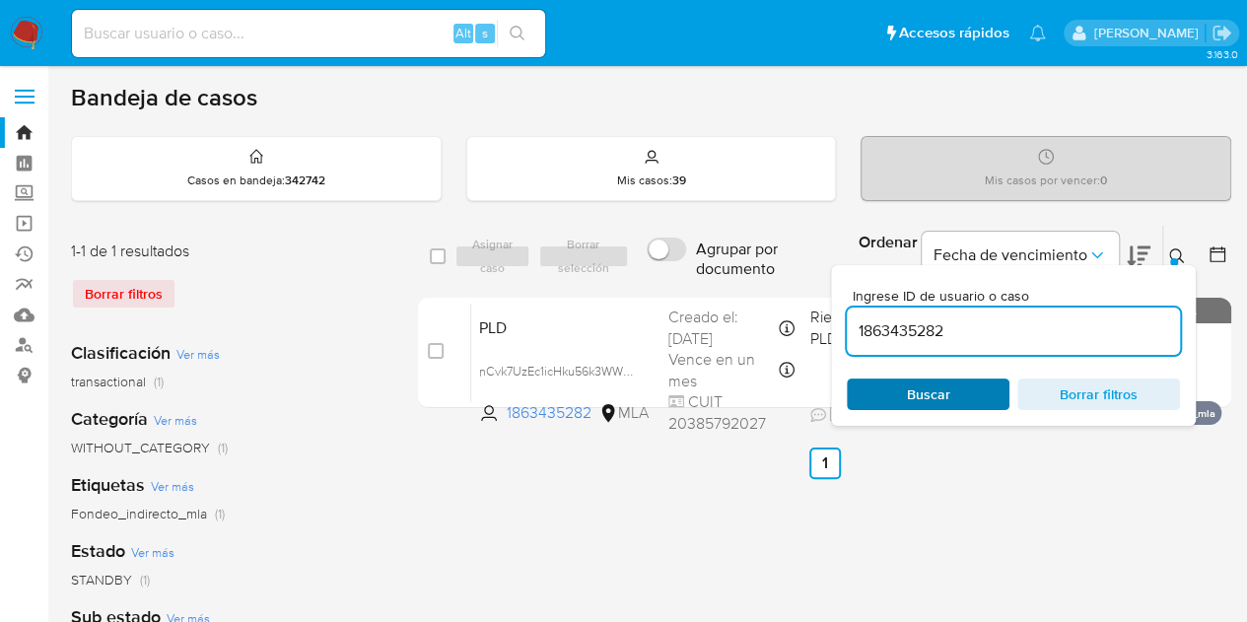
click at [957, 387] on span "Buscar" at bounding box center [928, 395] width 135 height 28
click at [1178, 250] on icon at bounding box center [1177, 256] width 16 height 16
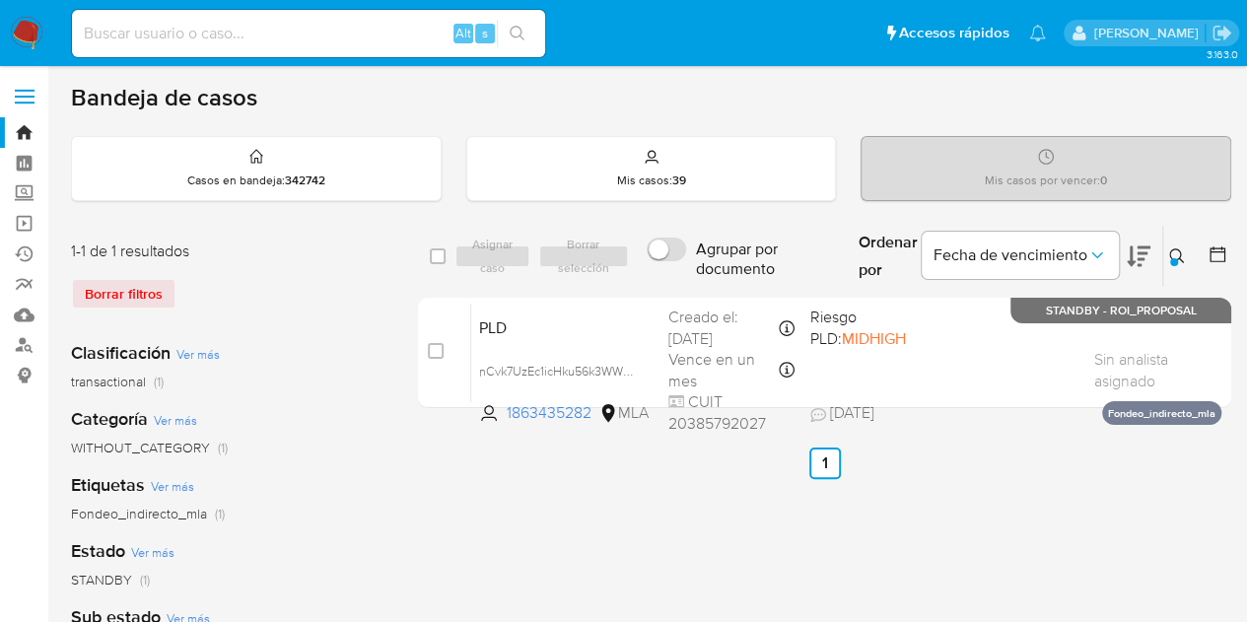
click at [1179, 253] on icon at bounding box center [1177, 256] width 16 height 16
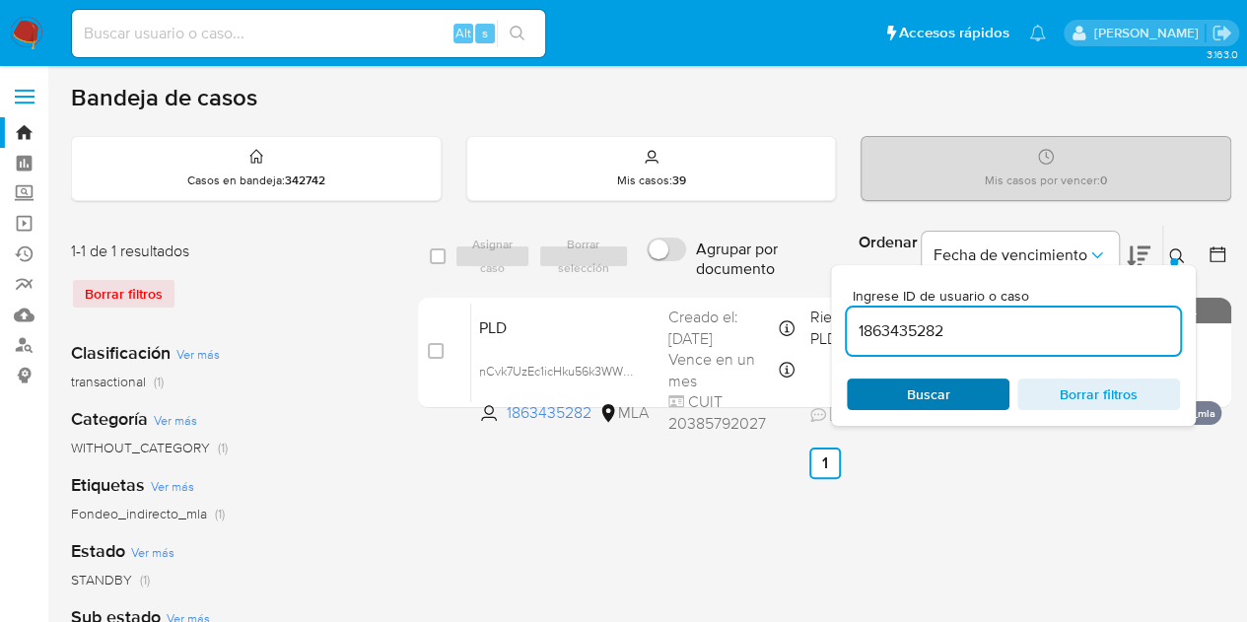
click at [929, 401] on span "Buscar" at bounding box center [928, 395] width 43 height 32
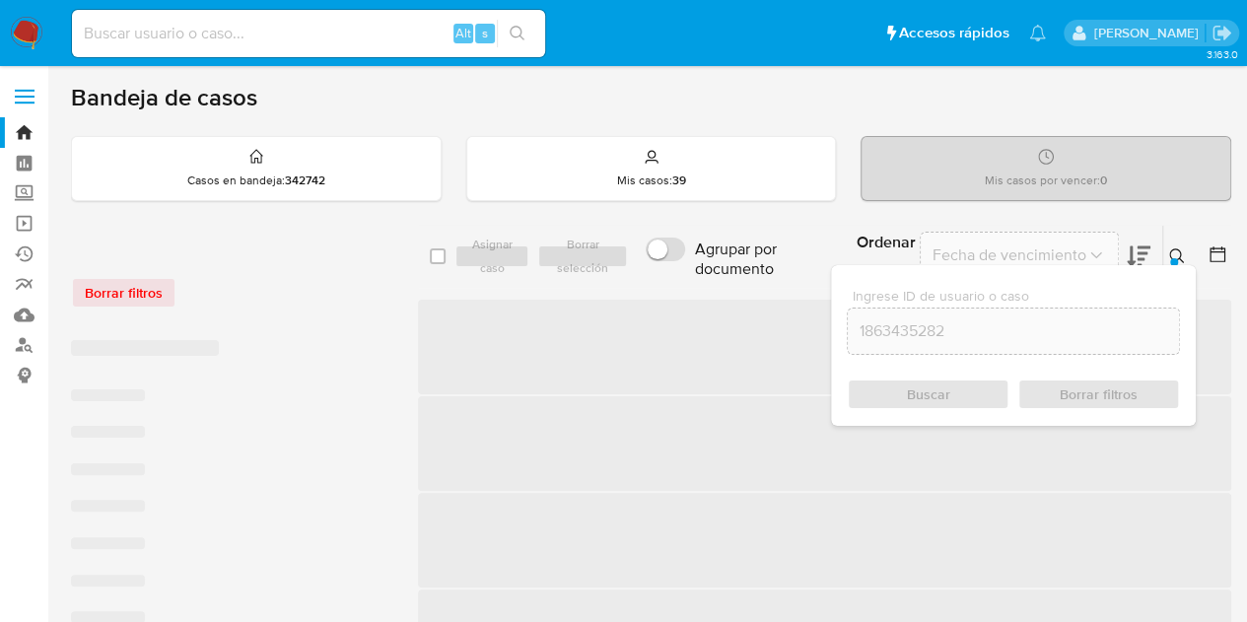
click at [1184, 261] on icon at bounding box center [1177, 256] width 16 height 16
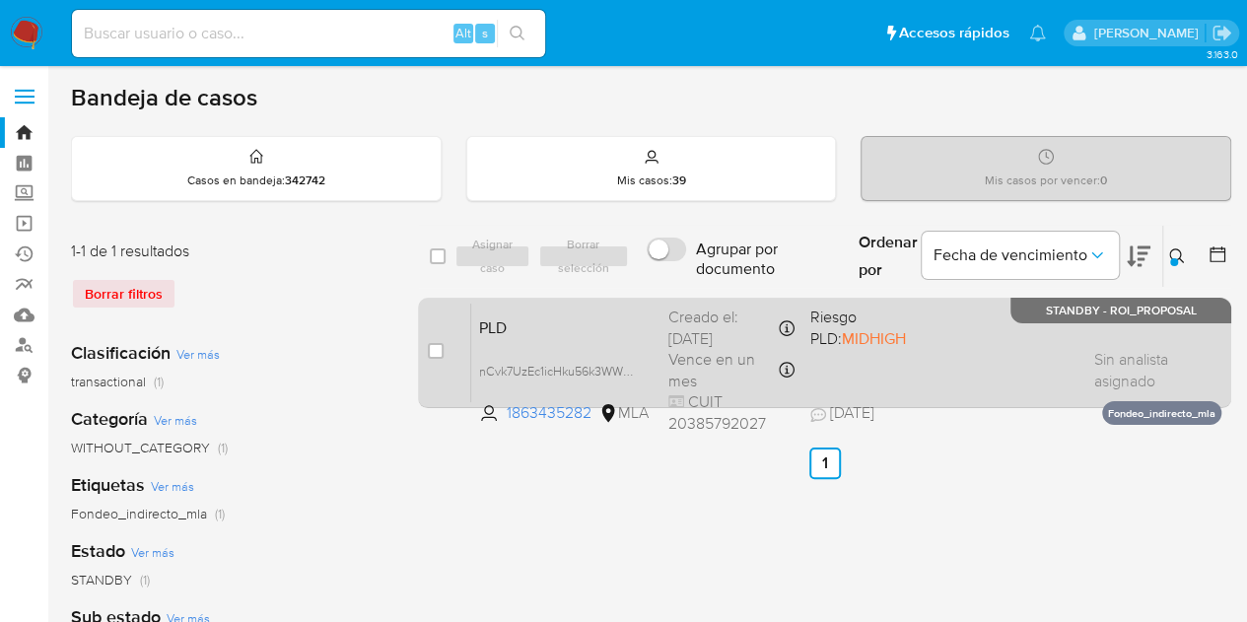
click at [530, 328] on span "PLD" at bounding box center [566, 326] width 174 height 26
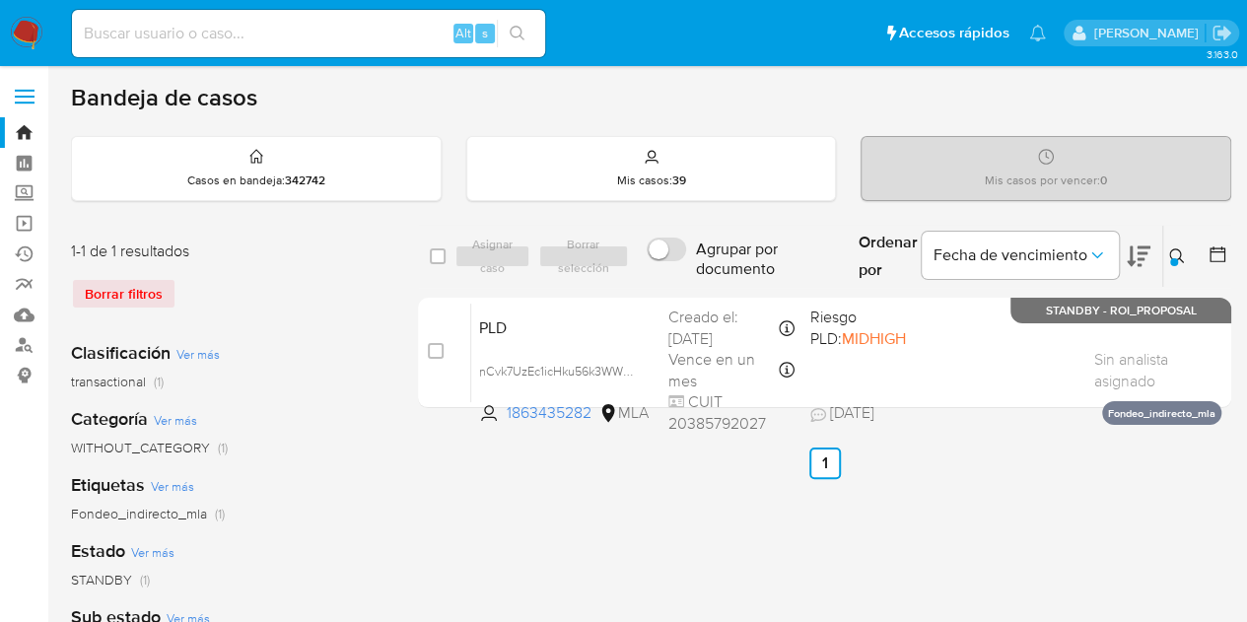
click at [1176, 250] on icon at bounding box center [1177, 256] width 16 height 16
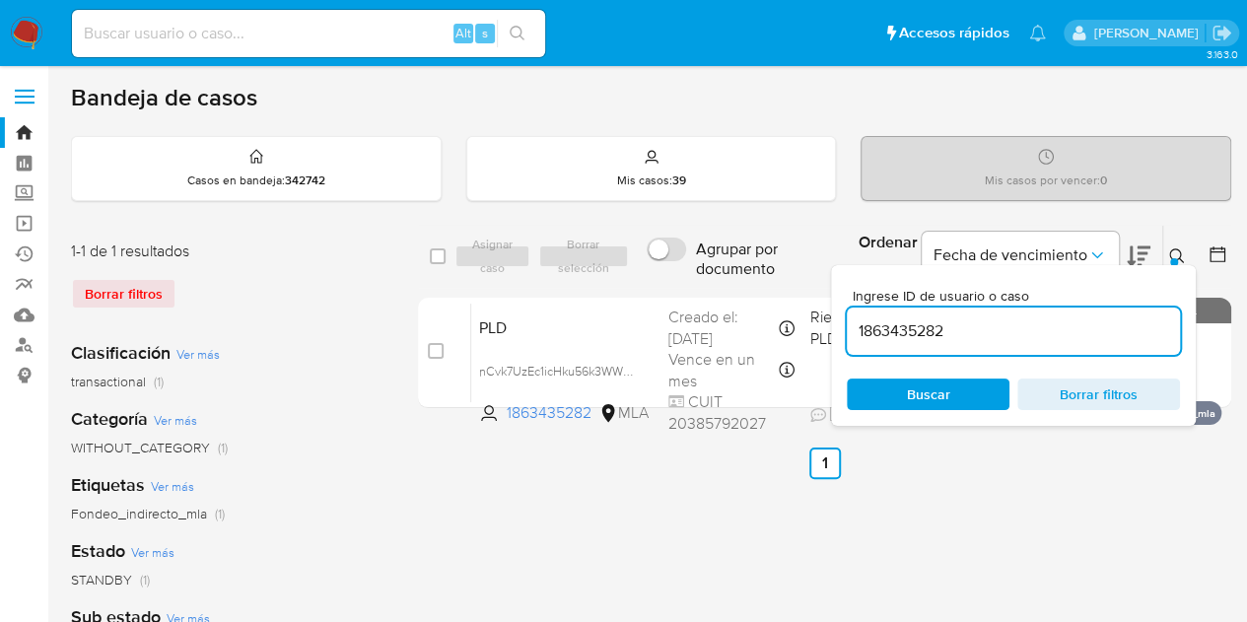
drag, startPoint x: 958, startPoint y: 387, endPoint x: 937, endPoint y: 359, distance: 35.9
click at [958, 388] on span "Buscar" at bounding box center [928, 395] width 135 height 28
drag, startPoint x: 1165, startPoint y: 251, endPoint x: 1175, endPoint y: 253, distance: 10.1
click at [1166, 251] on button at bounding box center [1179, 256] width 33 height 24
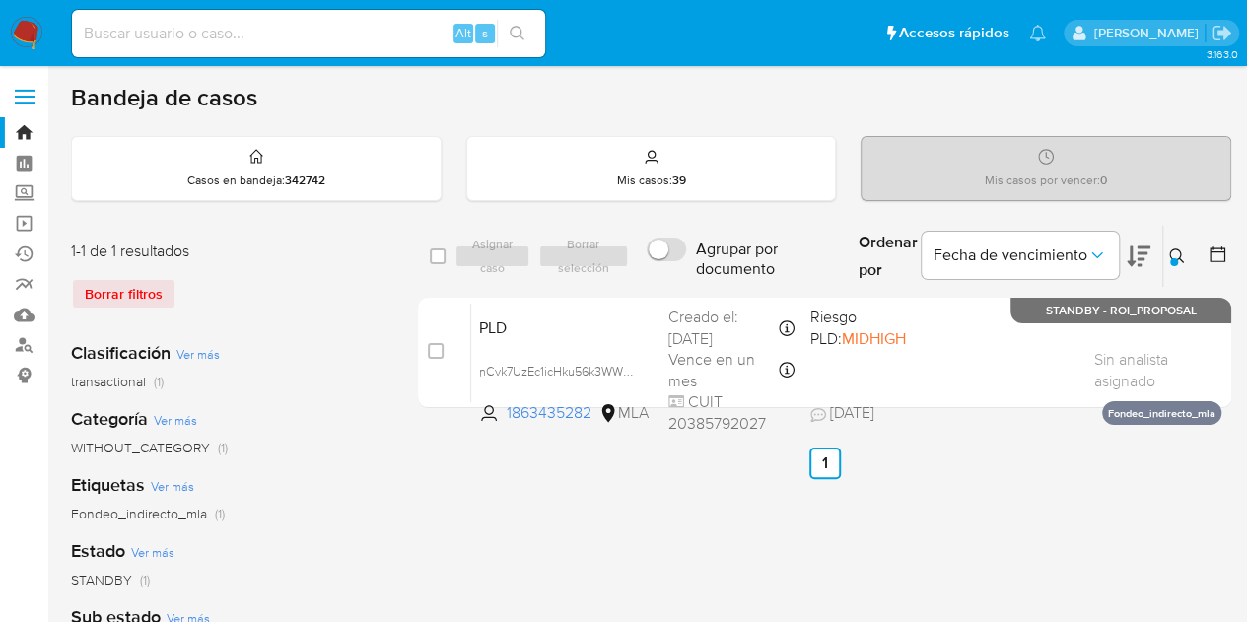
click at [1176, 252] on icon at bounding box center [1177, 256] width 16 height 16
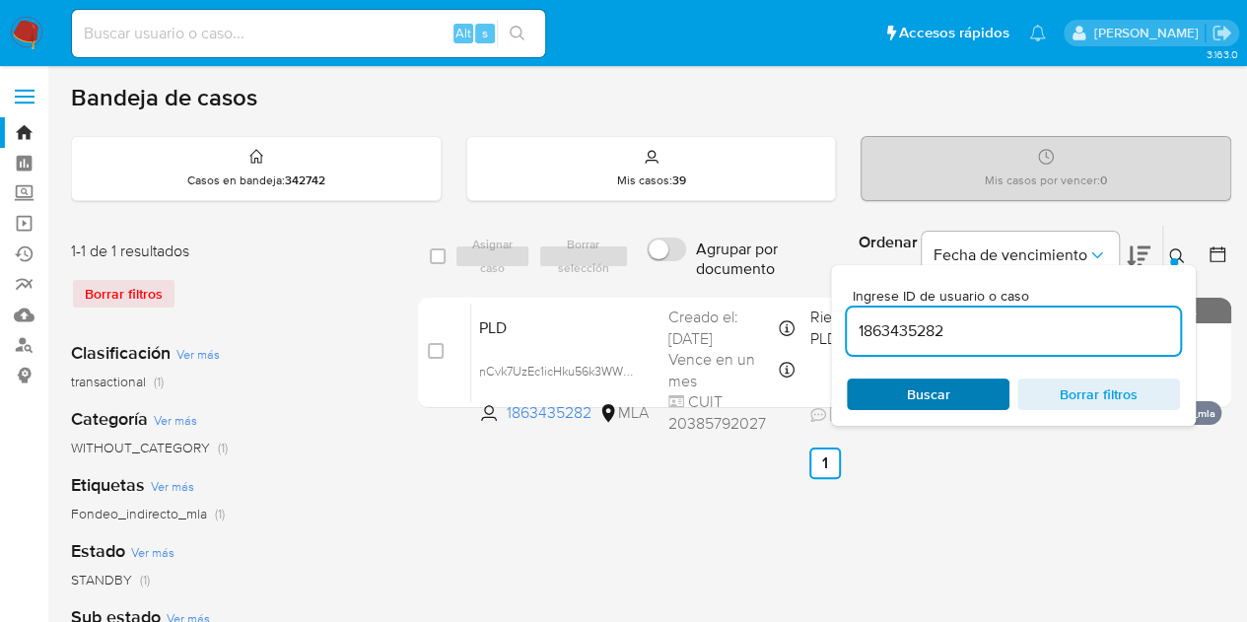
click at [951, 387] on span "Buscar" at bounding box center [928, 395] width 135 height 28
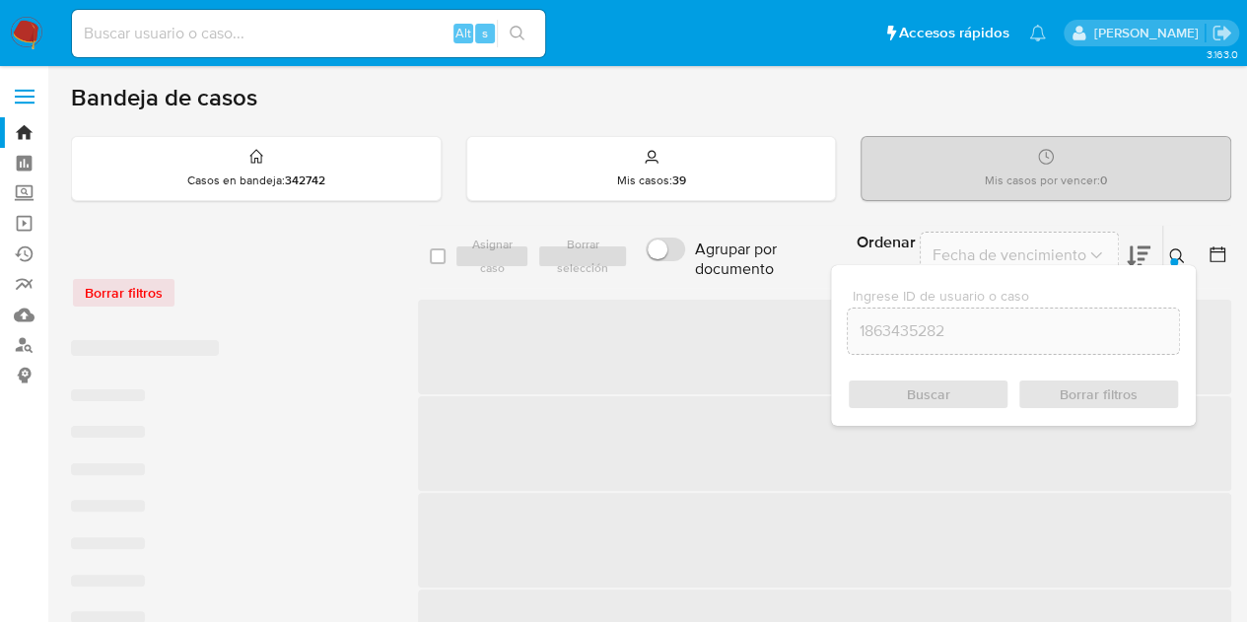
click at [1177, 251] on icon at bounding box center [1177, 256] width 16 height 16
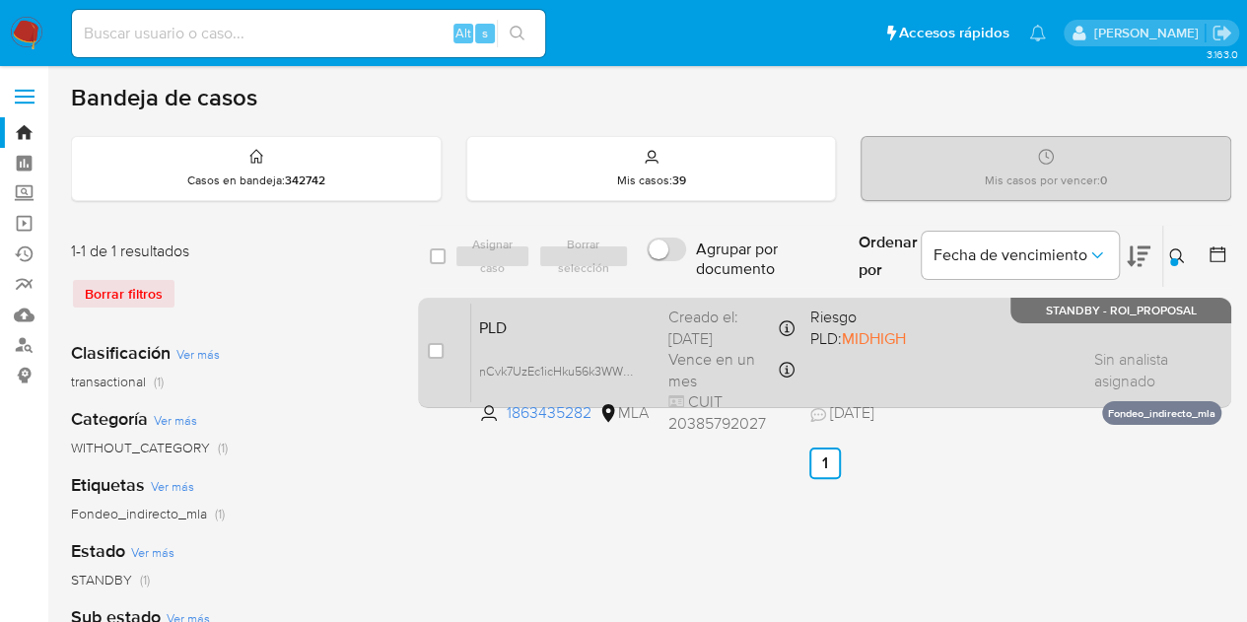
click at [572, 325] on span "PLD" at bounding box center [566, 326] width 174 height 26
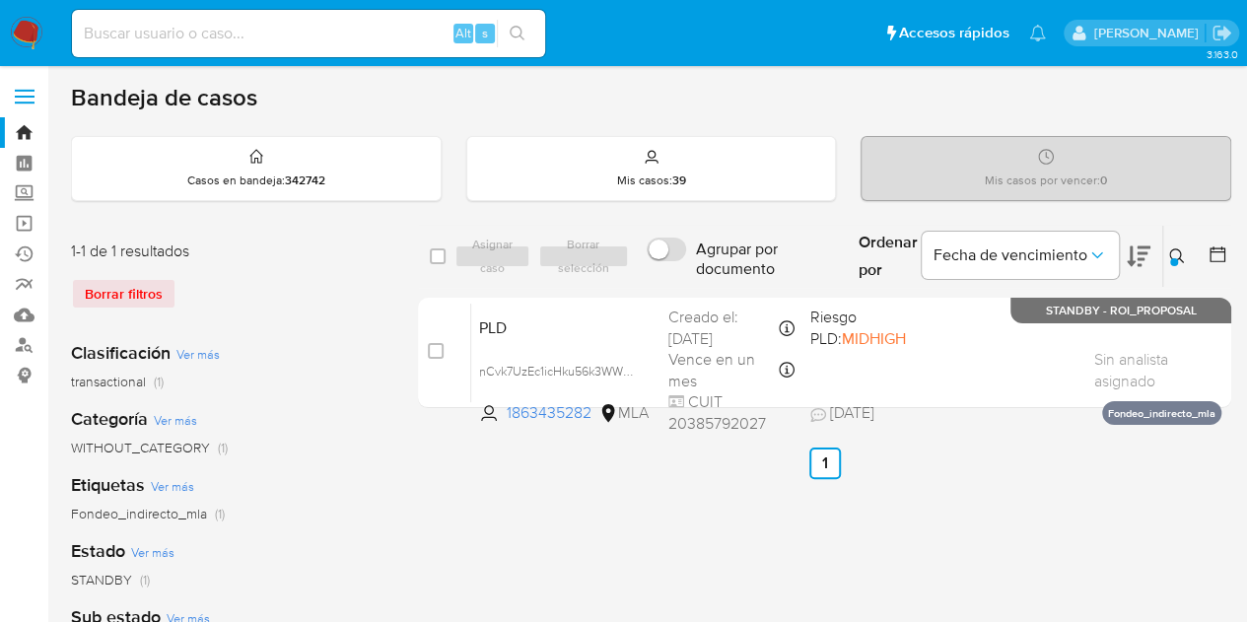
click at [1173, 258] on div at bounding box center [1174, 262] width 8 height 8
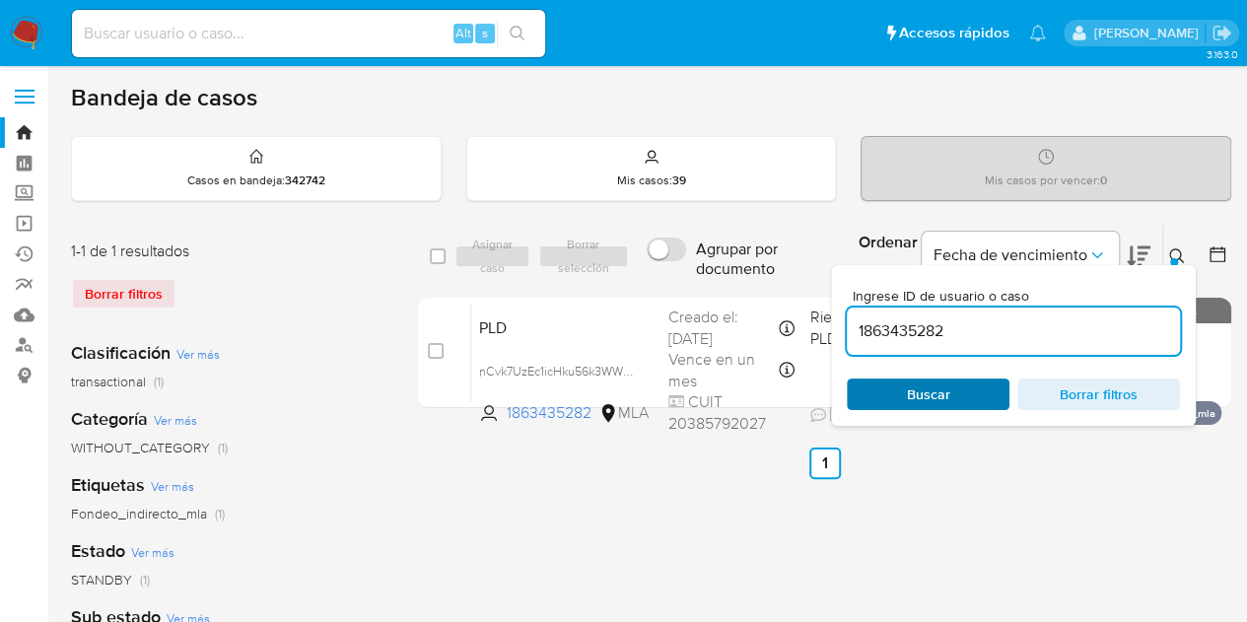
click at [954, 391] on span "Buscar" at bounding box center [928, 395] width 135 height 28
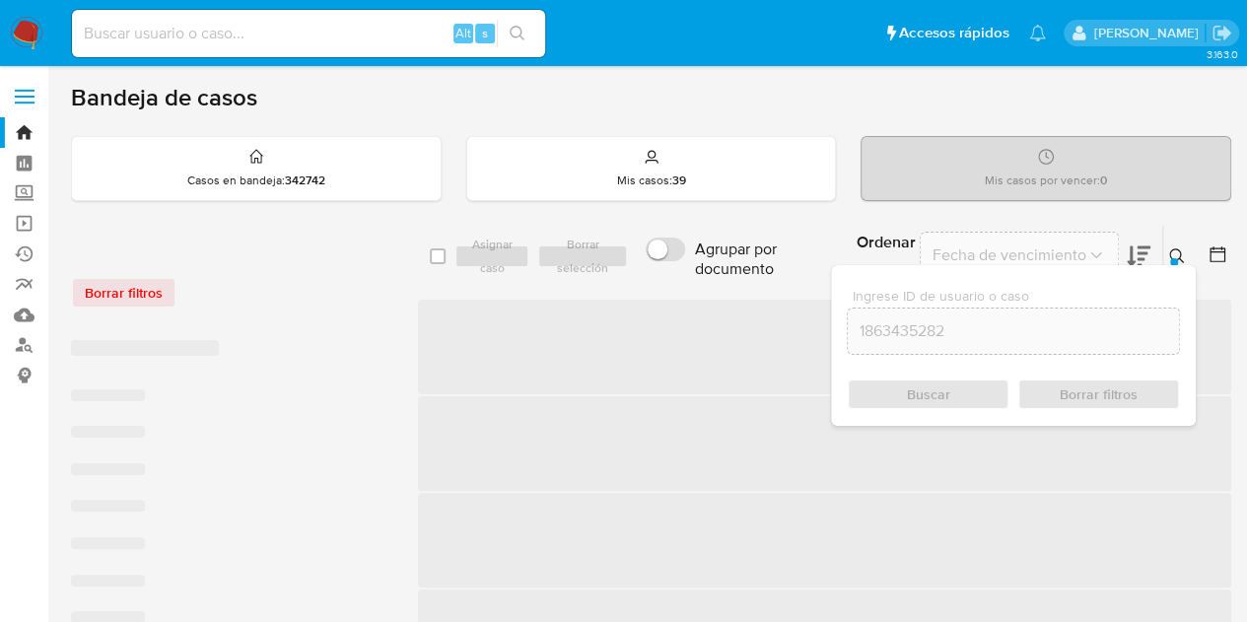
click at [1186, 244] on button at bounding box center [1179, 256] width 33 height 24
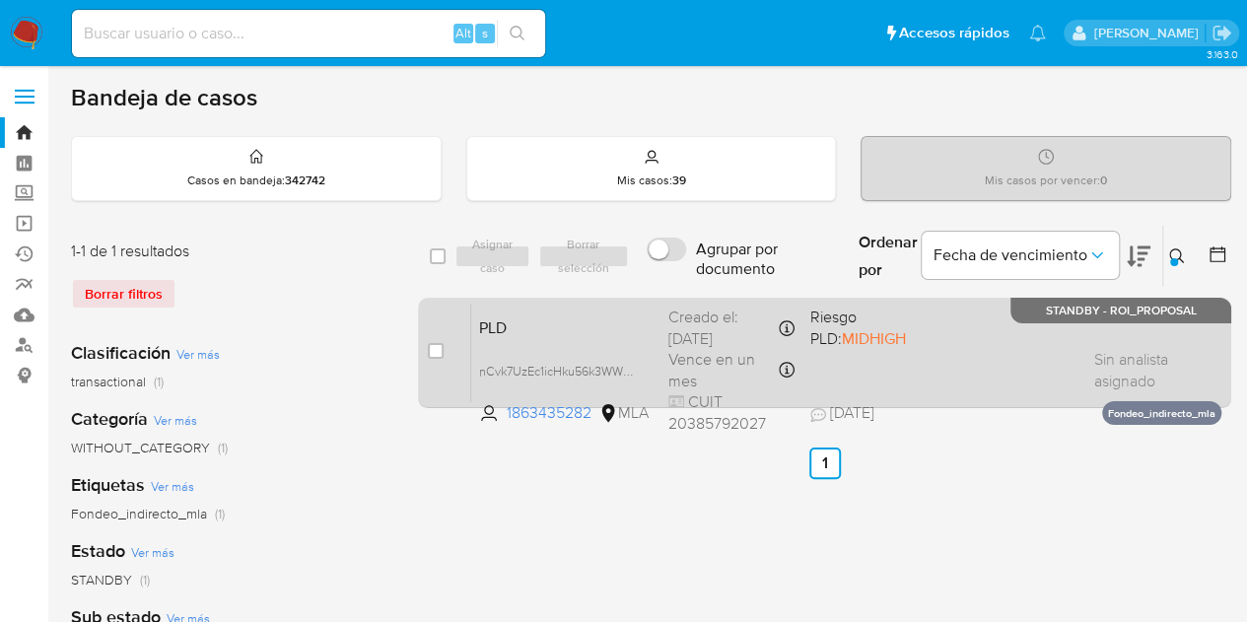
click at [615, 337] on div "PLD nCvk7UzEc1icHku56k3WW9v7 1863435282 MLA Riesgo PLD: MIDHIGH Creado el: 12/0…" at bounding box center [846, 353] width 750 height 100
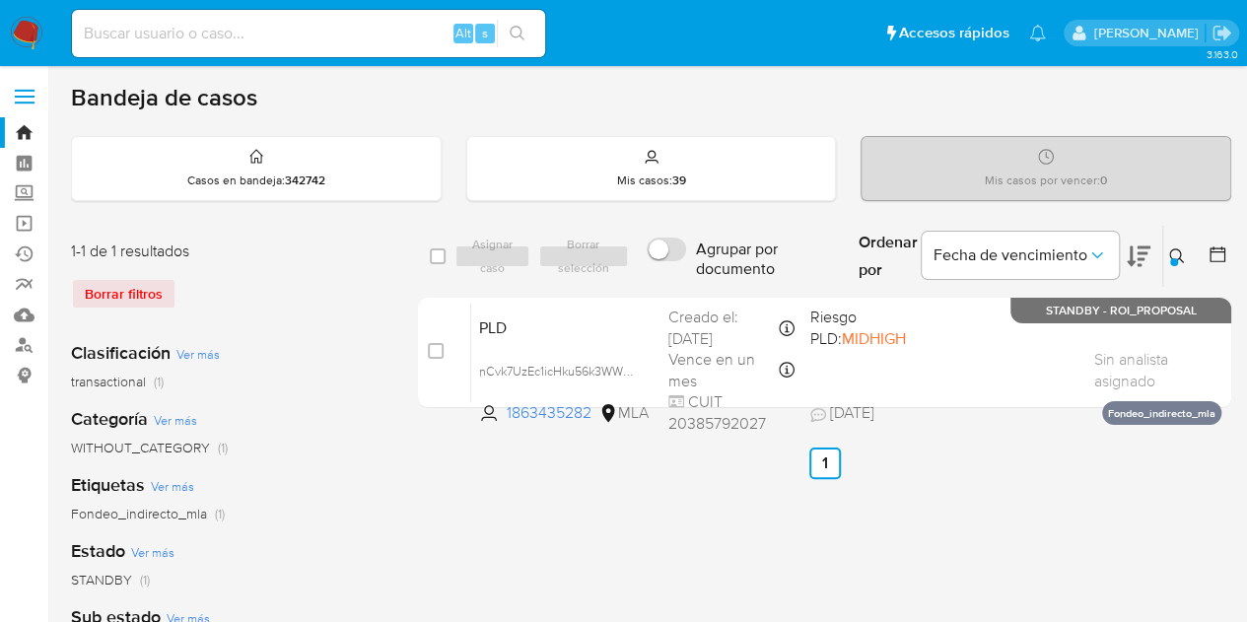
click at [1181, 248] on icon at bounding box center [1177, 256] width 16 height 16
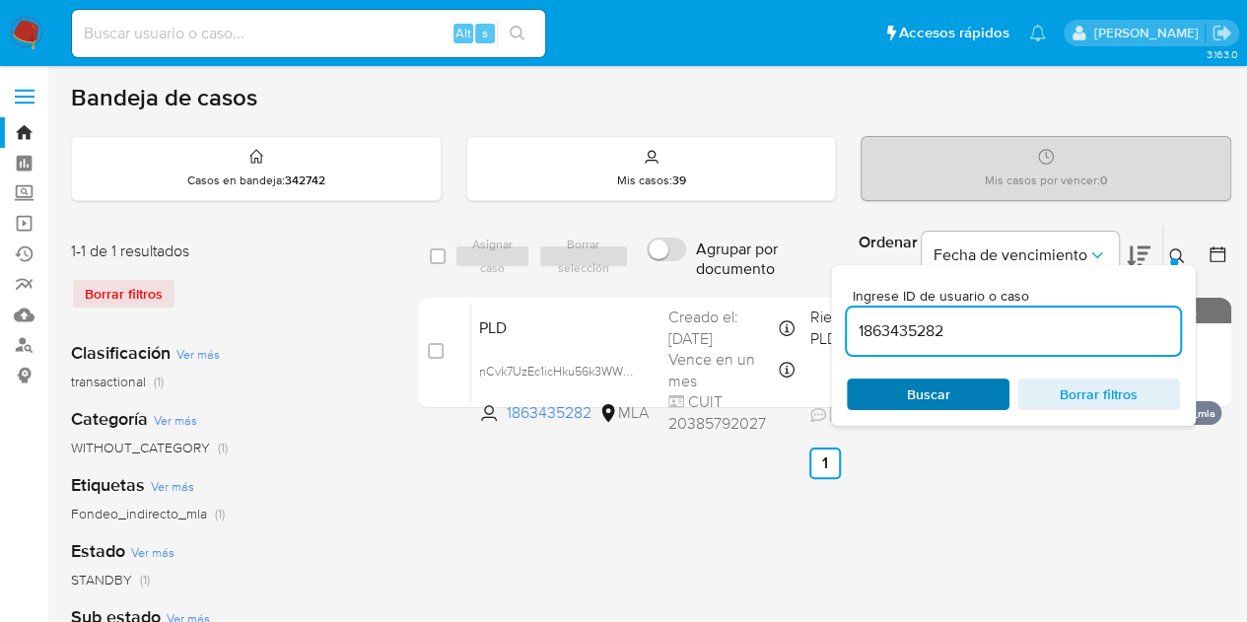
click at [947, 404] on span "Buscar" at bounding box center [928, 395] width 43 height 32
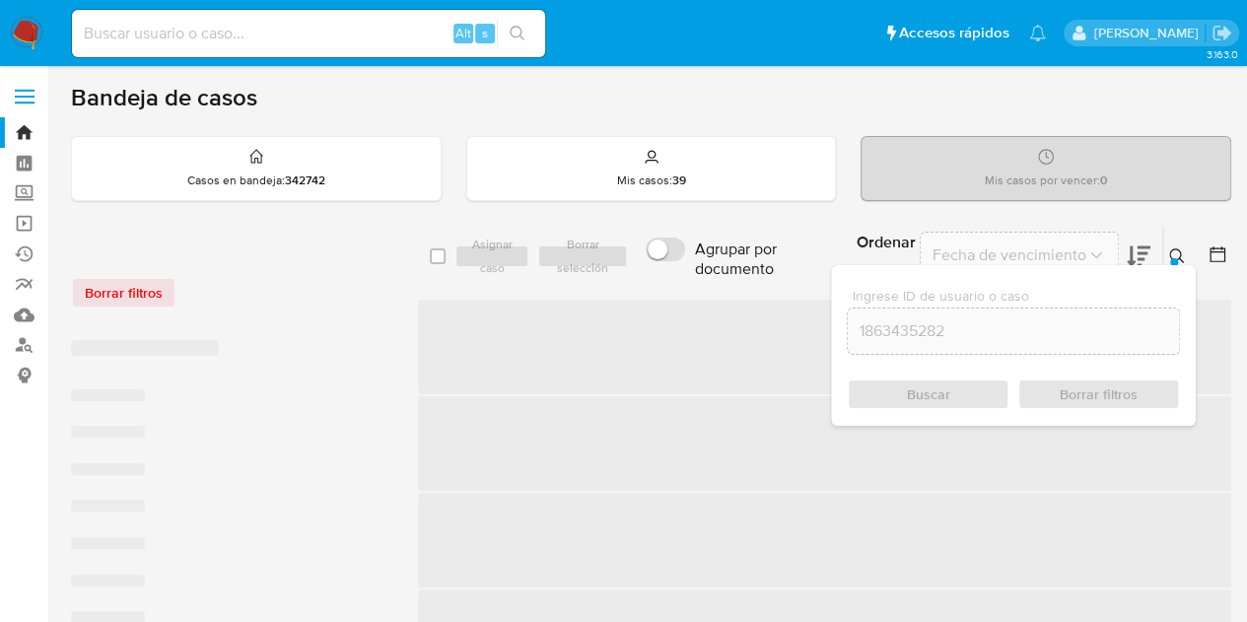
click at [1173, 255] on icon at bounding box center [1177, 256] width 16 height 16
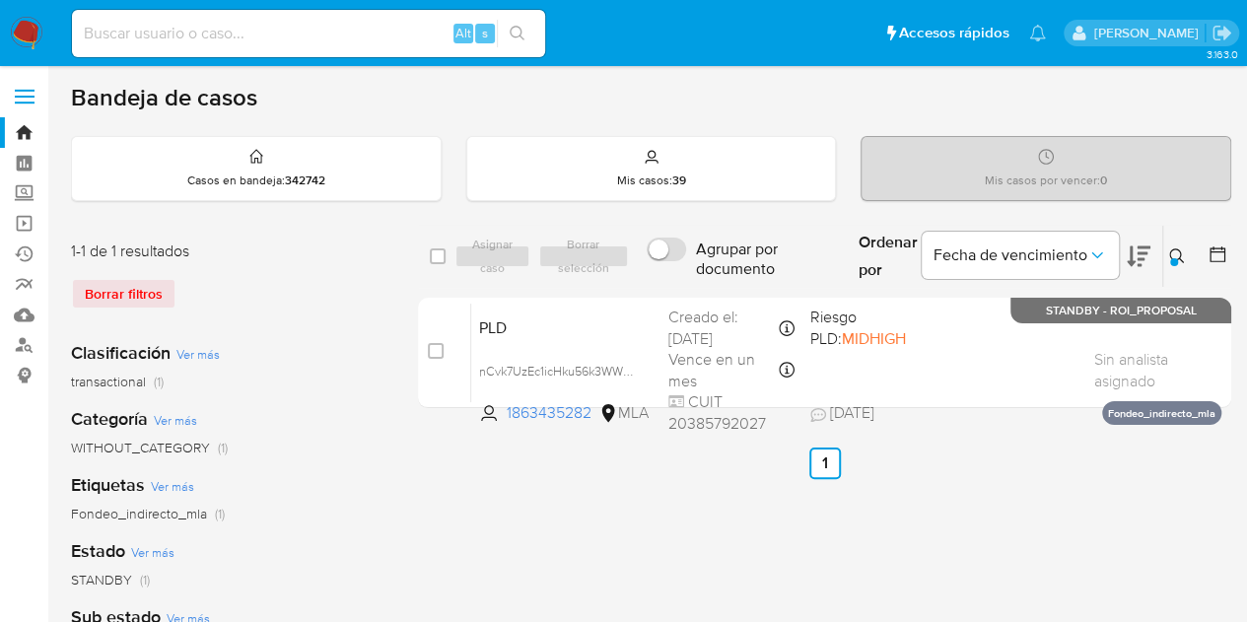
click at [1186, 255] on button at bounding box center [1179, 256] width 33 height 24
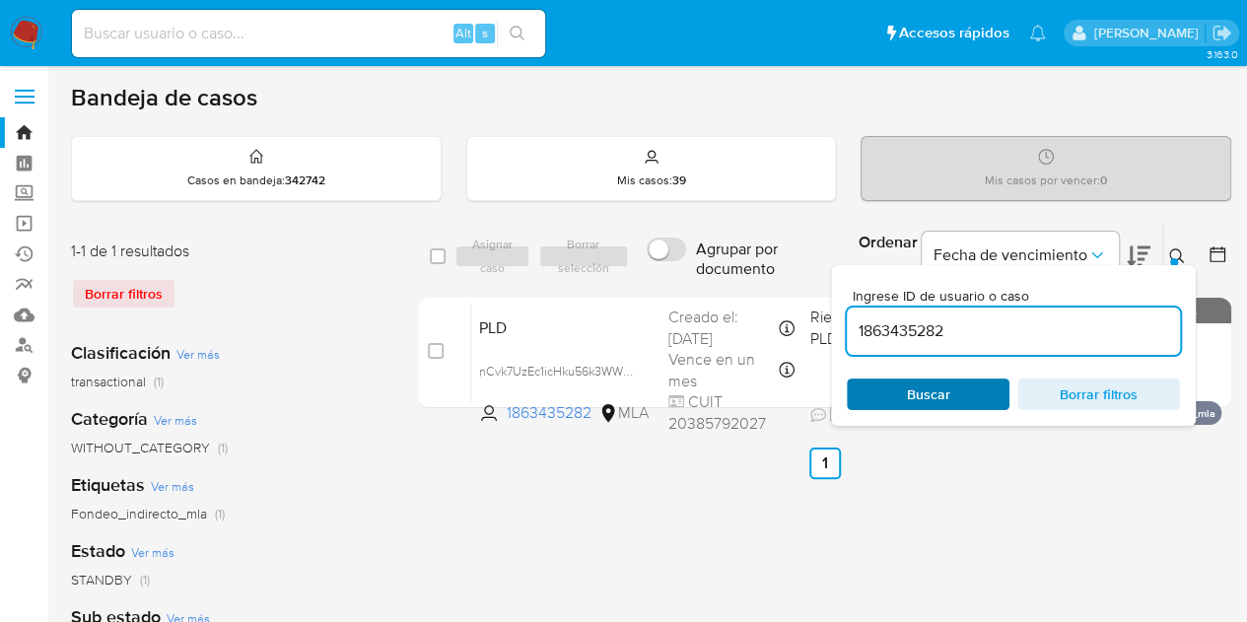
click at [948, 389] on span "Buscar" at bounding box center [928, 395] width 43 height 32
click at [1169, 245] on button at bounding box center [1179, 256] width 33 height 24
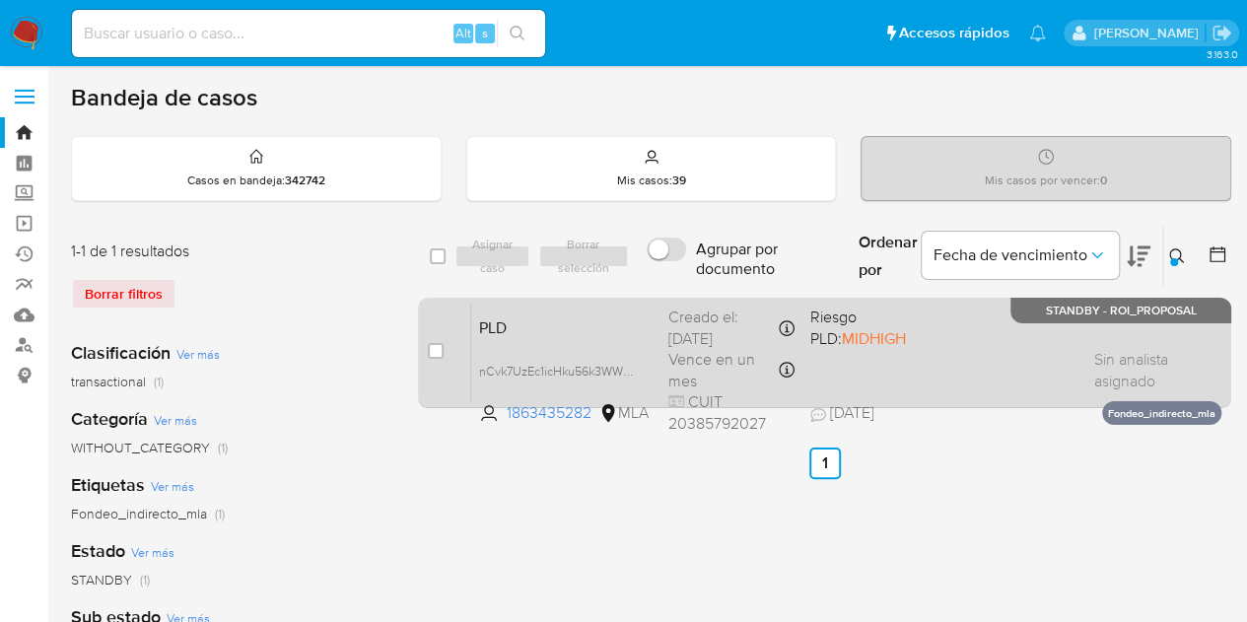
click at [594, 336] on span "PLD" at bounding box center [566, 326] width 174 height 26
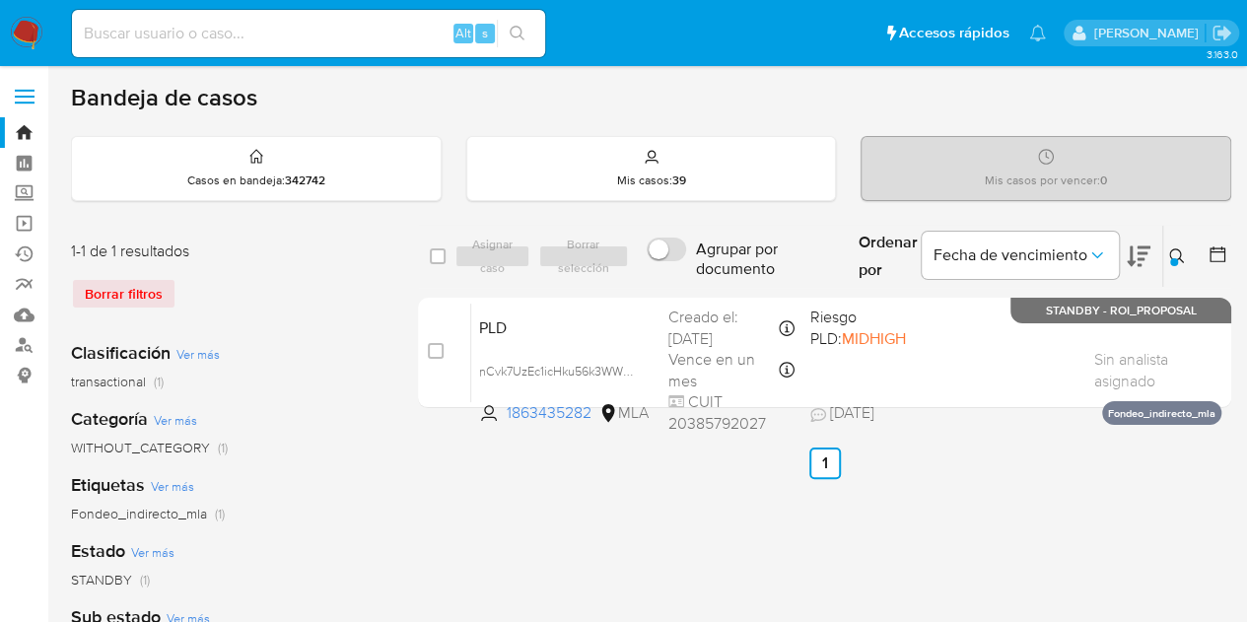
click at [1174, 248] on icon at bounding box center [1176, 255] width 15 height 15
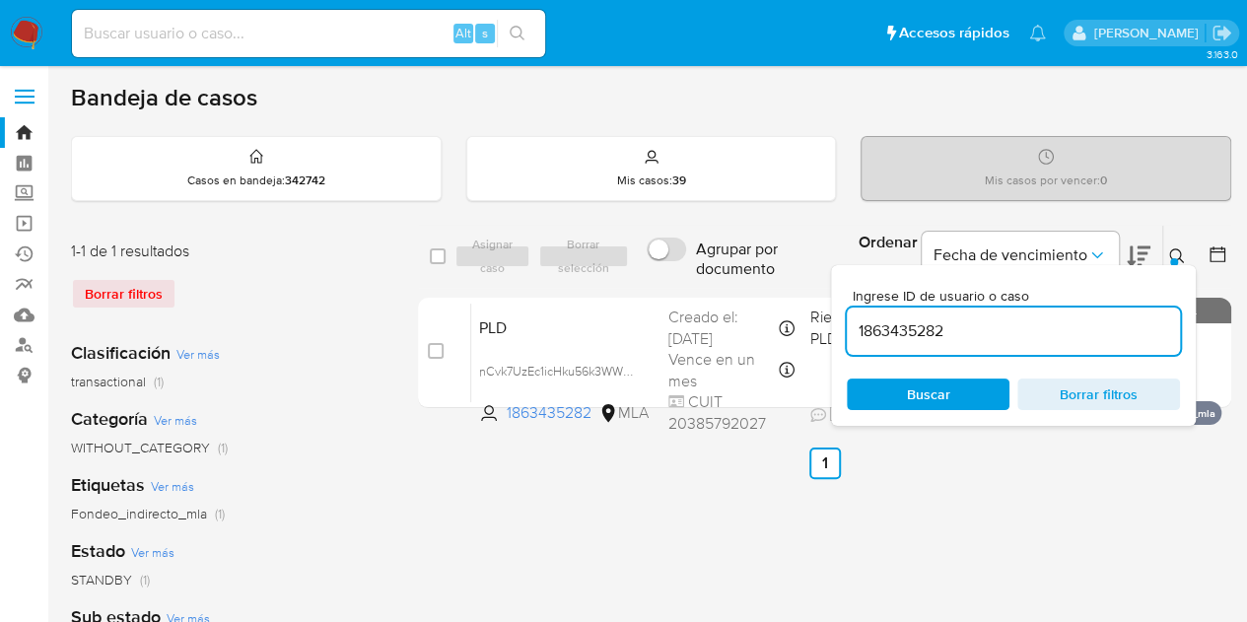
click at [935, 408] on div "Ingrese ID de usuario o caso 1863435282 Buscar Borrar filtros" at bounding box center [1013, 345] width 365 height 161
click at [925, 388] on span "Buscar" at bounding box center [928, 395] width 43 height 32
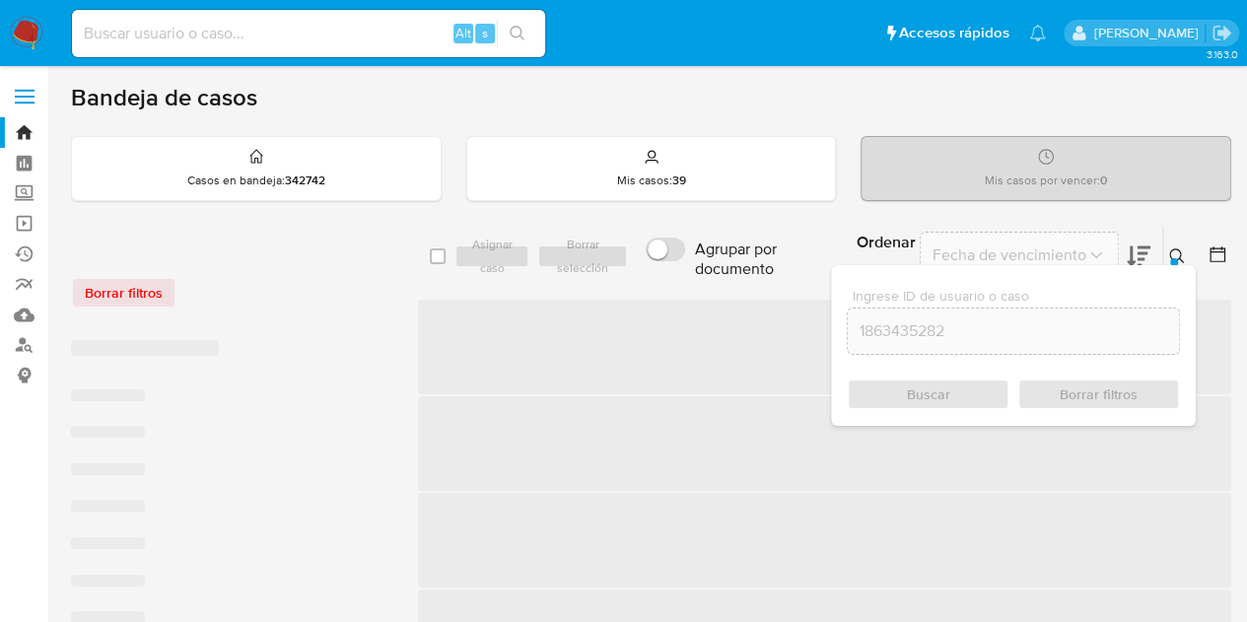
click at [1179, 251] on icon at bounding box center [1176, 255] width 15 height 15
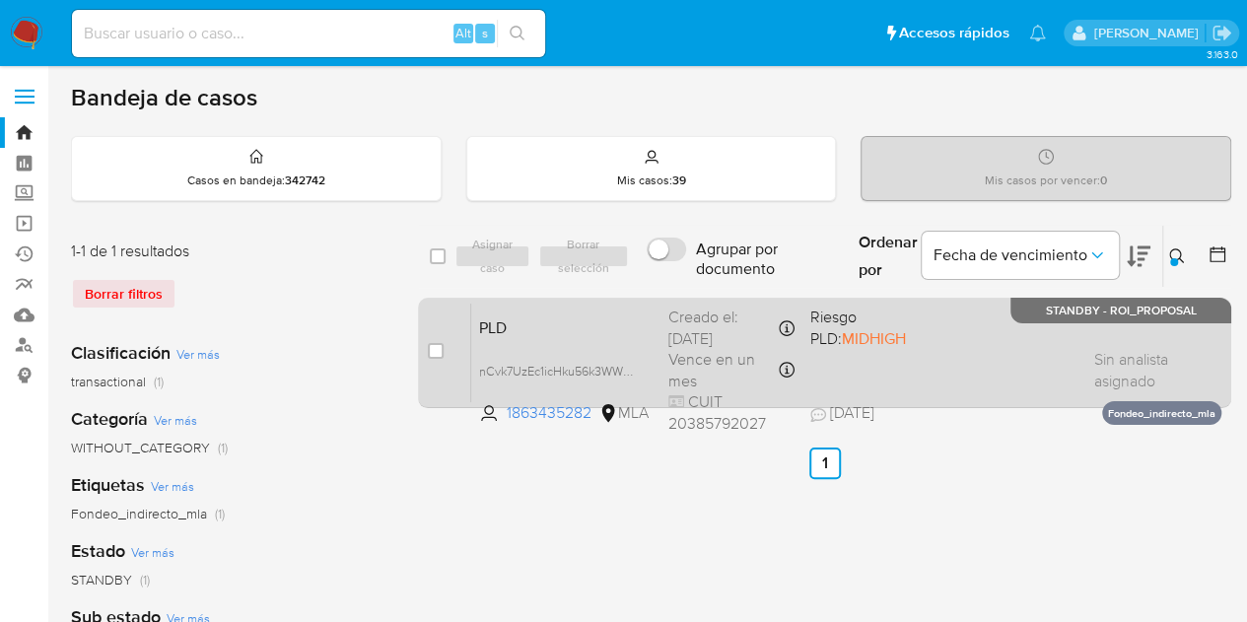
click at [594, 332] on span "PLD" at bounding box center [566, 326] width 174 height 26
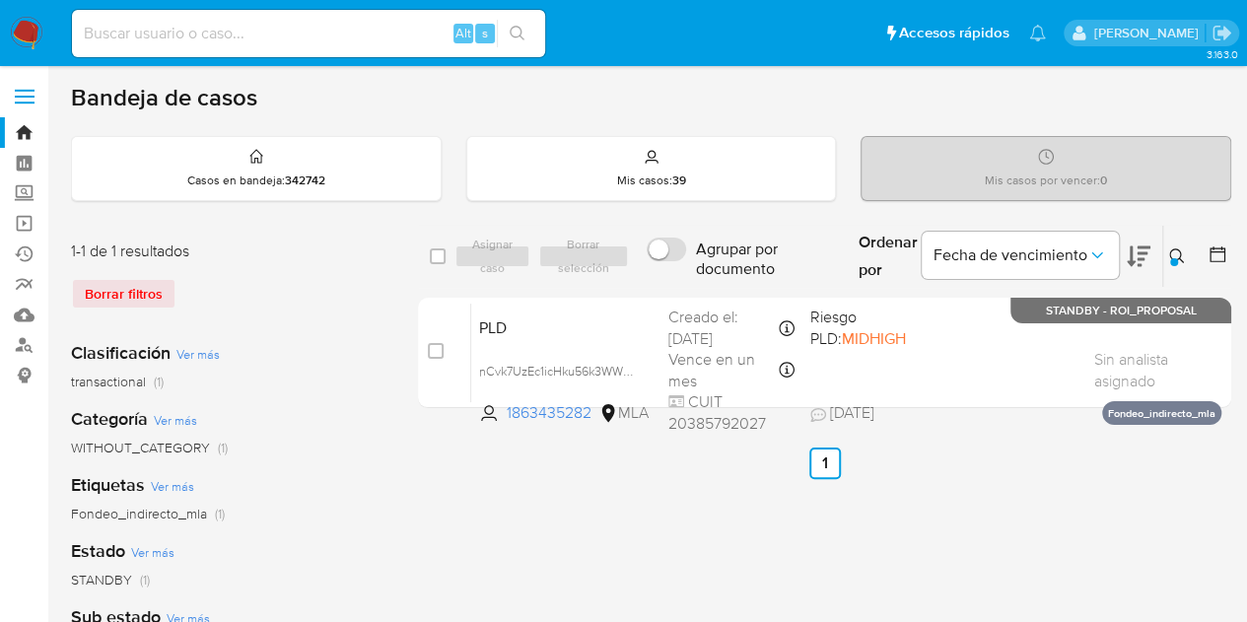
click at [1180, 248] on icon at bounding box center [1177, 256] width 16 height 16
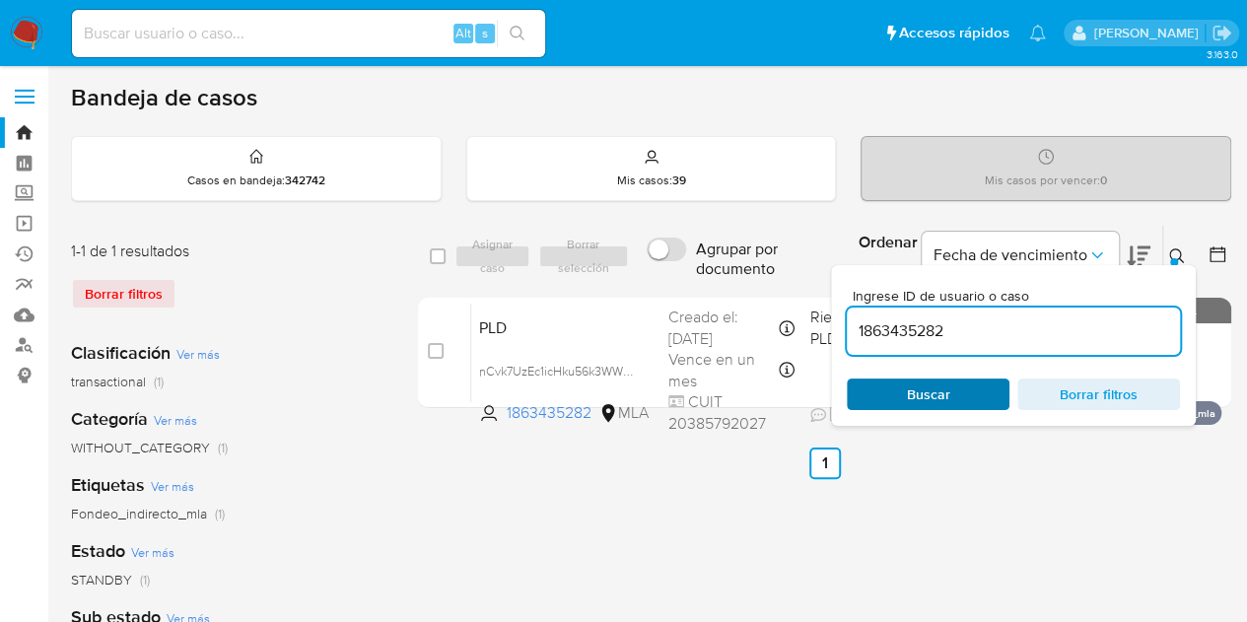
click at [932, 385] on span "Buscar" at bounding box center [928, 395] width 43 height 32
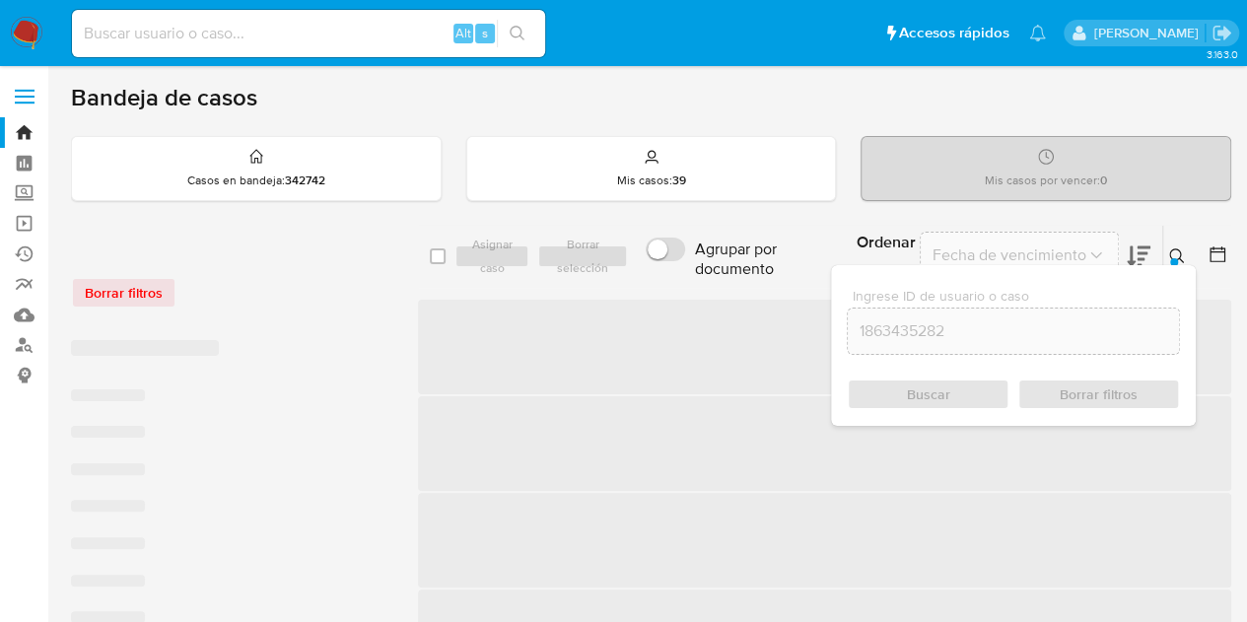
click at [1179, 252] on icon at bounding box center [1176, 255] width 15 height 15
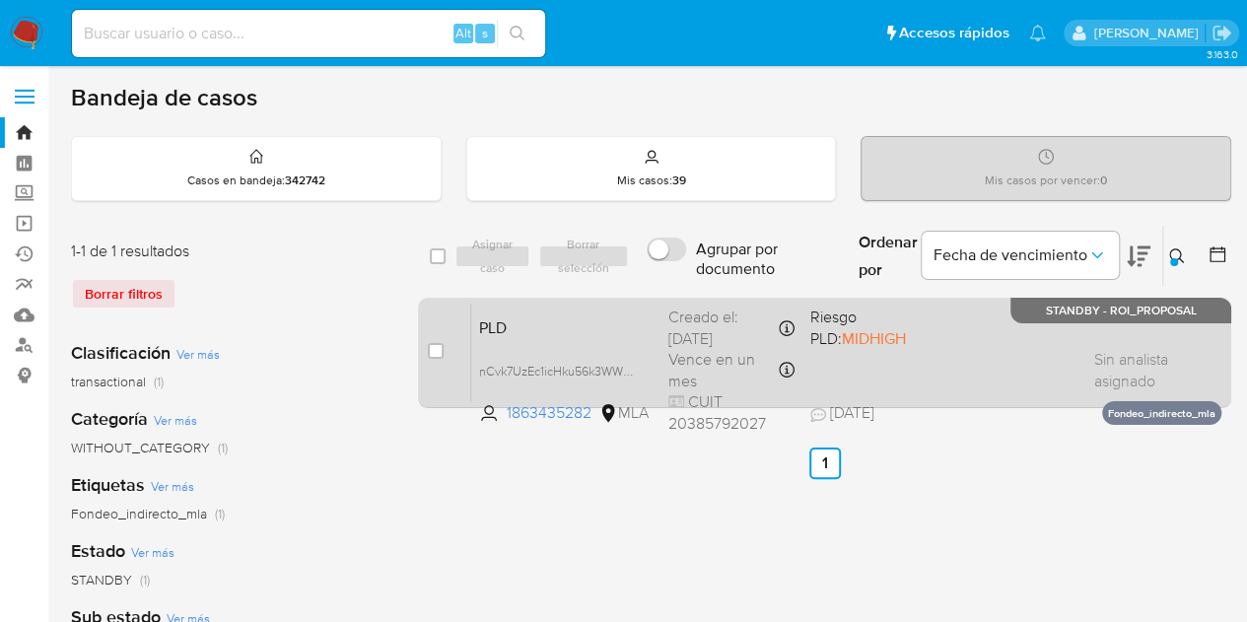
click at [595, 313] on span "PLD" at bounding box center [566, 326] width 174 height 26
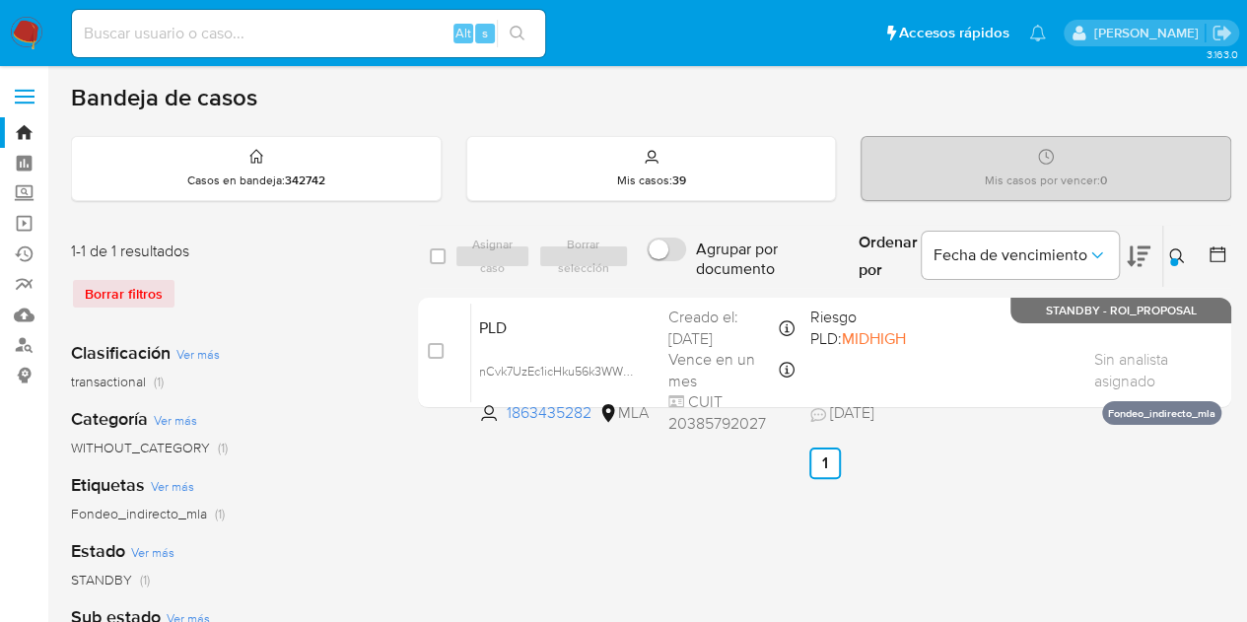
drag, startPoint x: 1176, startPoint y: 264, endPoint x: 1149, endPoint y: 276, distance: 29.1
click at [1175, 264] on button at bounding box center [1179, 256] width 33 height 24
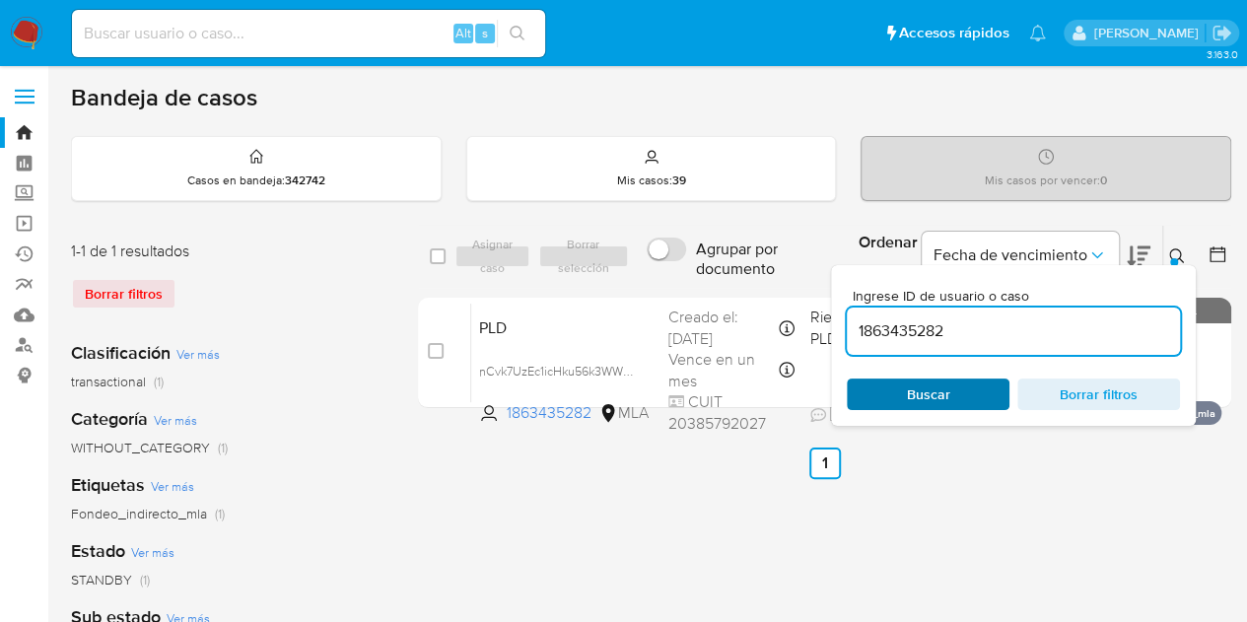
click at [921, 387] on span "Buscar" at bounding box center [928, 395] width 43 height 32
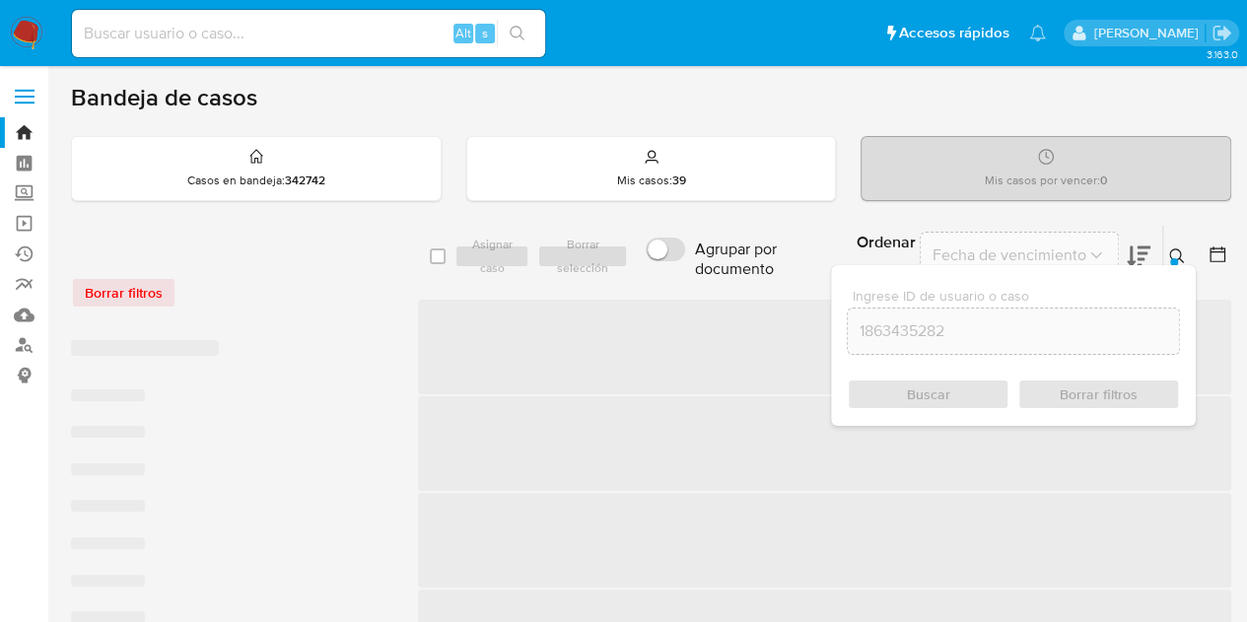
click at [1186, 254] on button at bounding box center [1179, 256] width 33 height 24
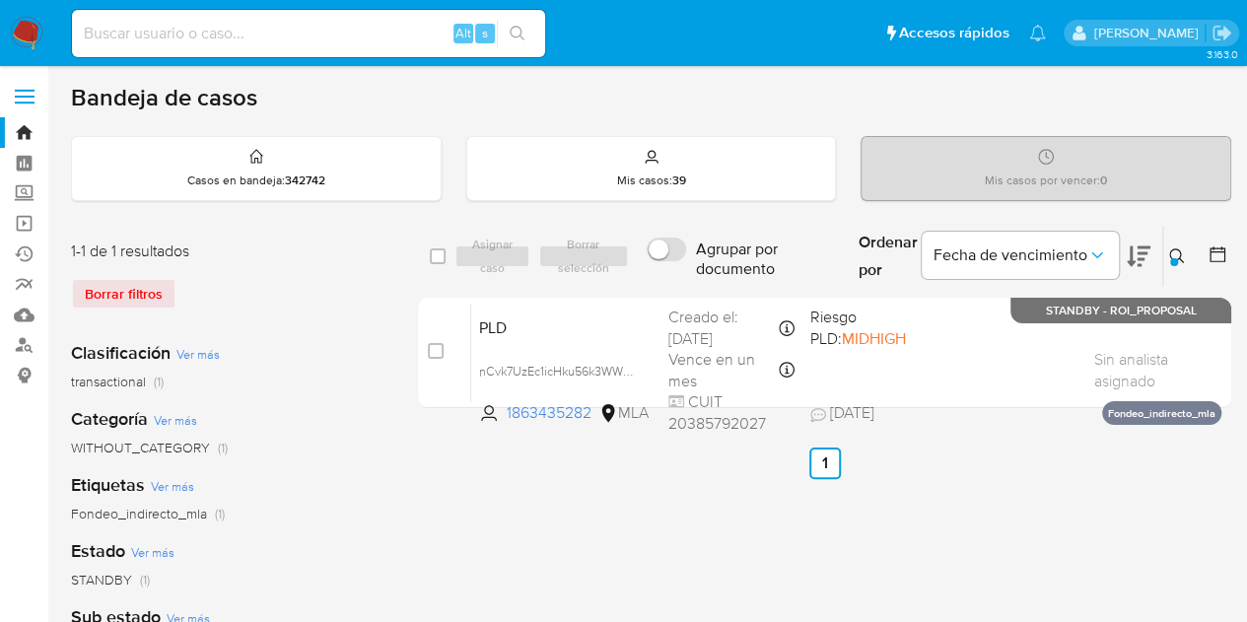
click at [1187, 253] on button at bounding box center [1179, 256] width 33 height 24
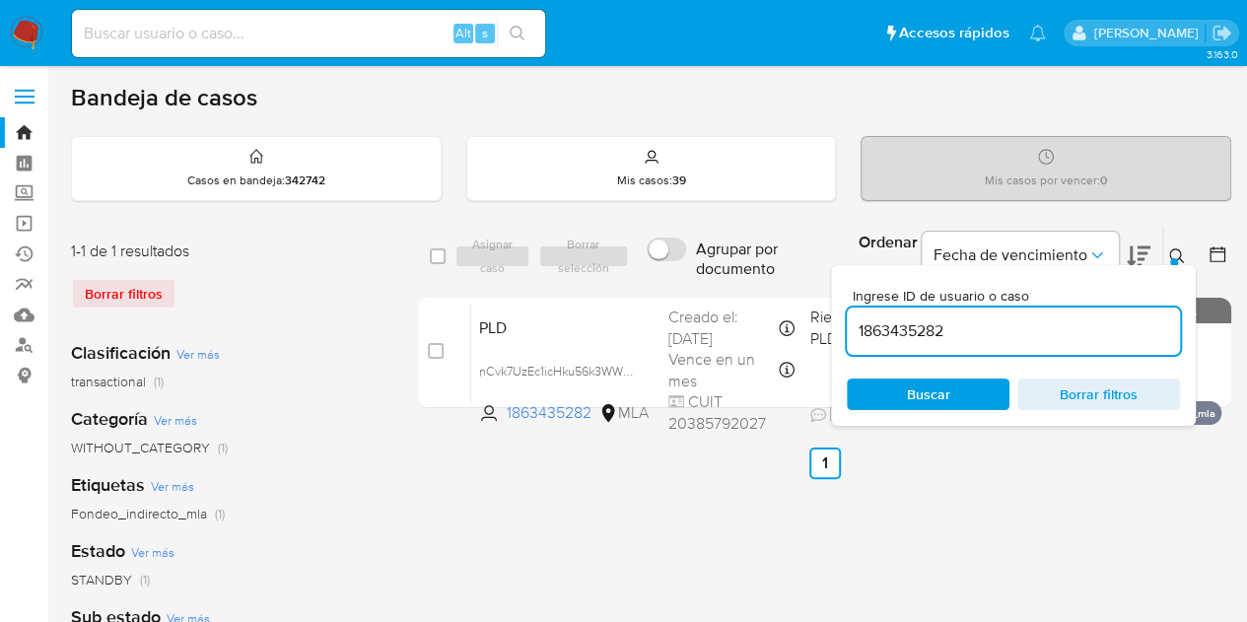
drag, startPoint x: 809, startPoint y: 304, endPoint x: 692, endPoint y: 289, distance: 118.2
click at [692, 289] on div "select-all-cases-checkbox Asignar caso Borrar selección Agrupar por documento O…" at bounding box center [824, 320] width 813 height 191
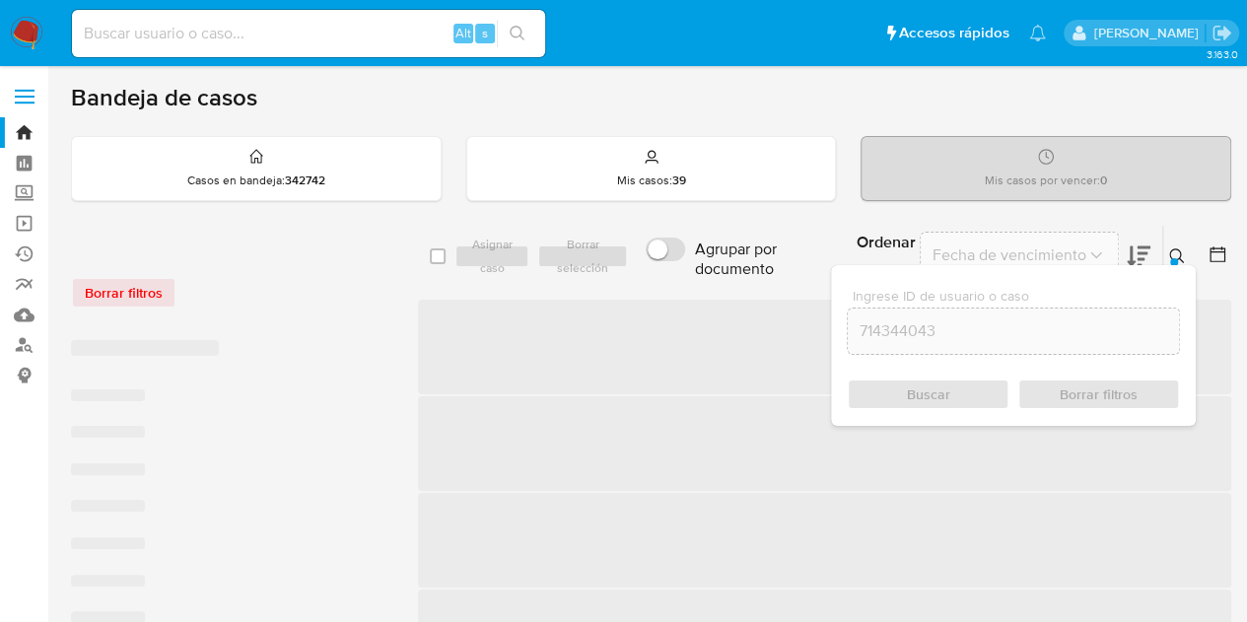
click at [1176, 251] on icon at bounding box center [1177, 256] width 16 height 16
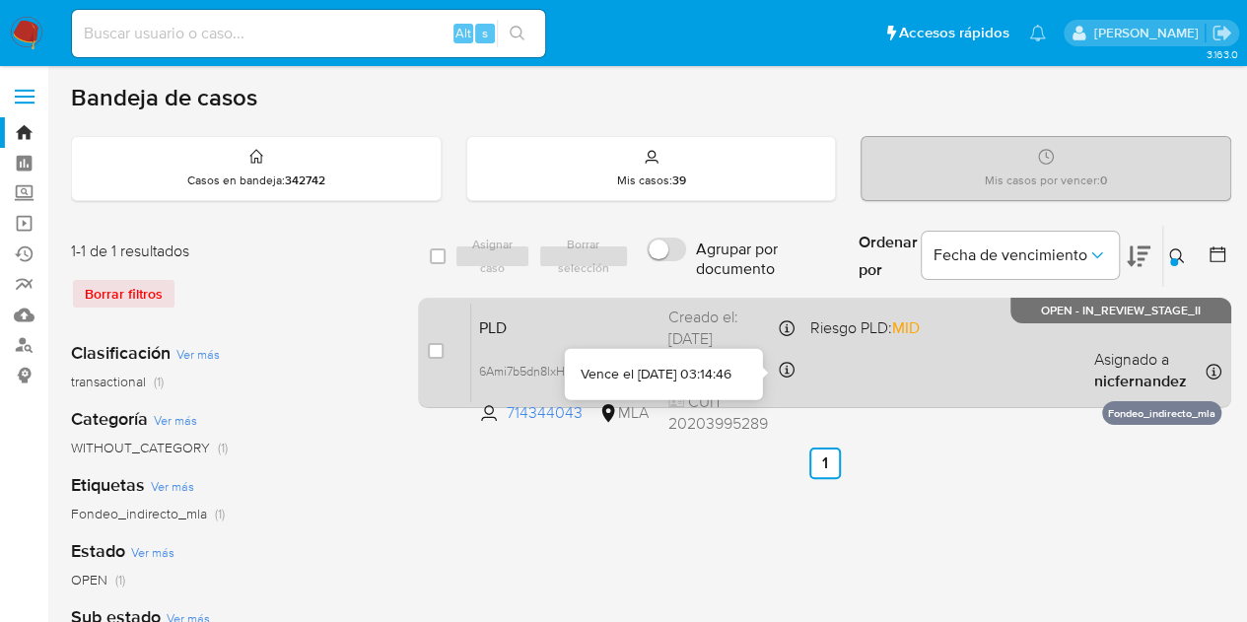
click at [857, 369] on span at bounding box center [873, 371] width 126 height 4
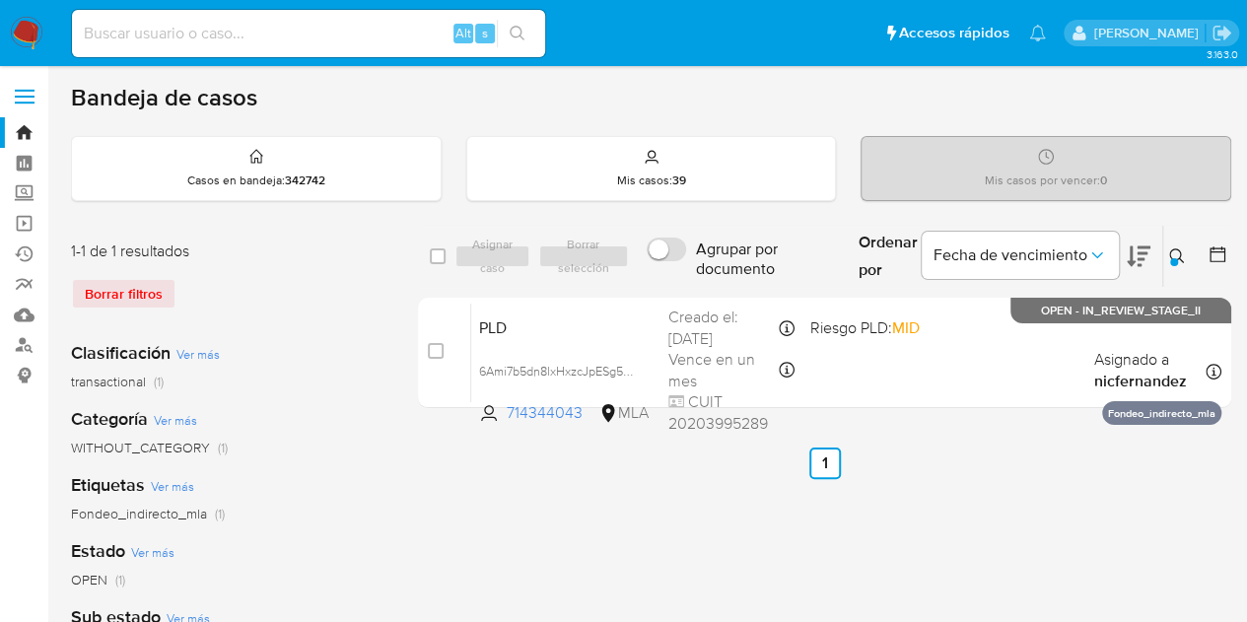
drag, startPoint x: 1183, startPoint y: 249, endPoint x: 1009, endPoint y: 311, distance: 184.0
click at [1183, 251] on icon at bounding box center [1177, 256] width 16 height 16
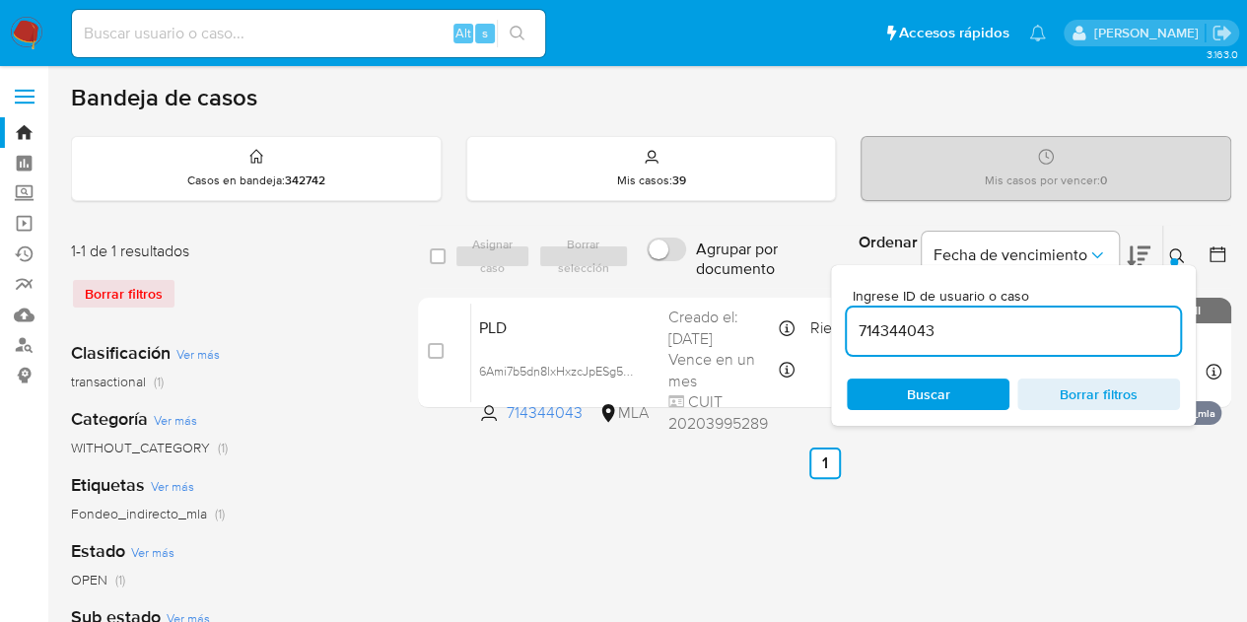
drag, startPoint x: 994, startPoint y: 324, endPoint x: 651, endPoint y: 292, distance: 344.6
click at [651, 292] on div "select-all-cases-checkbox Asignar caso Borrar selección Agrupar por documento O…" at bounding box center [824, 320] width 813 height 191
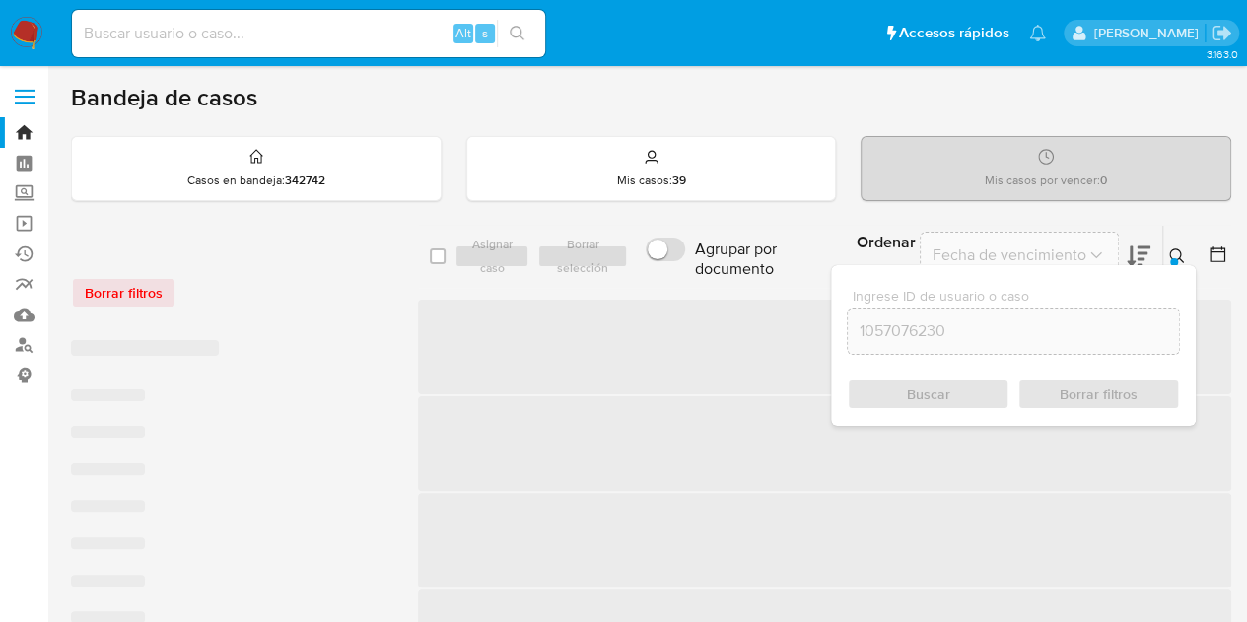
click at [1166, 258] on button at bounding box center [1179, 256] width 33 height 24
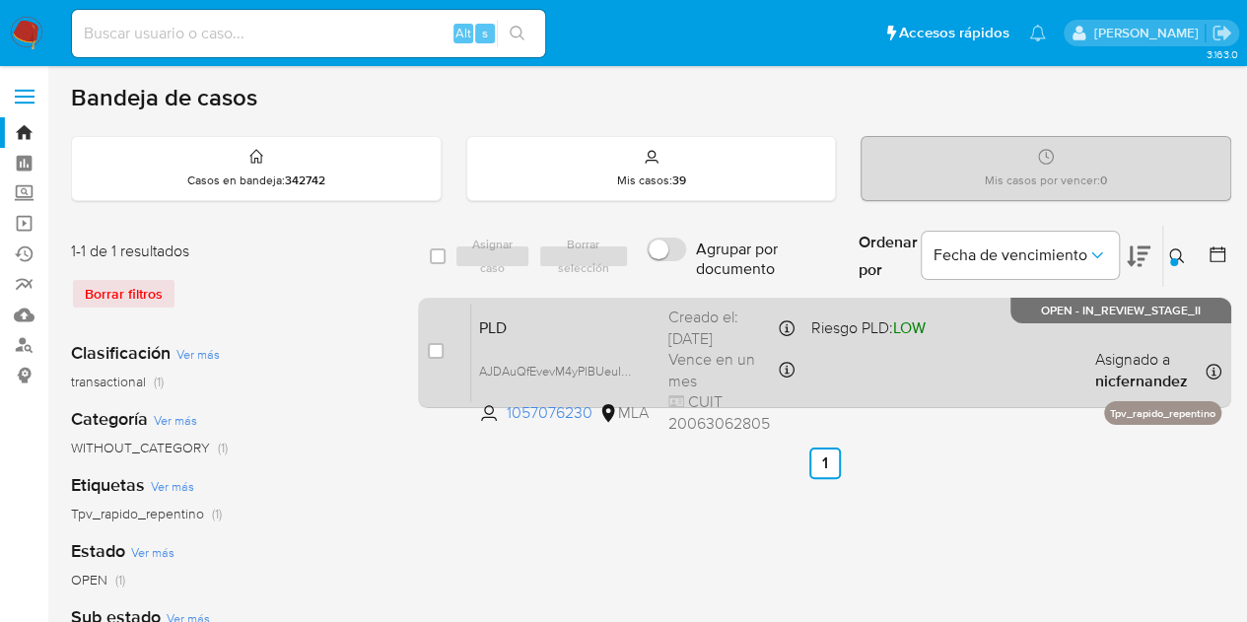
click at [626, 330] on span "PLD" at bounding box center [566, 326] width 174 height 26
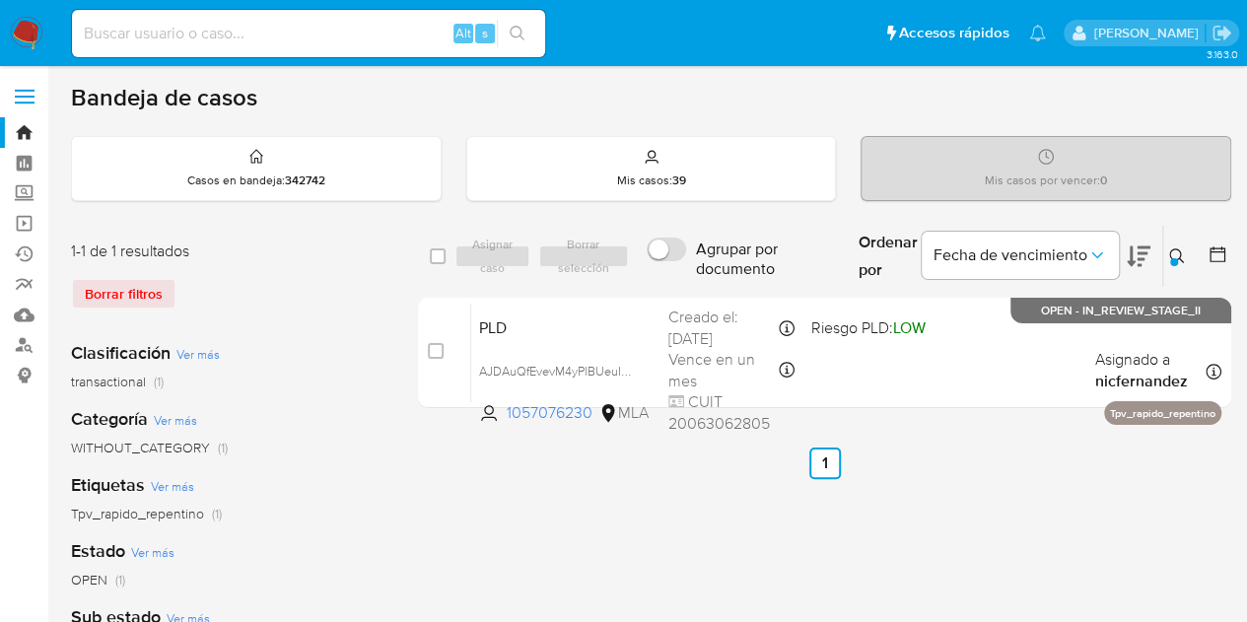
click at [1175, 259] on div at bounding box center [1174, 262] width 8 height 8
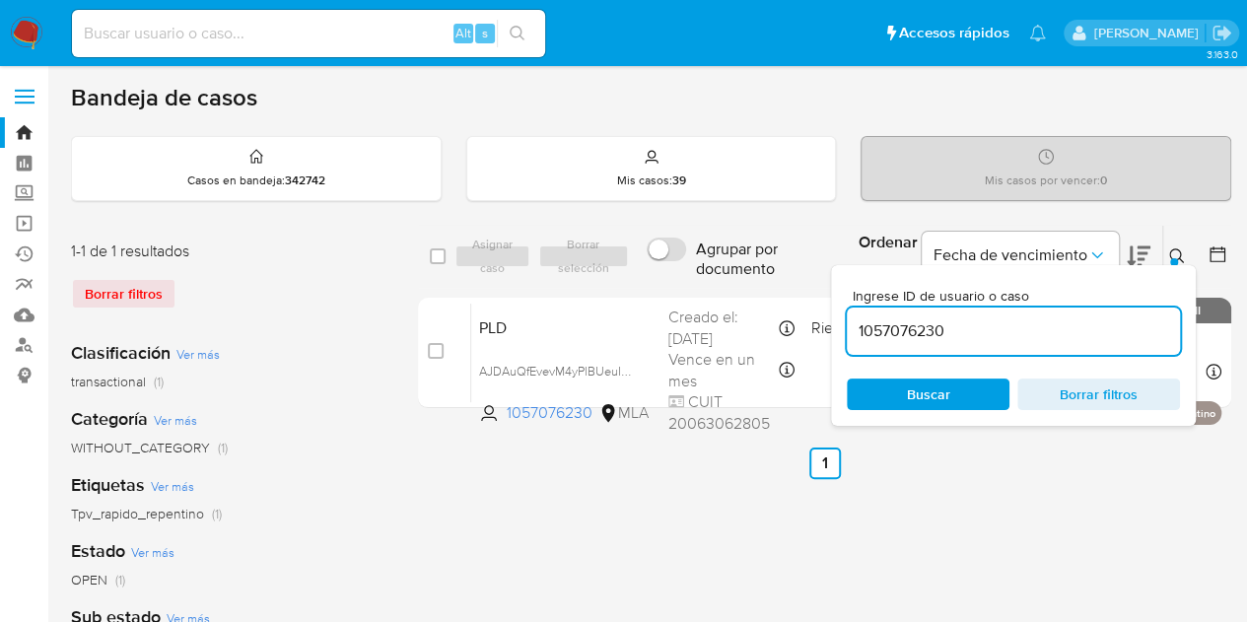
drag, startPoint x: 986, startPoint y: 318, endPoint x: 684, endPoint y: 287, distance: 303.3
click at [684, 287] on div "select-all-cases-checkbox Asignar caso Borrar selección Agrupar por documento O…" at bounding box center [824, 320] width 813 height 191
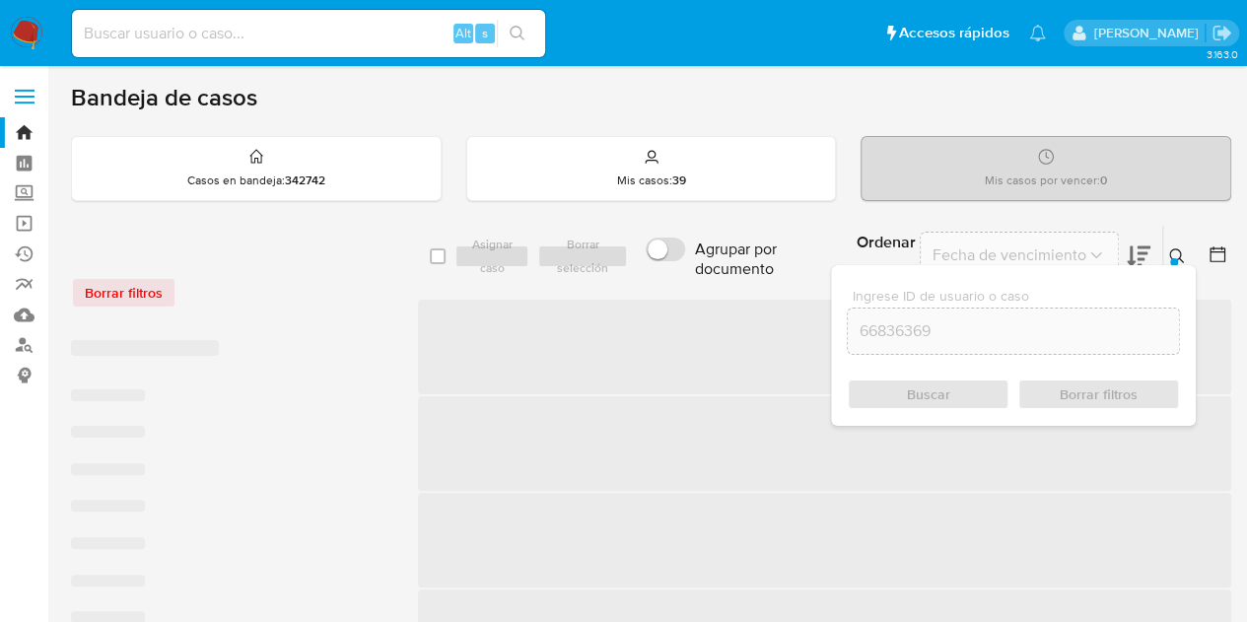
click at [1175, 261] on div at bounding box center [1174, 262] width 8 height 8
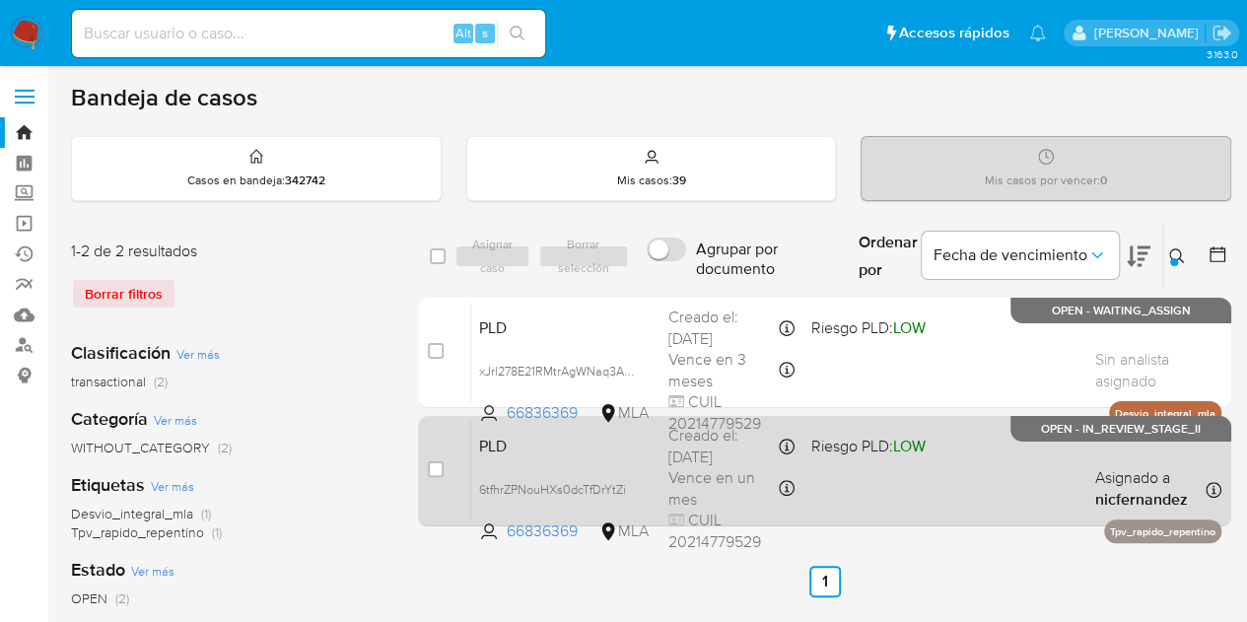
click at [661, 469] on div "PLD 6tfhrZPNouHXs0dcTfDrYtZi 66836369 MLA Riesgo PLD: LOW Creado el: 12/09/2025…" at bounding box center [846, 471] width 750 height 100
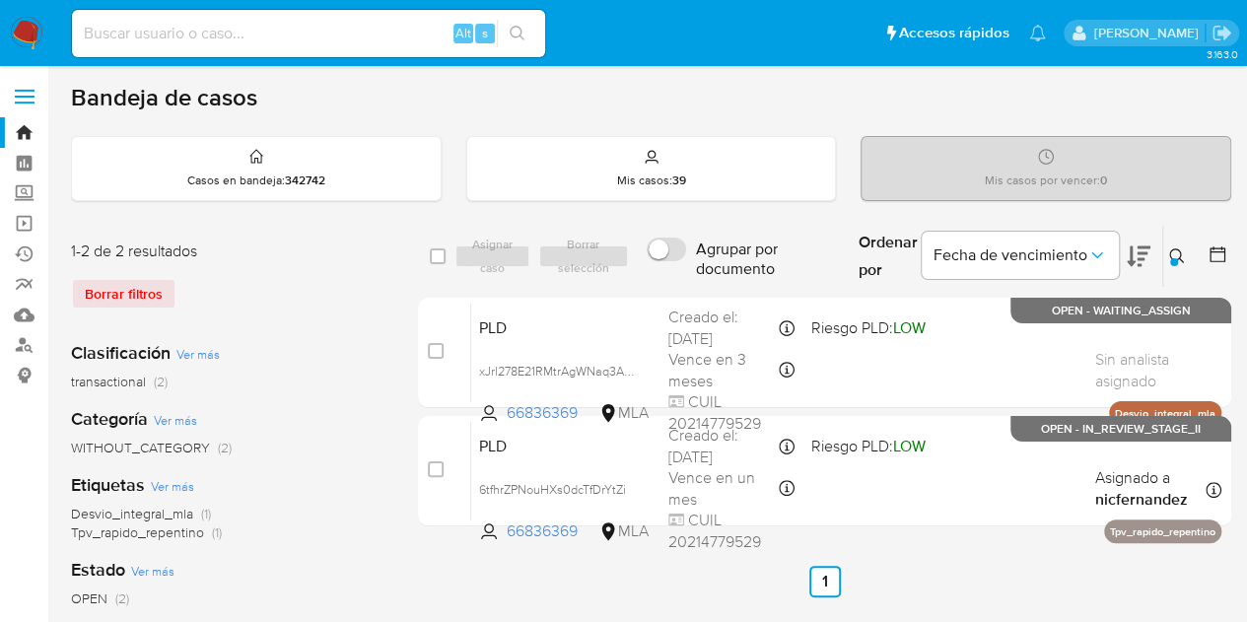
click at [1177, 250] on icon at bounding box center [1177, 256] width 16 height 16
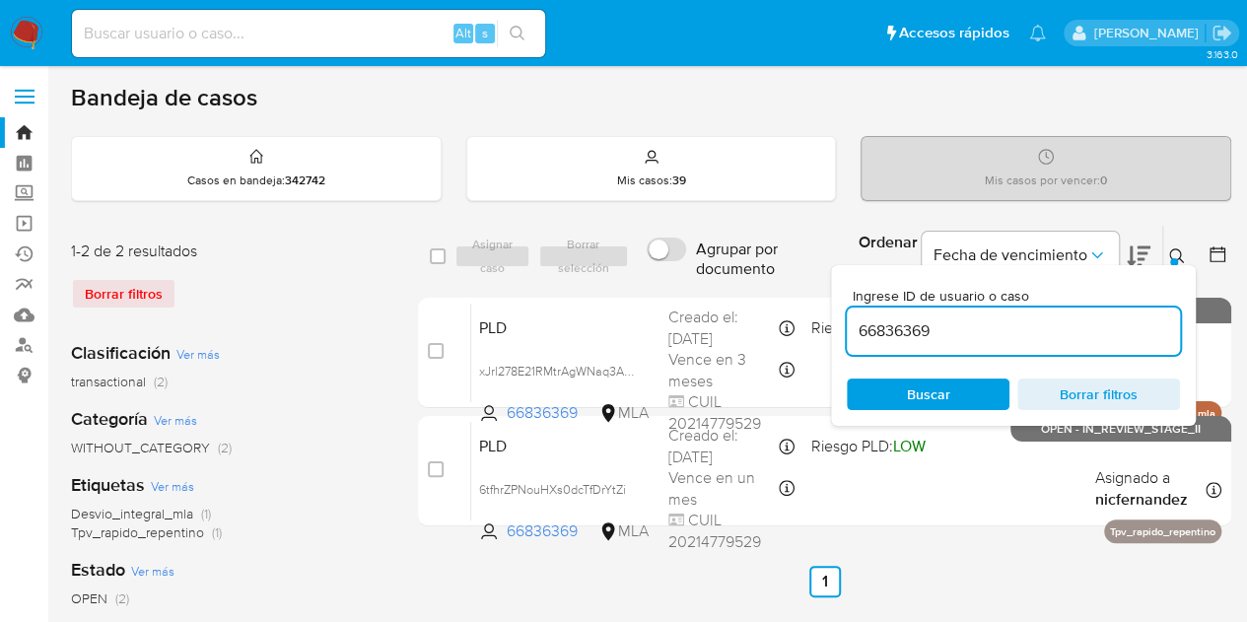
drag, startPoint x: 1019, startPoint y: 324, endPoint x: 673, endPoint y: 258, distance: 352.3
click at [668, 251] on div "select-all-cases-checkbox Asignar caso Borrar selección Agrupar por documento O…" at bounding box center [824, 257] width 813 height 64
click at [1179, 261] on icon at bounding box center [1177, 256] width 16 height 16
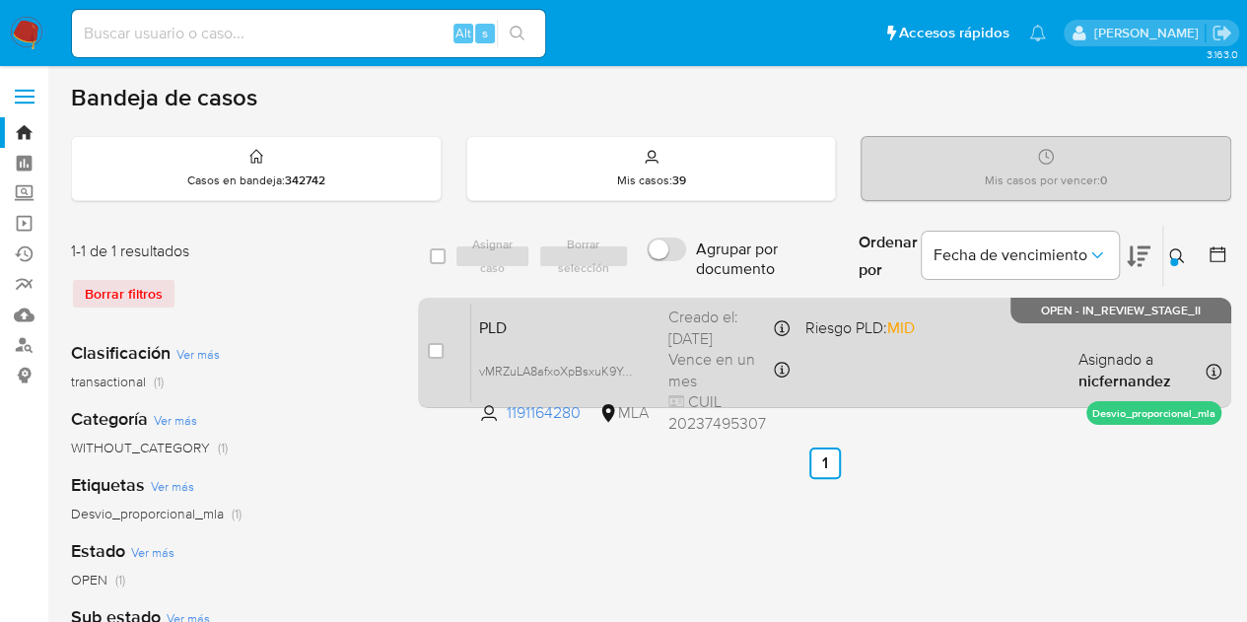
click at [623, 335] on span "PLD" at bounding box center [566, 326] width 174 height 26
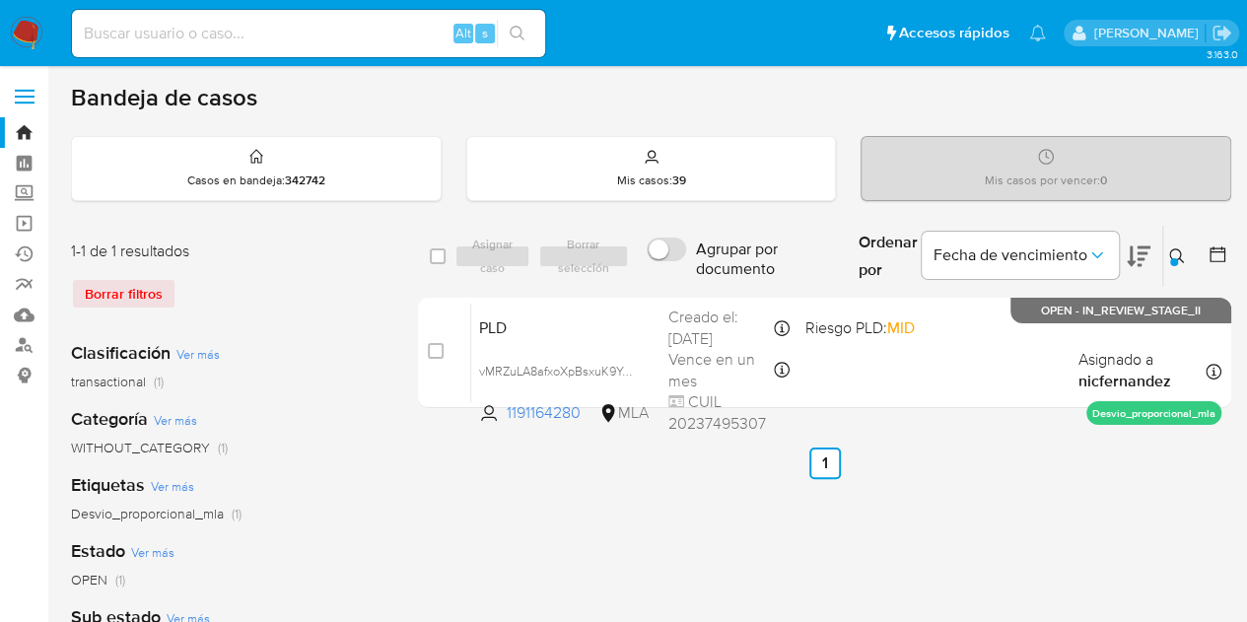
click at [1175, 258] on div at bounding box center [1174, 262] width 8 height 8
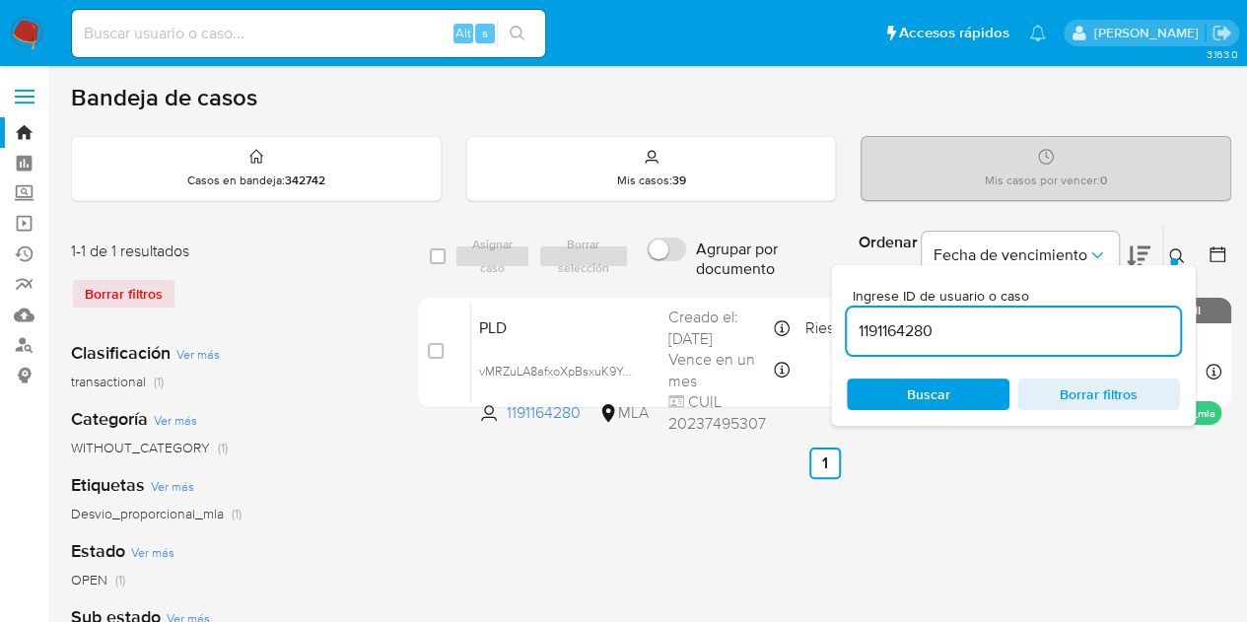
drag, startPoint x: 722, startPoint y: 297, endPoint x: 664, endPoint y: 281, distance: 59.3
click at [666, 283] on div "select-all-cases-checkbox Asignar caso Borrar selección Agrupar por documento O…" at bounding box center [824, 257] width 813 height 64
click at [1171, 253] on icon at bounding box center [1177, 256] width 16 height 16
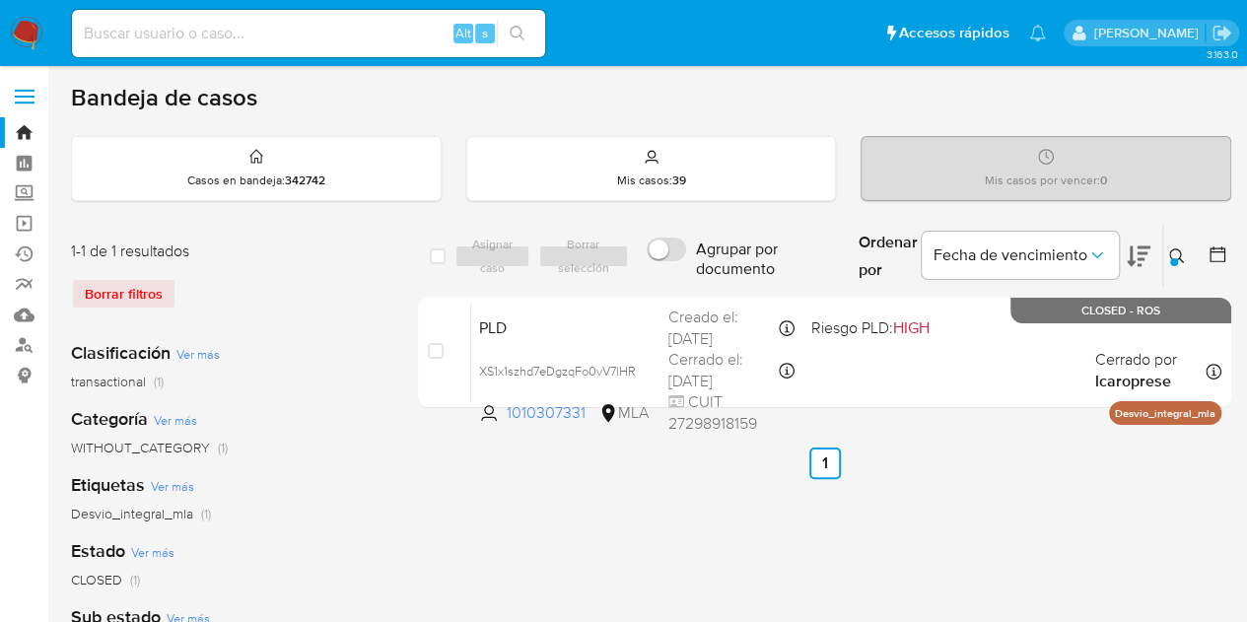
scroll to position [22, 0]
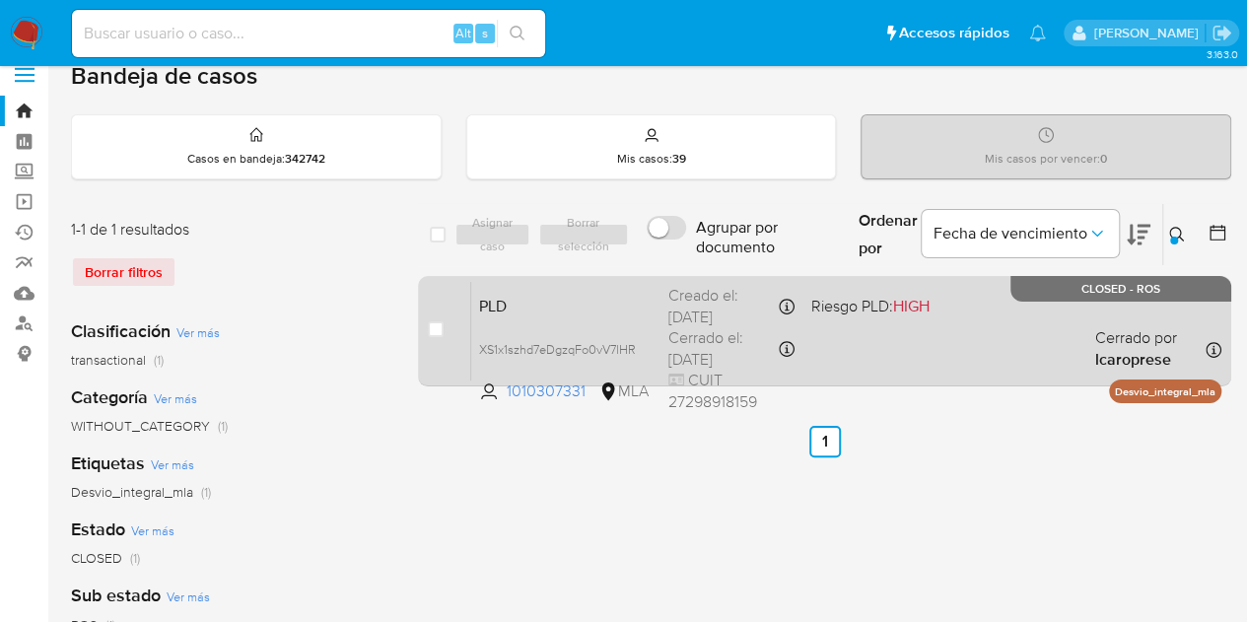
click at [612, 305] on span "PLD" at bounding box center [566, 305] width 174 height 26
click at [578, 325] on div "PLD XS1x1szhd7eDgzqFo0vV7lHR 1010307331 MLA Riesgo PLD: HIGH Creado el: 12/06/2…" at bounding box center [846, 331] width 750 height 100
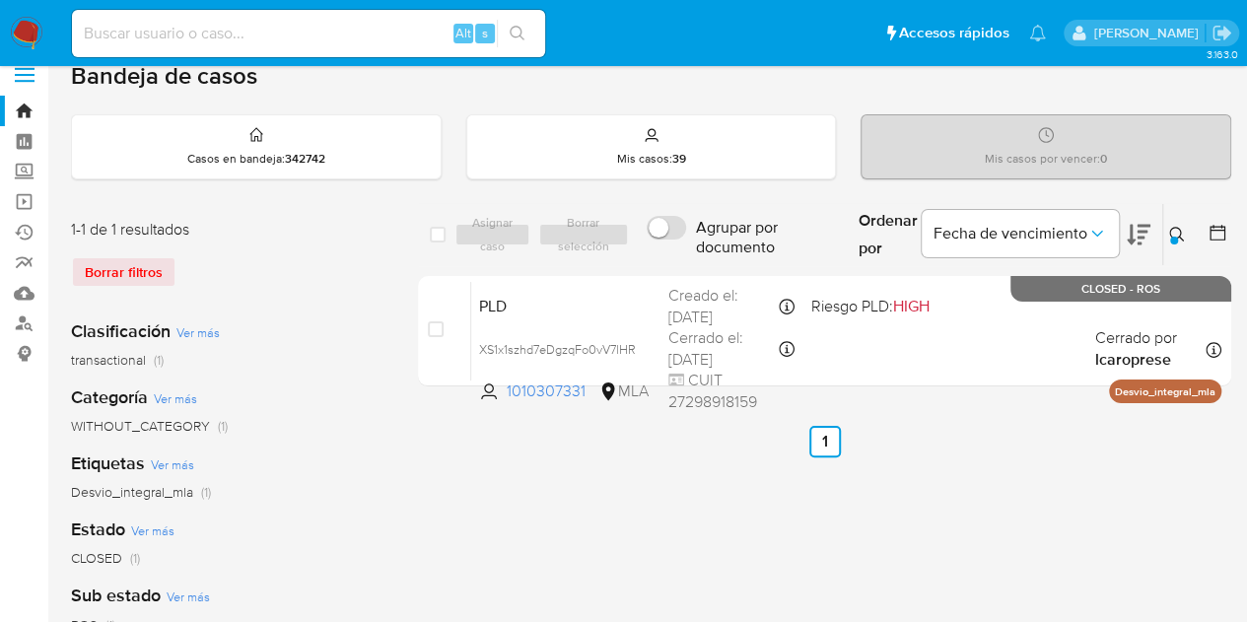
click at [1175, 233] on icon at bounding box center [1177, 235] width 16 height 16
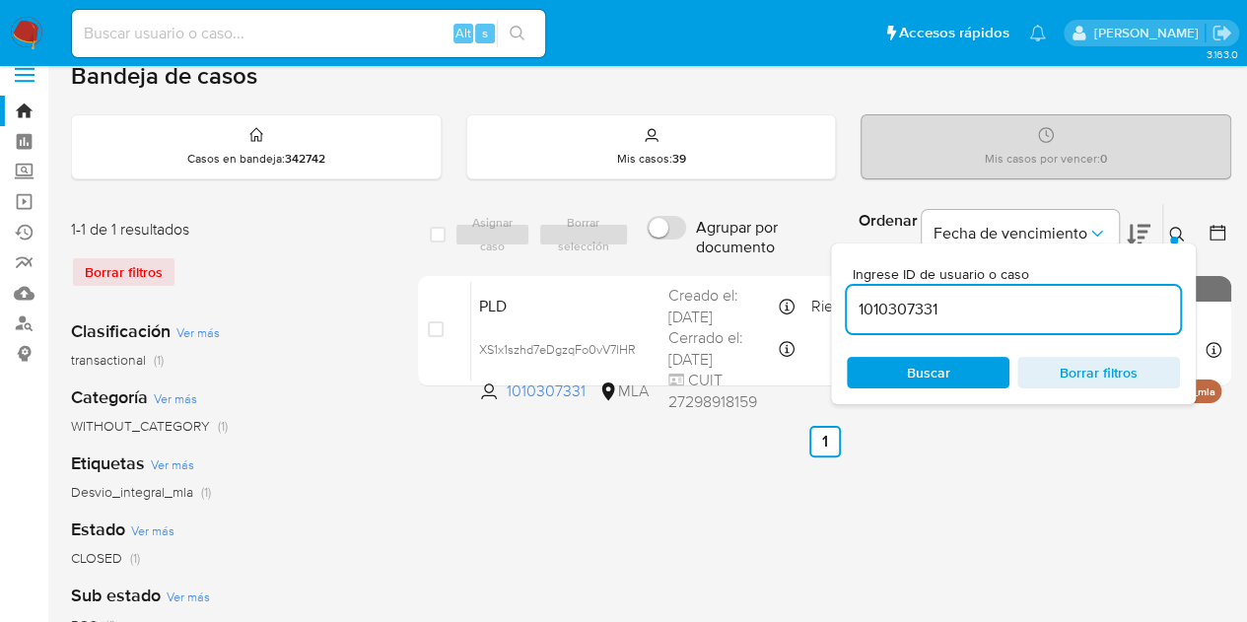
drag, startPoint x: 946, startPoint y: 313, endPoint x: 726, endPoint y: 261, distance: 226.9
click at [718, 259] on div "select-all-cases-checkbox Asignar caso Borrar selección Agrupar por documento O…" at bounding box center [824, 235] width 813 height 64
type input "114541968"
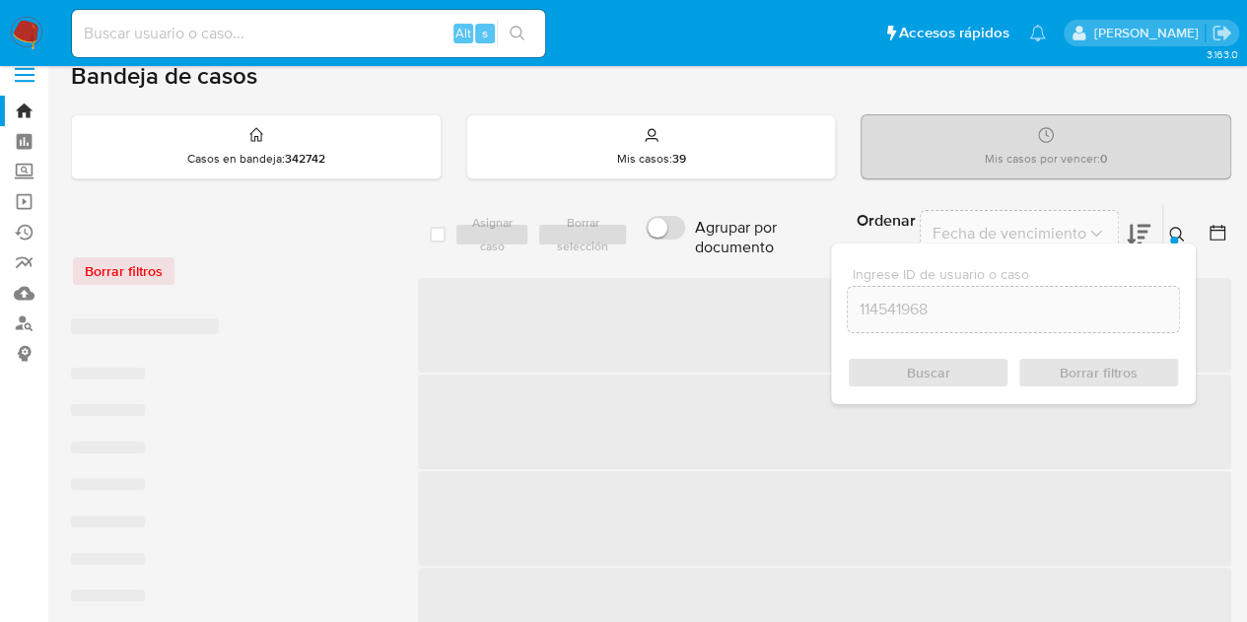
click at [1172, 238] on div at bounding box center [1174, 241] width 8 height 8
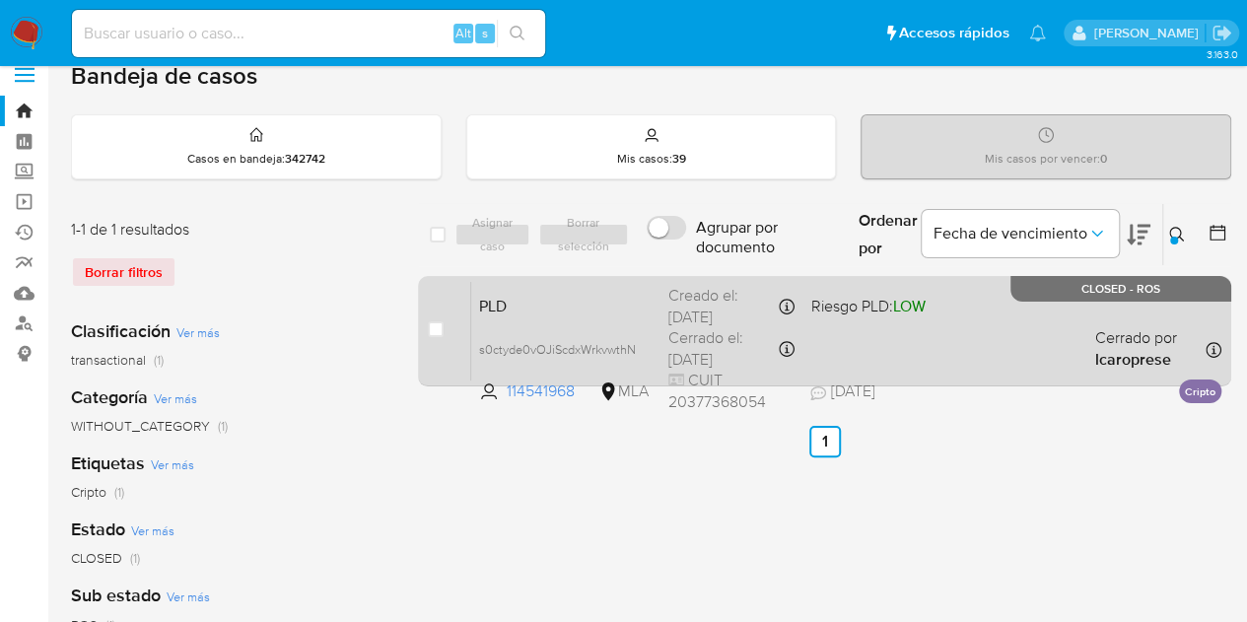
click at [634, 300] on span "PLD" at bounding box center [566, 305] width 174 height 26
click at [550, 317] on div "PLD s0ctyde0vOJiScdxWrkvwthN 114541968 MLA Riesgo PLD: LOW Creado el: 12/08/202…" at bounding box center [846, 331] width 750 height 100
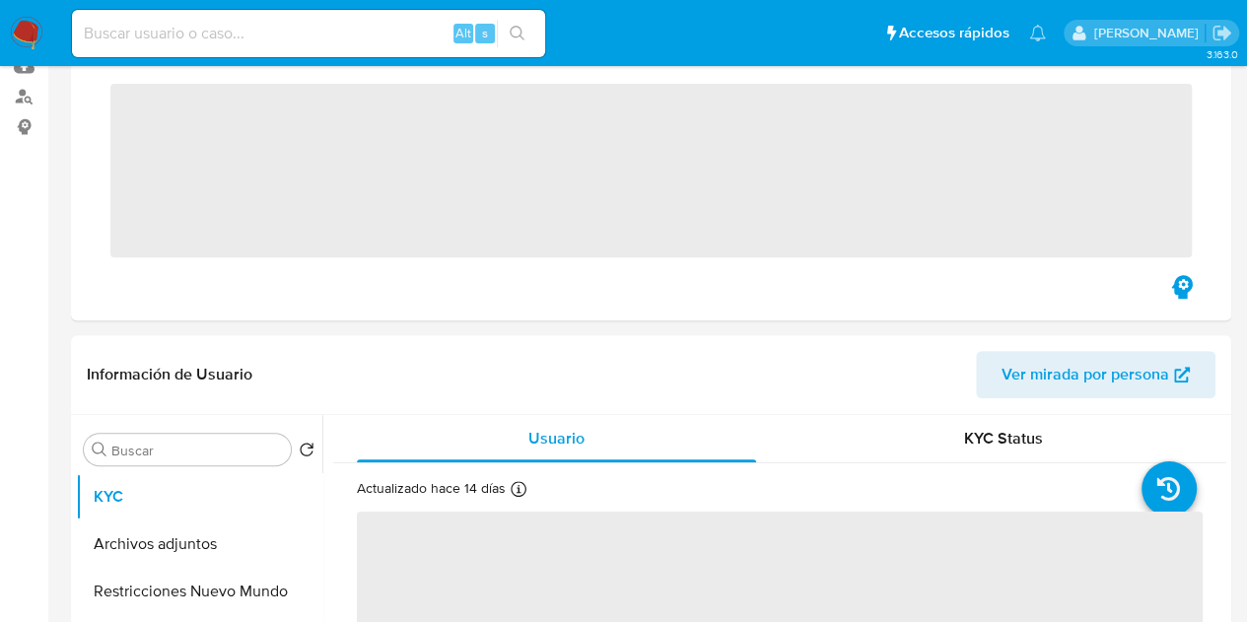
scroll to position [381, 0]
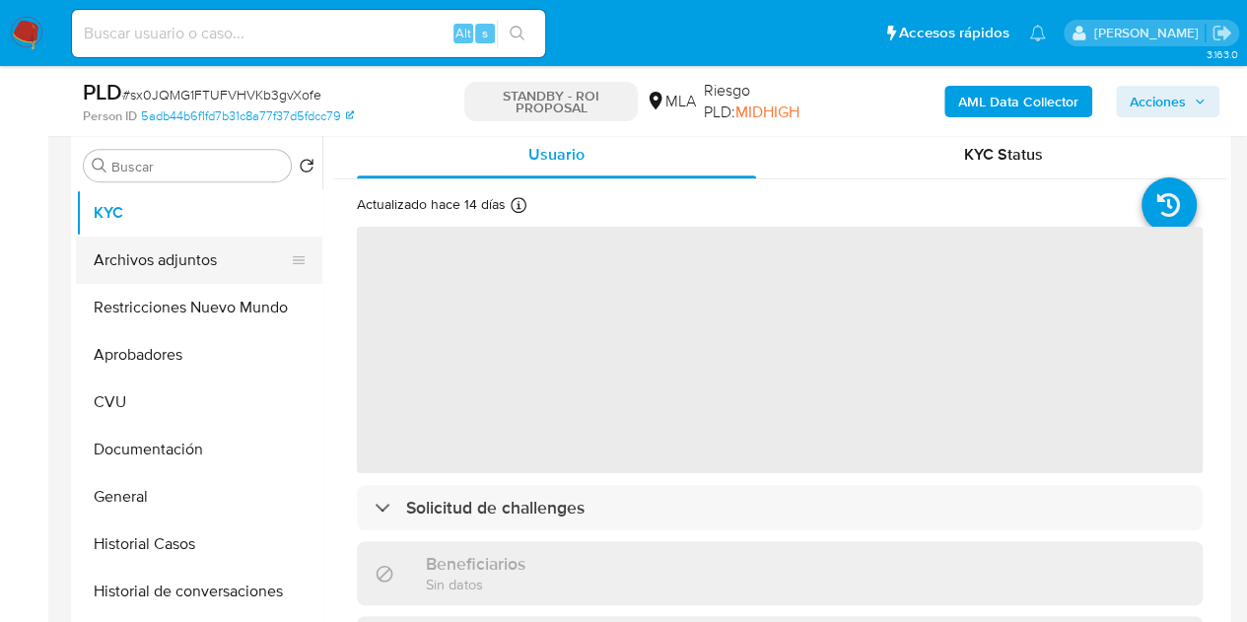
select select "10"
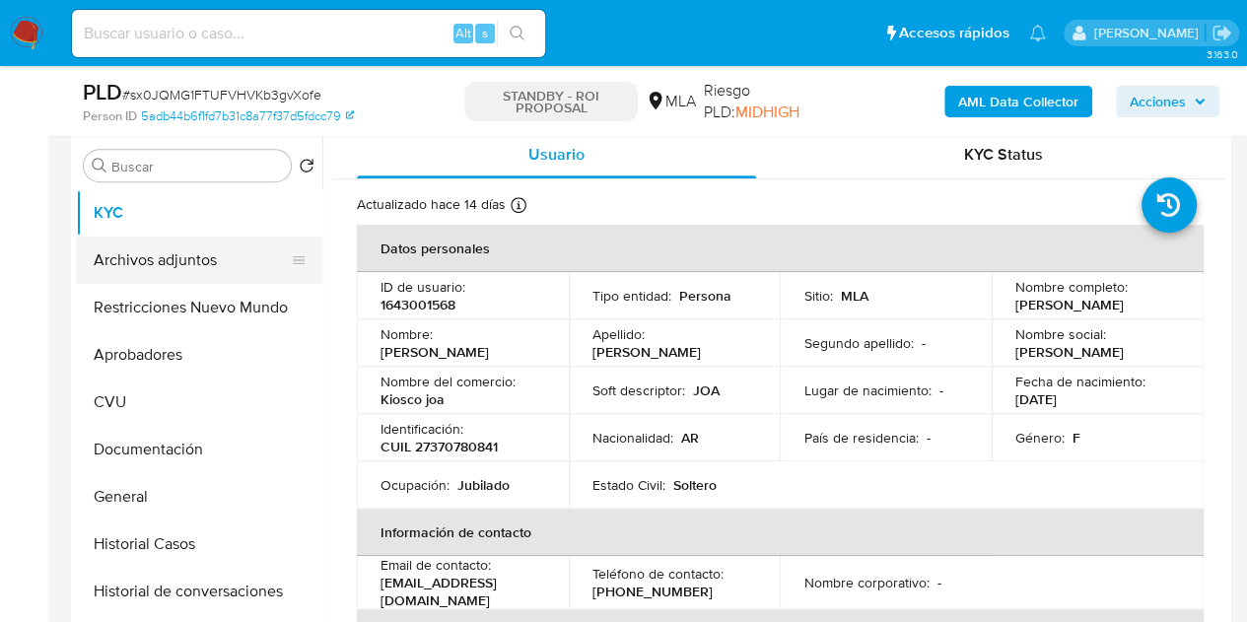
click at [177, 250] on button "Archivos adjuntos" at bounding box center [191, 260] width 231 height 47
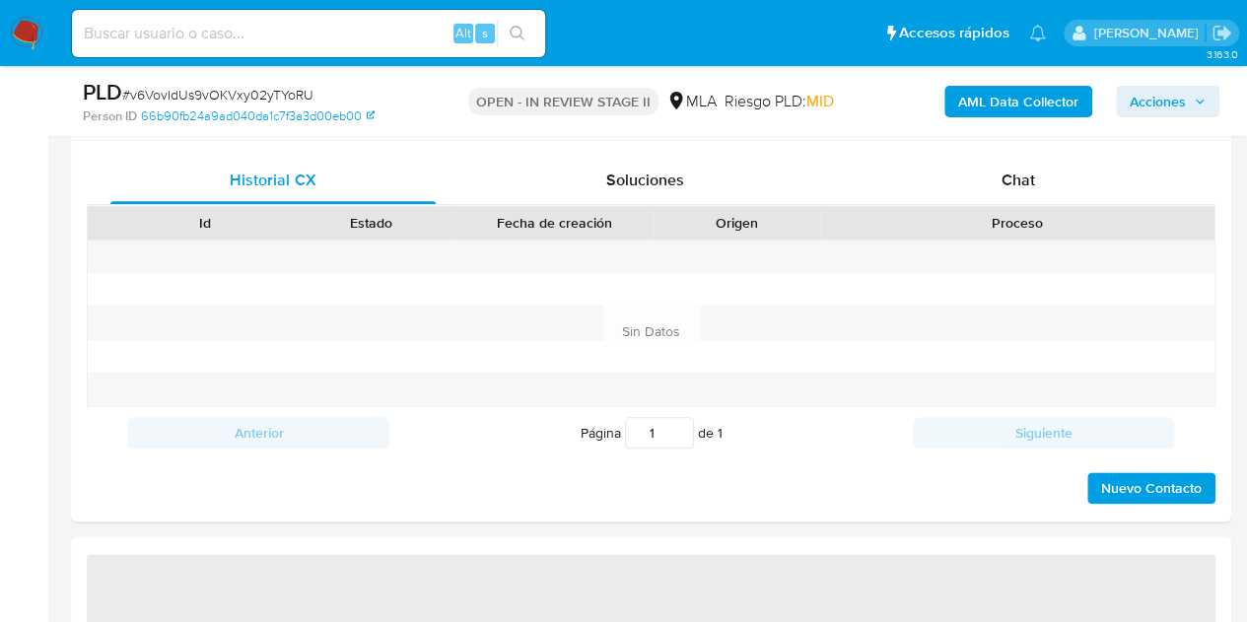
scroll to position [953, 0]
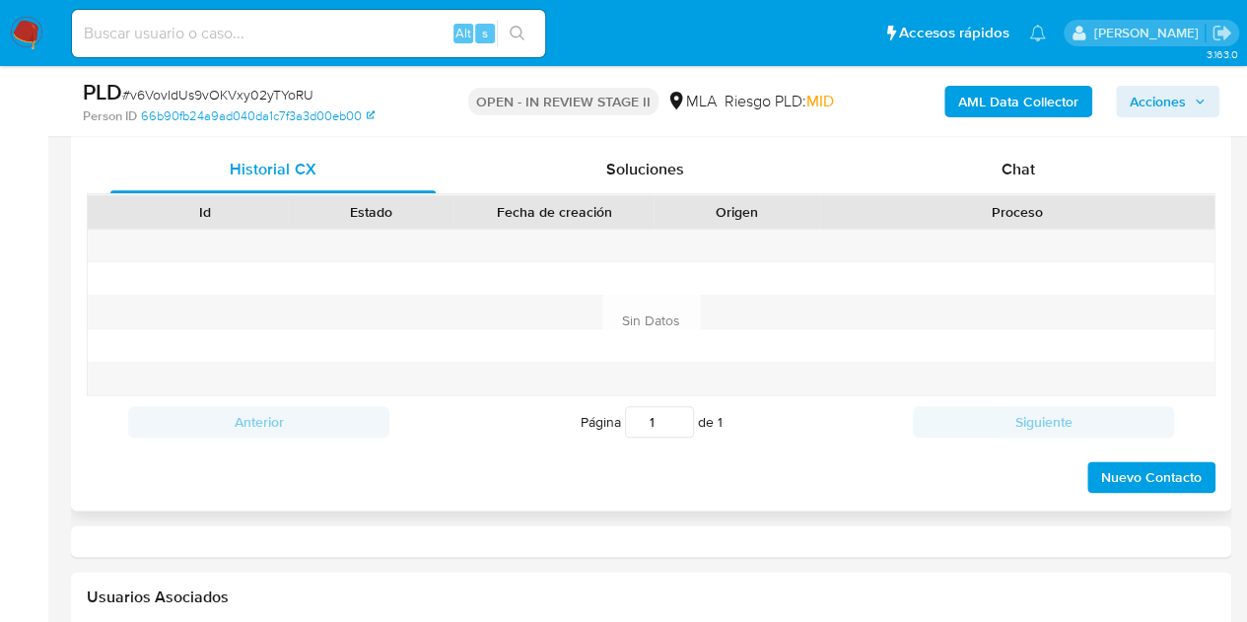
select select "10"
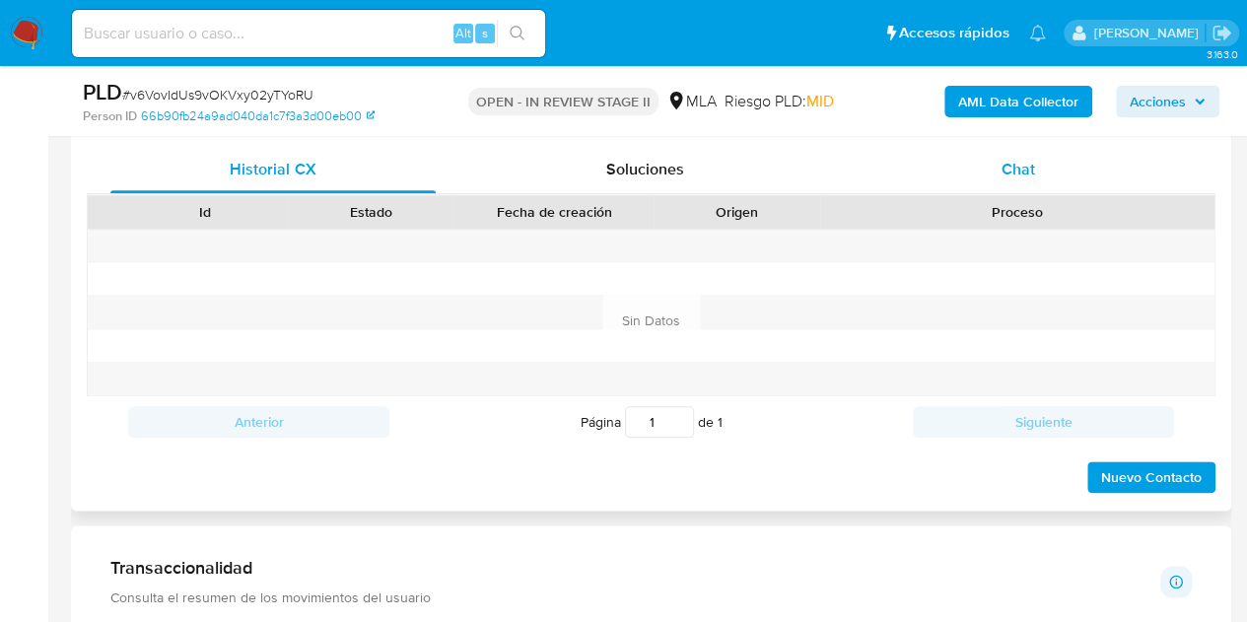
click at [1019, 180] on div "Chat" at bounding box center [1018, 169] width 325 height 47
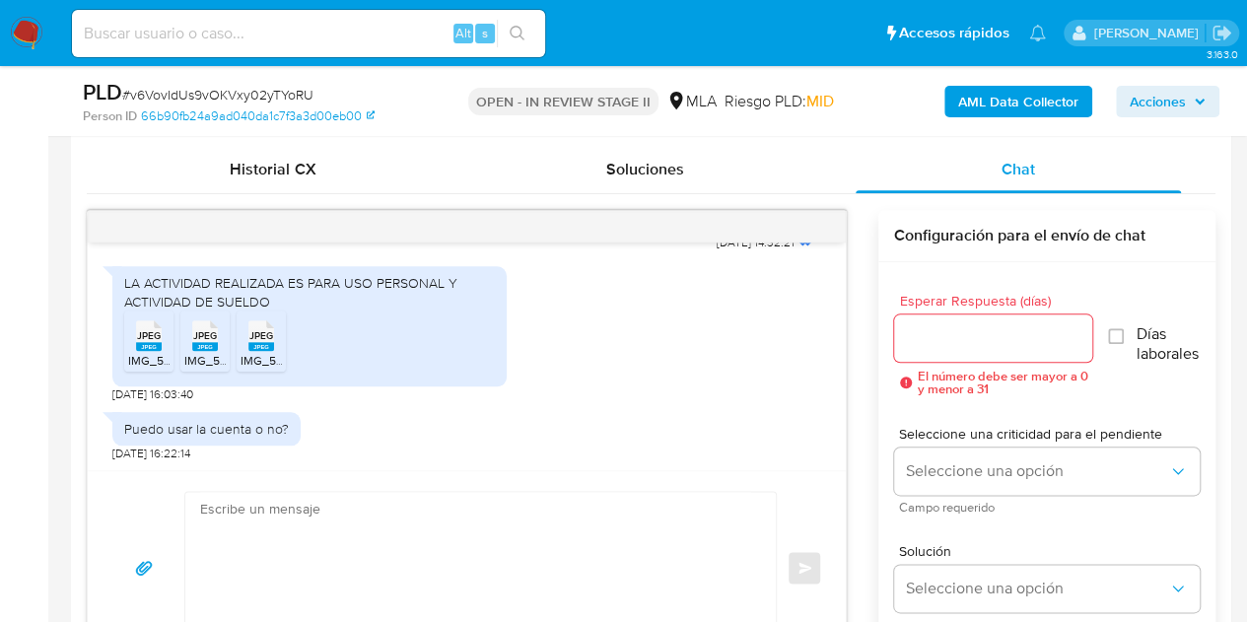
scroll to position [1132, 0]
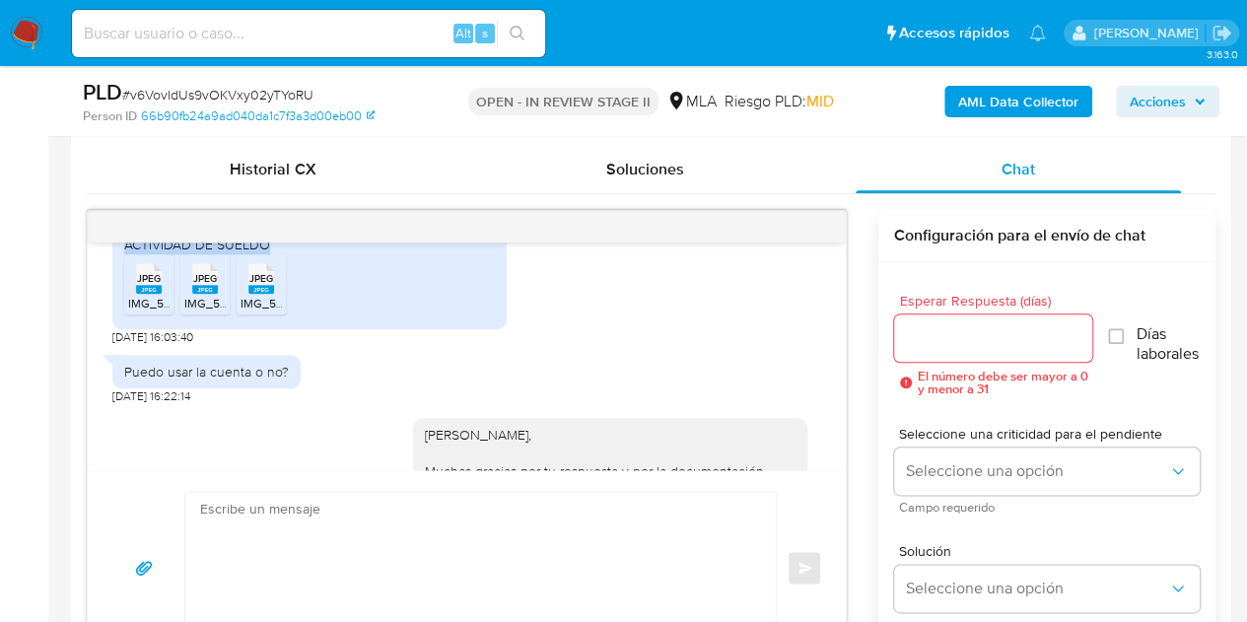
drag, startPoint x: 125, startPoint y: 260, endPoint x: 280, endPoint y: 272, distance: 155.2
click at [280, 252] on div "LA ACTIVIDAD REALIZADA ES PARA USO PERSONAL Y ACTIVIDAD DE SUELDO" at bounding box center [309, 234] width 371 height 35
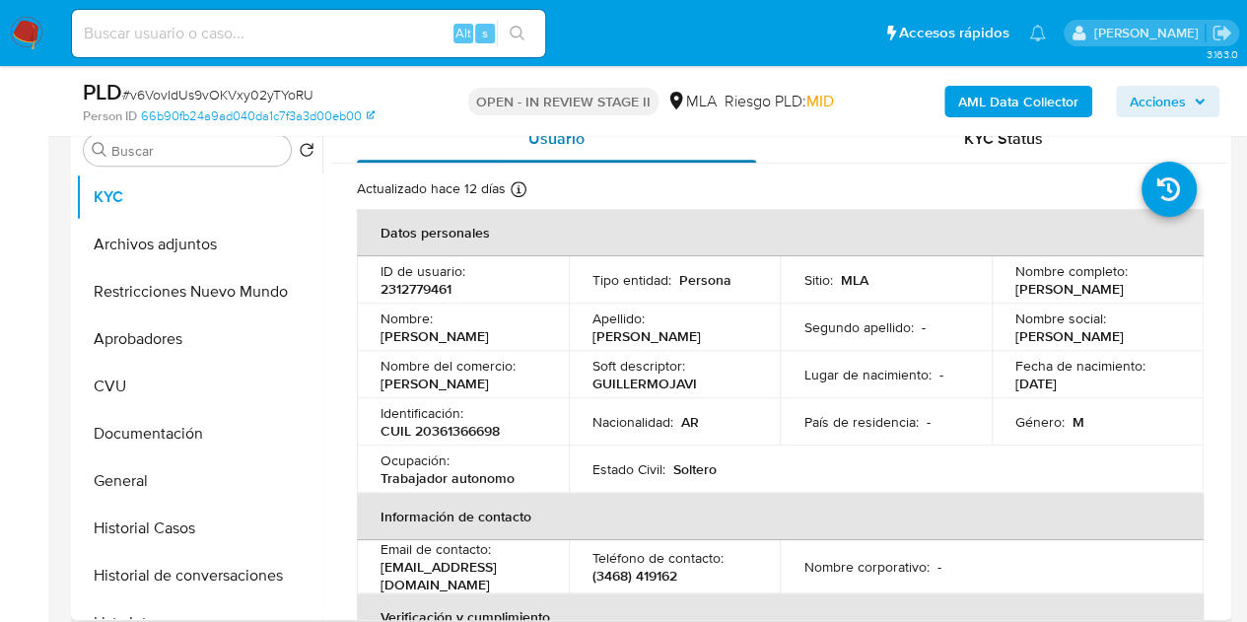
scroll to position [313, 0]
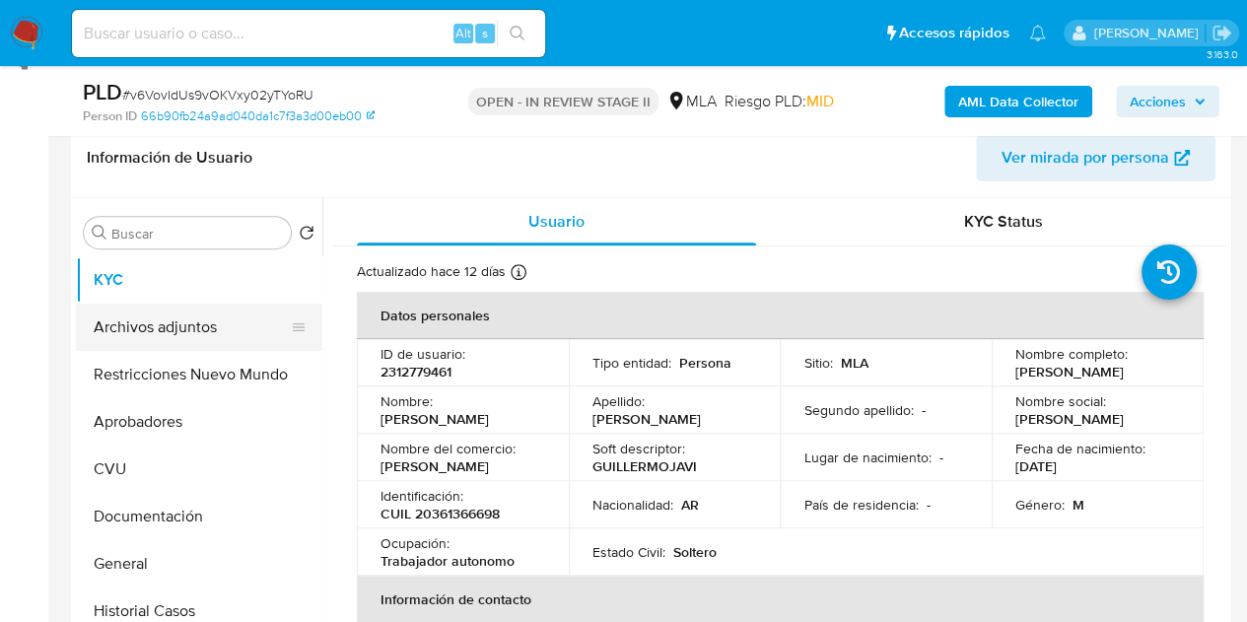
click at [133, 311] on button "Archivos adjuntos" at bounding box center [191, 327] width 231 height 47
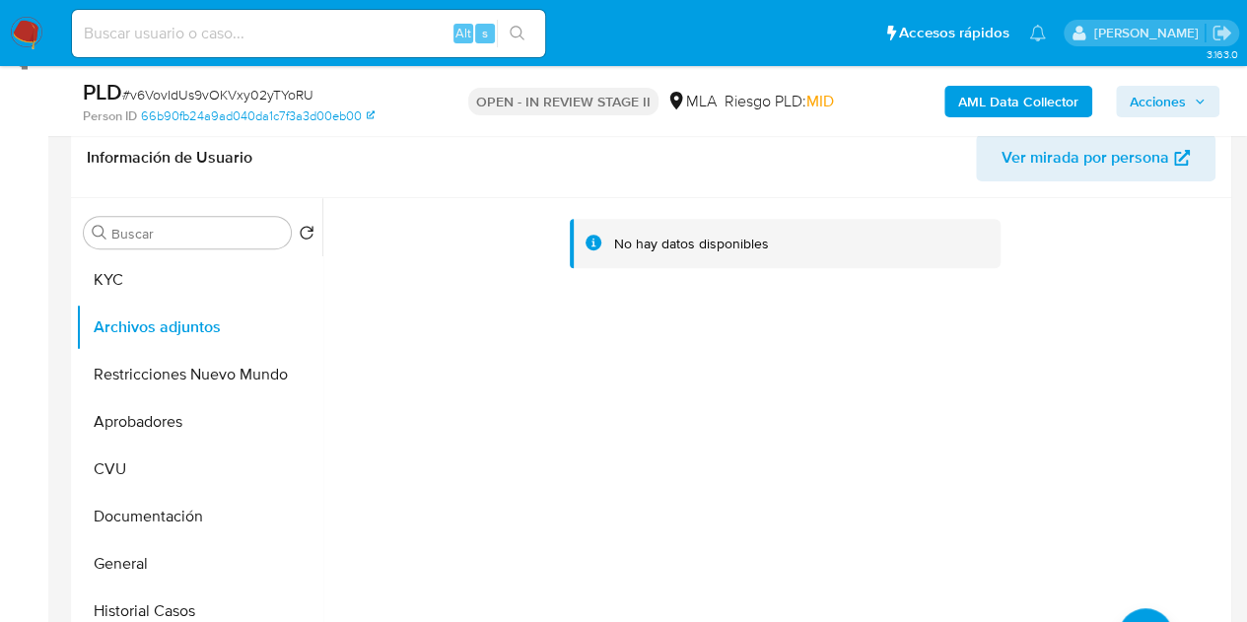
click at [967, 102] on b "AML Data Collector" at bounding box center [1018, 102] width 120 height 32
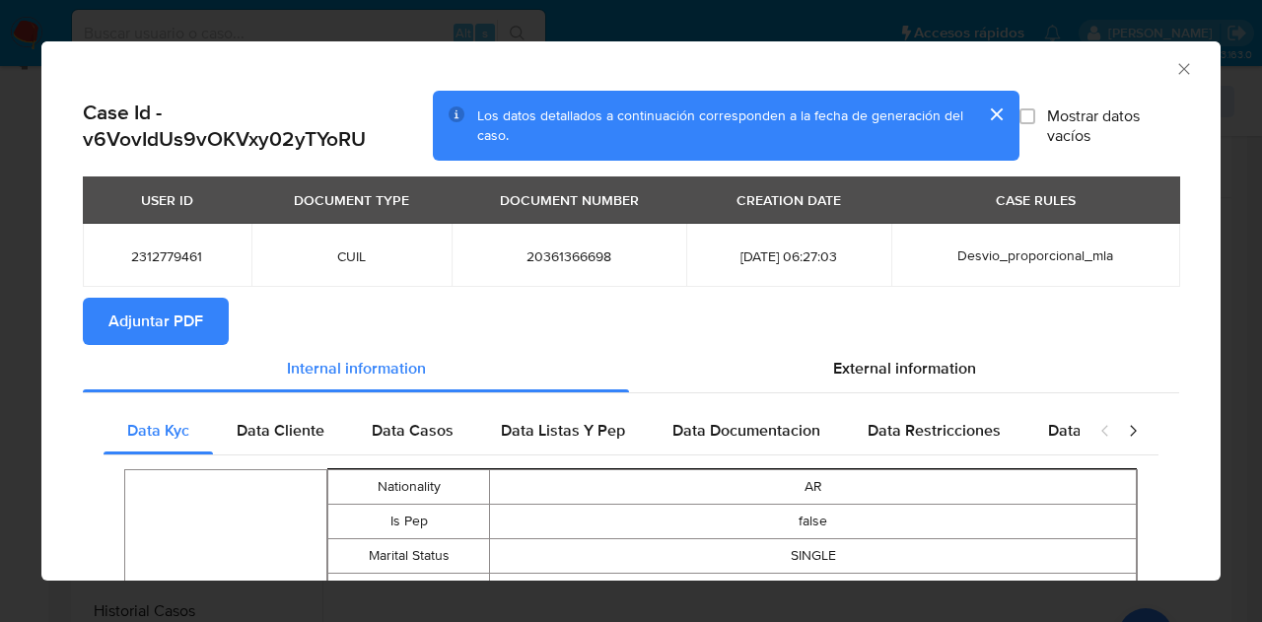
click at [176, 332] on span "Adjuntar PDF" at bounding box center [155, 321] width 95 height 43
click at [359, 60] on div "AML Data Collector" at bounding box center [614, 66] width 1119 height 22
drag, startPoint x: 1149, startPoint y: 66, endPoint x: 1166, endPoint y: 74, distance: 18.5
click at [1149, 66] on div "AML Data Collector" at bounding box center [614, 66] width 1119 height 22
click at [1174, 76] on icon "Cerrar ventana" at bounding box center [1184, 69] width 20 height 20
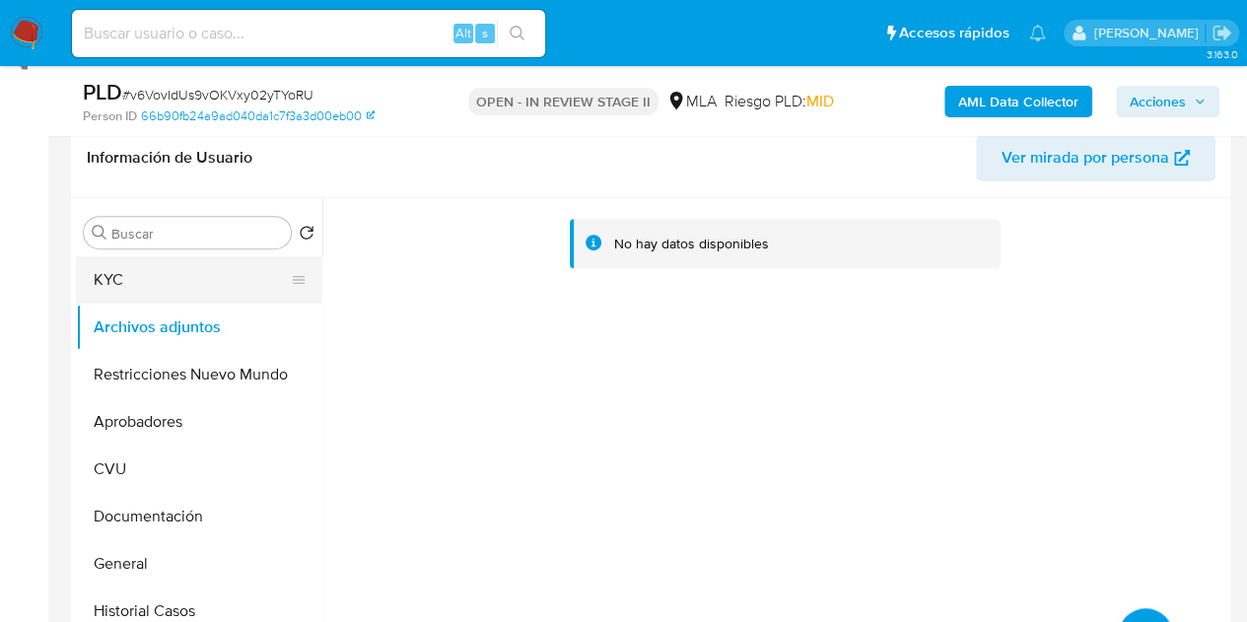
click at [140, 295] on button "KYC" at bounding box center [191, 279] width 231 height 47
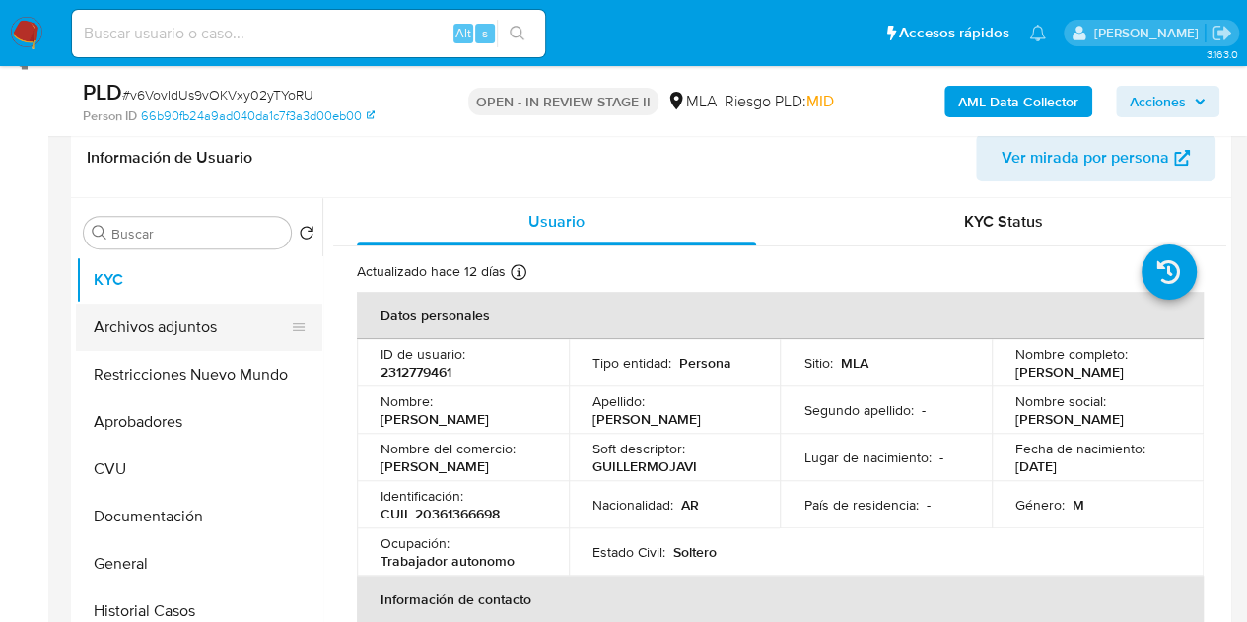
click at [154, 335] on button "Archivos adjuntos" at bounding box center [191, 327] width 231 height 47
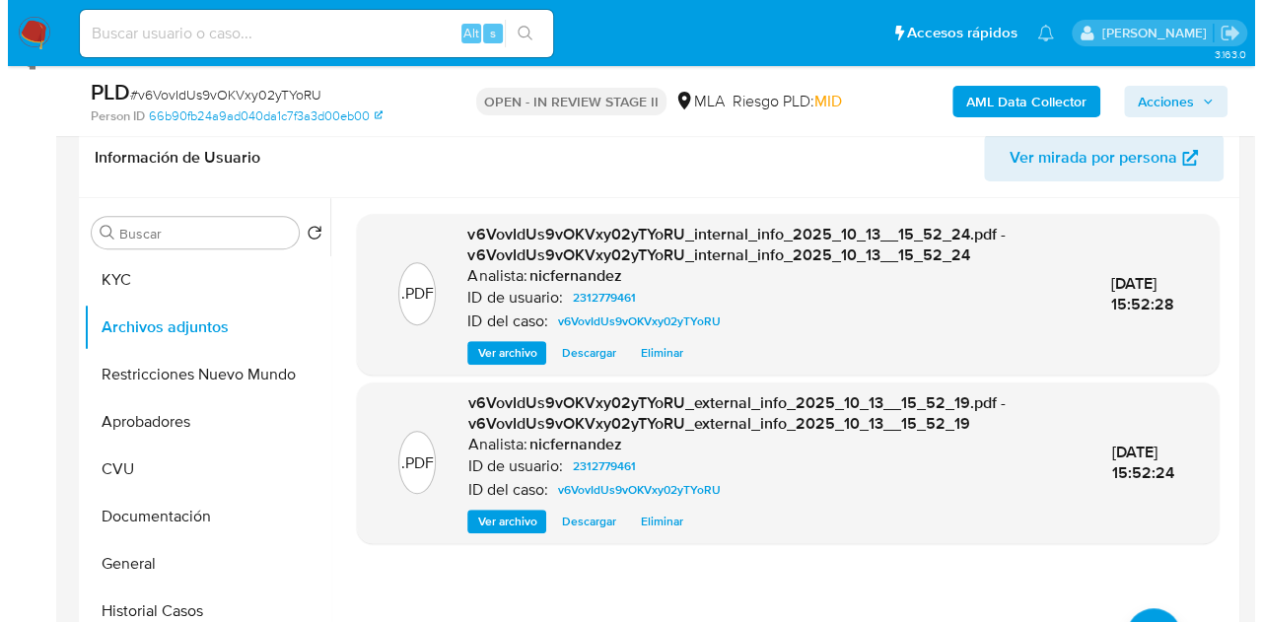
scroll to position [353, 0]
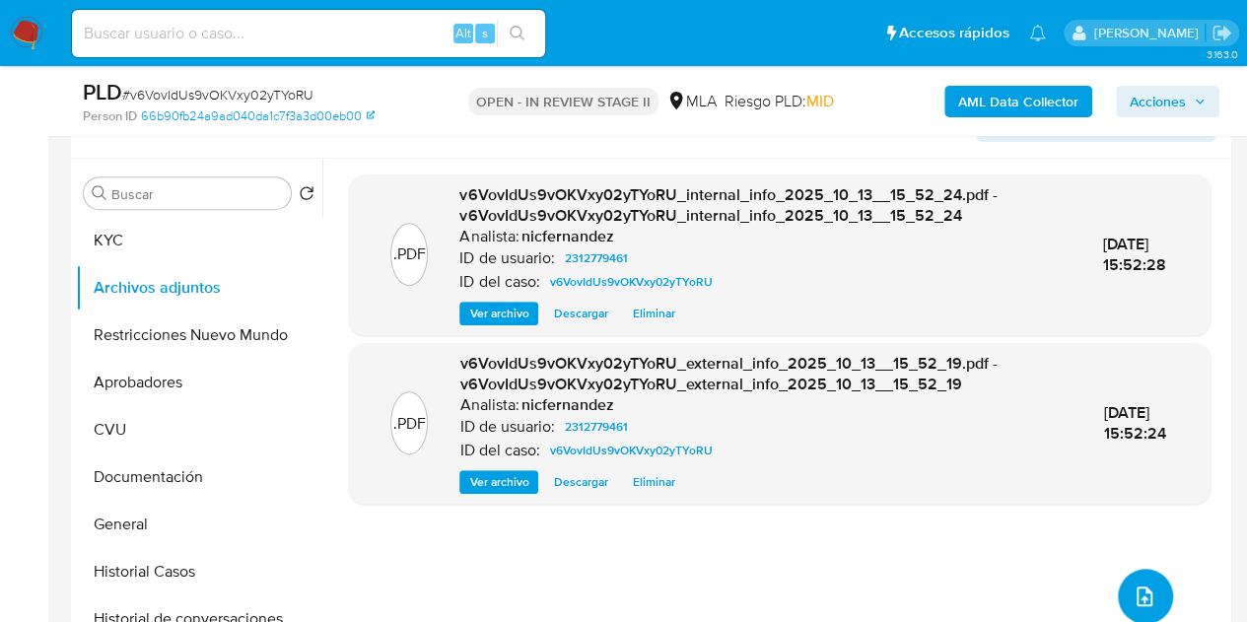
click at [1128, 579] on button "upload-file" at bounding box center [1145, 596] width 55 height 55
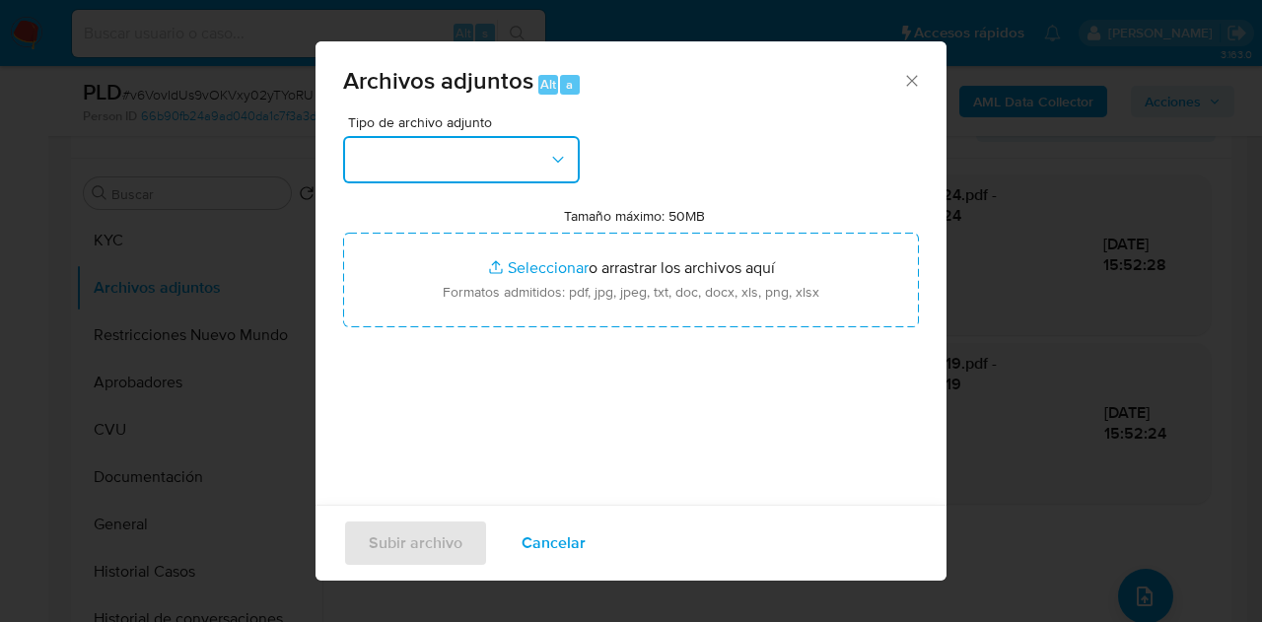
click at [521, 159] on button "button" at bounding box center [461, 159] width 237 height 47
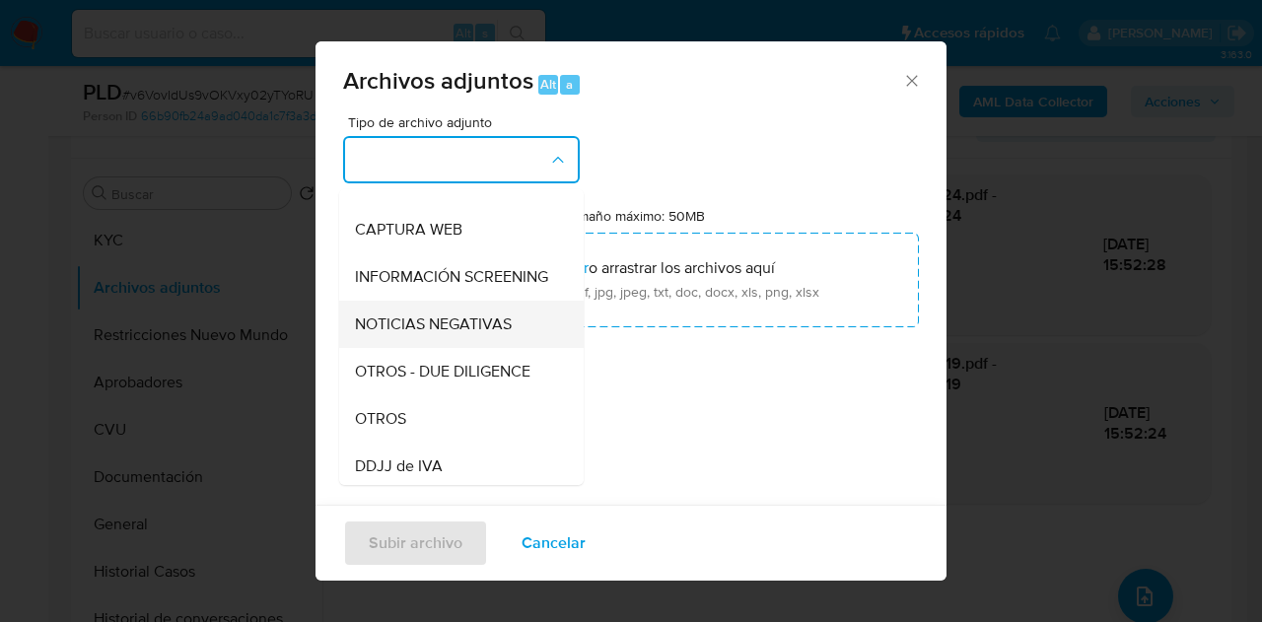
scroll to position [221, 0]
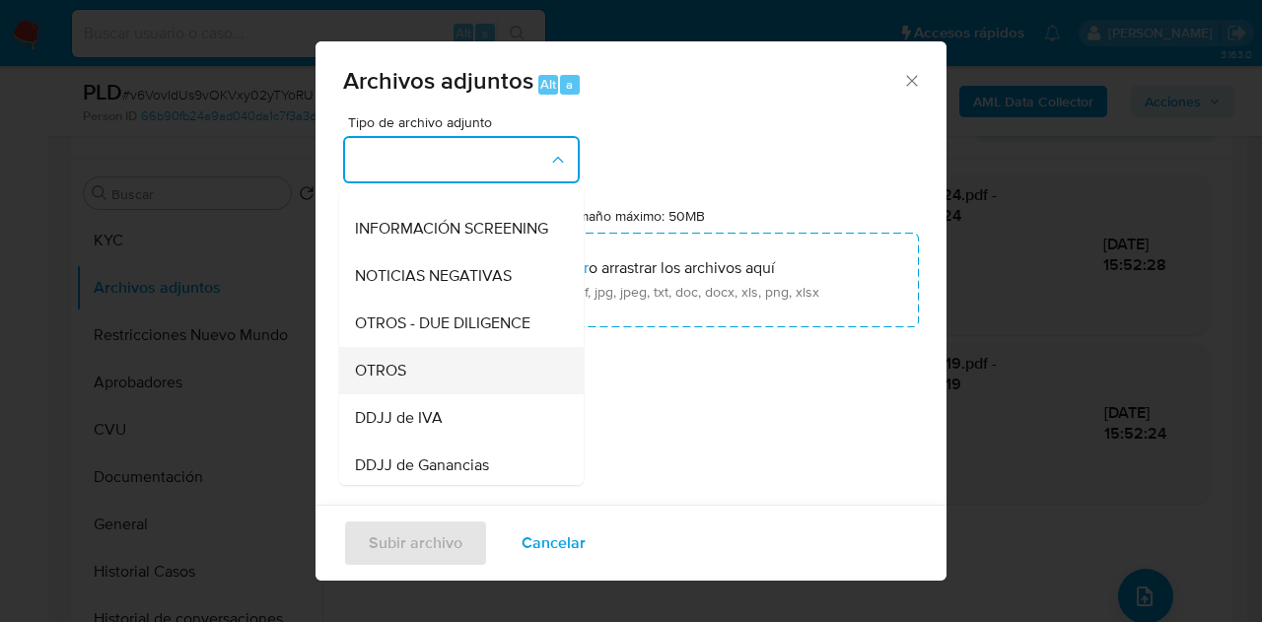
click at [448, 374] on div "OTROS" at bounding box center [455, 370] width 201 height 47
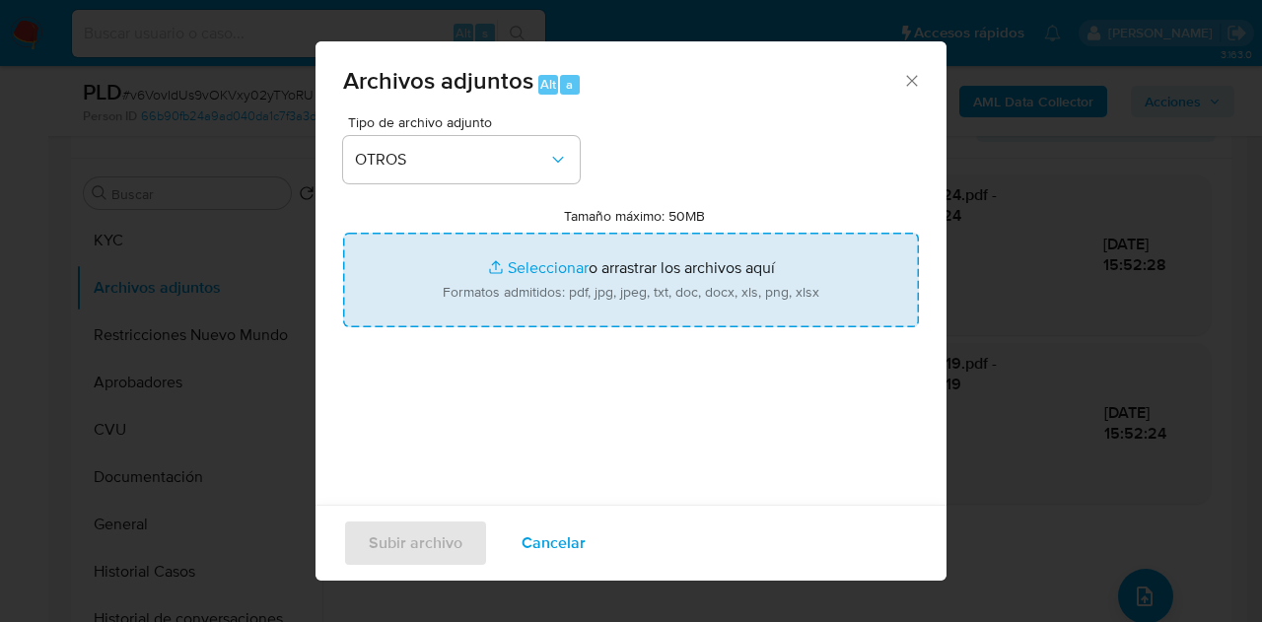
click at [484, 259] on input "Tamaño máximo: 50MB Seleccionar archivos" at bounding box center [631, 280] width 576 height 95
type input "C:\fakepath\Recibos 06 a 08 2025.pdf"
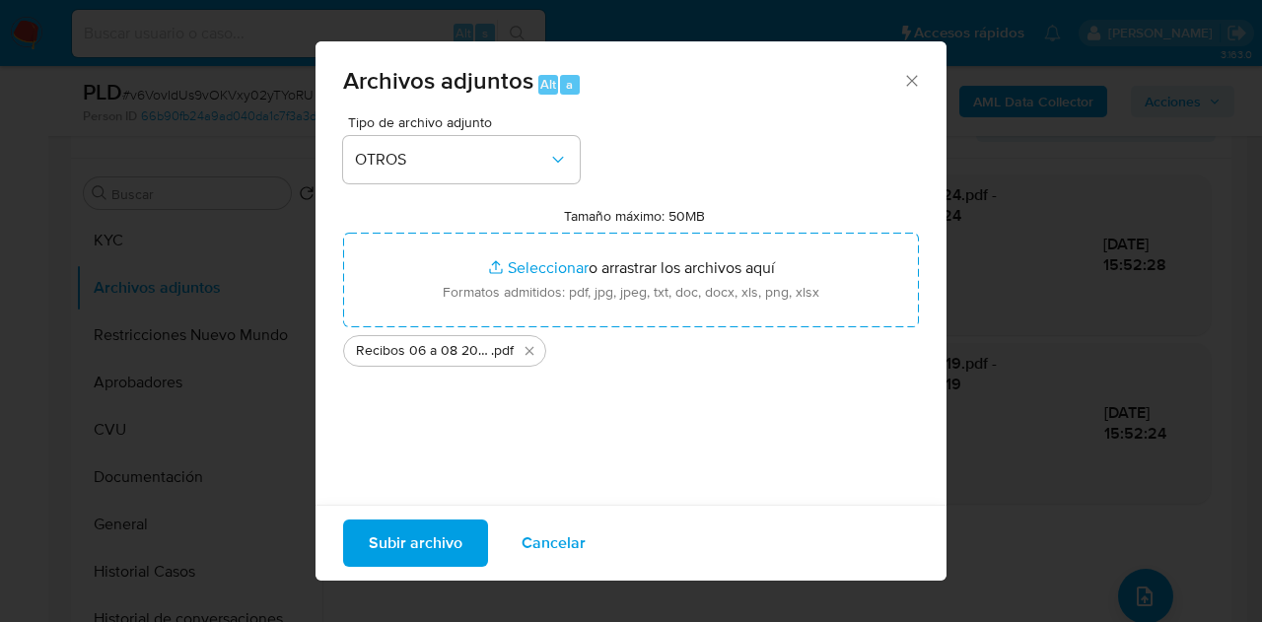
click at [538, 537] on span "Cancelar" at bounding box center [554, 543] width 64 height 43
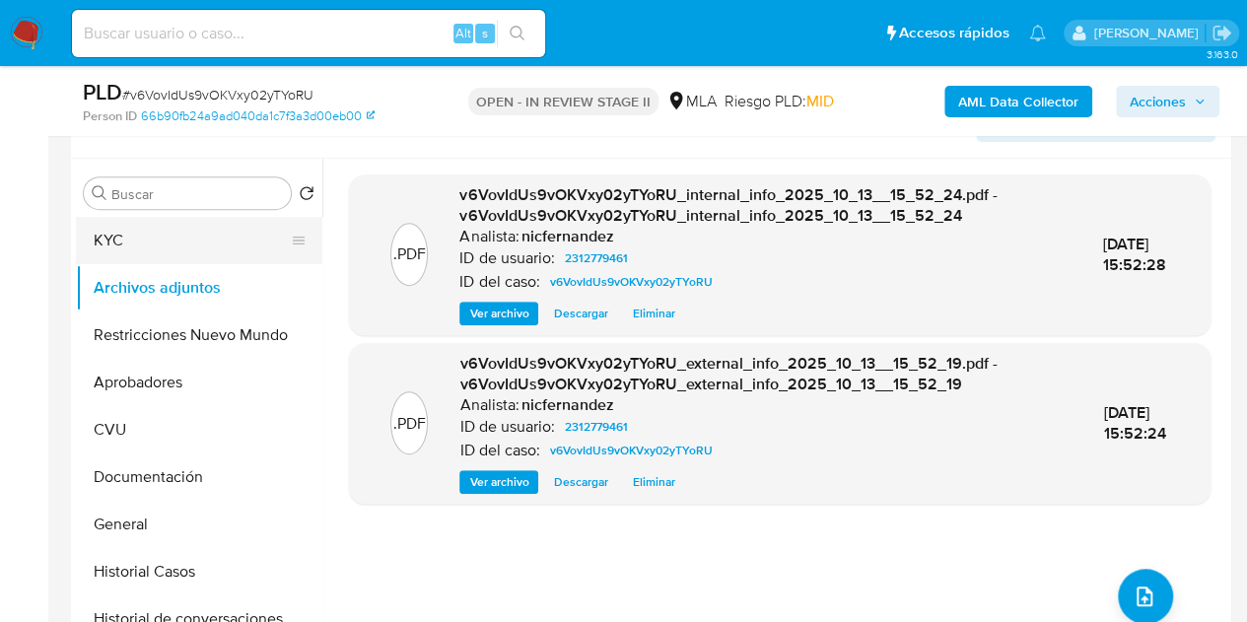
click at [140, 242] on button "KYC" at bounding box center [191, 240] width 231 height 47
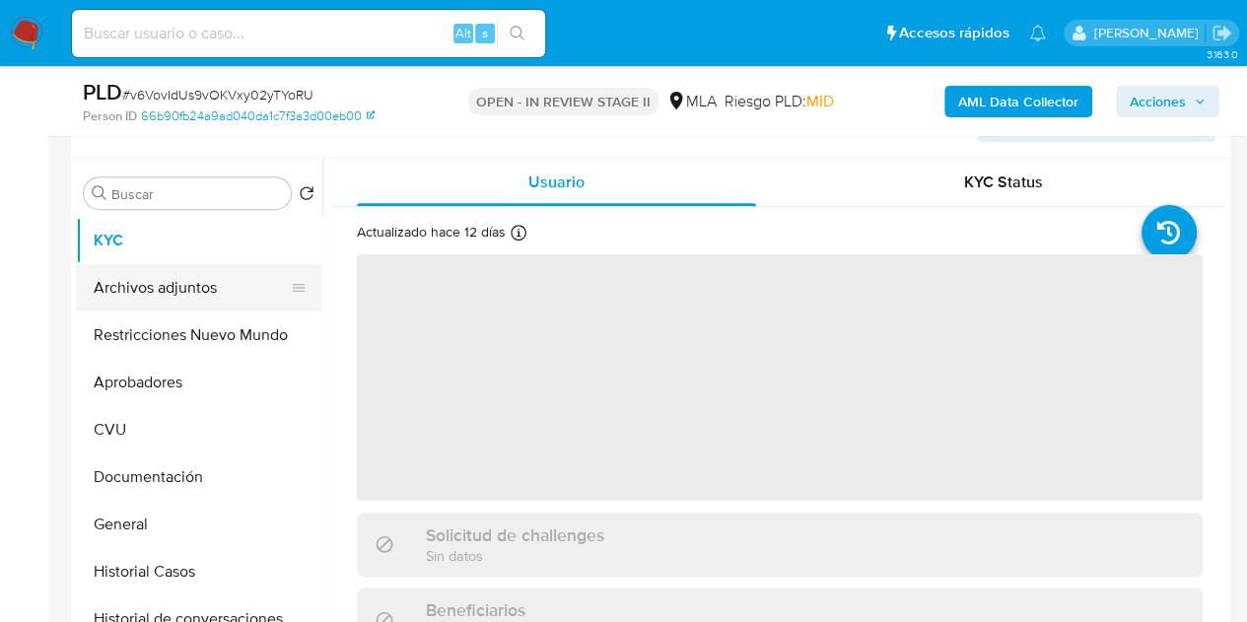
click at [160, 294] on button "Archivos adjuntos" at bounding box center [191, 287] width 231 height 47
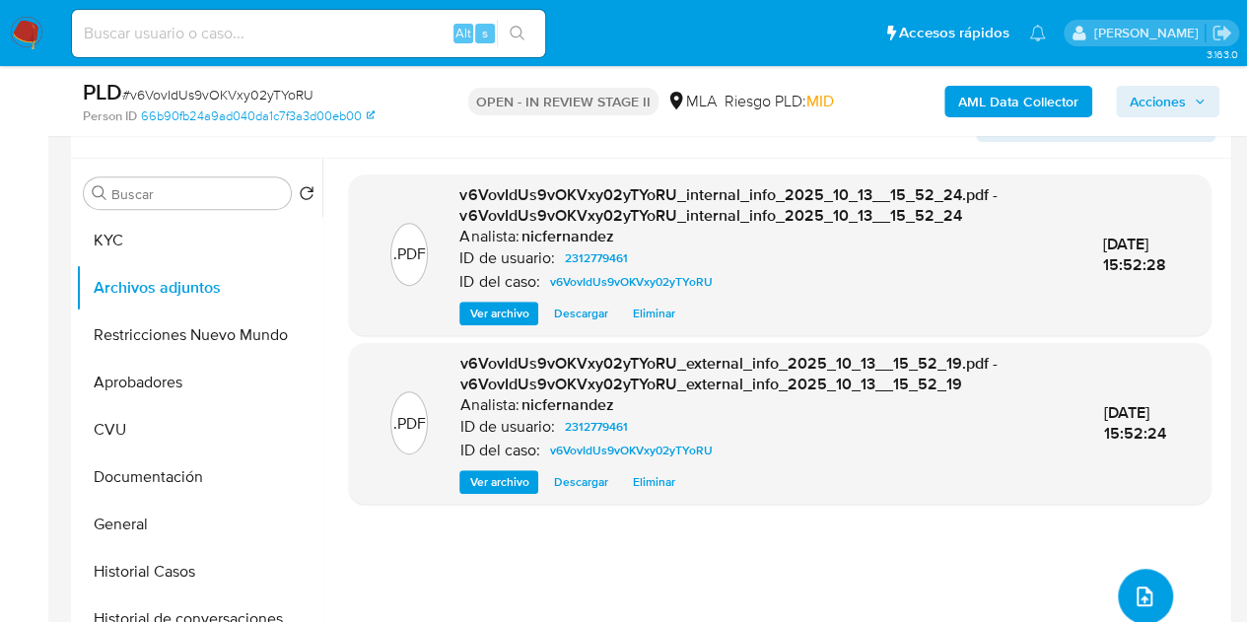
click at [1133, 591] on icon "upload-file" at bounding box center [1145, 597] width 24 height 24
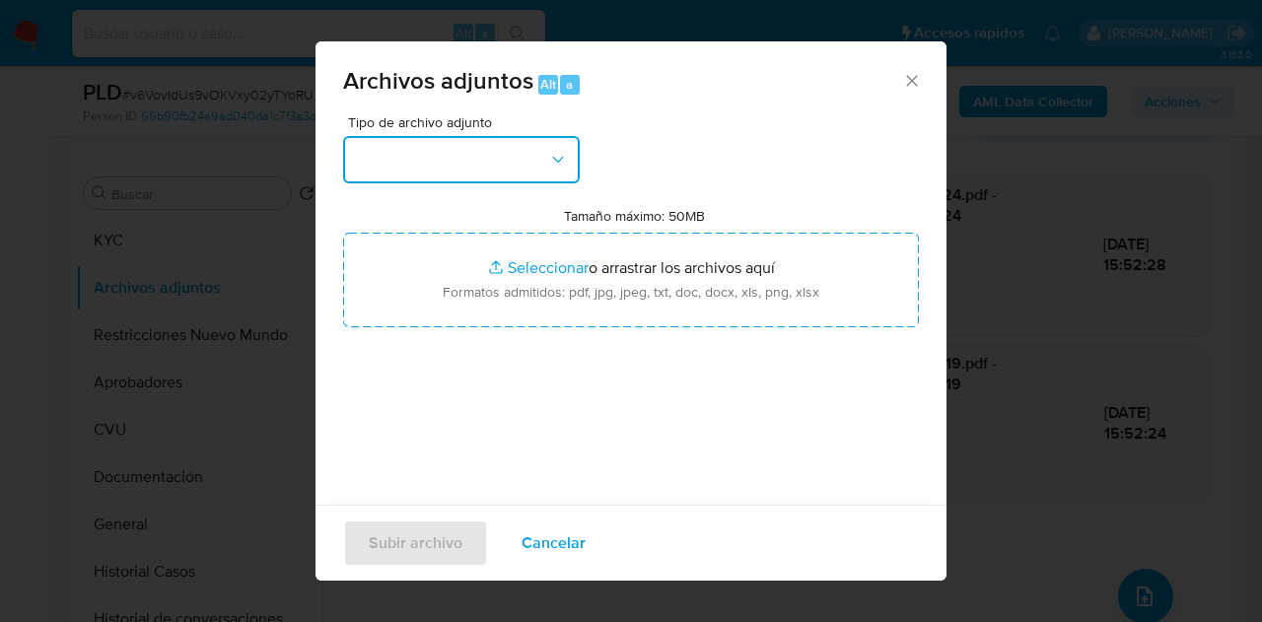
drag, startPoint x: 493, startPoint y: 165, endPoint x: 505, endPoint y: 176, distance: 16.7
click at [493, 164] on button "button" at bounding box center [461, 159] width 237 height 47
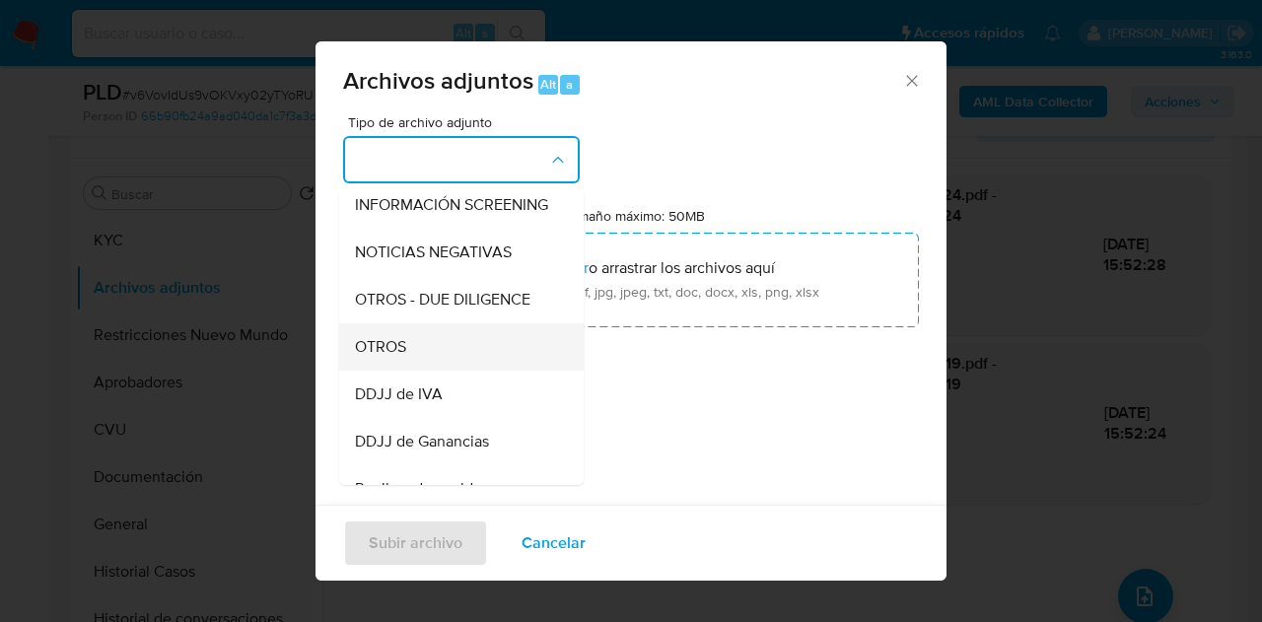
scroll to position [247, 0]
click at [444, 358] on div "OTROS" at bounding box center [455, 343] width 201 height 47
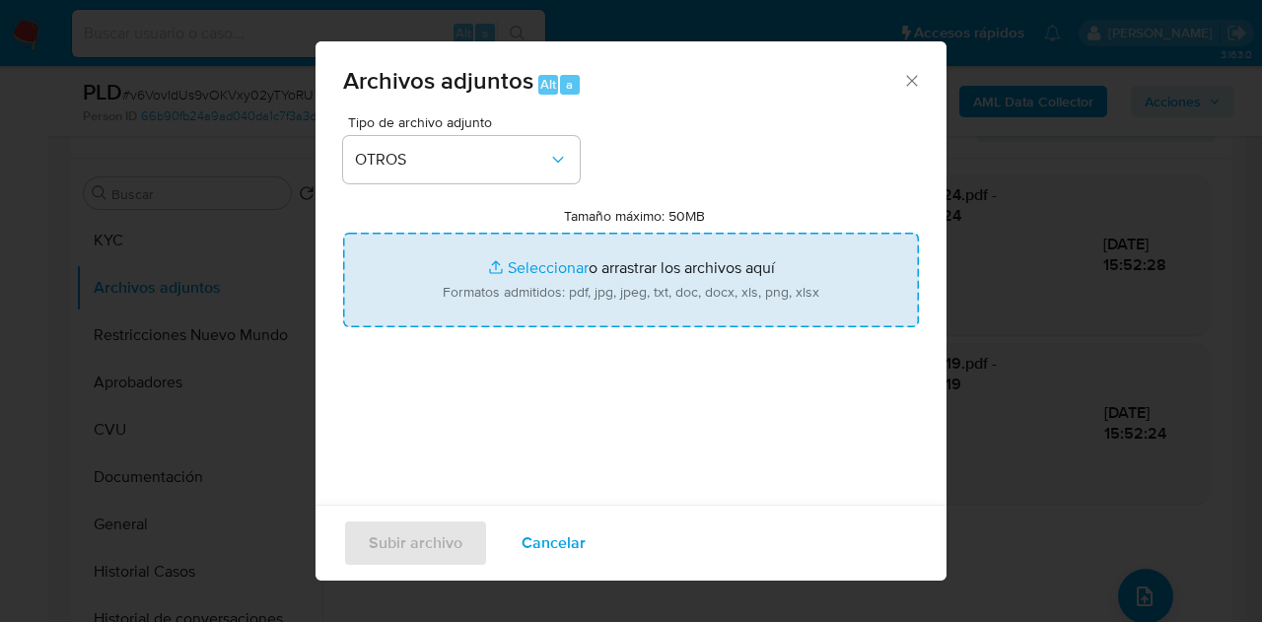
click at [495, 267] on input "Tamaño máximo: 50MB Seleccionar archivos" at bounding box center [631, 280] width 576 height 95
type input "C:\fakepath\Recibos 06 a 08 2025.pdf"
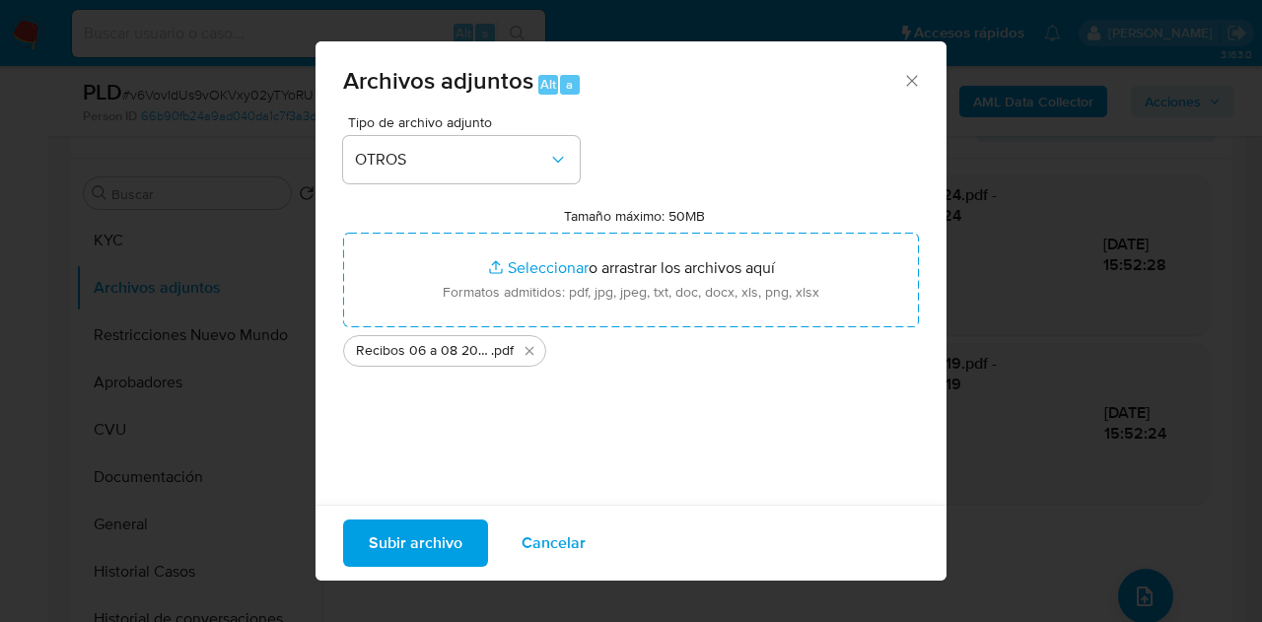
click at [410, 537] on span "Subir archivo" at bounding box center [416, 543] width 94 height 43
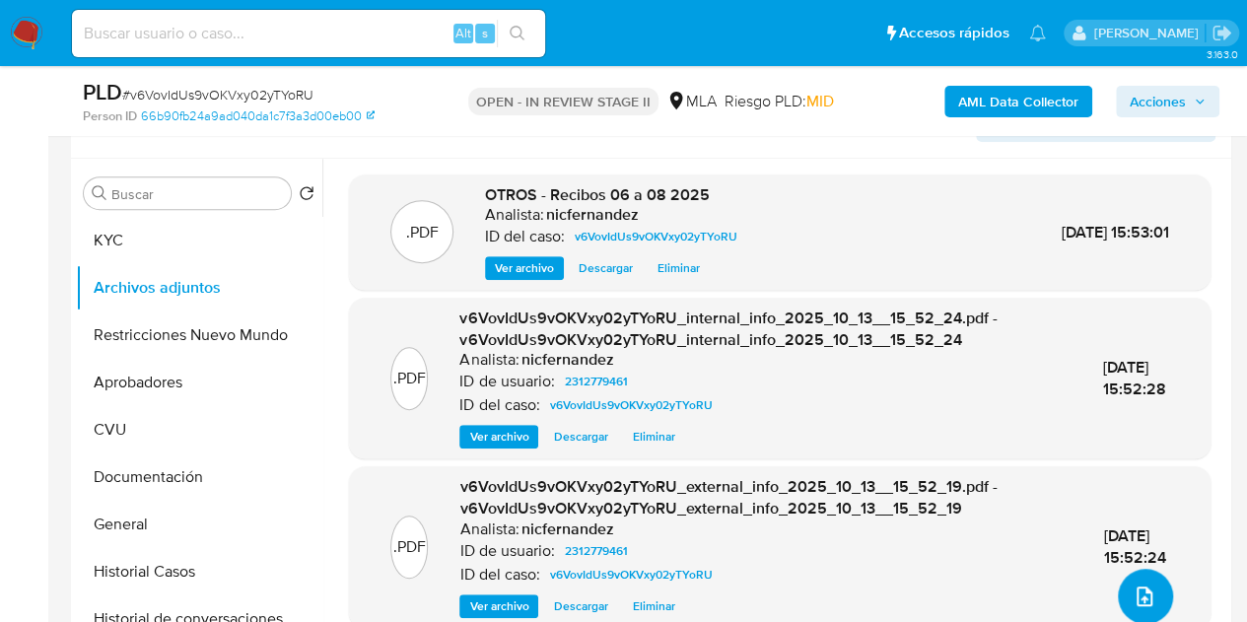
click at [1136, 585] on icon "upload-file" at bounding box center [1145, 597] width 24 height 24
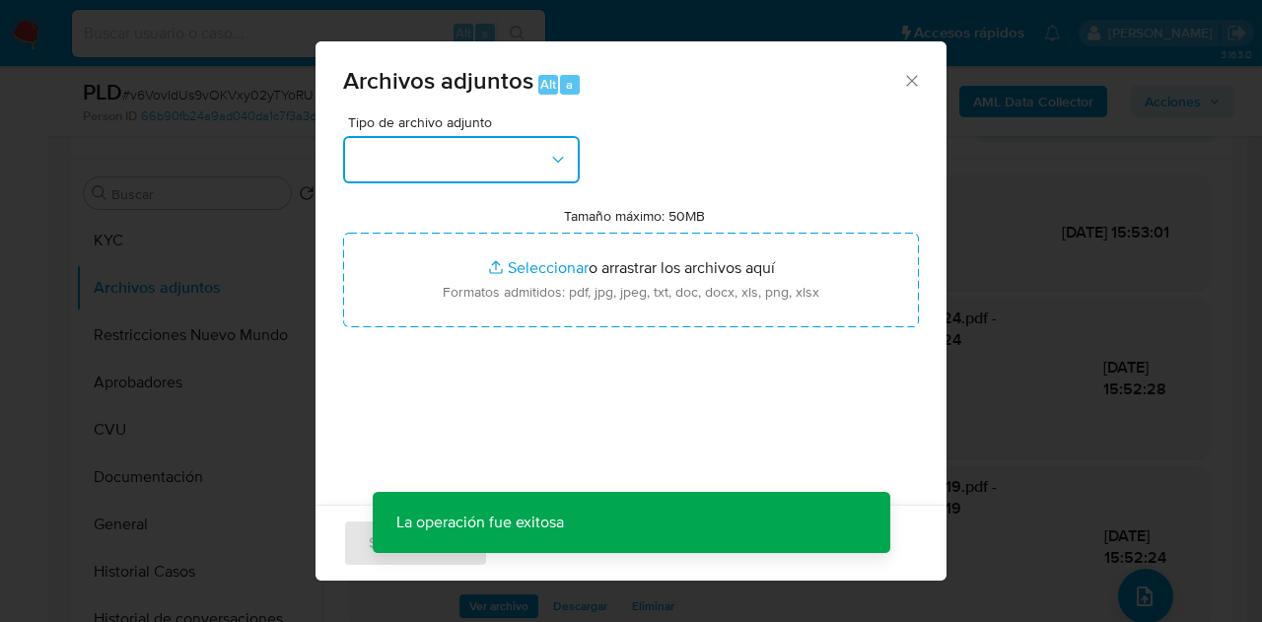
click at [565, 153] on icon "button" at bounding box center [558, 160] width 20 height 20
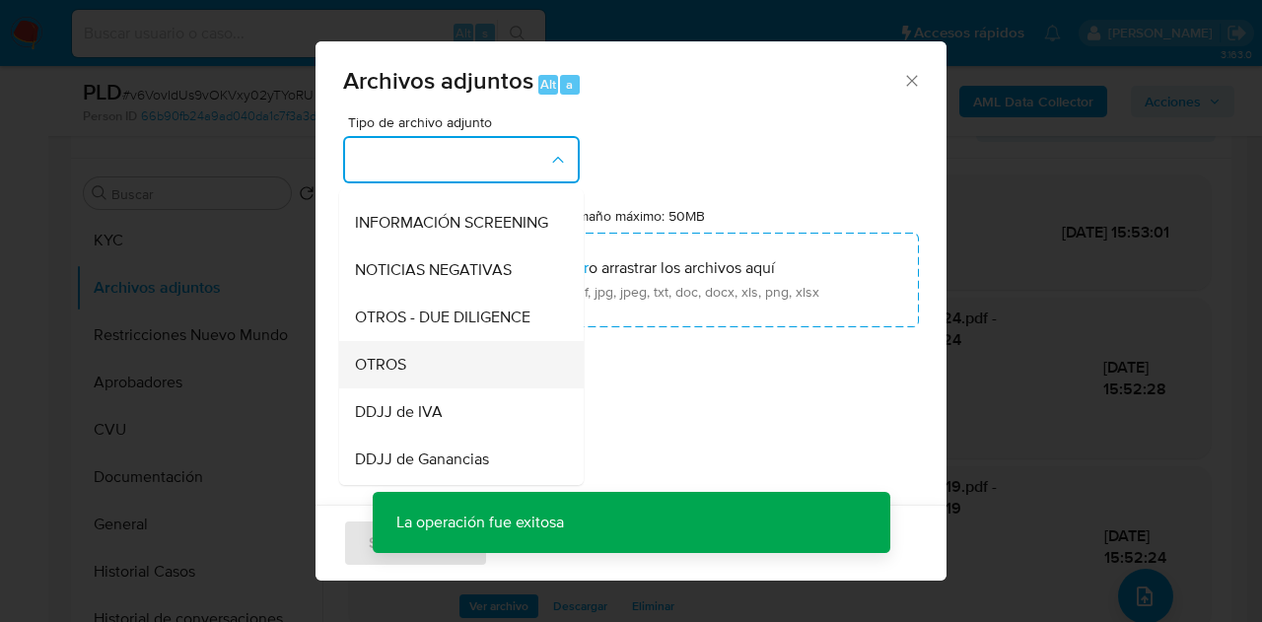
scroll to position [239, 0]
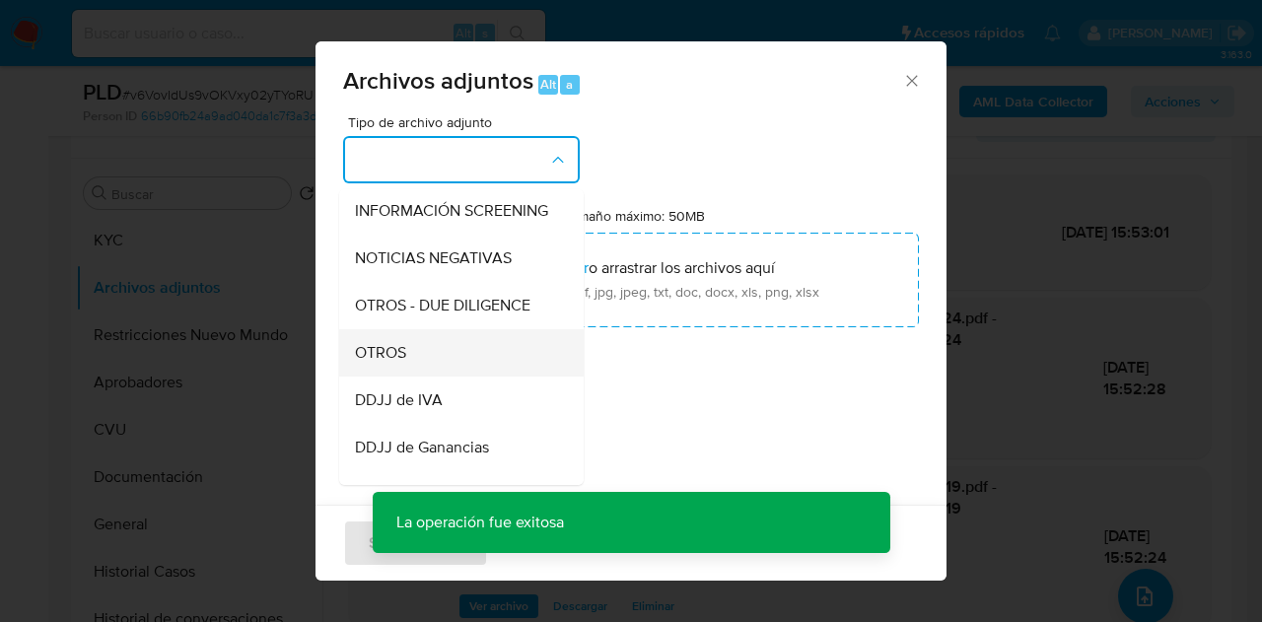
click at [466, 377] on div "OTROS" at bounding box center [455, 352] width 201 height 47
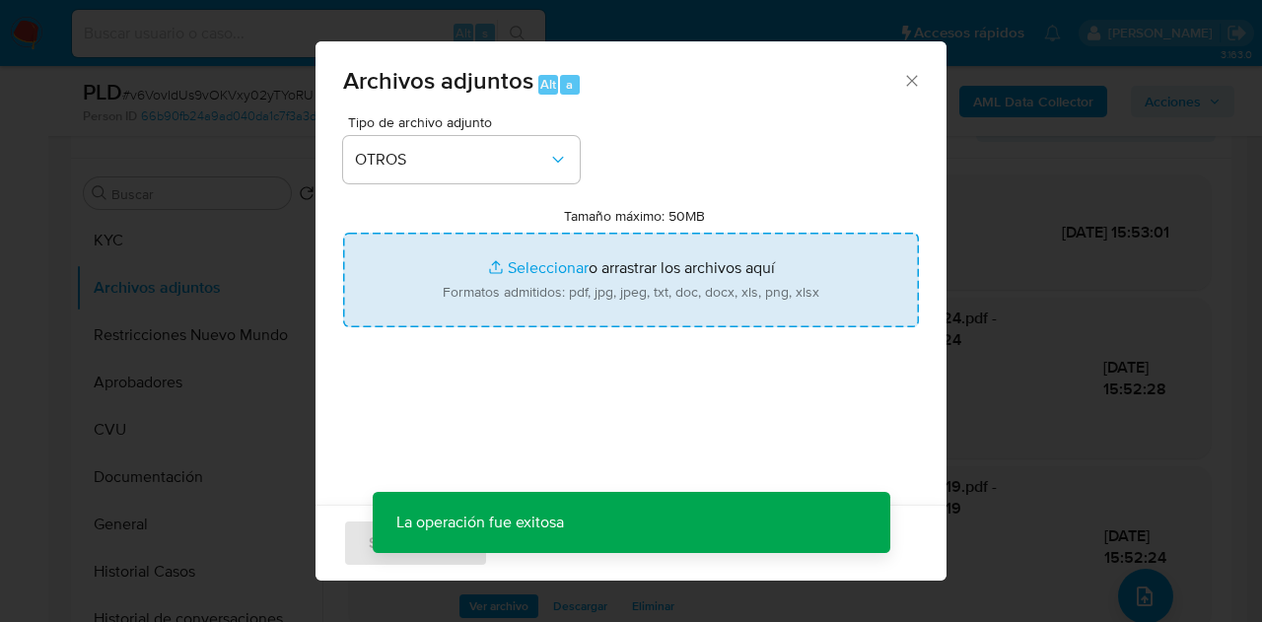
click at [501, 276] on input "Tamaño máximo: 50MB Seleccionar archivos" at bounding box center [631, 280] width 576 height 95
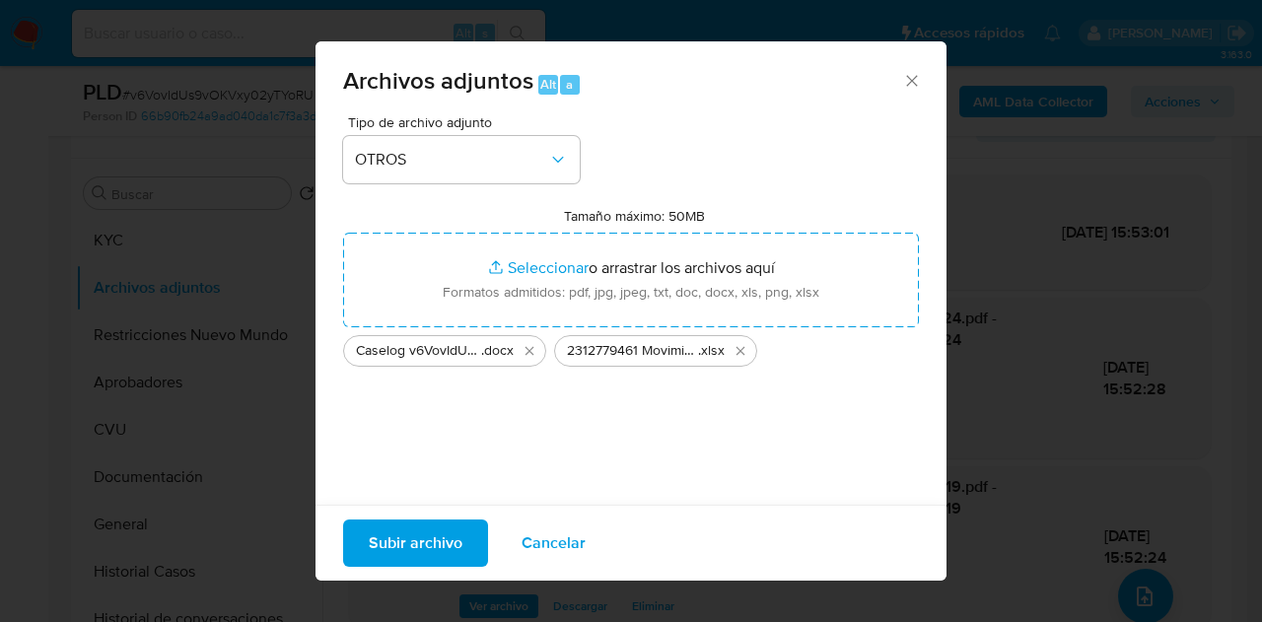
click at [409, 547] on span "Subir archivo" at bounding box center [416, 543] width 94 height 43
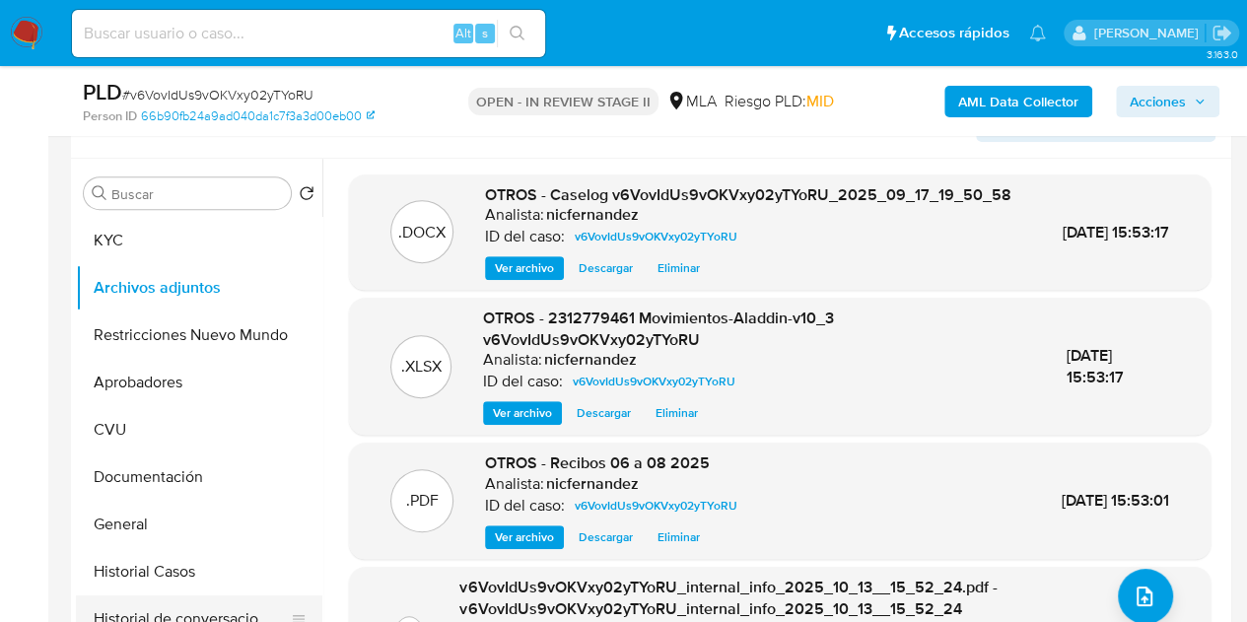
click at [178, 611] on button "Historial de conversaciones" at bounding box center [191, 618] width 231 height 47
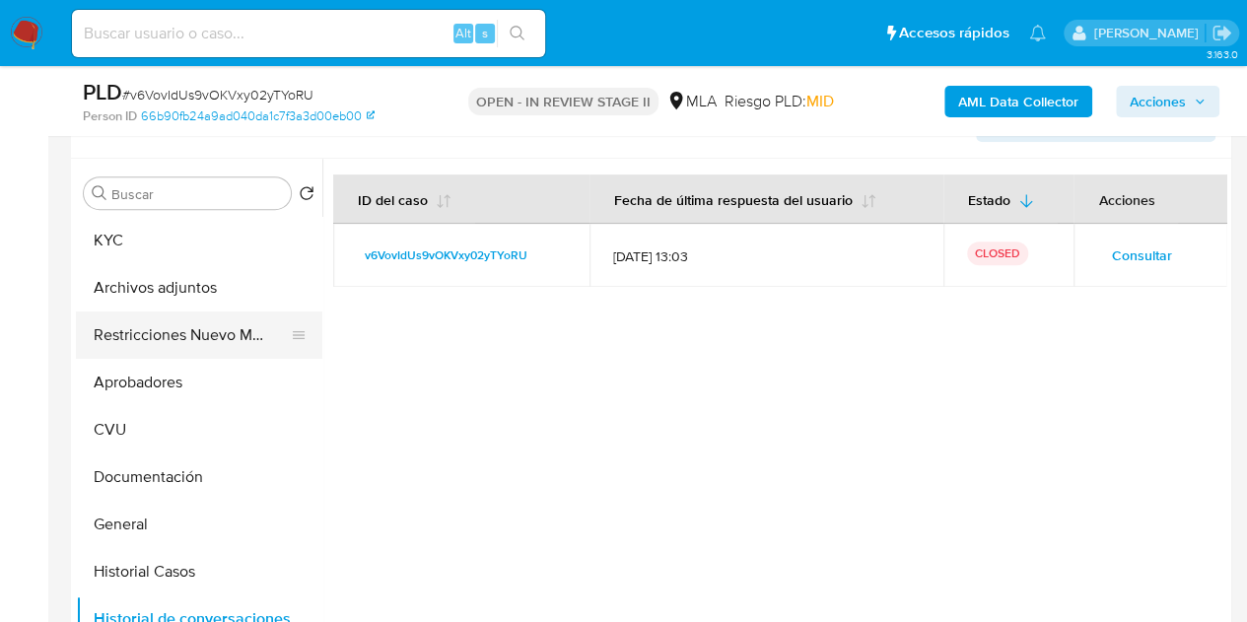
click at [142, 330] on button "Restricciones Nuevo Mundo" at bounding box center [191, 335] width 231 height 47
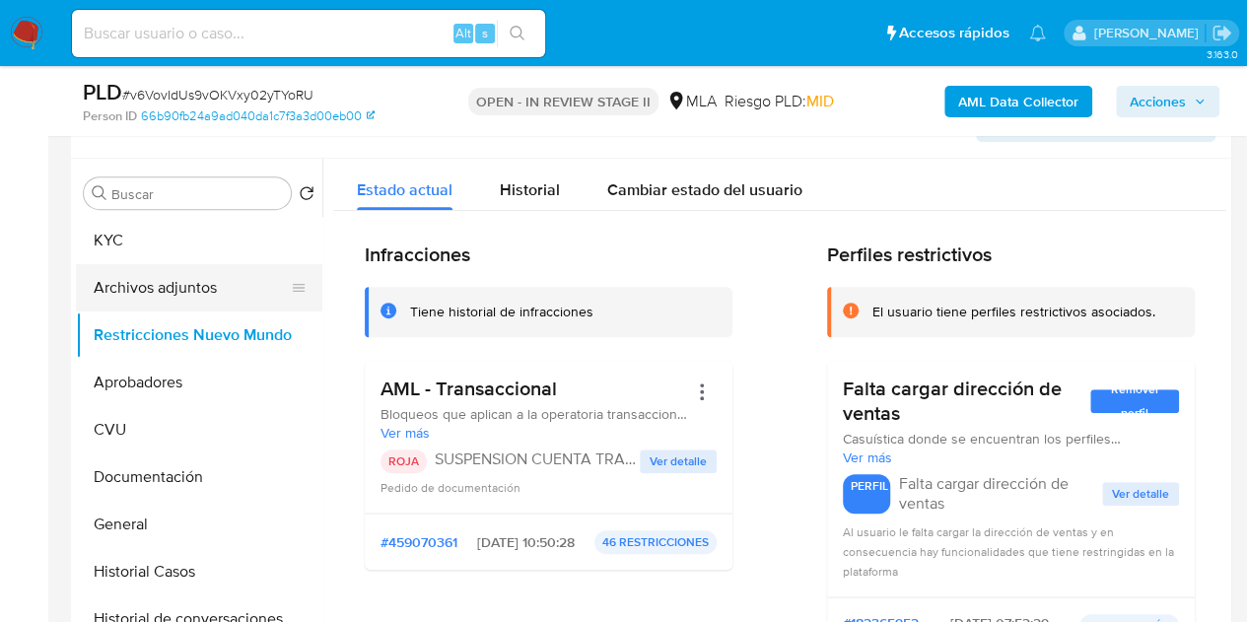
click at [151, 285] on button "Archivos adjuntos" at bounding box center [191, 287] width 231 height 47
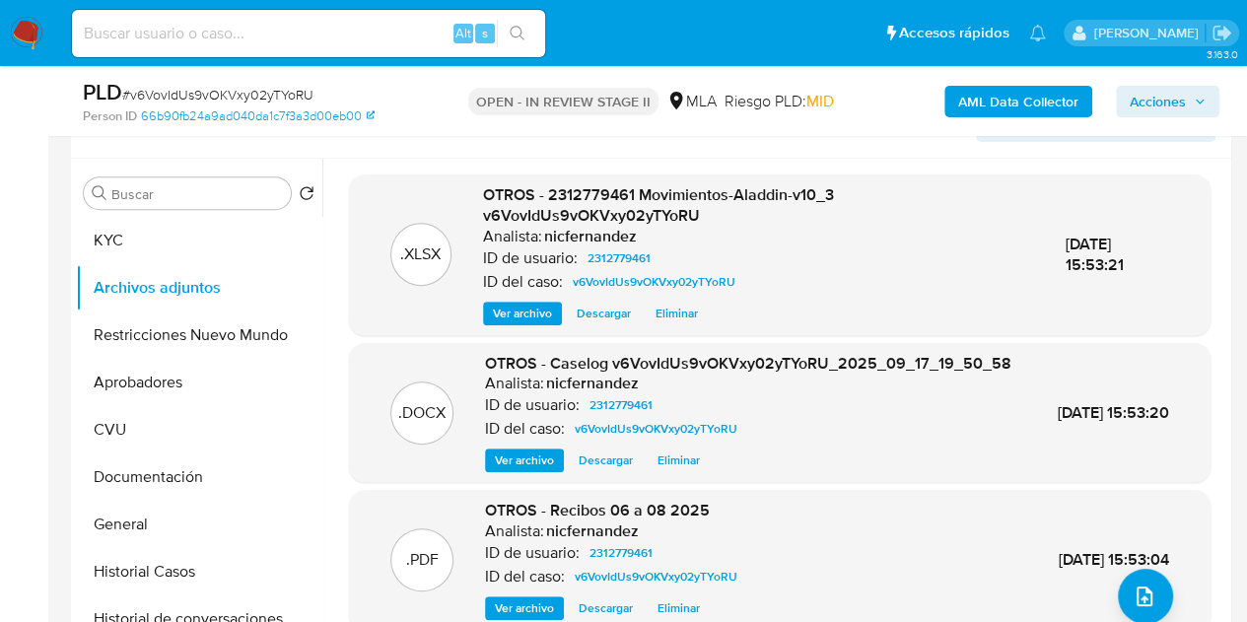
click at [517, 470] on span "Ver archivo" at bounding box center [524, 461] width 59 height 20
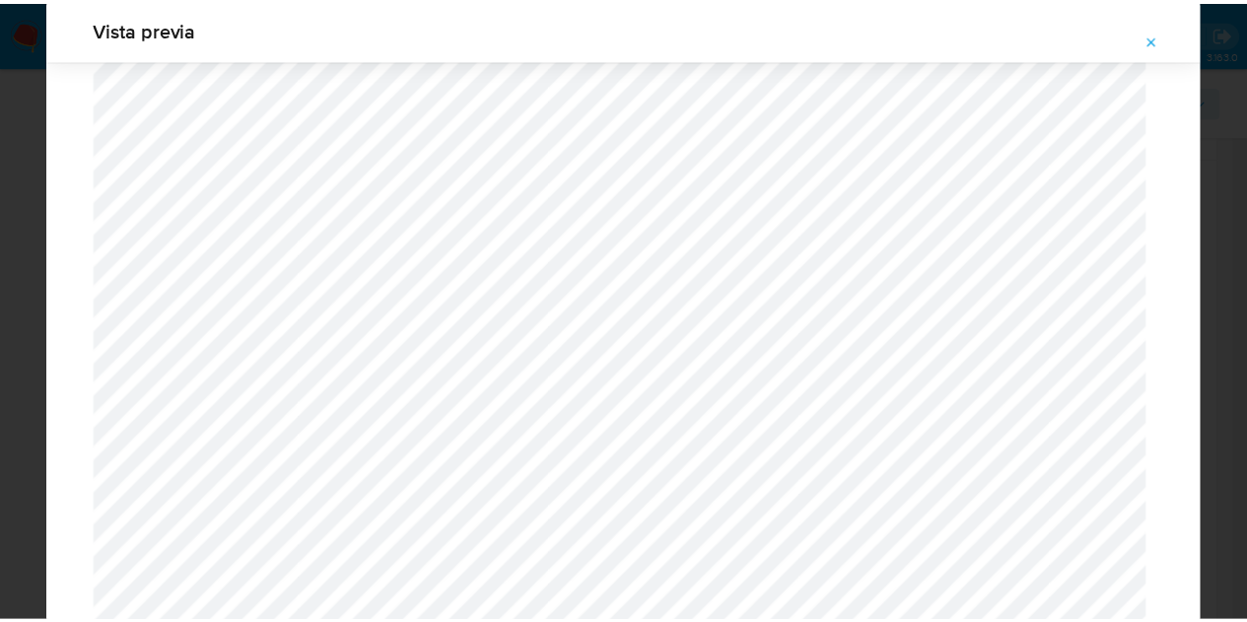
scroll to position [0, 0]
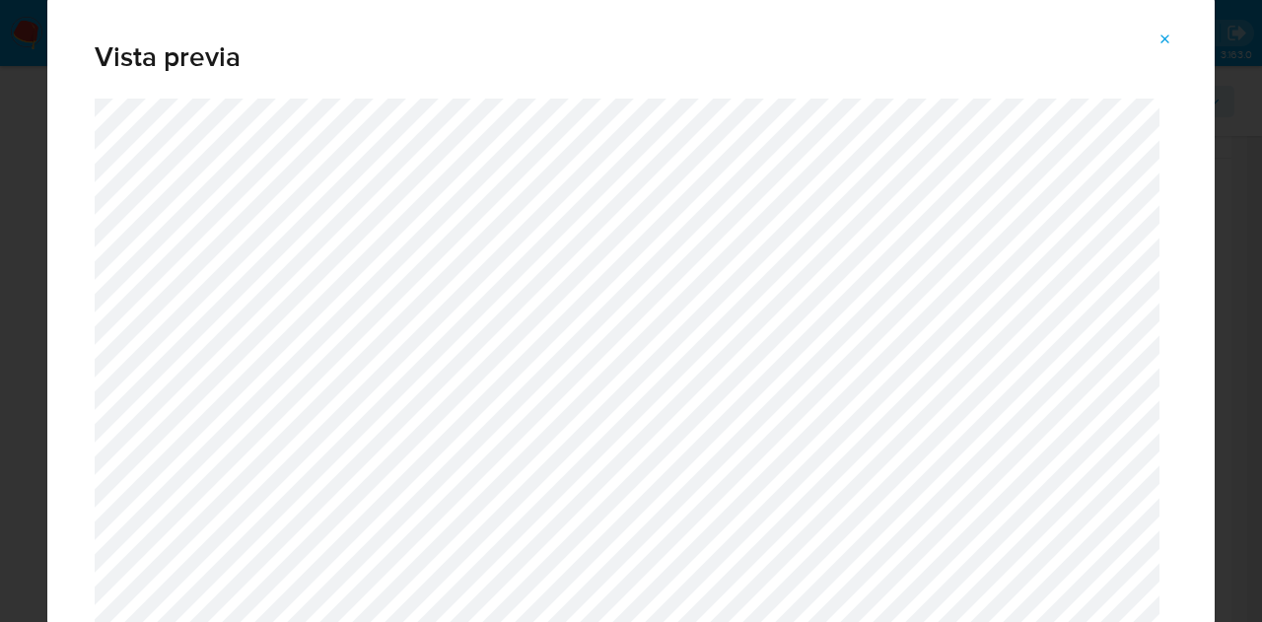
click at [1177, 42] on button "Attachment preview" at bounding box center [1165, 40] width 43 height 32
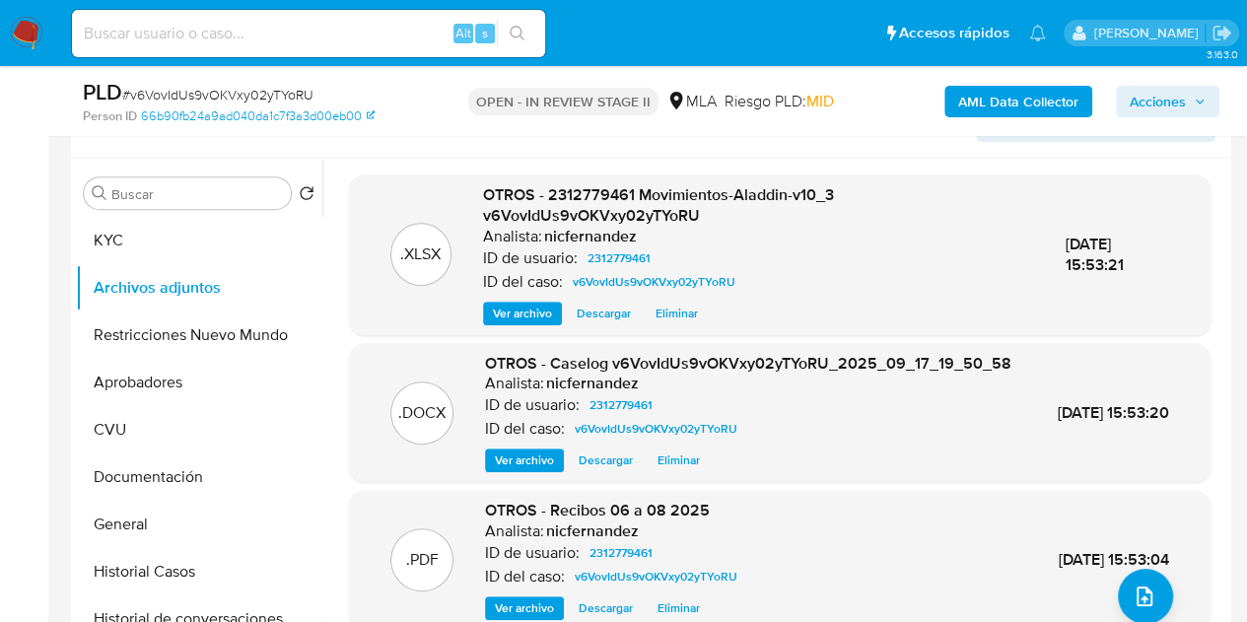
click at [1212, 94] on button "Acciones" at bounding box center [1168, 102] width 104 height 32
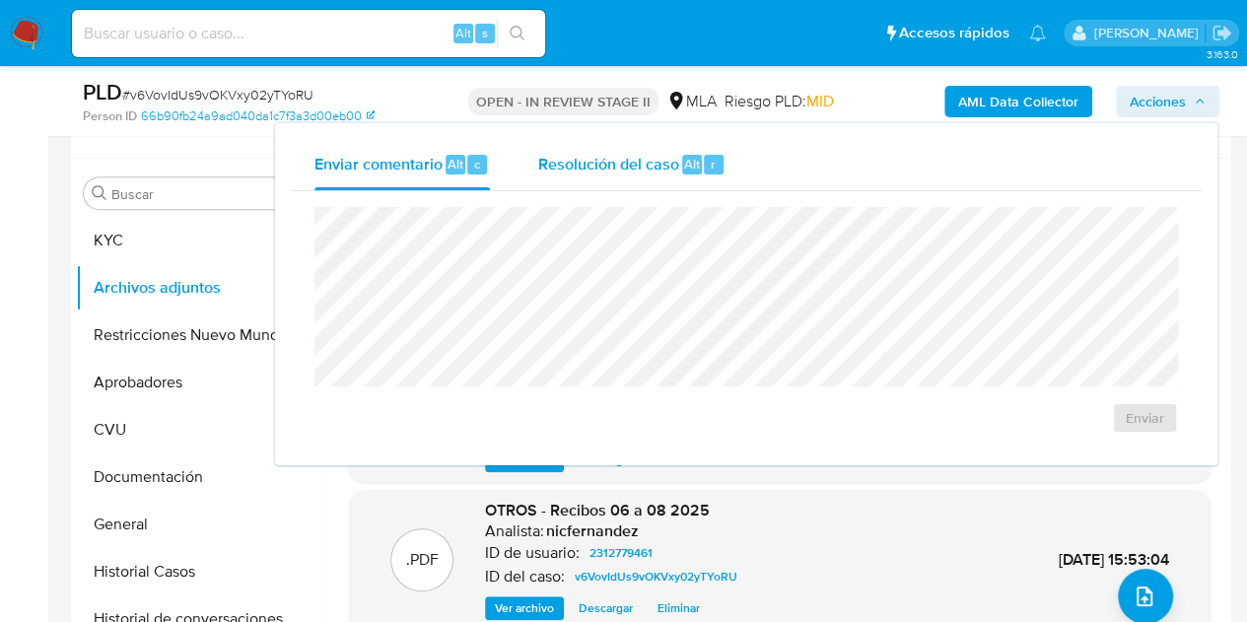
click at [645, 157] on span "Resolución del caso" at bounding box center [607, 163] width 141 height 23
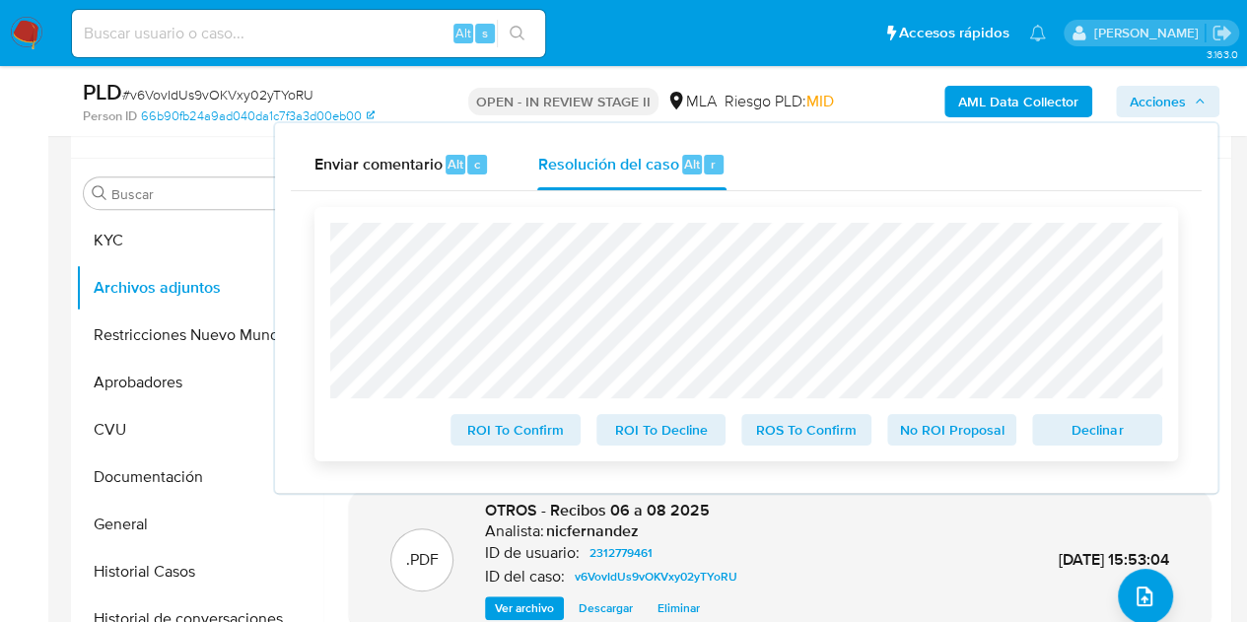
click at [1083, 431] on span "Declinar" at bounding box center [1097, 430] width 103 height 28
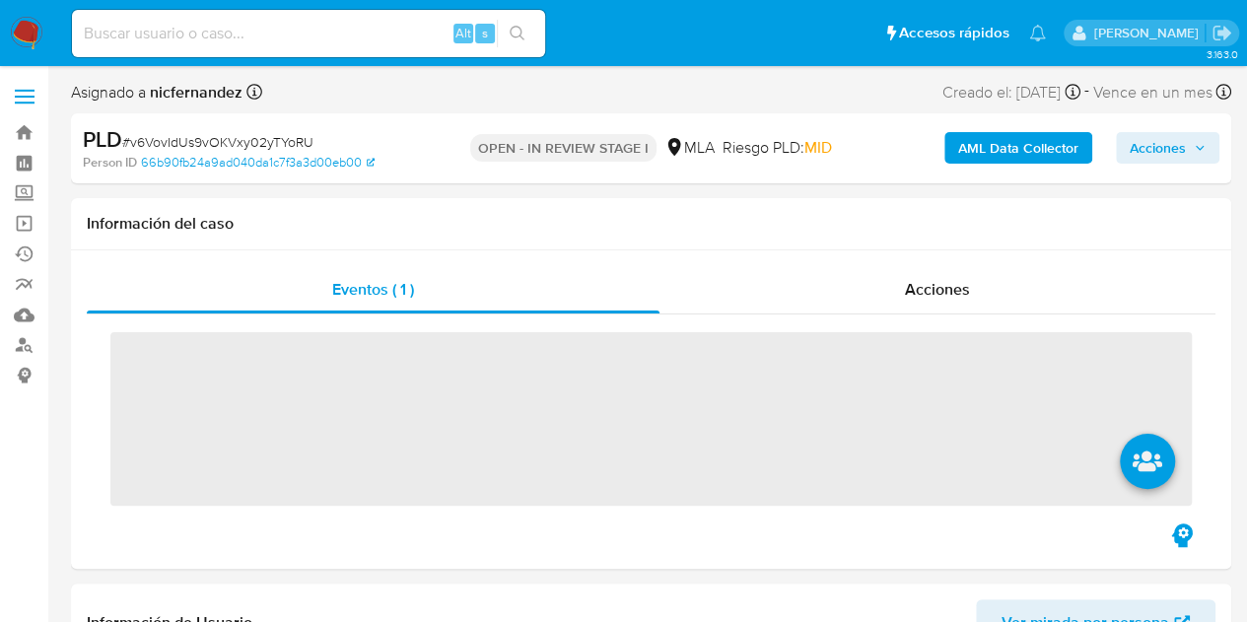
click at [1151, 150] on span "Acciones" at bounding box center [1158, 148] width 56 height 32
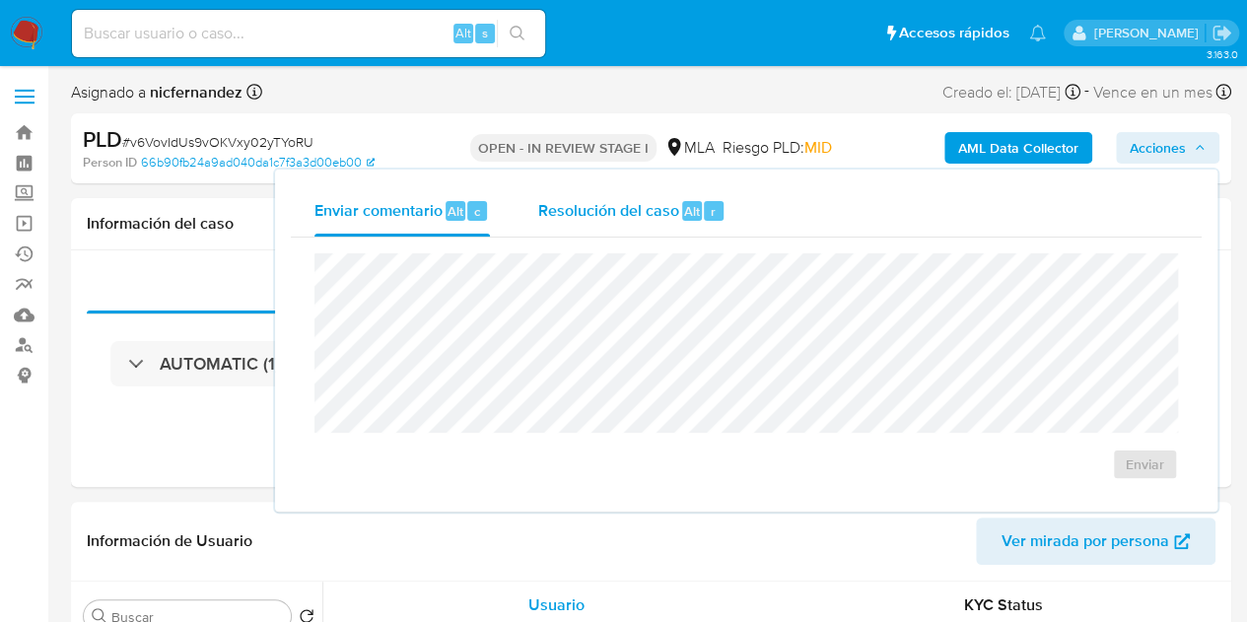
click at [605, 219] on span "Resolución del caso" at bounding box center [607, 210] width 141 height 23
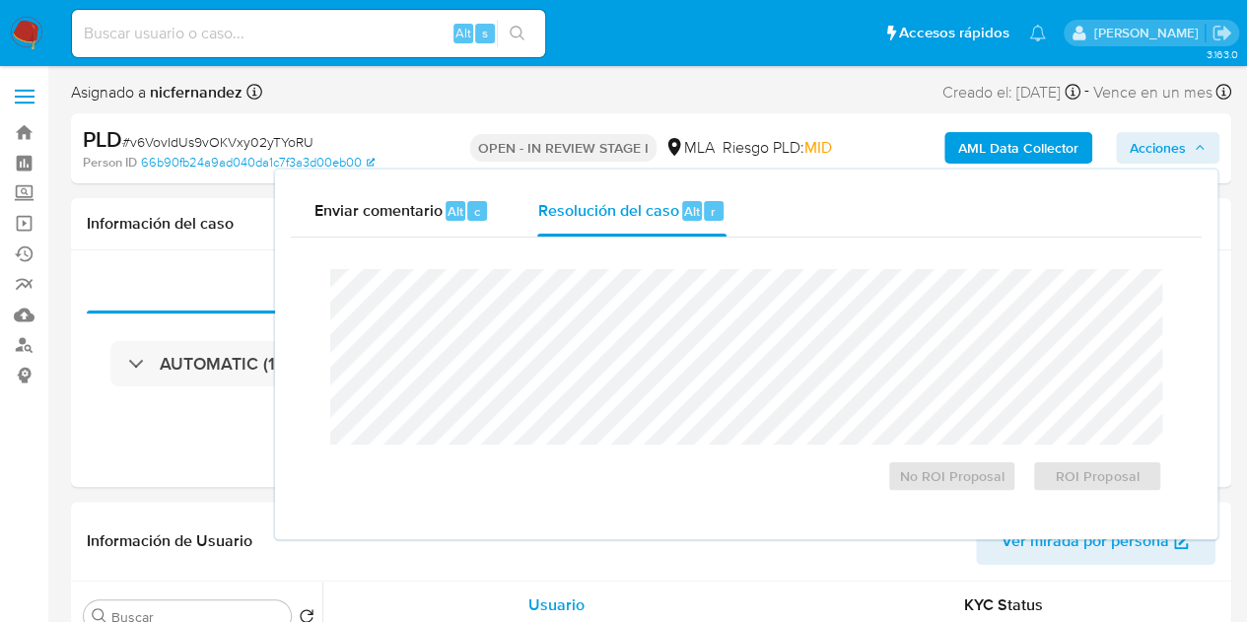
select select "10"
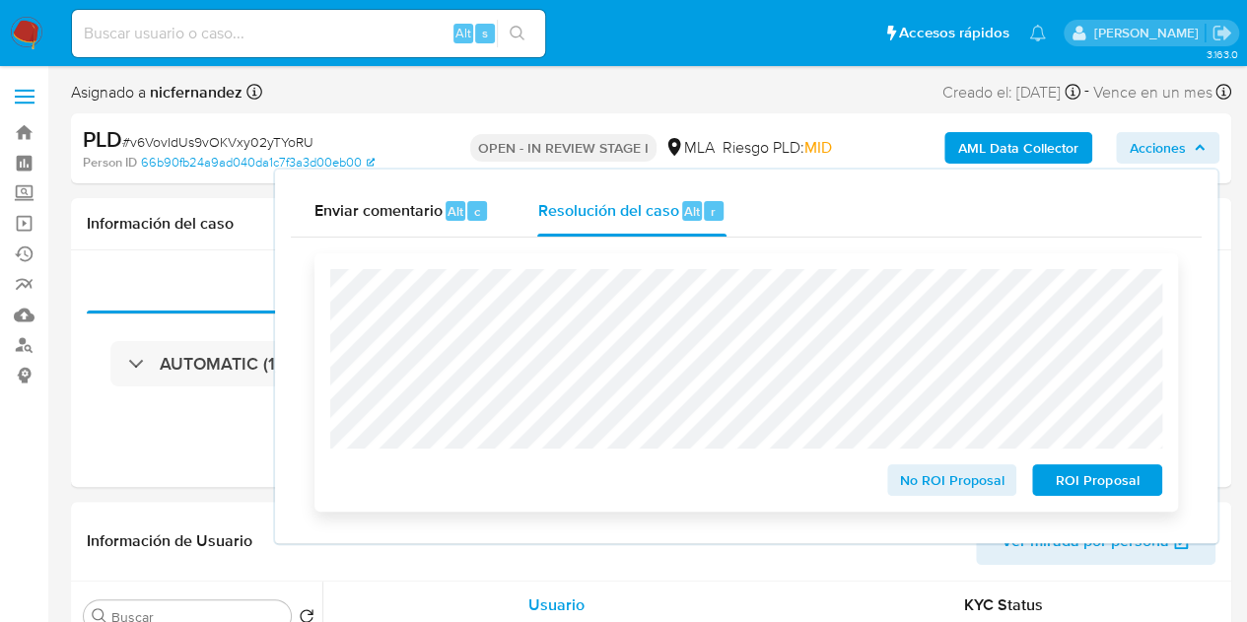
click at [1062, 494] on span "ROI Proposal" at bounding box center [1097, 480] width 103 height 28
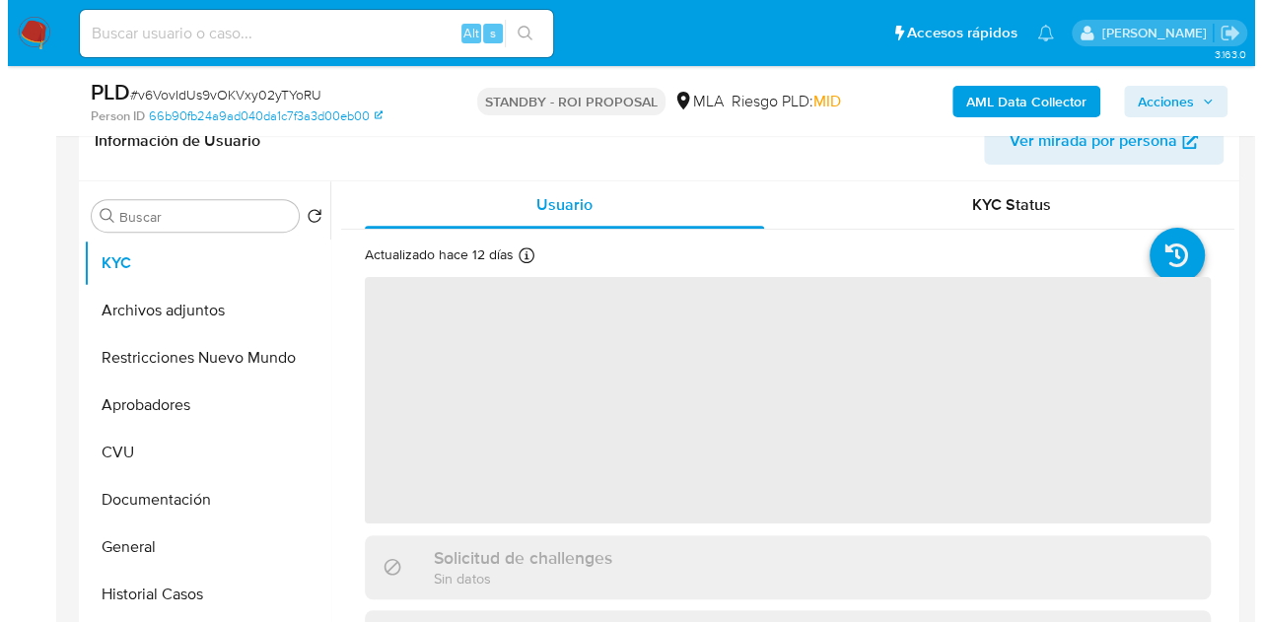
scroll to position [363, 0]
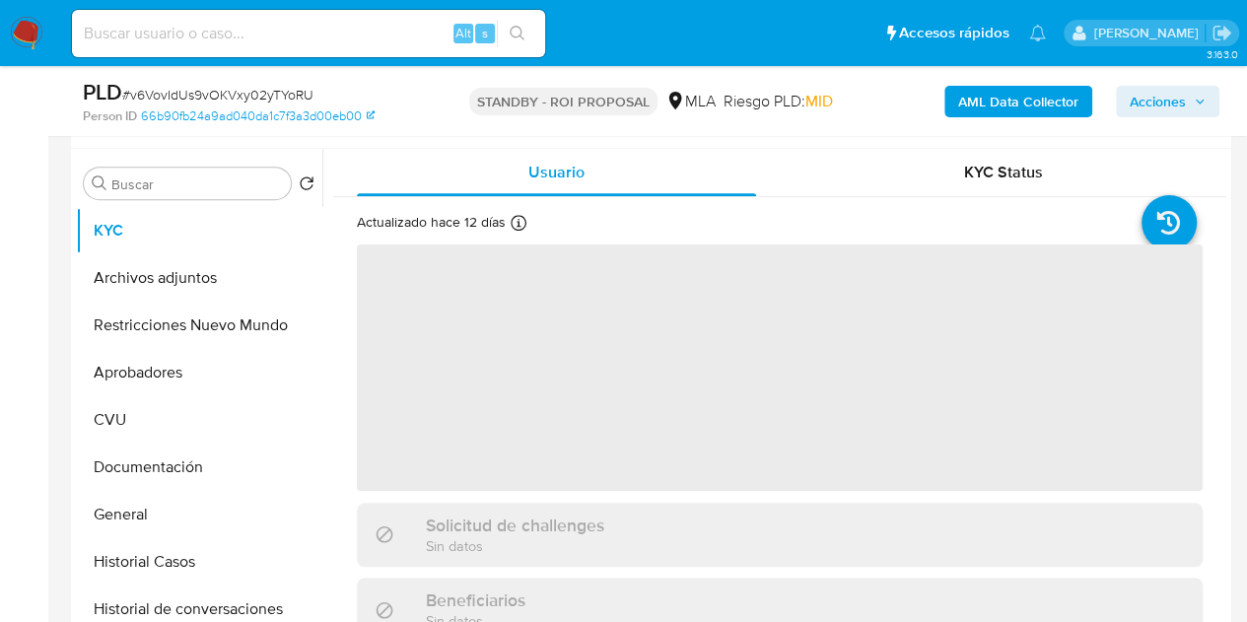
select select "10"
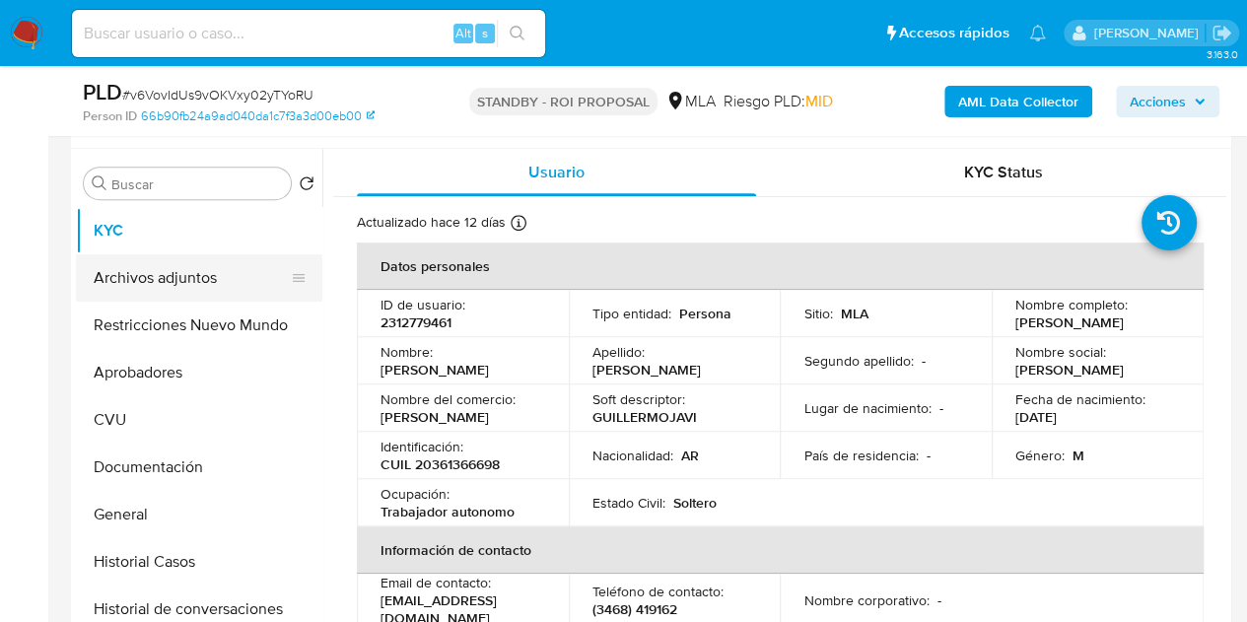
click at [168, 280] on button "Archivos adjuntos" at bounding box center [191, 277] width 231 height 47
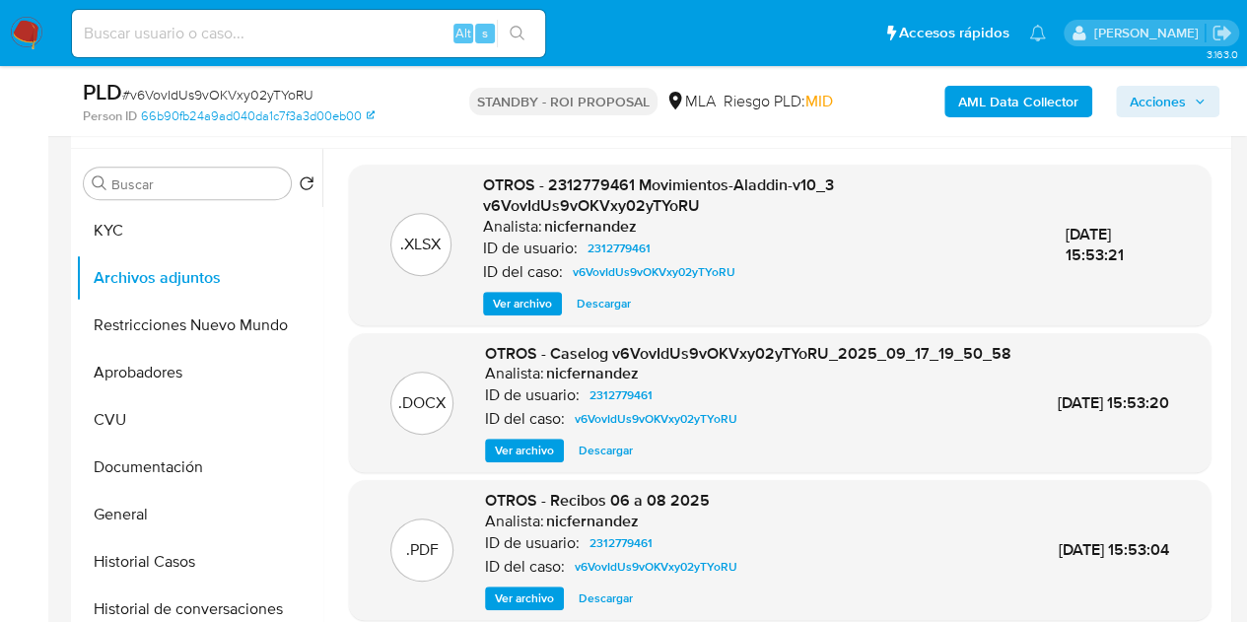
click at [514, 460] on span "Ver archivo" at bounding box center [524, 451] width 59 height 20
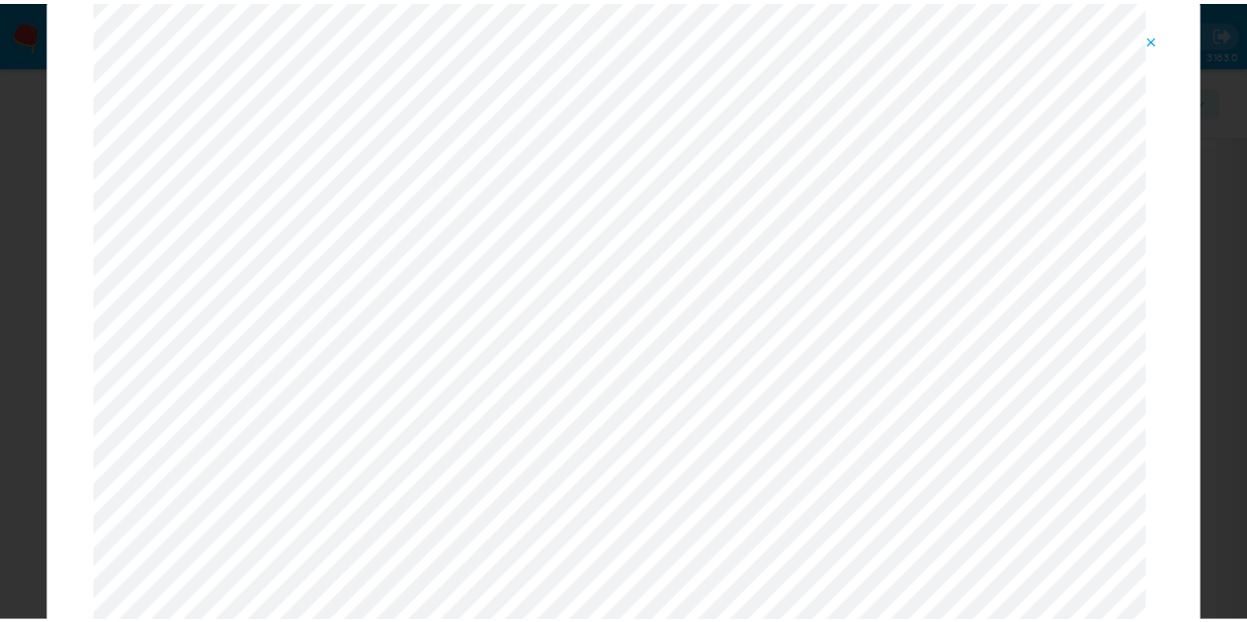
scroll to position [0, 0]
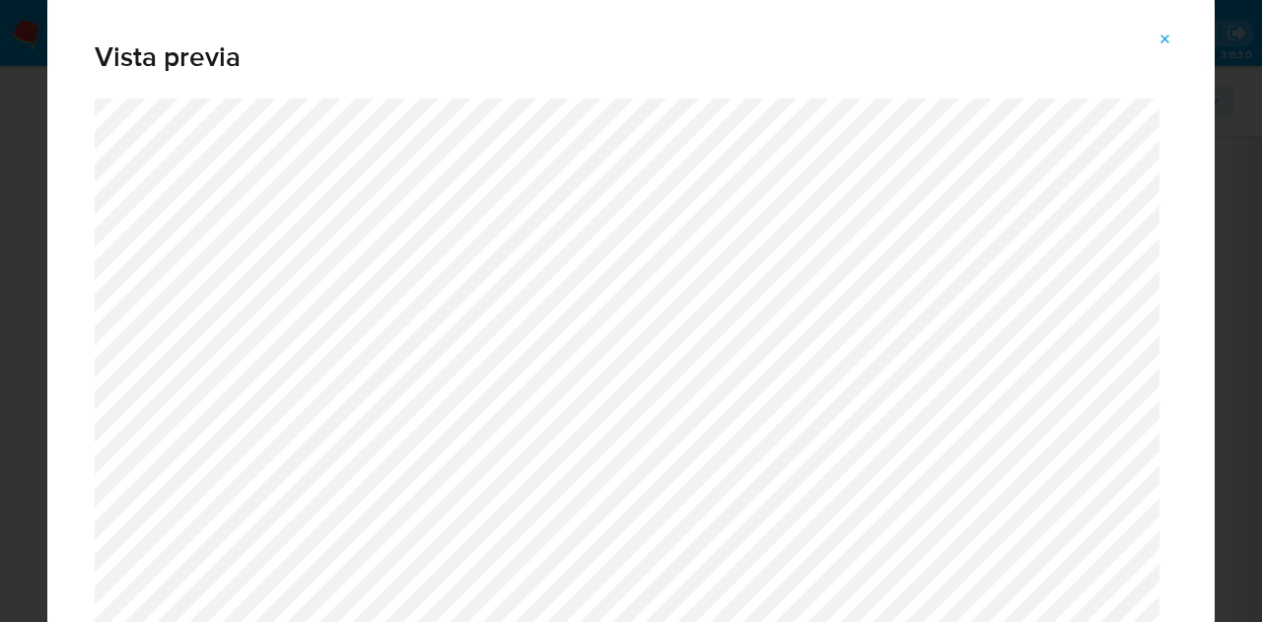
drag, startPoint x: 1167, startPoint y: 36, endPoint x: 941, endPoint y: 3, distance: 228.2
click at [1167, 38] on icon "Attachment preview" at bounding box center [1165, 40] width 16 height 16
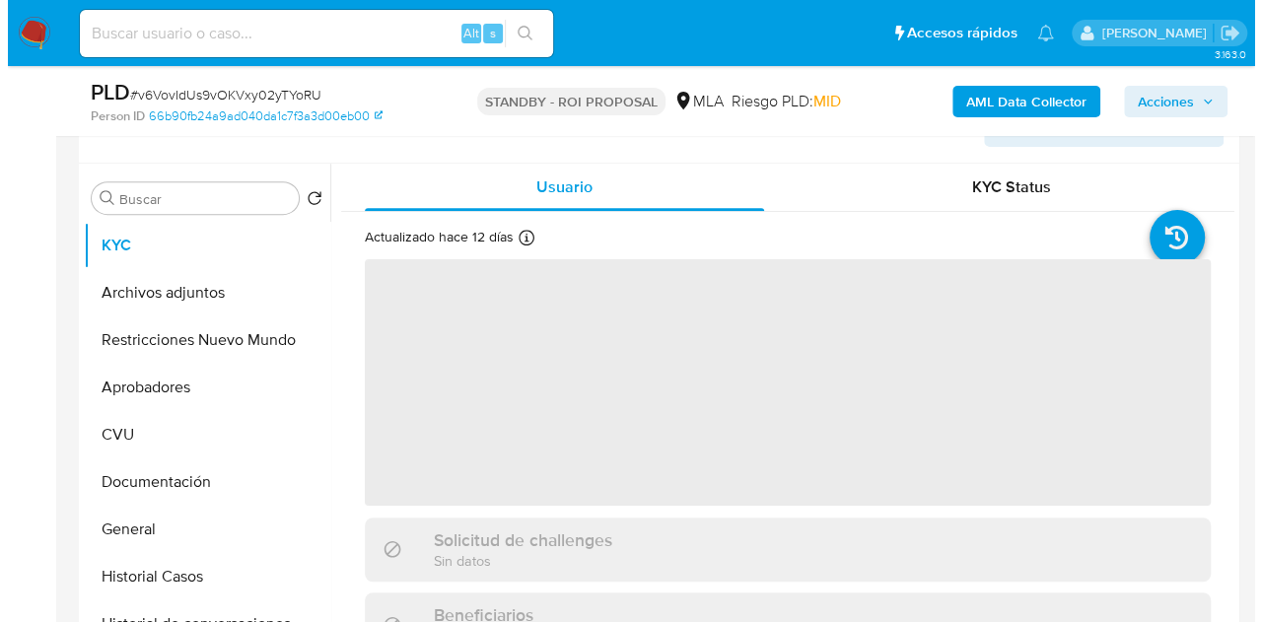
scroll to position [394, 0]
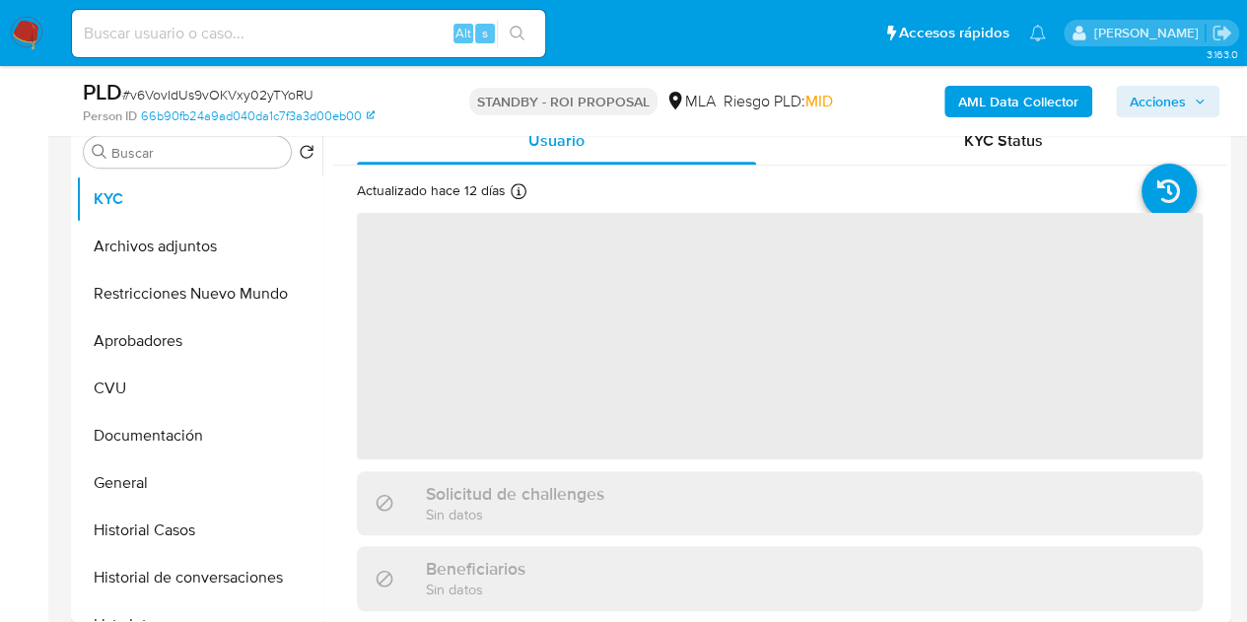
select select "10"
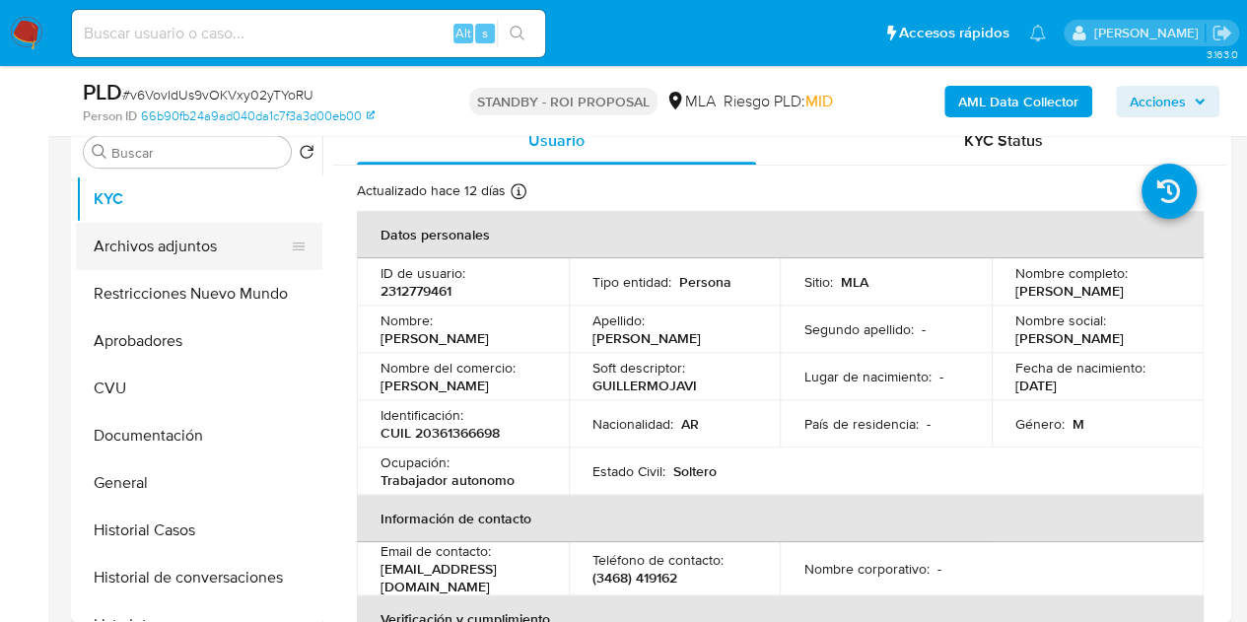
click at [174, 240] on button "Archivos adjuntos" at bounding box center [191, 246] width 231 height 47
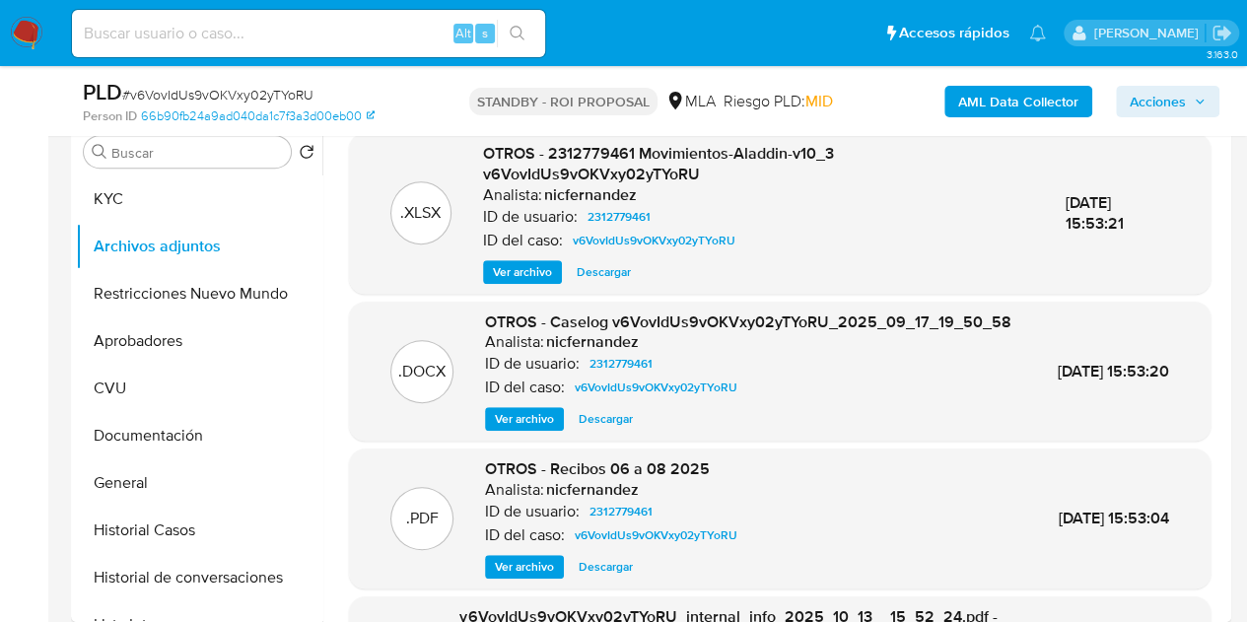
click at [508, 429] on span "Ver archivo" at bounding box center [524, 419] width 59 height 20
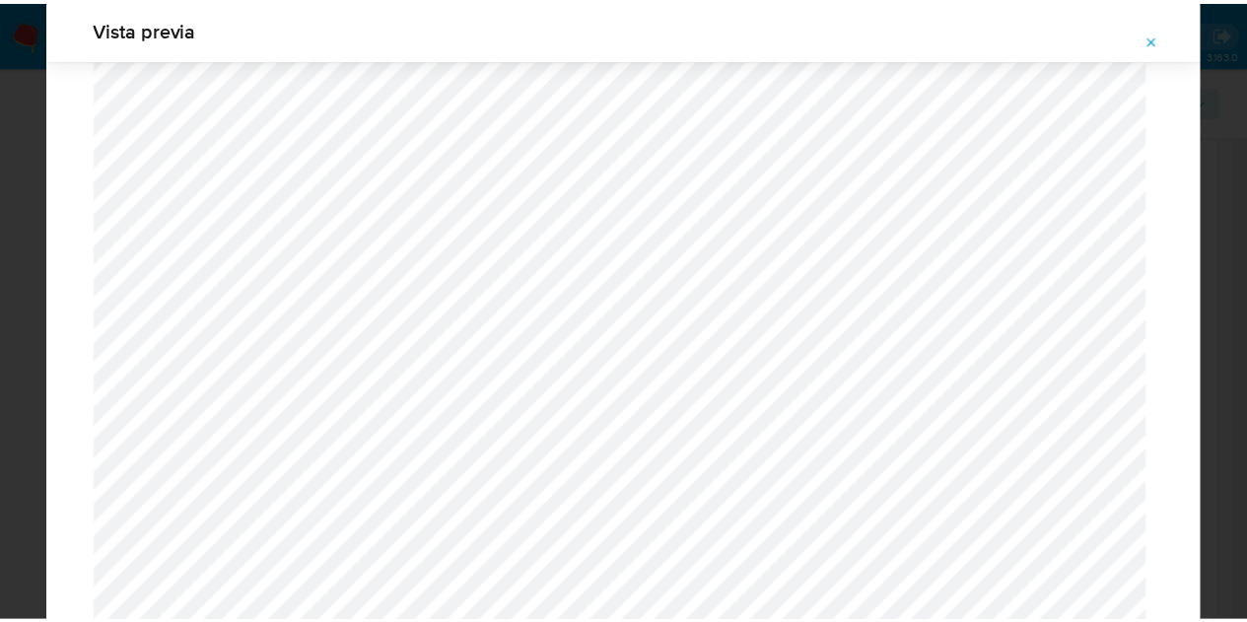
scroll to position [0, 0]
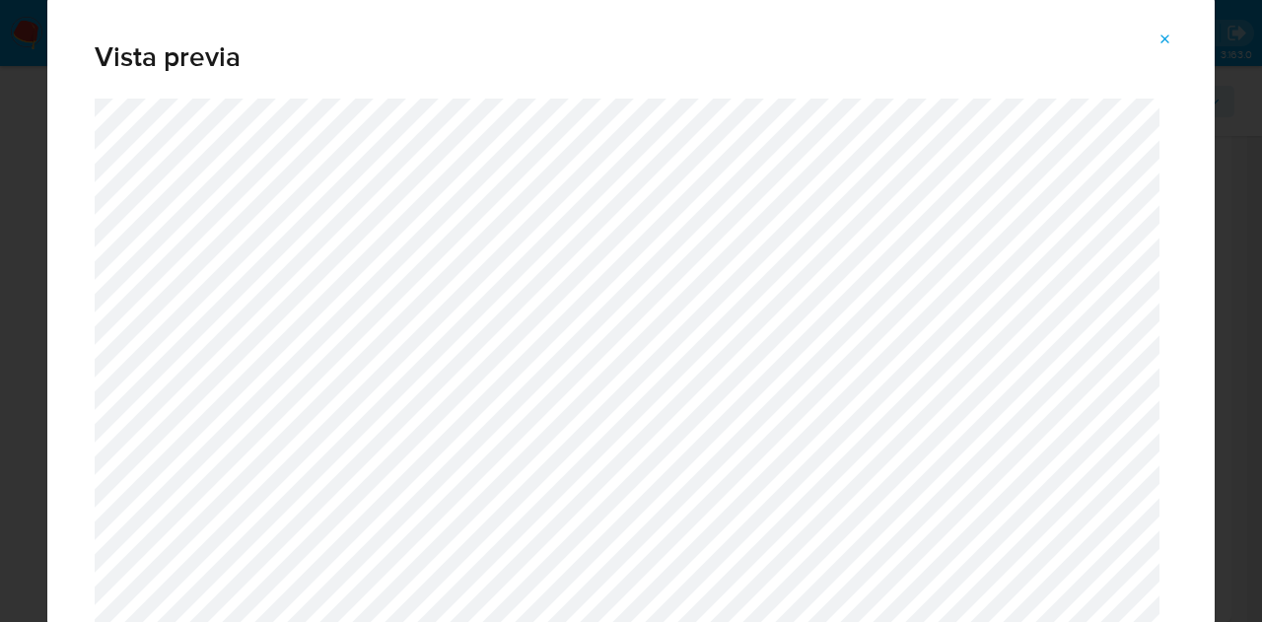
click at [1161, 23] on div "Vista previa" at bounding box center [630, 47] width 1167 height 103
click at [1152, 46] on button "Attachment preview" at bounding box center [1165, 40] width 43 height 32
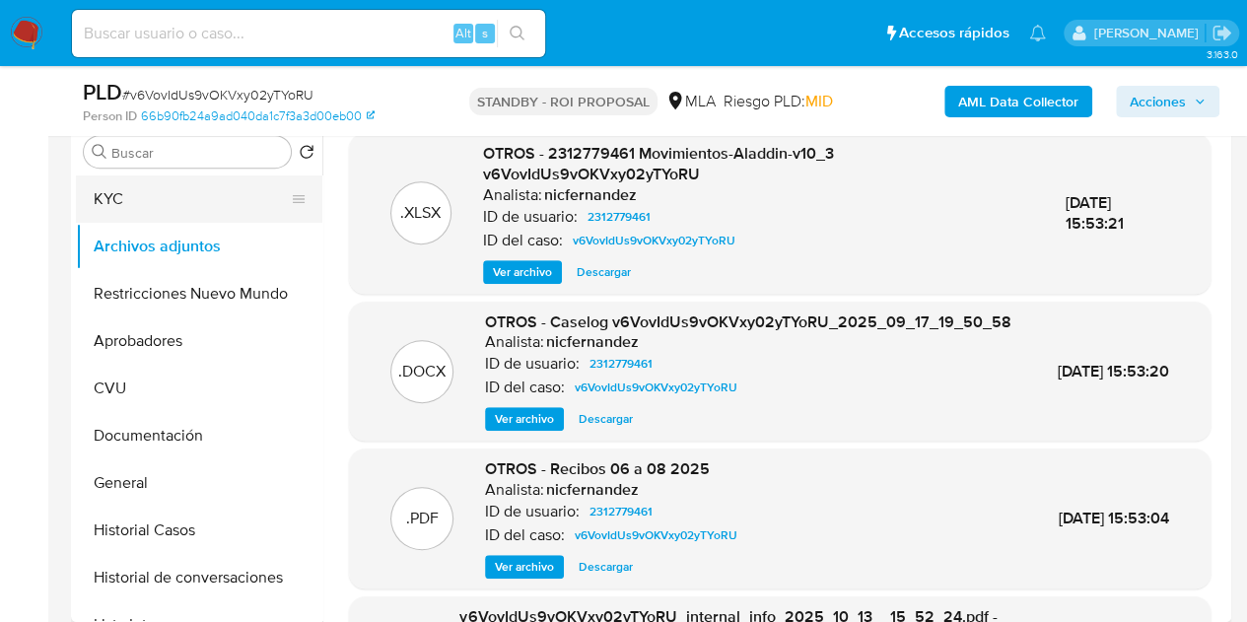
click at [138, 198] on button "KYC" at bounding box center [191, 198] width 231 height 47
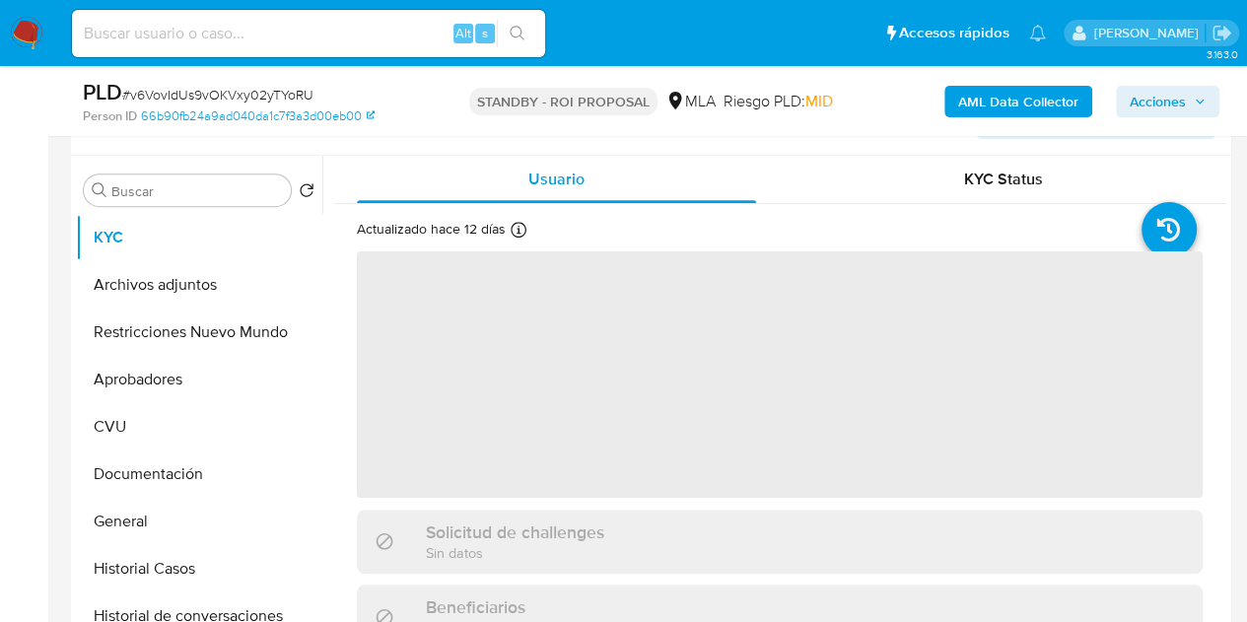
scroll to position [386, 0]
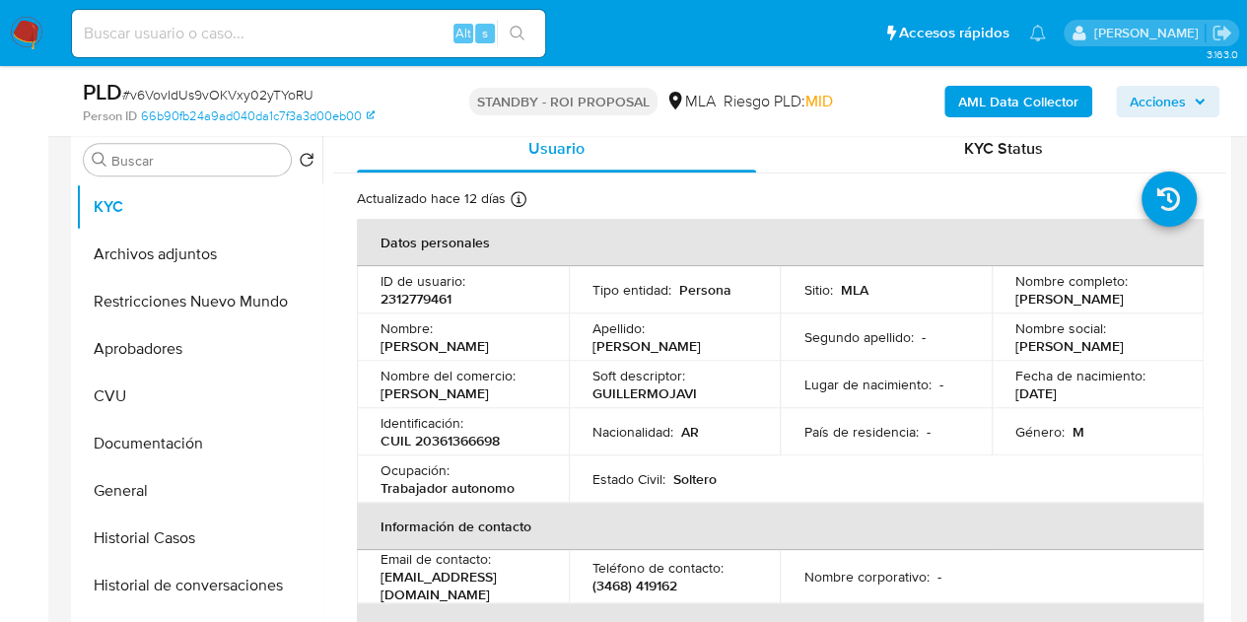
click at [562, 332] on td "Nombre : Guillermo Javier" at bounding box center [463, 336] width 212 height 47
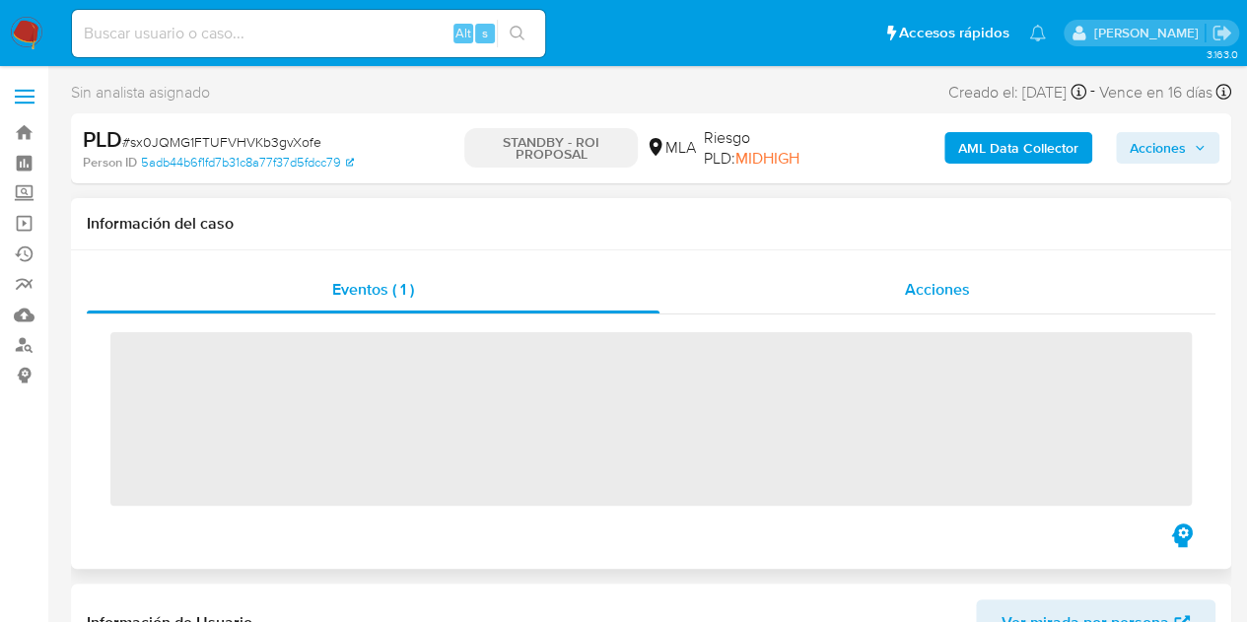
click at [939, 296] on span "Acciones" at bounding box center [937, 289] width 65 height 23
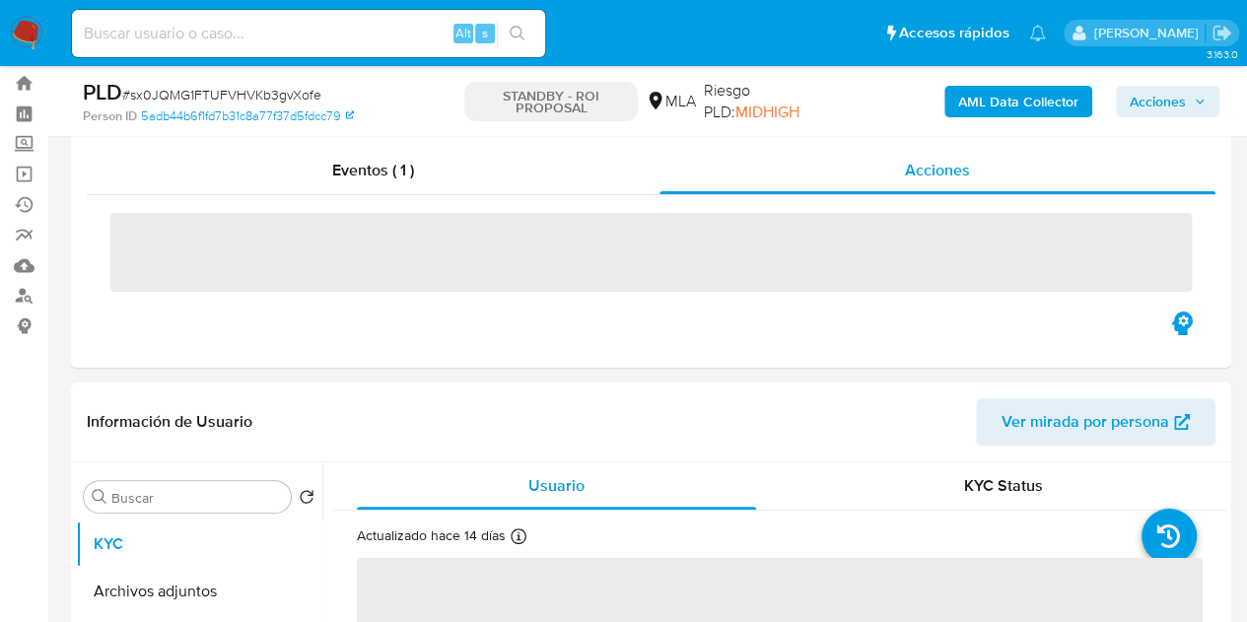
scroll to position [81, 0]
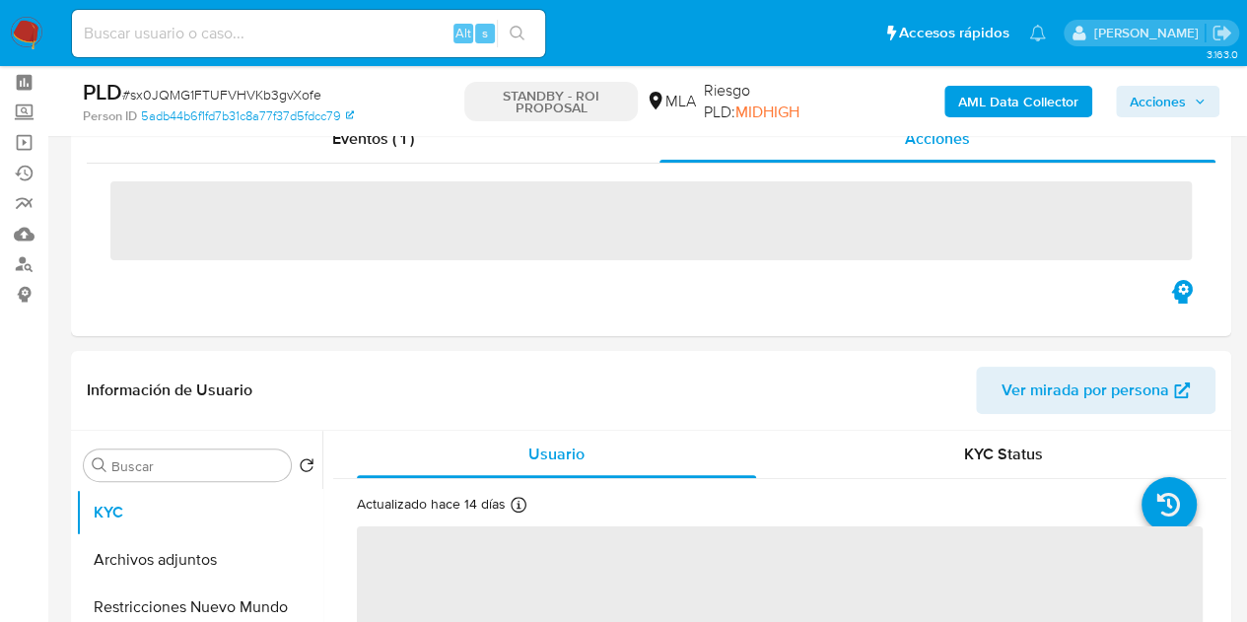
select select "10"
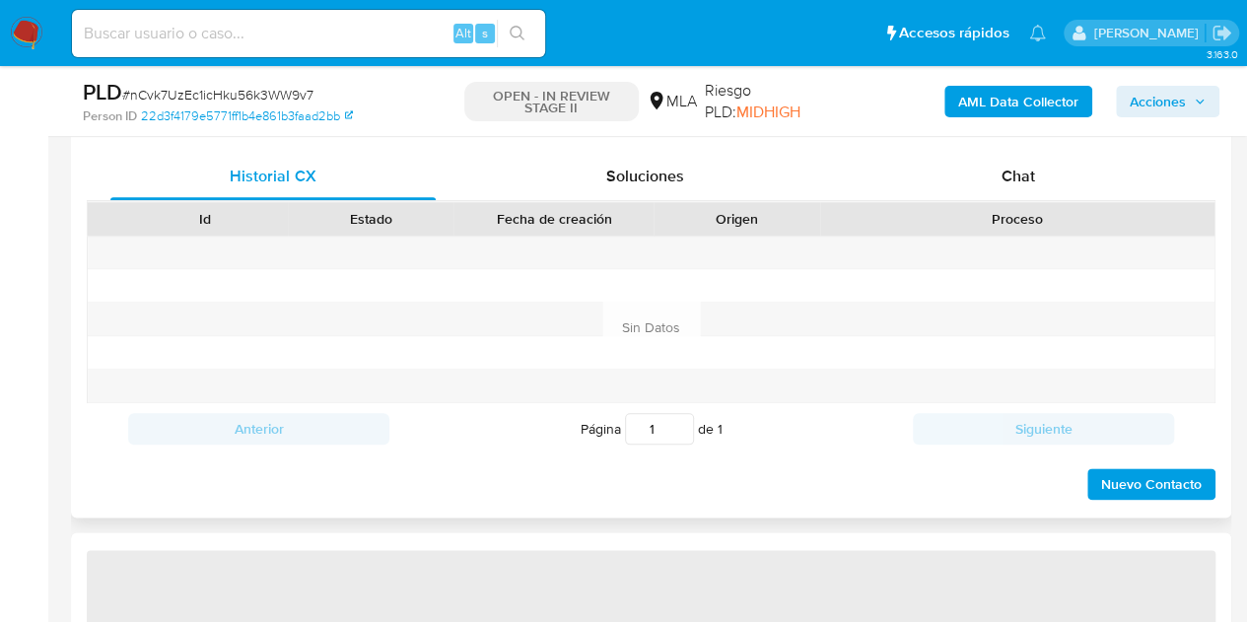
scroll to position [940, 0]
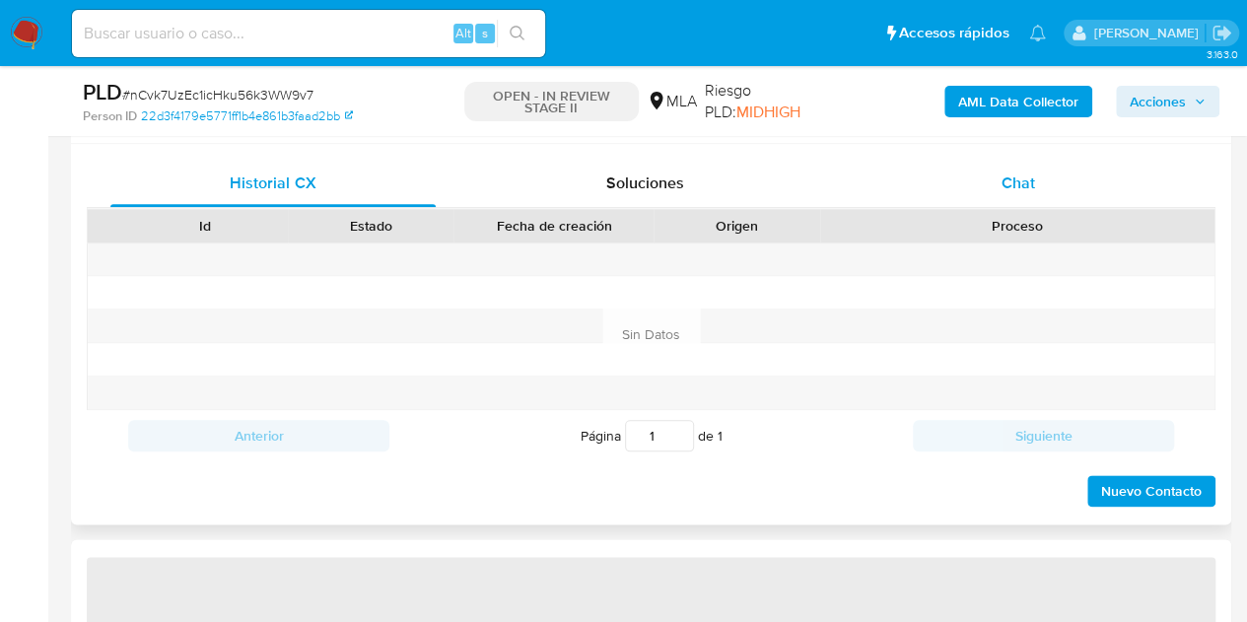
select select "10"
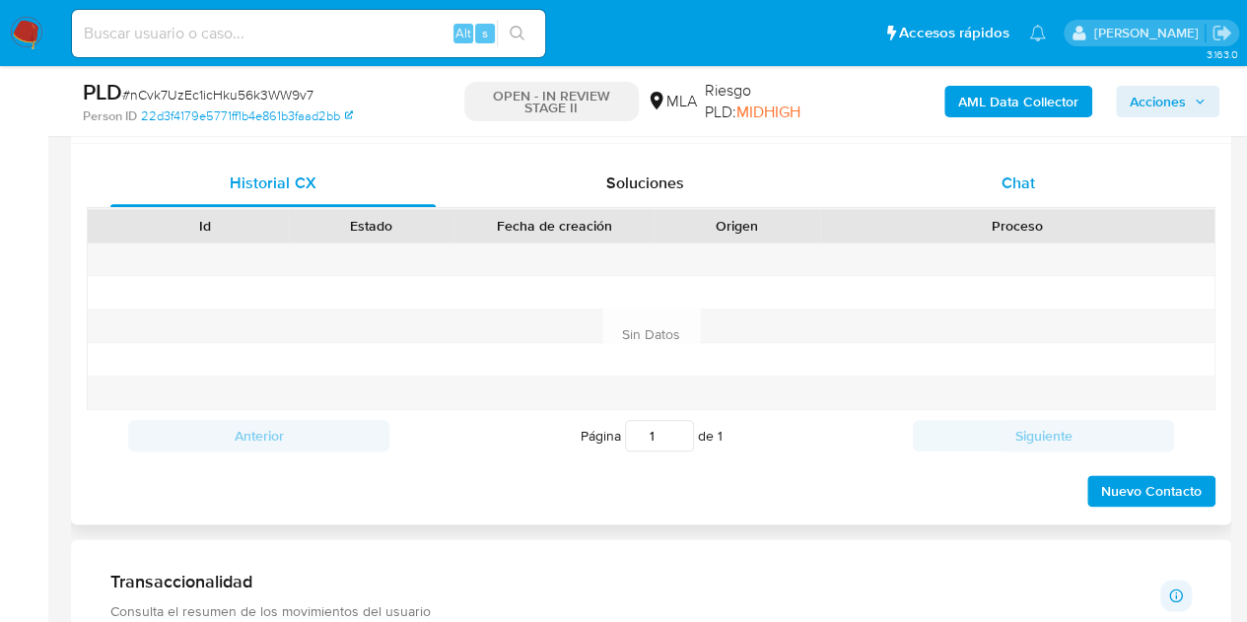
click at [1059, 201] on div "Chat" at bounding box center [1018, 183] width 325 height 47
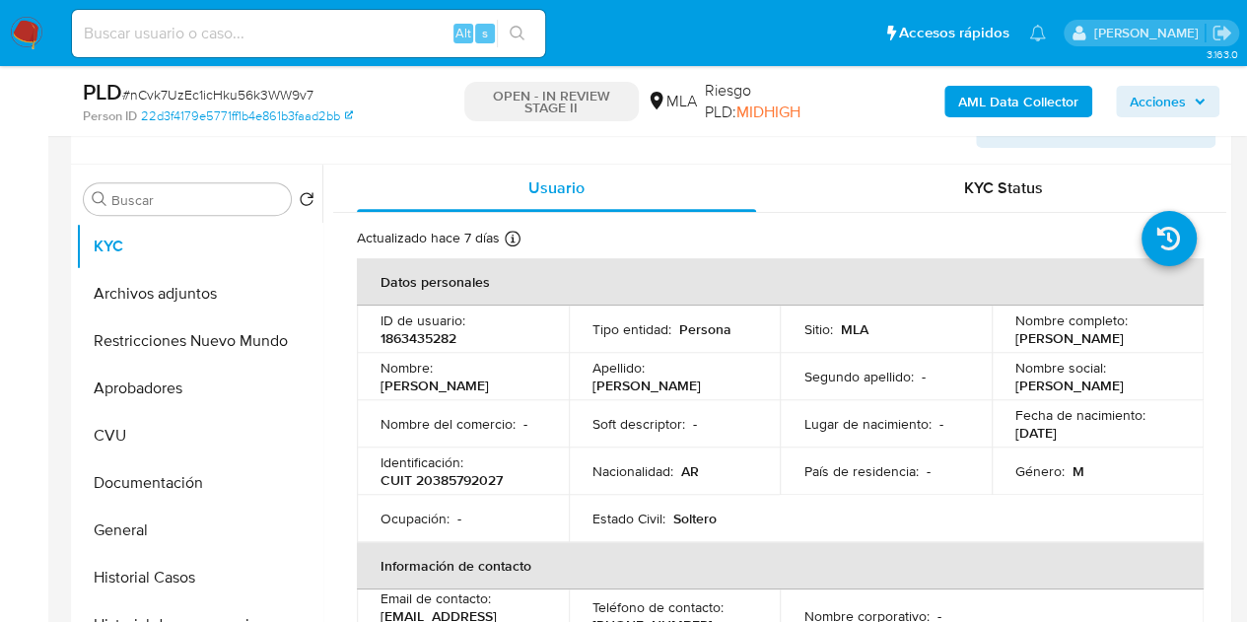
scroll to position [334, 0]
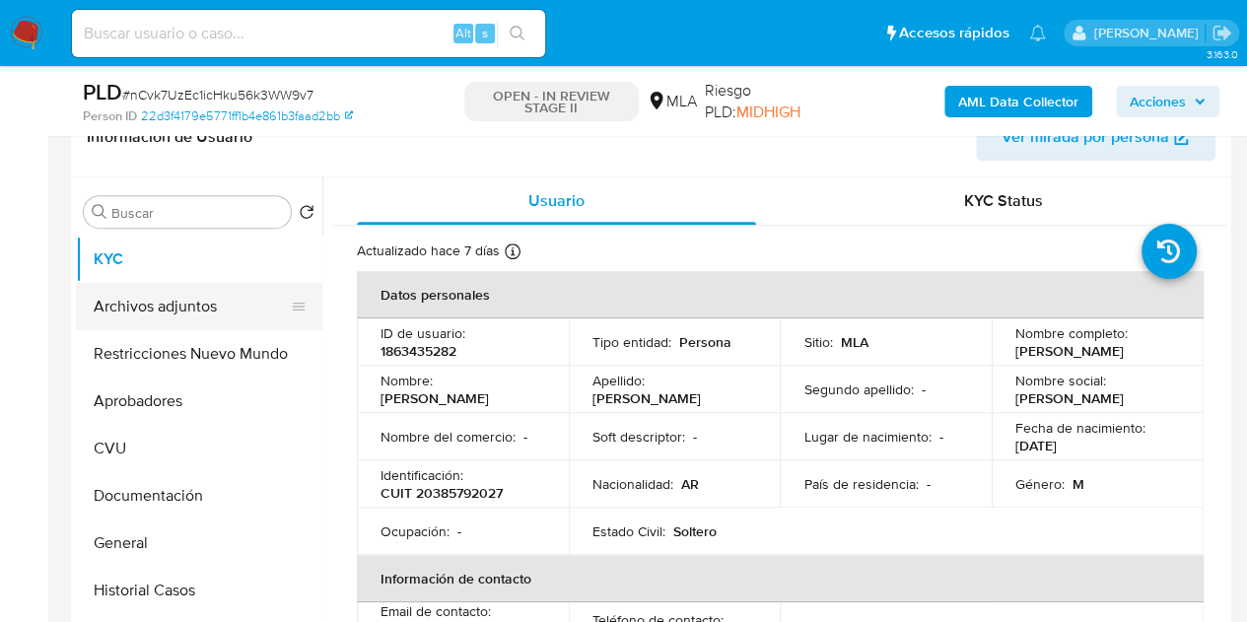
click at [155, 318] on button "Archivos adjuntos" at bounding box center [191, 306] width 231 height 47
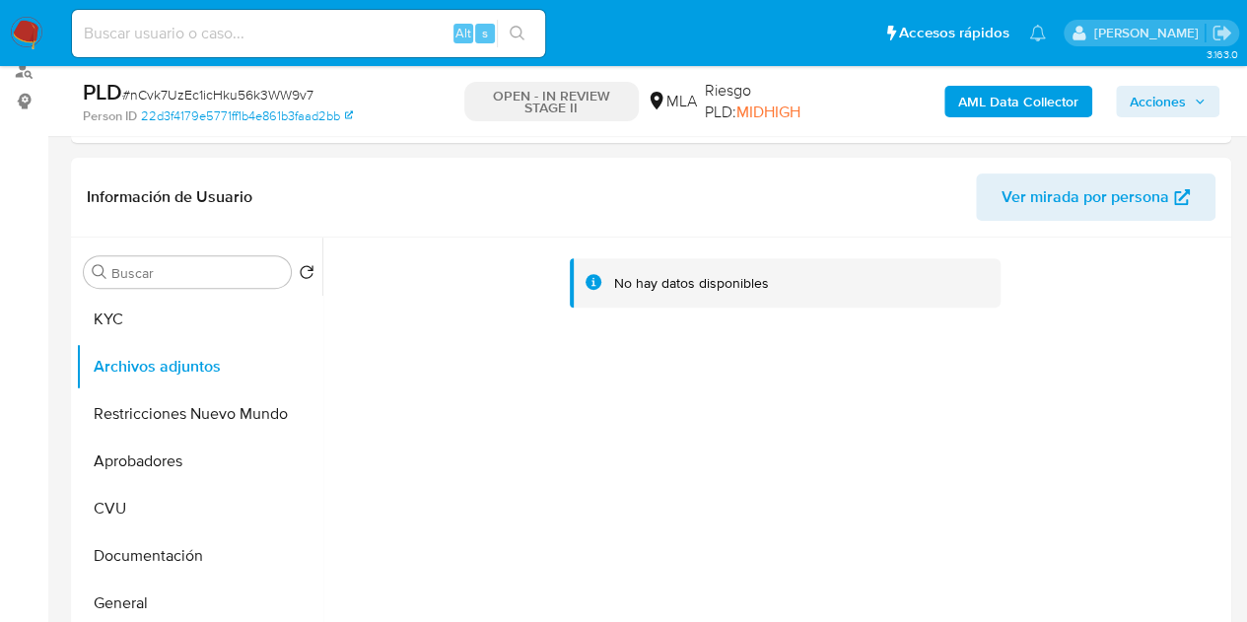
scroll to position [270, 0]
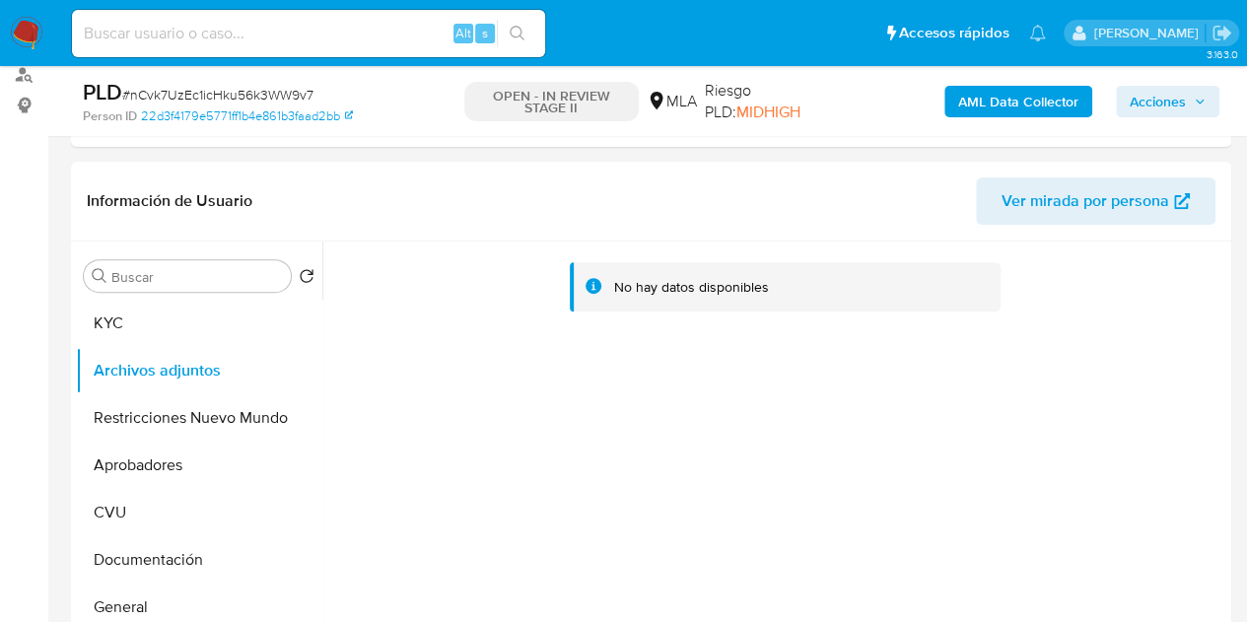
click at [1006, 111] on b "AML Data Collector" at bounding box center [1018, 102] width 120 height 32
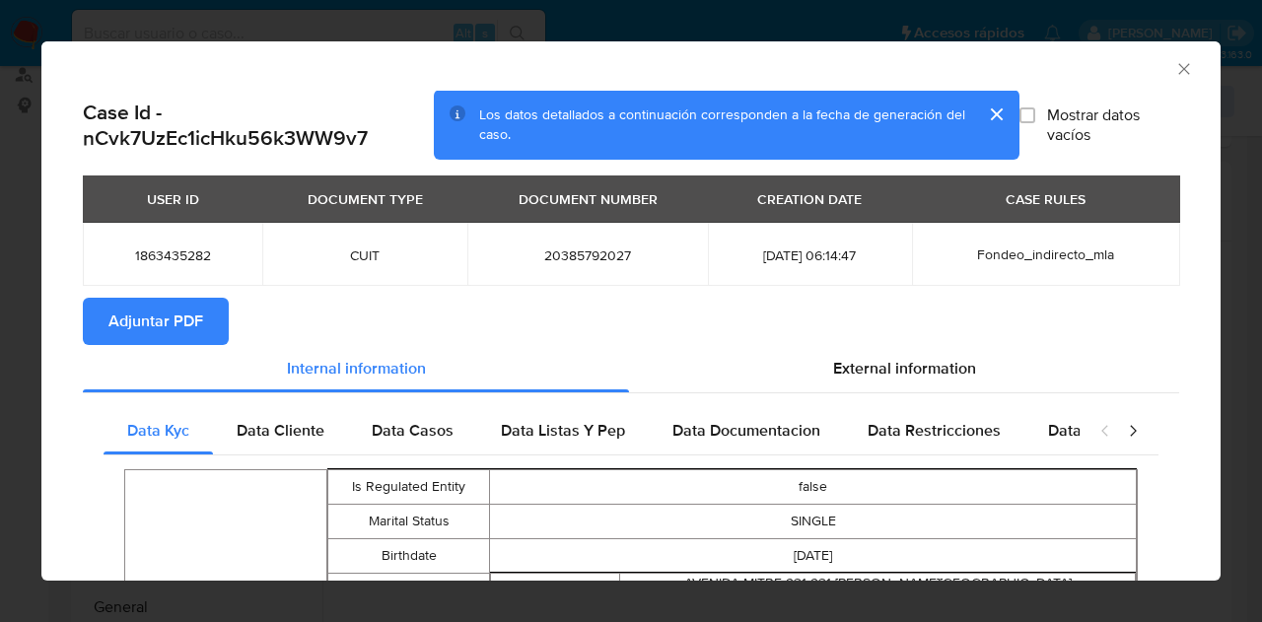
click at [160, 300] on span "Adjuntar PDF" at bounding box center [155, 321] width 95 height 43
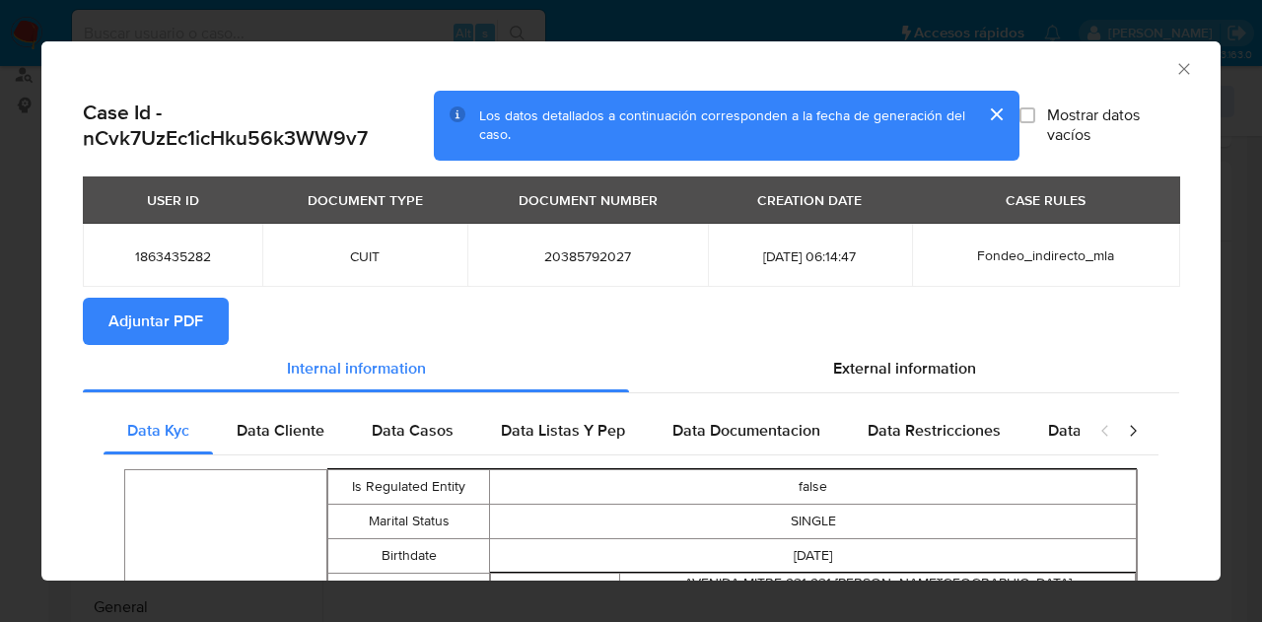
click at [1178, 70] on icon "Cerrar ventana" at bounding box center [1183, 68] width 11 height 11
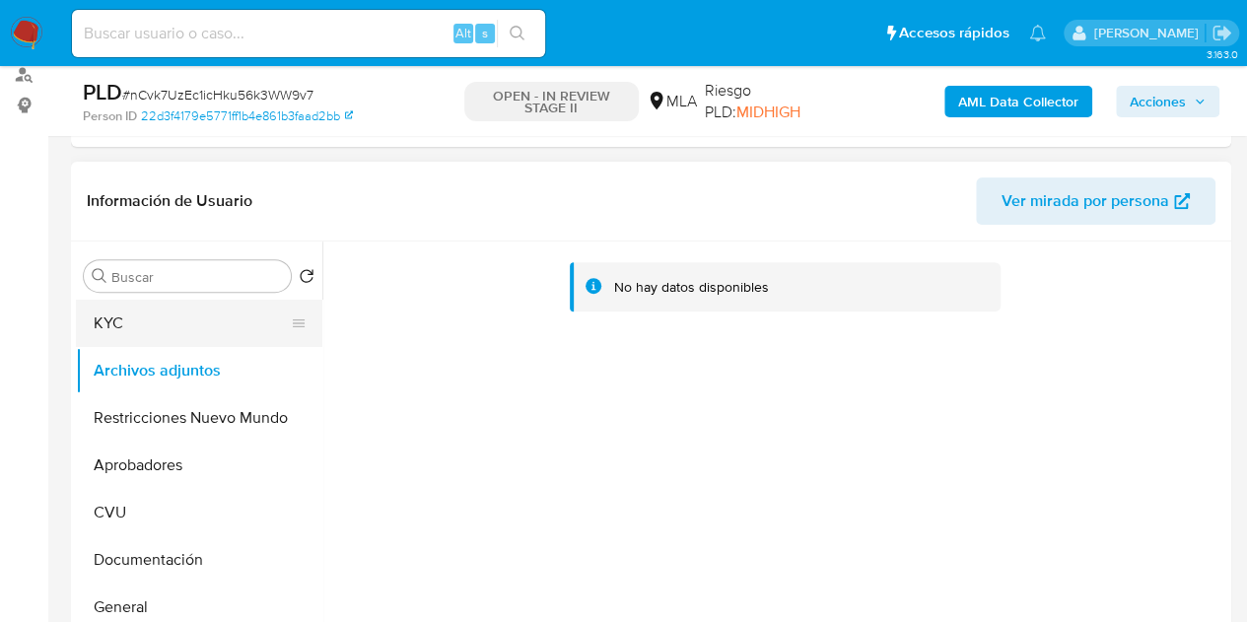
click at [144, 327] on button "KYC" at bounding box center [191, 323] width 231 height 47
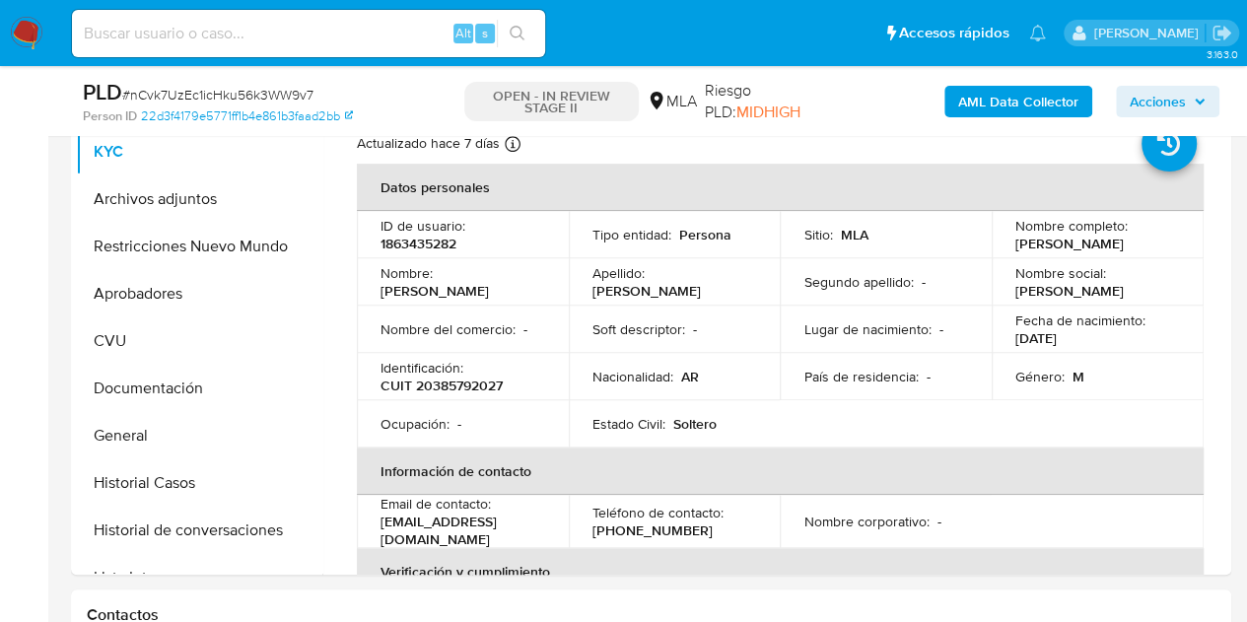
scroll to position [416, 0]
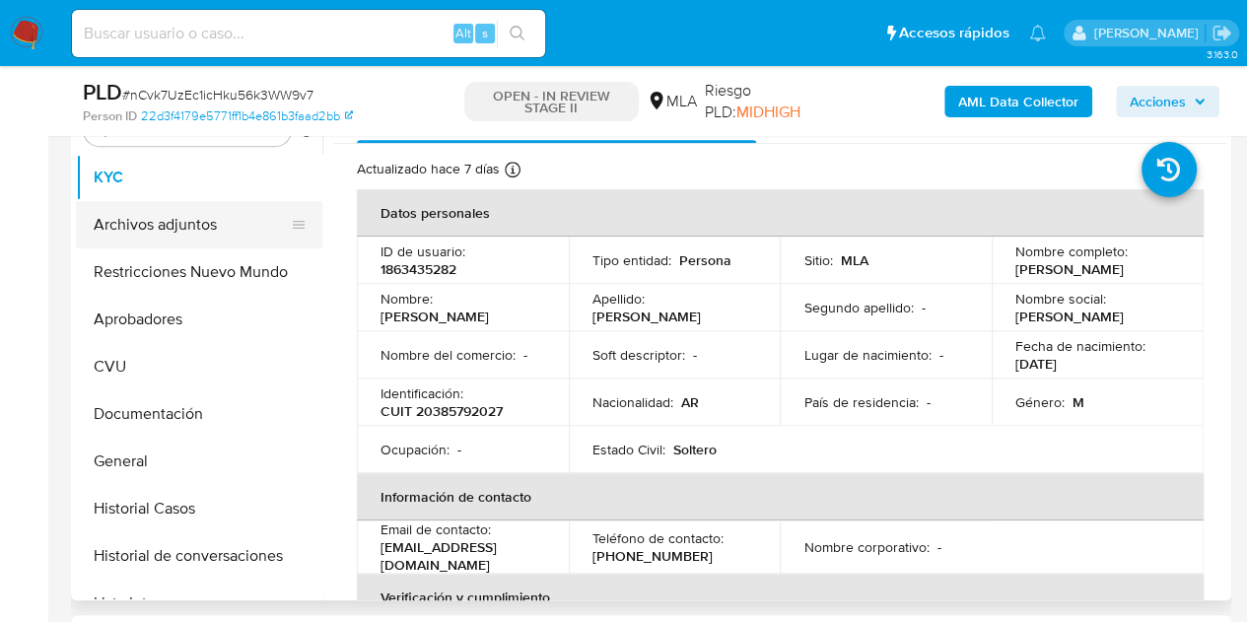
click at [103, 229] on button "Archivos adjuntos" at bounding box center [191, 224] width 231 height 47
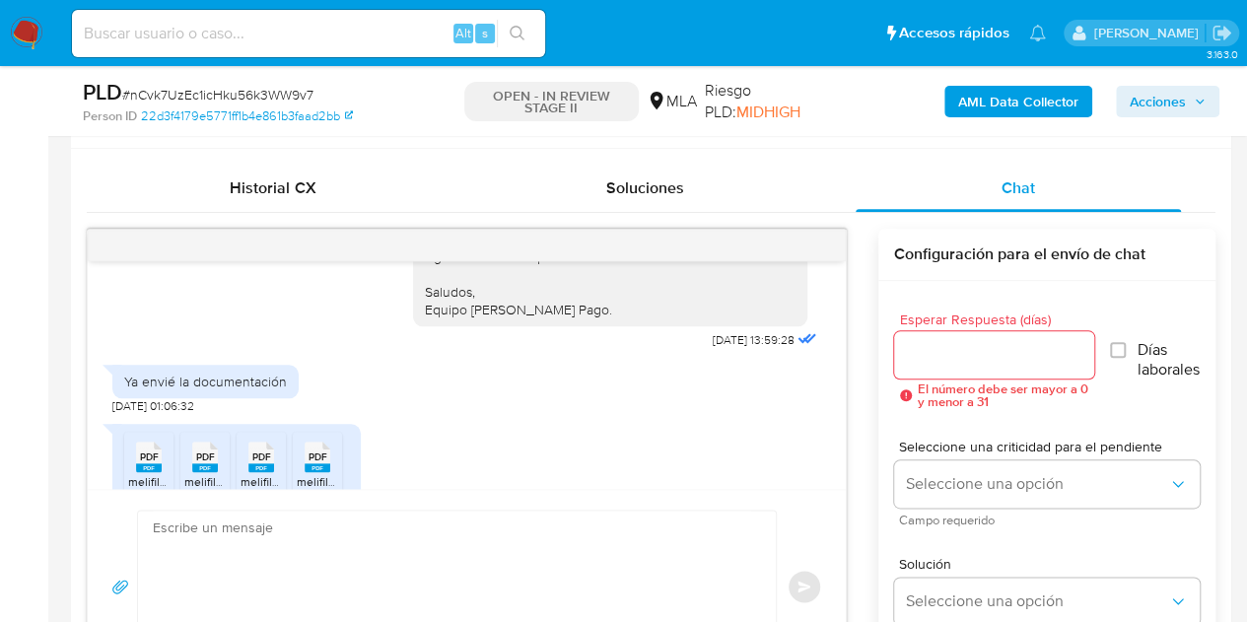
scroll to position [1883, 0]
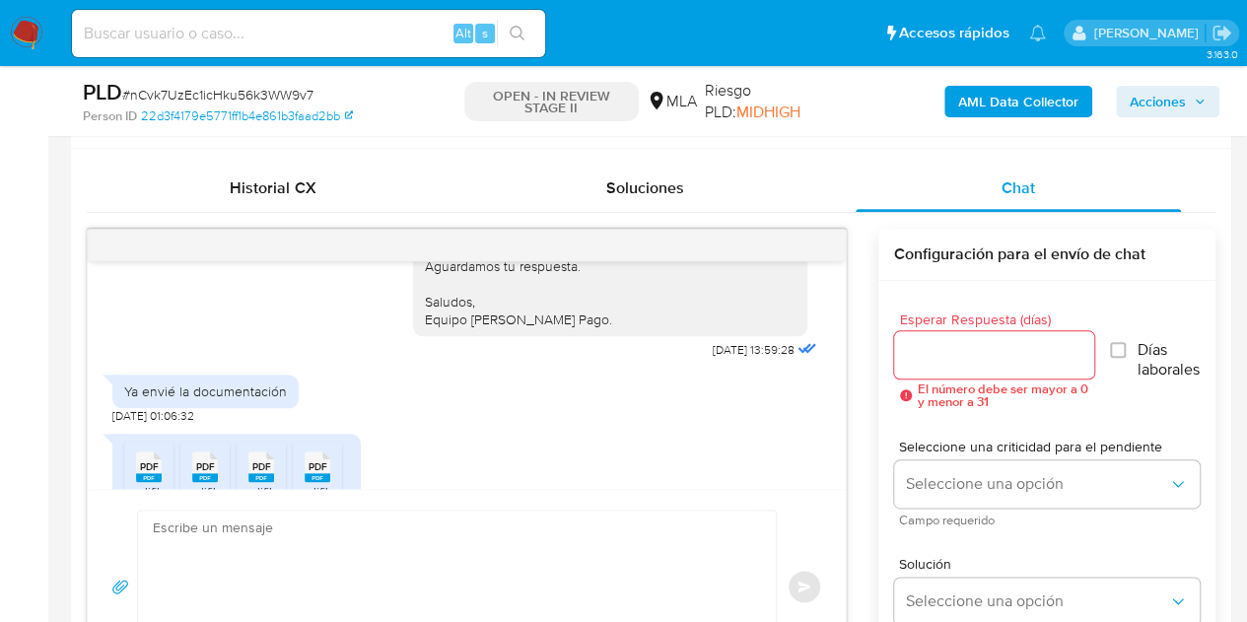
click at [388, 417] on div "Ya envié la documentación 02/10/2025 01:06:32" at bounding box center [466, 394] width 709 height 59
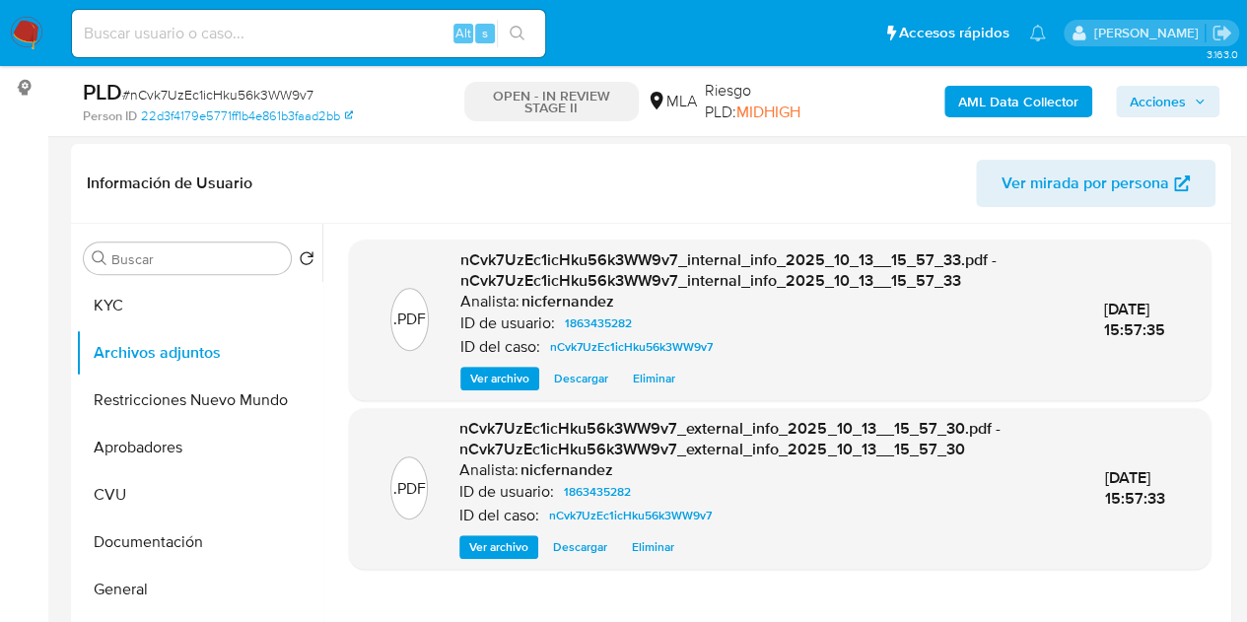
scroll to position [234, 0]
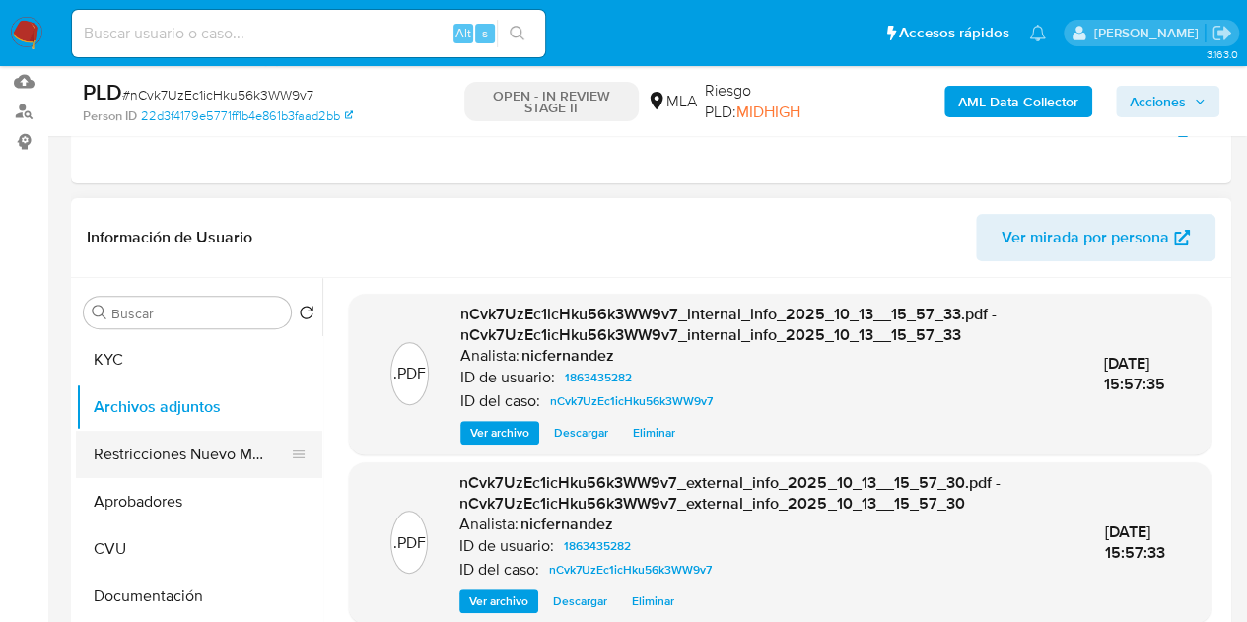
click at [112, 464] on button "Restricciones Nuevo Mundo" at bounding box center [191, 454] width 231 height 47
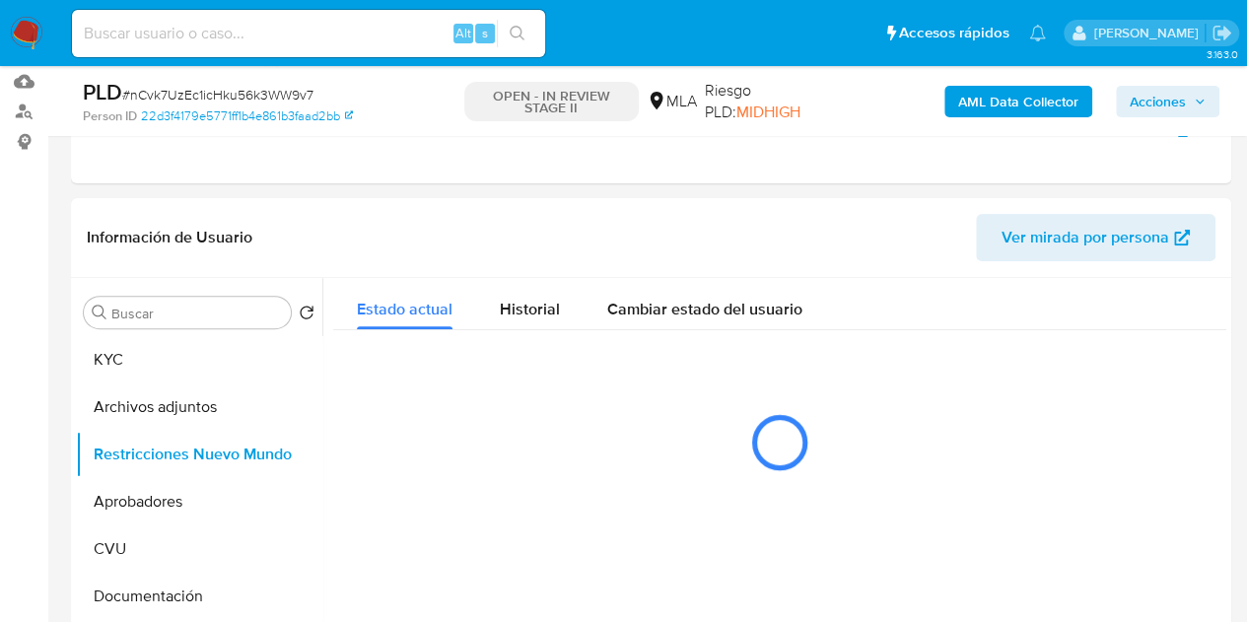
scroll to position [408, 0]
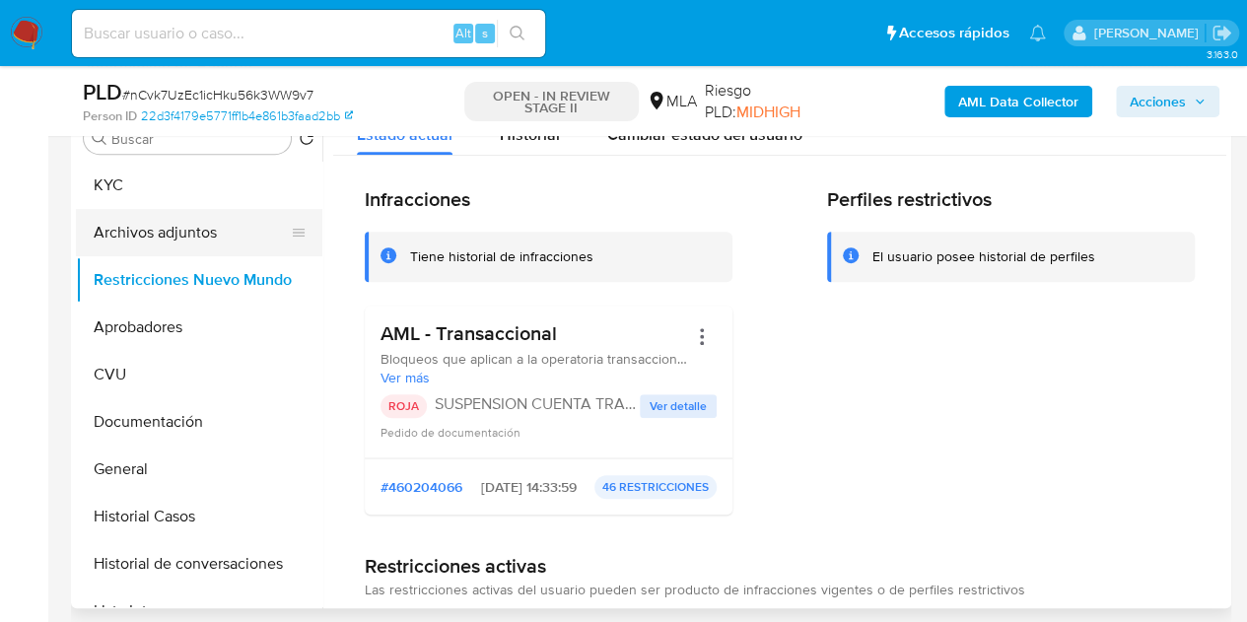
click at [130, 218] on button "Archivos adjuntos" at bounding box center [191, 232] width 231 height 47
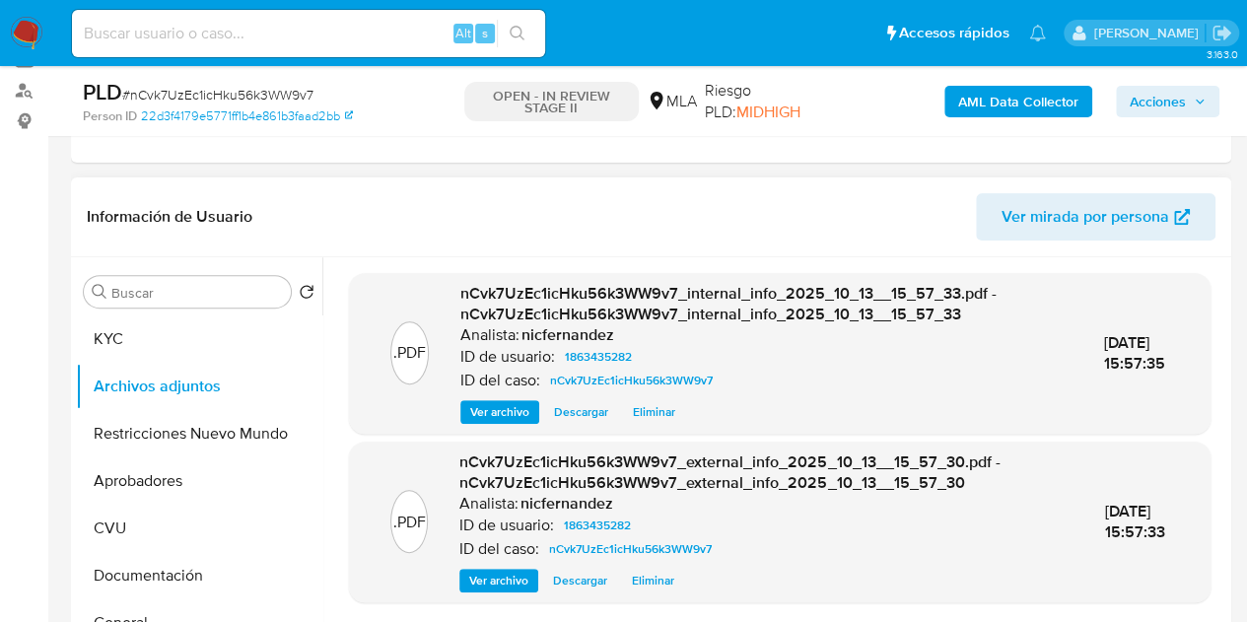
scroll to position [250, 0]
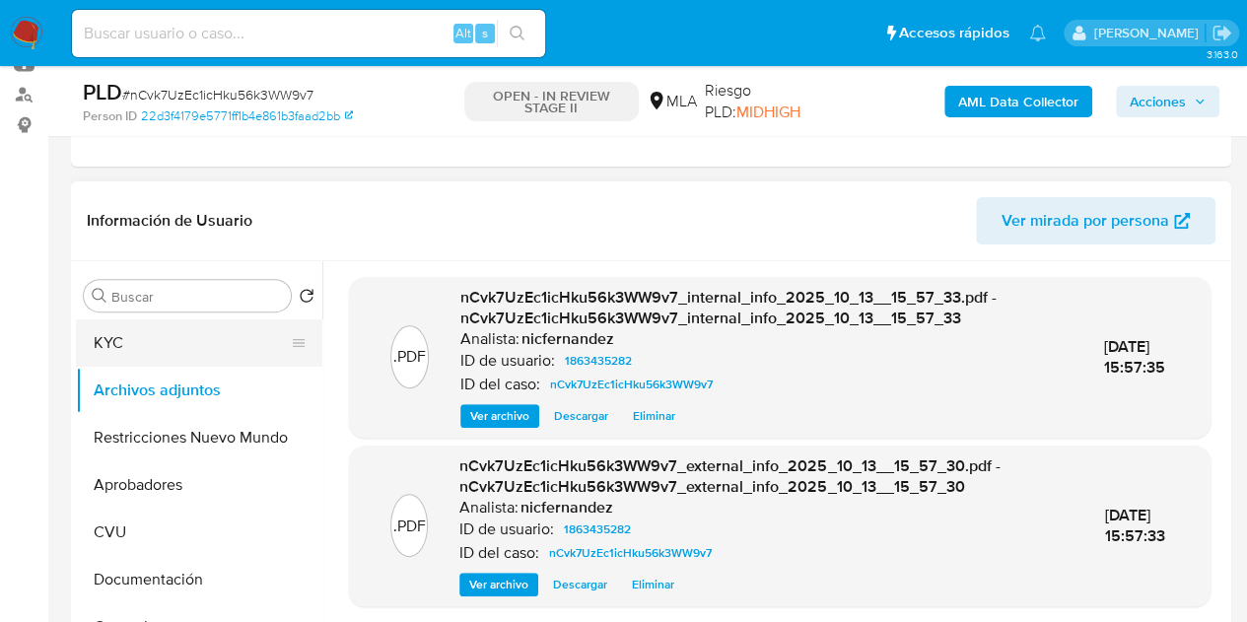
click at [164, 353] on button "KYC" at bounding box center [191, 342] width 231 height 47
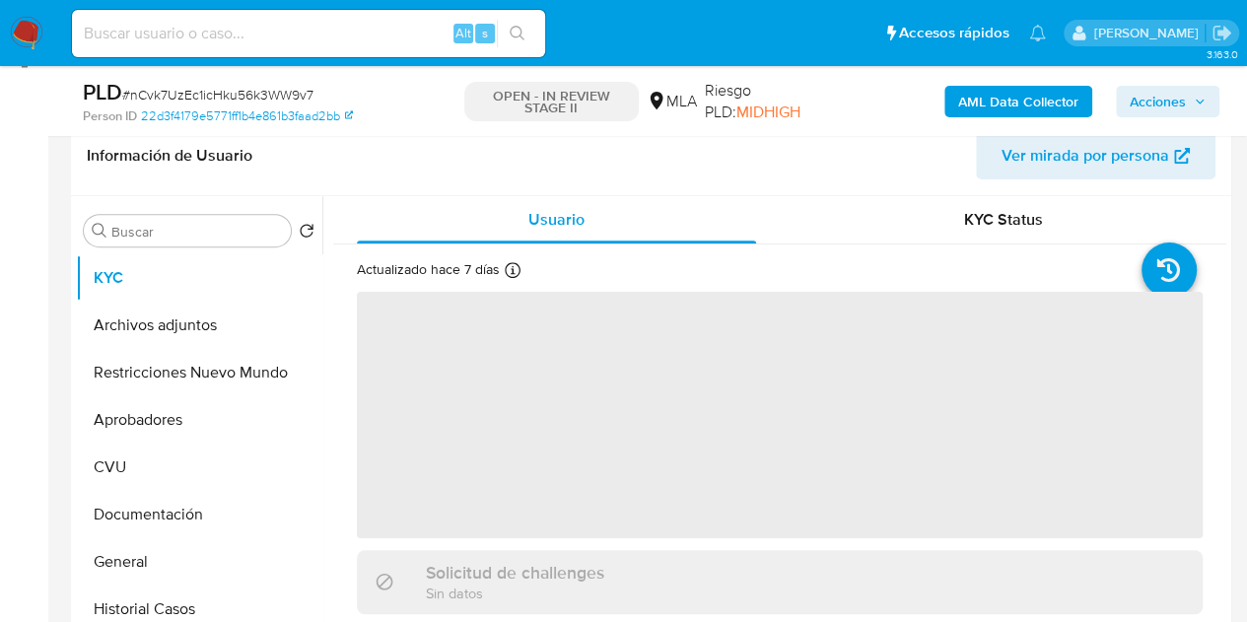
scroll to position [323, 0]
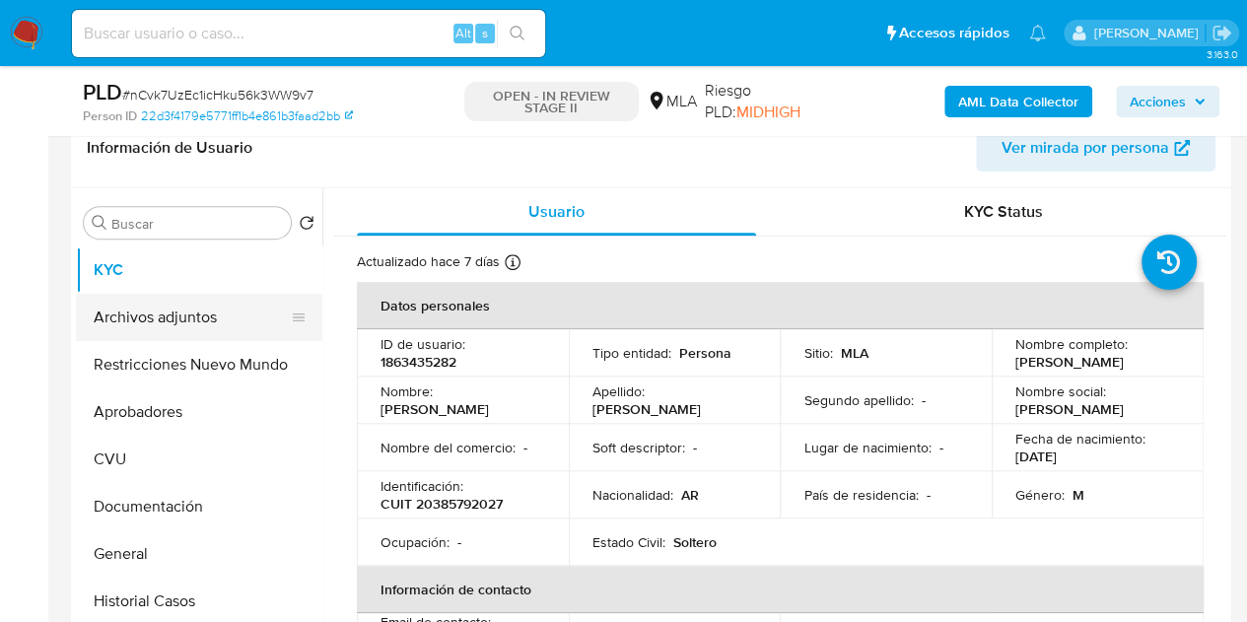
click at [159, 319] on button "Archivos adjuntos" at bounding box center [191, 317] width 231 height 47
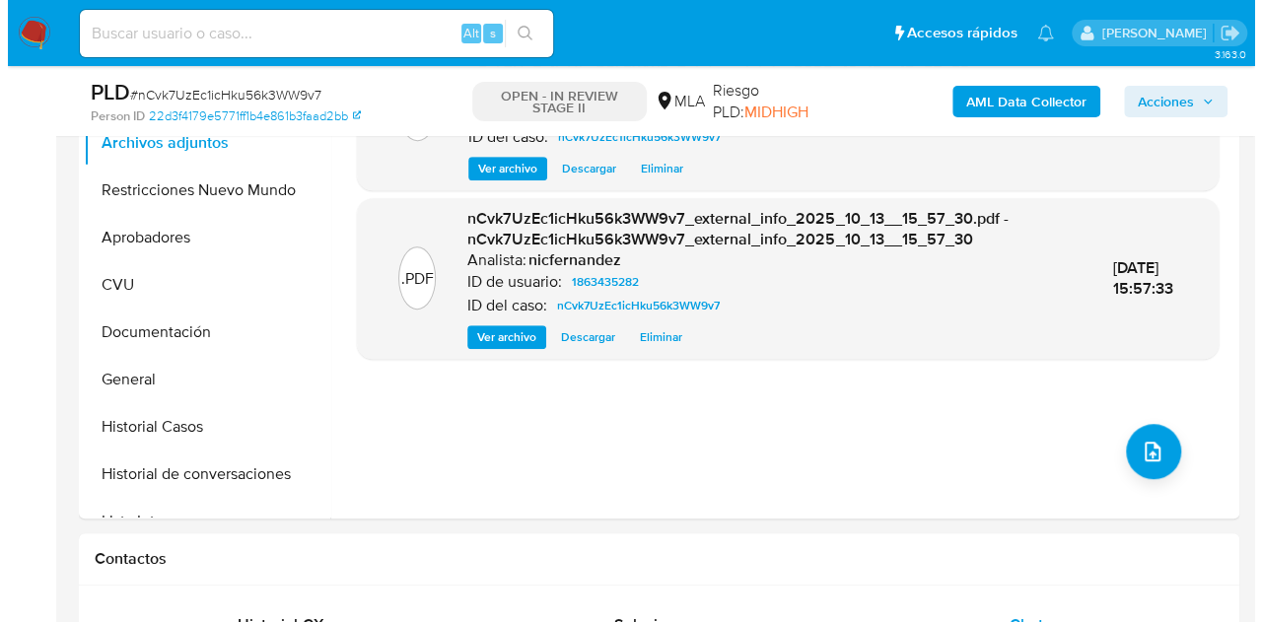
scroll to position [446, 0]
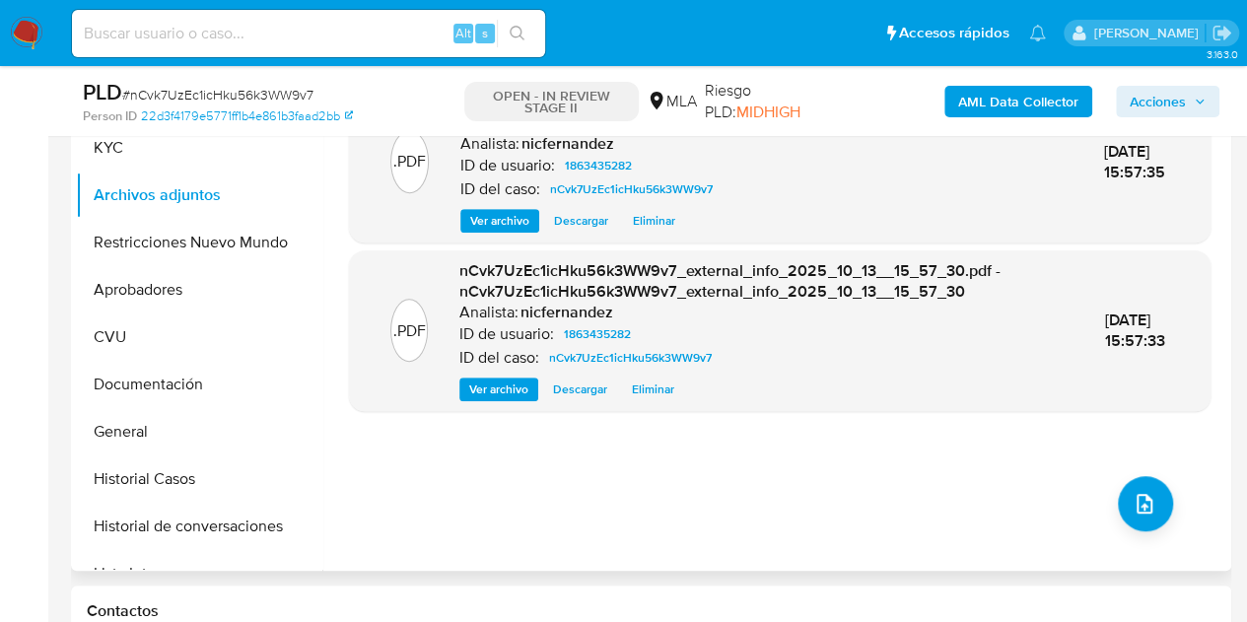
drag, startPoint x: 398, startPoint y: 498, endPoint x: 698, endPoint y: 452, distance: 303.1
click at [398, 498] on div ".PDF nCvk7UzEc1icHku56k3WW9v7_internal_info_2025_10_13__15_57_33.pdf - nCvk7UzE…" at bounding box center [780, 318] width 862 height 473
click at [1142, 486] on button "upload-file" at bounding box center [1145, 503] width 55 height 55
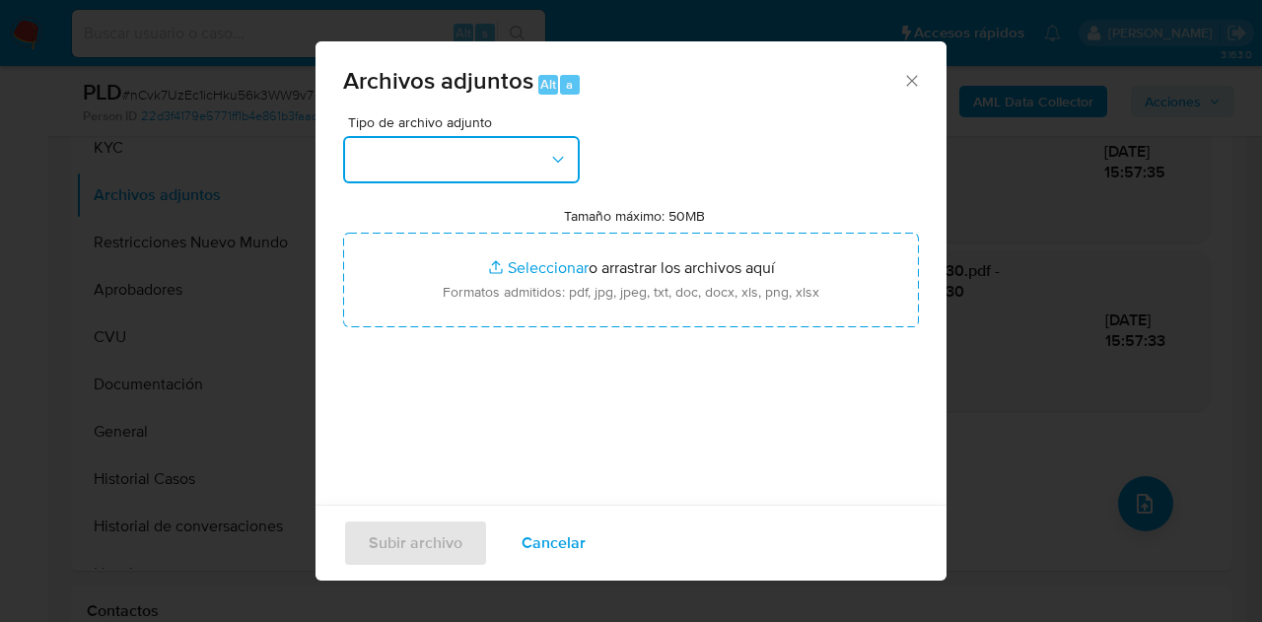
click at [511, 161] on button "button" at bounding box center [461, 159] width 237 height 47
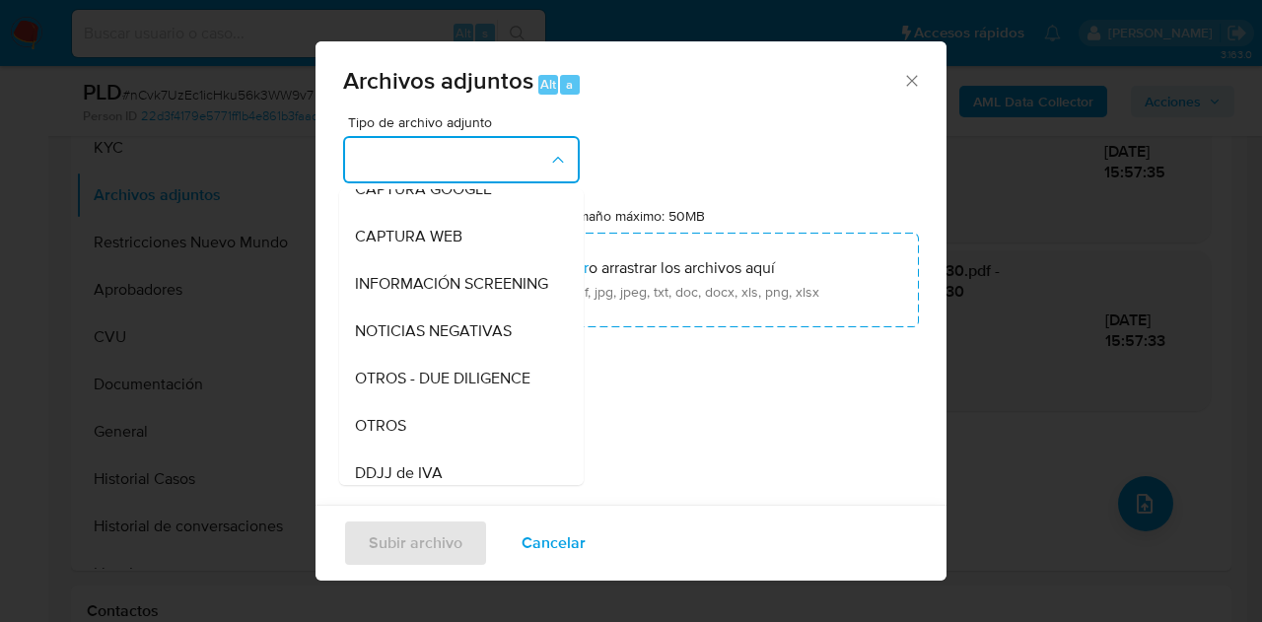
scroll to position [242, 0]
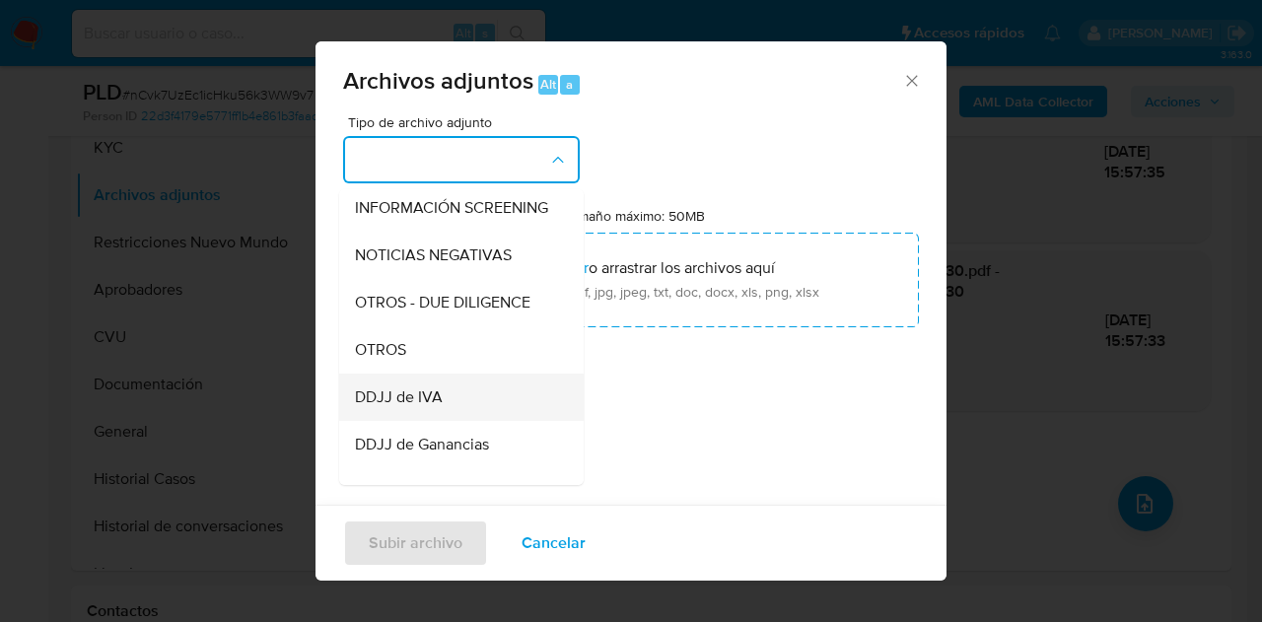
click at [424, 394] on div "DDJJ de IVA" at bounding box center [455, 397] width 201 height 47
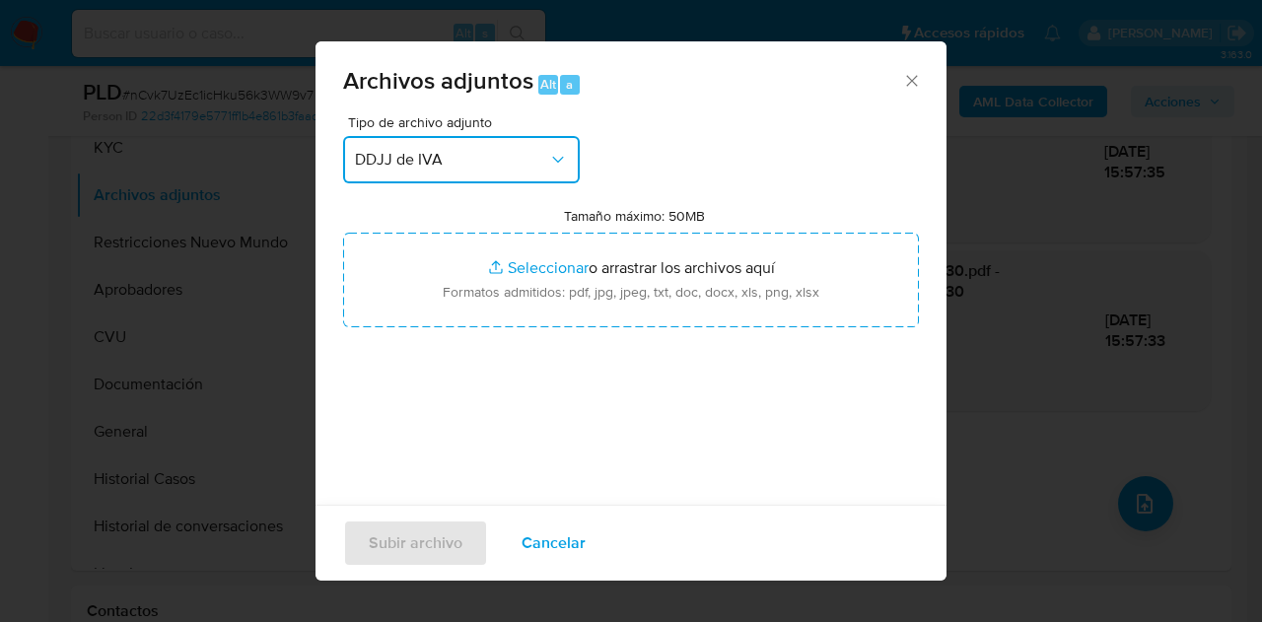
drag, startPoint x: 516, startPoint y: 161, endPoint x: 520, endPoint y: 176, distance: 16.3
click at [517, 164] on span "DDJJ de IVA" at bounding box center [451, 160] width 193 height 20
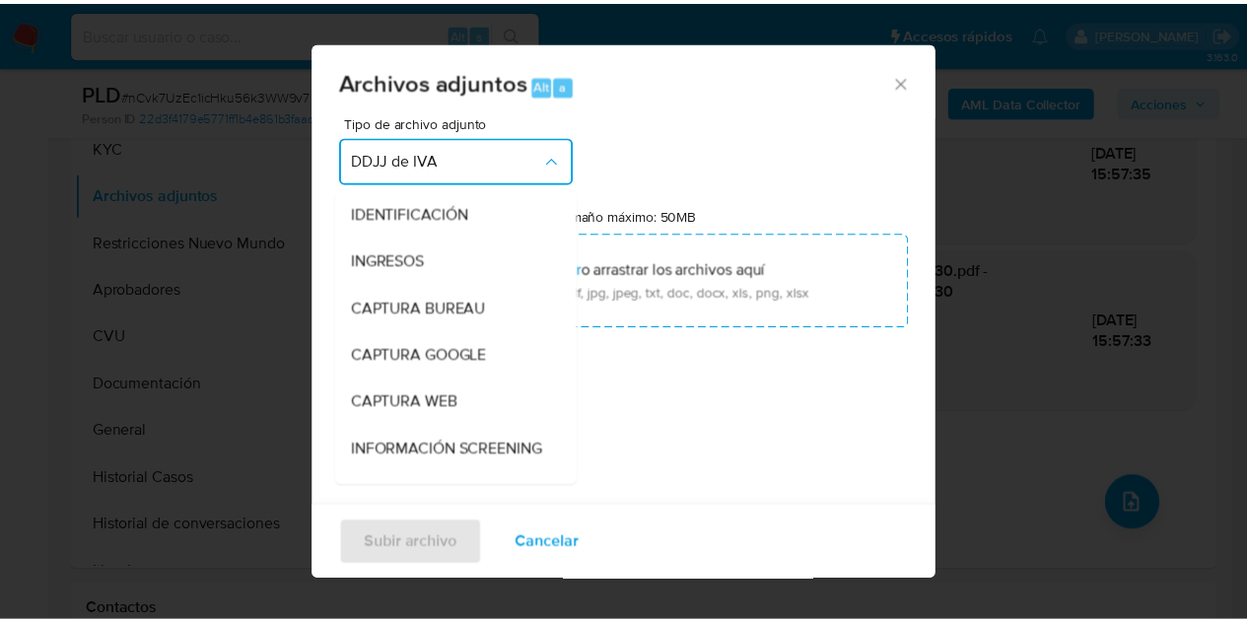
scroll to position [321, 0]
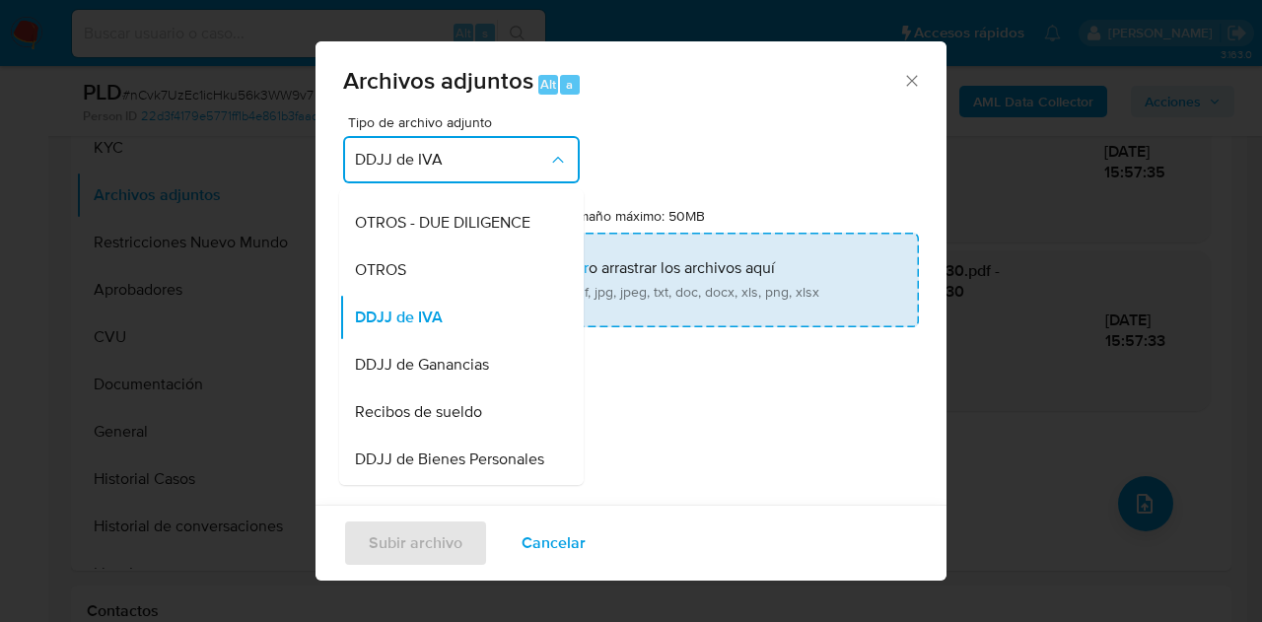
click at [449, 293] on div "OTROS" at bounding box center [455, 269] width 201 height 47
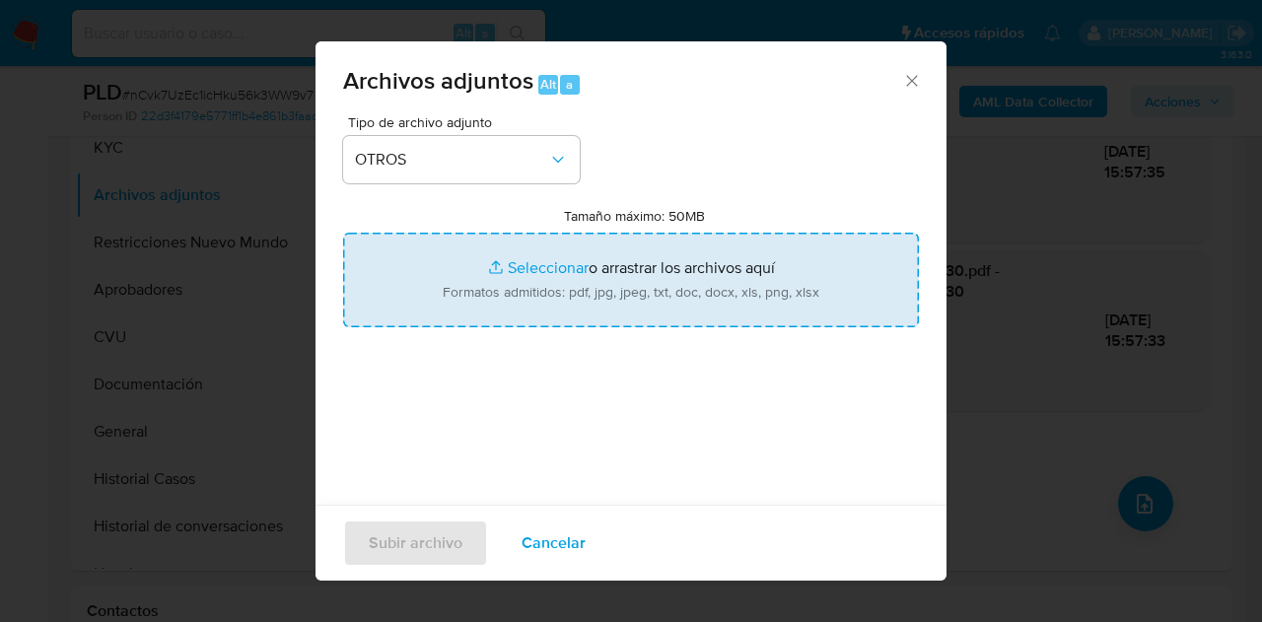
click at [522, 273] on input "Tamaño máximo: 50MB Seleccionar archivos" at bounding box center [631, 280] width 576 height 95
type input "C:\fakepath\Constancia de monotributo.pdf"
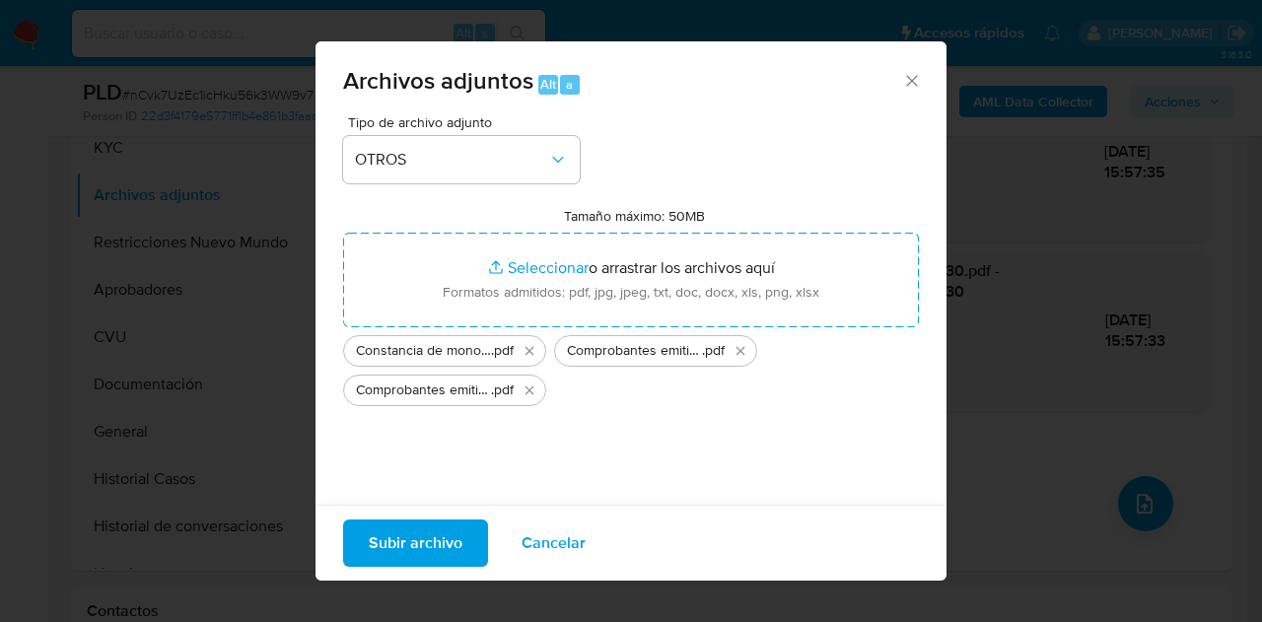
click at [414, 550] on span "Subir archivo" at bounding box center [416, 543] width 94 height 43
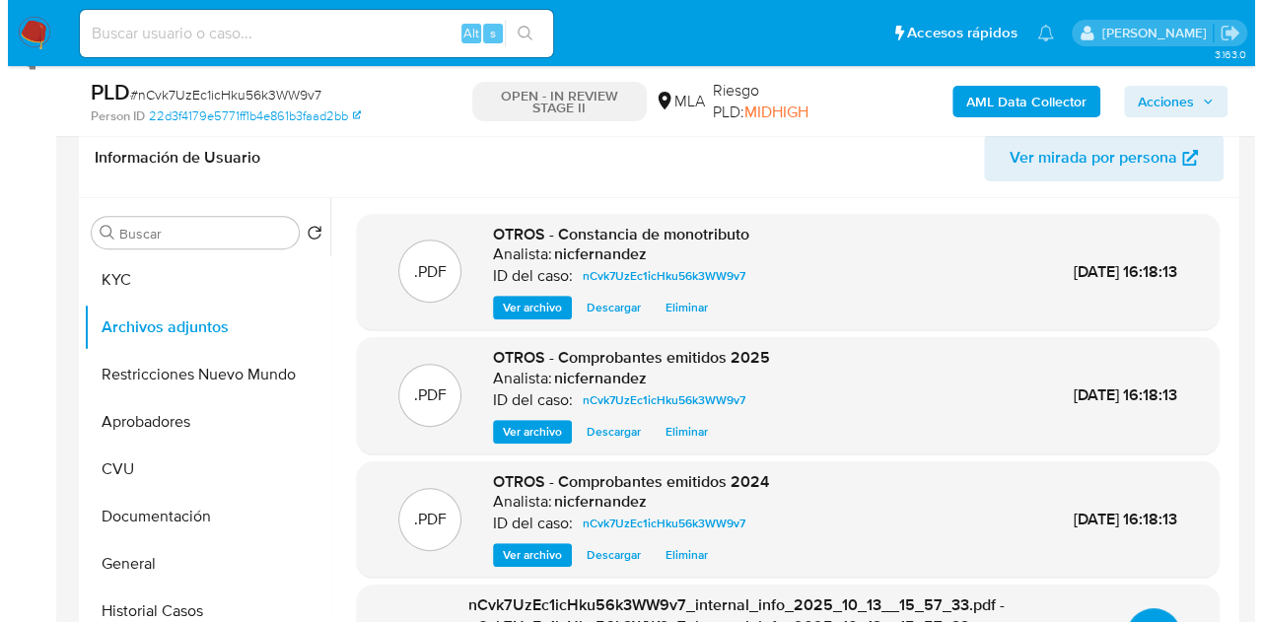
scroll to position [431, 0]
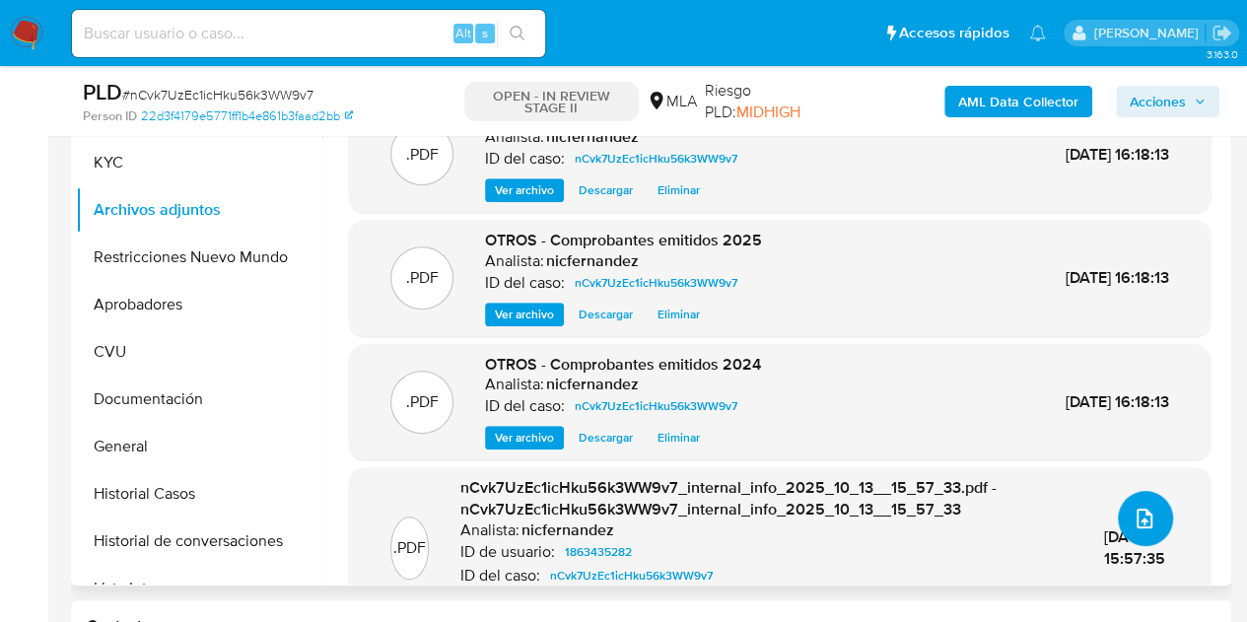
click at [1143, 522] on icon "upload-file" at bounding box center [1145, 519] width 24 height 24
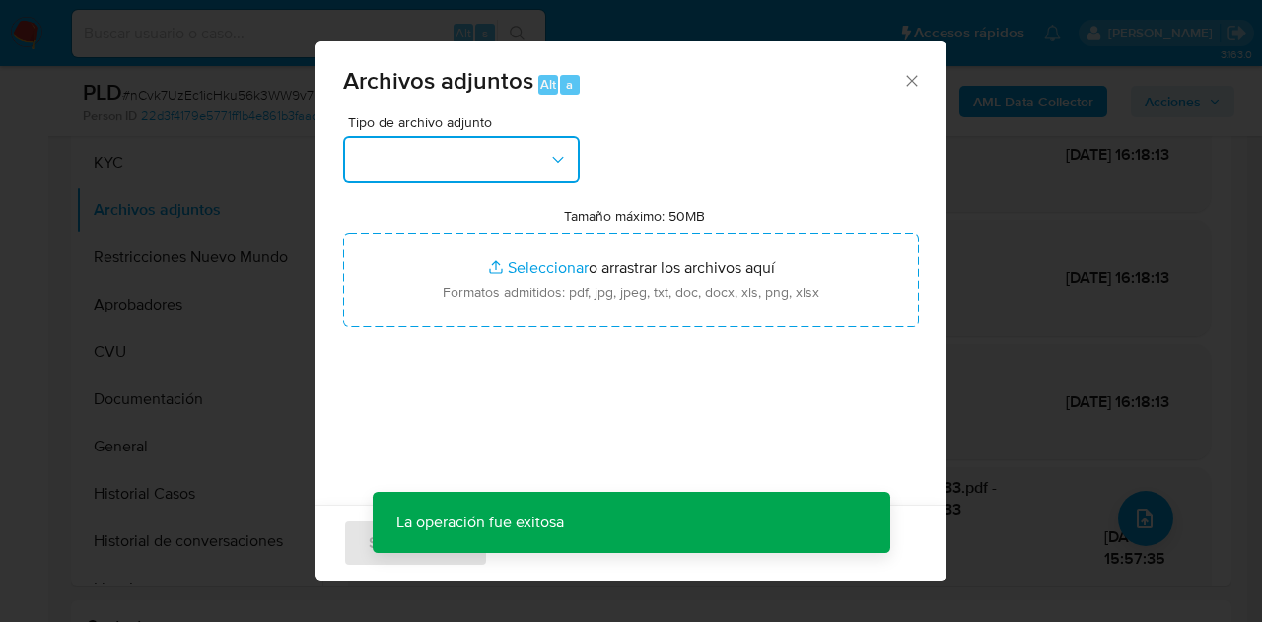
drag, startPoint x: 507, startPoint y: 166, endPoint x: 524, endPoint y: 179, distance: 22.5
click at [511, 170] on button "button" at bounding box center [461, 159] width 237 height 47
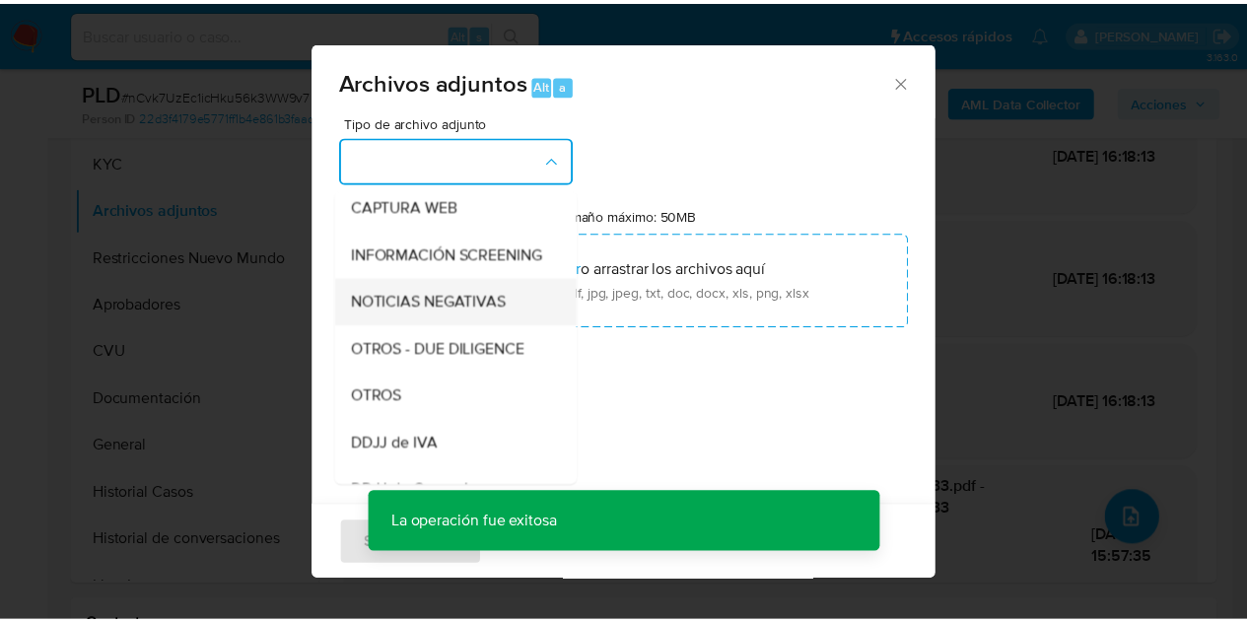
scroll to position [202, 0]
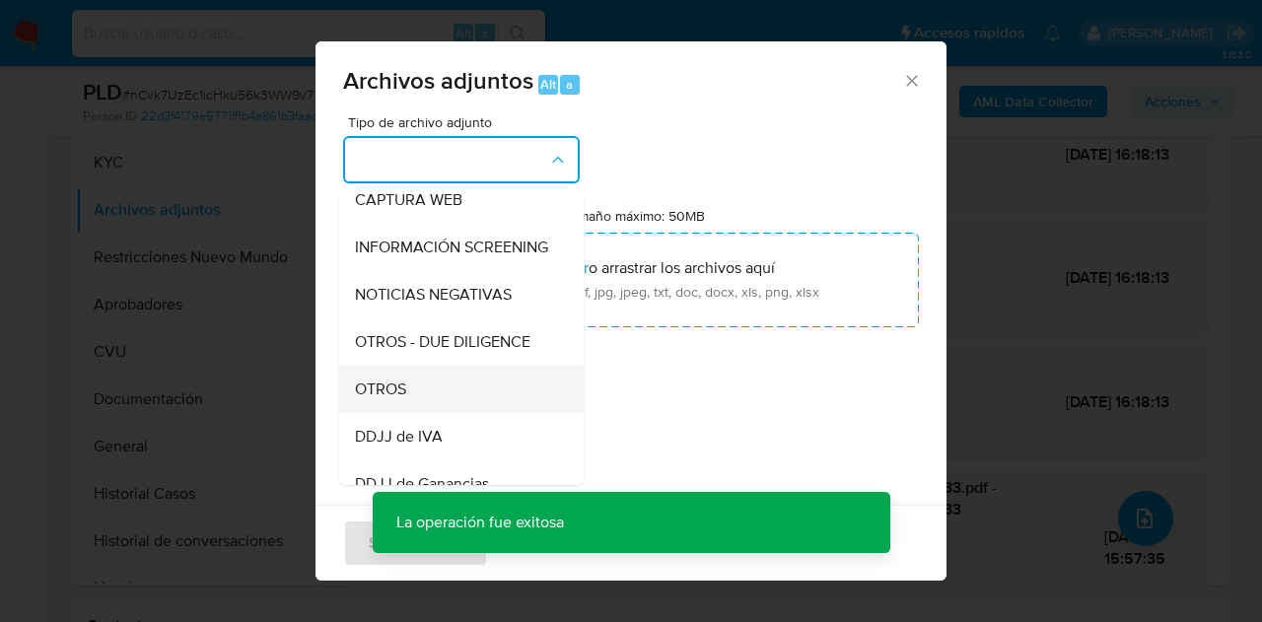
click at [412, 397] on div "OTROS" at bounding box center [455, 389] width 201 height 47
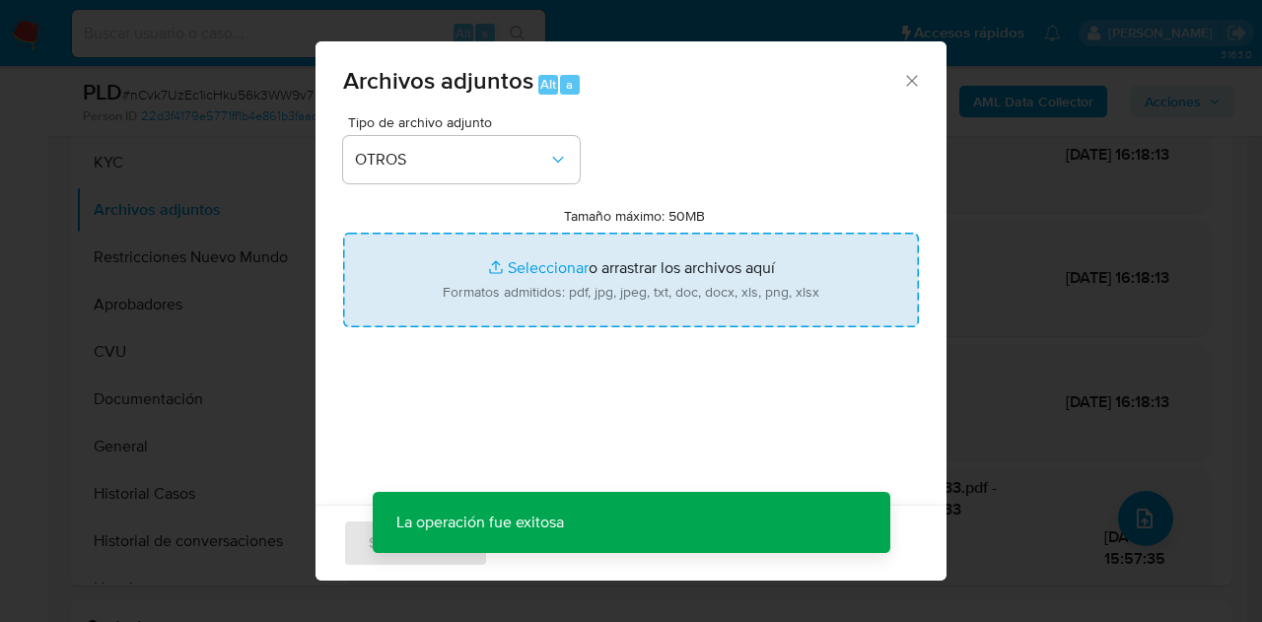
click at [516, 261] on input "Tamaño máximo: 50MB Seleccionar archivos" at bounding box center [631, 280] width 576 height 95
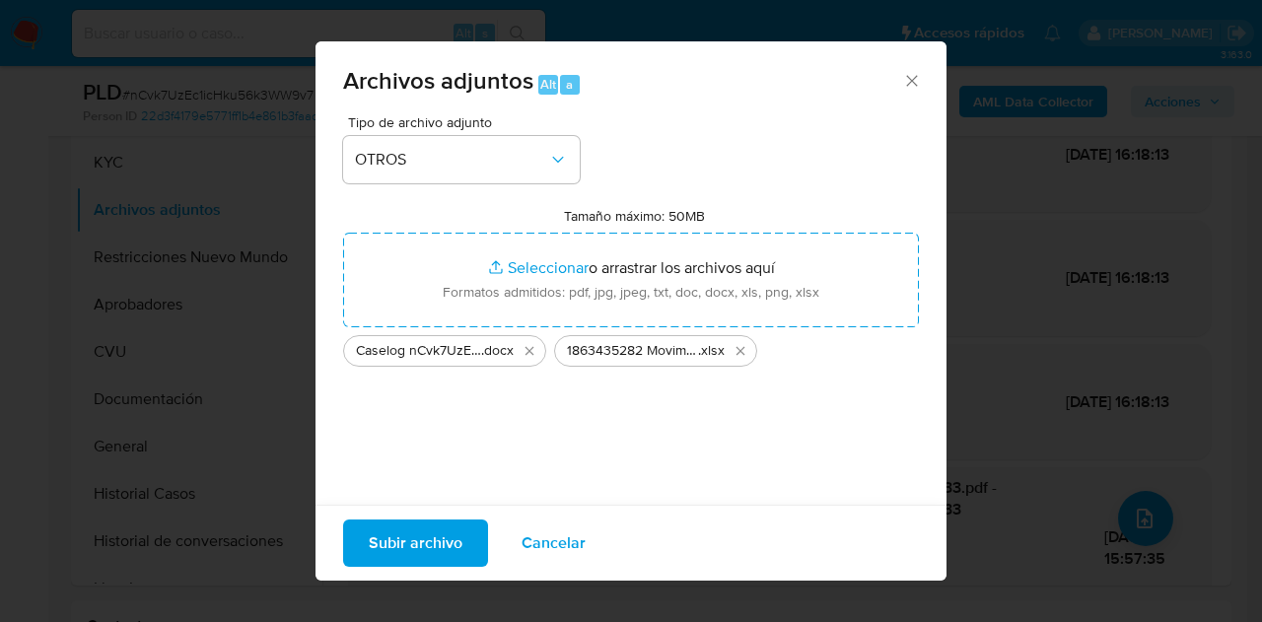
click at [406, 543] on span "Subir archivo" at bounding box center [416, 543] width 94 height 43
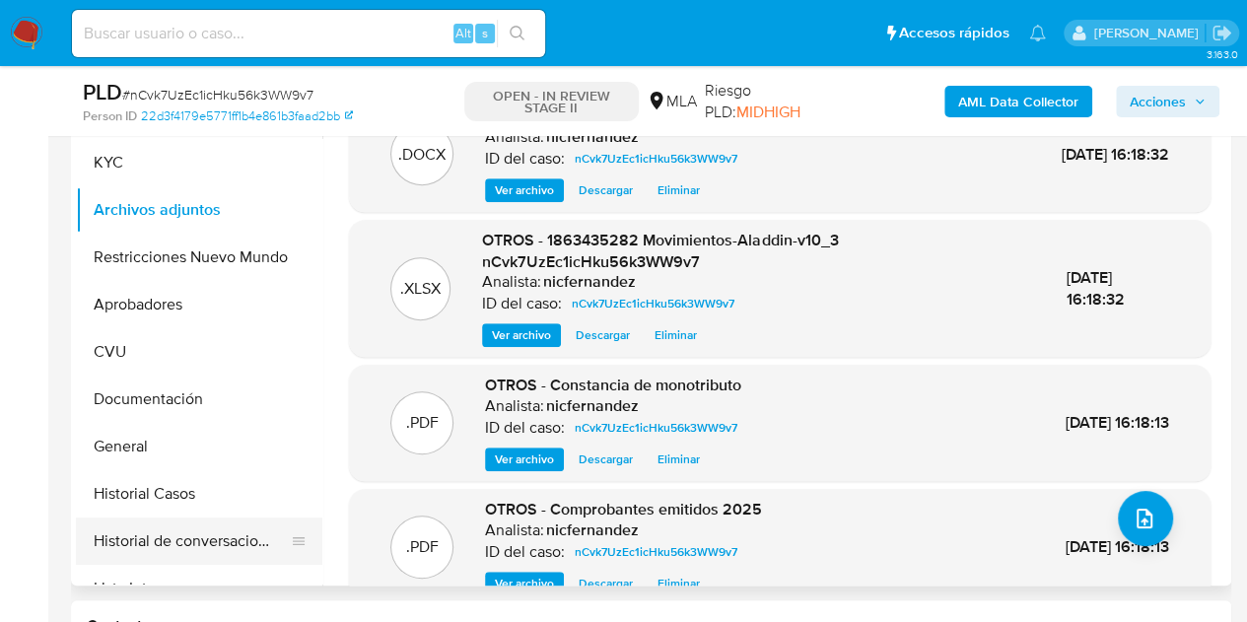
click at [181, 530] on button "Historial de conversaciones" at bounding box center [191, 541] width 231 height 47
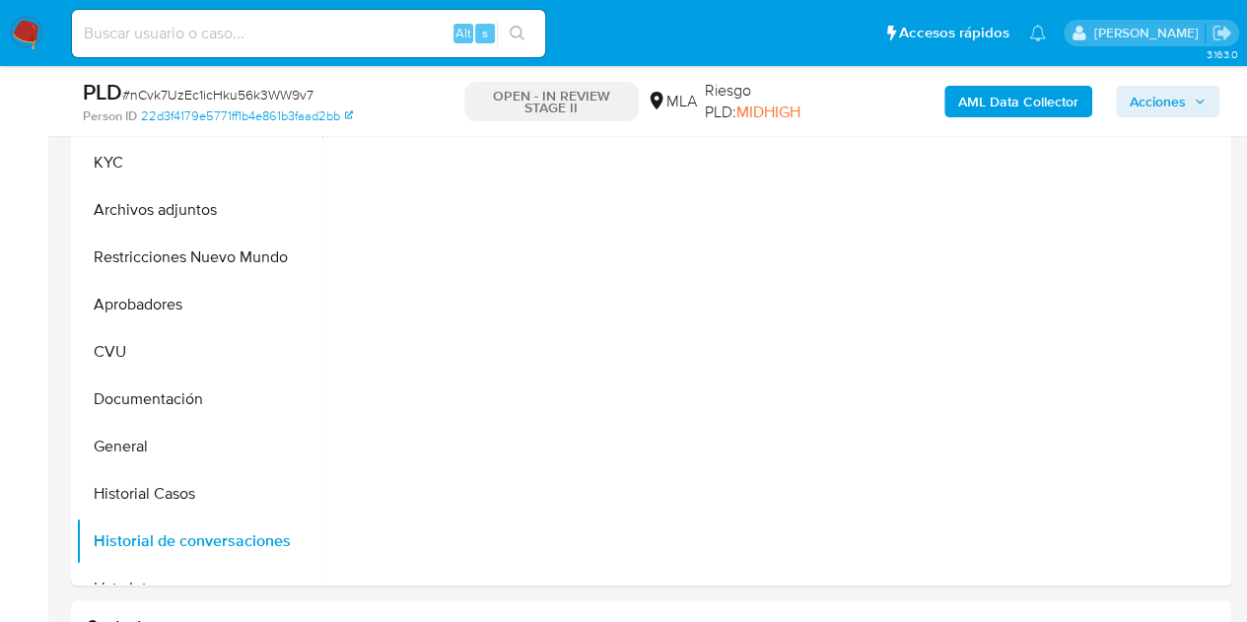
scroll to position [357, 0]
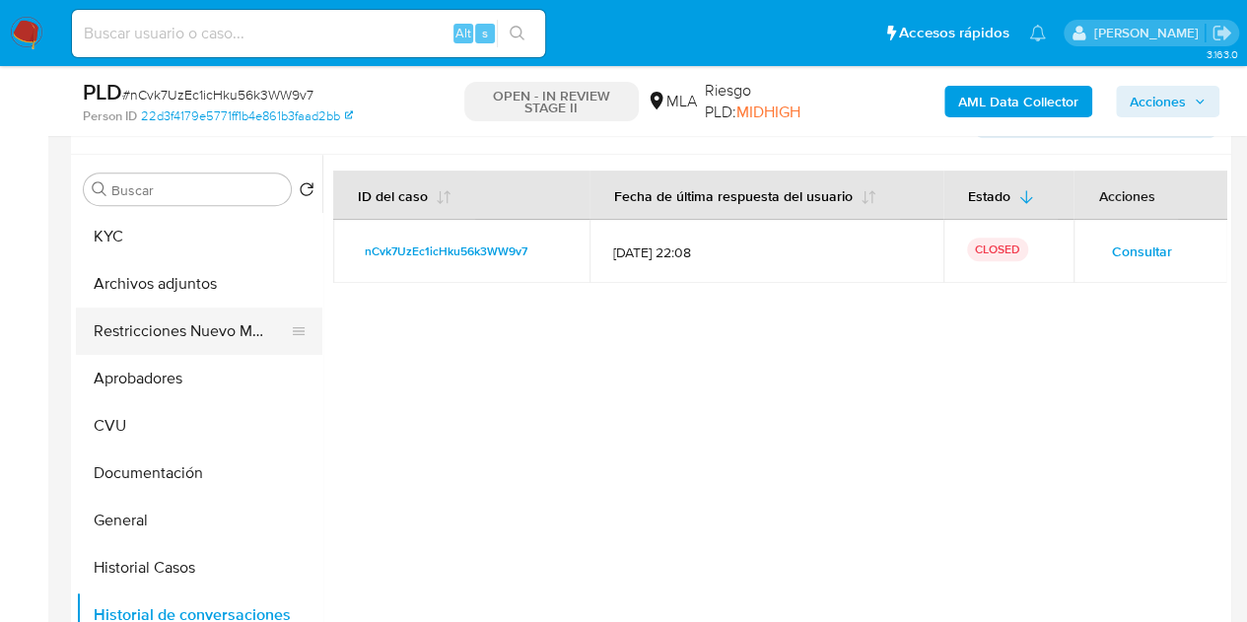
click at [183, 331] on button "Restricciones Nuevo Mundo" at bounding box center [191, 331] width 231 height 47
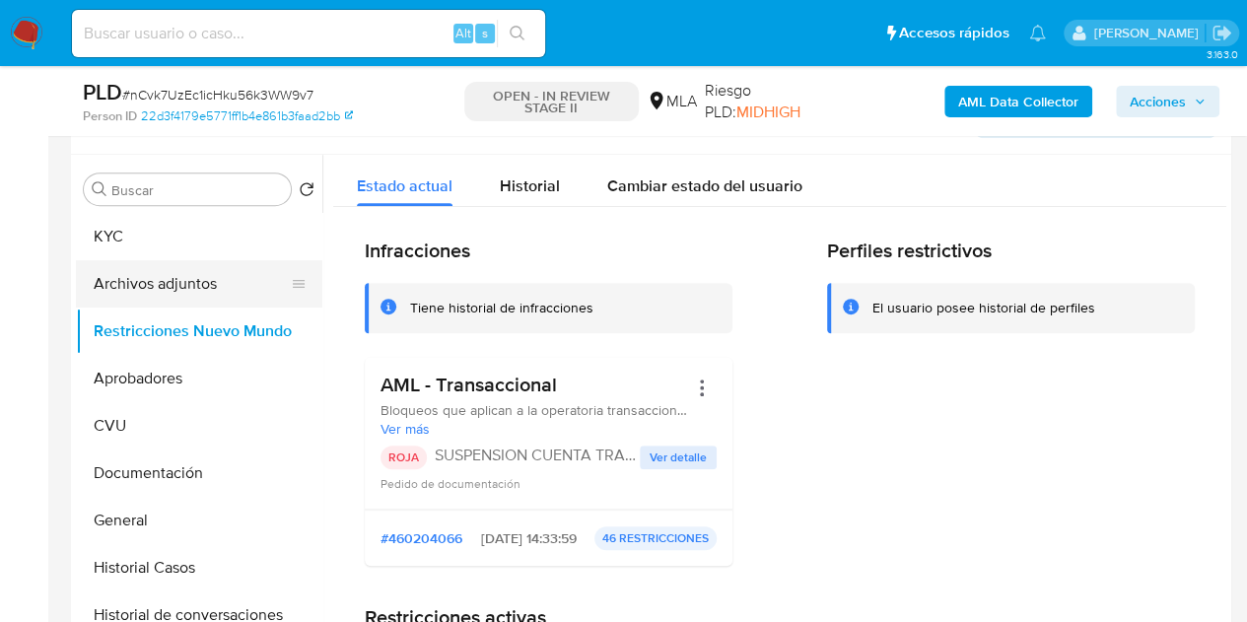
click at [148, 284] on button "Archivos adjuntos" at bounding box center [191, 283] width 231 height 47
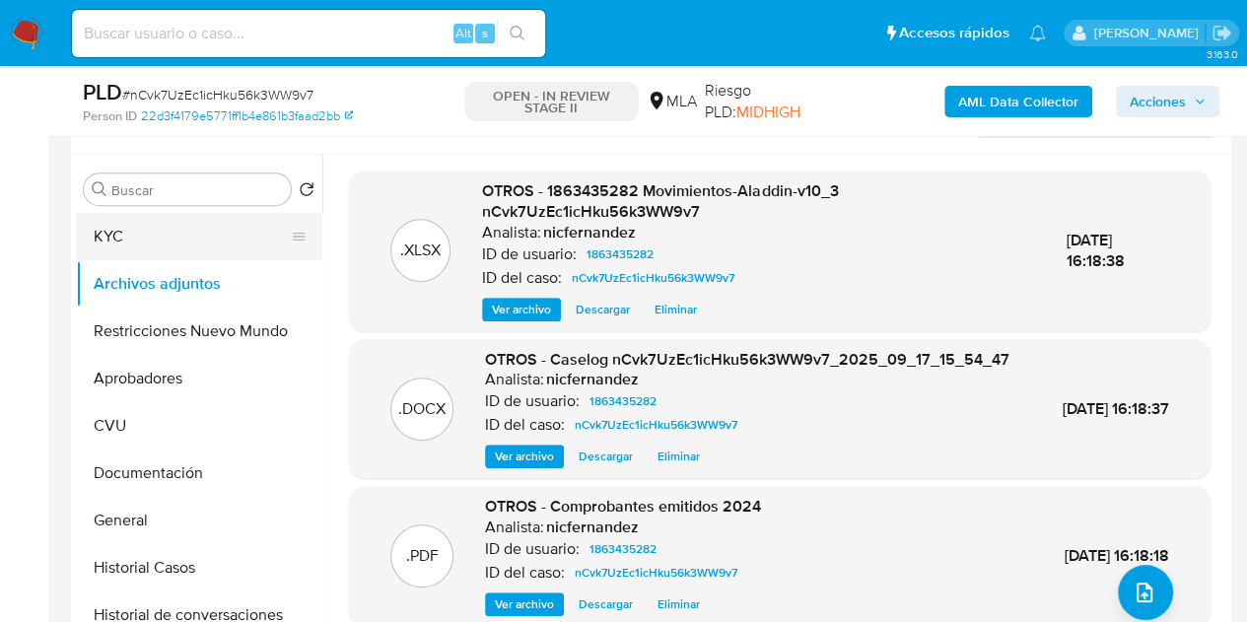
click at [123, 244] on button "KYC" at bounding box center [191, 236] width 231 height 47
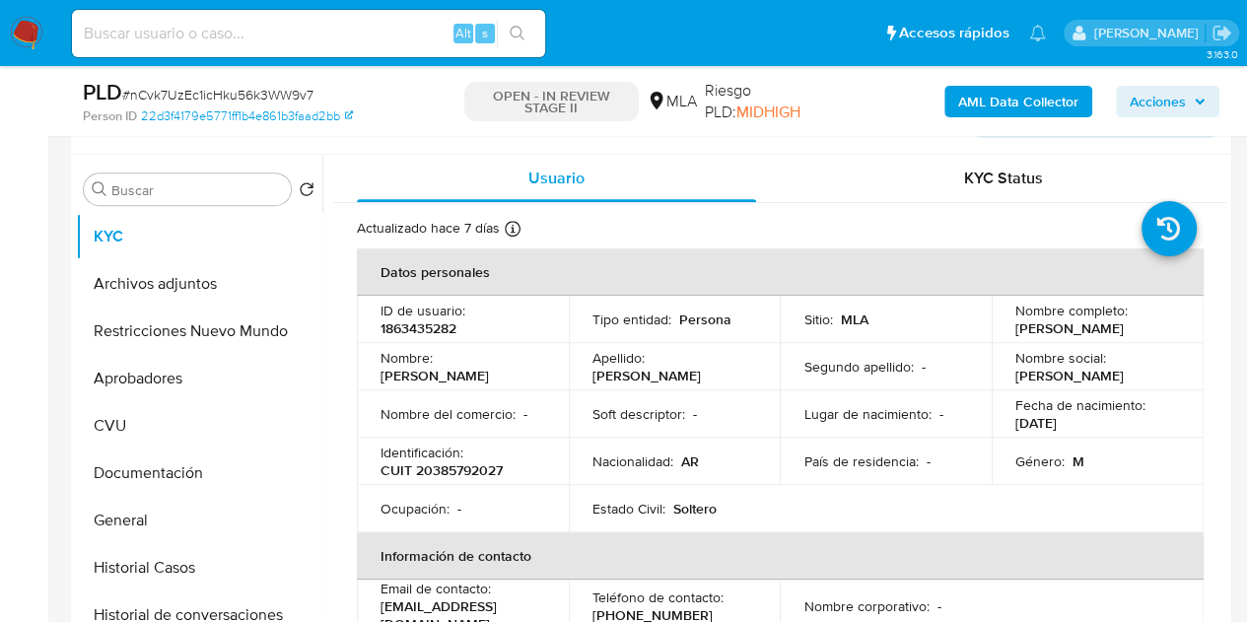
click at [142, 281] on button "Archivos adjuntos" at bounding box center [191, 283] width 231 height 47
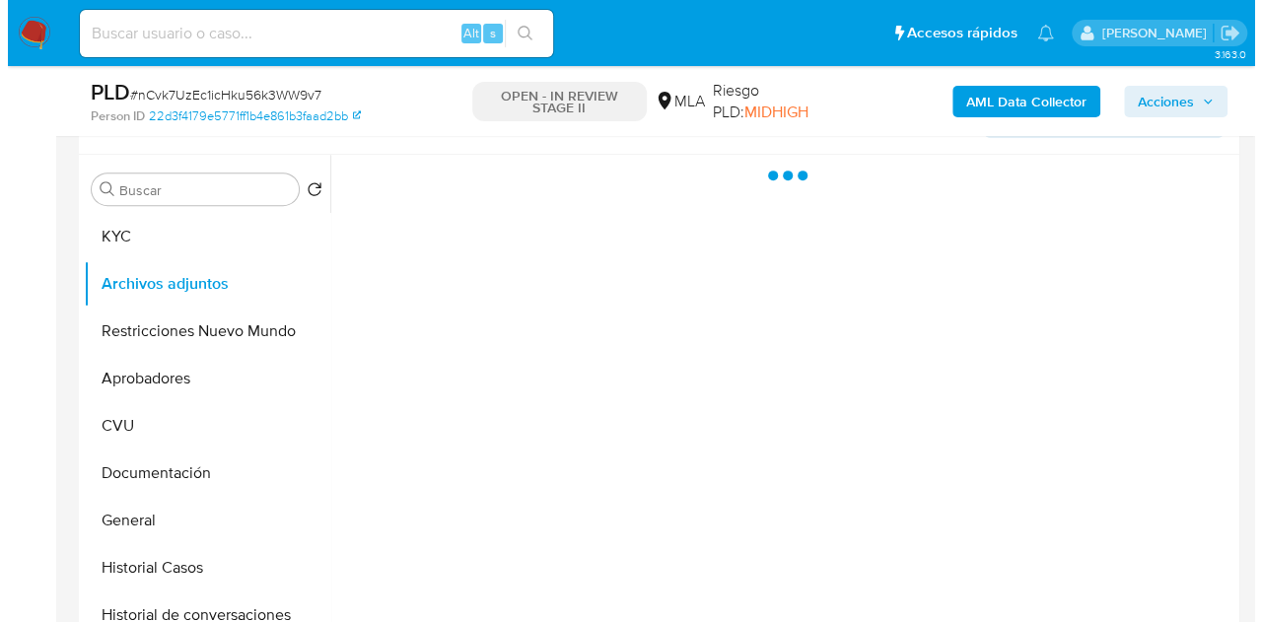
scroll to position [317, 0]
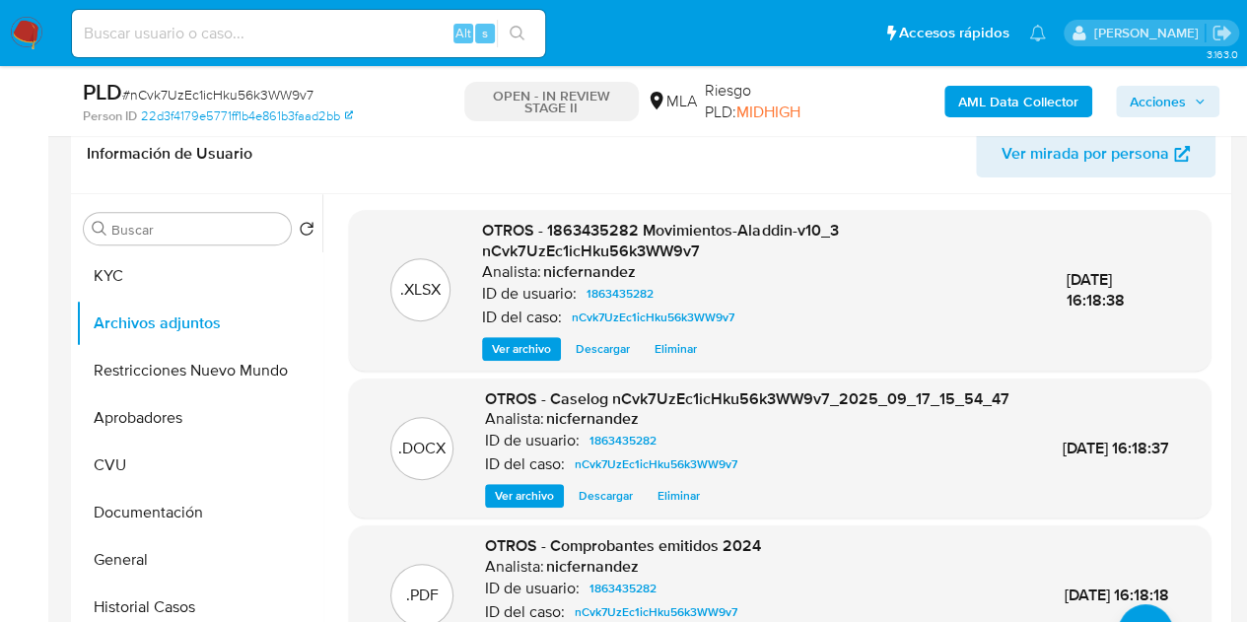
click at [512, 506] on span "Ver archivo" at bounding box center [524, 496] width 59 height 20
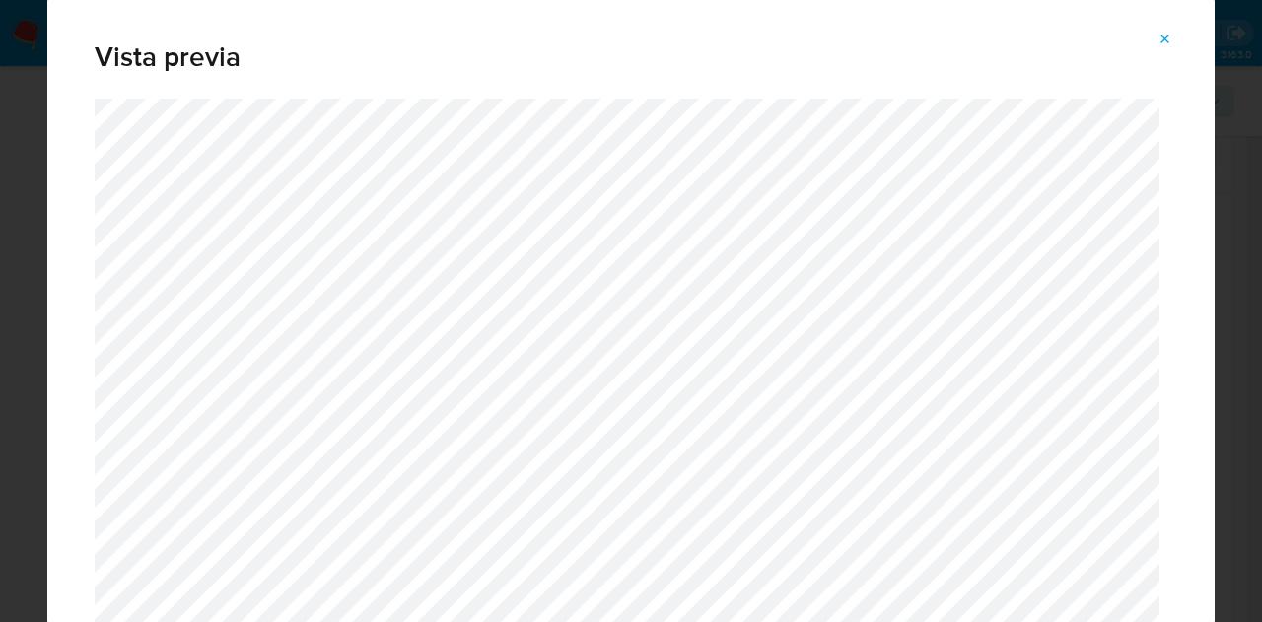
click at [1158, 23] on div "Vista previa" at bounding box center [630, 47] width 1167 height 103
drag, startPoint x: 1165, startPoint y: 36, endPoint x: 653, endPoint y: 374, distance: 613.6
click at [1165, 37] on icon "Attachment preview" at bounding box center [1165, 40] width 16 height 16
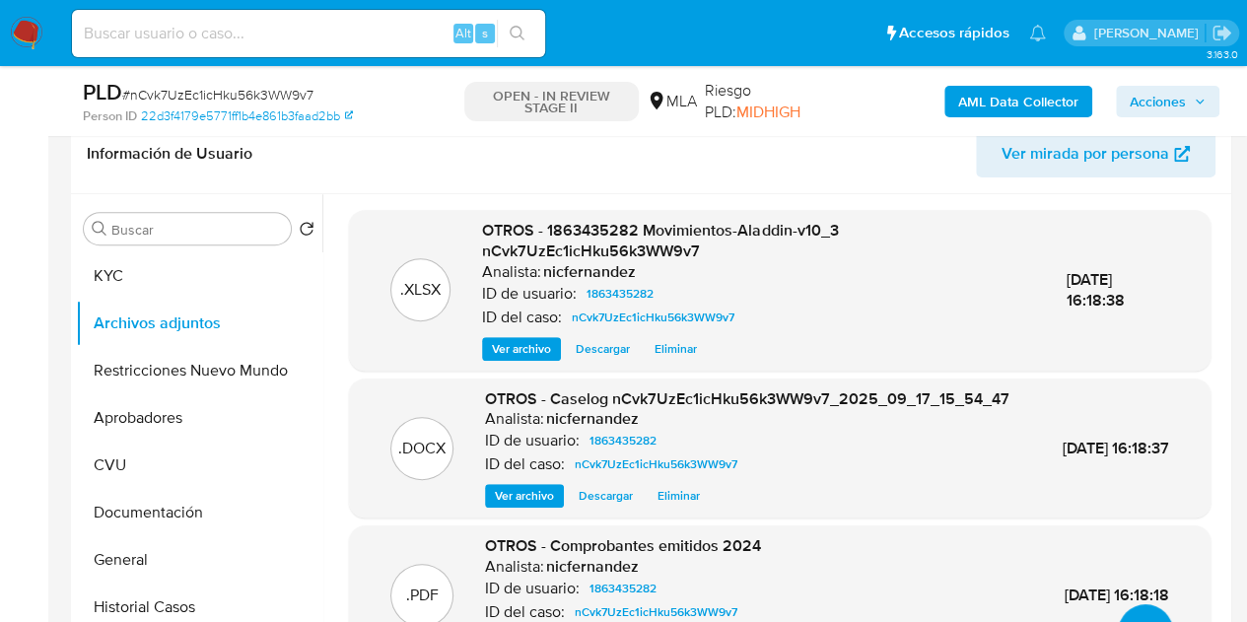
click at [1133, 615] on button "upload-file" at bounding box center [1145, 631] width 55 height 55
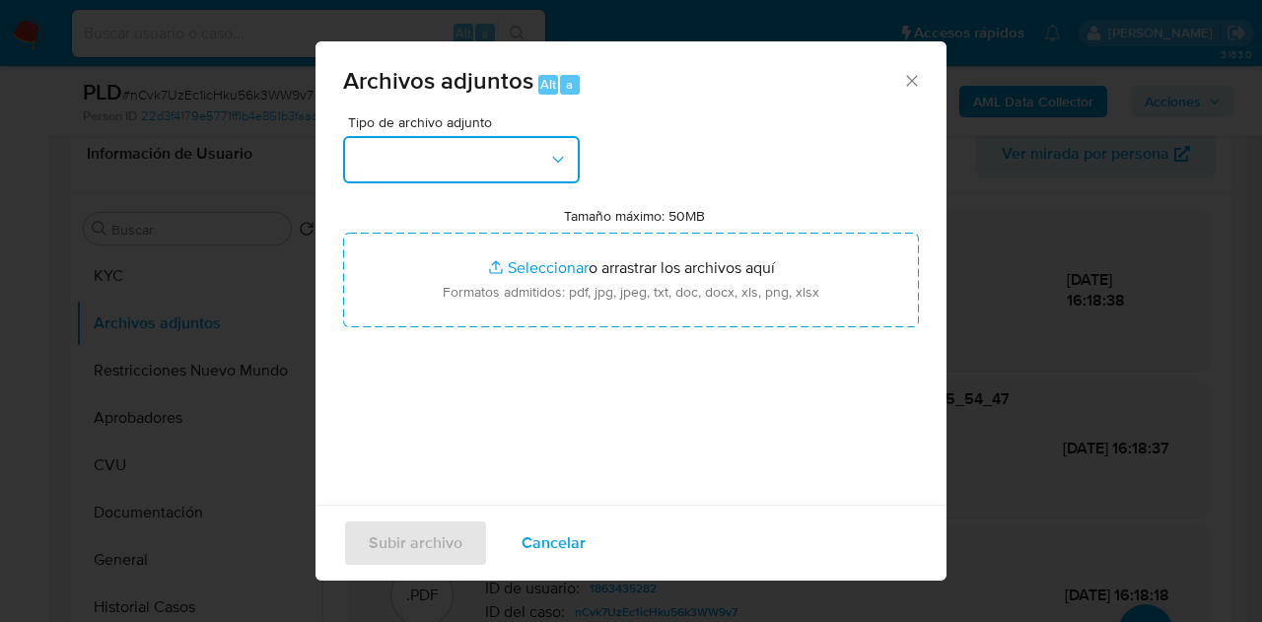
drag, startPoint x: 570, startPoint y: 149, endPoint x: 571, endPoint y: 172, distance: 22.7
click at [570, 152] on button "button" at bounding box center [461, 159] width 237 height 47
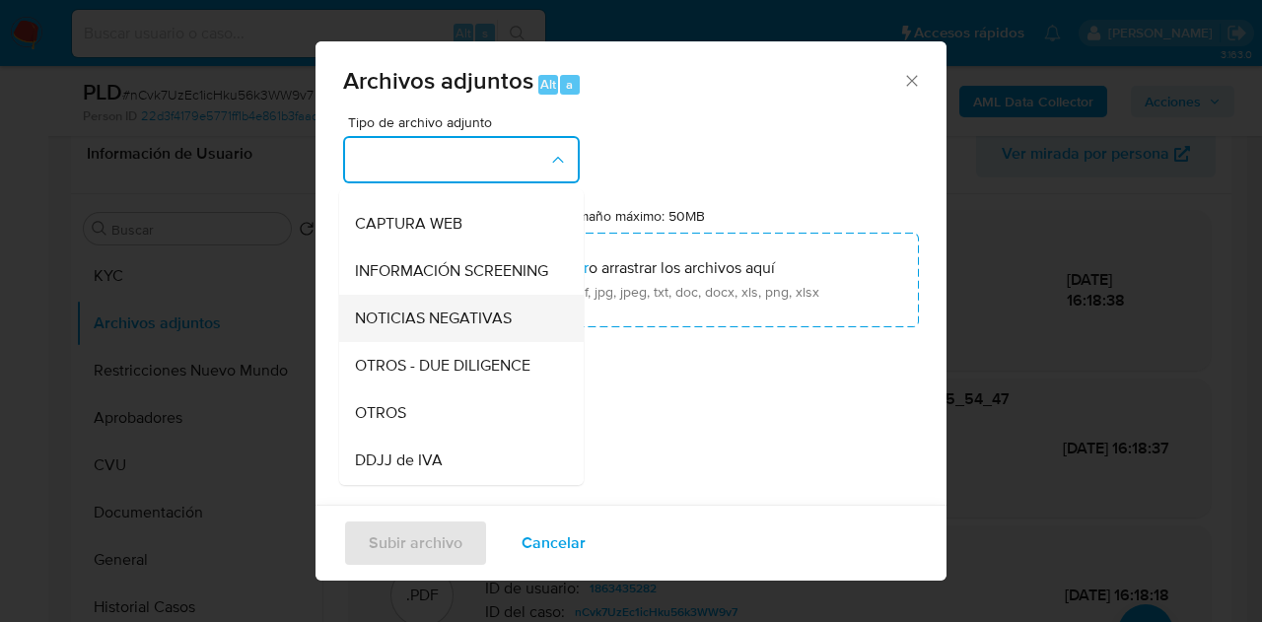
scroll to position [190, 0]
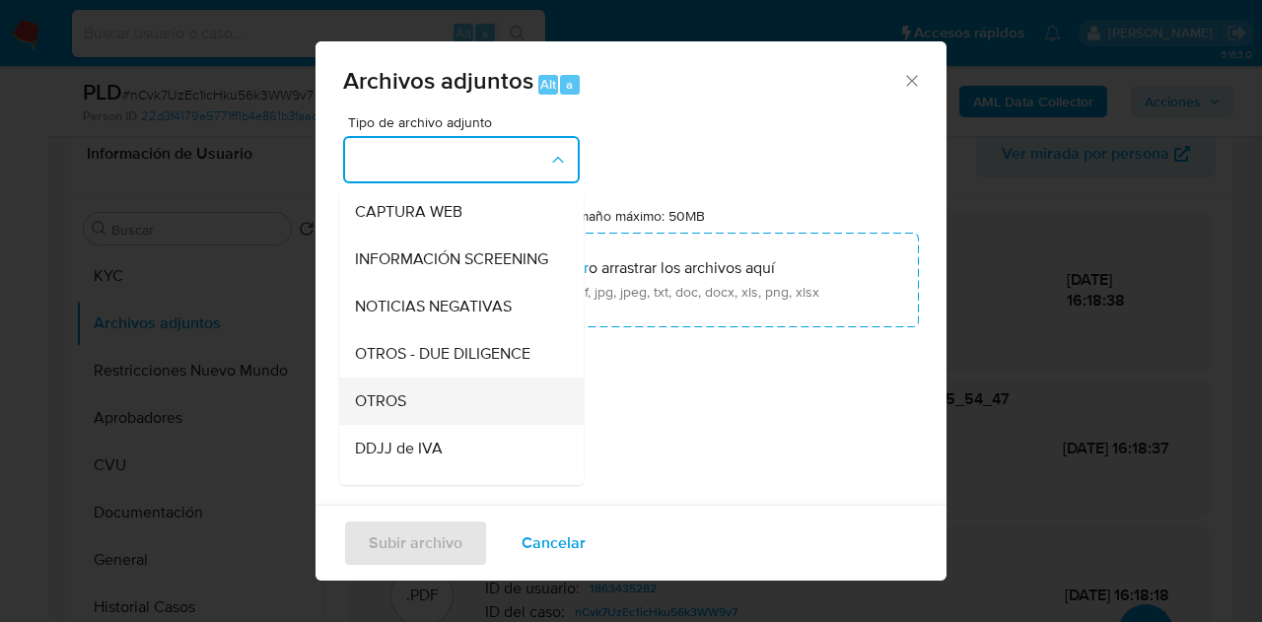
click at [444, 423] on div "OTROS" at bounding box center [455, 401] width 201 height 47
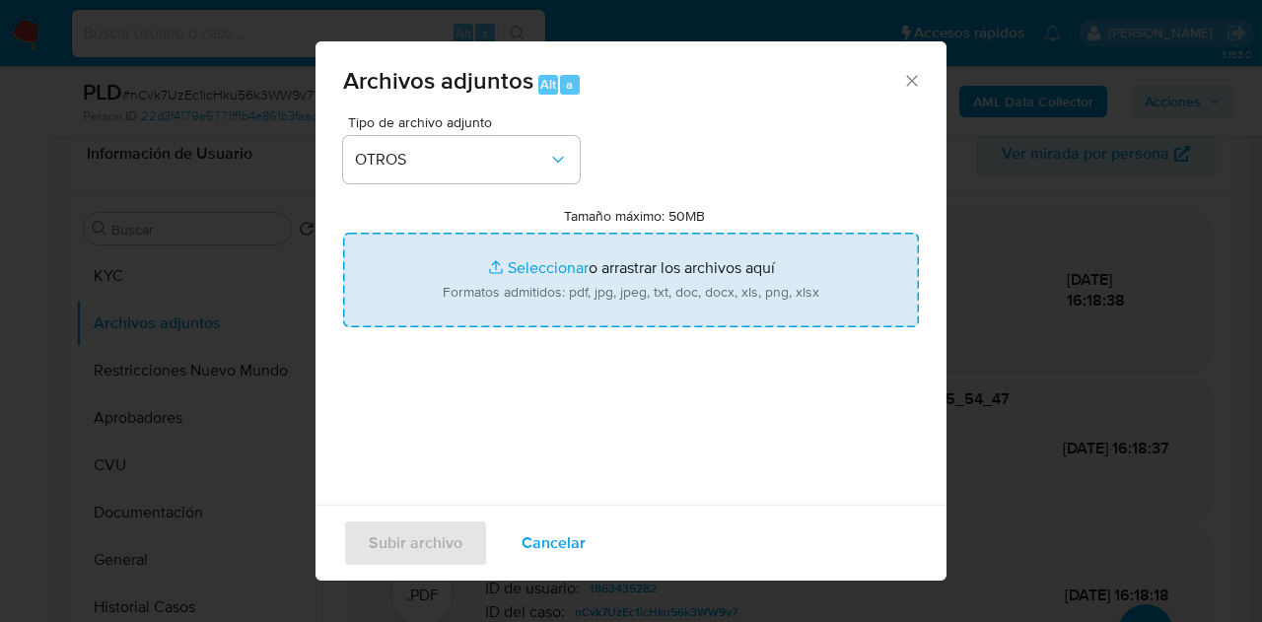
click at [532, 267] on input "Tamaño máximo: 50MB Seleccionar archivos" at bounding box center [631, 280] width 576 height 95
type input "C:\fakepath\Caselog nCvk7UzEc1icHku56k3WW9v7 V2.docx"
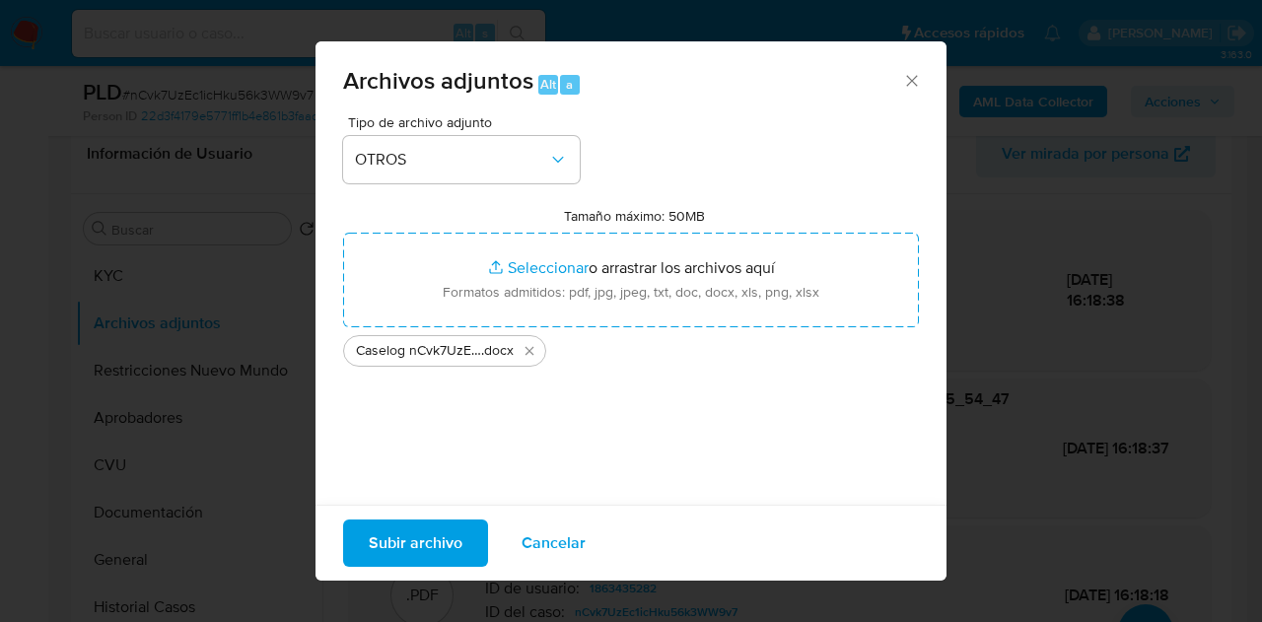
click at [409, 545] on span "Subir archivo" at bounding box center [416, 543] width 94 height 43
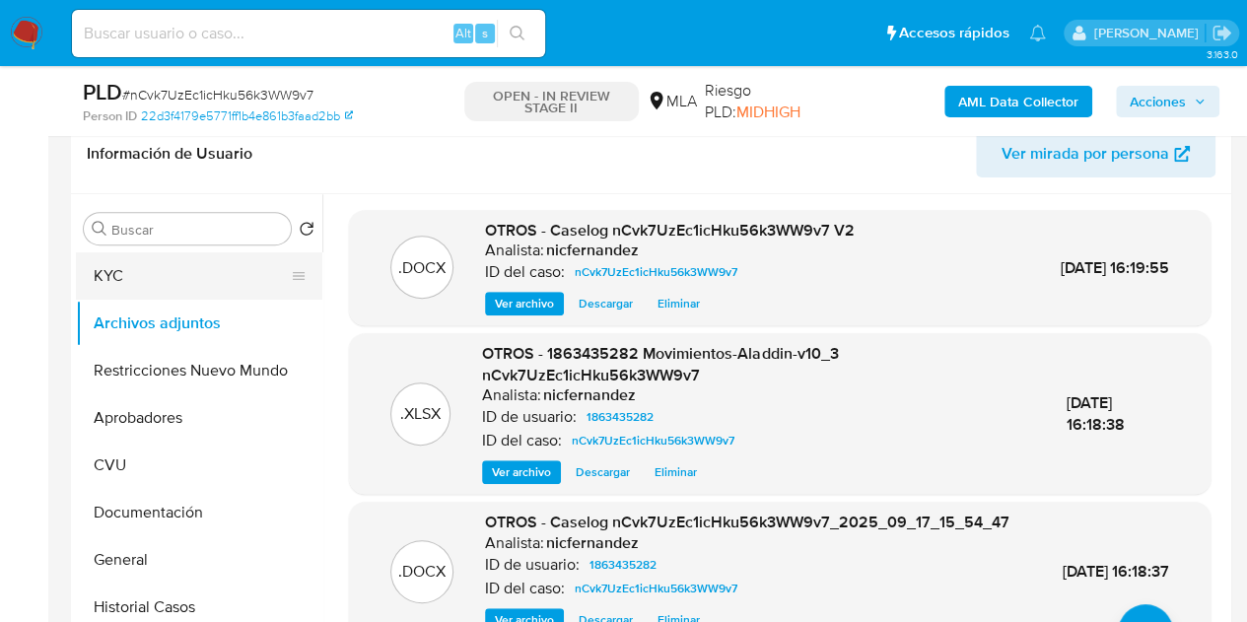
click at [174, 284] on button "KYC" at bounding box center [191, 275] width 231 height 47
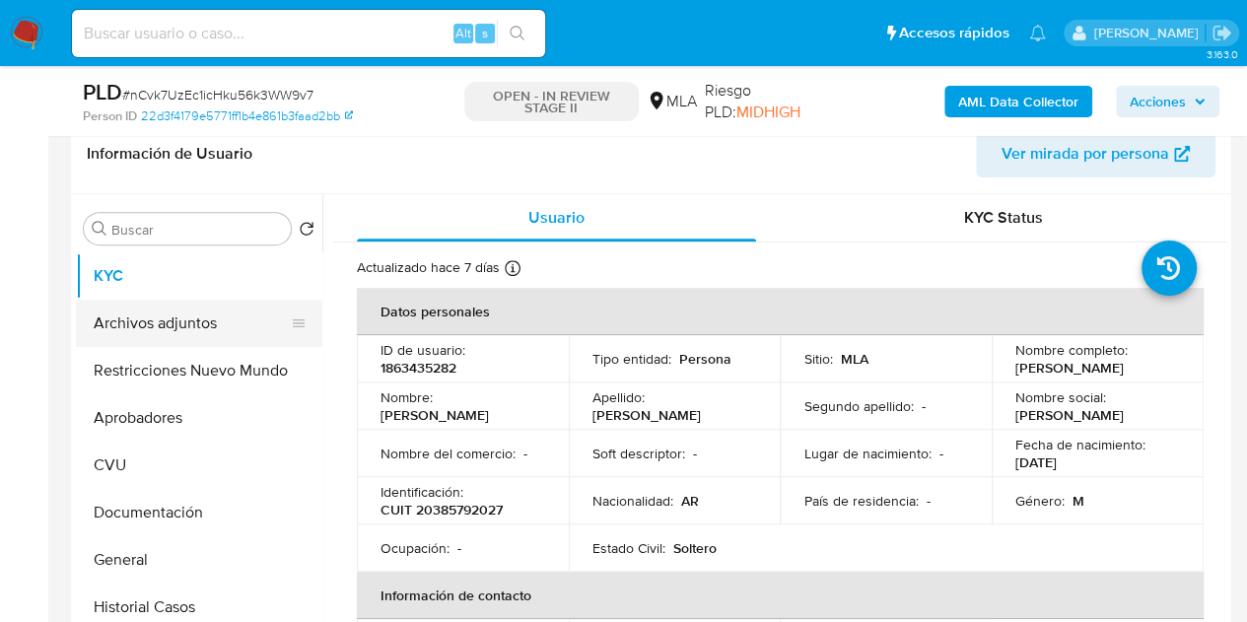
click at [159, 316] on button "Archivos adjuntos" at bounding box center [191, 323] width 231 height 47
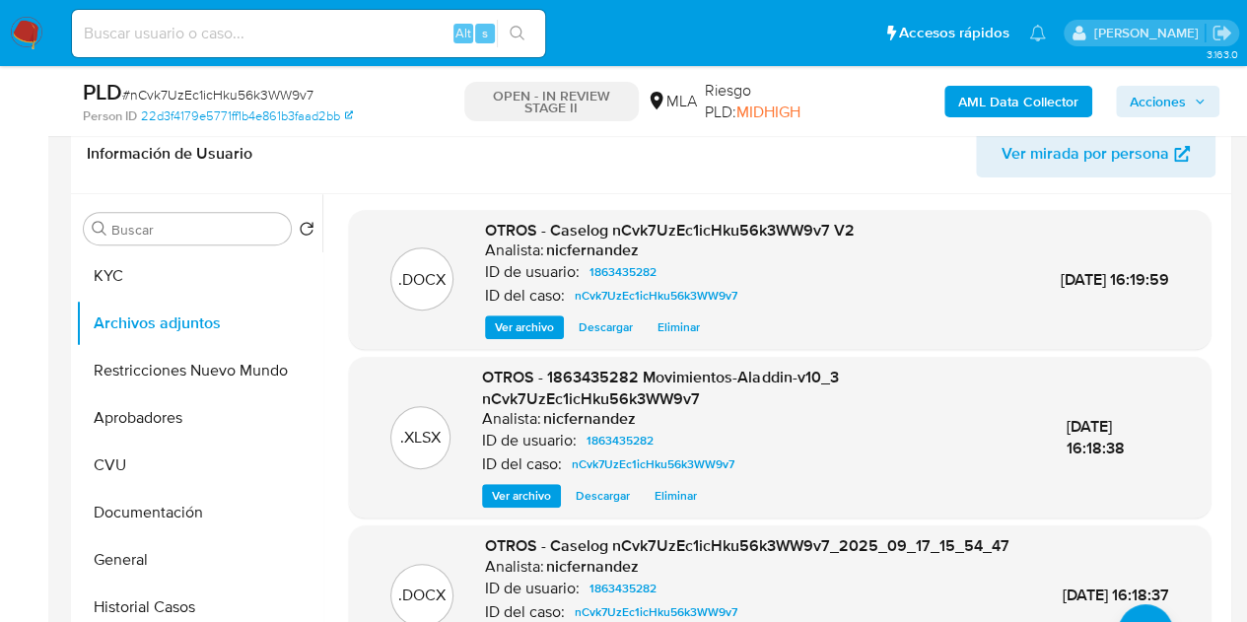
click at [515, 322] on span "Ver archivo" at bounding box center [524, 327] width 59 height 20
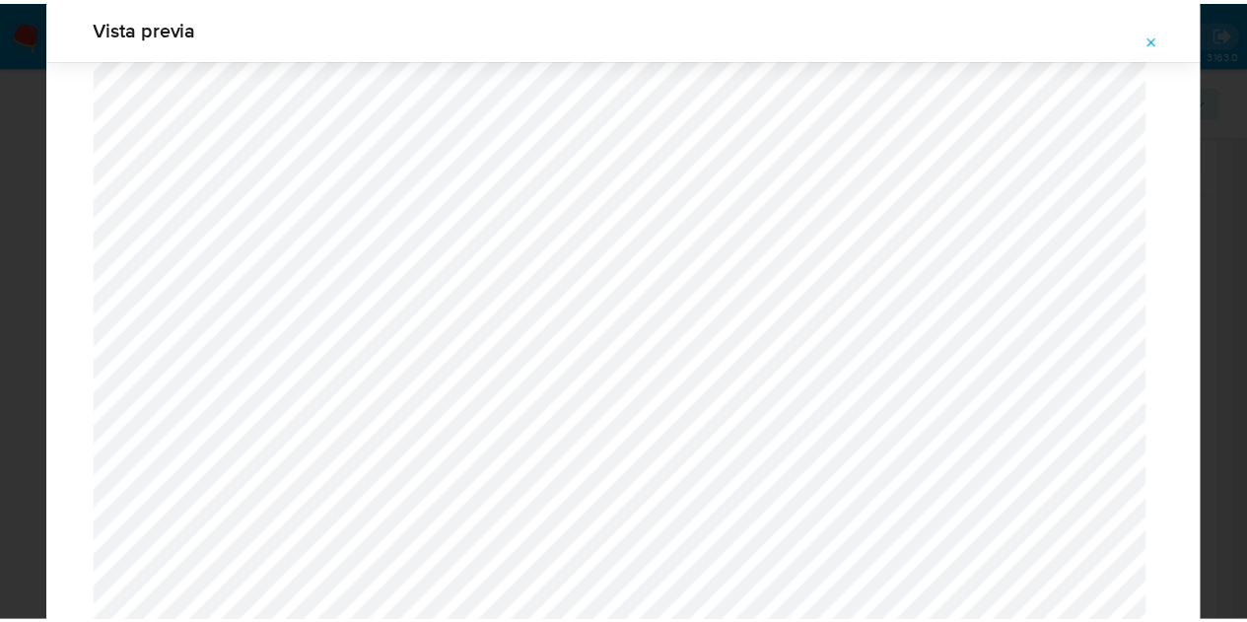
scroll to position [0, 0]
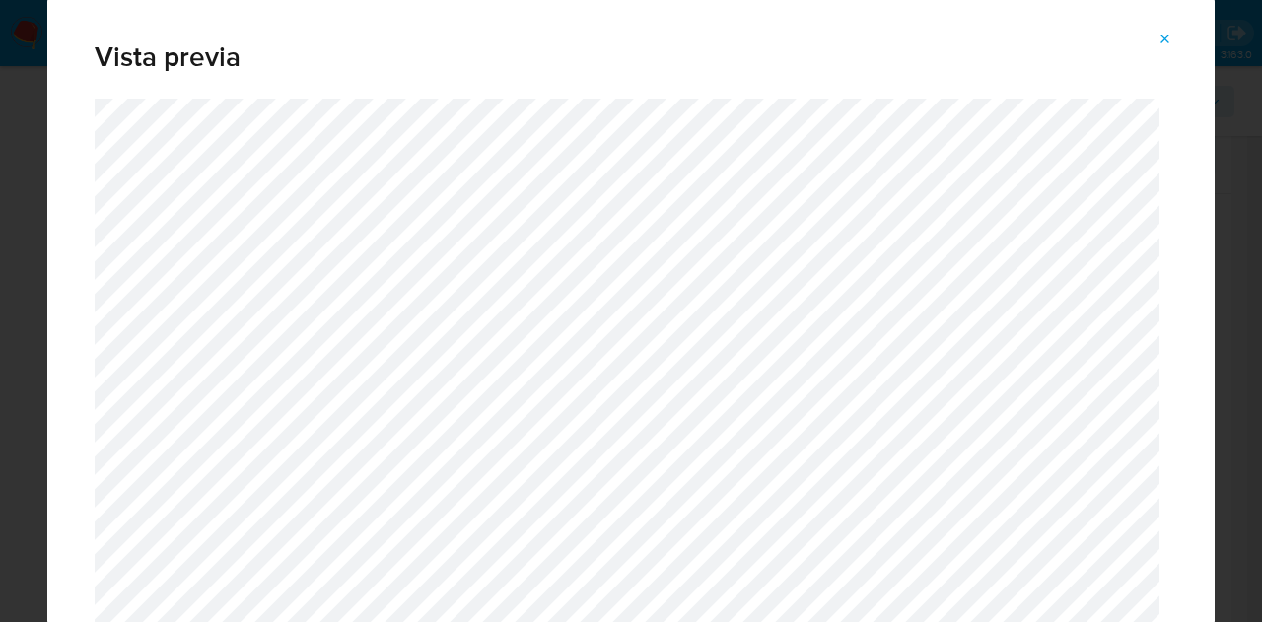
click at [1174, 38] on button "Attachment preview" at bounding box center [1165, 40] width 43 height 32
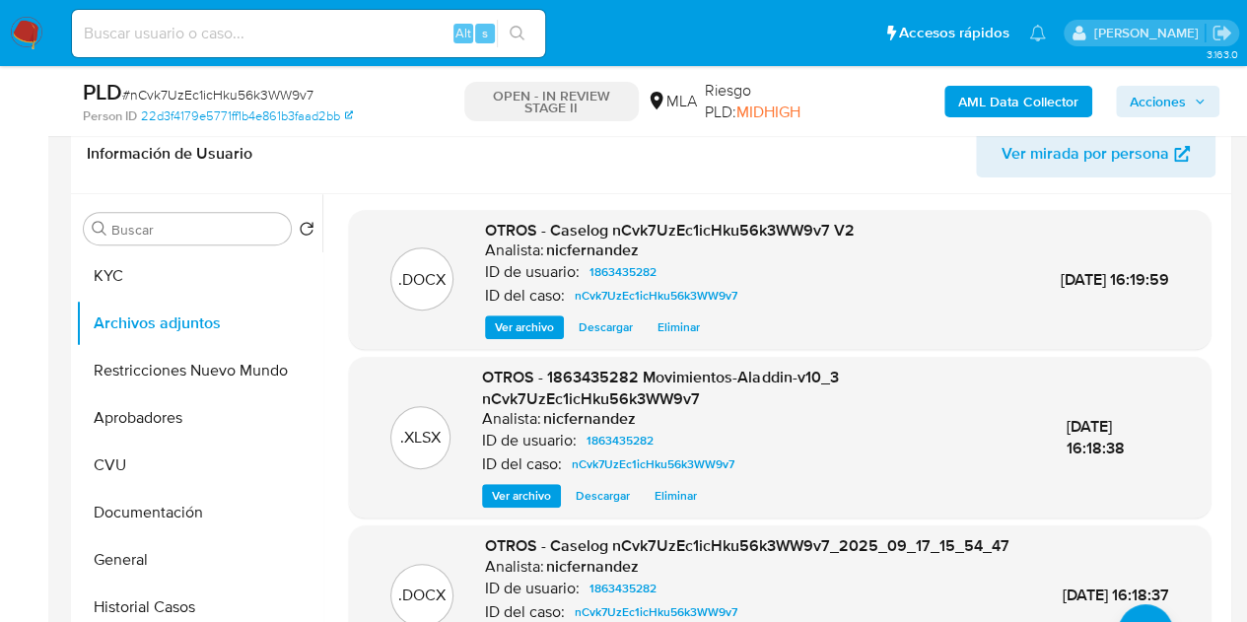
click at [1158, 106] on span "Acciones" at bounding box center [1158, 102] width 56 height 32
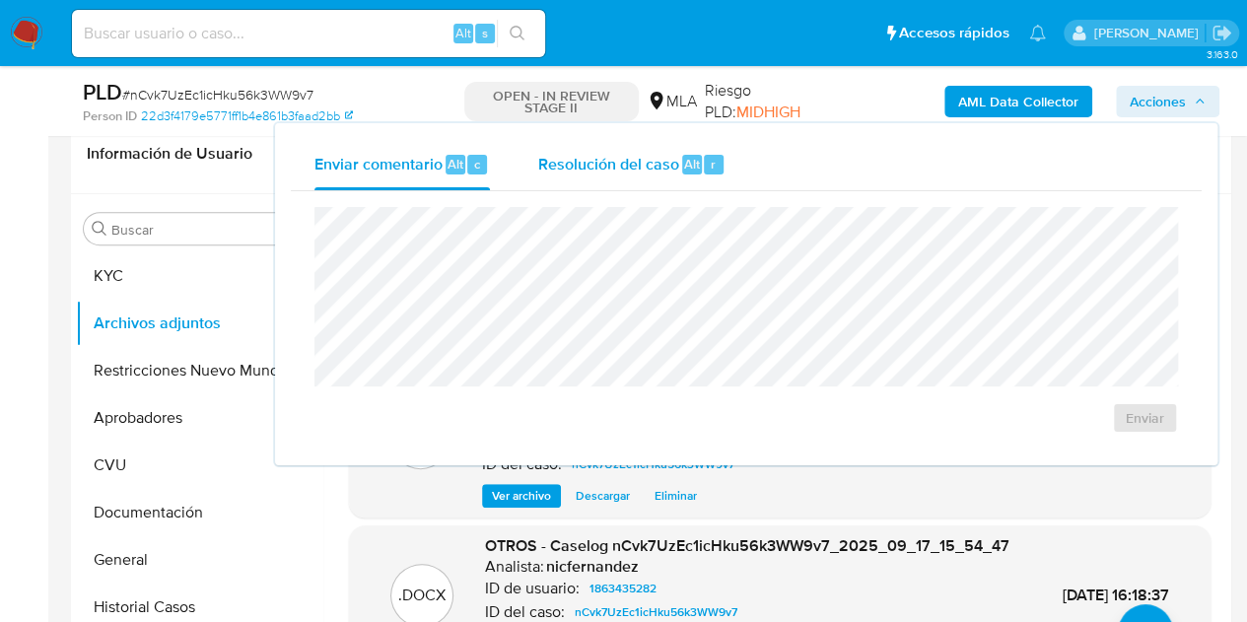
click at [631, 184] on div "Resolución del caso Alt r" at bounding box center [631, 164] width 188 height 51
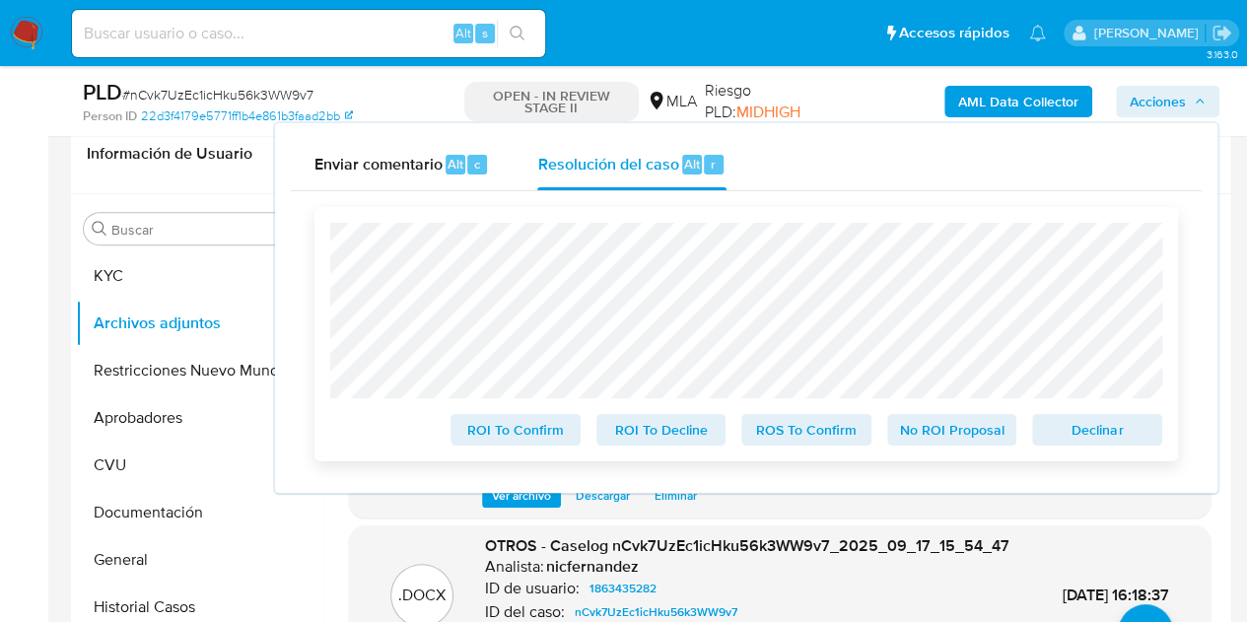
click at [1071, 441] on span "Declinar" at bounding box center [1097, 430] width 103 height 28
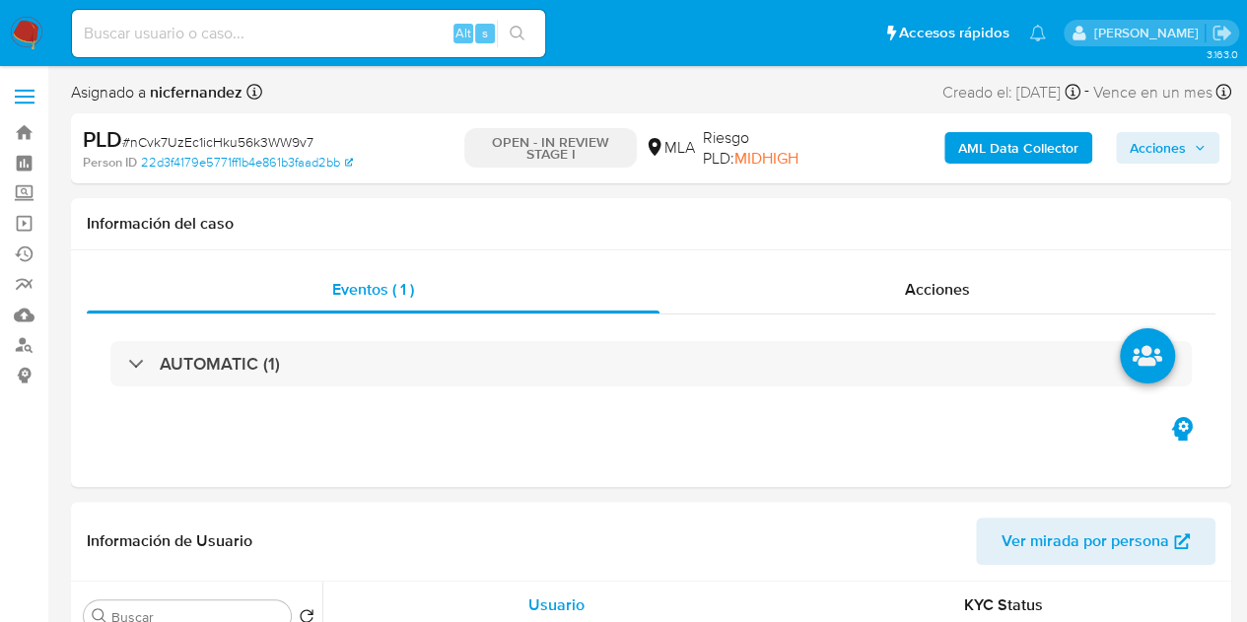
click at [1175, 145] on span "Acciones" at bounding box center [1158, 148] width 56 height 32
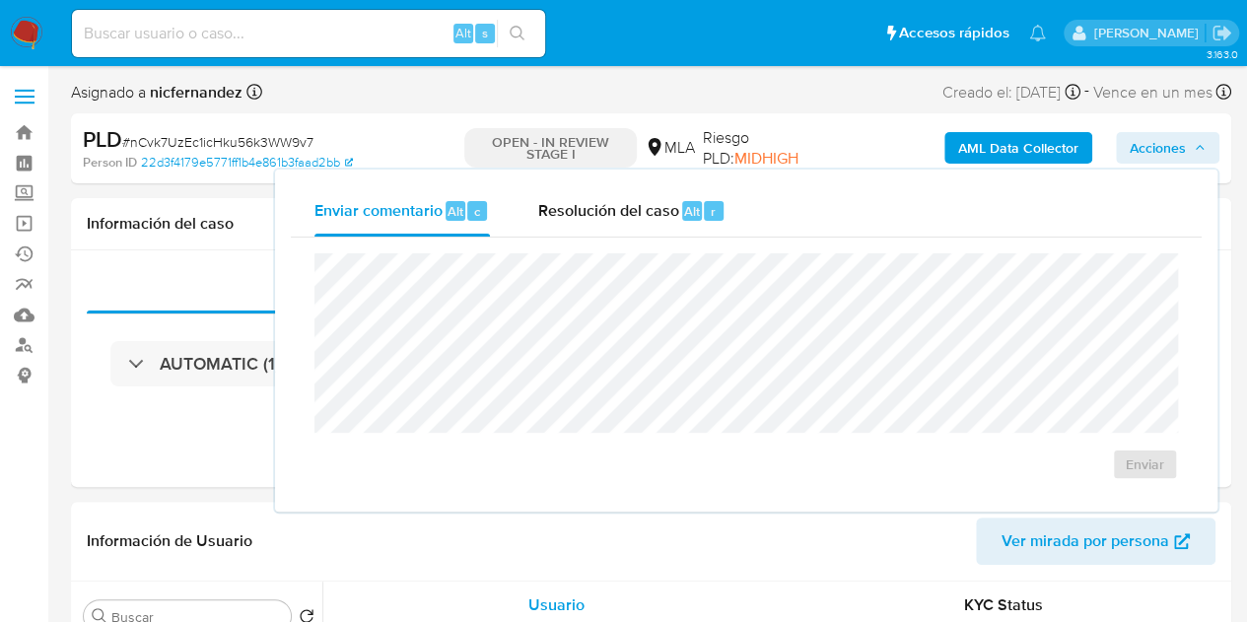
drag, startPoint x: 573, startPoint y: 202, endPoint x: 587, endPoint y: 239, distance: 39.0
click at [582, 225] on div "Resolución del caso Alt r" at bounding box center [631, 210] width 188 height 51
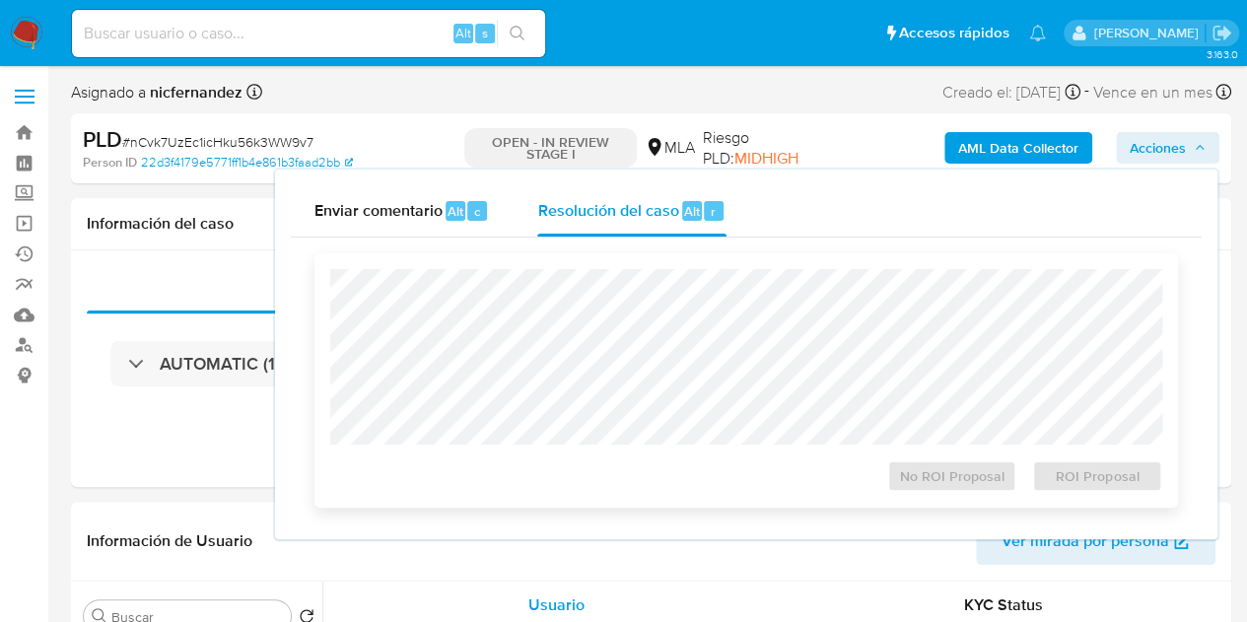
select select "10"
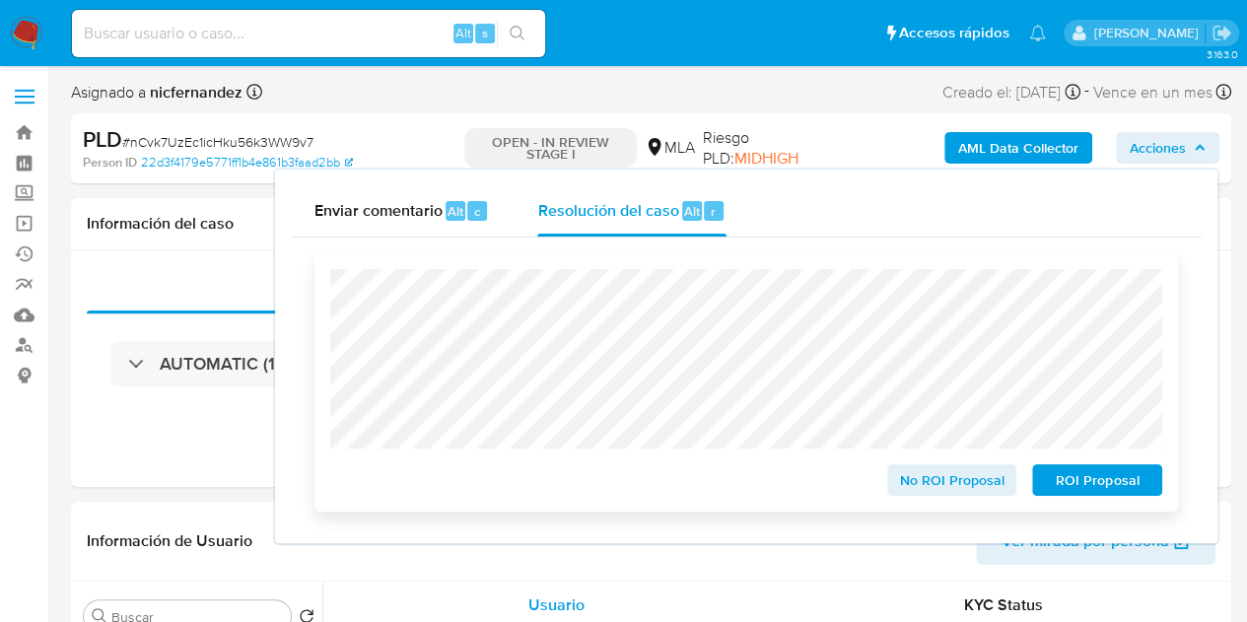
click at [1090, 491] on span "ROI Proposal" at bounding box center [1097, 480] width 103 height 28
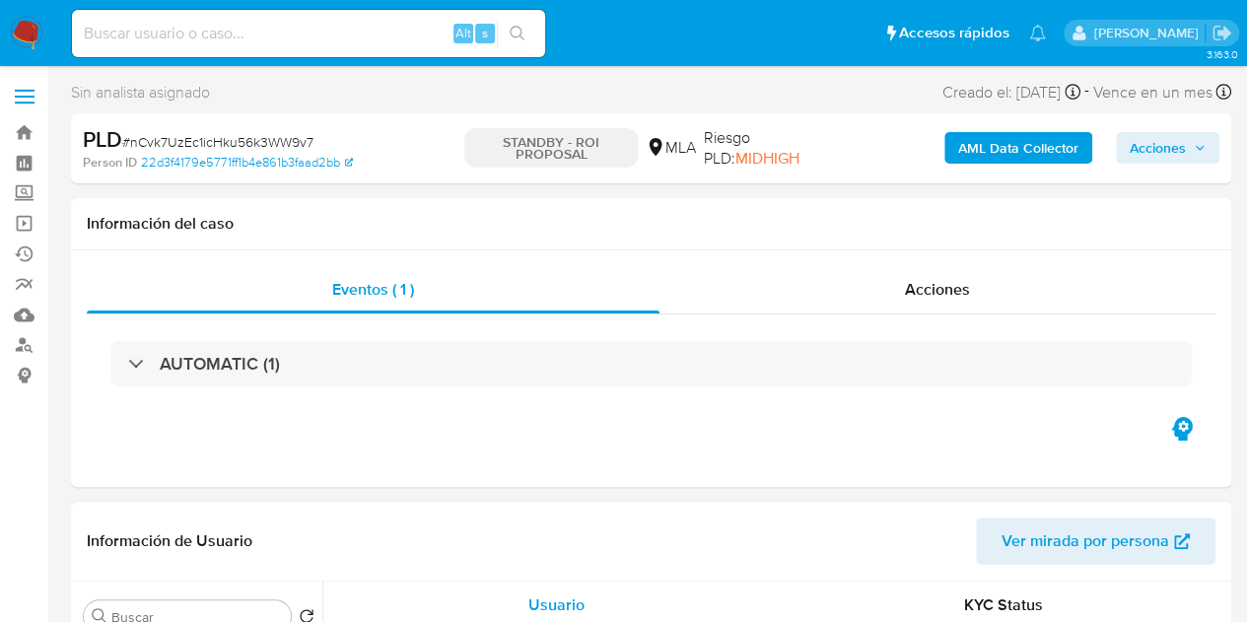
select select "10"
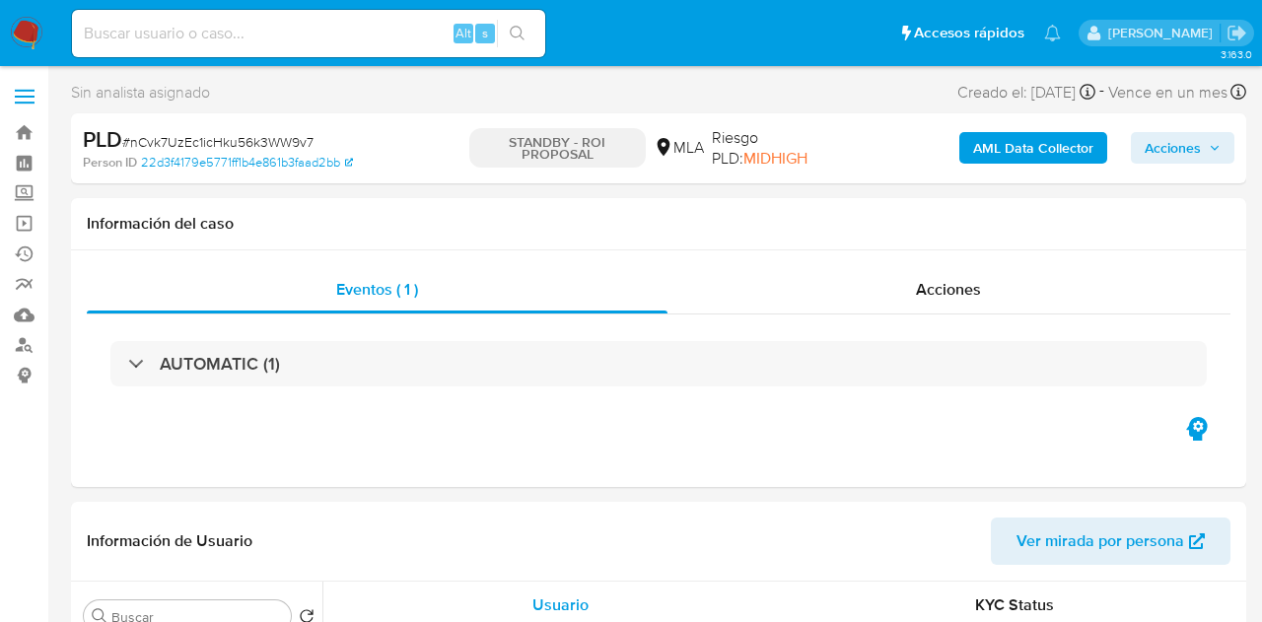
select select "10"
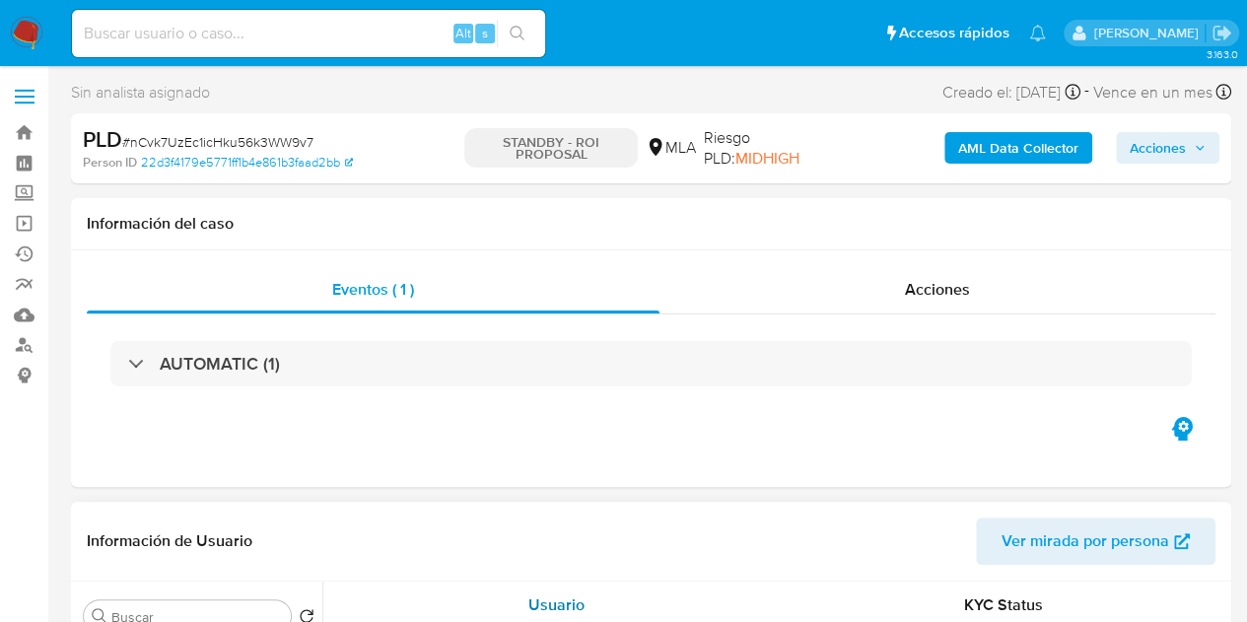
select select "10"
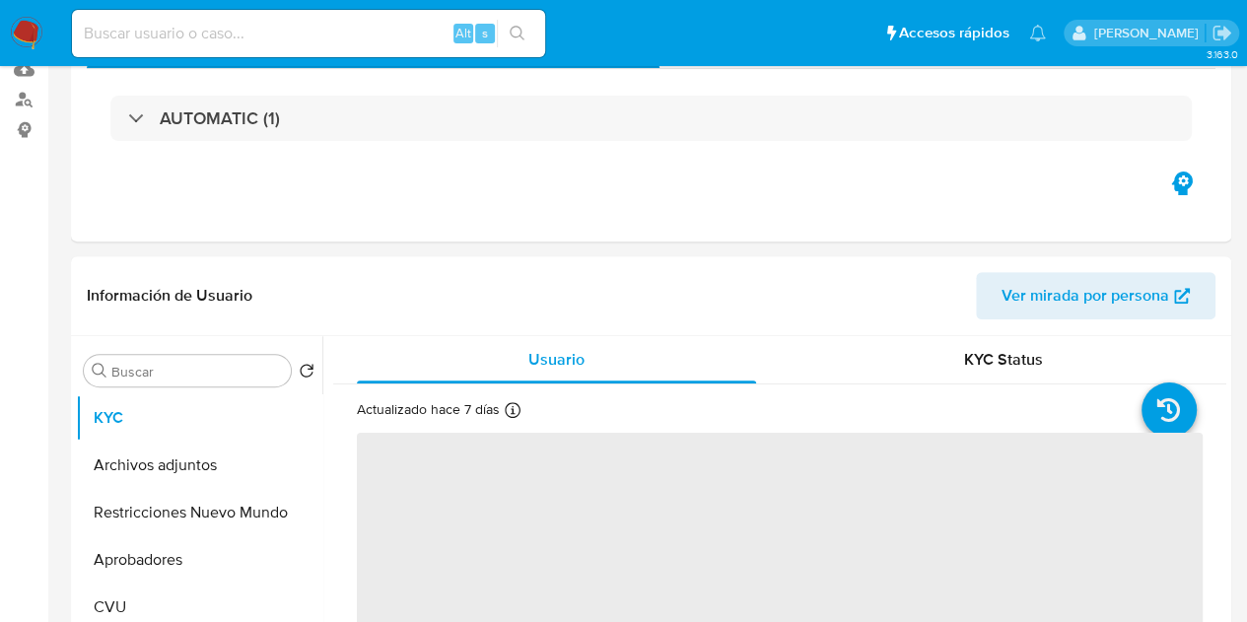
select select "10"
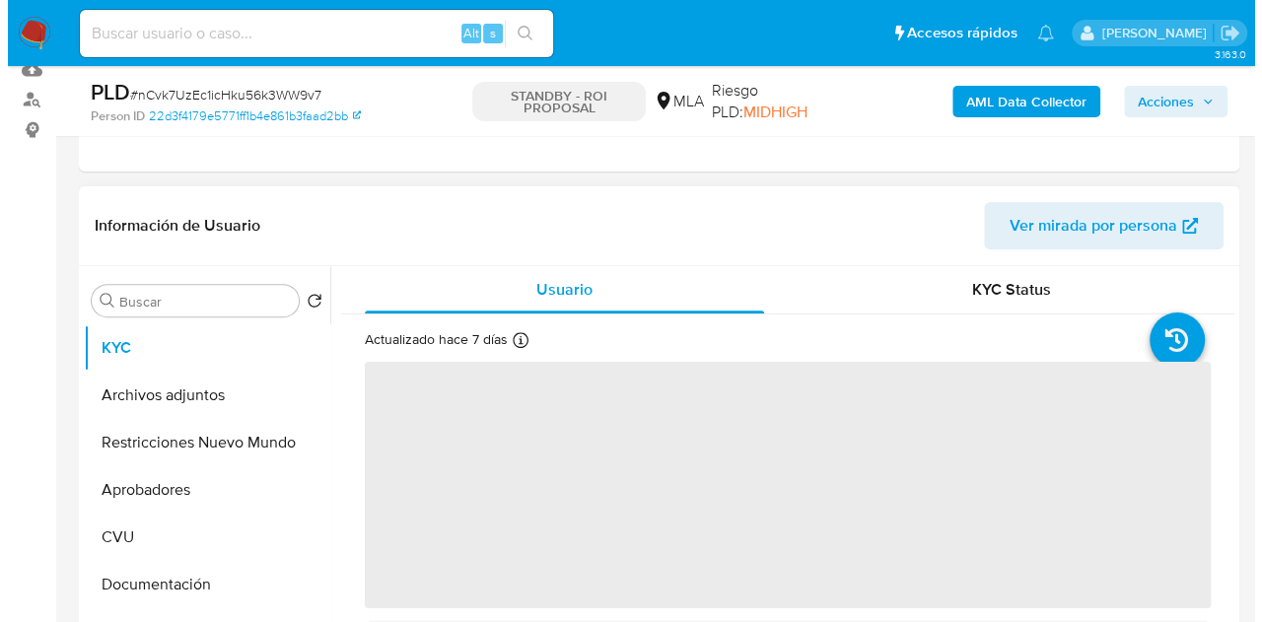
scroll to position [300, 0]
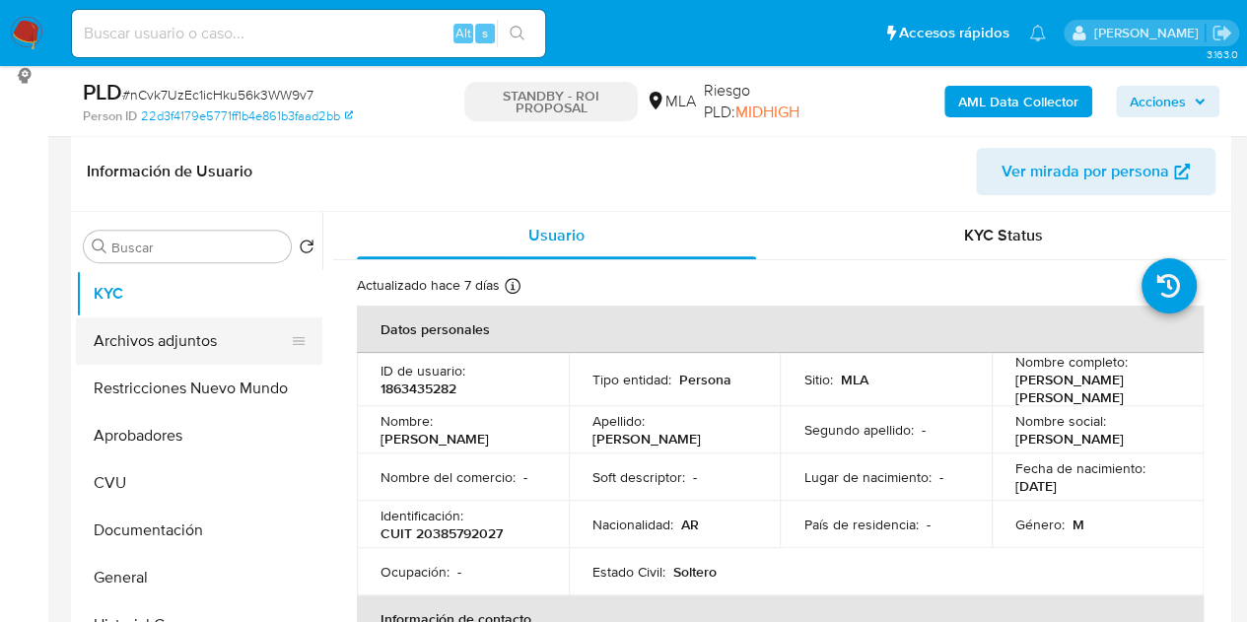
click at [175, 339] on button "Archivos adjuntos" at bounding box center [191, 340] width 231 height 47
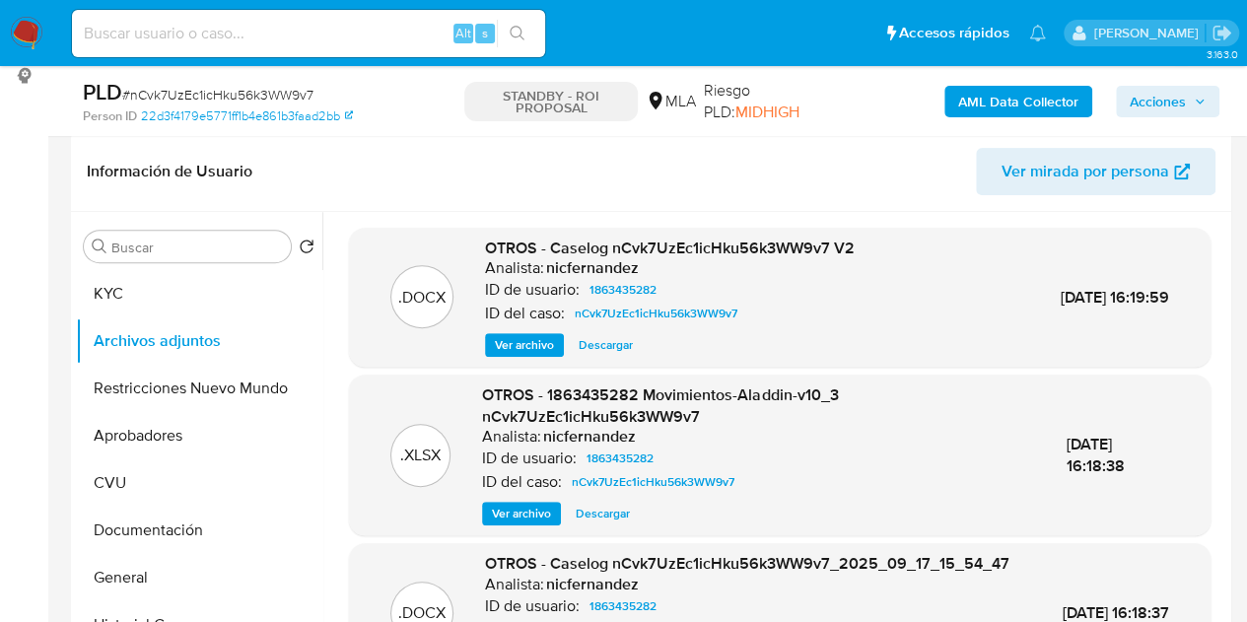
click at [522, 352] on span "Ver archivo" at bounding box center [524, 345] width 59 height 20
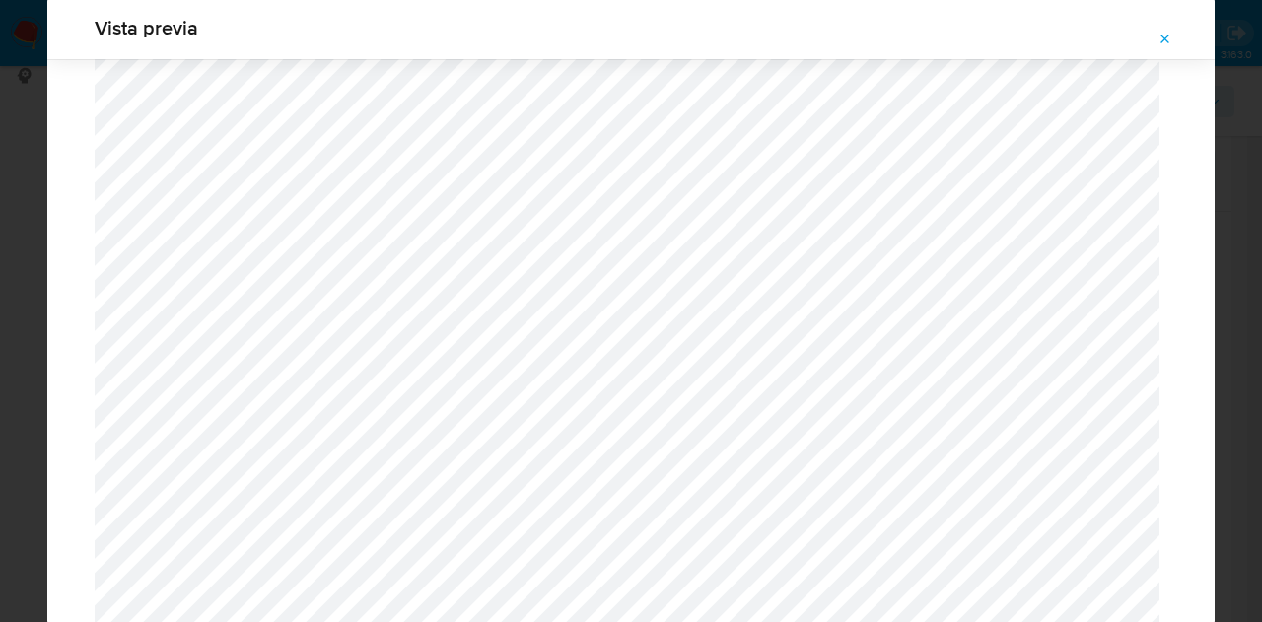
scroll to position [2559, 0]
click at [1160, 44] on icon "Attachment preview" at bounding box center [1165, 40] width 16 height 16
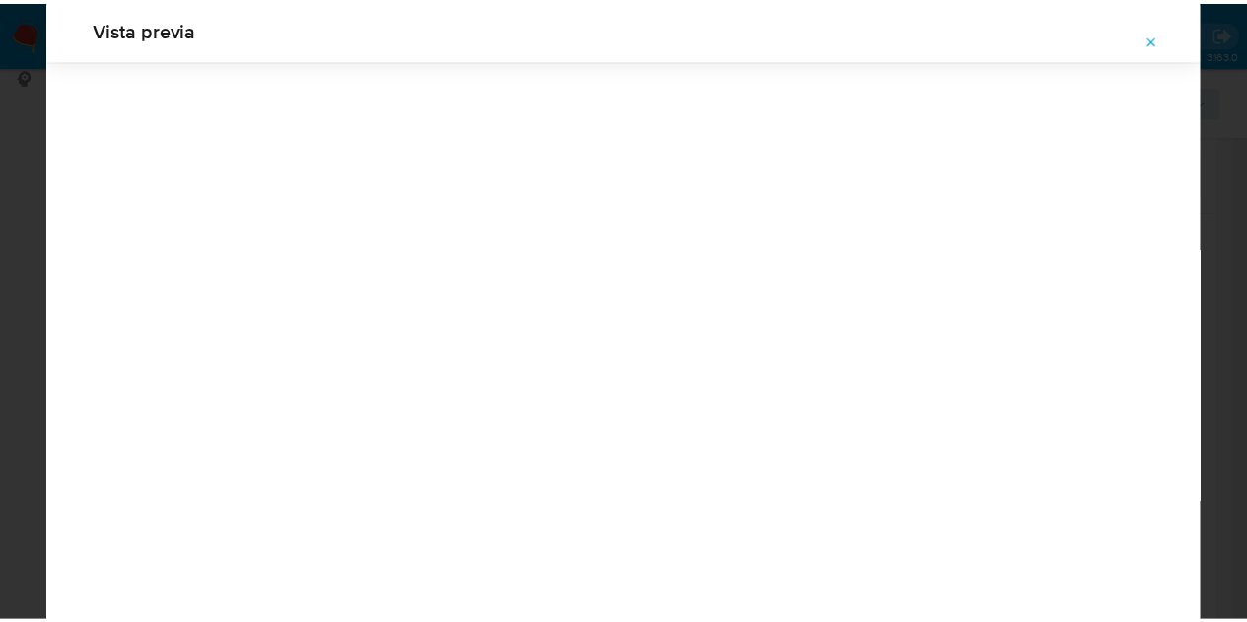
scroll to position [63, 0]
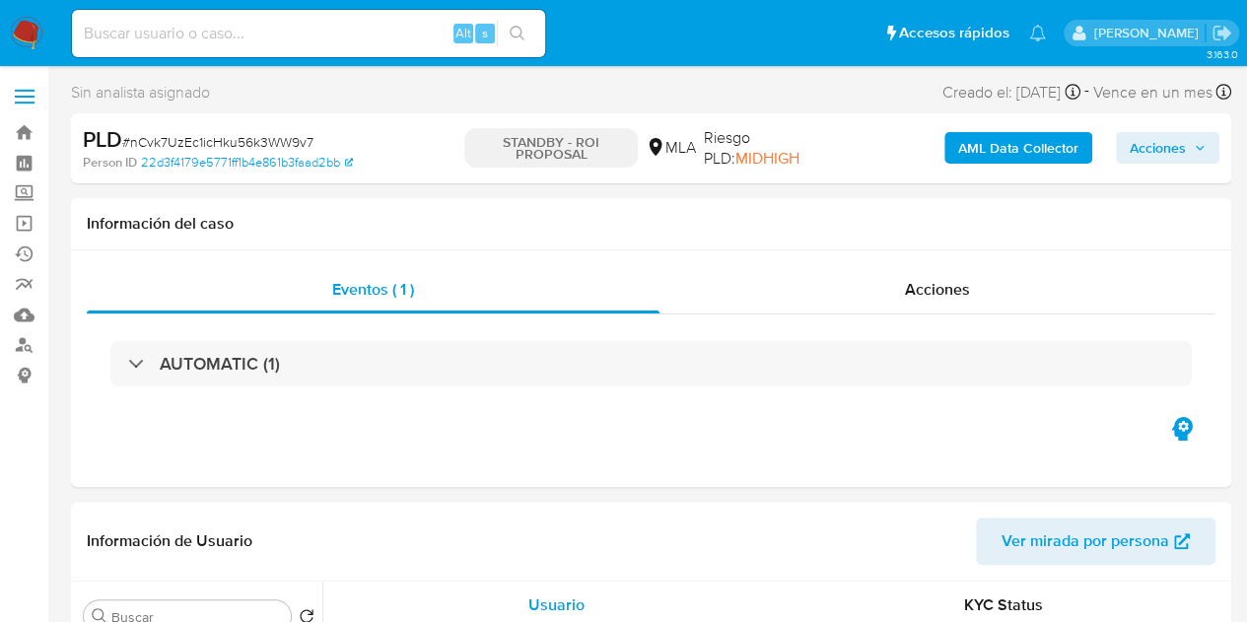
select select "10"
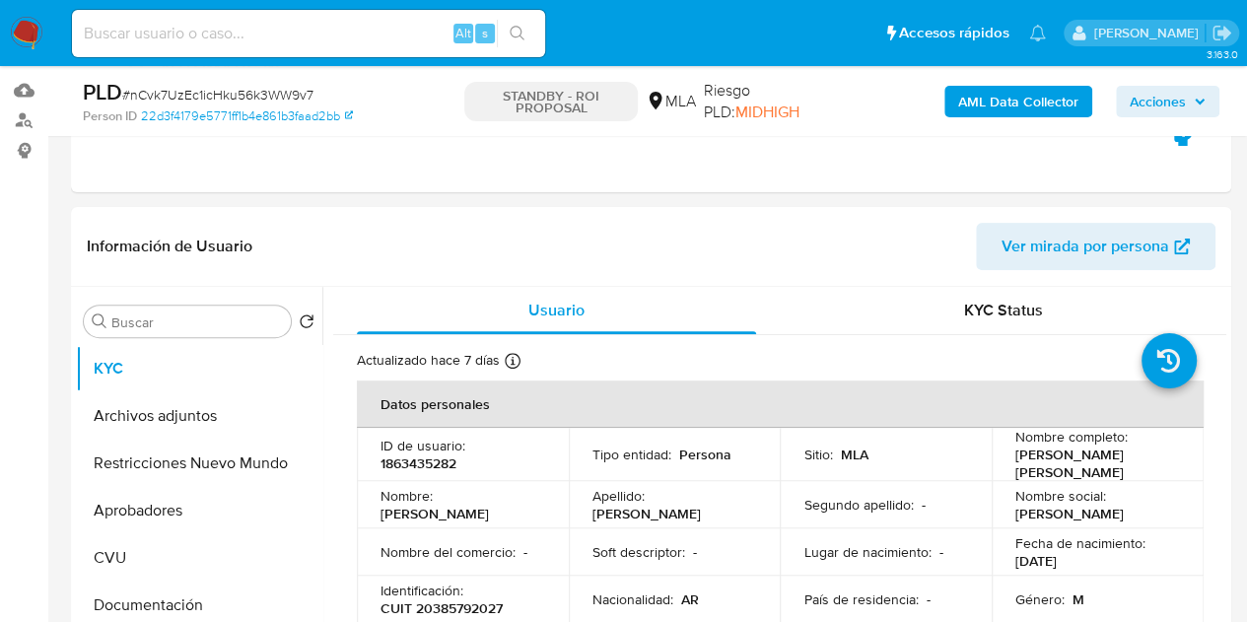
scroll to position [258, 0]
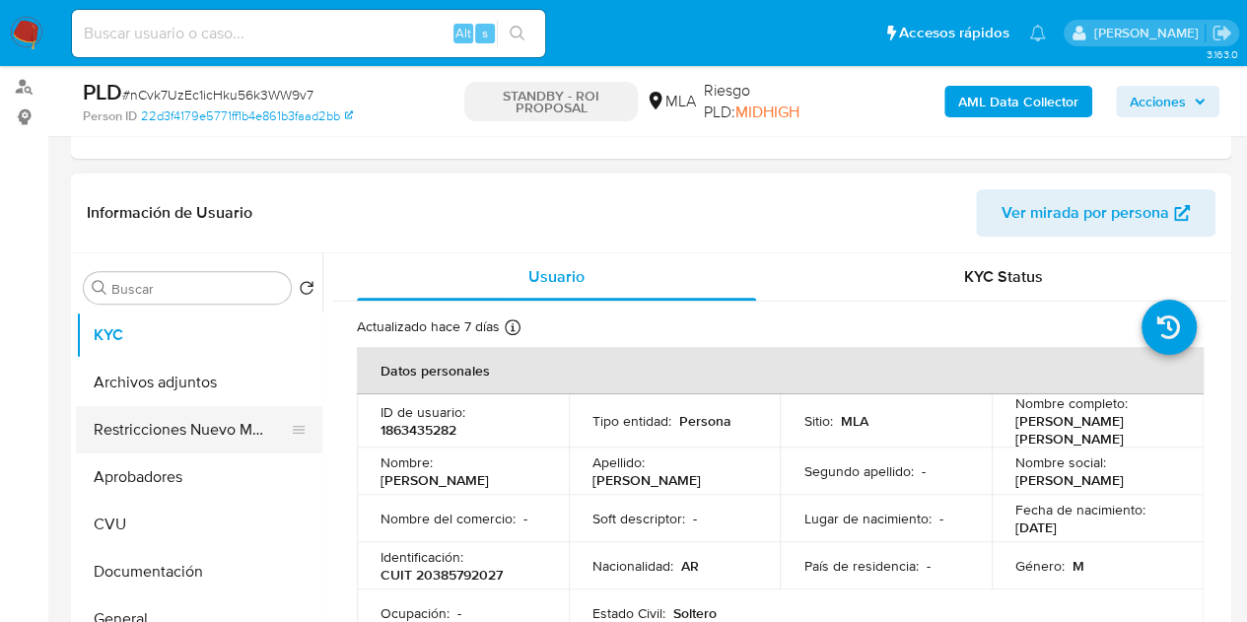
click at [166, 406] on button "Restricciones Nuevo Mundo" at bounding box center [191, 429] width 231 height 47
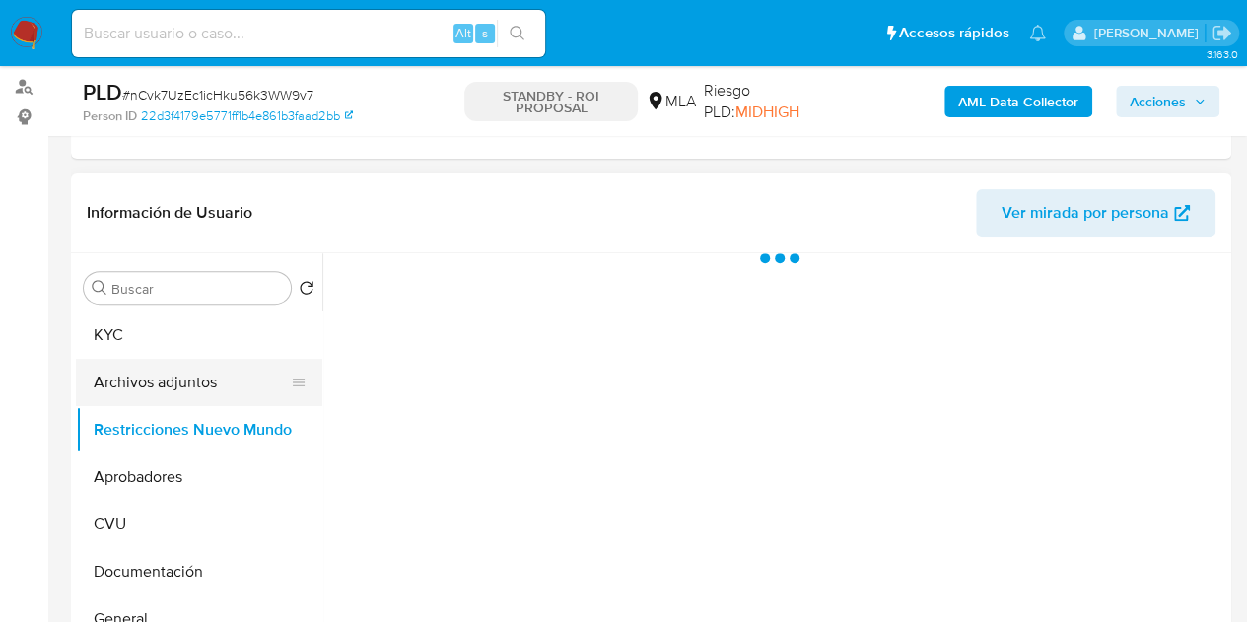
click at [166, 393] on button "Archivos adjuntos" at bounding box center [191, 382] width 231 height 47
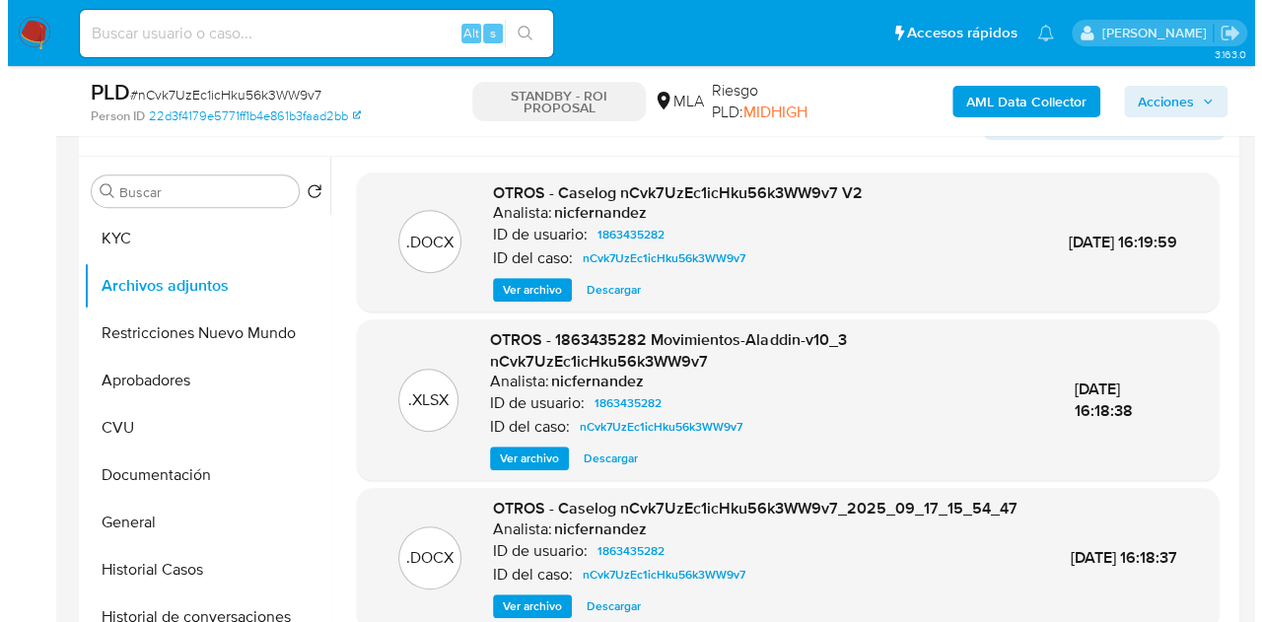
scroll to position [338, 0]
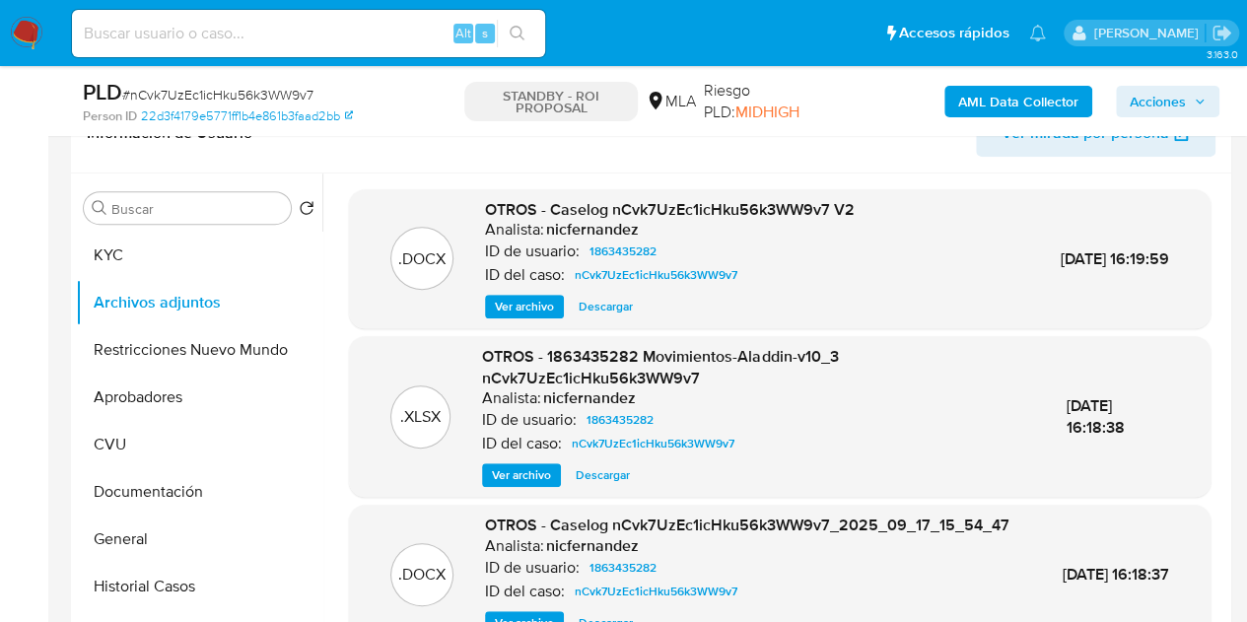
click at [502, 305] on span "Ver archivo" at bounding box center [524, 307] width 59 height 20
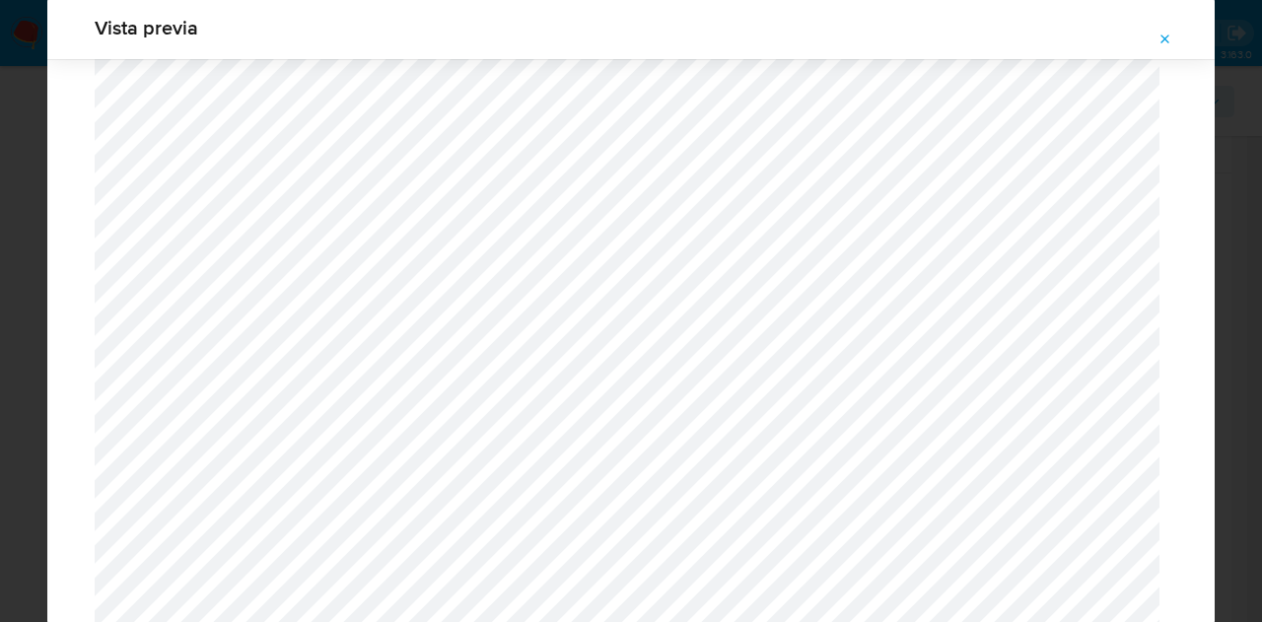
scroll to position [2485, 0]
drag, startPoint x: 1171, startPoint y: 42, endPoint x: 710, endPoint y: 24, distance: 461.8
click at [1169, 44] on icon "Attachment preview" at bounding box center [1165, 40] width 16 height 16
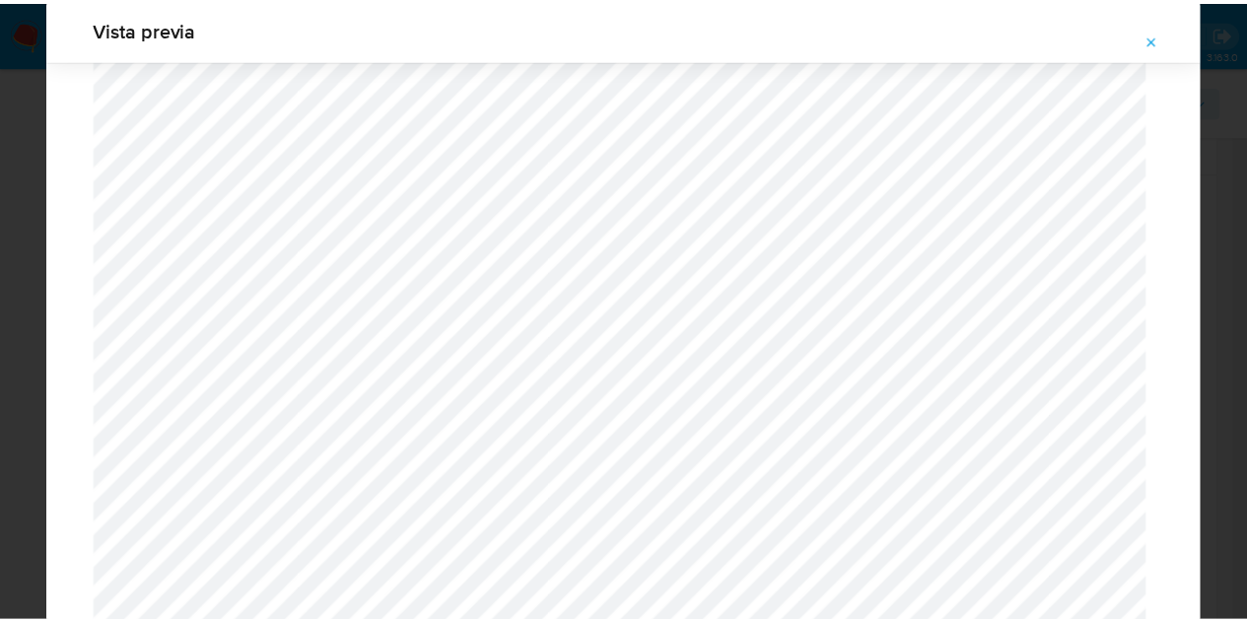
scroll to position [63, 0]
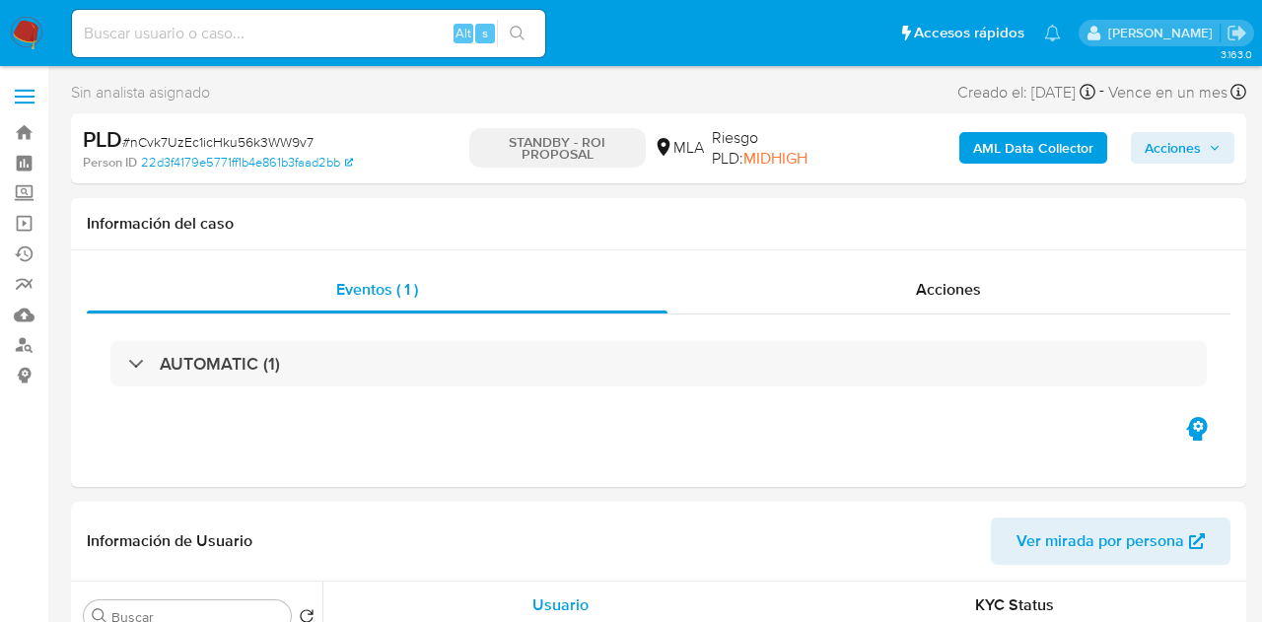
select select "10"
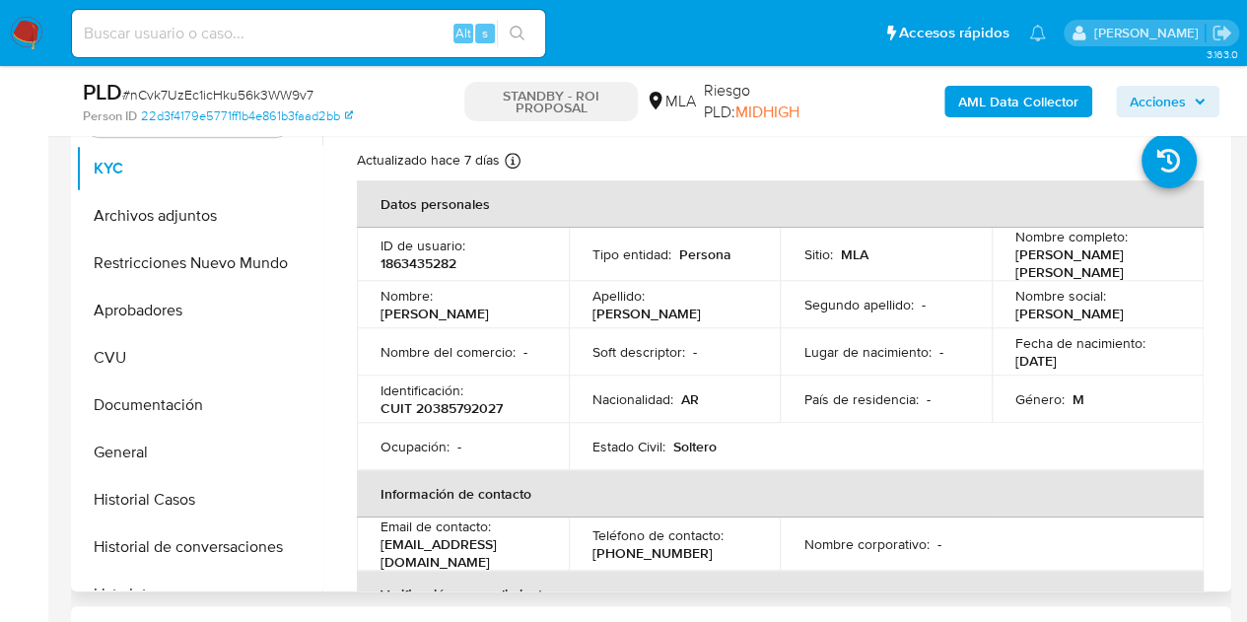
scroll to position [428, 0]
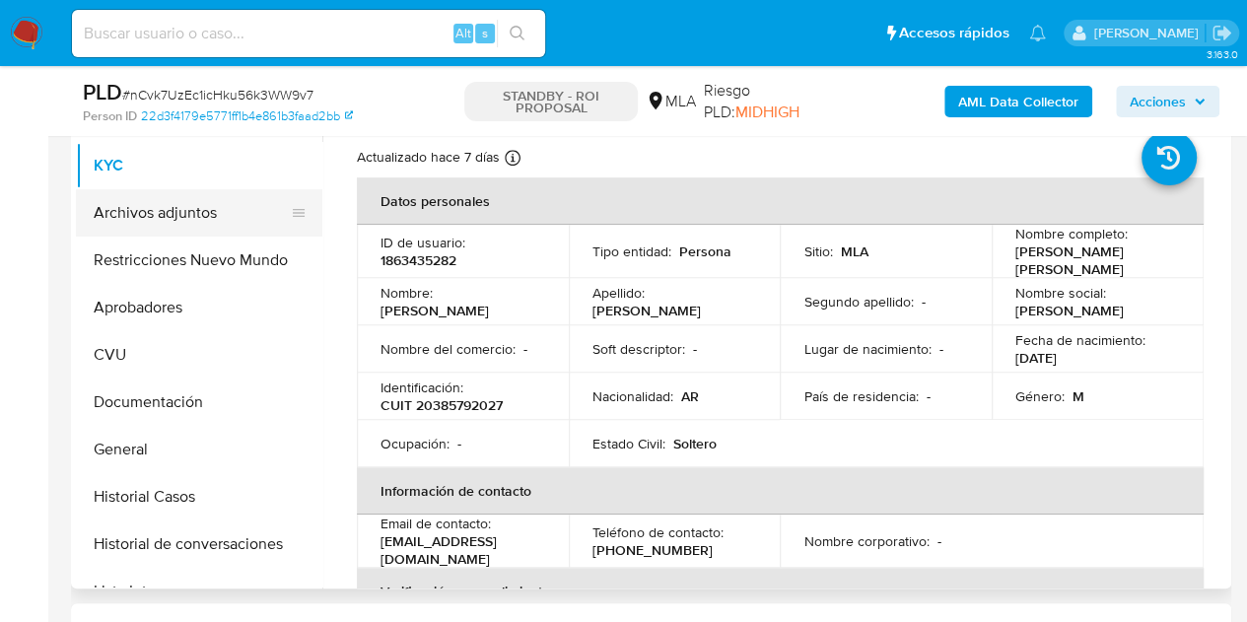
click at [185, 226] on button "Archivos adjuntos" at bounding box center [191, 212] width 231 height 47
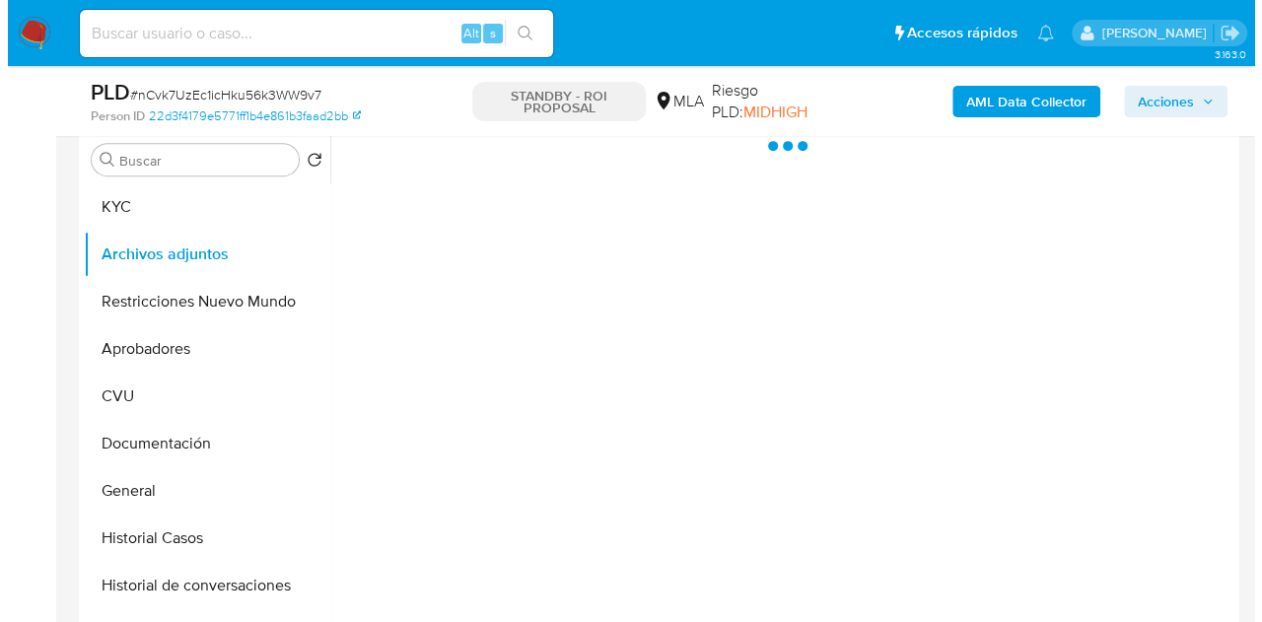
scroll to position [383, 0]
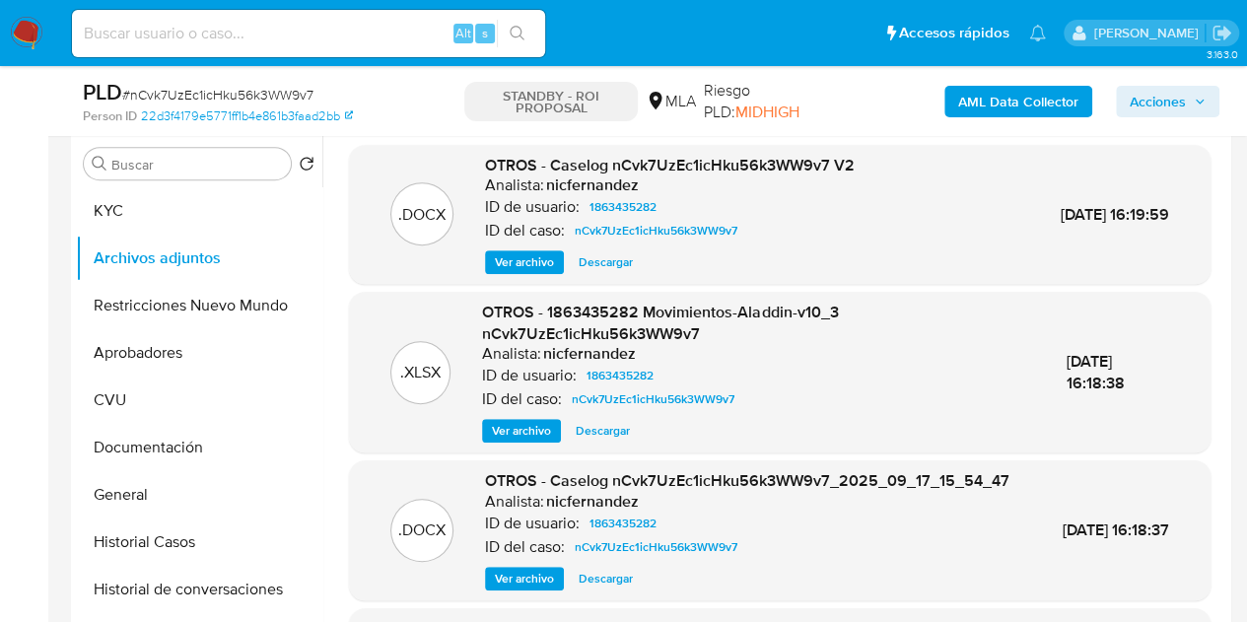
click at [513, 433] on span "Ver archivo" at bounding box center [521, 431] width 59 height 20
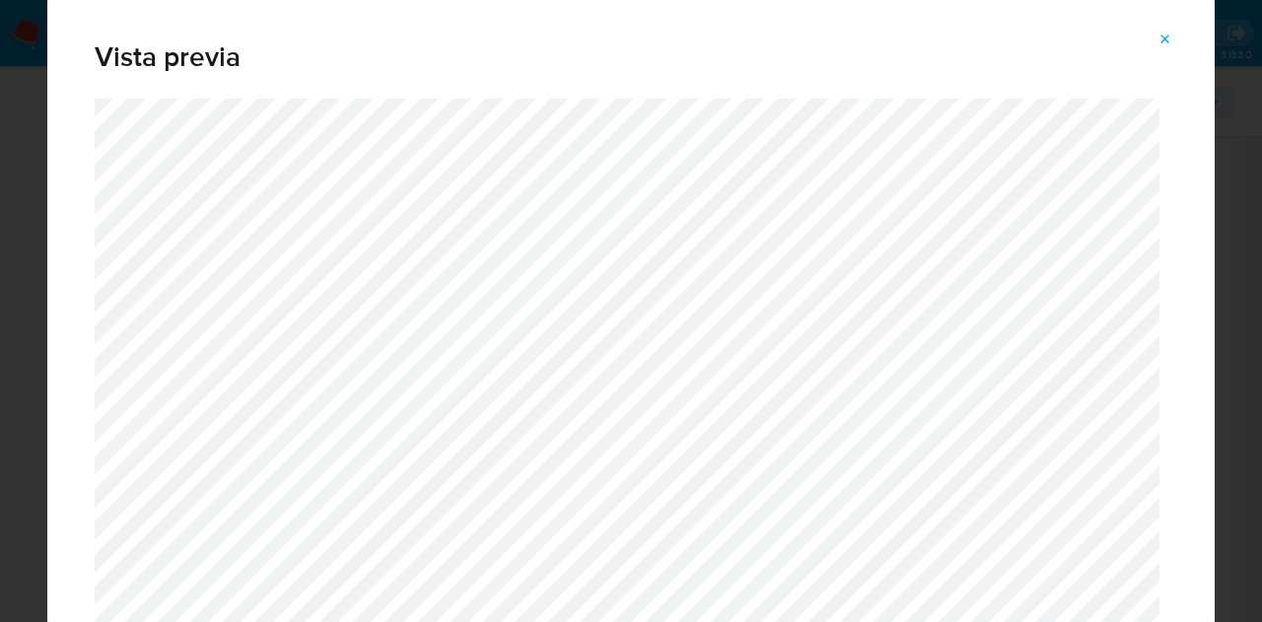
drag, startPoint x: 1162, startPoint y: 42, endPoint x: 1122, endPoint y: 66, distance: 46.8
click at [1161, 42] on icon "Attachment preview" at bounding box center [1165, 39] width 9 height 9
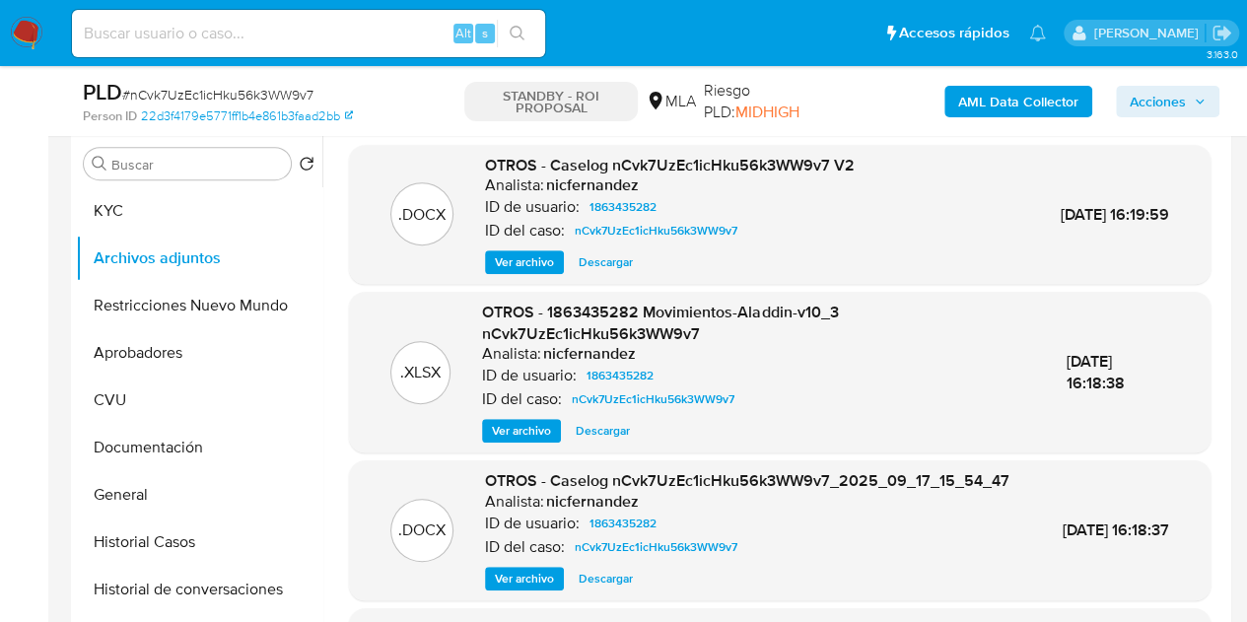
click at [520, 263] on span "Ver archivo" at bounding box center [524, 262] width 59 height 20
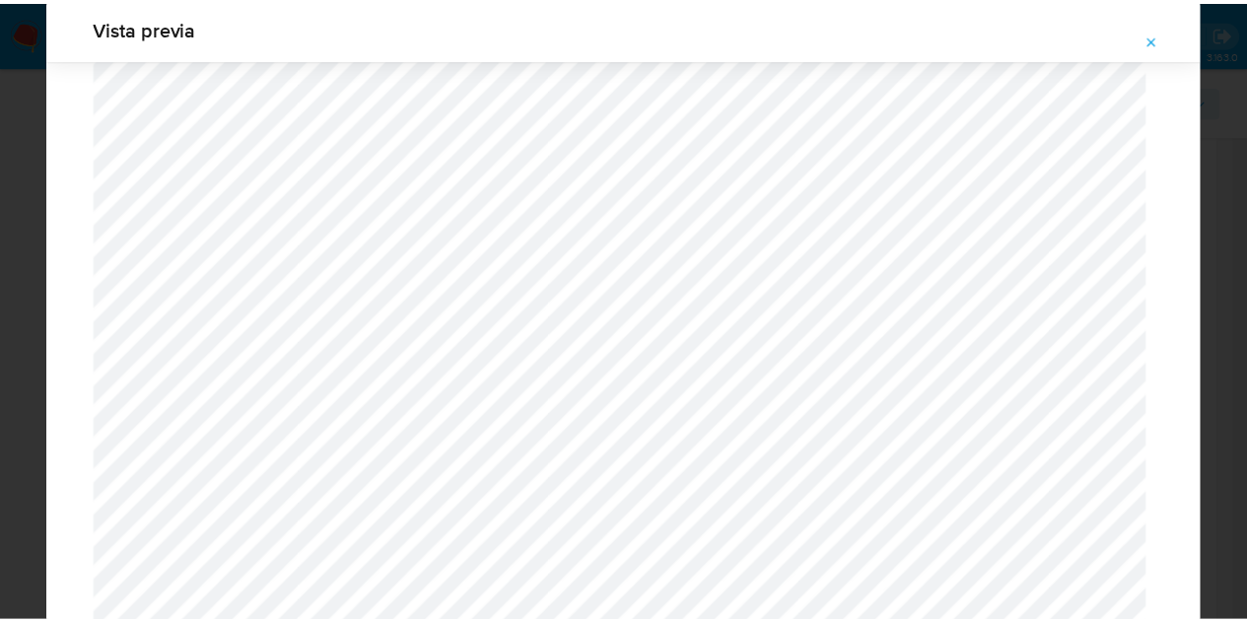
scroll to position [0, 0]
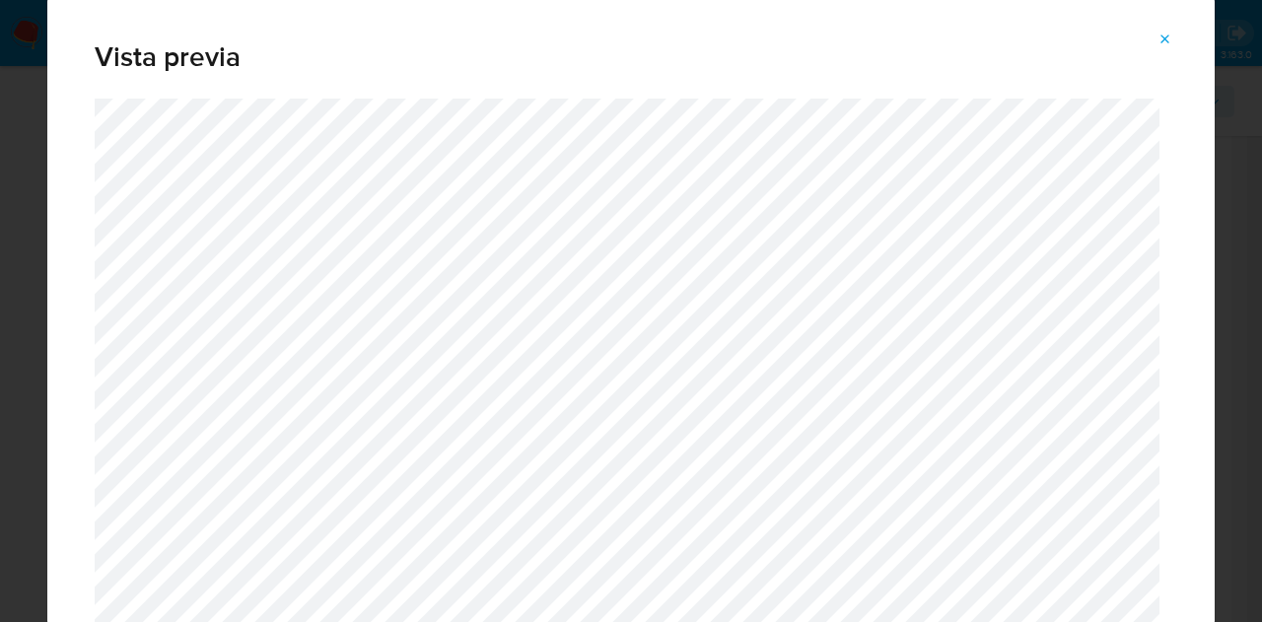
click at [1169, 33] on icon "Attachment preview" at bounding box center [1165, 40] width 16 height 16
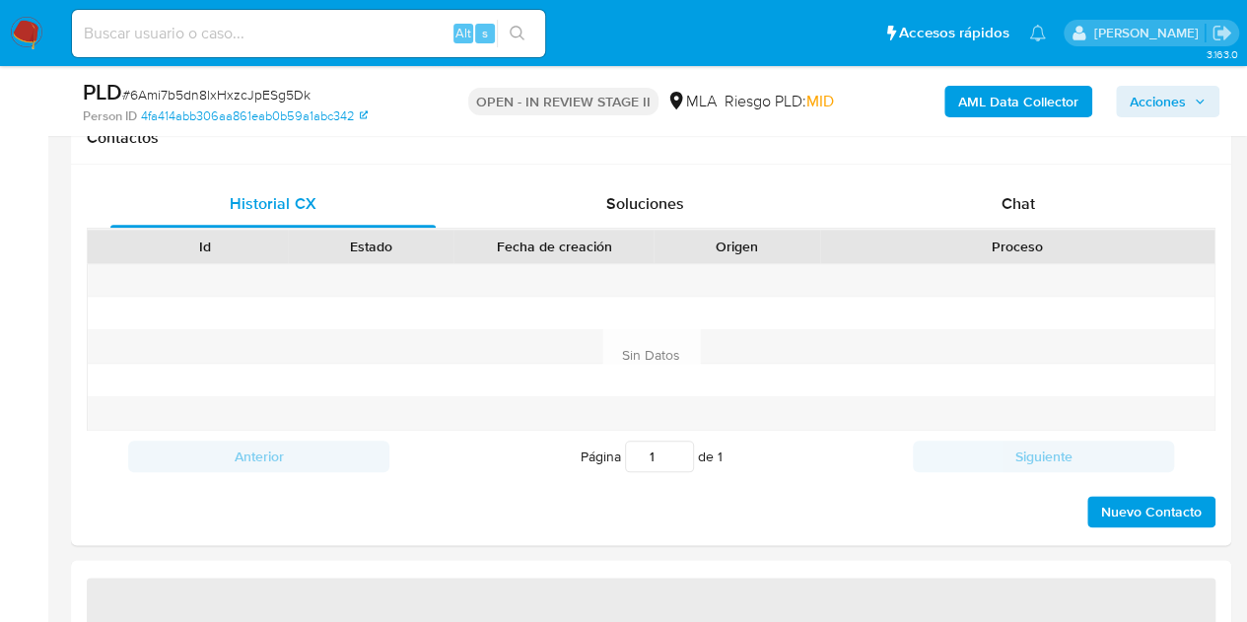
scroll to position [908, 0]
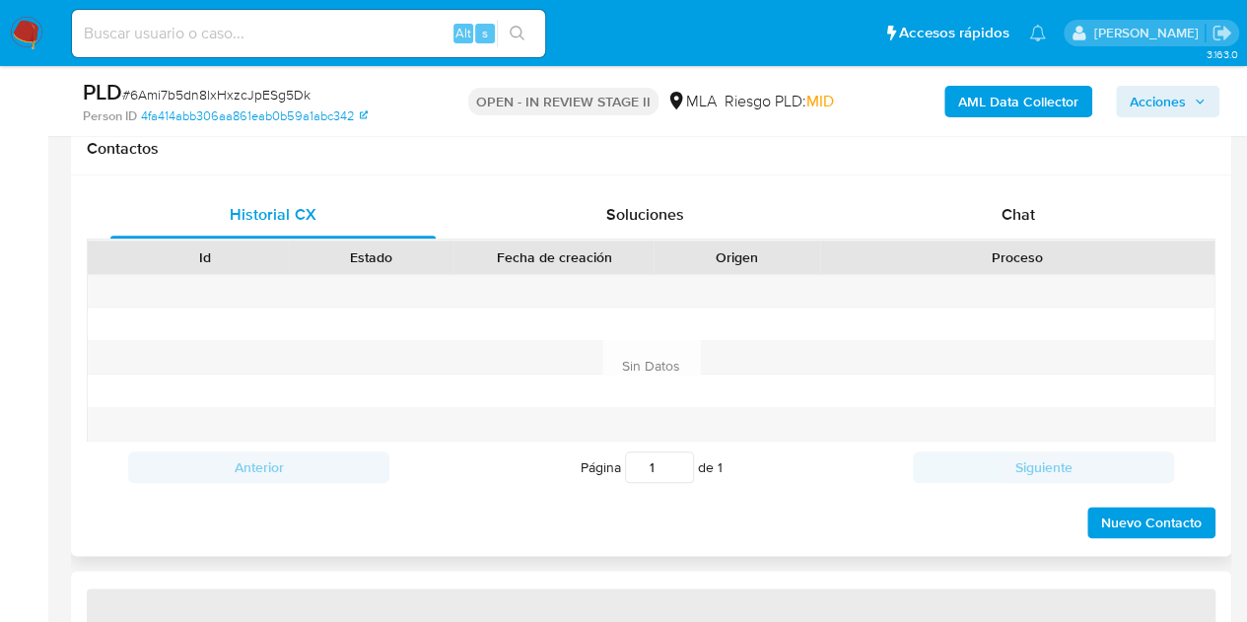
select select "10"
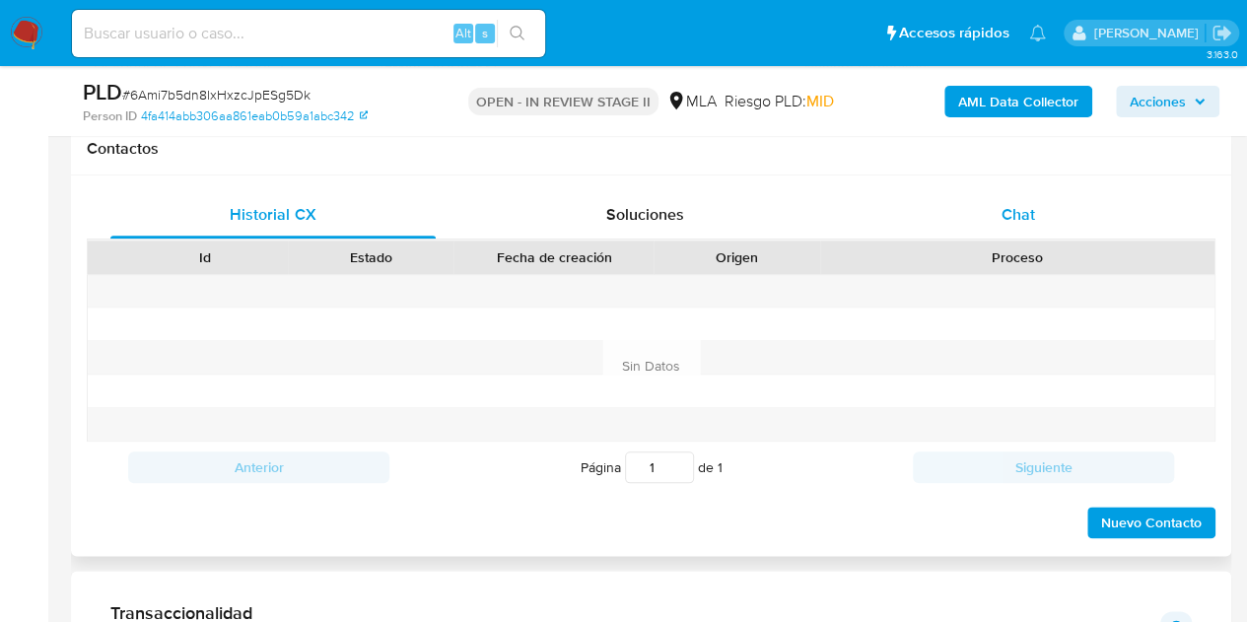
click at [1051, 224] on div "Chat" at bounding box center [1018, 214] width 325 height 47
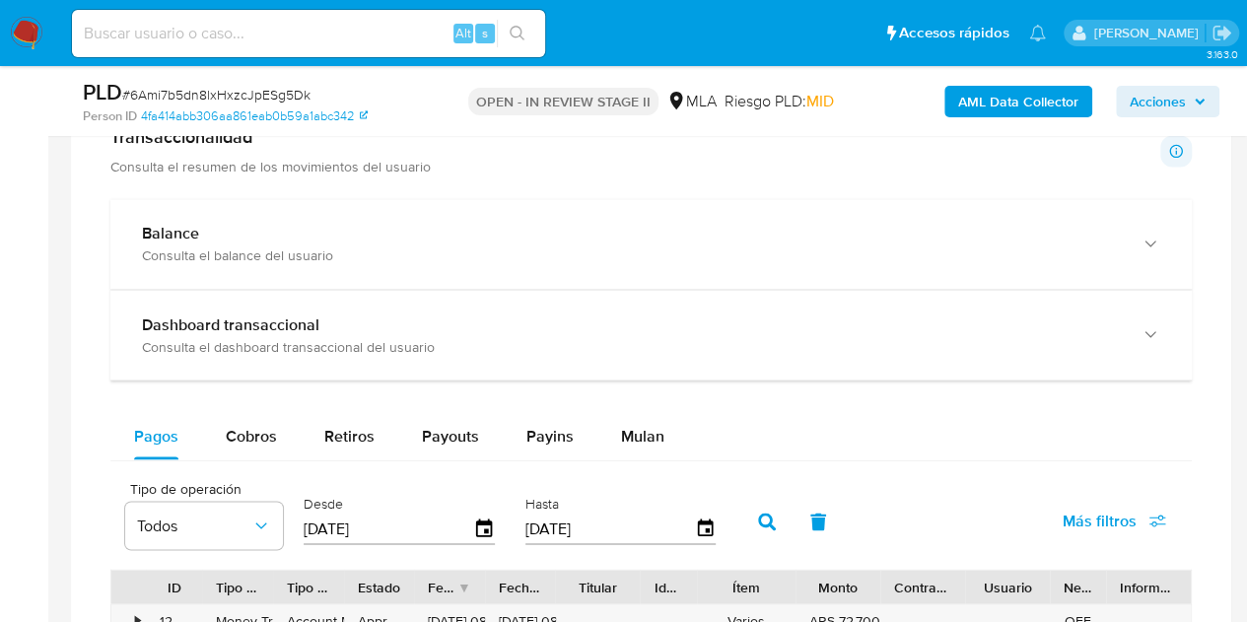
scroll to position [1493, 0]
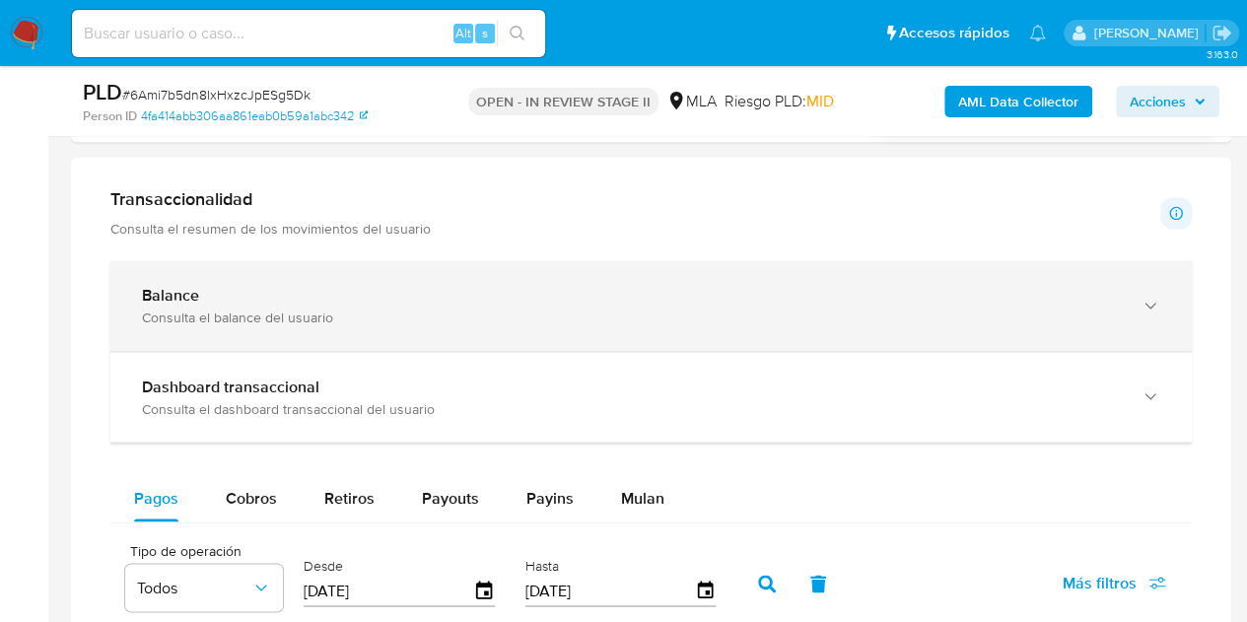
click at [1006, 309] on div "Consulta el balance del usuario" at bounding box center [631, 318] width 979 height 18
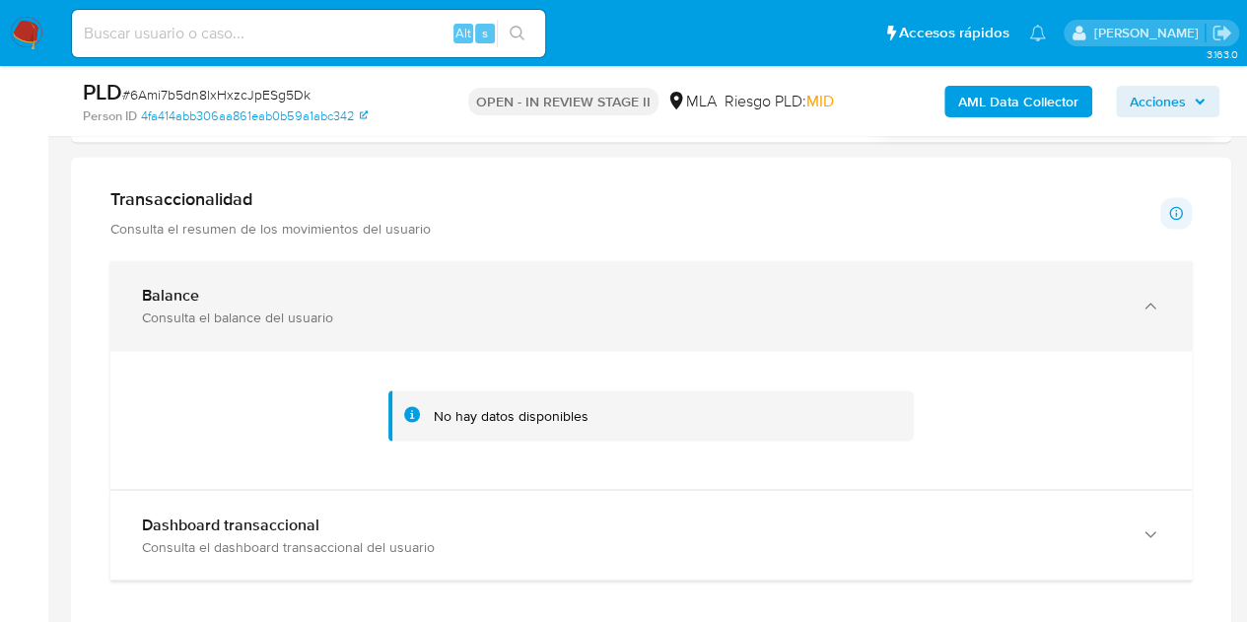
click at [1006, 309] on div "Consulta el balance del usuario" at bounding box center [631, 318] width 979 height 18
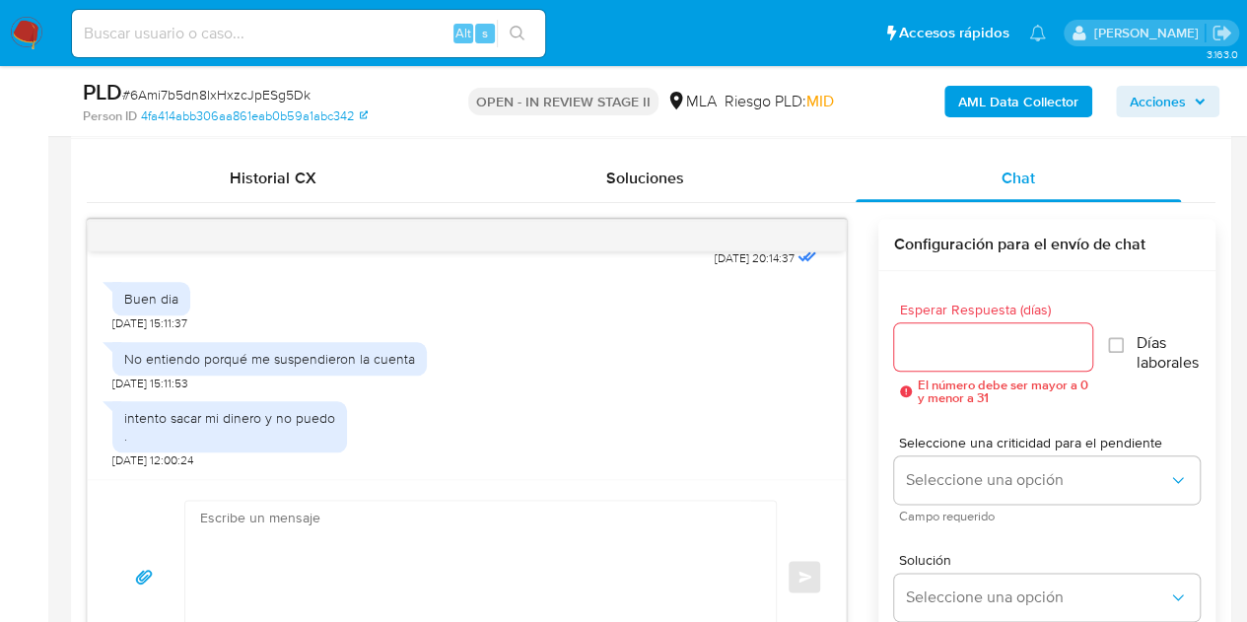
scroll to position [813, 0]
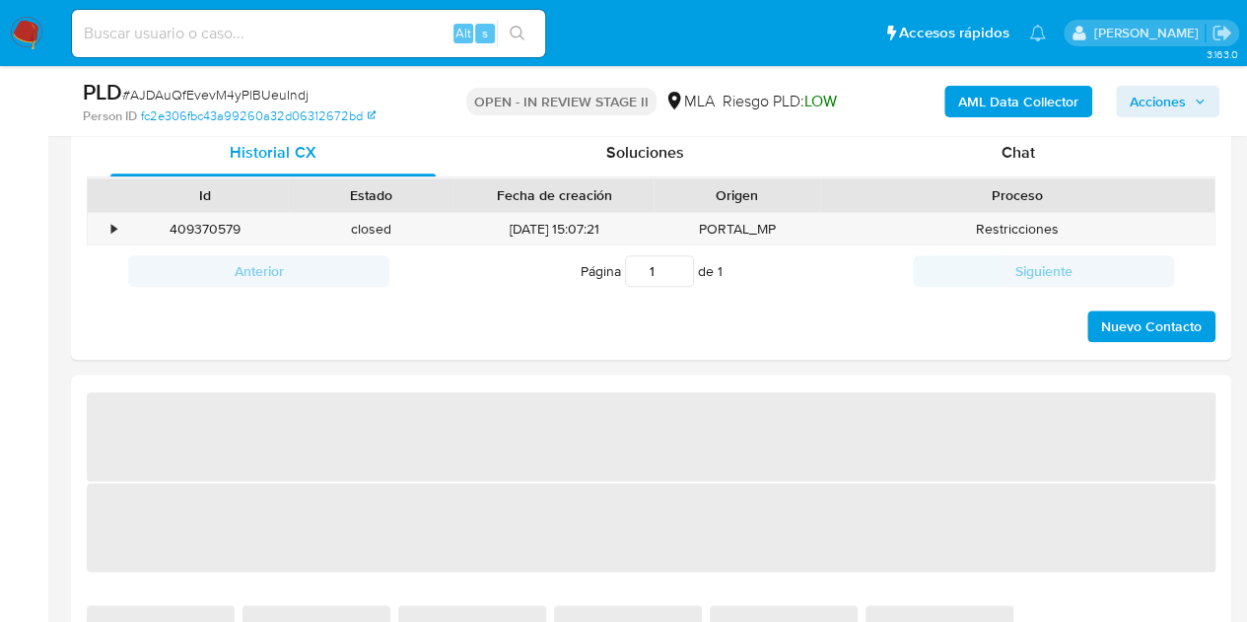
select select "10"
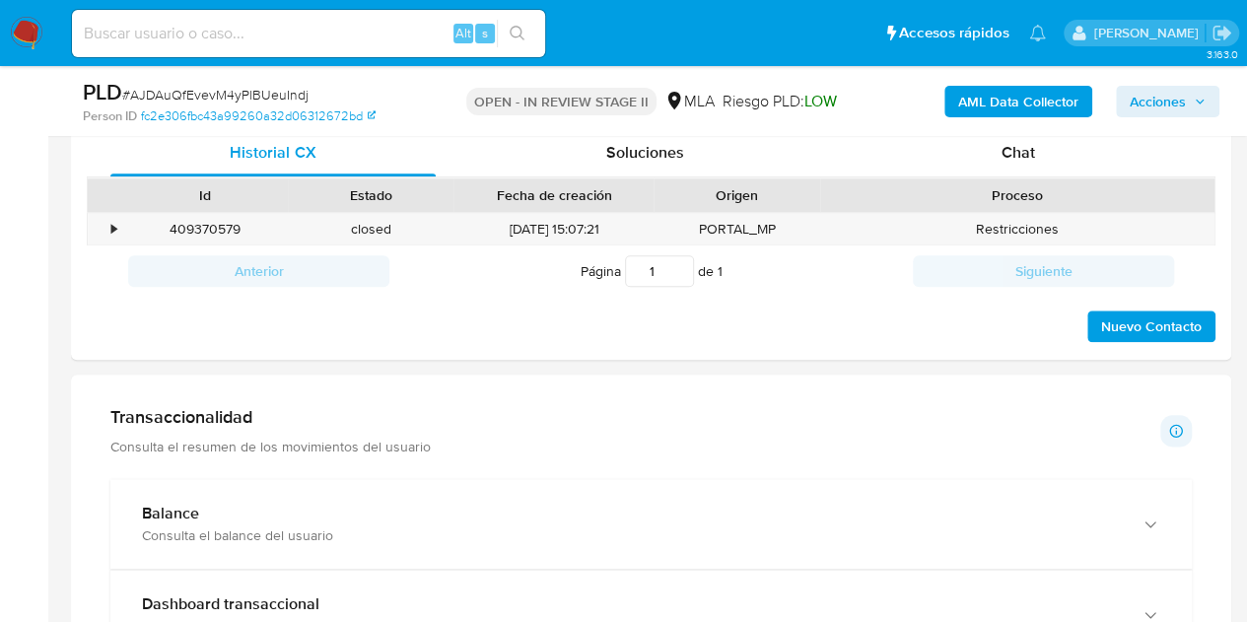
scroll to position [879, 0]
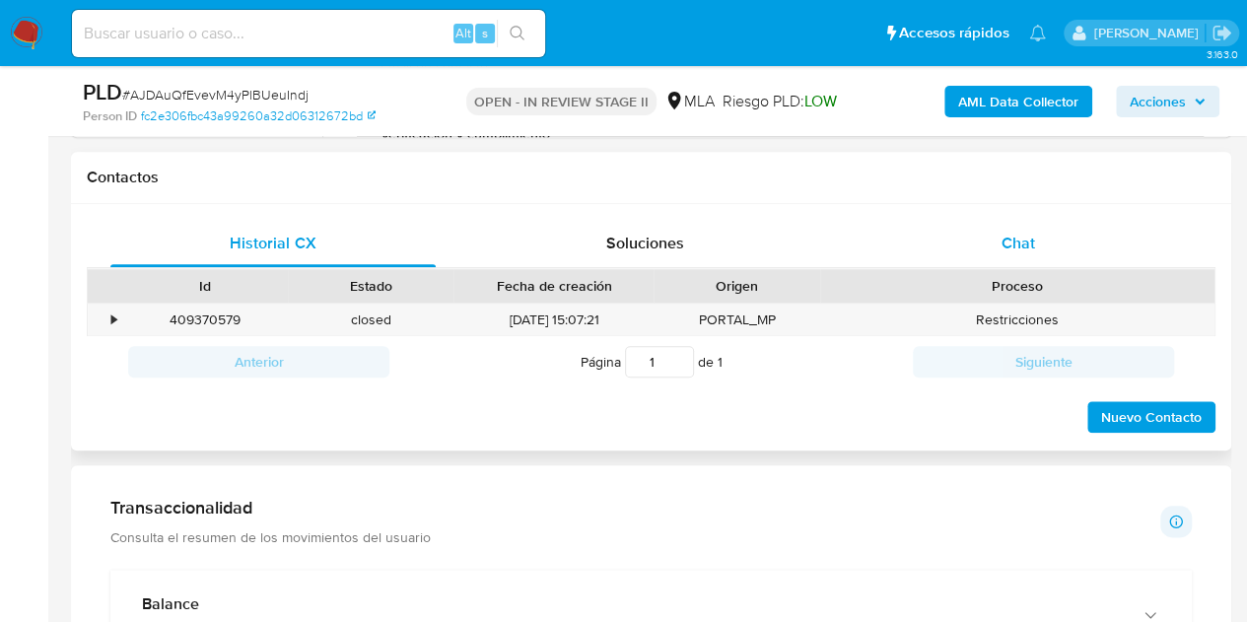
click at [1011, 240] on span "Chat" at bounding box center [1019, 243] width 34 height 23
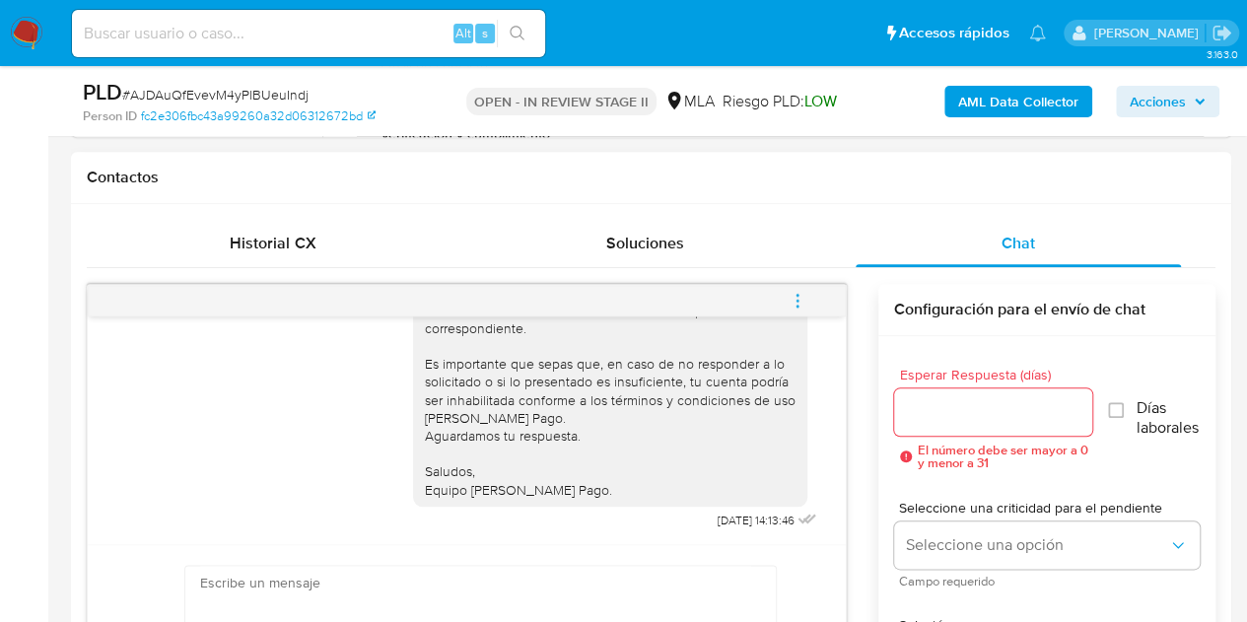
scroll to position [1721, 0]
click at [265, 224] on div "Historial CX" at bounding box center [272, 243] width 325 height 47
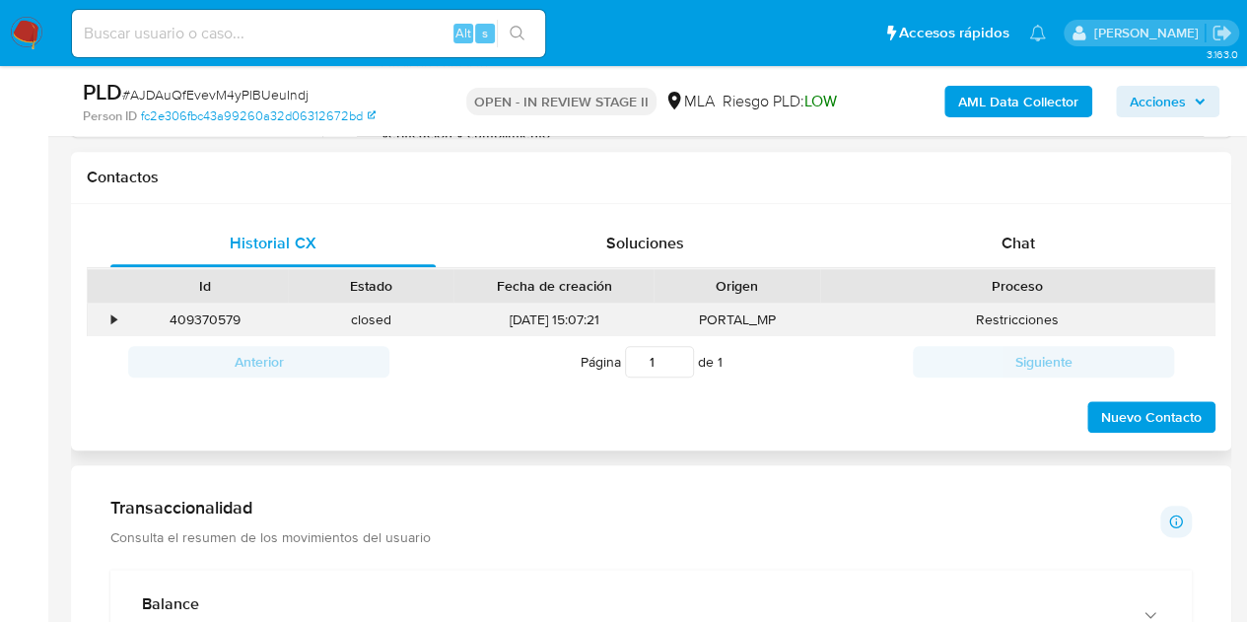
click at [187, 311] on div "409370579" at bounding box center [205, 320] width 166 height 33
copy div "409370579"
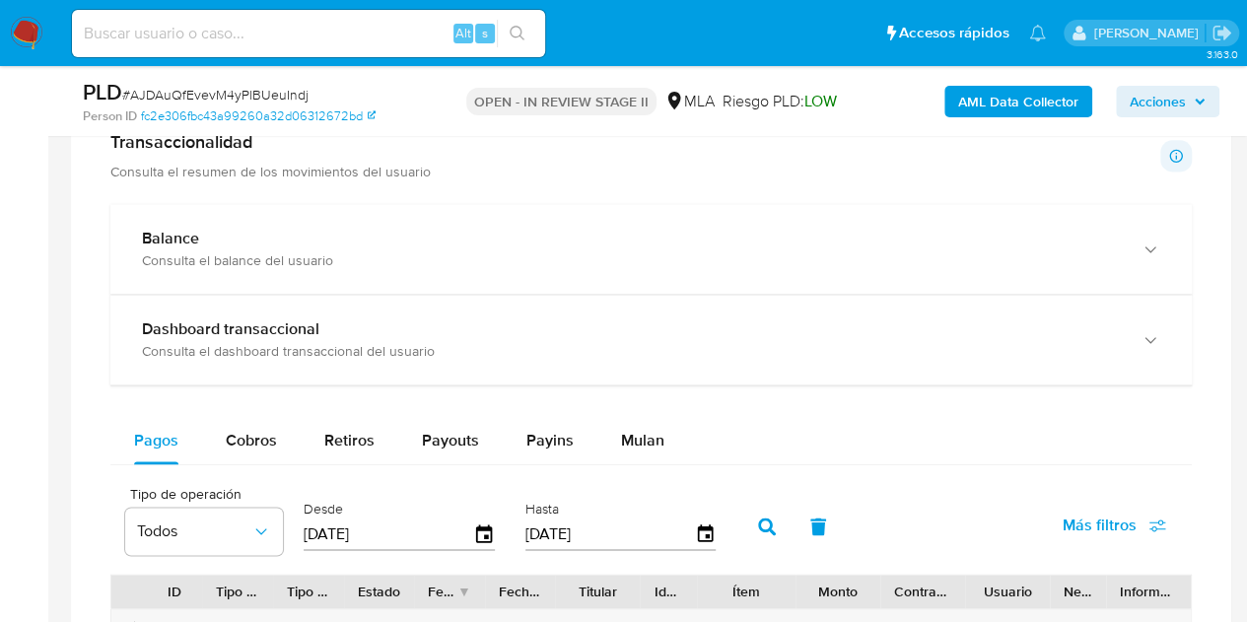
scroll to position [1338, 0]
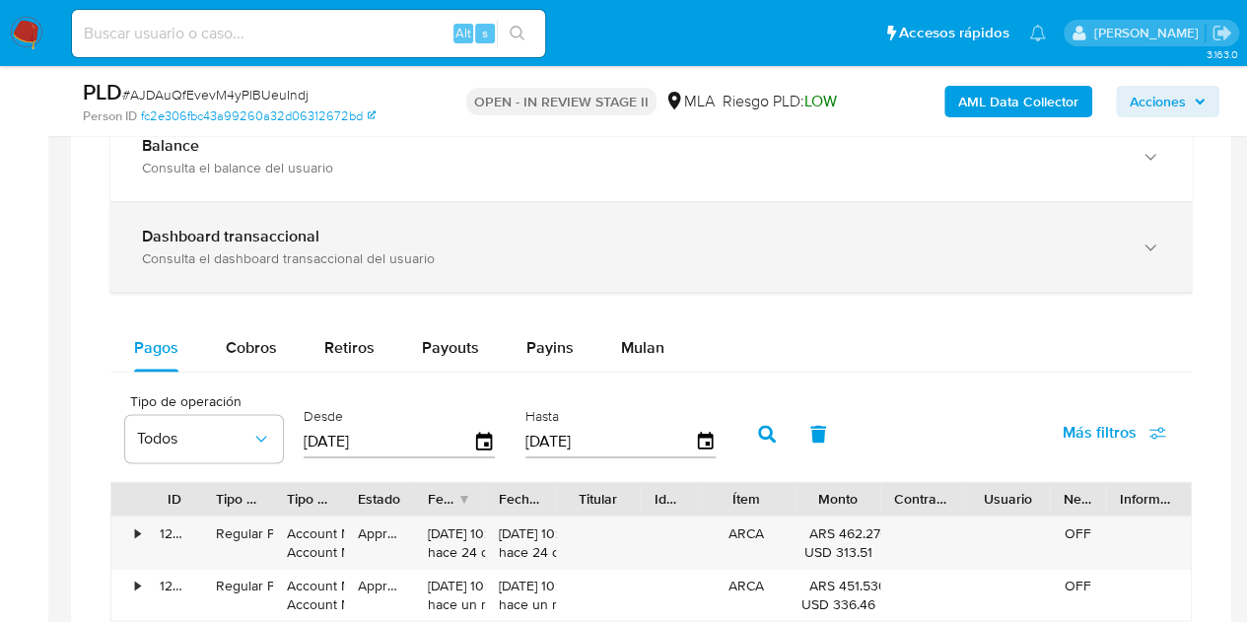
click at [721, 203] on div "Dashboard transaccional Consulta el dashboard transaccional del usuario" at bounding box center [650, 247] width 1081 height 90
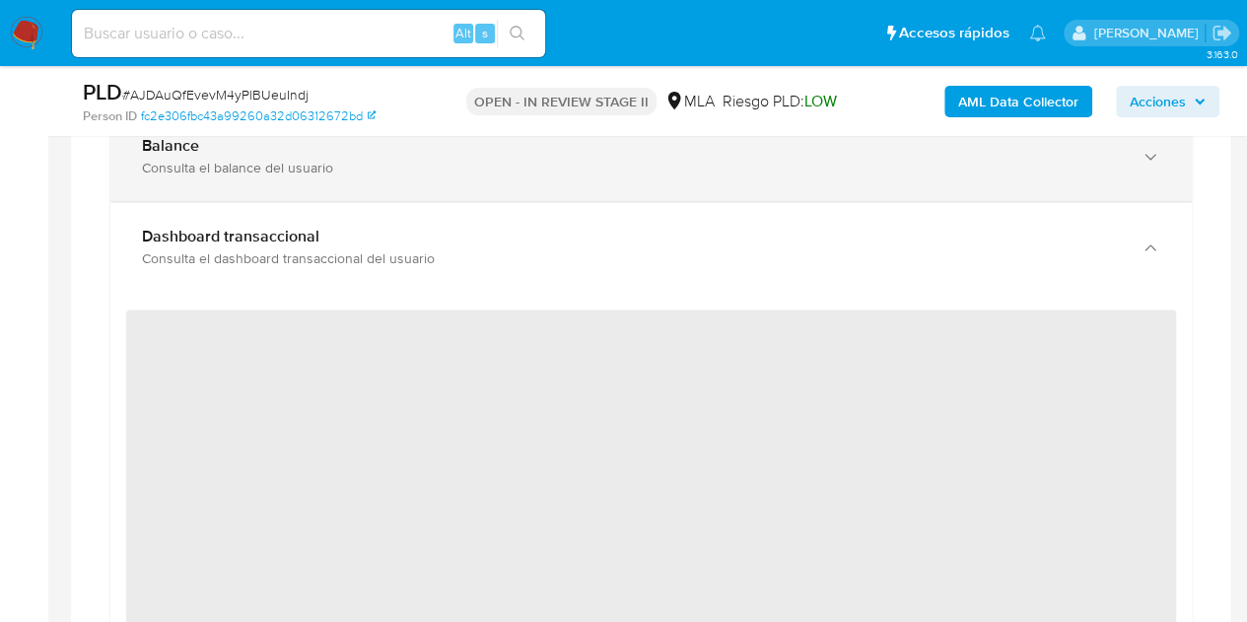
click at [706, 185] on div "Balance Consulta el balance del usuario" at bounding box center [650, 156] width 1081 height 90
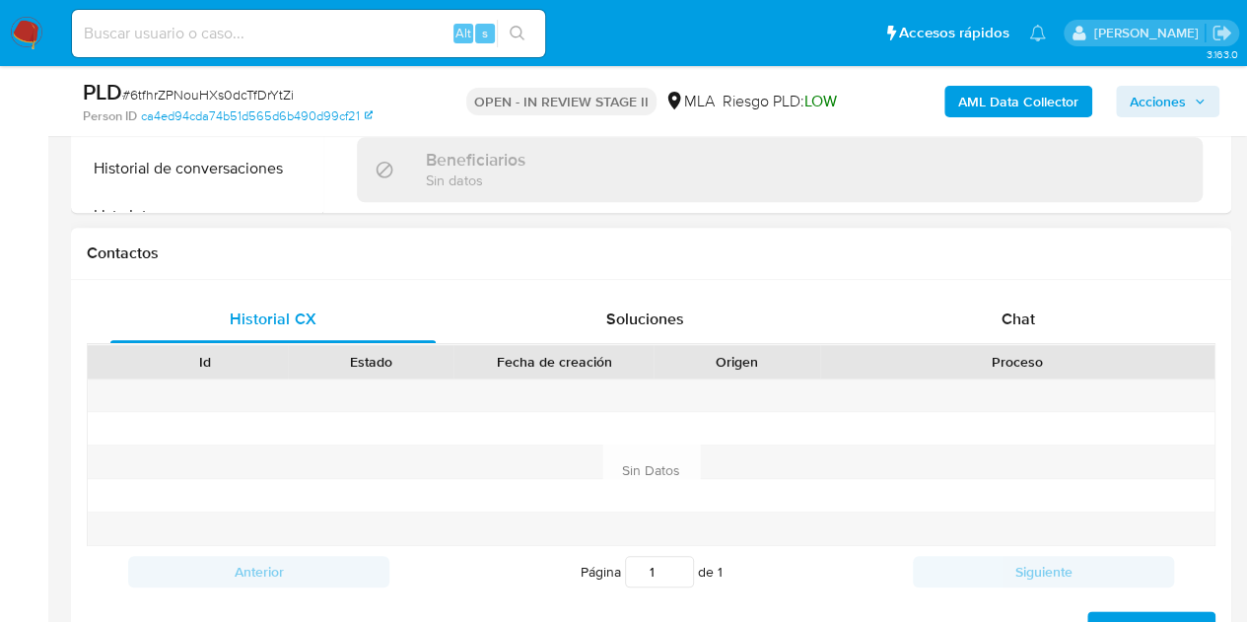
select select "10"
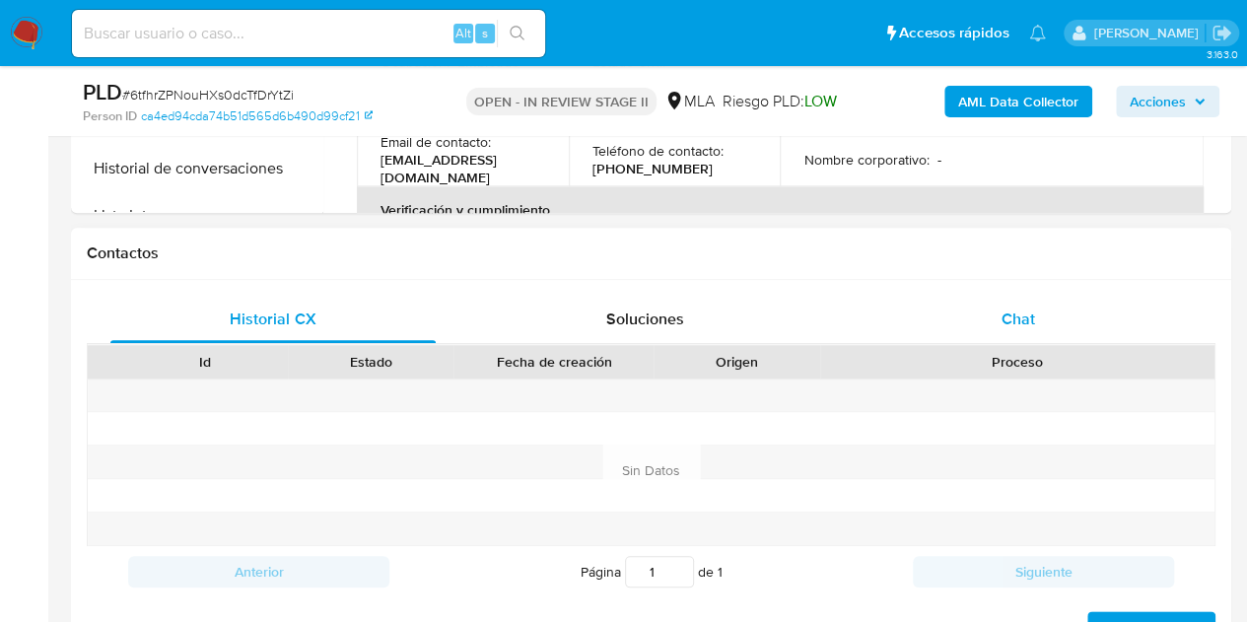
click at [1042, 307] on div "Chat" at bounding box center [1018, 319] width 325 height 47
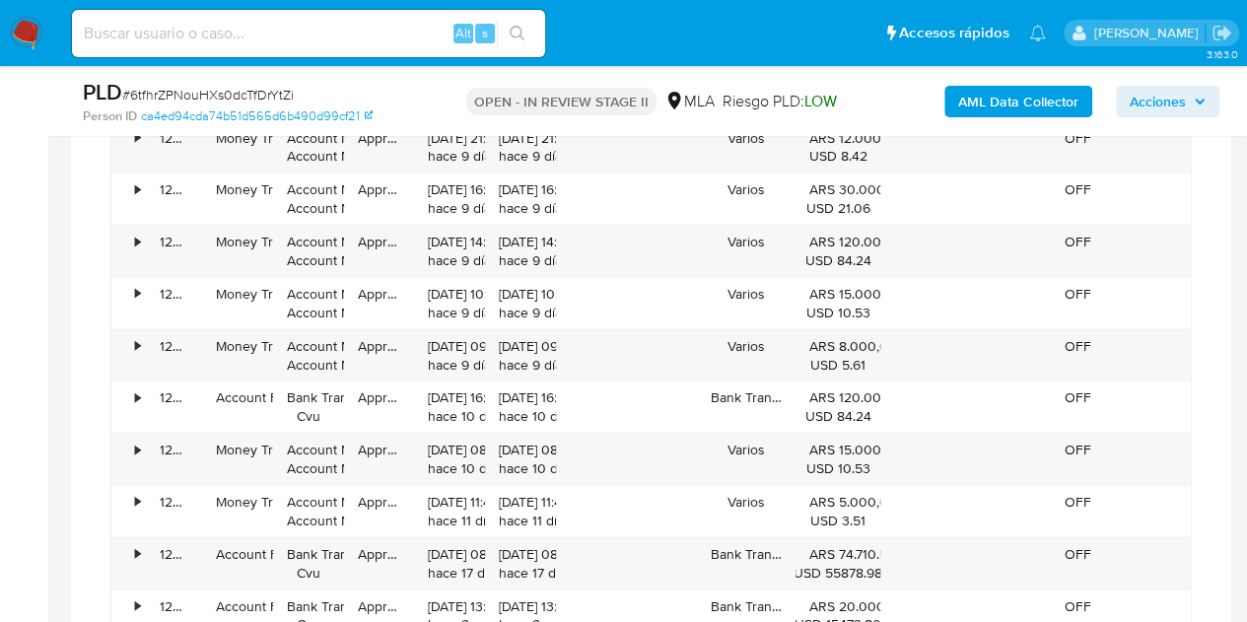
scroll to position [1675, 0]
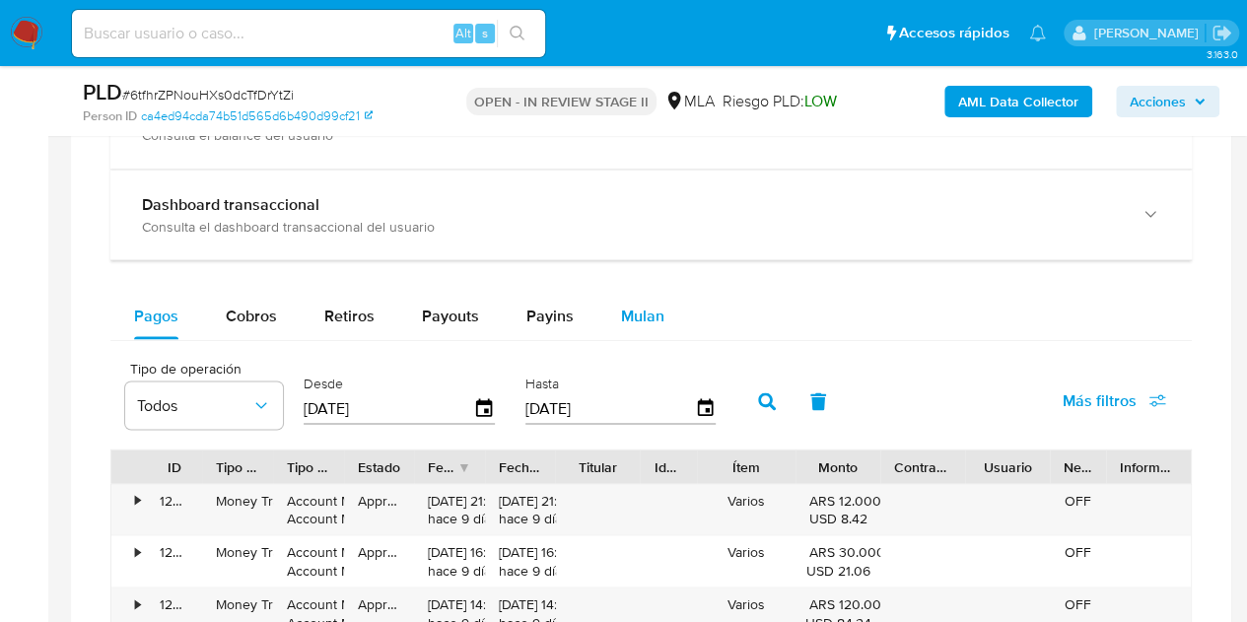
click at [653, 305] on span "Mulan" at bounding box center [642, 315] width 43 height 23
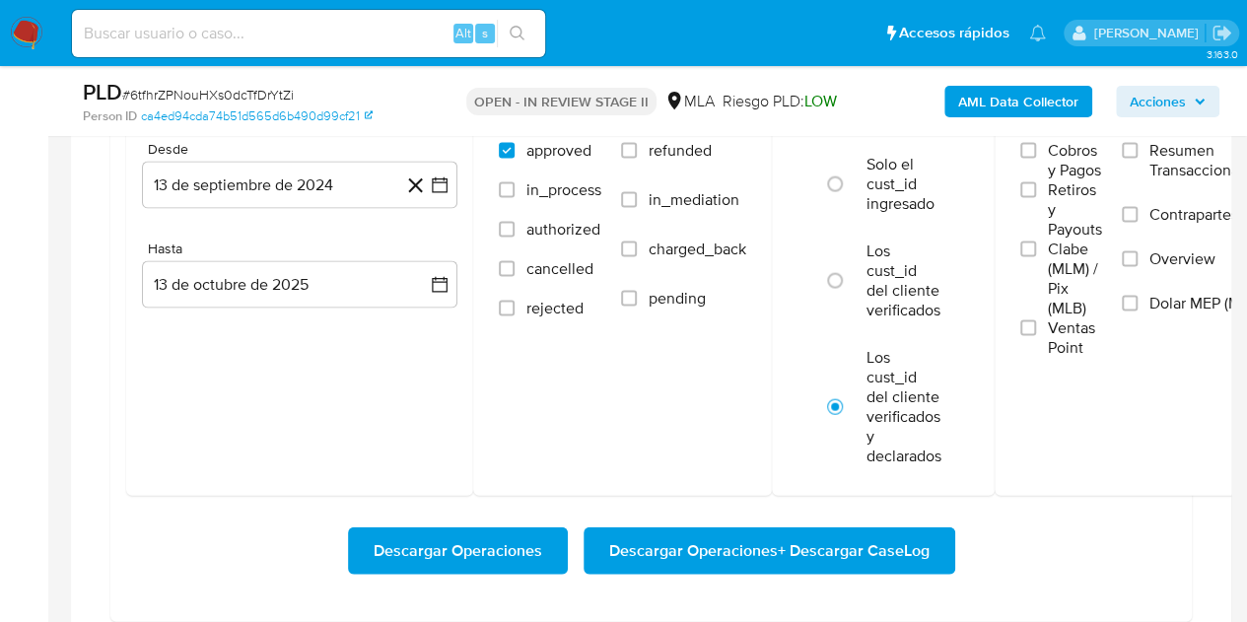
scroll to position [2003, 0]
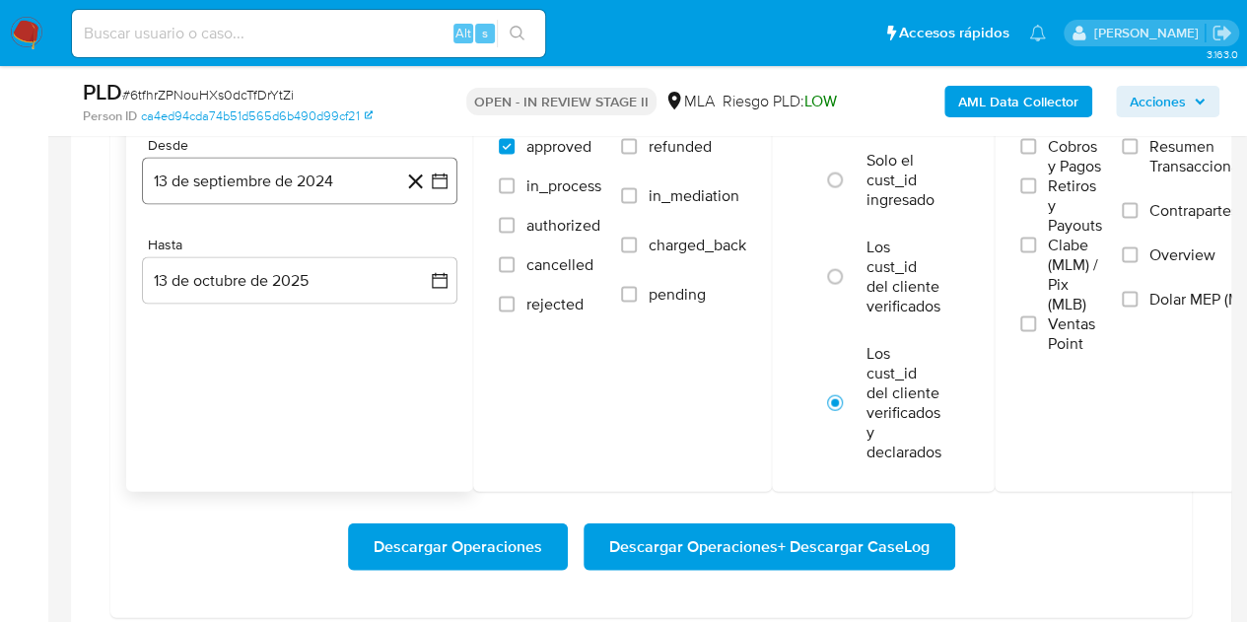
click at [290, 165] on button "13 de septiembre de 2024" at bounding box center [299, 181] width 315 height 47
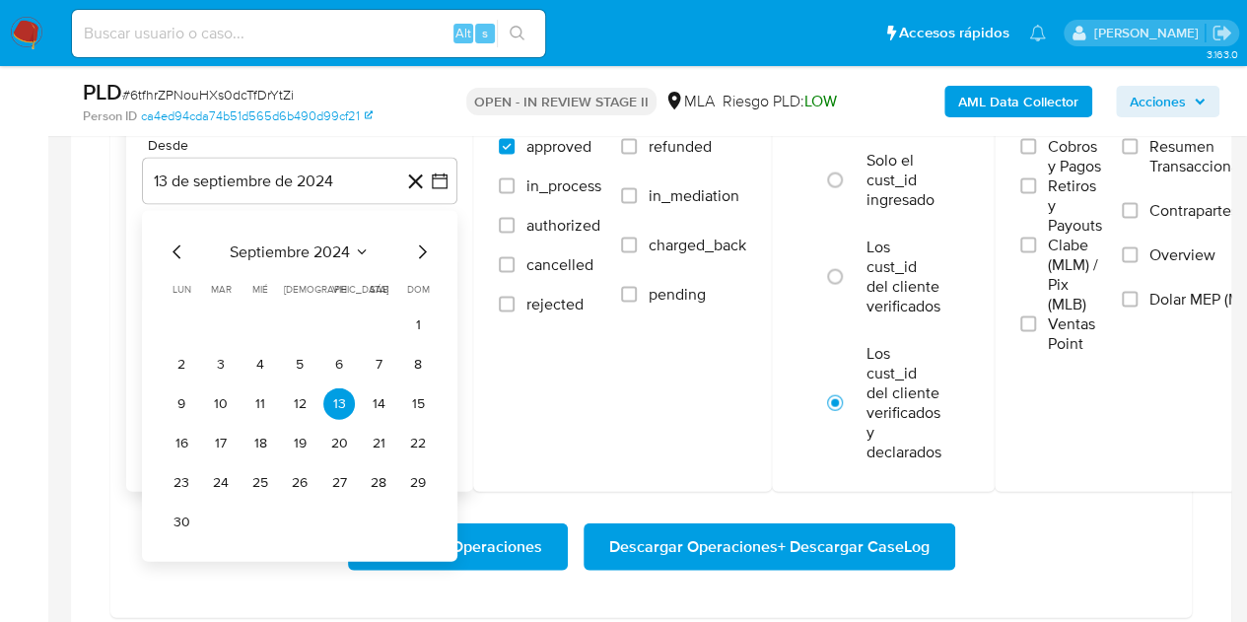
click at [418, 247] on icon "Mes siguiente" at bounding box center [422, 253] width 24 height 24
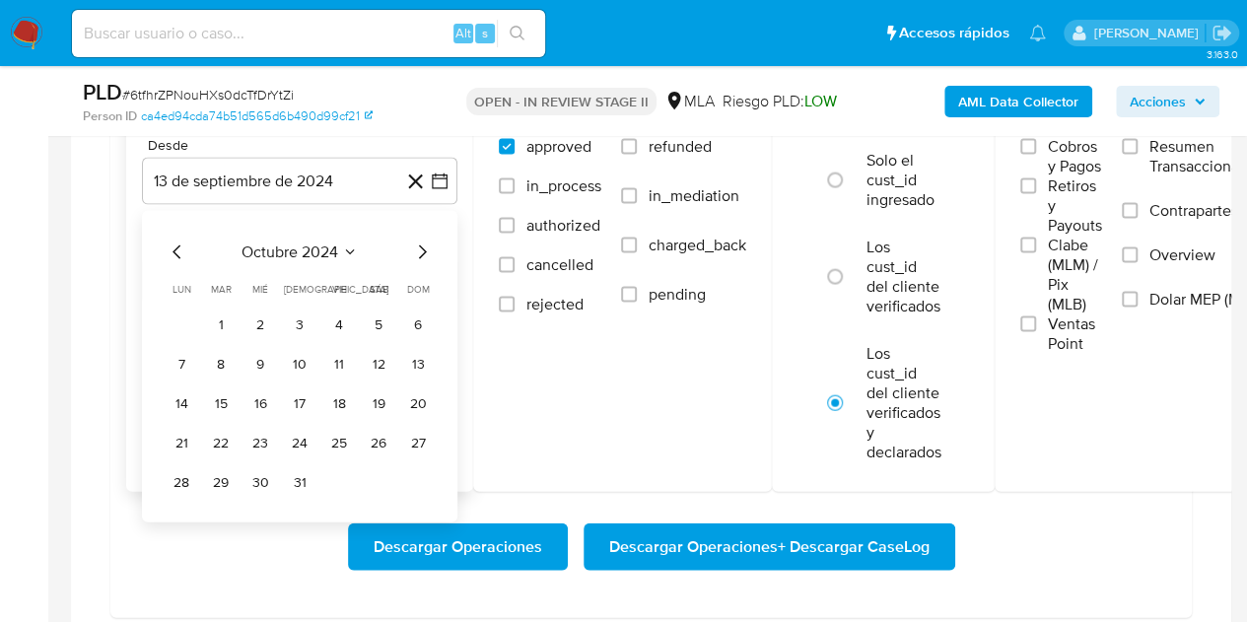
click at [418, 247] on icon "Mes siguiente" at bounding box center [422, 253] width 24 height 24
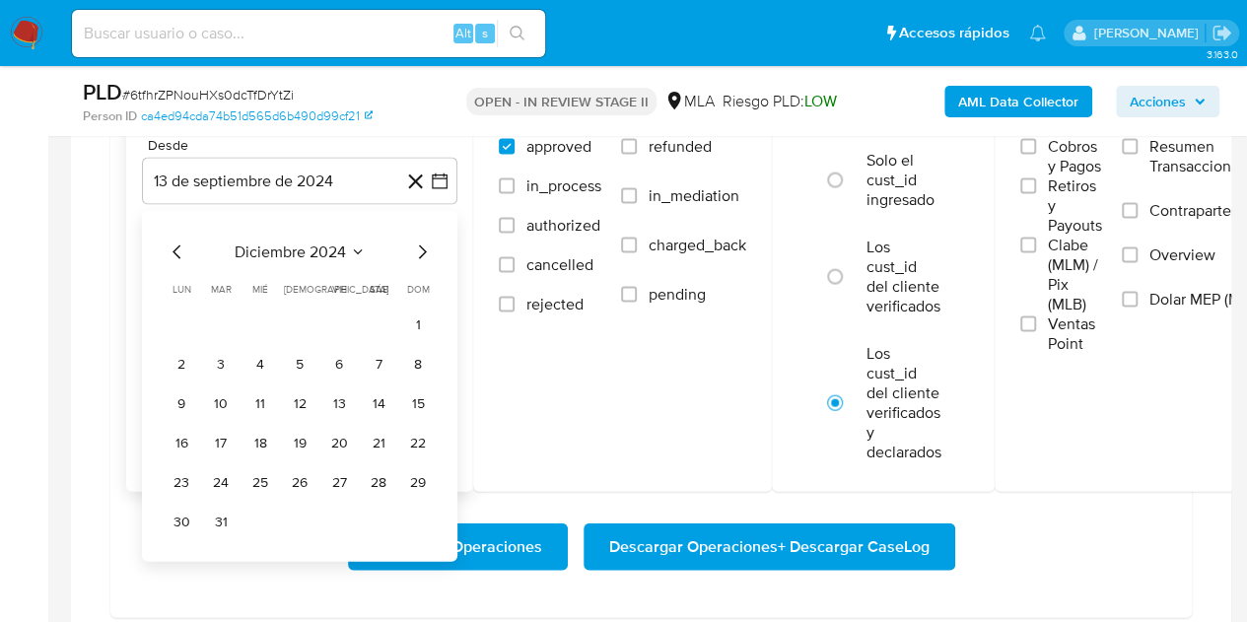
click at [418, 247] on icon "Mes siguiente" at bounding box center [422, 253] width 24 height 24
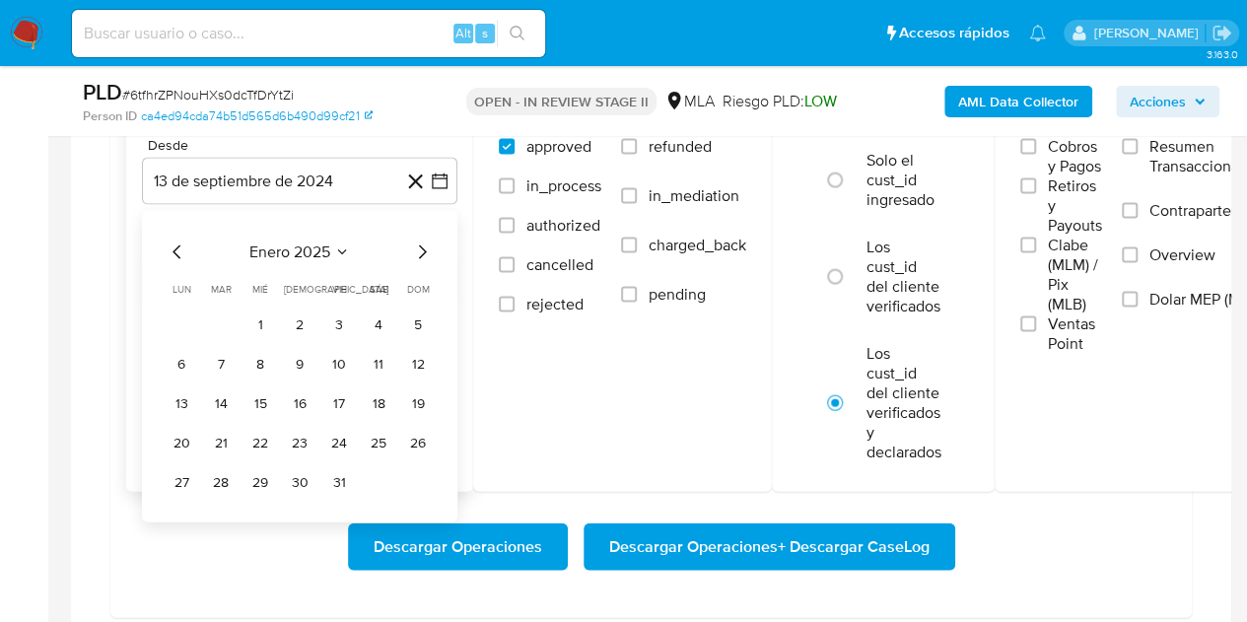
click at [418, 247] on icon "Mes siguiente" at bounding box center [422, 253] width 24 height 24
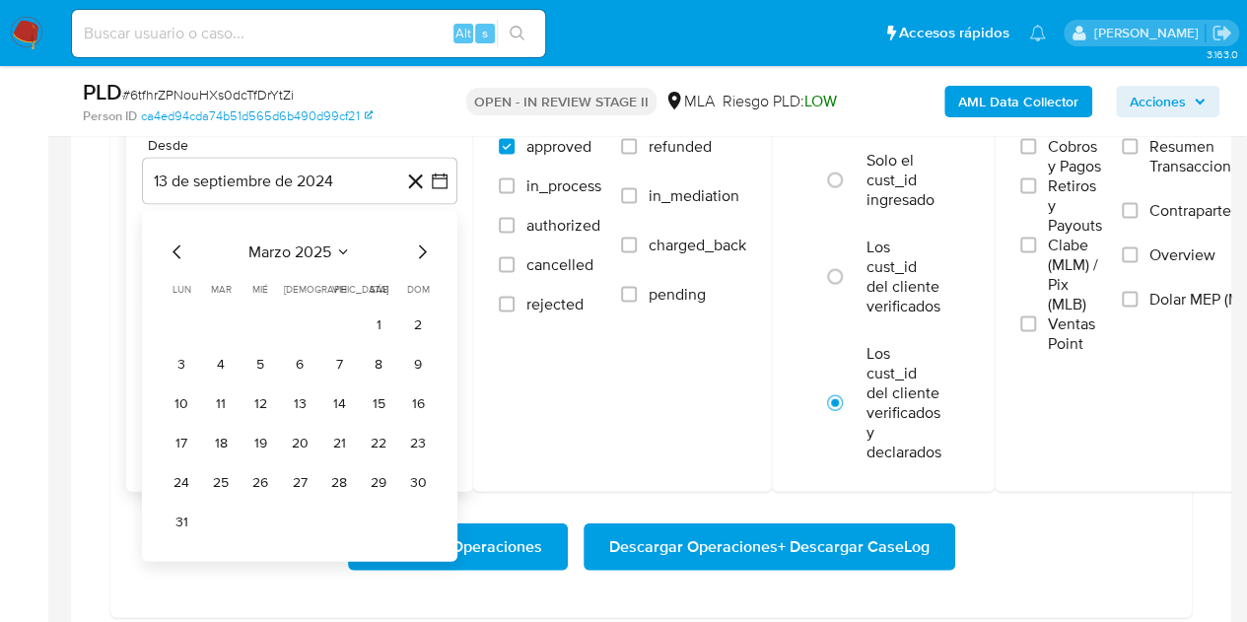
click at [418, 247] on icon "Mes siguiente" at bounding box center [422, 253] width 24 height 24
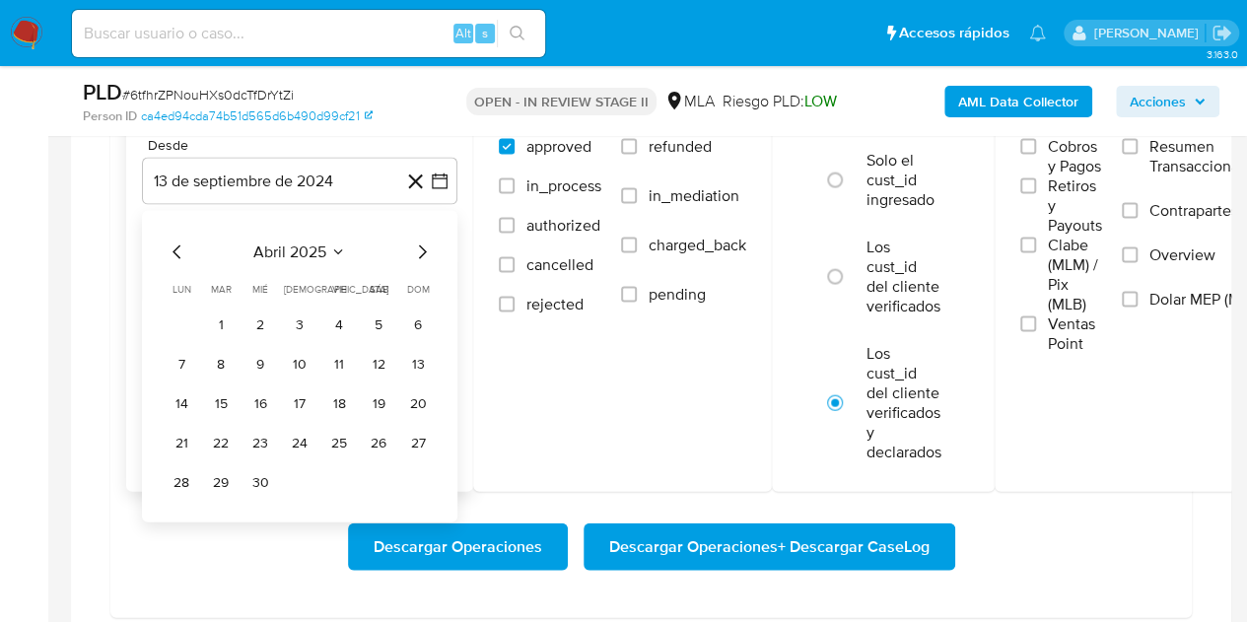
click at [418, 247] on icon "Mes siguiente" at bounding box center [422, 253] width 24 height 24
click at [299, 325] on button "1" at bounding box center [300, 326] width 32 height 32
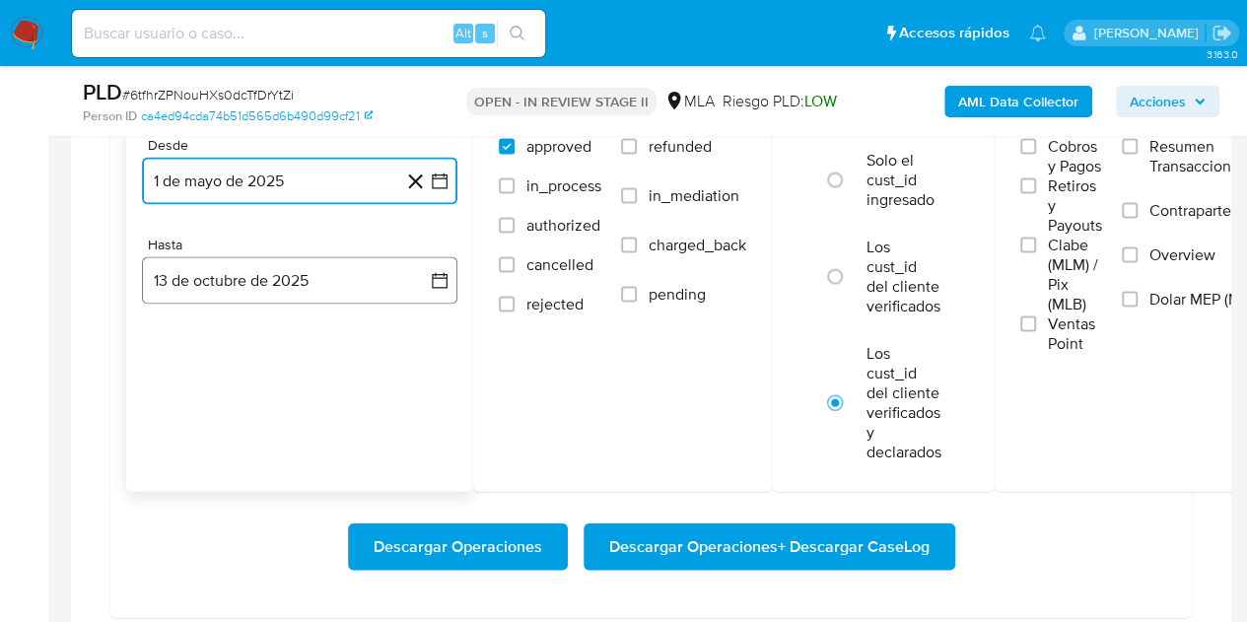
click at [270, 290] on button "13 de octubre de 2025" at bounding box center [299, 280] width 315 height 47
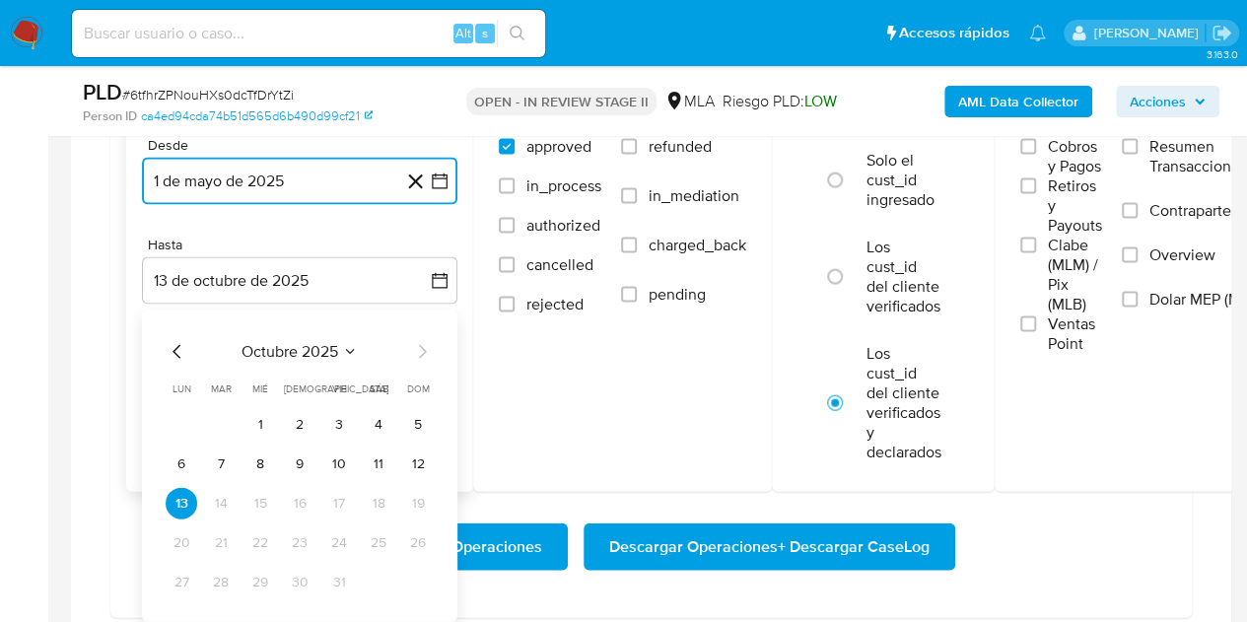
click at [183, 353] on icon "Mes anterior" at bounding box center [178, 352] width 24 height 24
click at [225, 581] on button "30" at bounding box center [221, 583] width 32 height 32
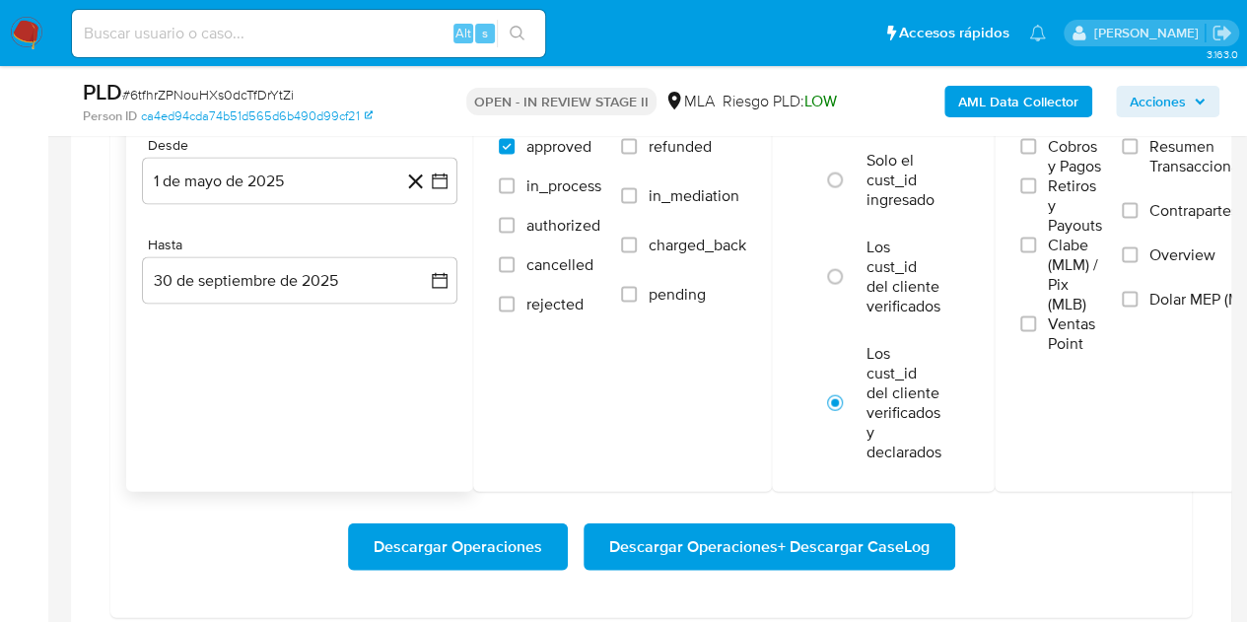
click at [217, 443] on div "Fechas Desde 1 de mayo de 2025 1-05-2025 Hasta 30 de septiembre de 2025 30-09-2…" at bounding box center [299, 280] width 347 height 423
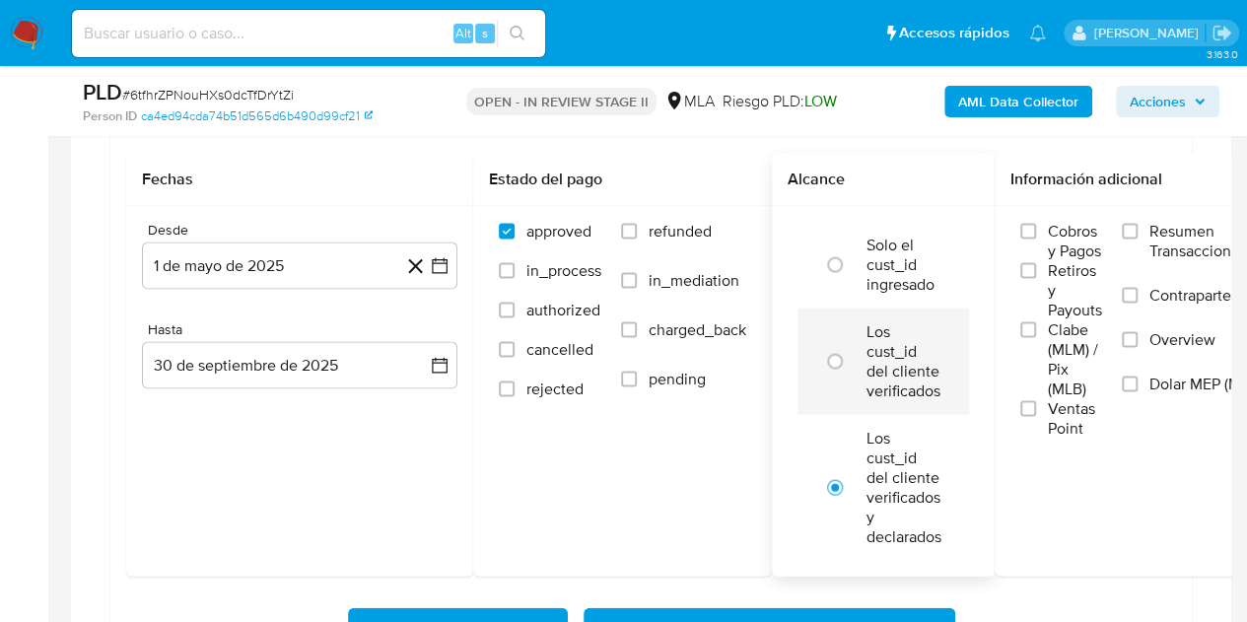
scroll to position [1914, 0]
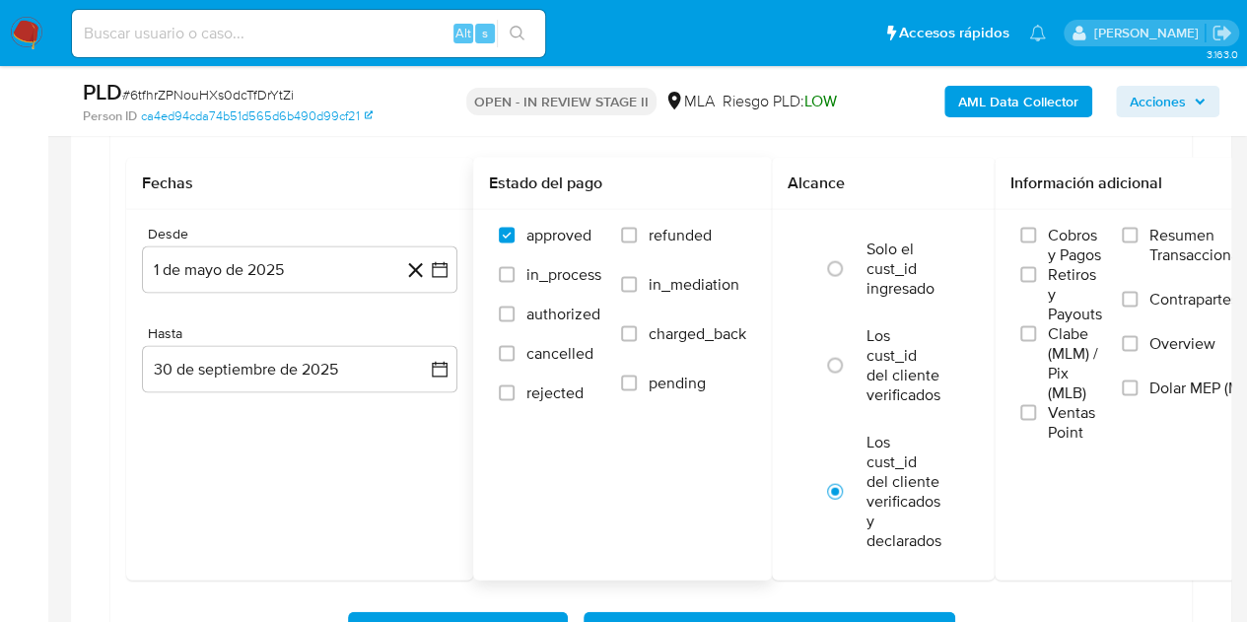
click at [659, 239] on span "refunded" at bounding box center [680, 236] width 63 height 20
click at [637, 239] on input "refunded" at bounding box center [629, 236] width 16 height 16
checkbox input "true"
click at [1154, 385] on span "Dolar MEP (MLA)" at bounding box center [1206, 389] width 114 height 20
click at [1138, 385] on input "Dolar MEP (MLA)" at bounding box center [1130, 389] width 16 height 16
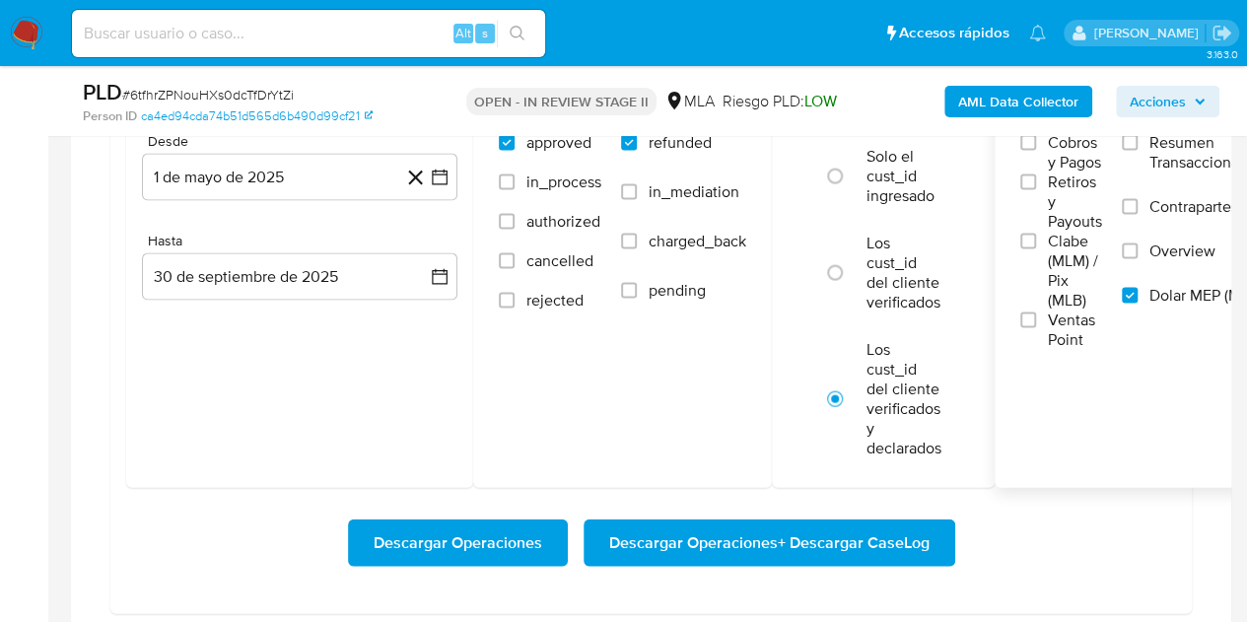
scroll to position [2015, 0]
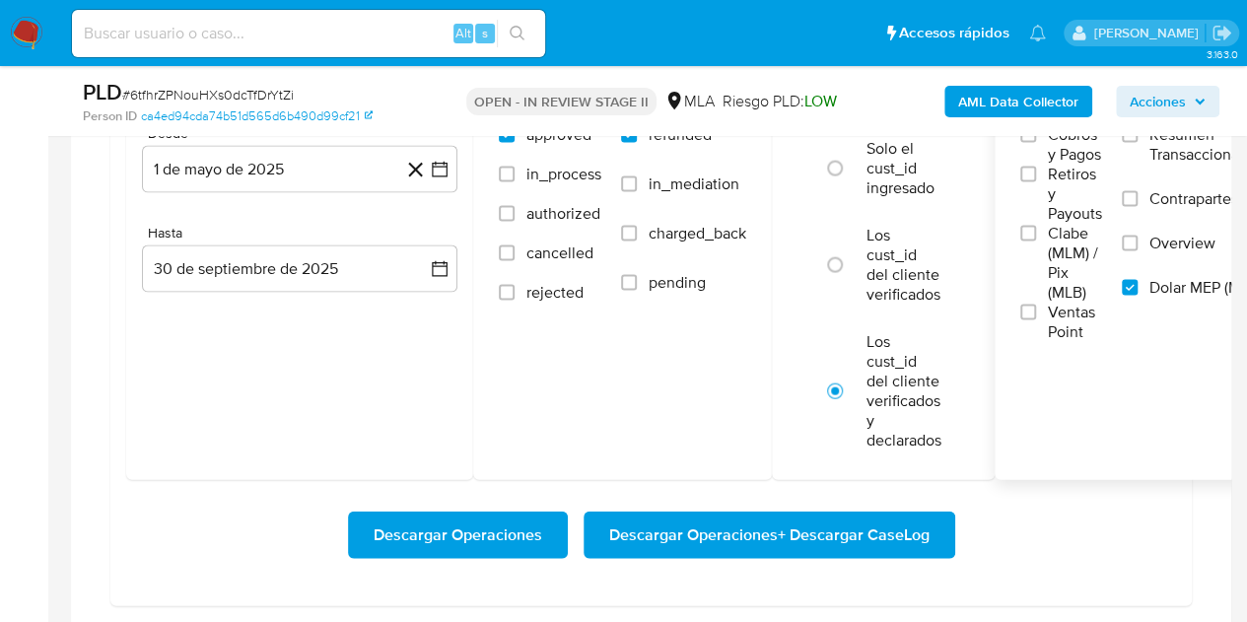
click at [749, 529] on span "Descargar Operaciones + Descargar CaseLog" at bounding box center [769, 535] width 320 height 43
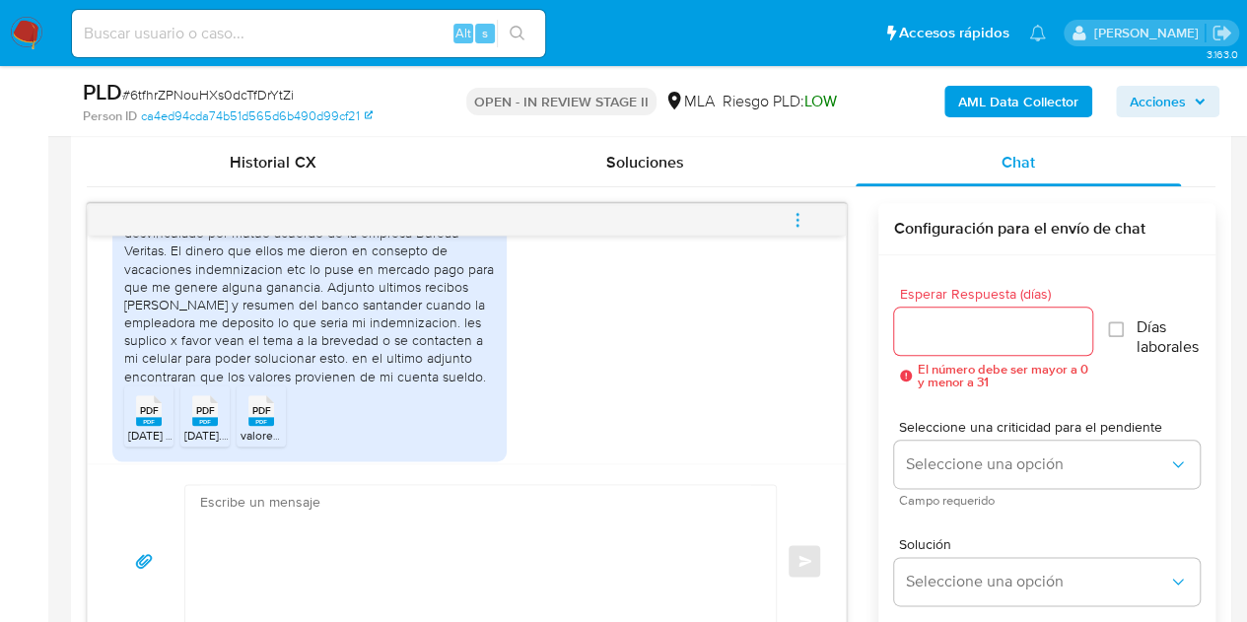
scroll to position [2049, 0]
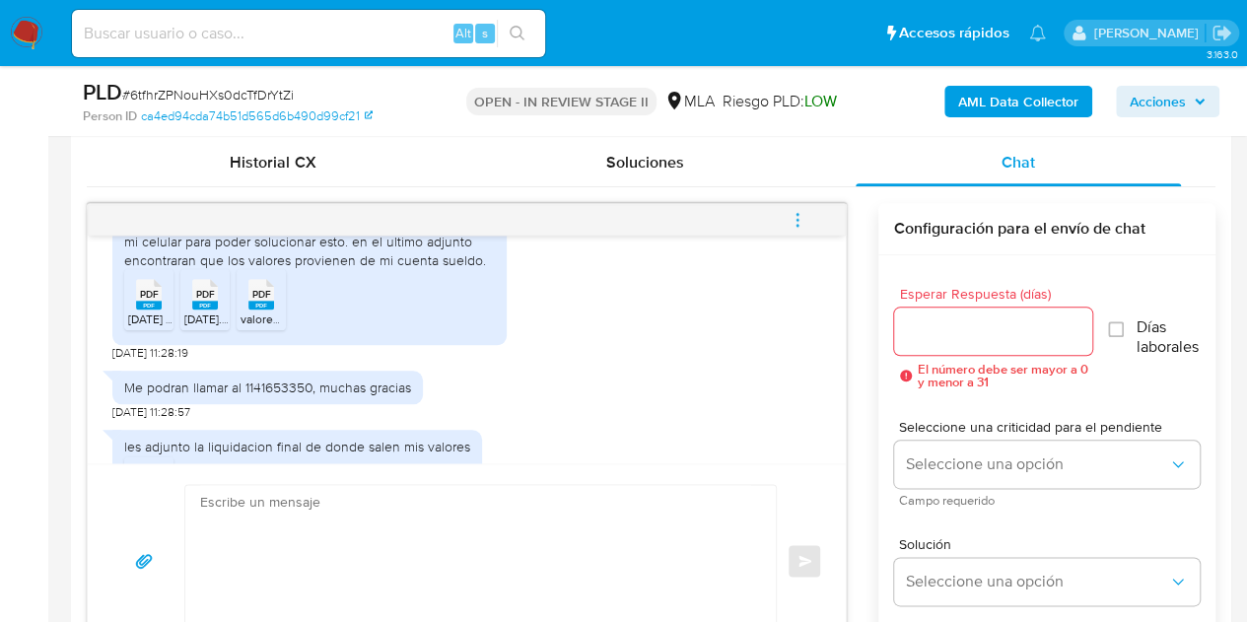
click at [152, 310] on rect at bounding box center [149, 305] width 26 height 9
click at [214, 327] on span "Junio 25.pdf" at bounding box center [211, 319] width 54 height 17
click at [246, 327] on span "valores de cuenta sueldo santander rio (indemnizacion).pdf" at bounding box center [397, 319] width 313 height 17
drag, startPoint x: 370, startPoint y: 270, endPoint x: 459, endPoint y: 301, distance: 94.8
click at [370, 269] on div "Hola, bueno dias. En Agosto 31 de este año fui desvinculado por mutuo acuerdo d…" at bounding box center [309, 179] width 371 height 179
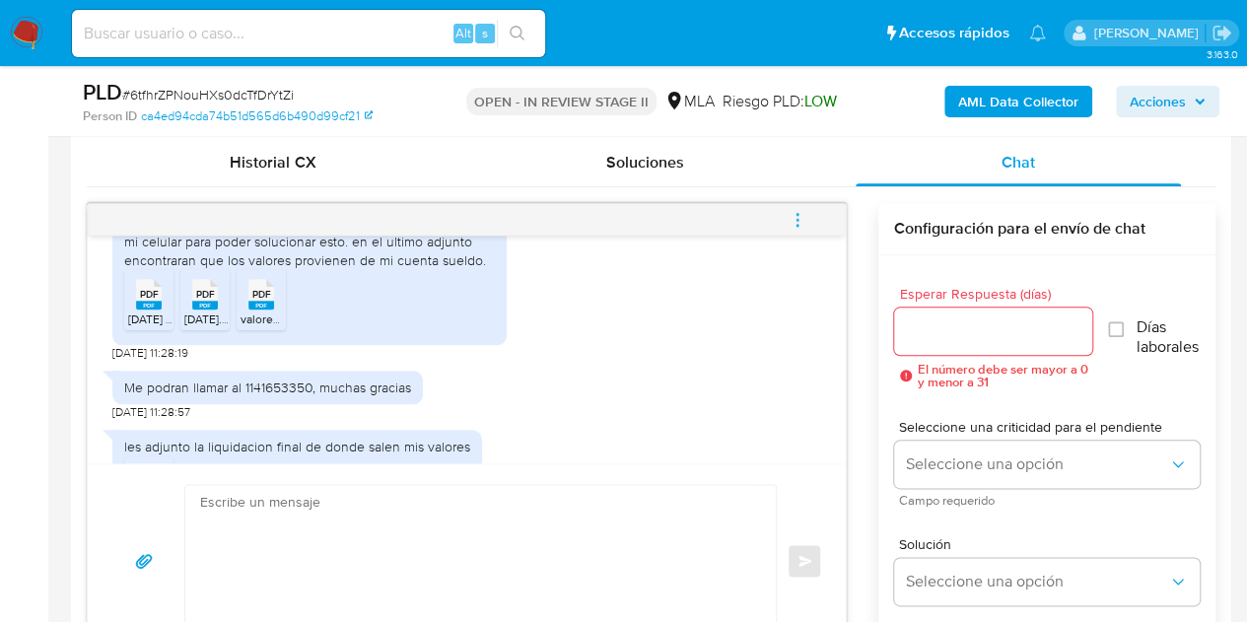
scroll to position [2197, 0]
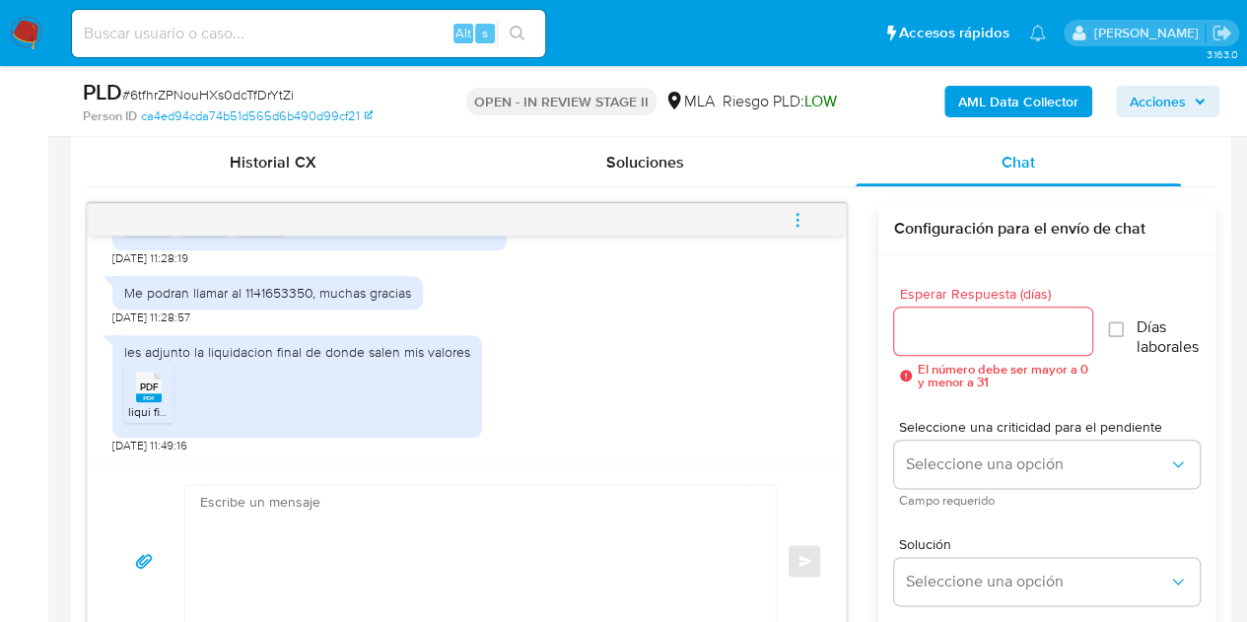
click at [160, 389] on icon at bounding box center [149, 386] width 26 height 31
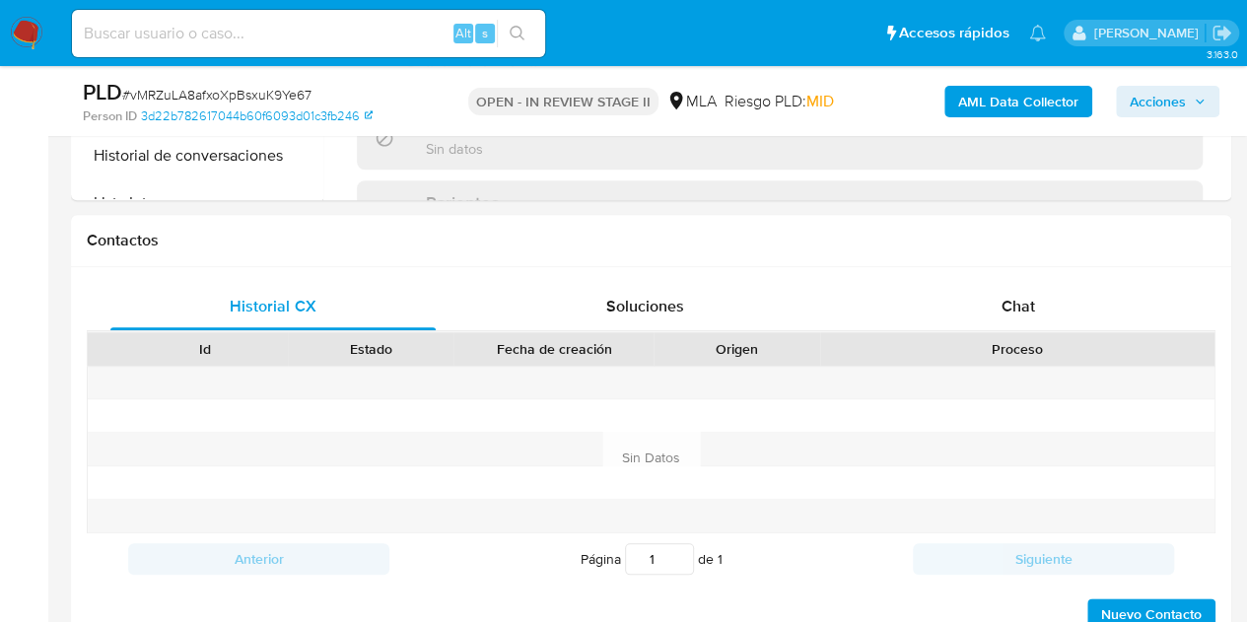
scroll to position [905, 0]
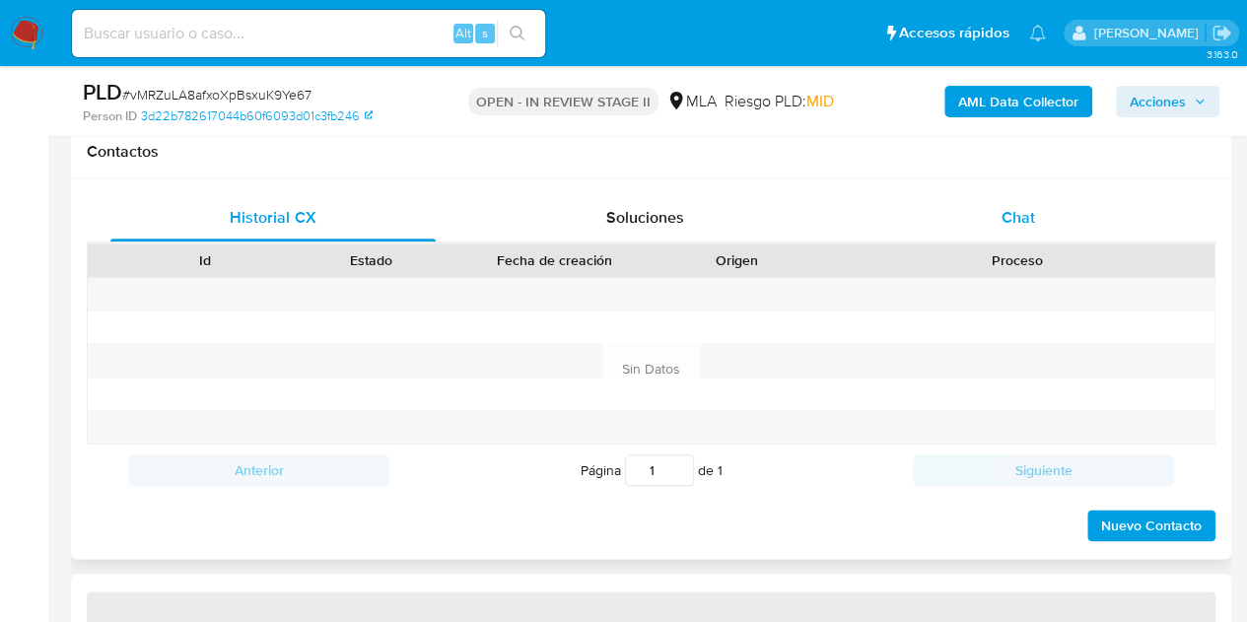
select select "10"
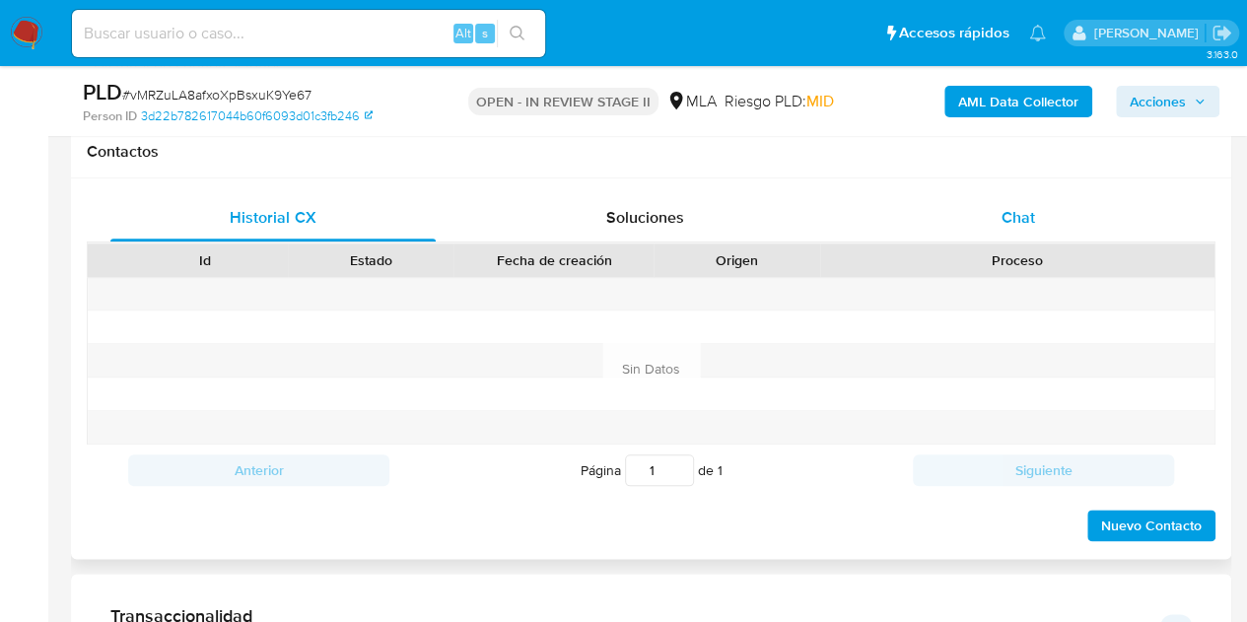
click at [1045, 226] on div "Chat" at bounding box center [1018, 217] width 325 height 47
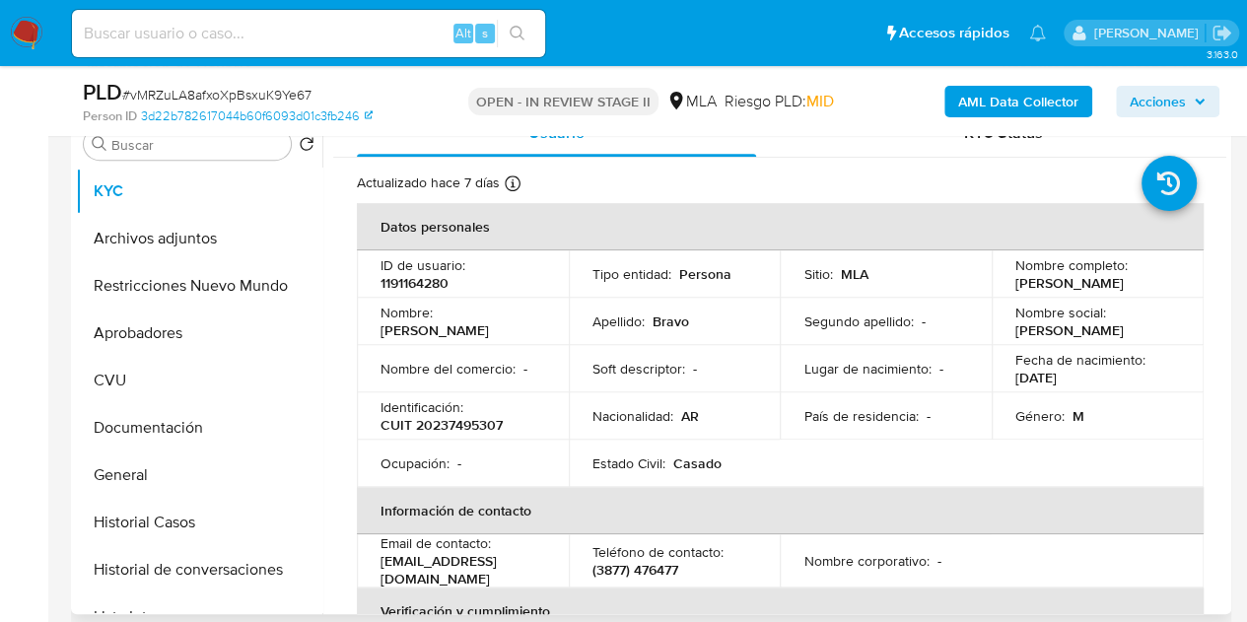
scroll to position [389, 0]
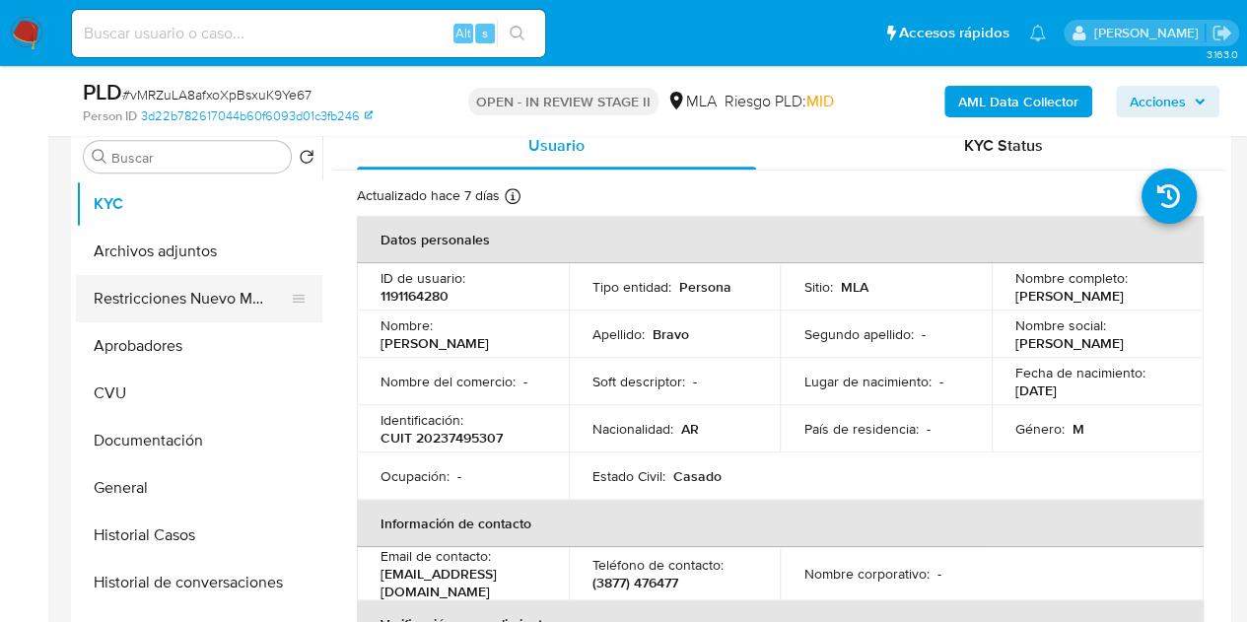
click at [156, 313] on button "Restricciones Nuevo Mundo" at bounding box center [191, 298] width 231 height 47
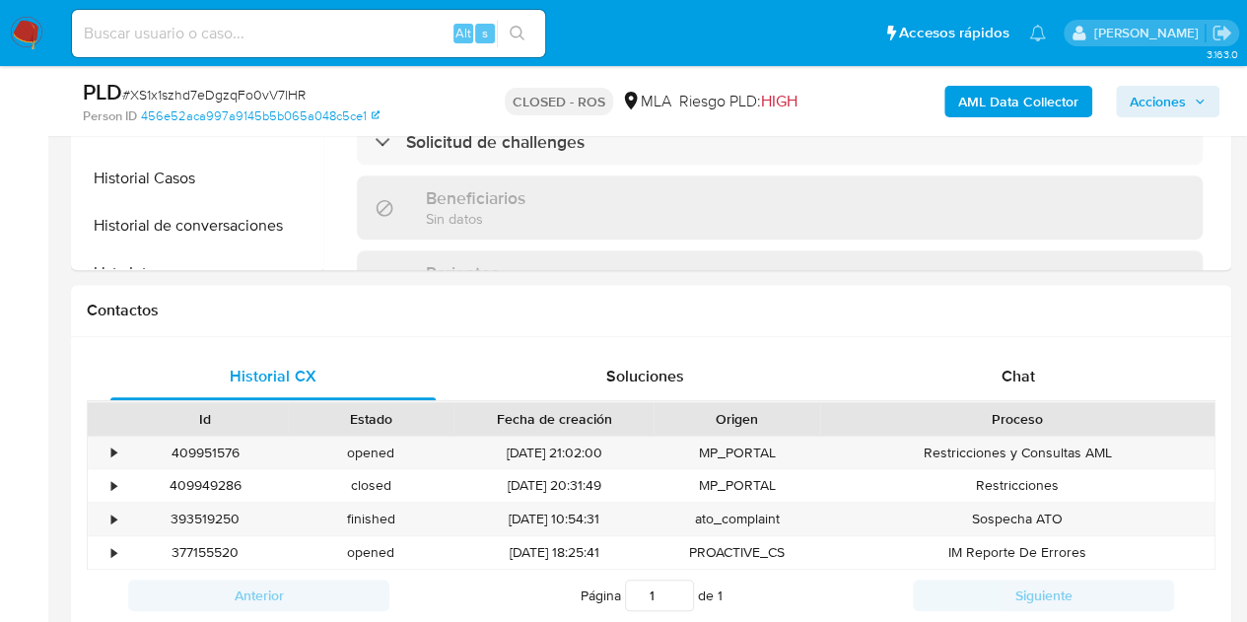
scroll to position [868, 0]
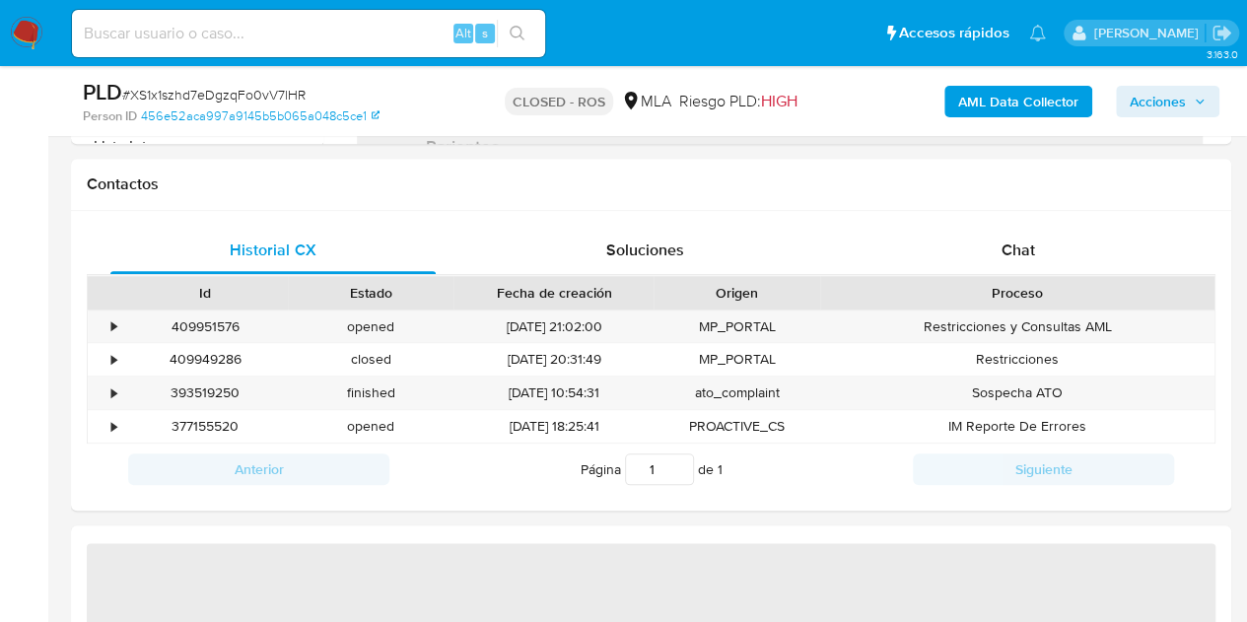
select select "10"
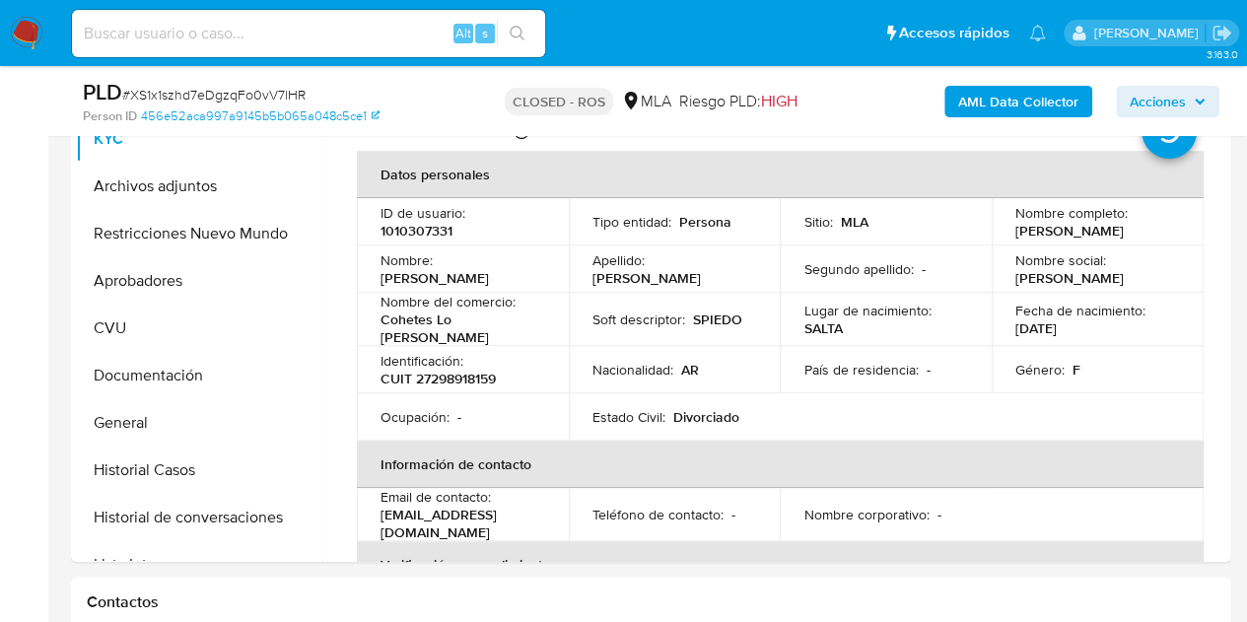
scroll to position [844, 0]
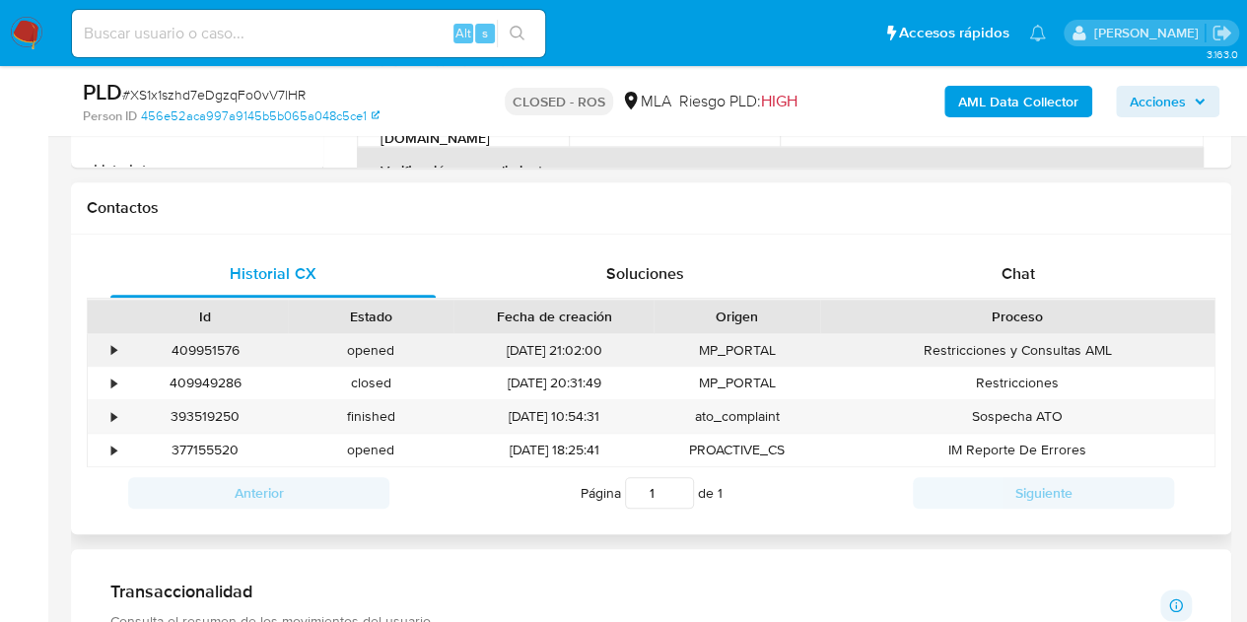
click at [213, 349] on div "409951576" at bounding box center [205, 350] width 166 height 33
copy div "409951576"
click at [1032, 271] on span "Chat" at bounding box center [1019, 273] width 34 height 23
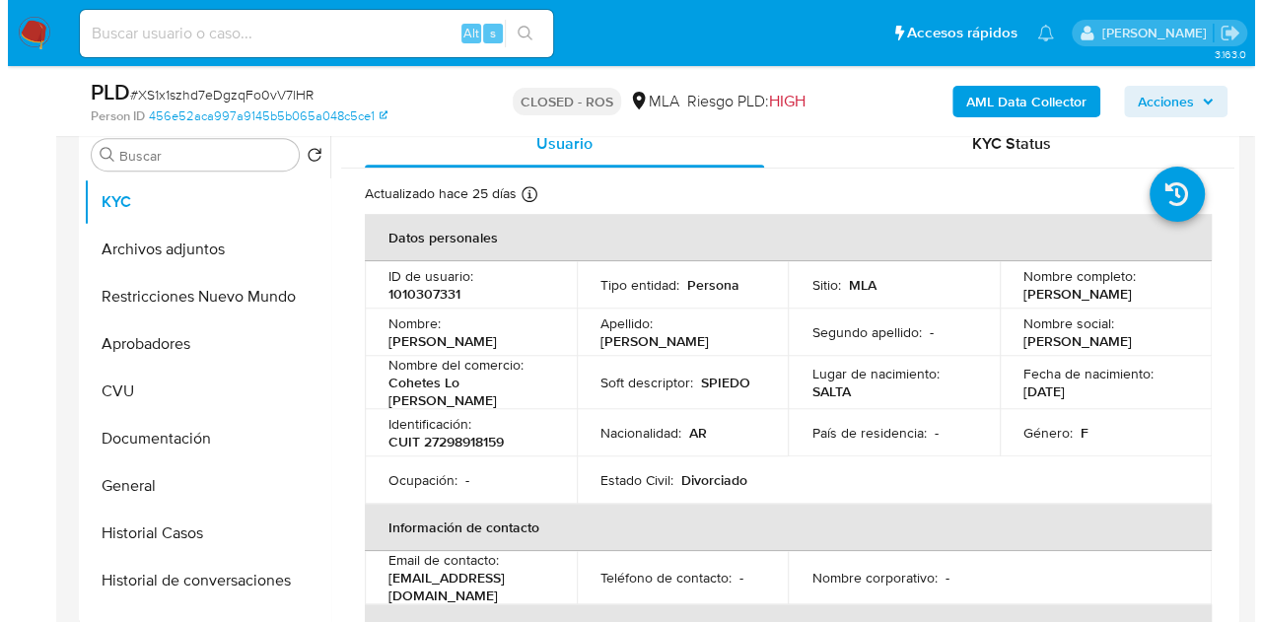
scroll to position [375, 0]
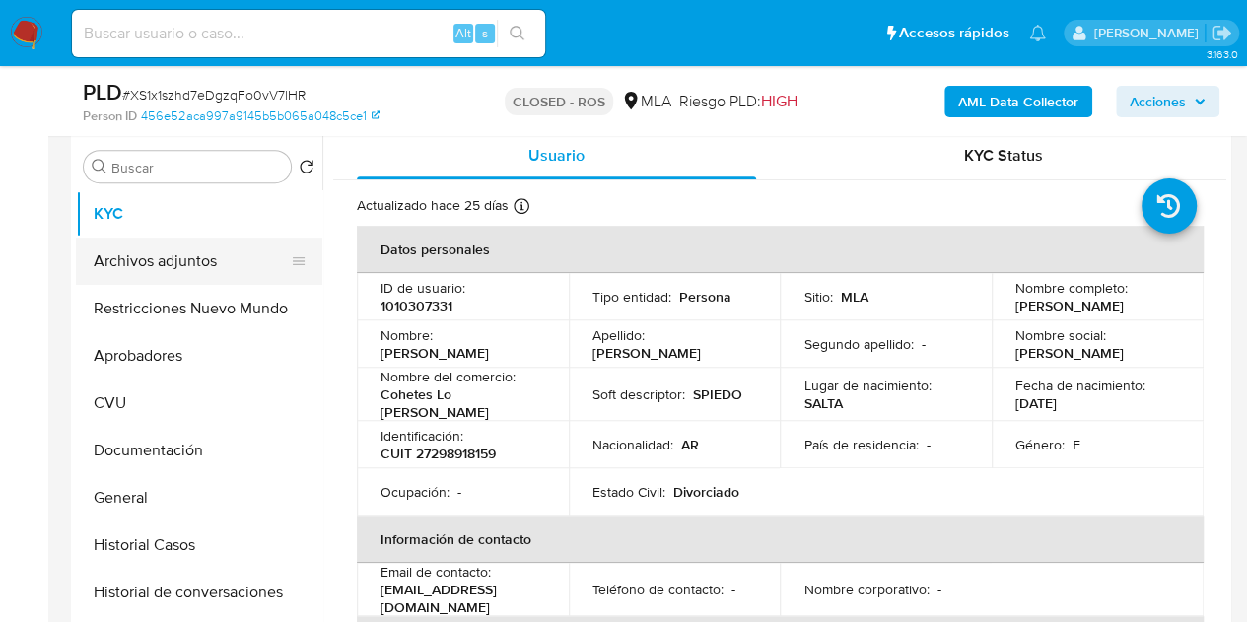
click at [147, 275] on button "Archivos adjuntos" at bounding box center [191, 261] width 231 height 47
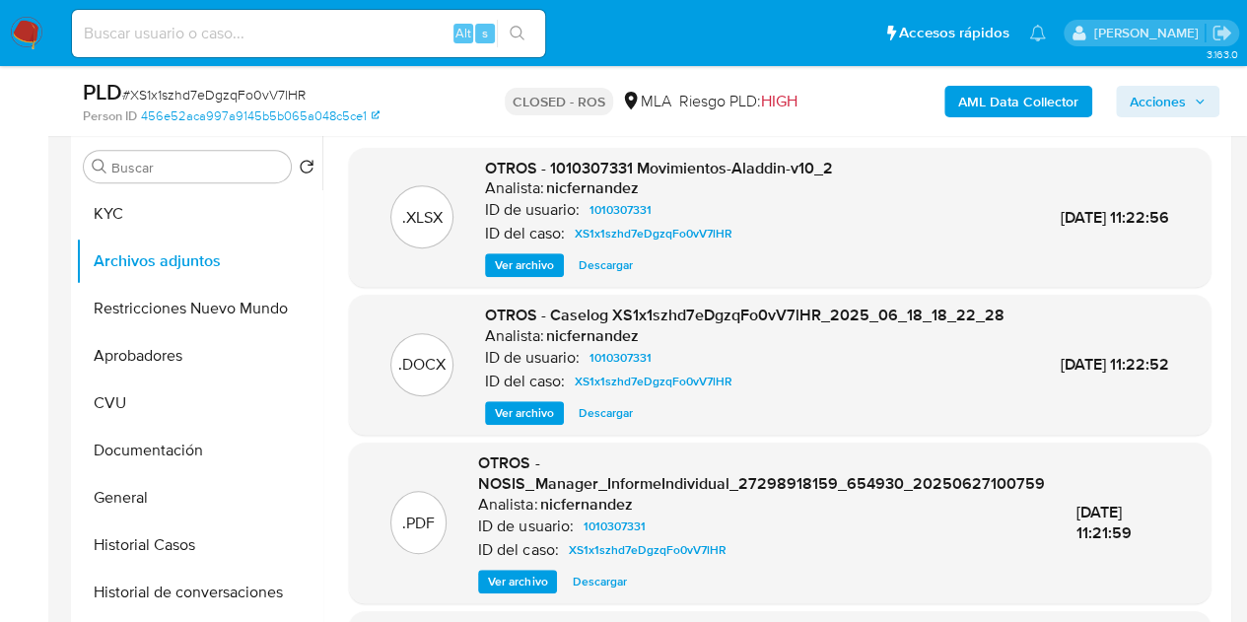
click at [517, 435] on div ".DOCX OTROS - Caselog XS1x1szhd7eDgzqFo0vV7lHR_2025_06_18_18_22_28 Analista: ni…" at bounding box center [780, 365] width 862 height 140
click at [513, 423] on span "Ver archivo" at bounding box center [524, 413] width 59 height 20
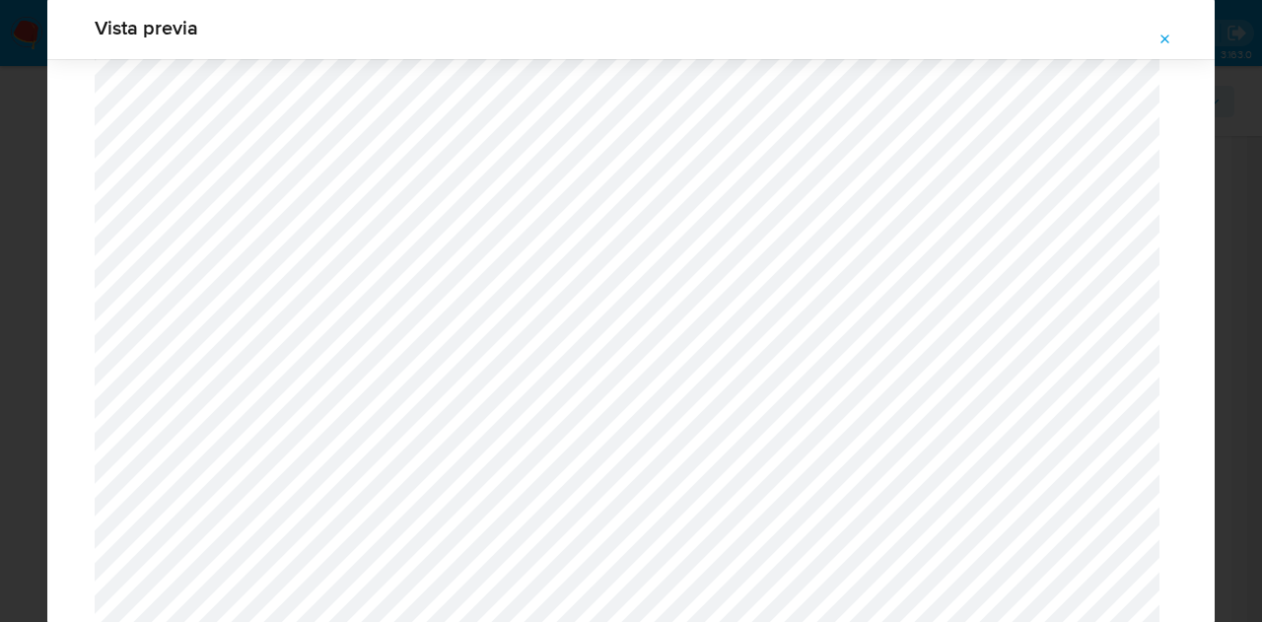
scroll to position [2239, 0]
click at [1156, 35] on button "Attachment preview" at bounding box center [1165, 40] width 43 height 32
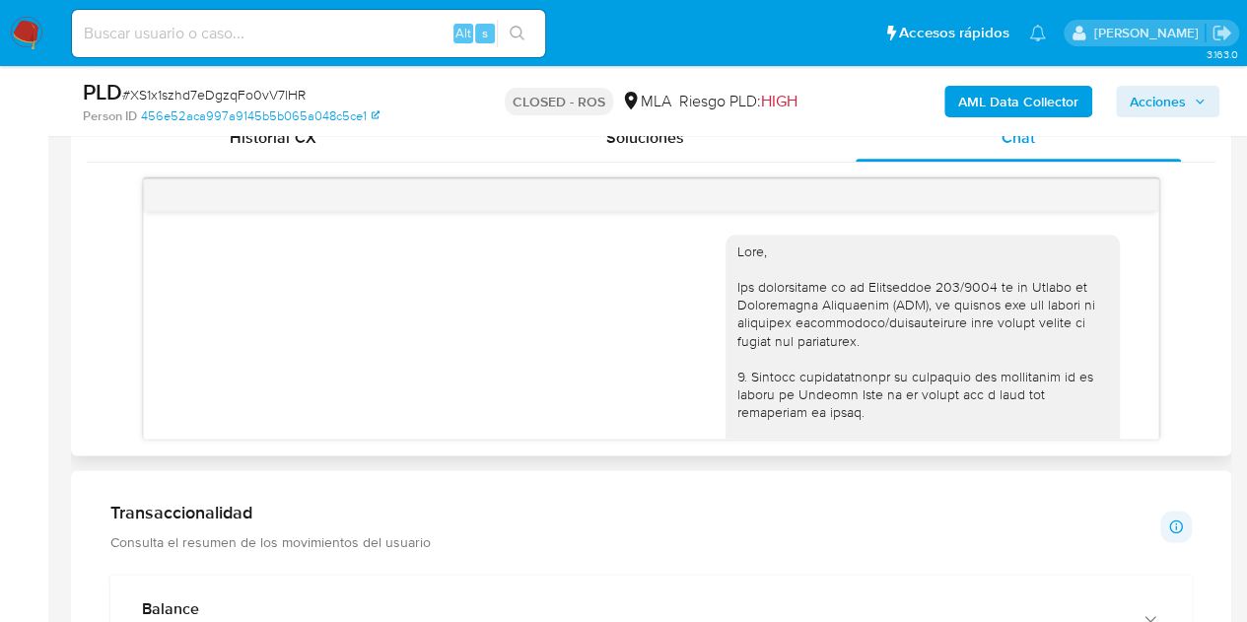
scroll to position [977, 0]
click at [317, 164] on div "Historial CX Soluciones Chat" at bounding box center [651, 141] width 1129 height 48
click at [308, 151] on div "Historial CX" at bounding box center [272, 140] width 325 height 47
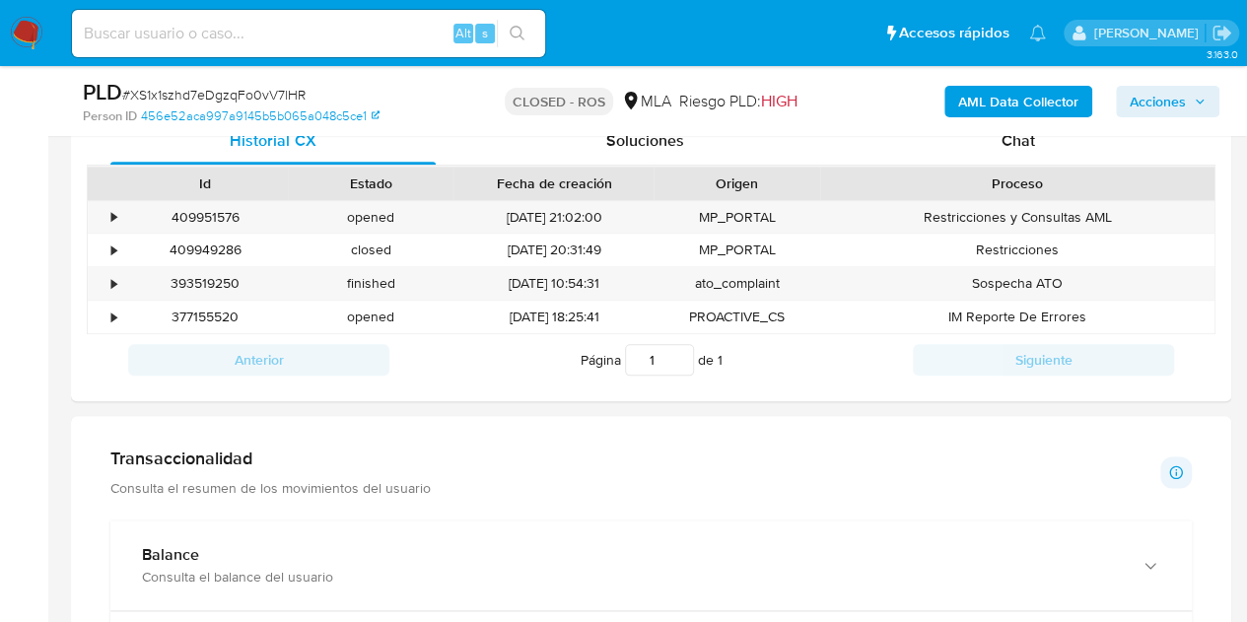
drag, startPoint x: 1244, startPoint y: 300, endPoint x: 1244, endPoint y: 281, distance: 18.7
click at [1244, 281] on main "3.163.0 Cerrado por lcaroprese Asignado el: [DATE] 14:17:33 Creado el: [DATE] C…" at bounding box center [623, 346] width 1247 height 2647
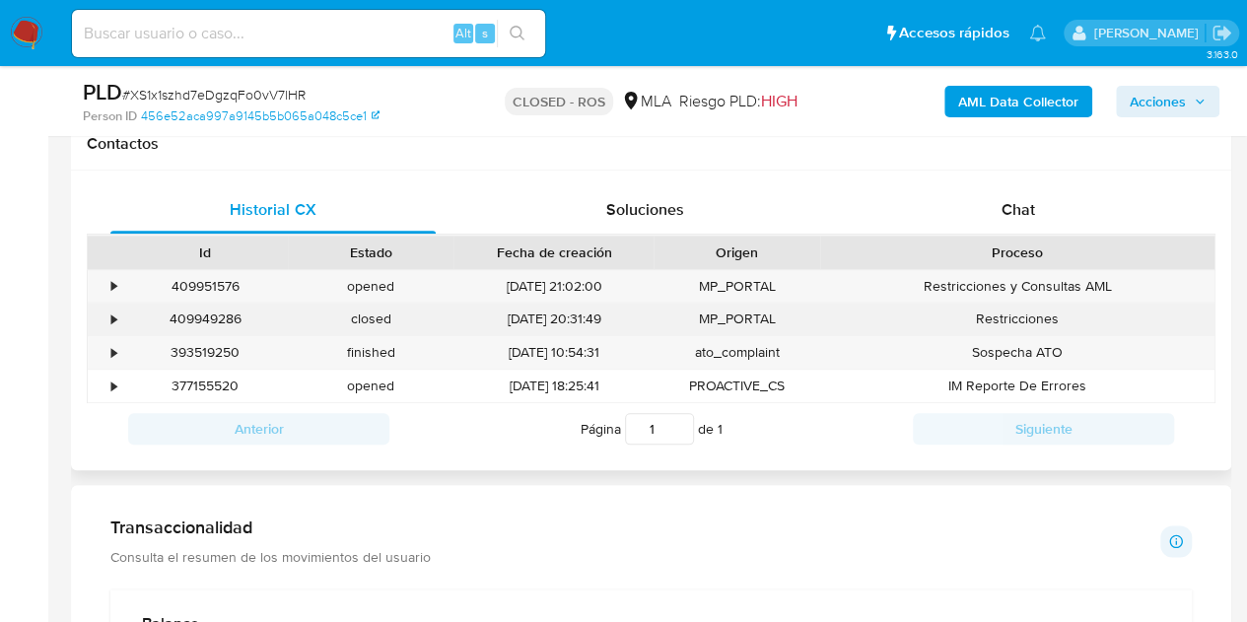
click at [221, 316] on div "409949286" at bounding box center [205, 319] width 166 height 33
copy div "409949286"
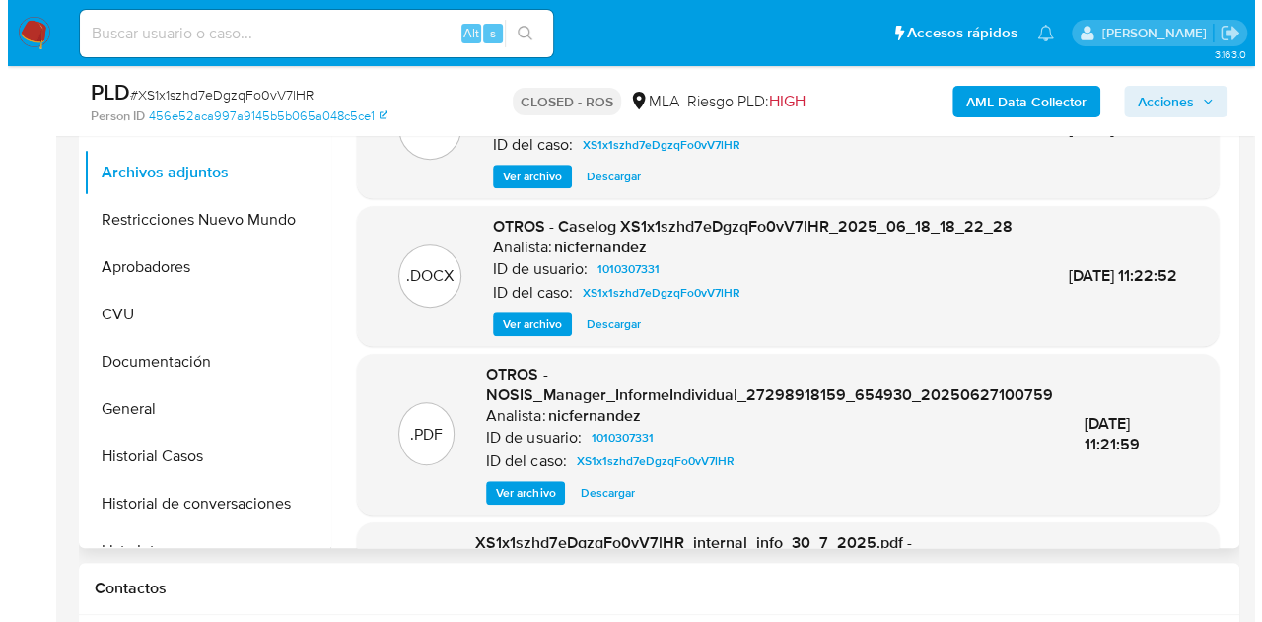
scroll to position [416, 0]
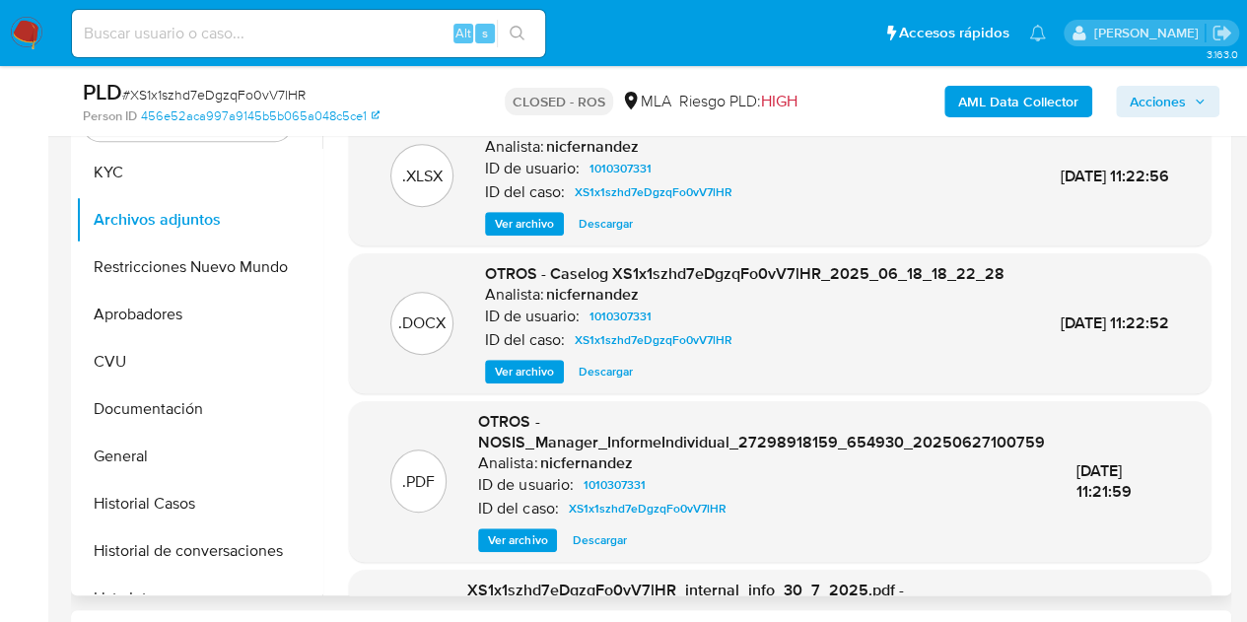
click at [521, 382] on span "Ver archivo" at bounding box center [524, 372] width 59 height 20
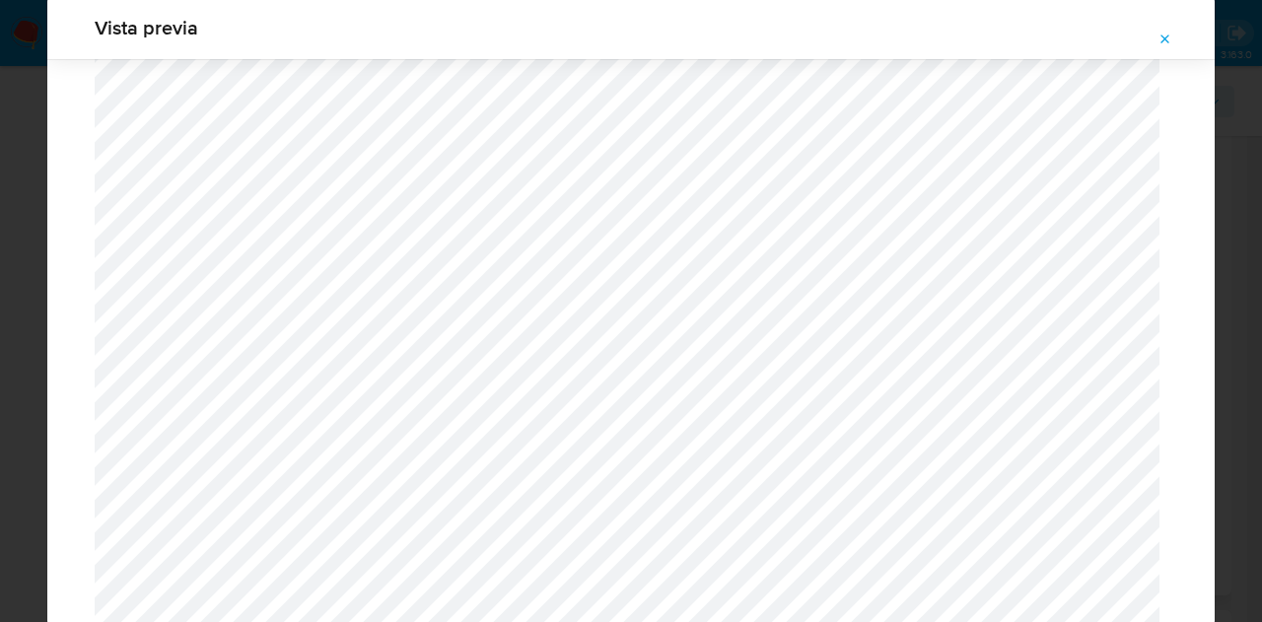
scroll to position [592, 0]
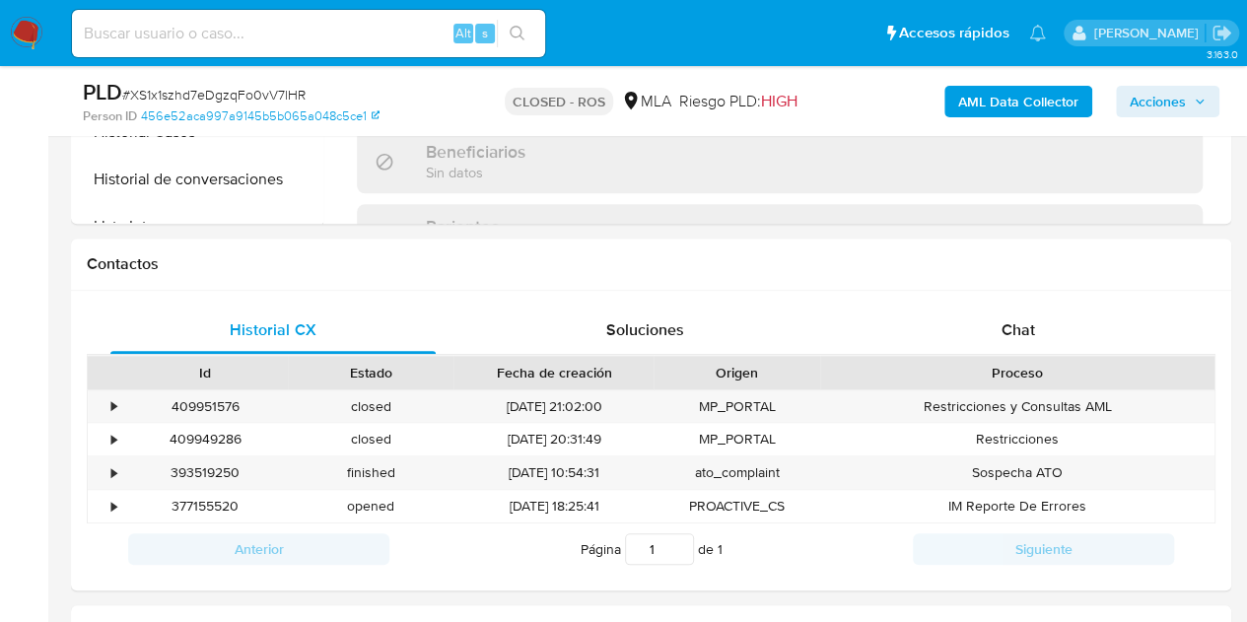
scroll to position [833, 0]
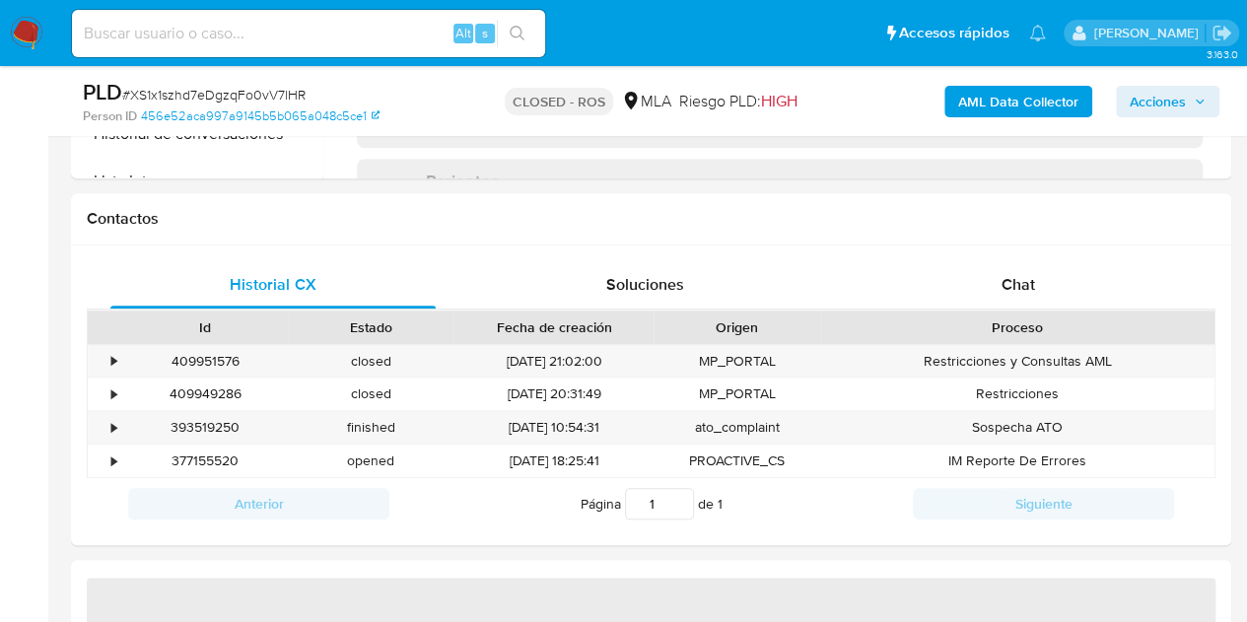
select select "10"
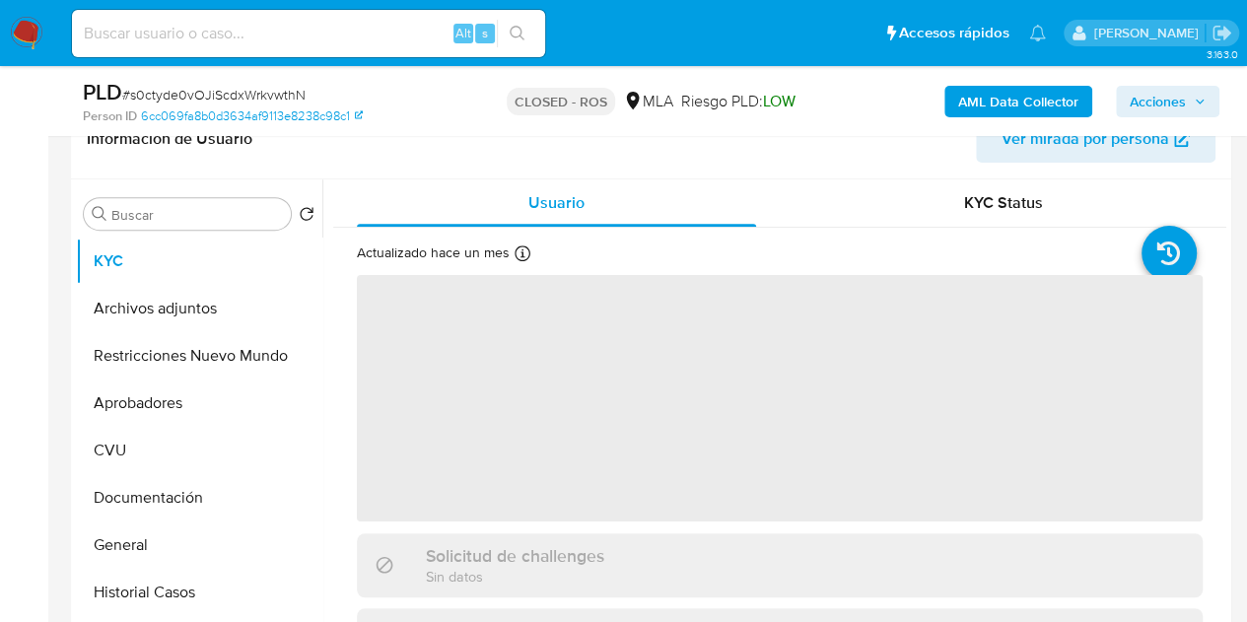
select select "10"
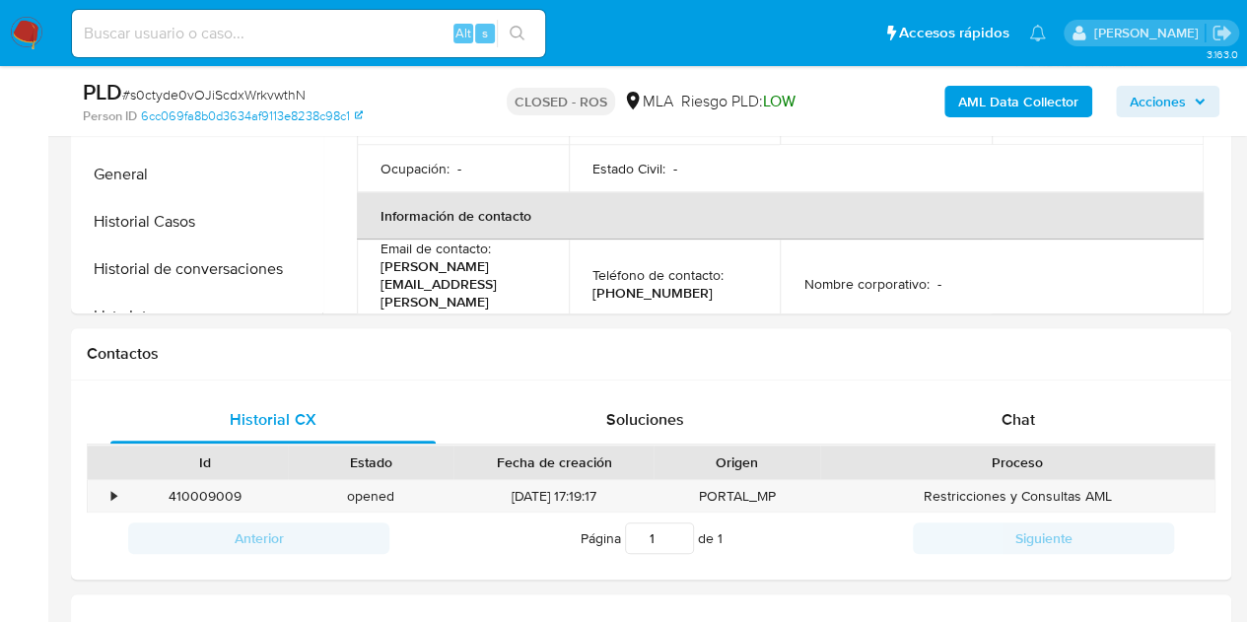
scroll to position [774, 0]
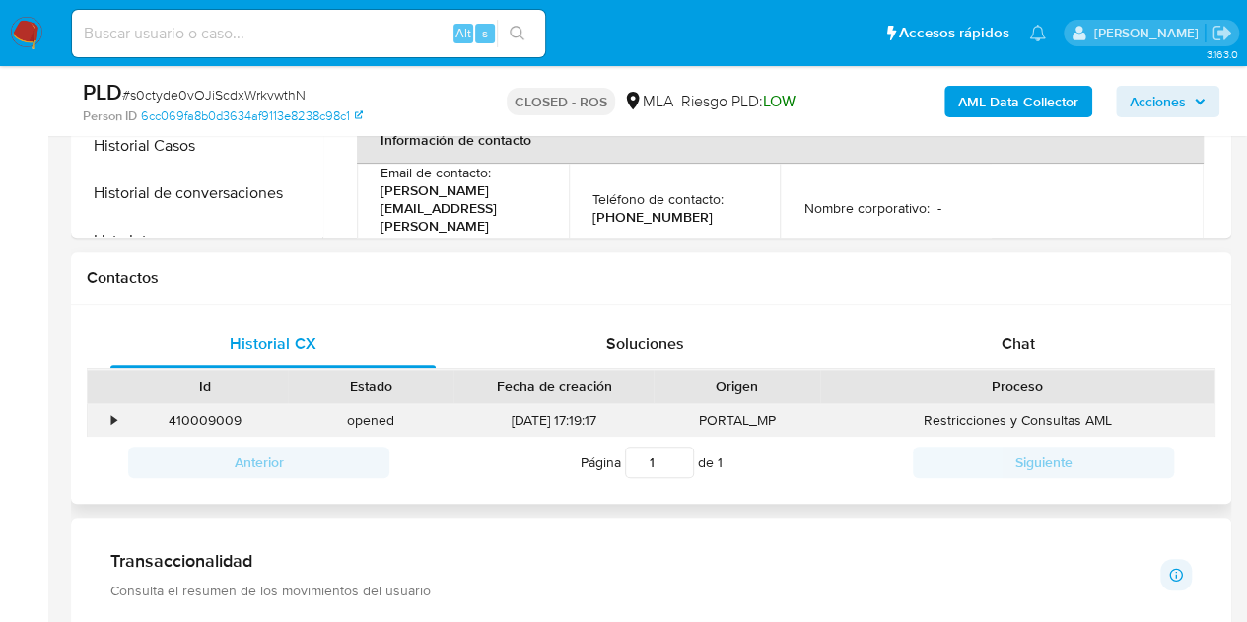
click at [213, 417] on div "410009009" at bounding box center [205, 420] width 166 height 33
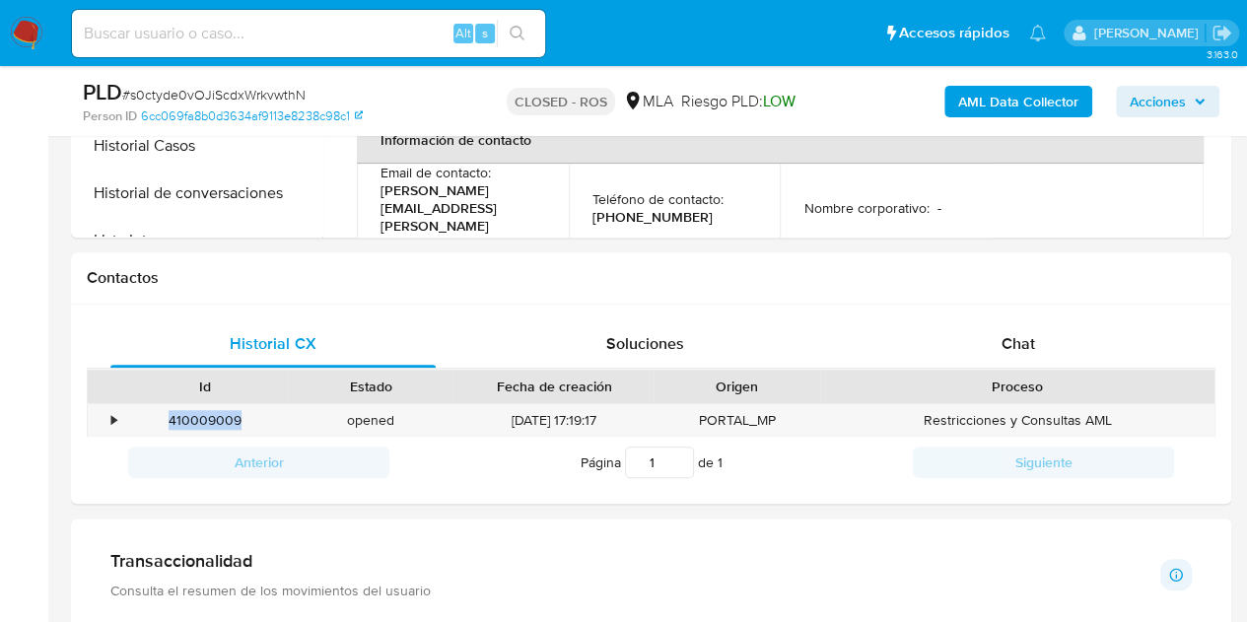
copy div "410009009"
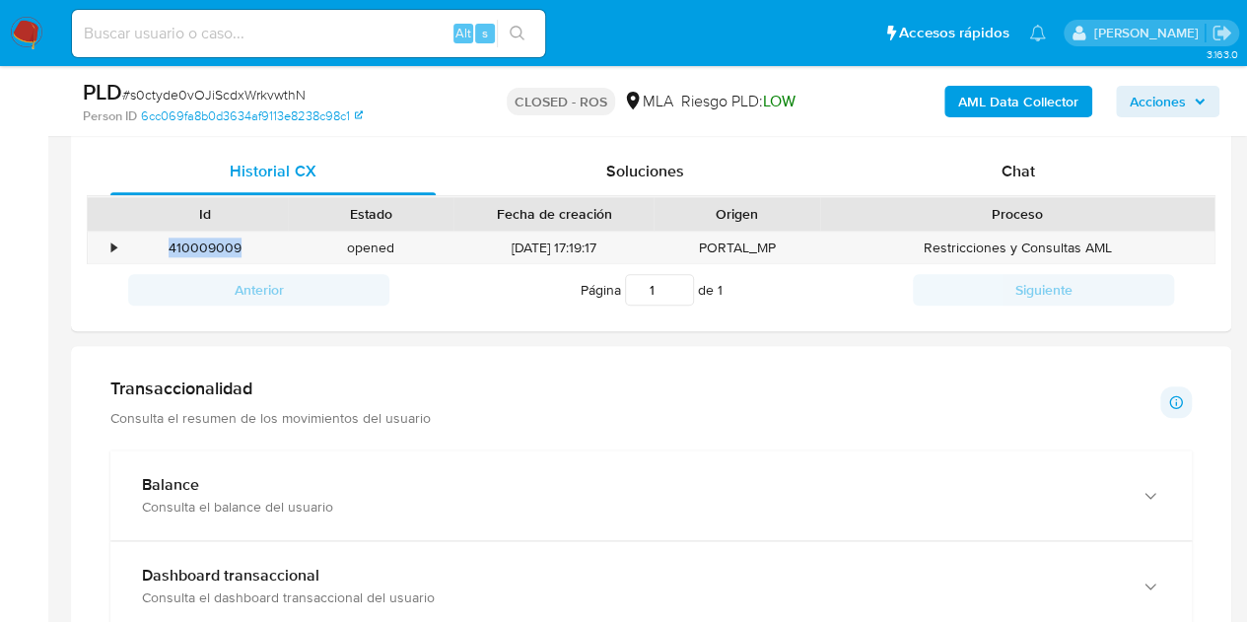
scroll to position [943, 0]
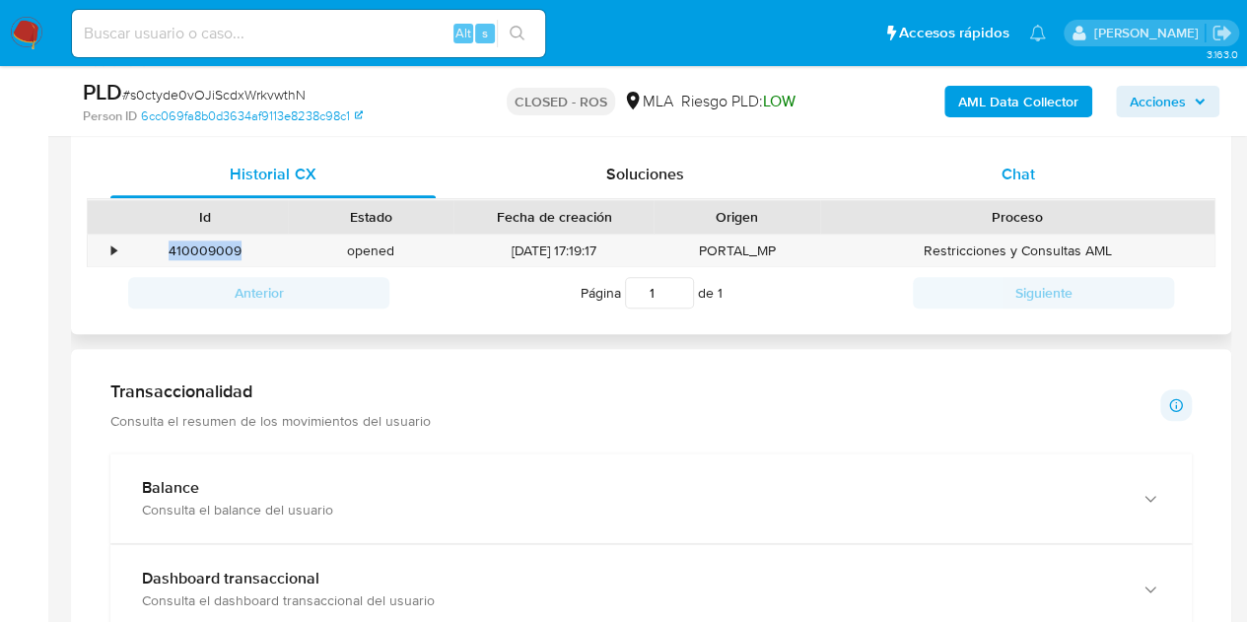
click at [1007, 187] on div "Chat" at bounding box center [1018, 174] width 325 height 47
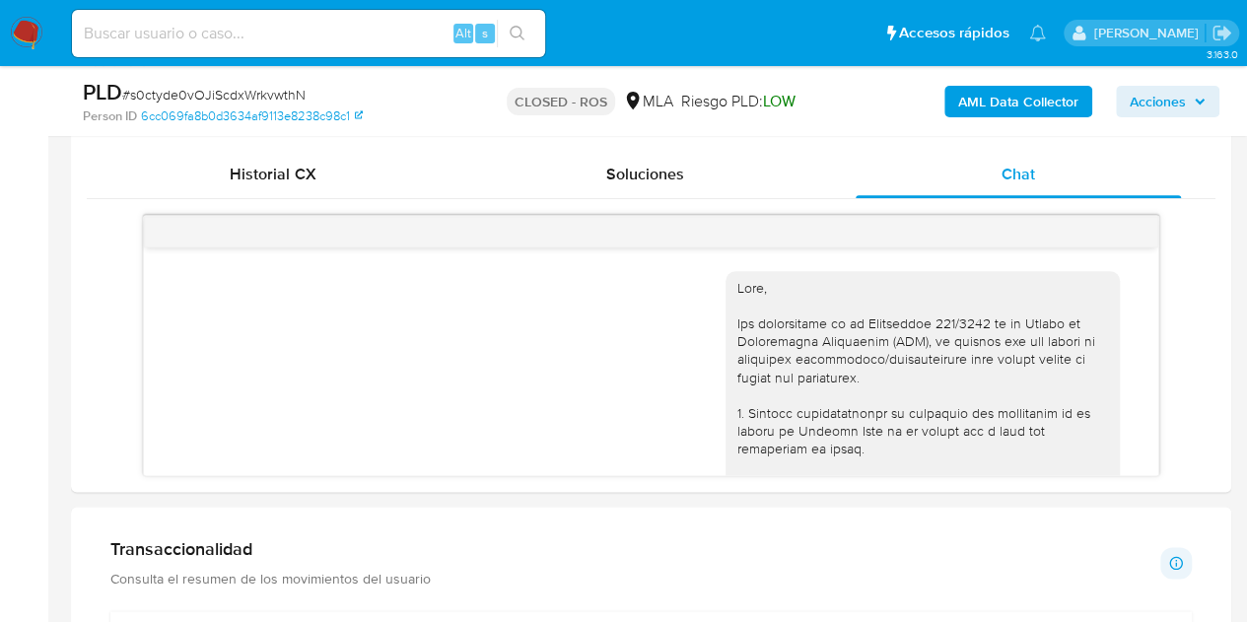
scroll to position [2257, 0]
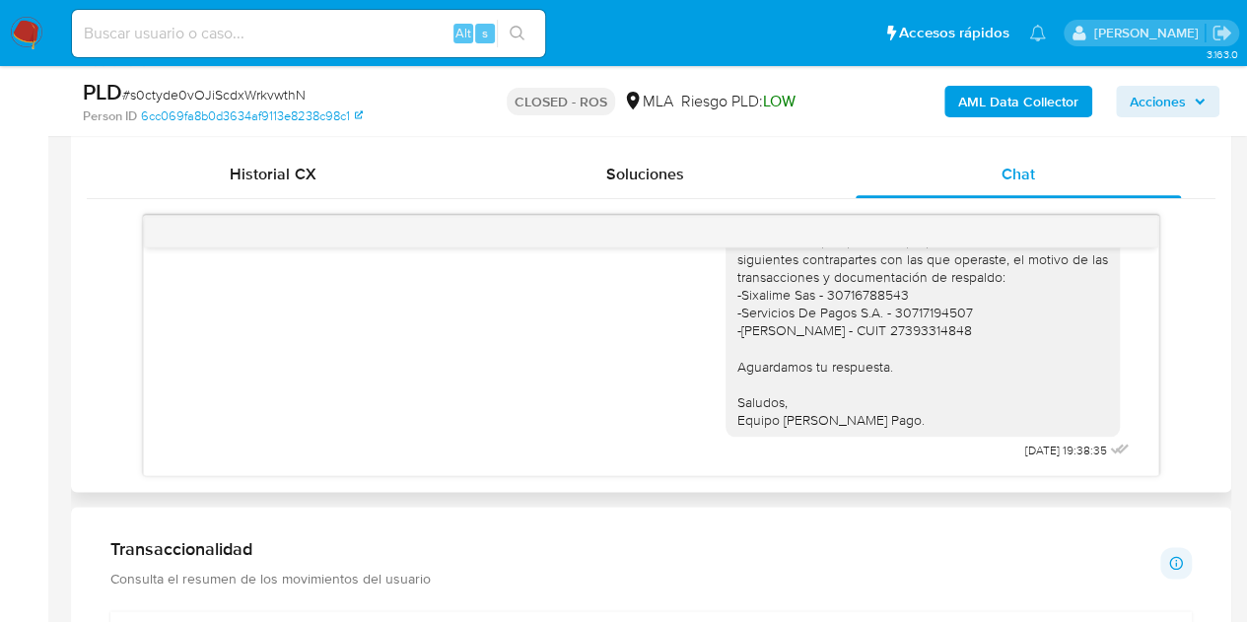
click at [885, 334] on div "Hola Marcos Fabian, Esperamos que te encuentres muy bien. Es importante que res…" at bounding box center [922, 250] width 371 height 359
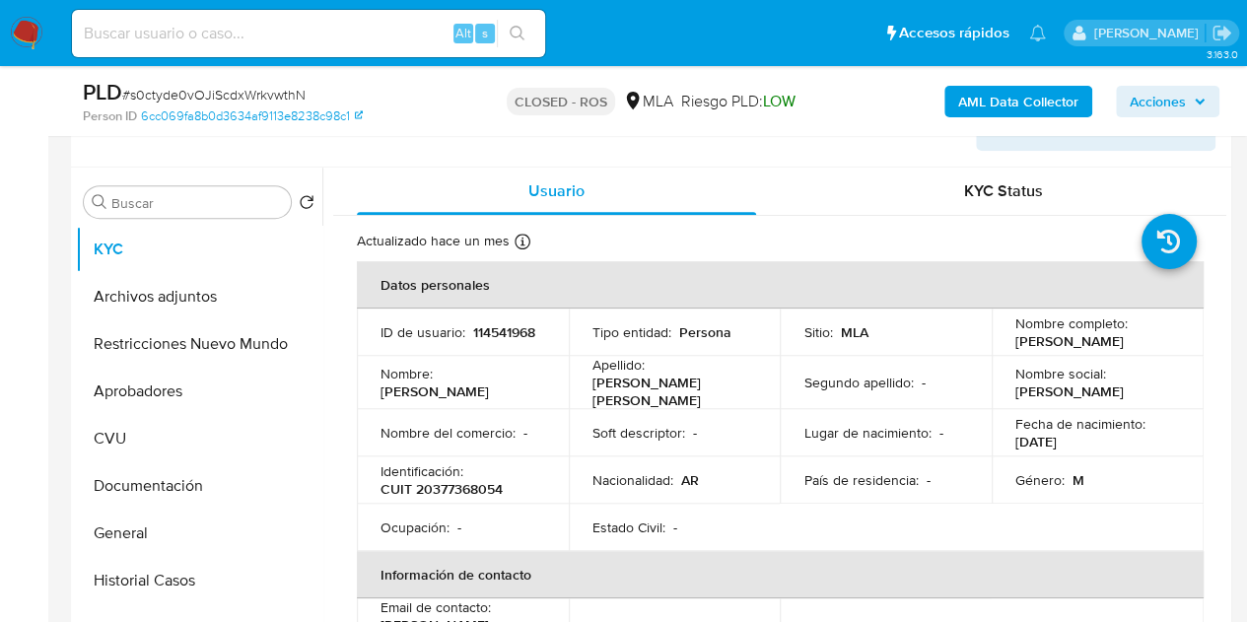
scroll to position [332, 0]
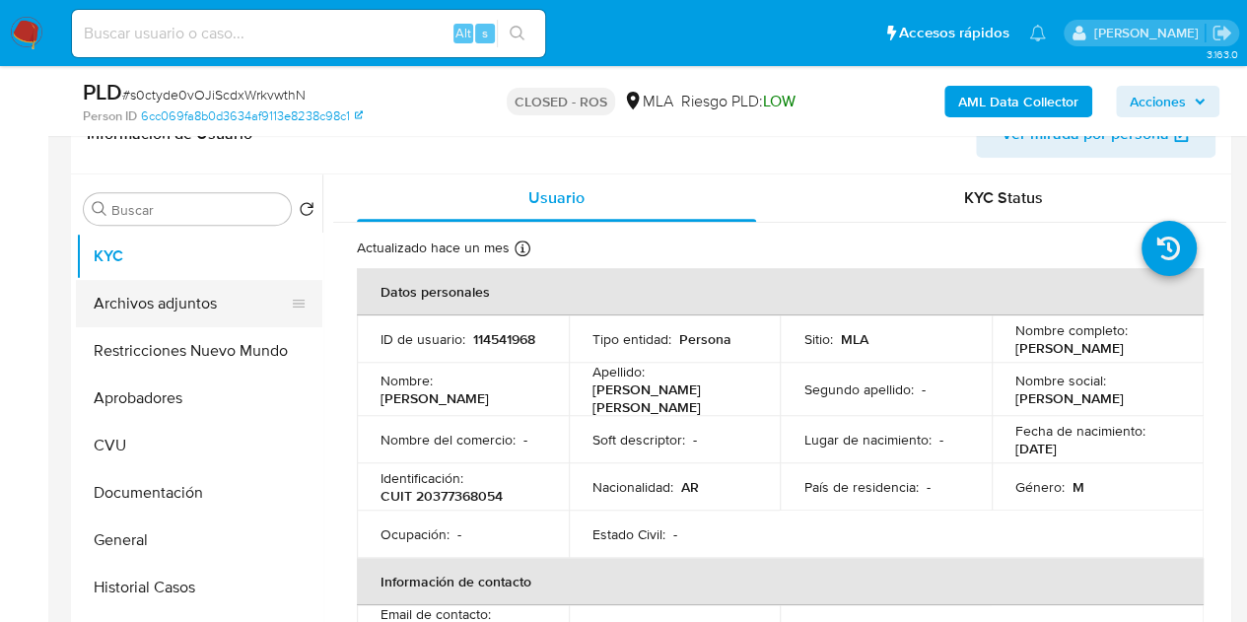
click at [158, 302] on button "Archivos adjuntos" at bounding box center [191, 303] width 231 height 47
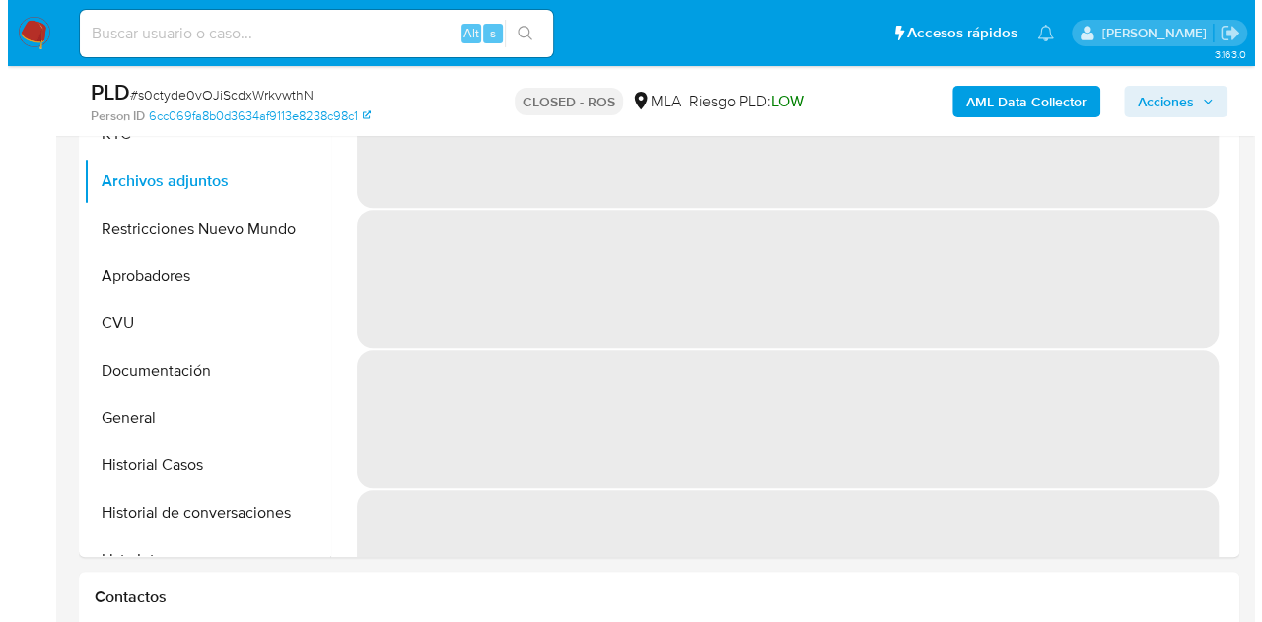
scroll to position [402, 0]
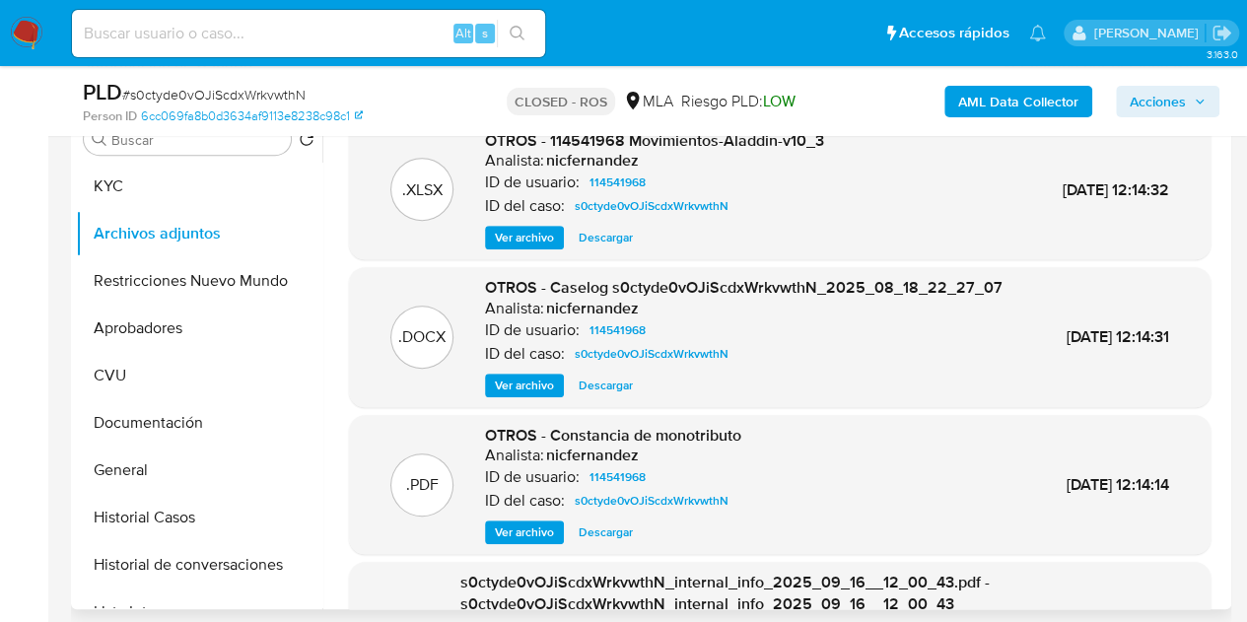
click at [533, 395] on span "Ver archivo" at bounding box center [524, 386] width 59 height 20
click at [511, 395] on span "Ver archivo" at bounding box center [524, 386] width 59 height 20
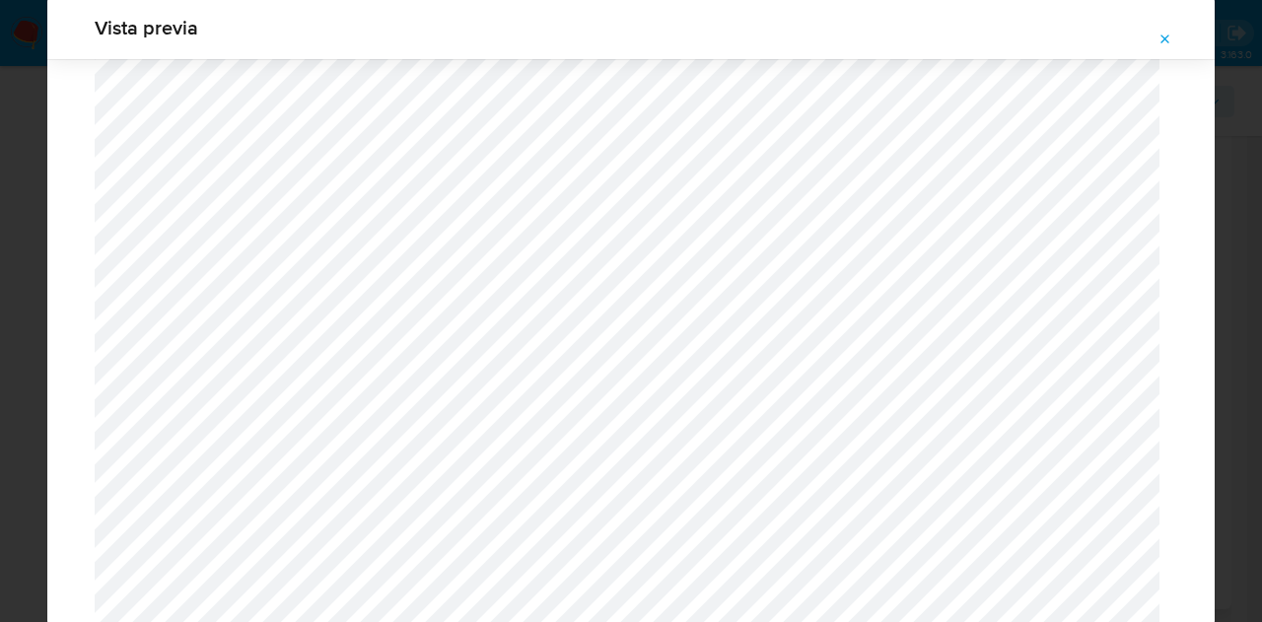
scroll to position [1723, 0]
drag, startPoint x: 1205, startPoint y: 220, endPoint x: 1205, endPoint y: 167, distance: 53.2
click at [1167, 42] on icon "Attachment preview" at bounding box center [1165, 40] width 16 height 16
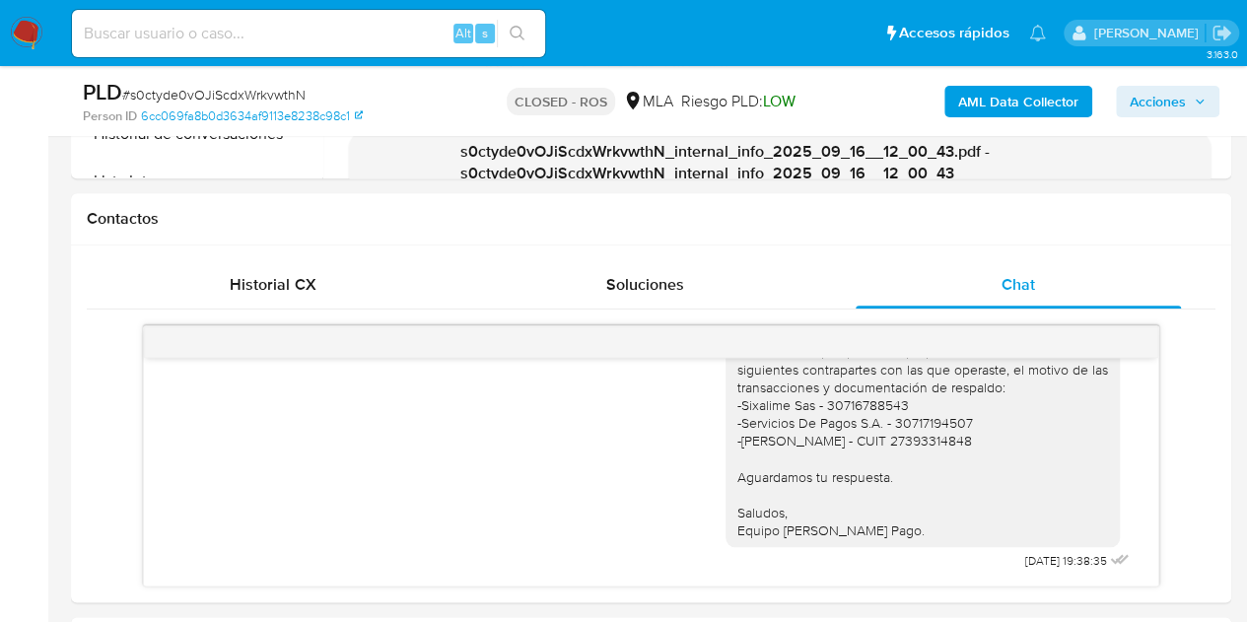
scroll to position [920, 0]
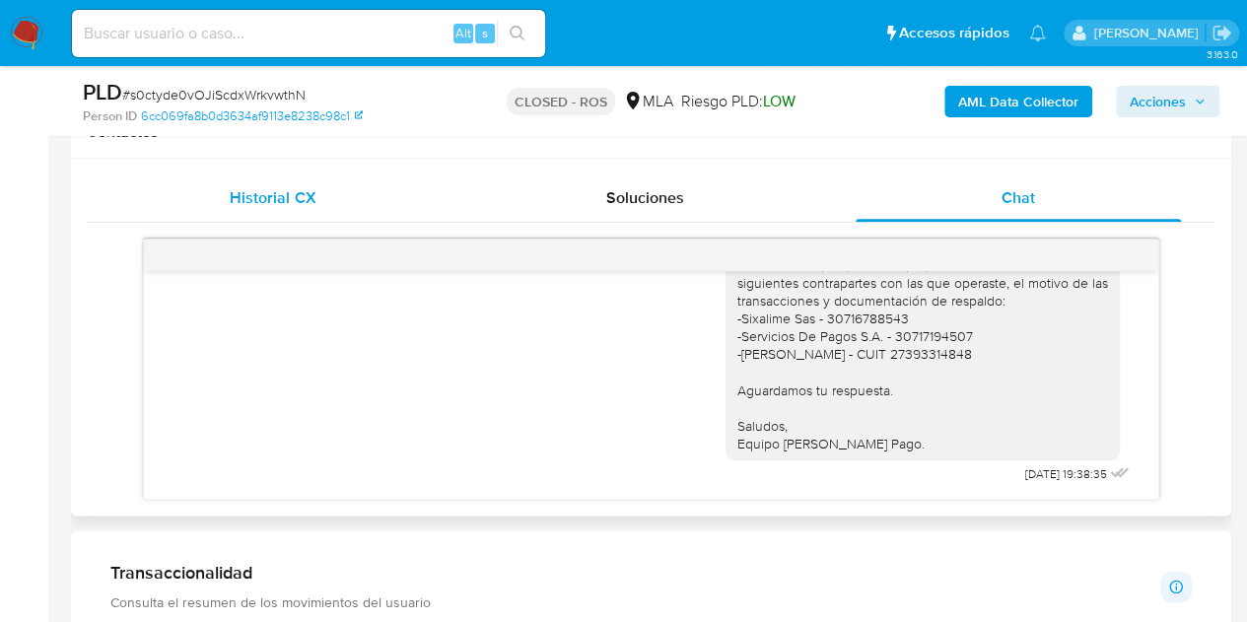
click at [295, 198] on span "Historial CX" at bounding box center [273, 197] width 86 height 23
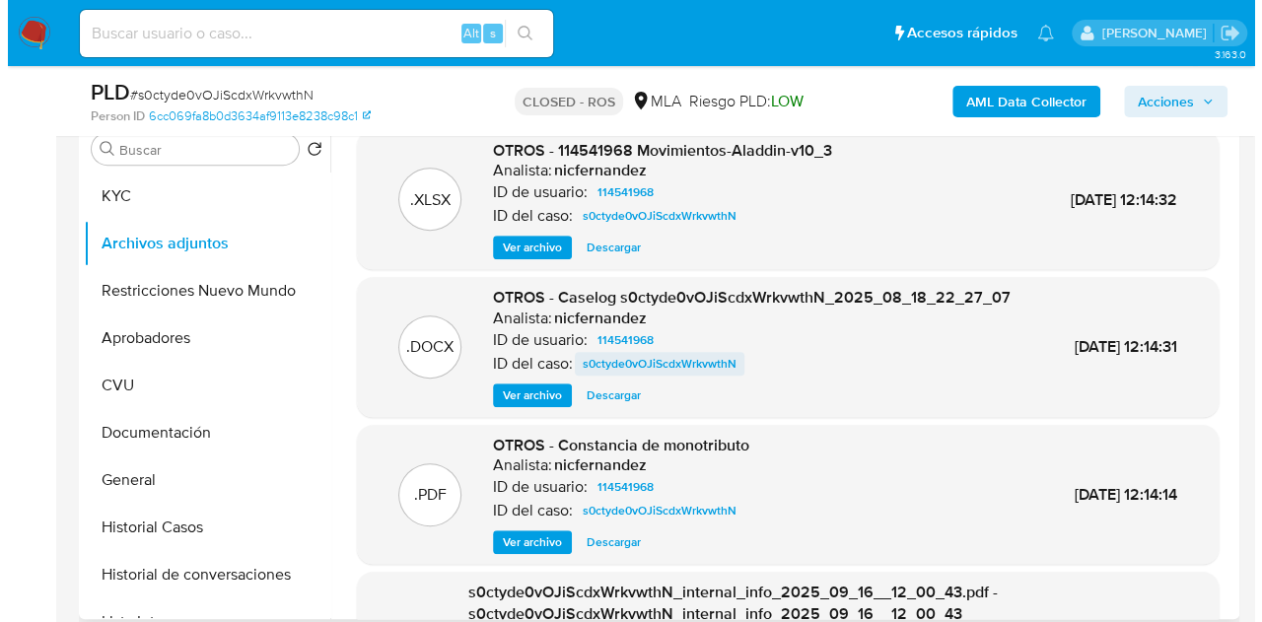
scroll to position [388, 0]
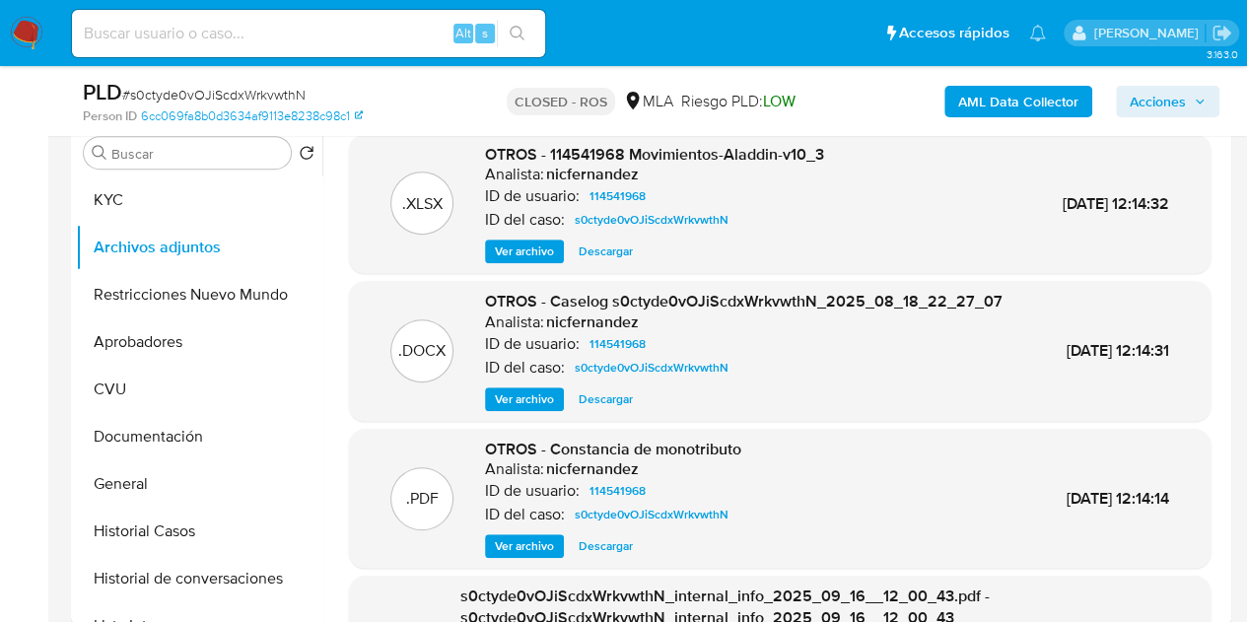
click at [507, 409] on span "Ver archivo" at bounding box center [524, 399] width 59 height 20
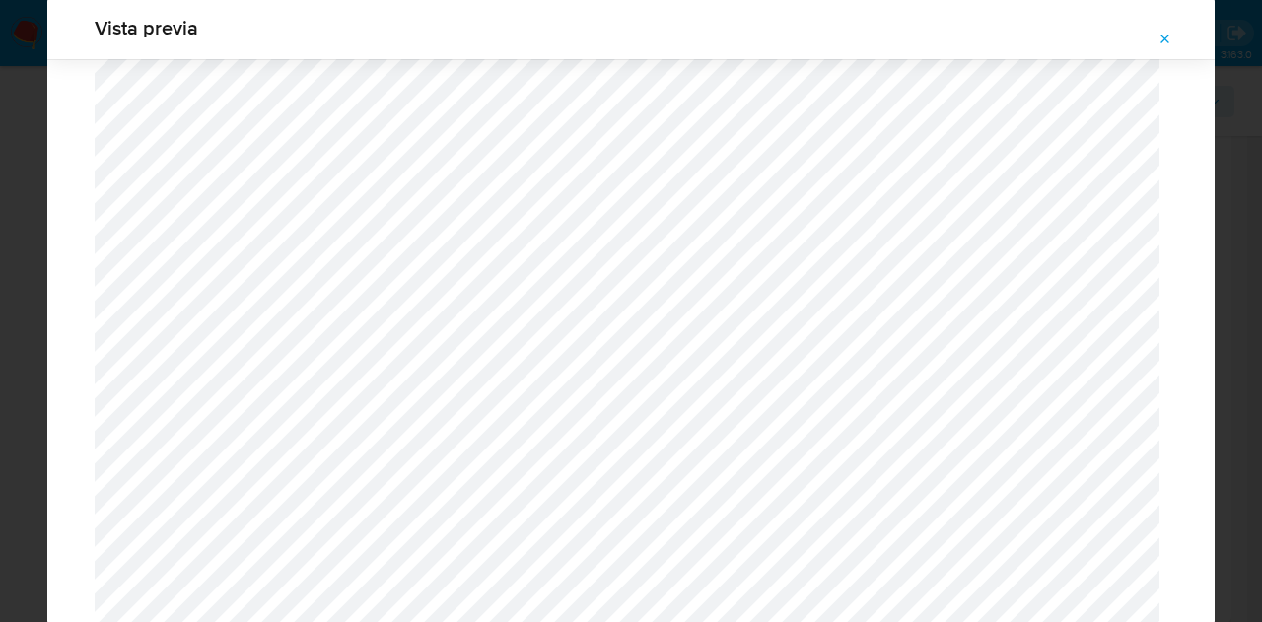
scroll to position [3798, 0]
click at [1171, 38] on icon "Attachment preview" at bounding box center [1165, 40] width 16 height 16
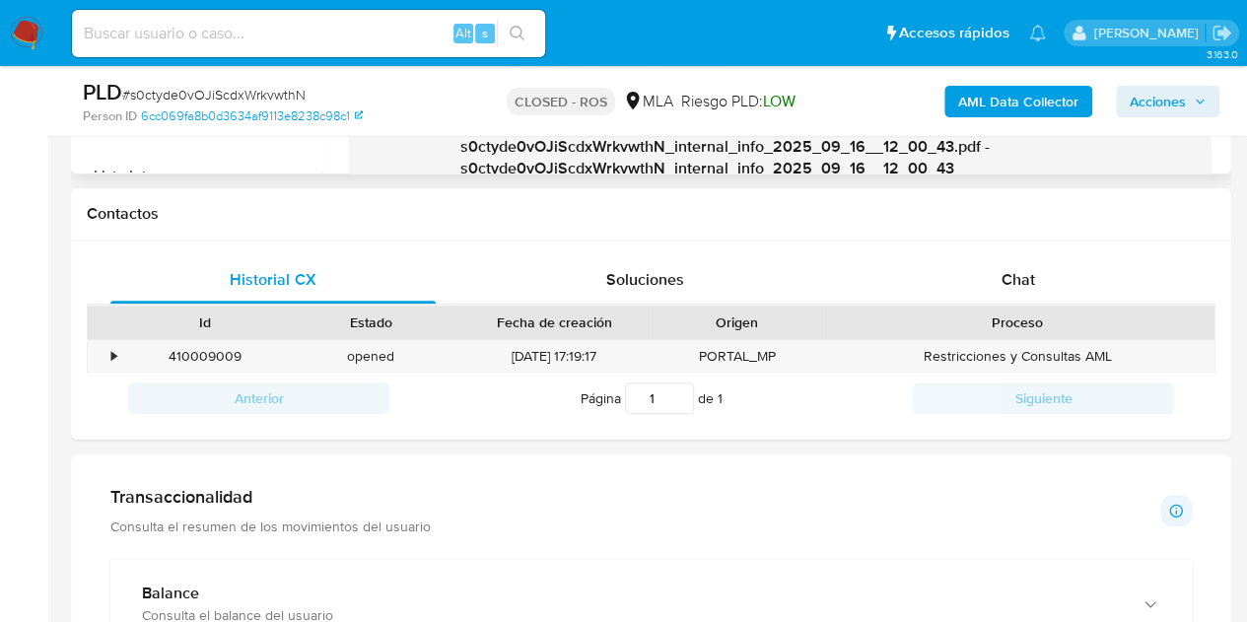
scroll to position [857, 0]
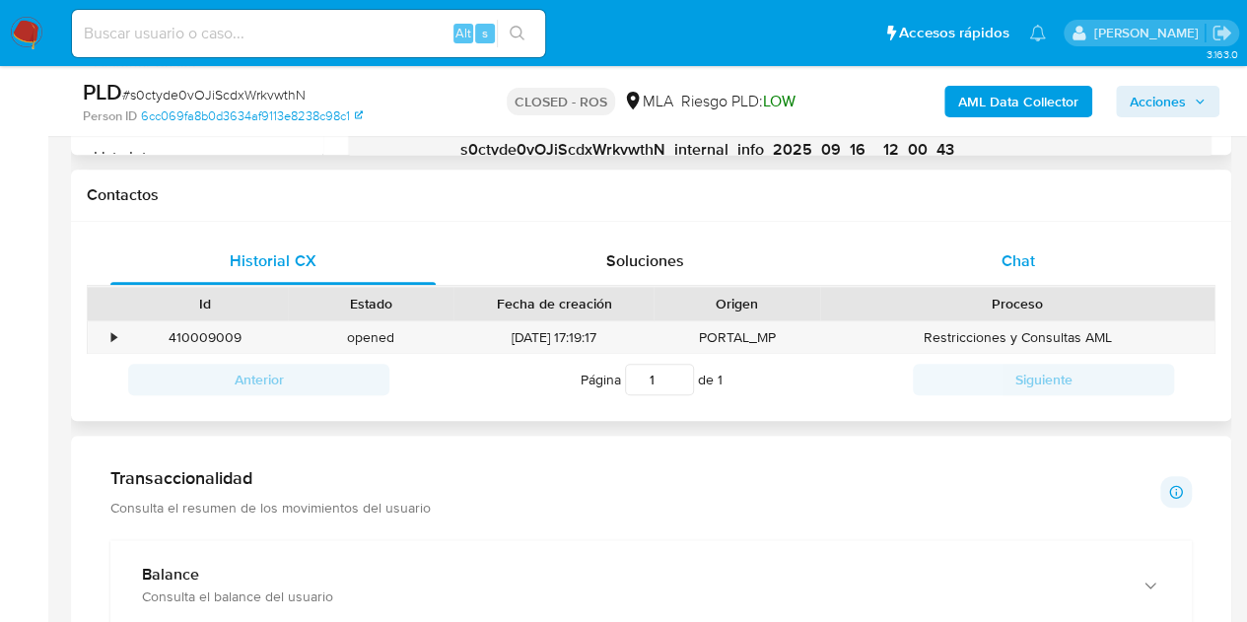
click at [1086, 265] on div "Chat" at bounding box center [1018, 261] width 325 height 47
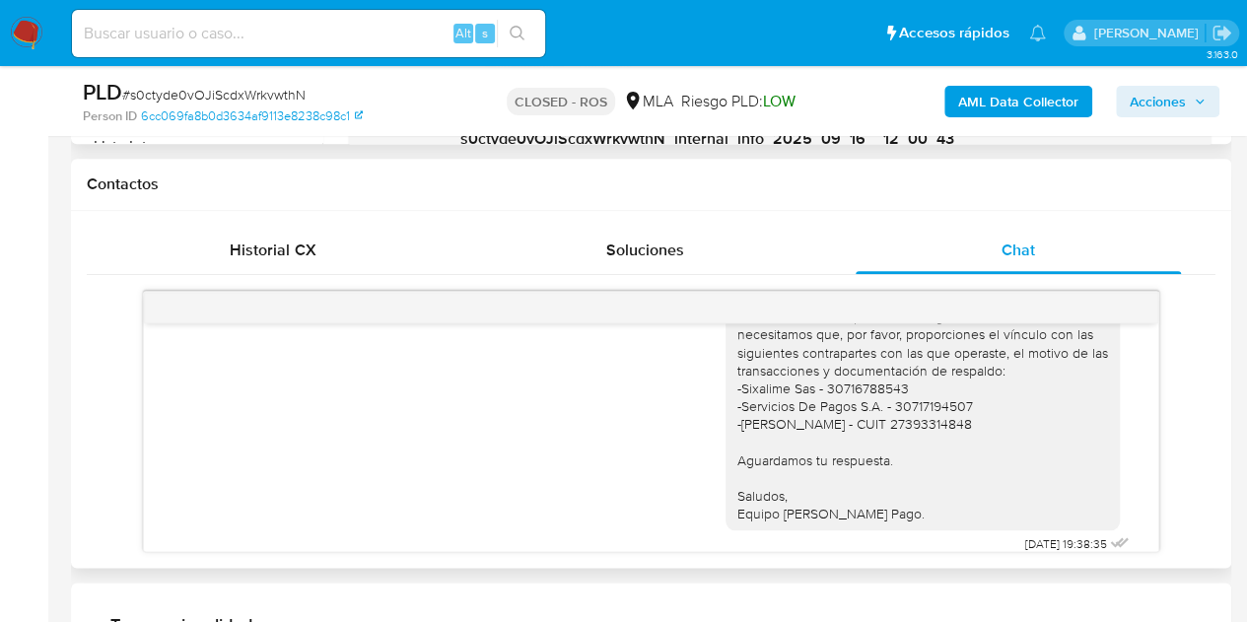
scroll to position [2193, 0]
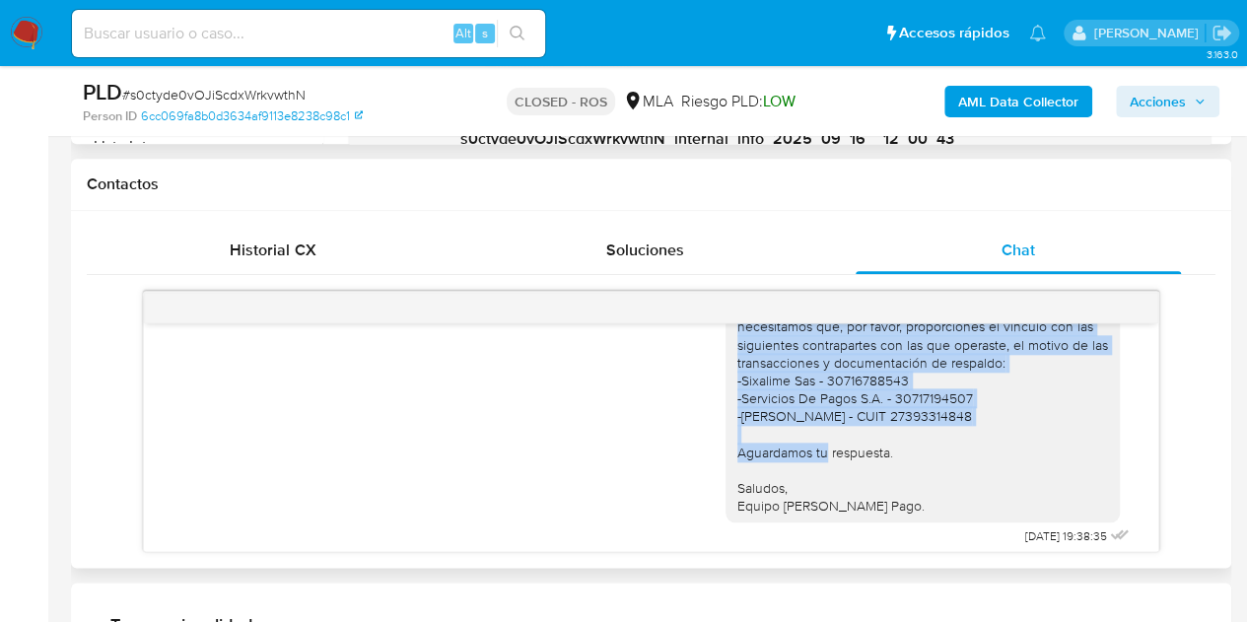
drag, startPoint x: 1029, startPoint y: 468, endPoint x: 720, endPoint y: 358, distance: 328.7
click at [726, 358] on div "Hola Marcos Fabian, Esperamos que te encuentres muy bien. Es importante que res…" at bounding box center [923, 336] width 394 height 375
copy div "En función de las operaciones registradas en tu cuenta, necesitamos que, por fa…"
click at [1112, 447] on div "Hola Marcos Fabian, Esperamos que te encuentres muy bien. Es importante que res…" at bounding box center [930, 343] width 408 height 416
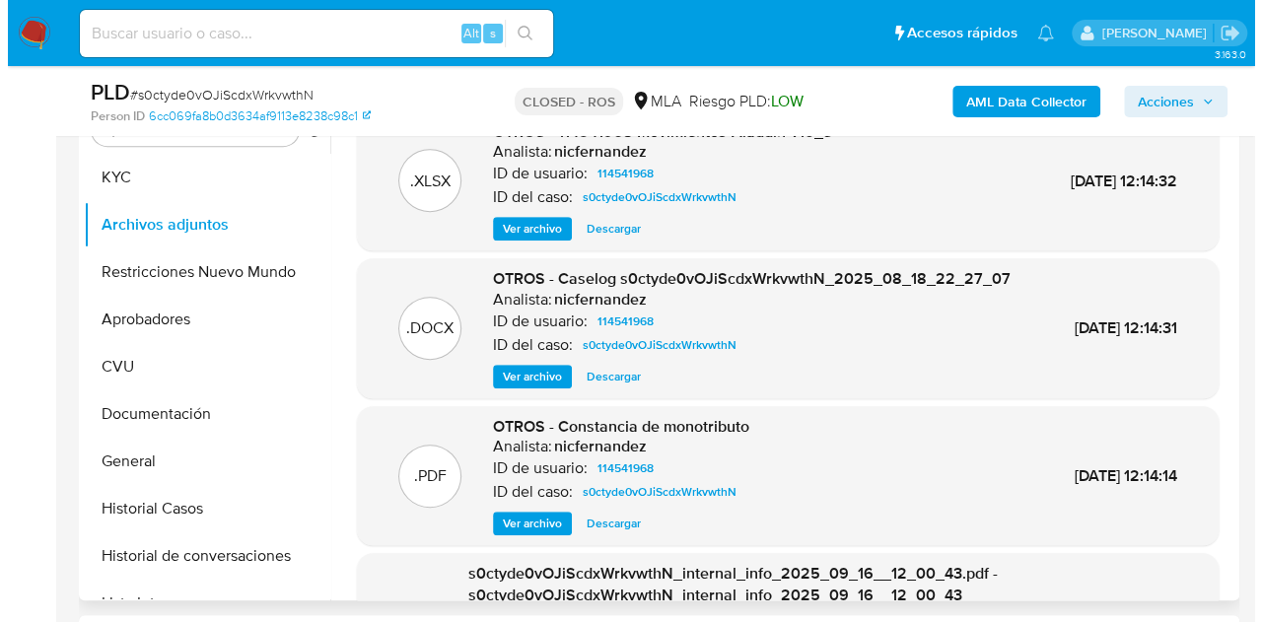
scroll to position [341, 0]
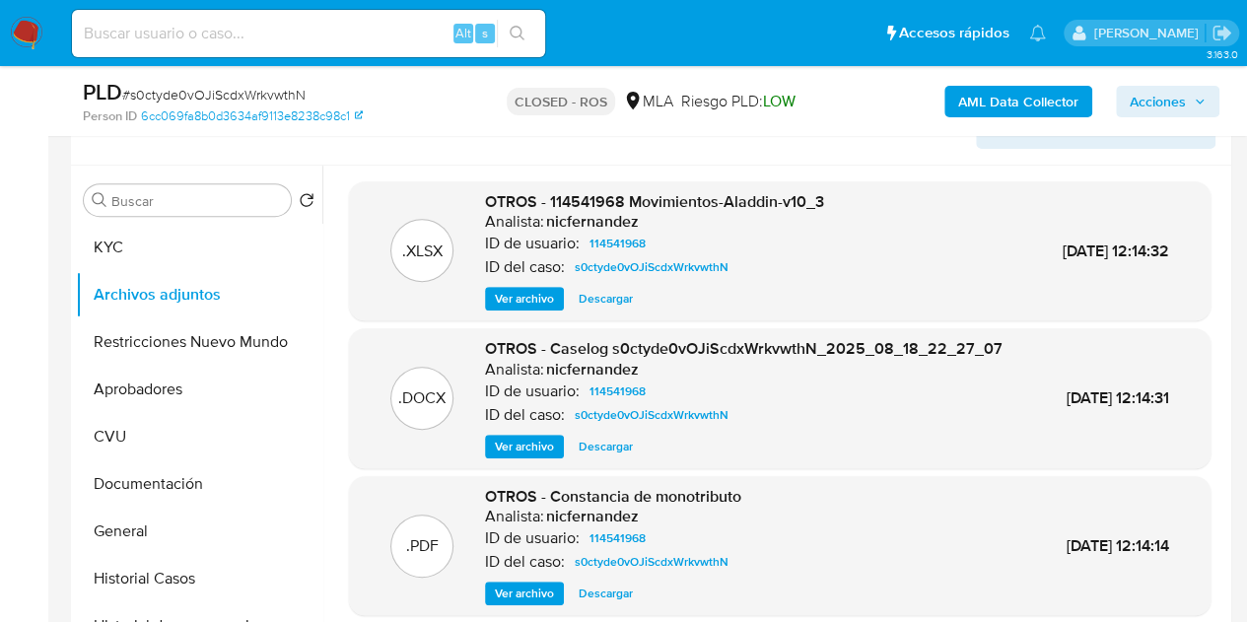
click at [510, 456] on span "Ver archivo" at bounding box center [524, 447] width 59 height 20
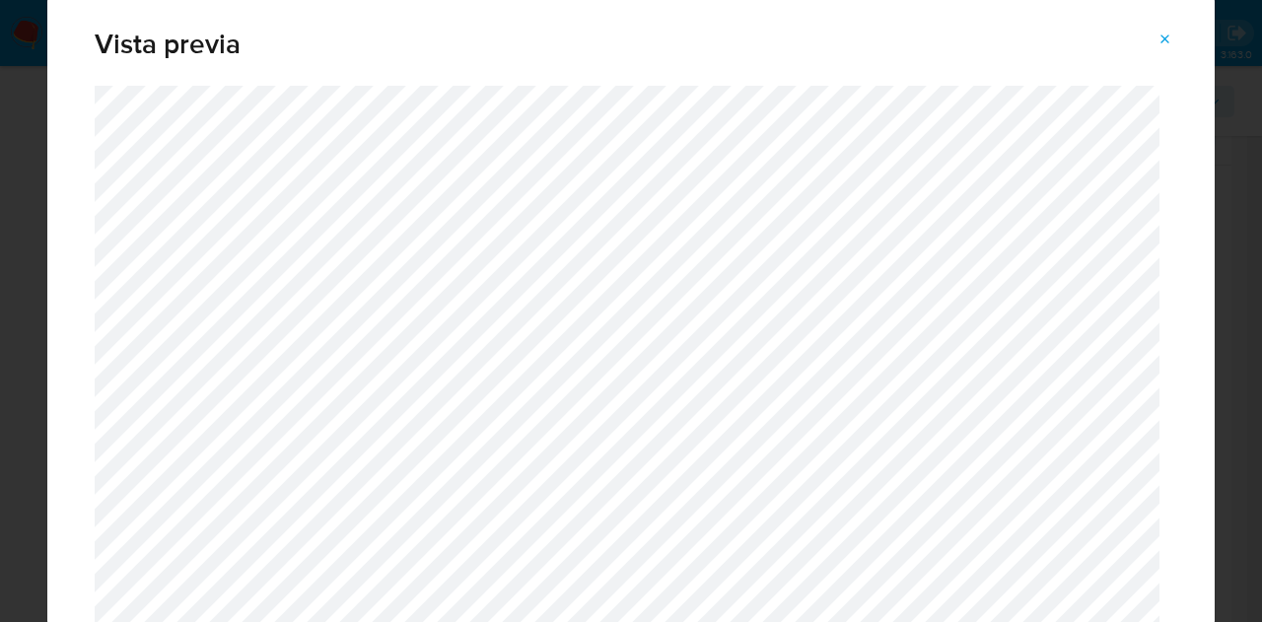
scroll to position [0, 0]
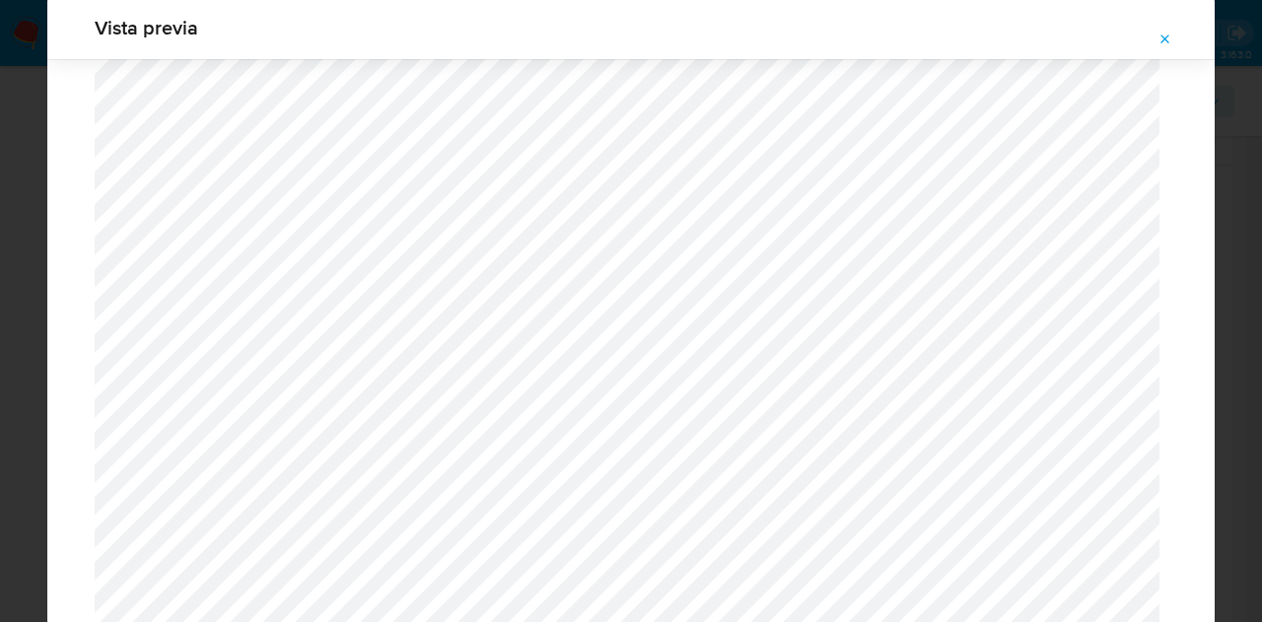
drag, startPoint x: 1161, startPoint y: 31, endPoint x: 1174, endPoint y: 53, distance: 26.0
click at [1164, 33] on span "Attachment preview" at bounding box center [1165, 40] width 16 height 28
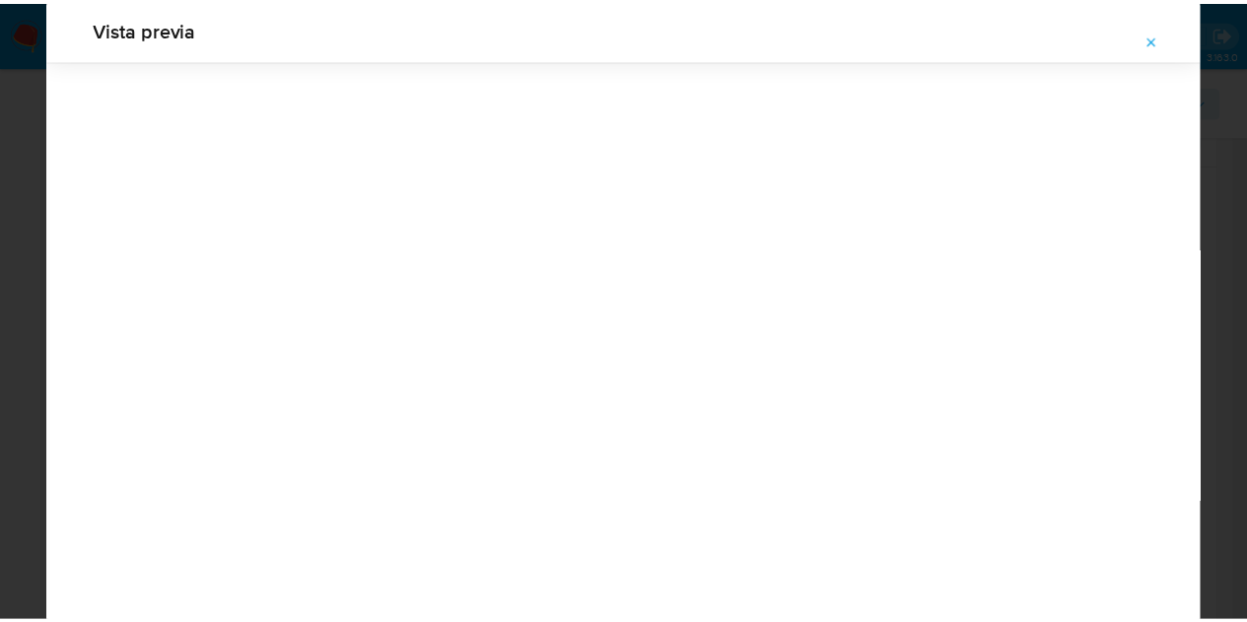
scroll to position [63, 0]
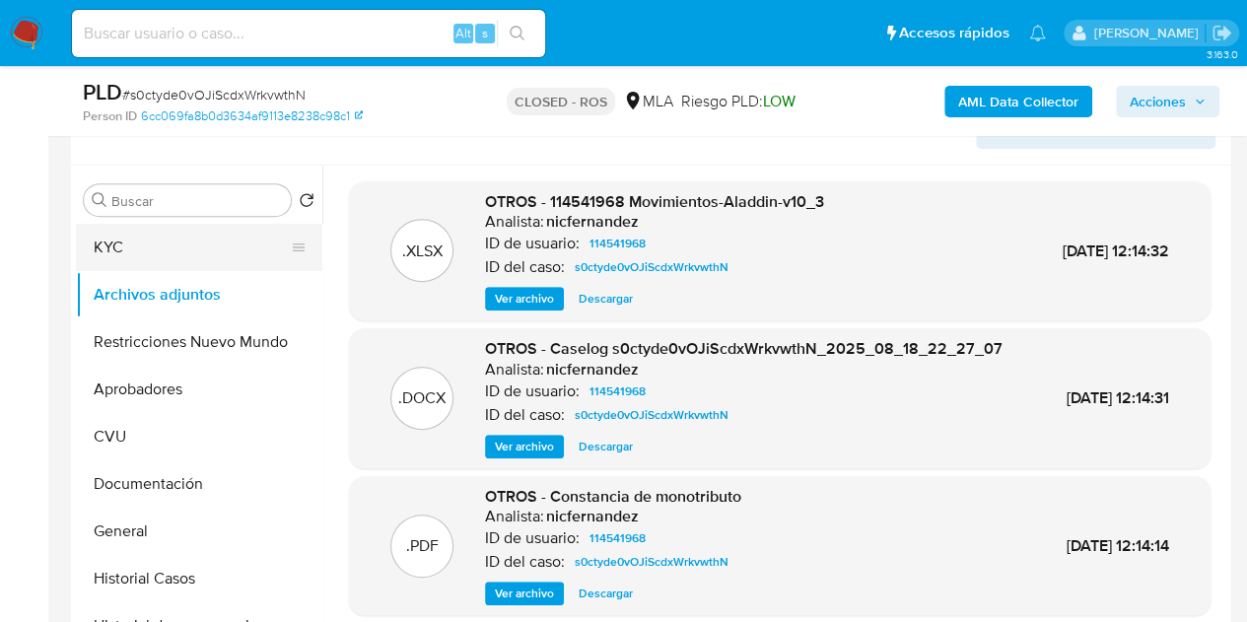
click at [97, 249] on button "KYC" at bounding box center [191, 247] width 231 height 47
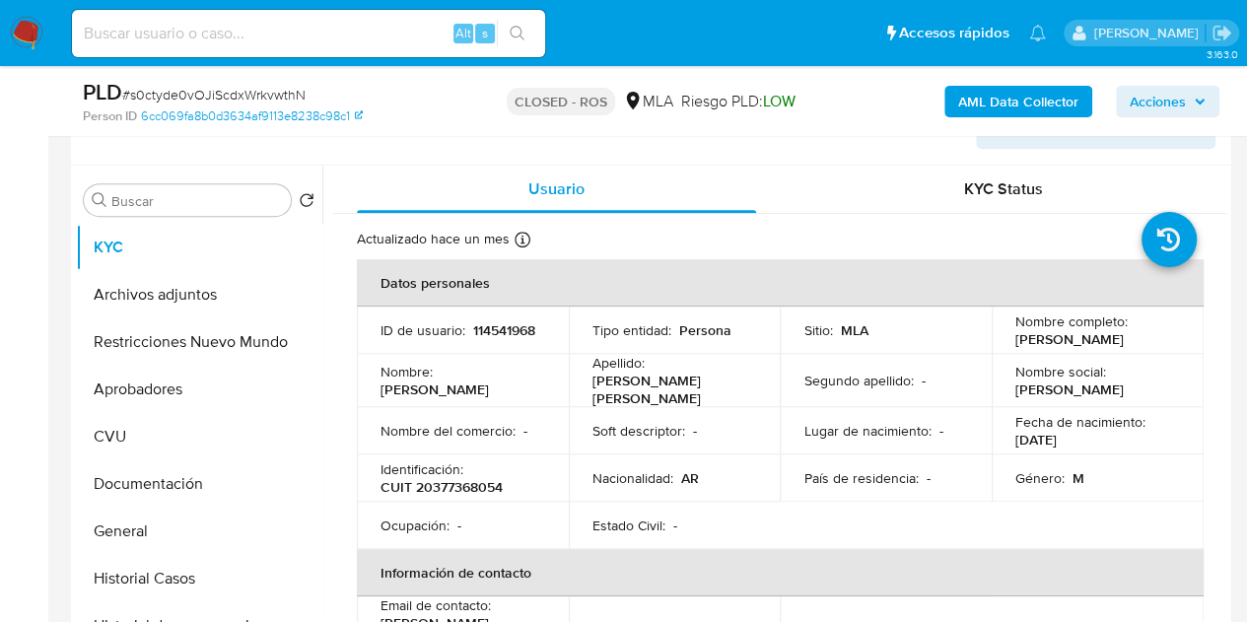
drag, startPoint x: 1010, startPoint y: 336, endPoint x: 1060, endPoint y: 350, distance: 51.2
click at [1060, 348] on p "[PERSON_NAME] [PERSON_NAME]" at bounding box center [1069, 339] width 108 height 18
copy p "[PERSON_NAME] [PERSON_NAME]"
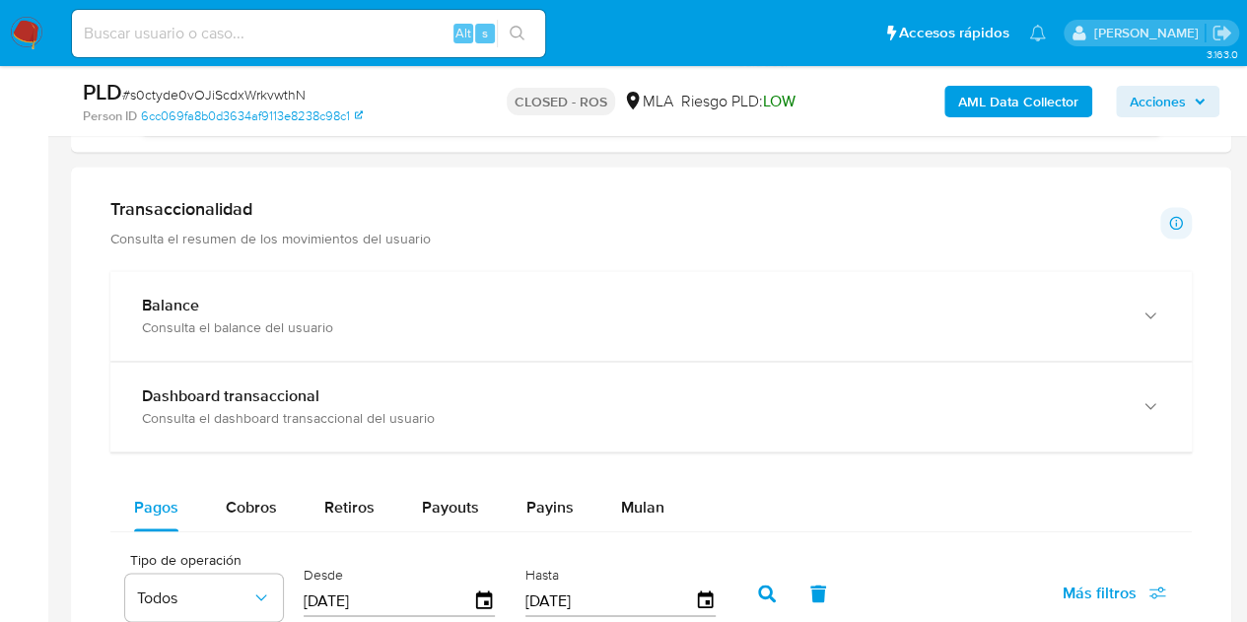
scroll to position [1289, 0]
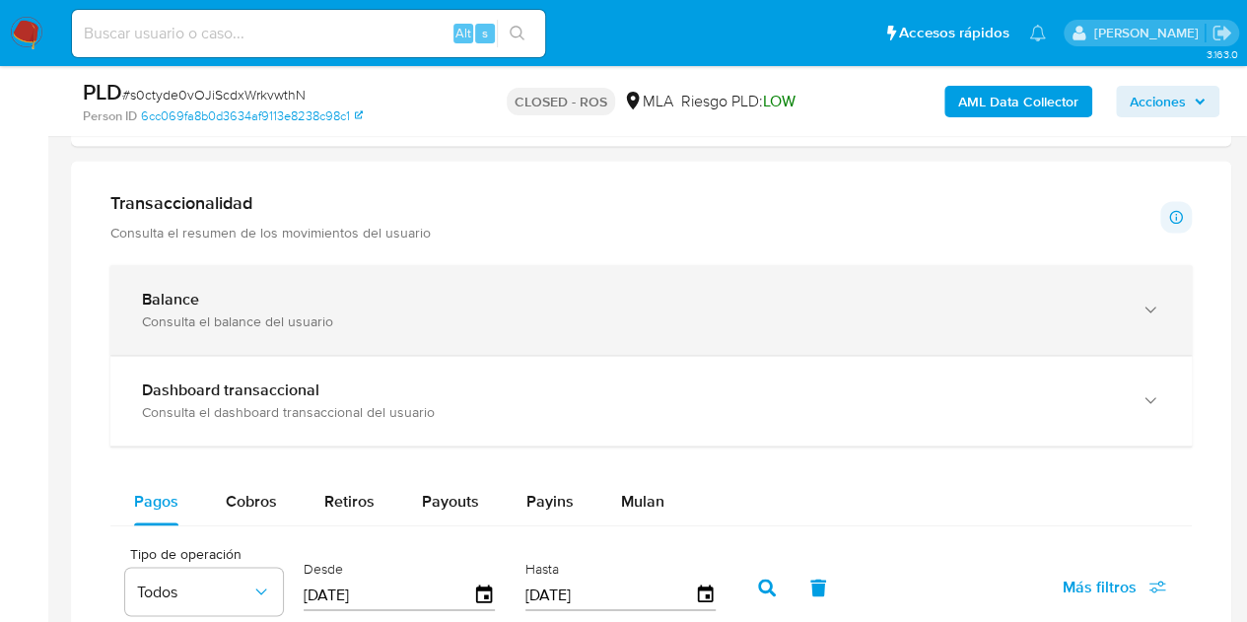
click at [771, 313] on div "Consulta el balance del usuario" at bounding box center [631, 322] width 979 height 18
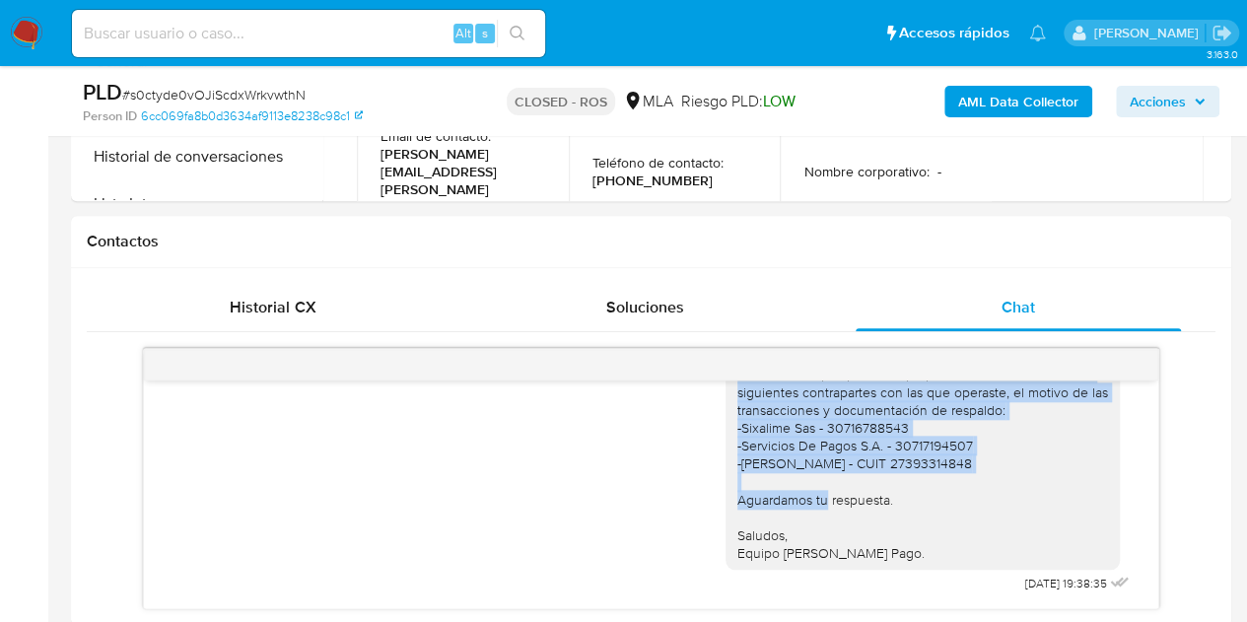
scroll to position [849, 0]
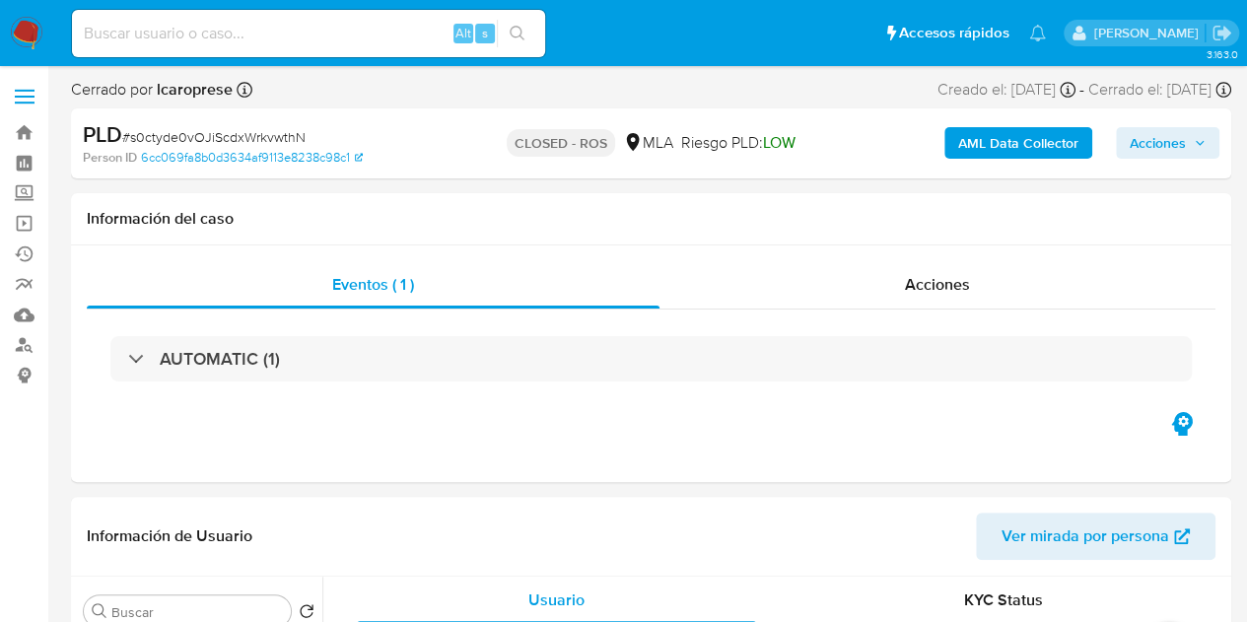
select select "10"
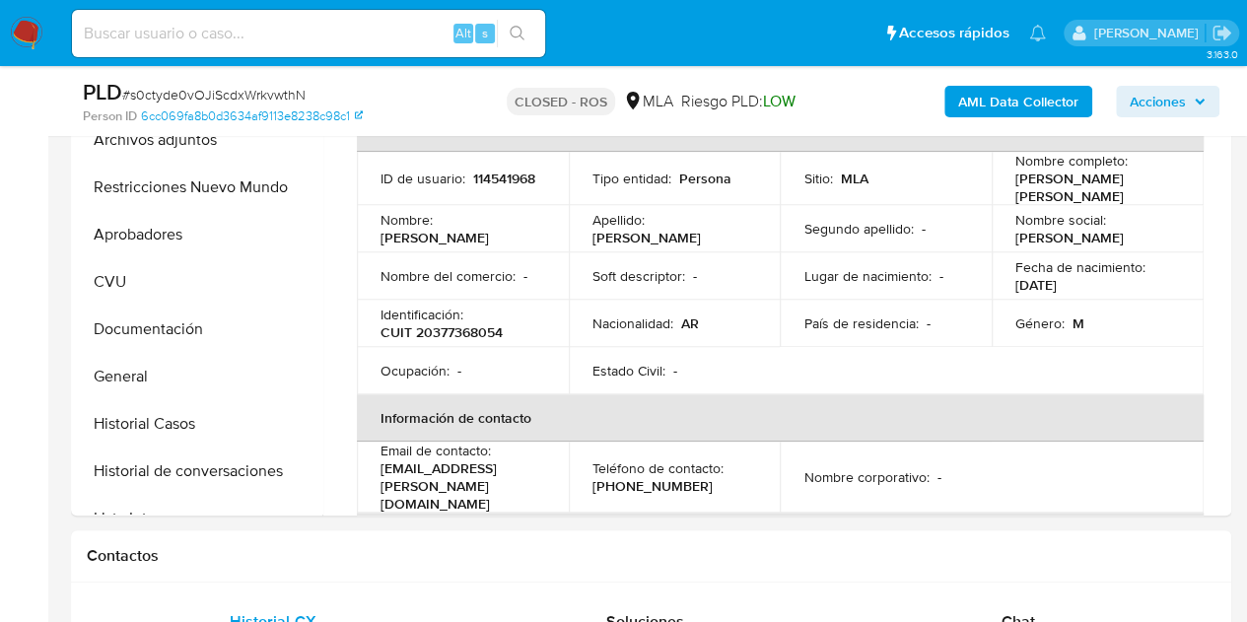
scroll to position [757, 0]
